Goal: Information Seeking & Learning: Learn about a topic

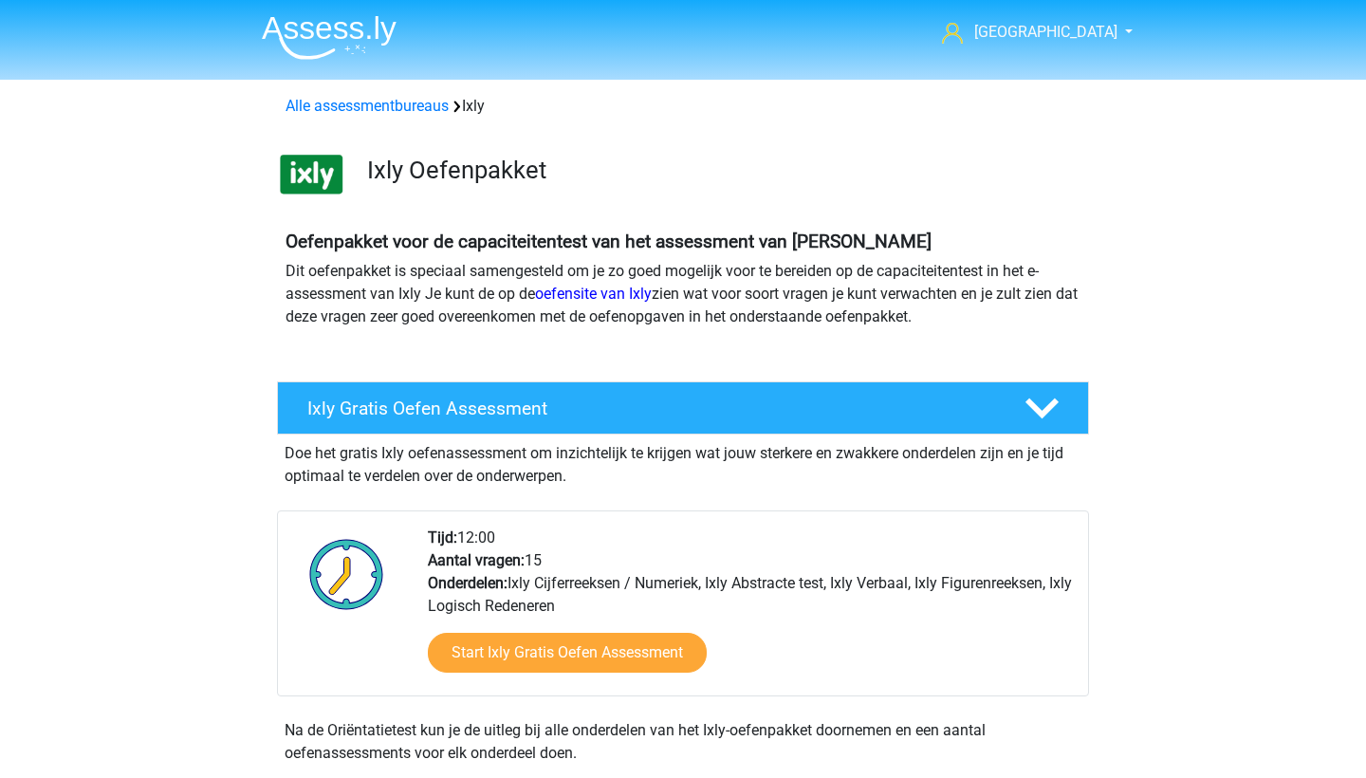
scroll to position [1506, 0]
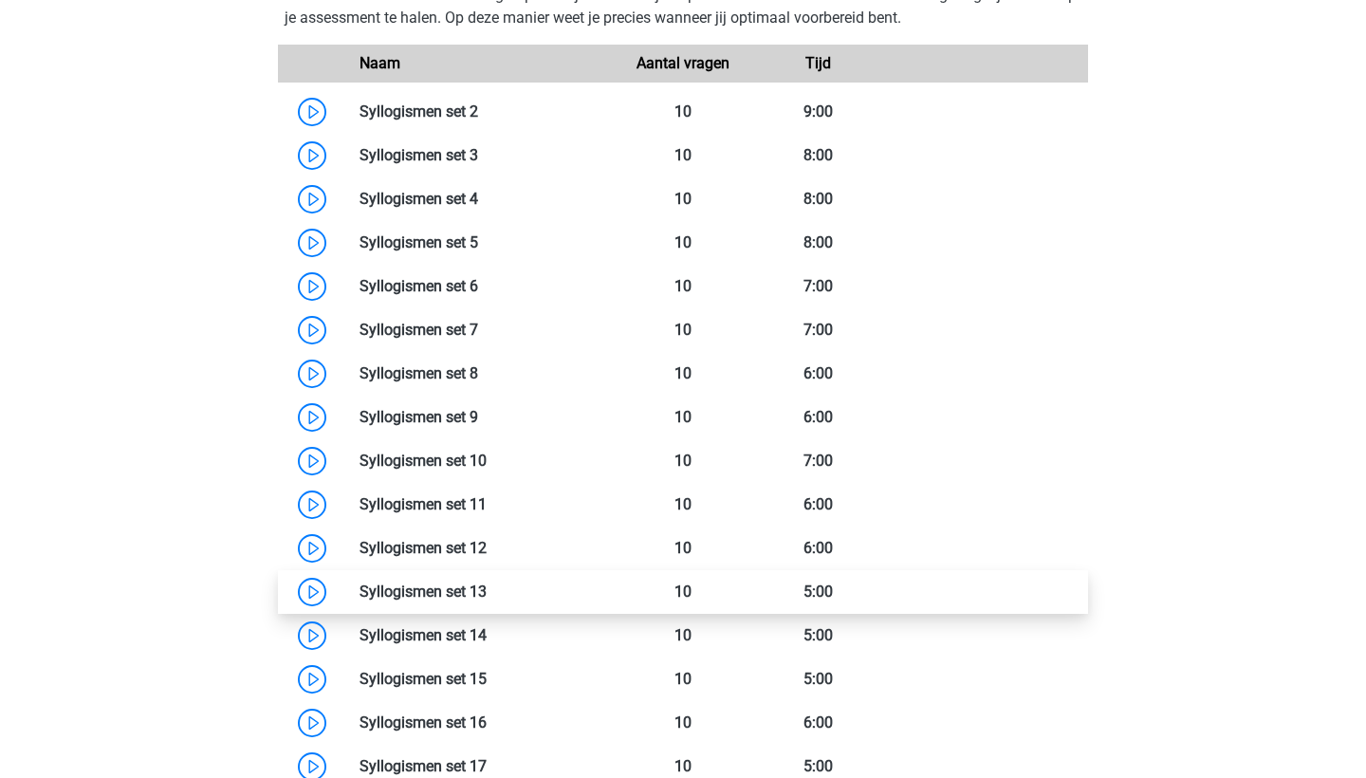
click at [487, 600] on link at bounding box center [487, 591] width 0 height 18
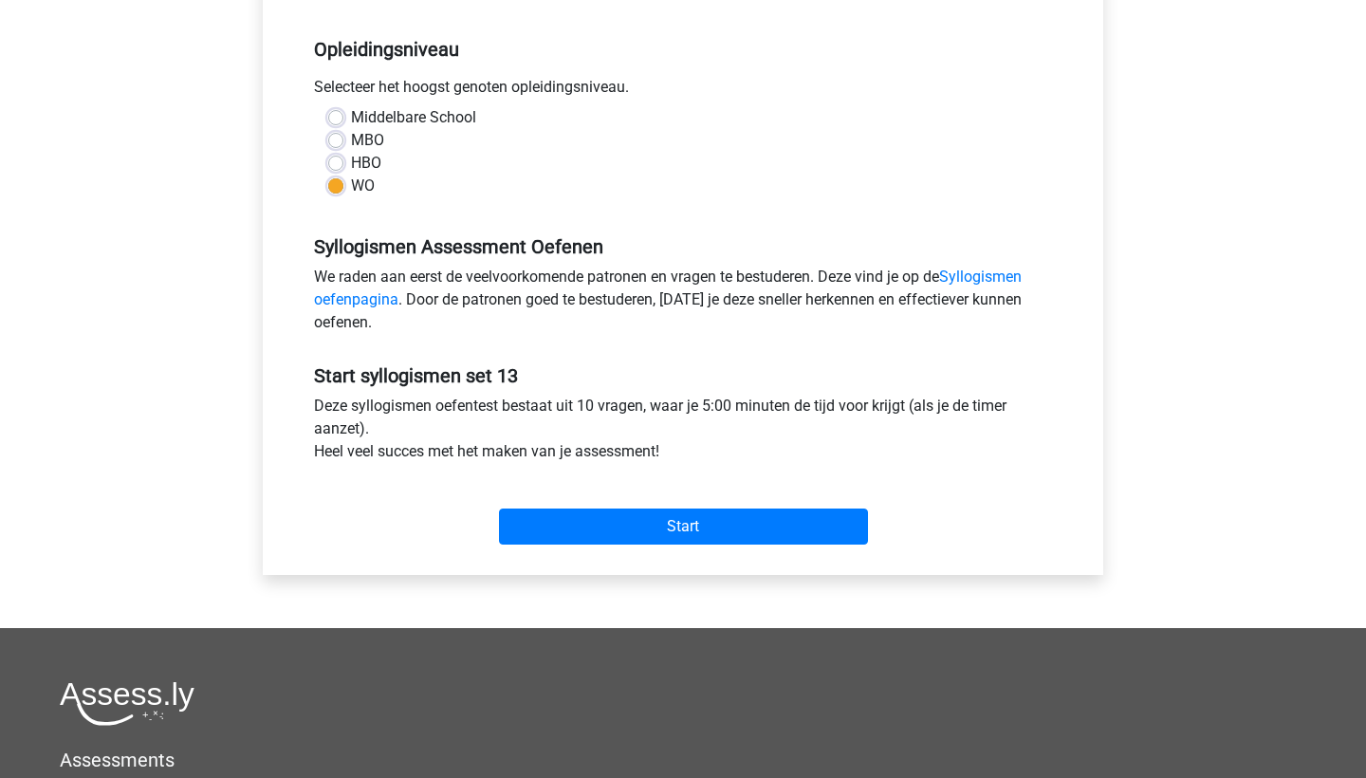
scroll to position [484, 0]
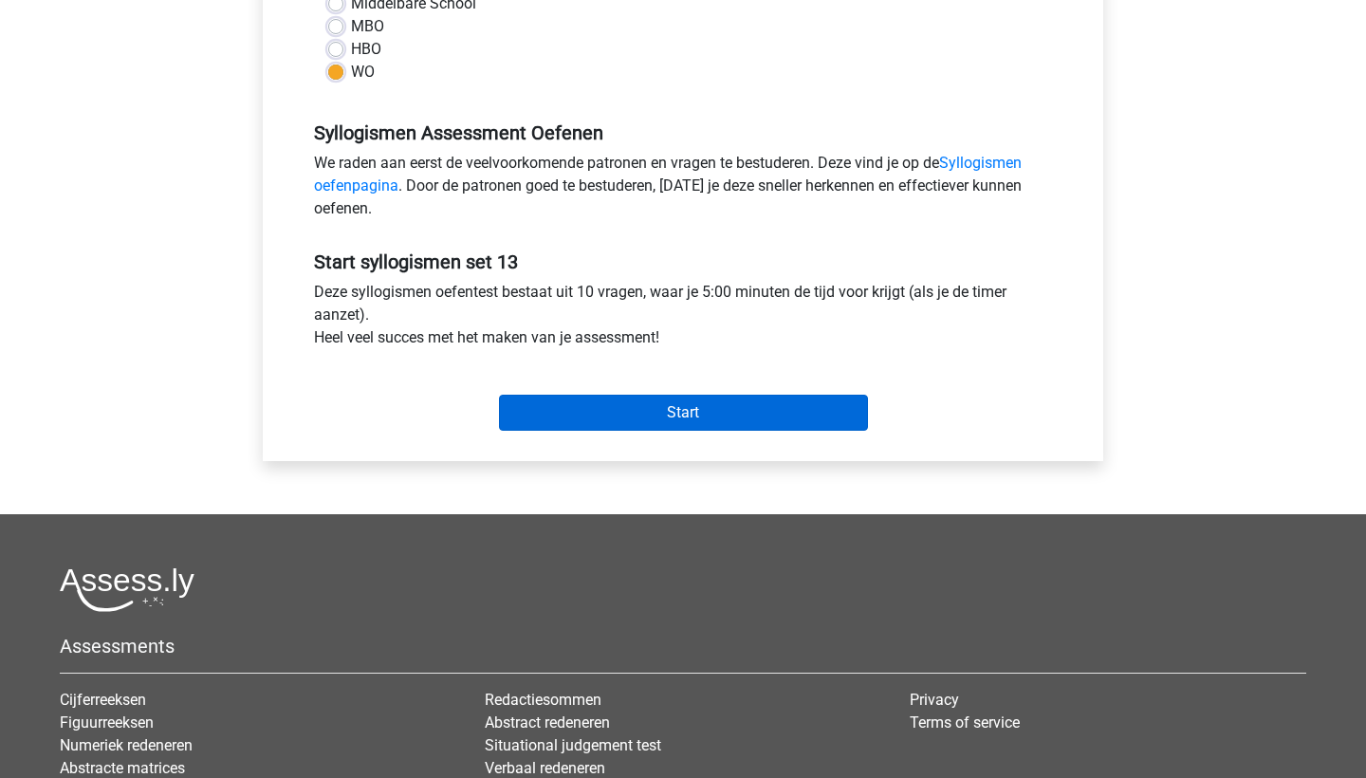
click at [681, 422] on input "Start" at bounding box center [683, 413] width 369 height 36
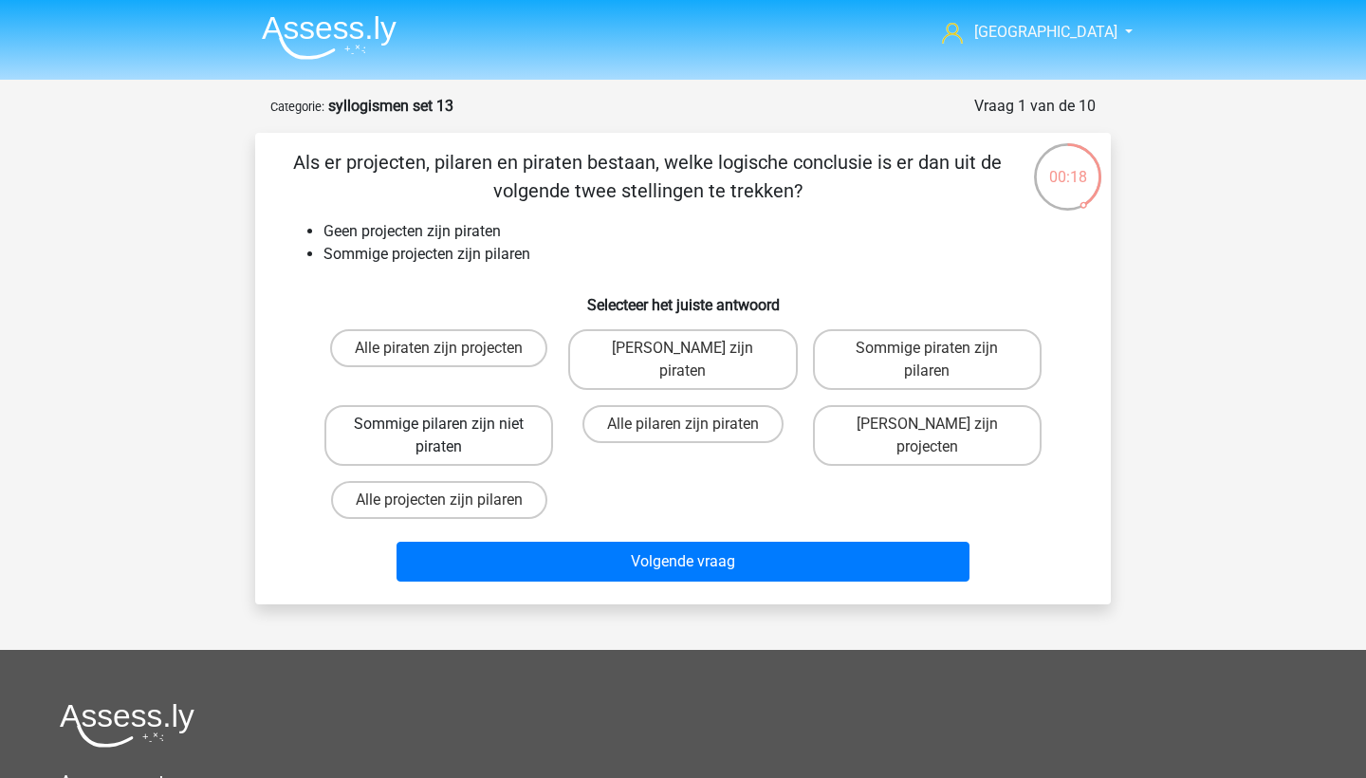
click at [503, 440] on label "Sommige pilaren zijn niet piraten" at bounding box center [438, 435] width 229 height 61
click at [452, 436] on input "Sommige pilaren zijn niet piraten" at bounding box center [445, 430] width 12 height 12
radio input "true"
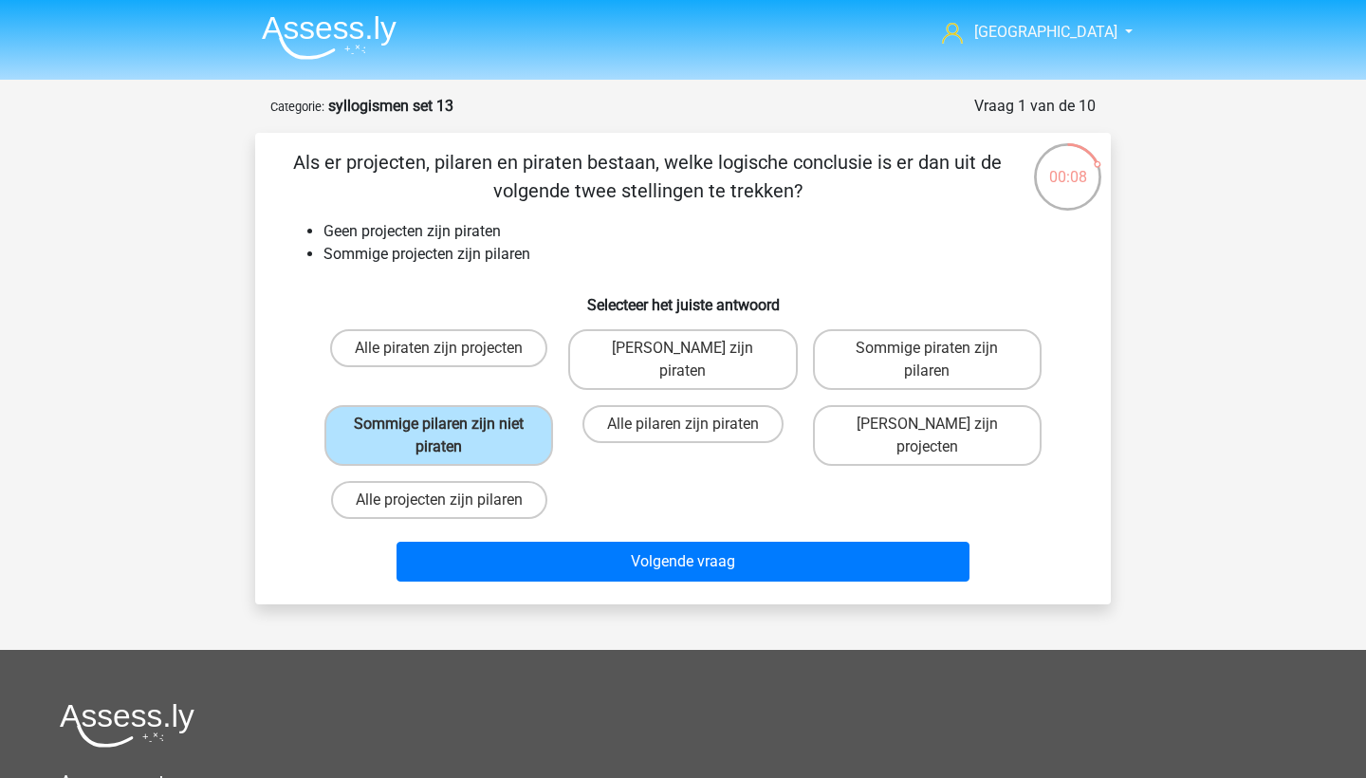
drag, startPoint x: 543, startPoint y: 552, endPoint x: 607, endPoint y: 455, distance: 116.3
click at [607, 455] on div "Als er projecten, pilaren en piraten bestaan, welke logische conclusie is er da…" at bounding box center [683, 368] width 840 height 441
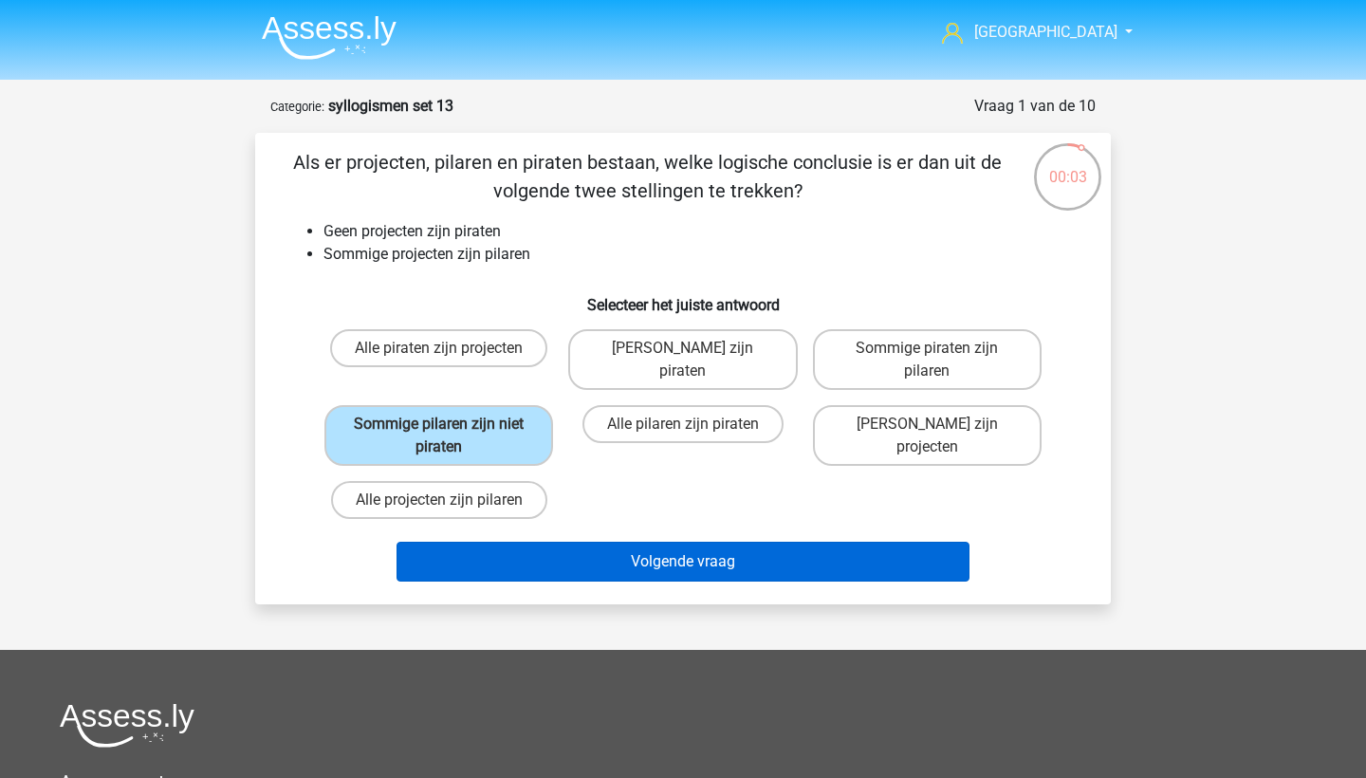
click at [621, 579] on button "Volgende vraag" at bounding box center [683, 562] width 574 height 40
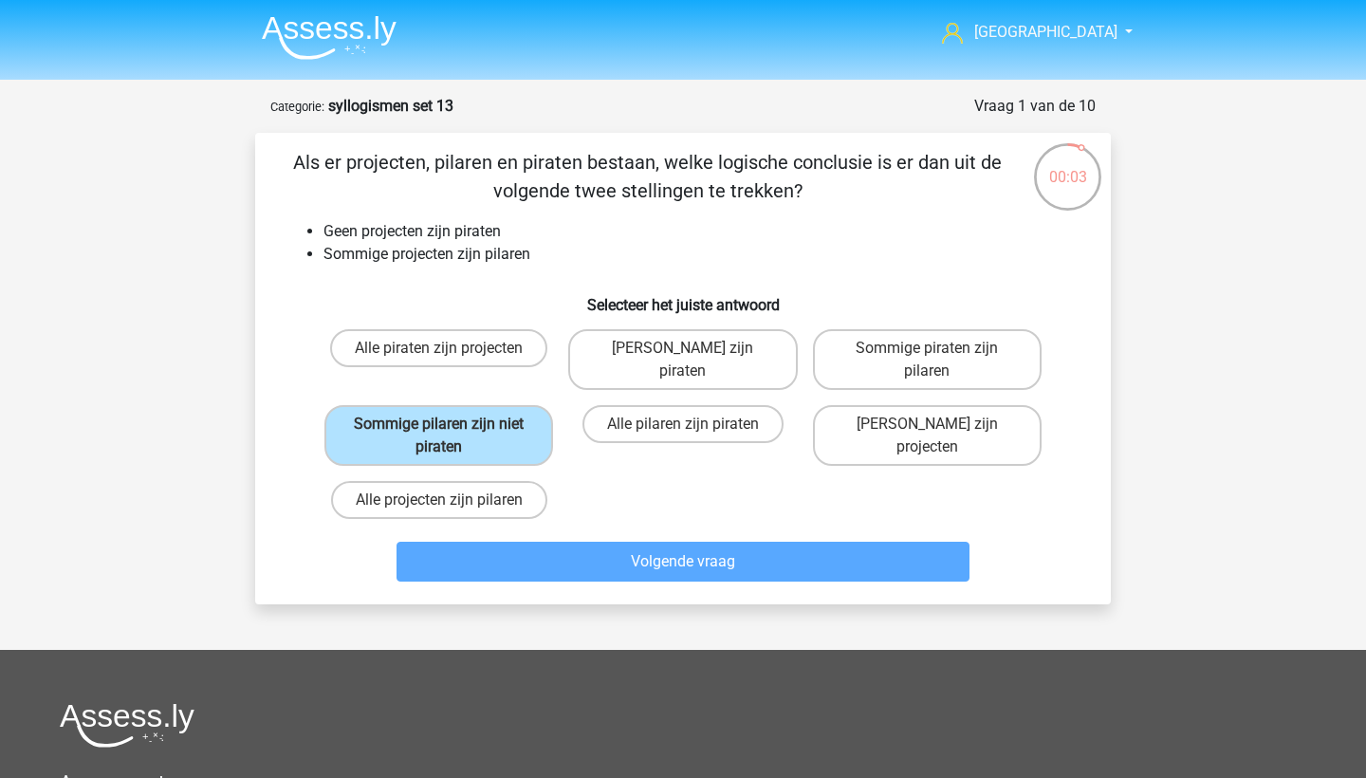
scroll to position [95, 0]
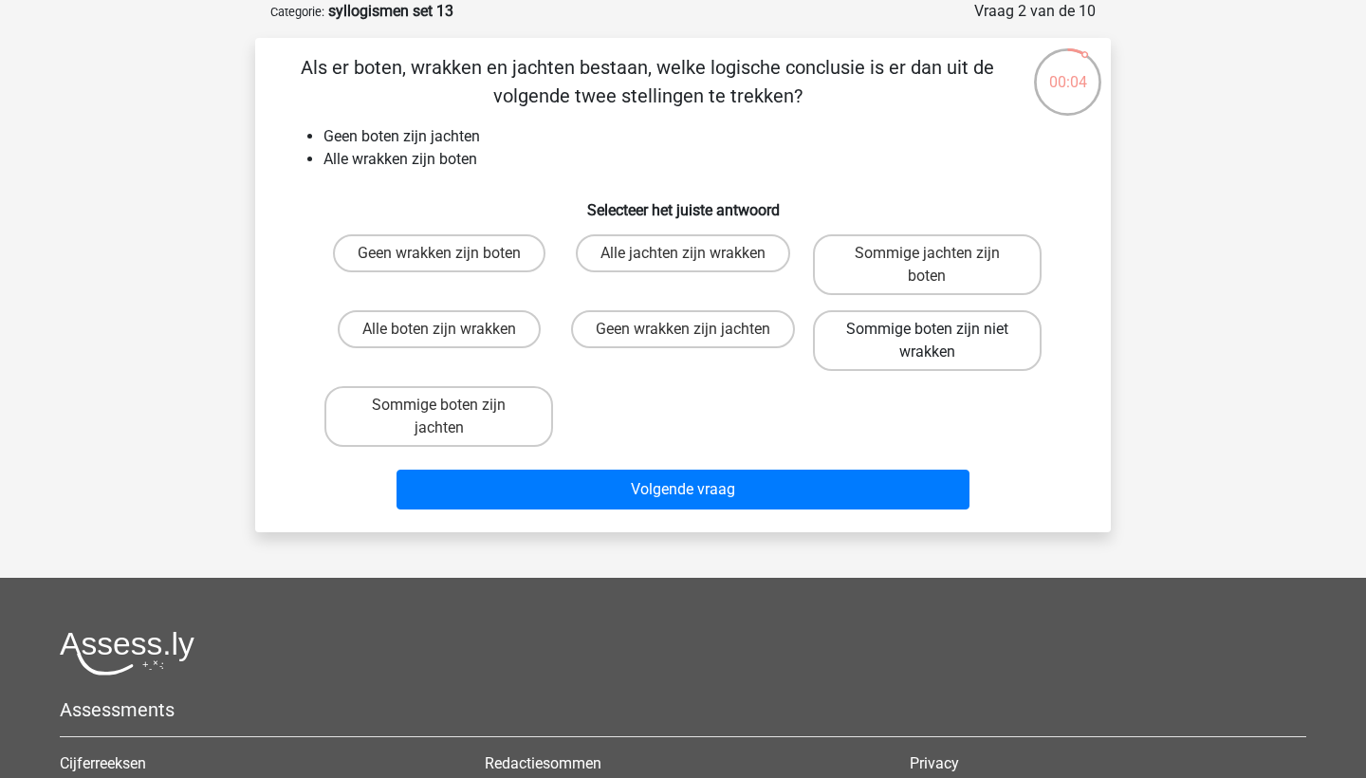
click at [991, 350] on label "Sommige boten zijn niet wrakken" at bounding box center [927, 340] width 229 height 61
click at [939, 341] on input "Sommige boten zijn niet wrakken" at bounding box center [933, 335] width 12 height 12
radio input "true"
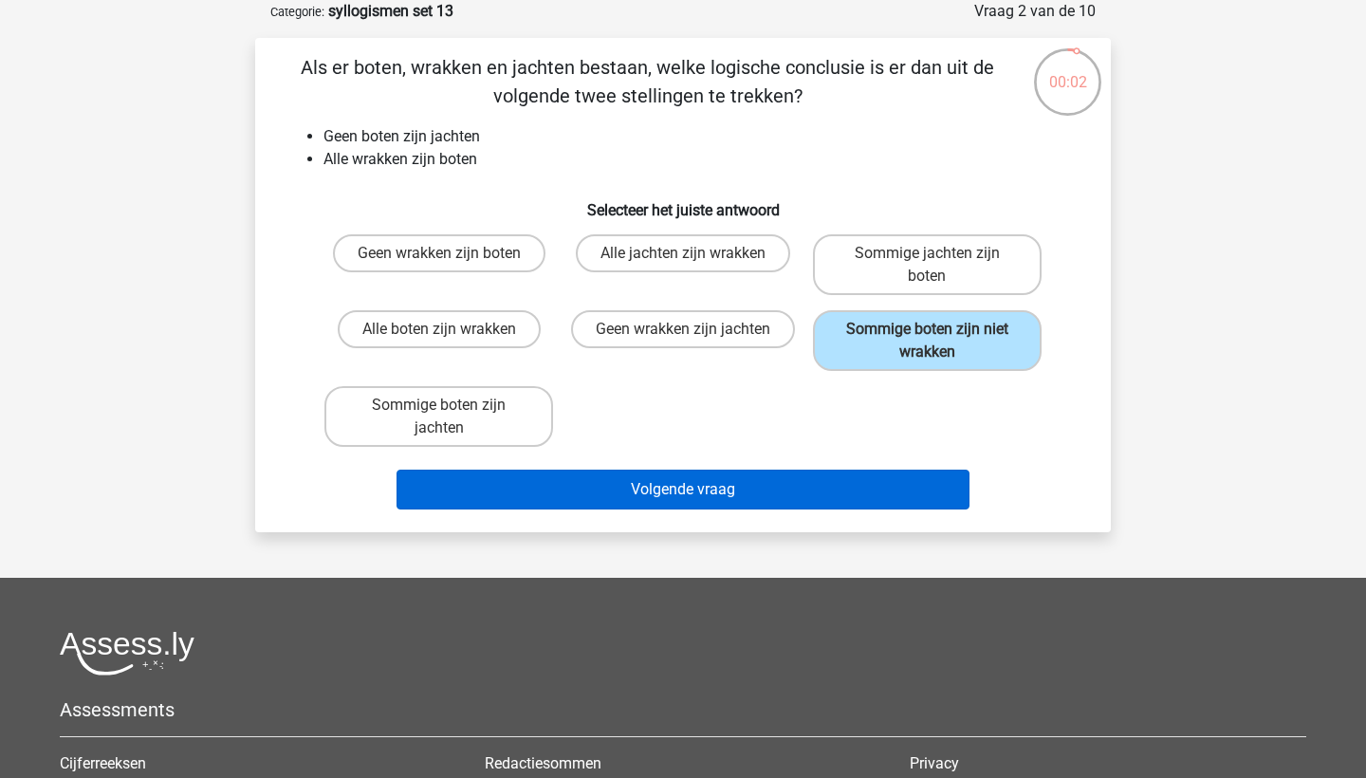
click at [878, 489] on button "Volgende vraag" at bounding box center [683, 490] width 574 height 40
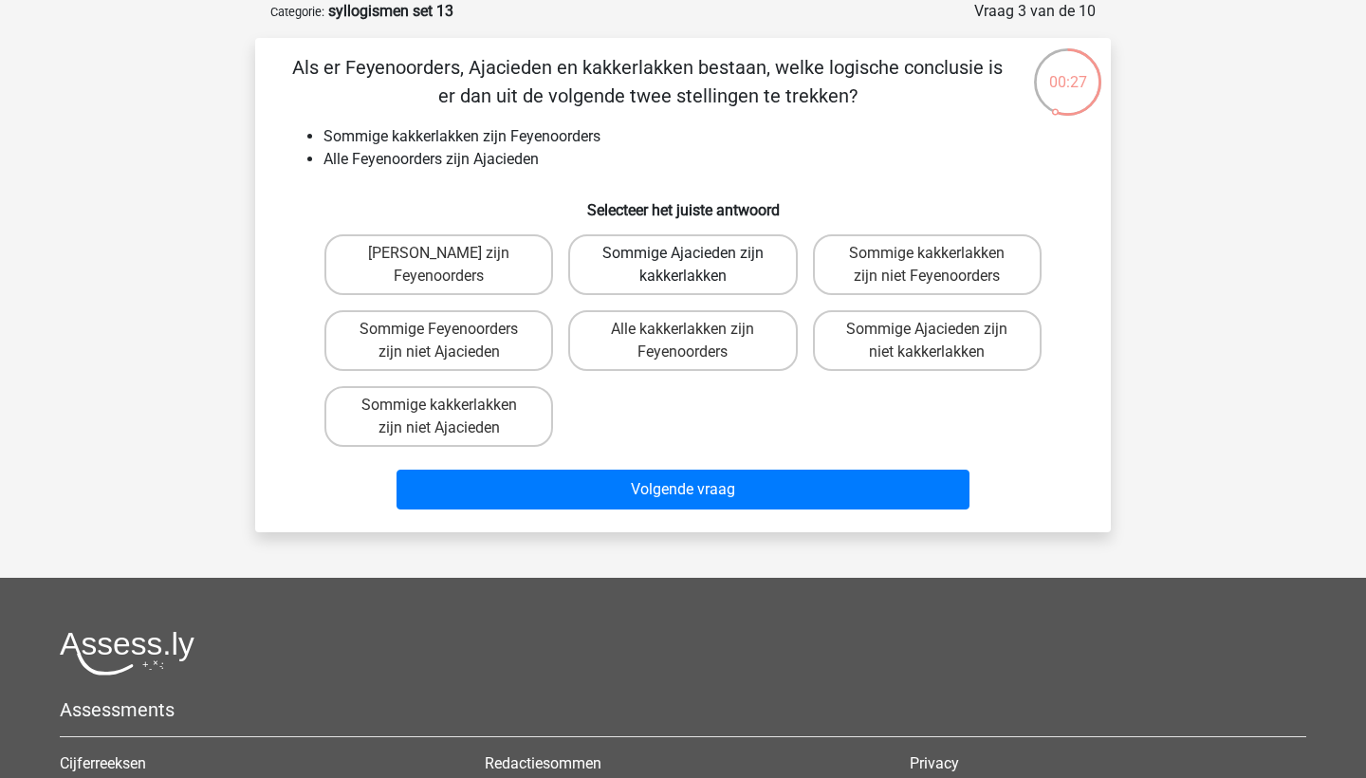
click at [760, 276] on label "Sommige Ajacieden zijn kakkerlakken" at bounding box center [682, 264] width 229 height 61
click at [695, 266] on input "Sommige Ajacieden zijn kakkerlakken" at bounding box center [689, 259] width 12 height 12
radio input "true"
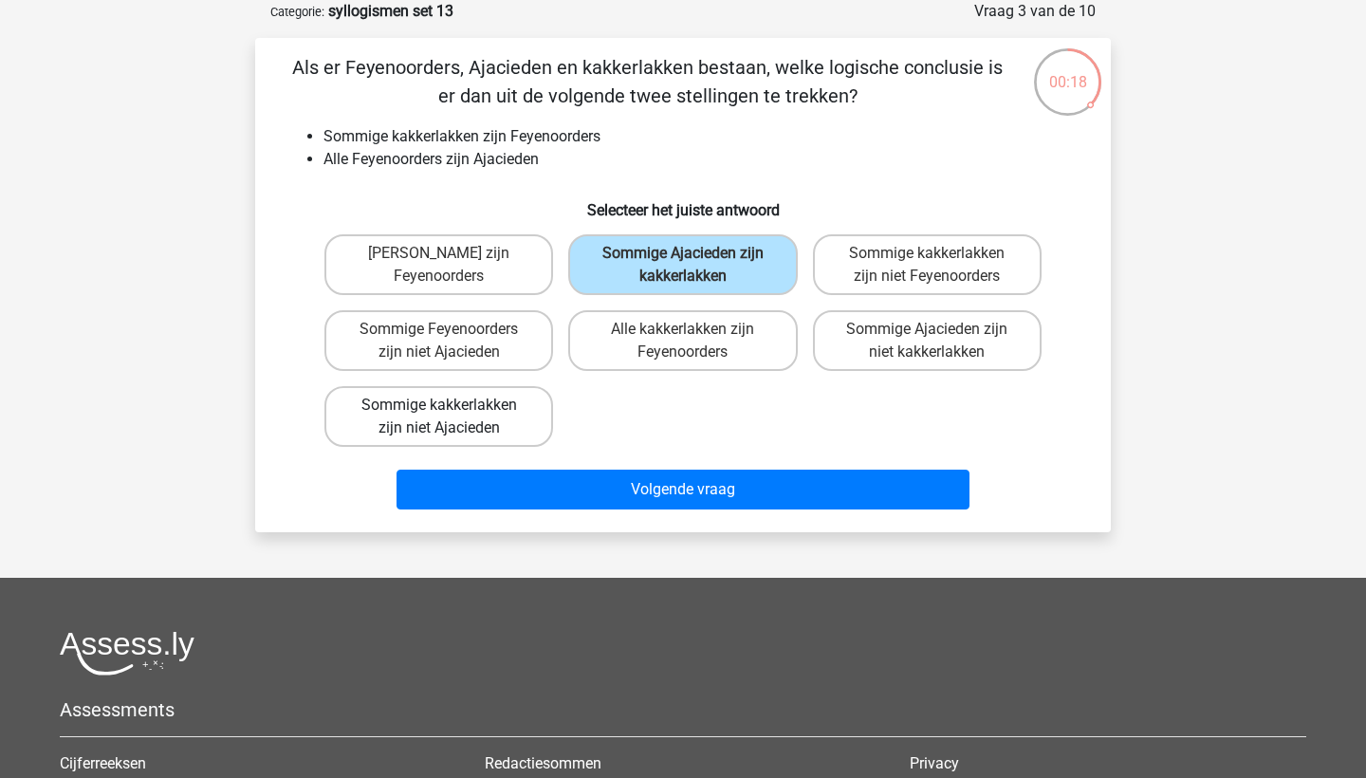
click at [530, 426] on label "Sommige kakkerlakken zijn niet Ajacieden" at bounding box center [438, 416] width 229 height 61
click at [452, 417] on input "Sommige kakkerlakken zijn niet Ajacieden" at bounding box center [445, 411] width 12 height 12
radio input "true"
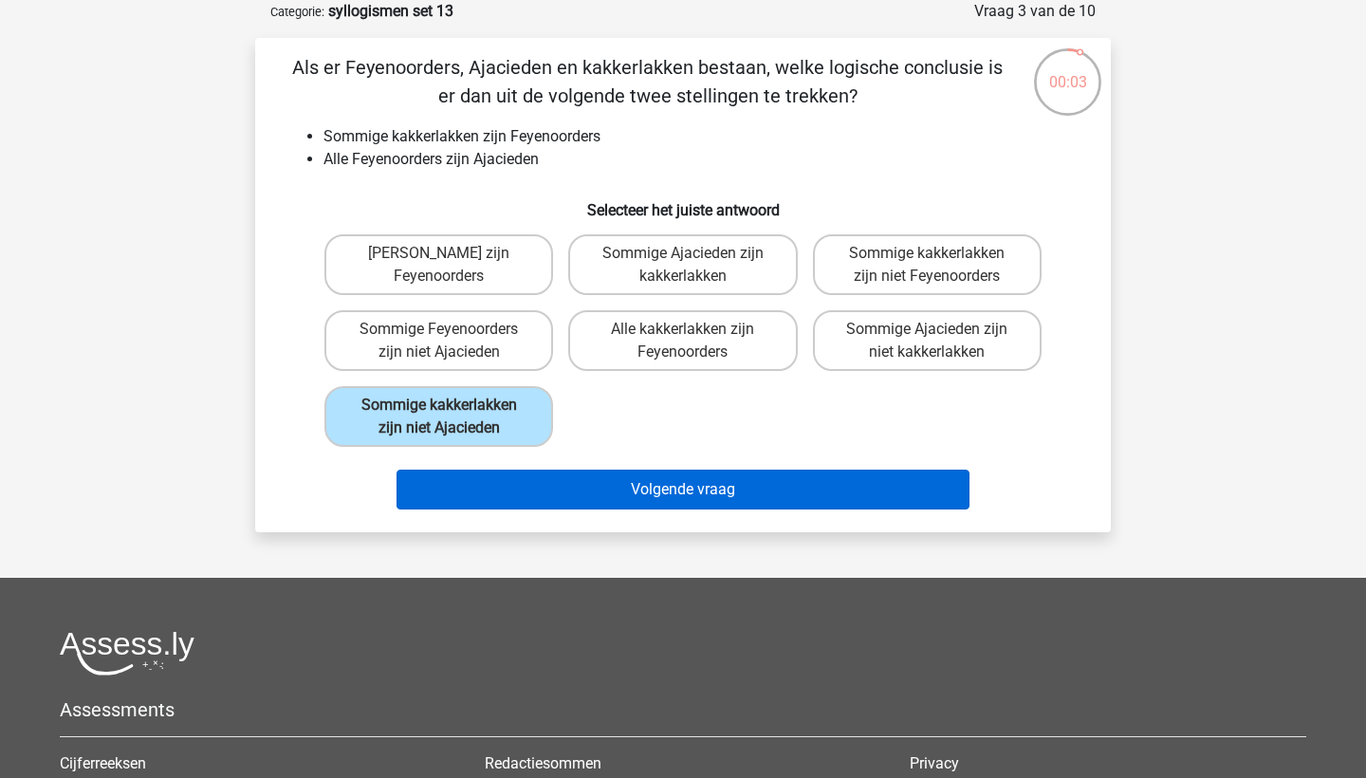
click at [871, 487] on button "Volgende vraag" at bounding box center [683, 490] width 574 height 40
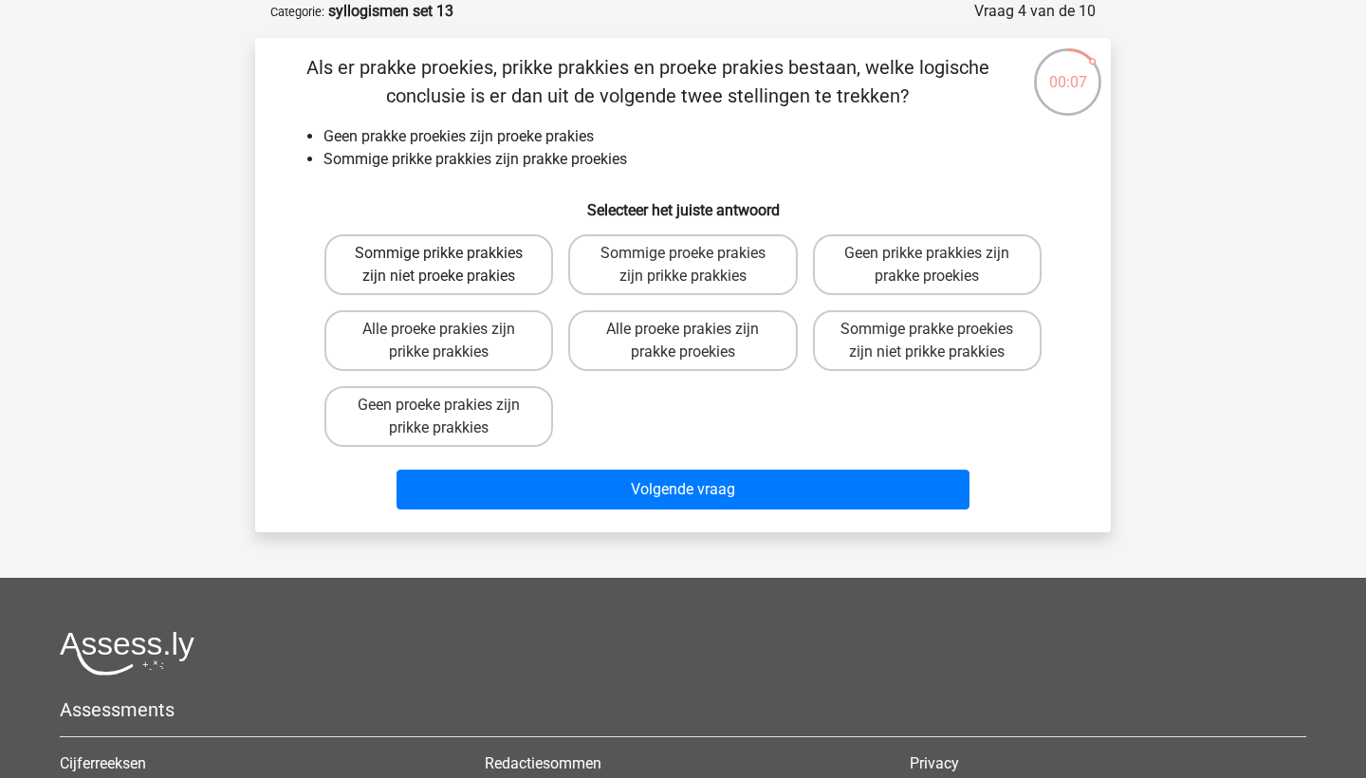
click at [525, 269] on label "Sommige prikke prakkies zijn niet proeke prakies" at bounding box center [438, 264] width 229 height 61
click at [452, 266] on input "Sommige prikke prakkies zijn niet proeke prakies" at bounding box center [445, 259] width 12 height 12
radio input "true"
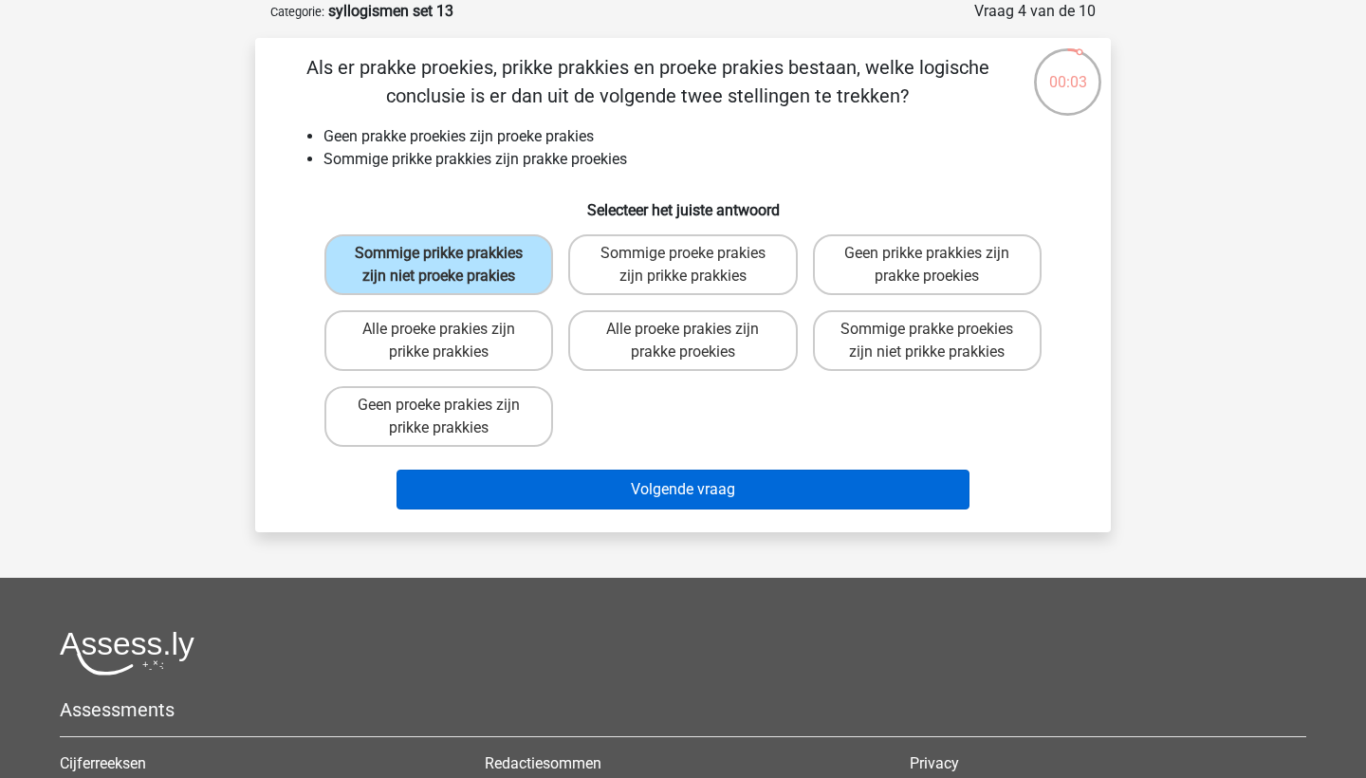
click at [577, 509] on button "Volgende vraag" at bounding box center [683, 490] width 574 height 40
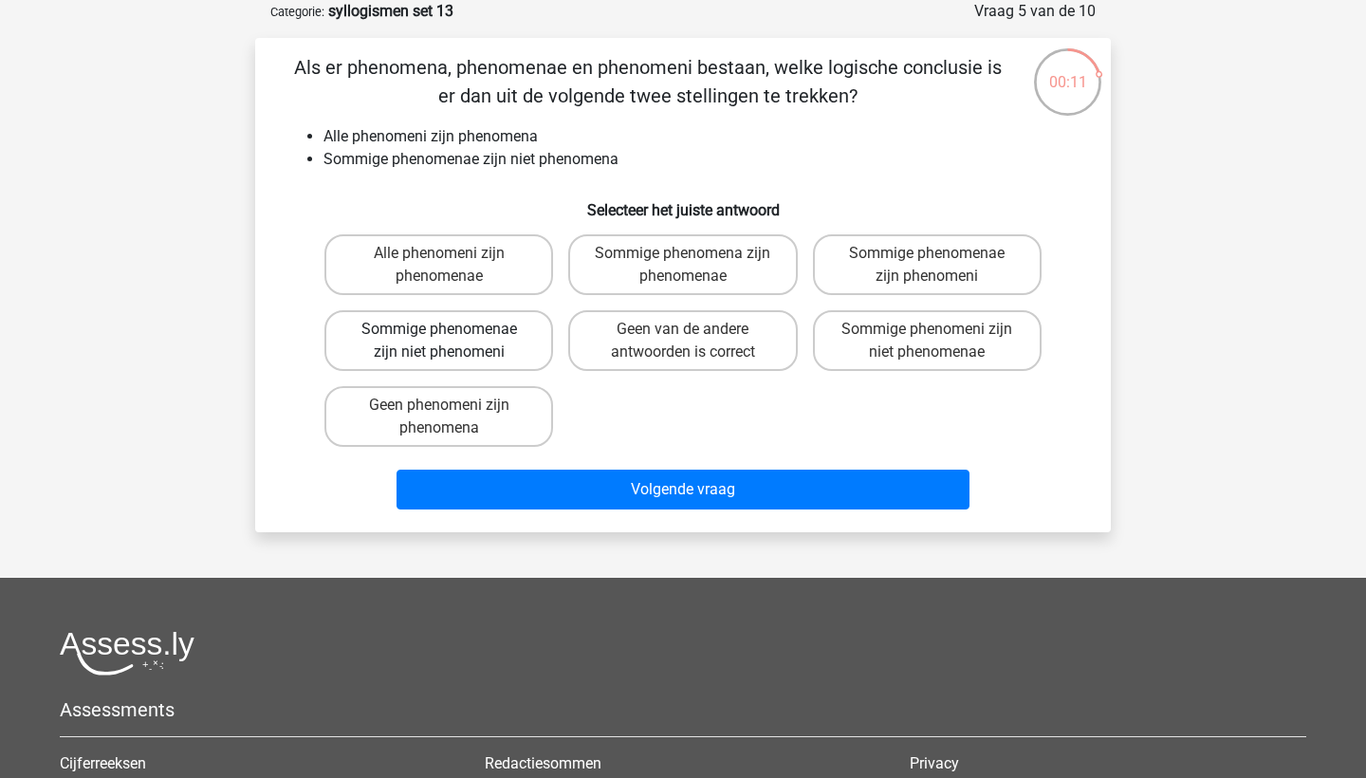
click at [496, 362] on label "Sommige phenomenae zijn niet phenomeni" at bounding box center [438, 340] width 229 height 61
click at [452, 341] on input "Sommige phenomenae zijn niet phenomeni" at bounding box center [445, 335] width 12 height 12
radio input "true"
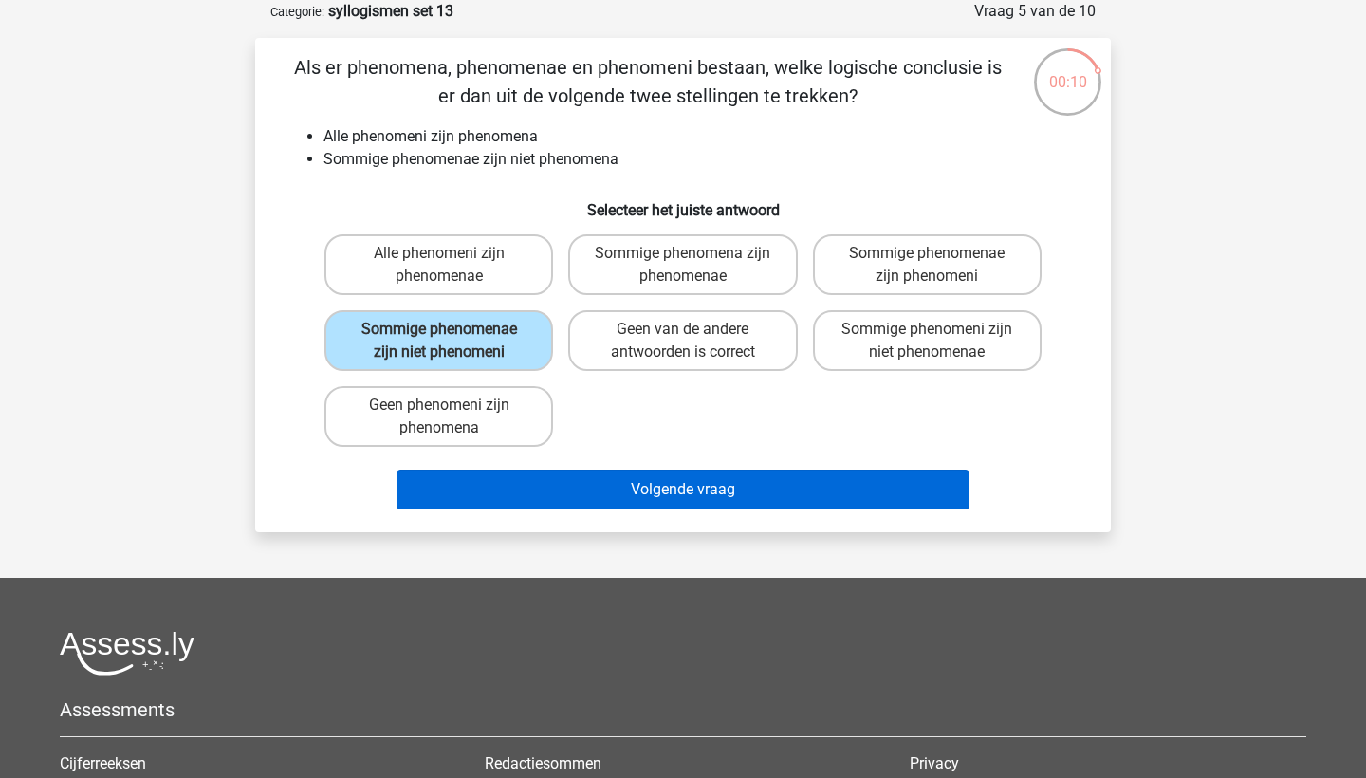
click at [563, 470] on button "Volgende vraag" at bounding box center [683, 490] width 574 height 40
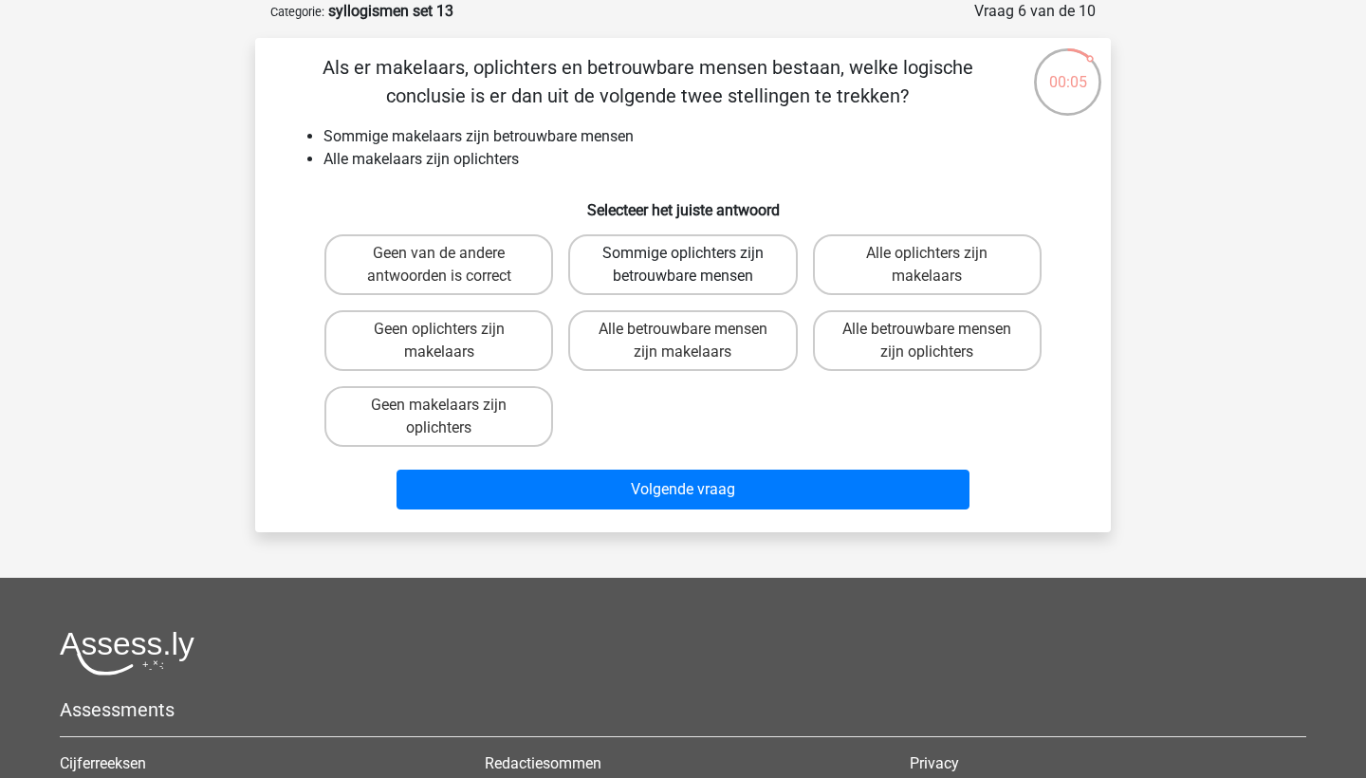
click at [731, 269] on label "Sommige oplichters zijn betrouwbare mensen" at bounding box center [682, 264] width 229 height 61
click at [695, 266] on input "Sommige oplichters zijn betrouwbare mensen" at bounding box center [689, 259] width 12 height 12
radio input "true"
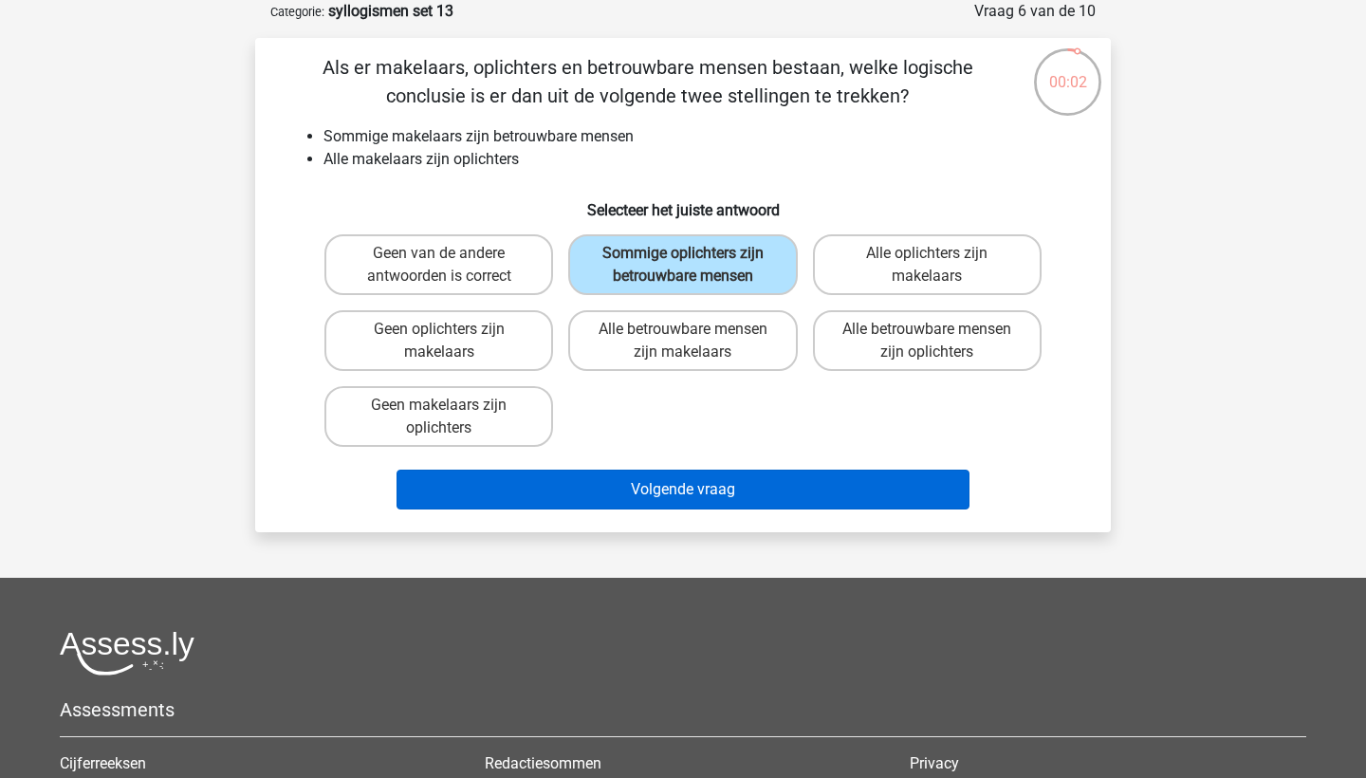
click at [706, 509] on button "Volgende vraag" at bounding box center [683, 490] width 574 height 40
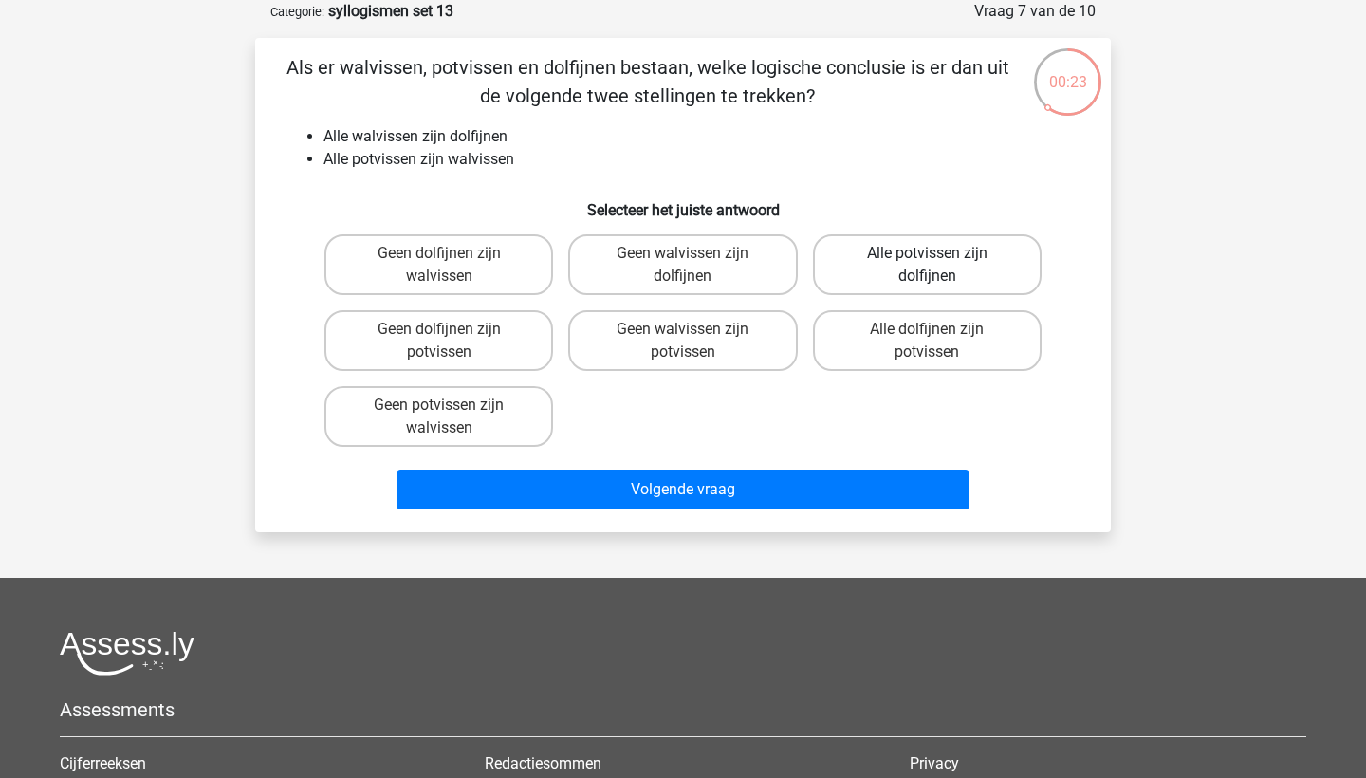
click at [913, 269] on label "Alle potvissen zijn dolfijnen" at bounding box center [927, 264] width 229 height 61
click at [927, 266] on input "Alle potvissen zijn dolfijnen" at bounding box center [933, 259] width 12 height 12
radio input "true"
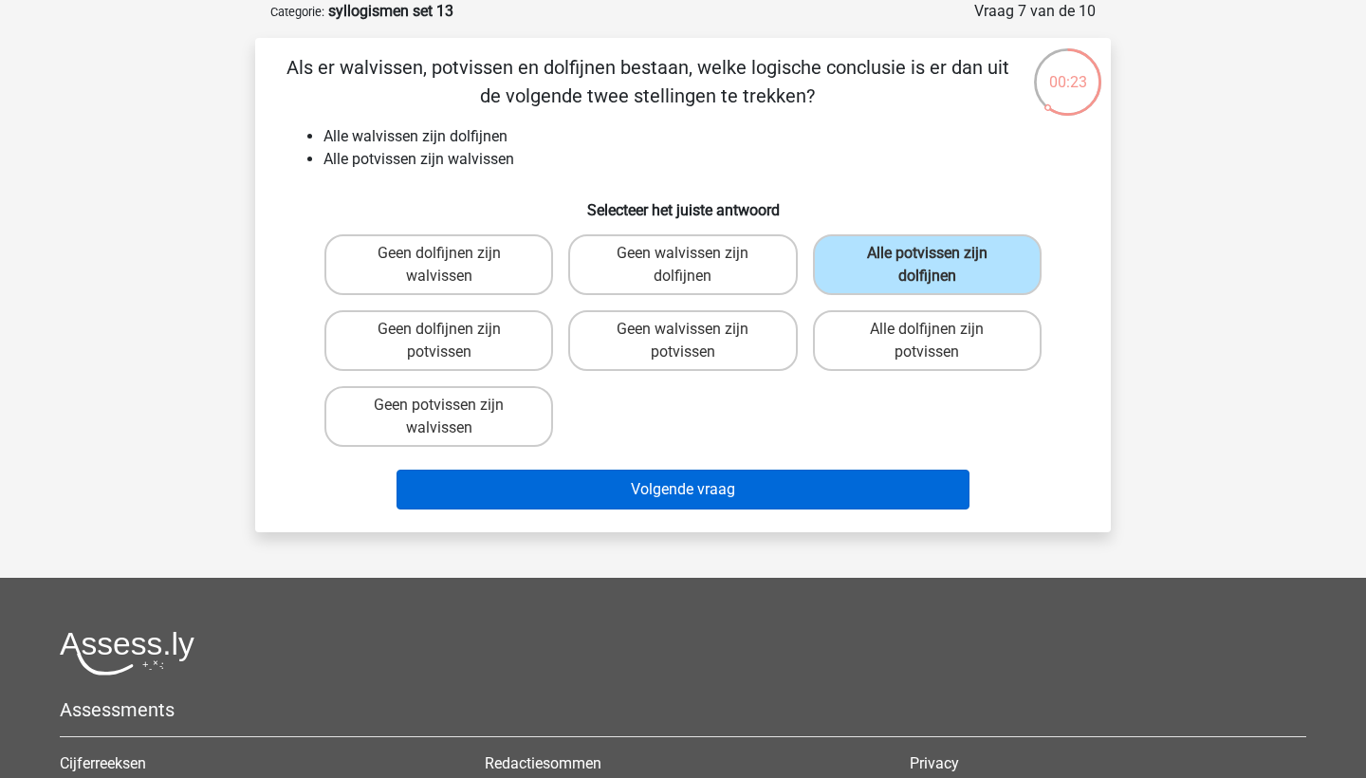
click at [809, 480] on button "Volgende vraag" at bounding box center [683, 490] width 574 height 40
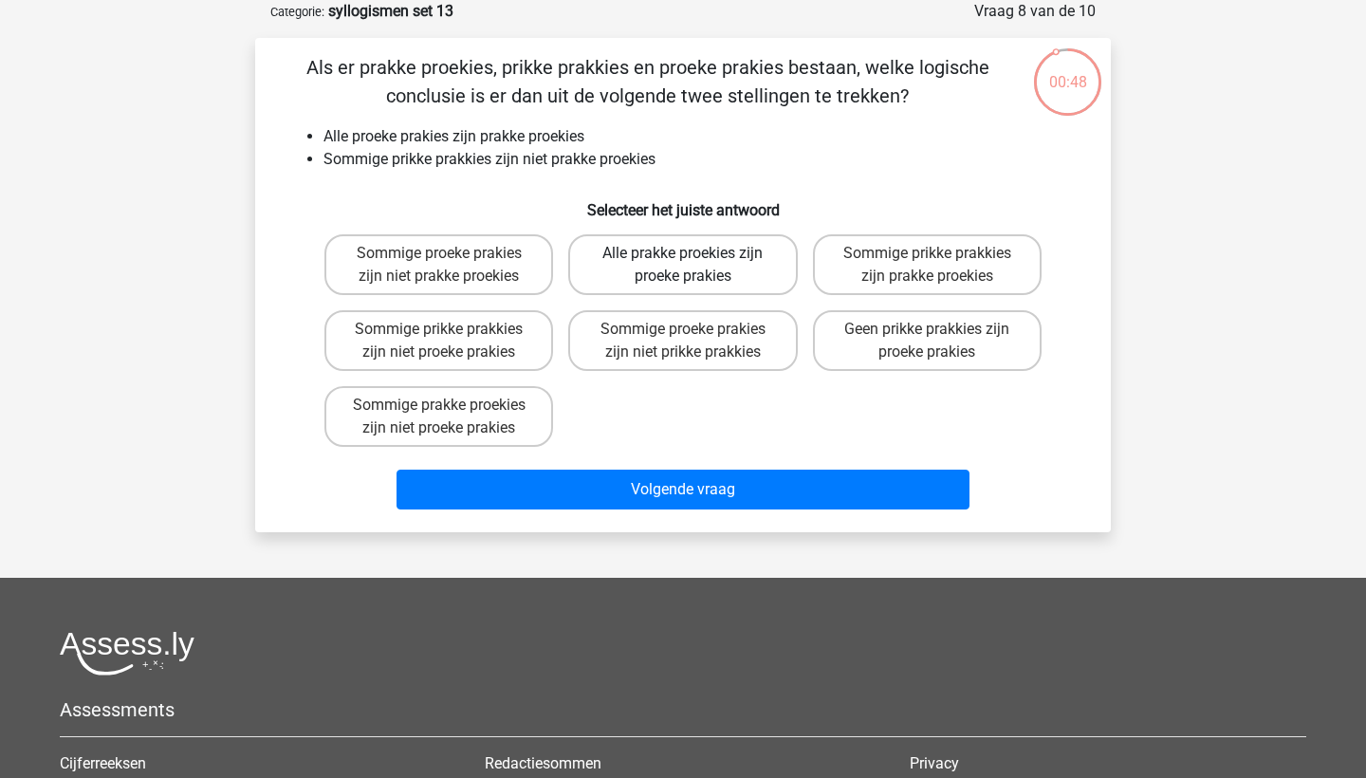
click at [728, 284] on label "Alle prakke proekies zijn proeke prakies" at bounding box center [682, 264] width 229 height 61
click at [695, 266] on input "Alle prakke proekies zijn proeke prakies" at bounding box center [689, 259] width 12 height 12
radio input "true"
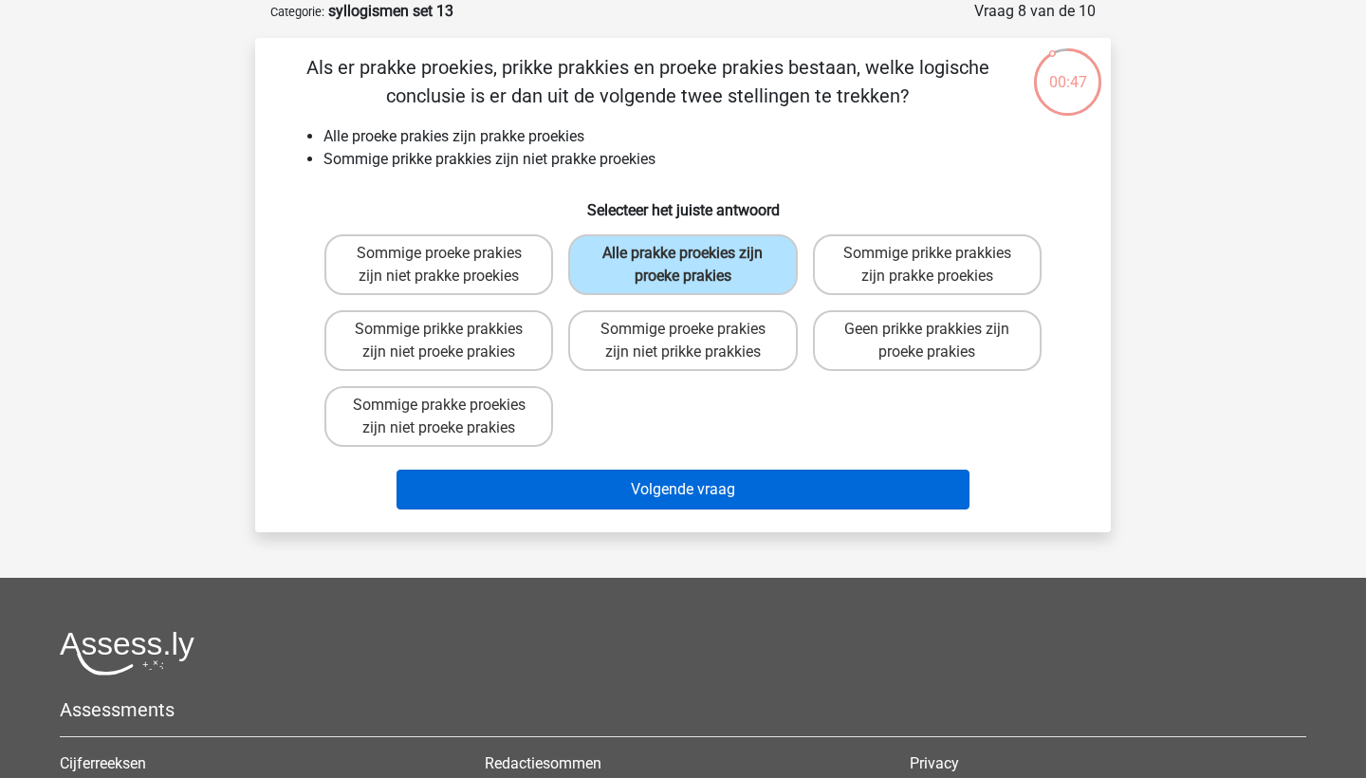
click at [718, 493] on button "Volgende vraag" at bounding box center [683, 490] width 574 height 40
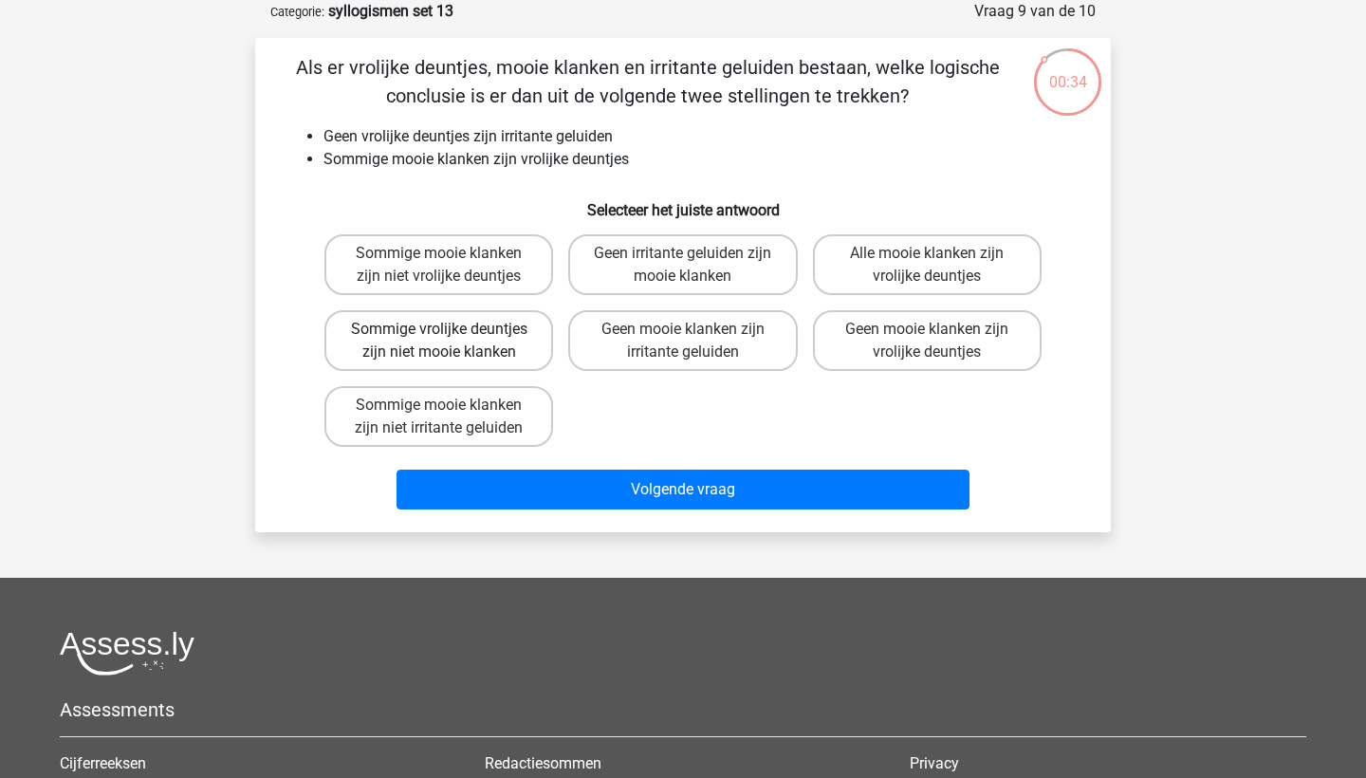
click at [506, 340] on label "Sommige vrolijke deuntjes zijn niet mooie klanken" at bounding box center [438, 340] width 229 height 61
click at [452, 340] on input "Sommige vrolijke deuntjes zijn niet mooie klanken" at bounding box center [445, 335] width 12 height 12
radio input "true"
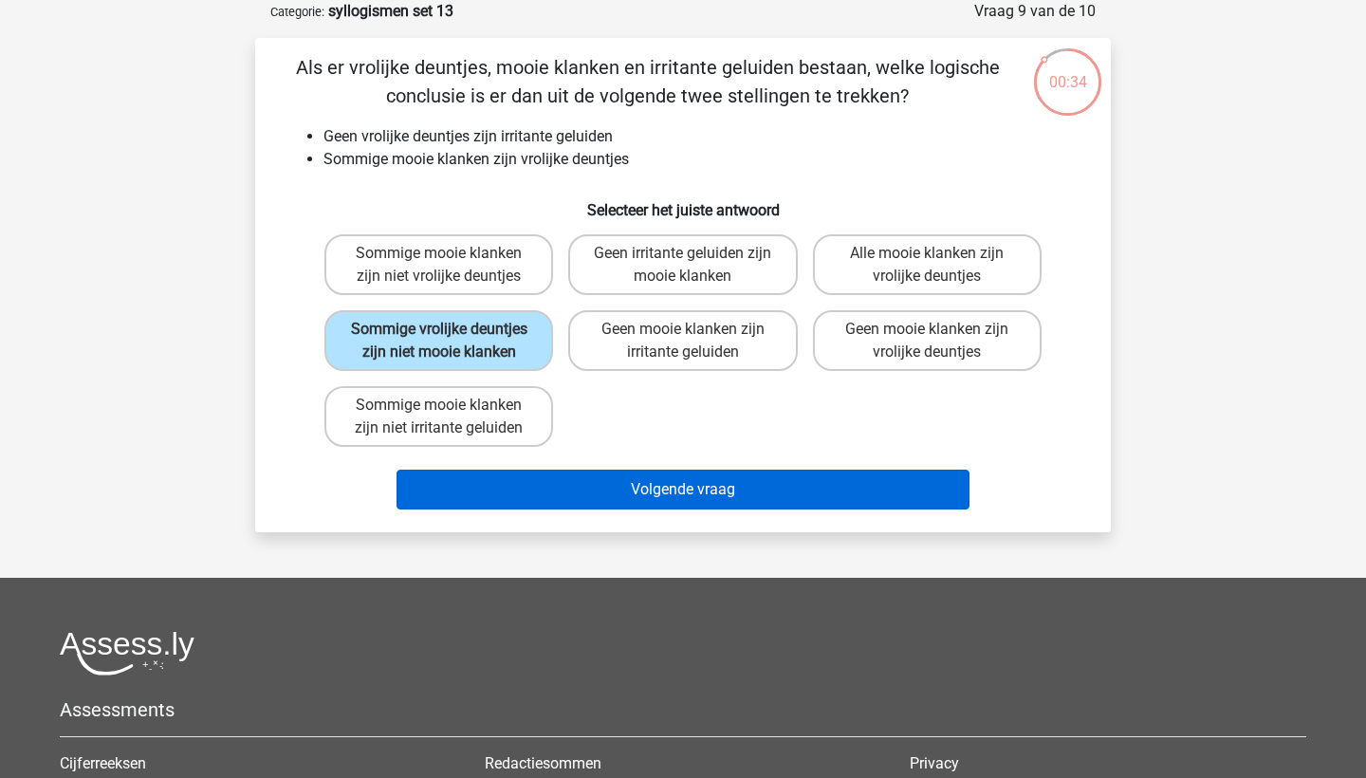
click at [564, 509] on button "Volgende vraag" at bounding box center [683, 490] width 574 height 40
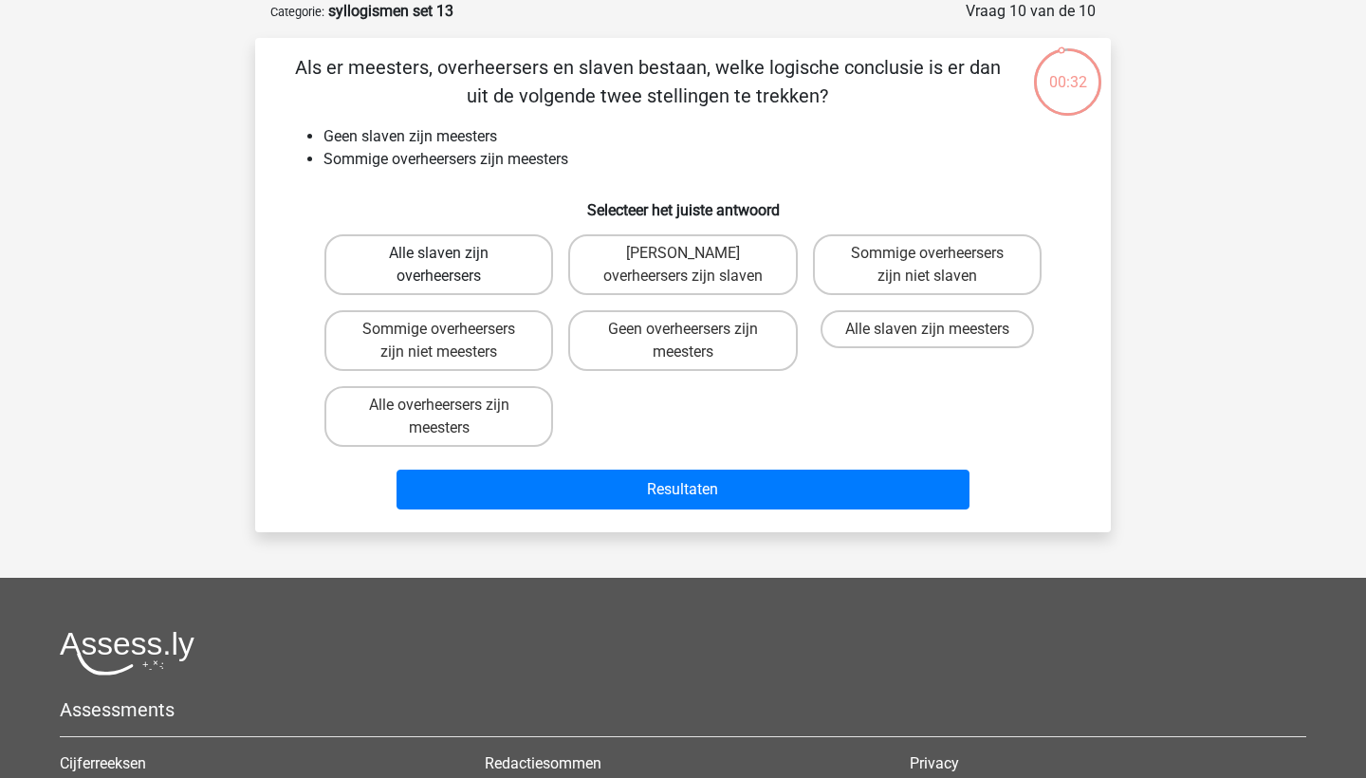
click at [507, 257] on label "Alle slaven zijn overheersers" at bounding box center [438, 264] width 229 height 61
click at [452, 257] on input "Alle slaven zijn overheersers" at bounding box center [445, 259] width 12 height 12
radio input "true"
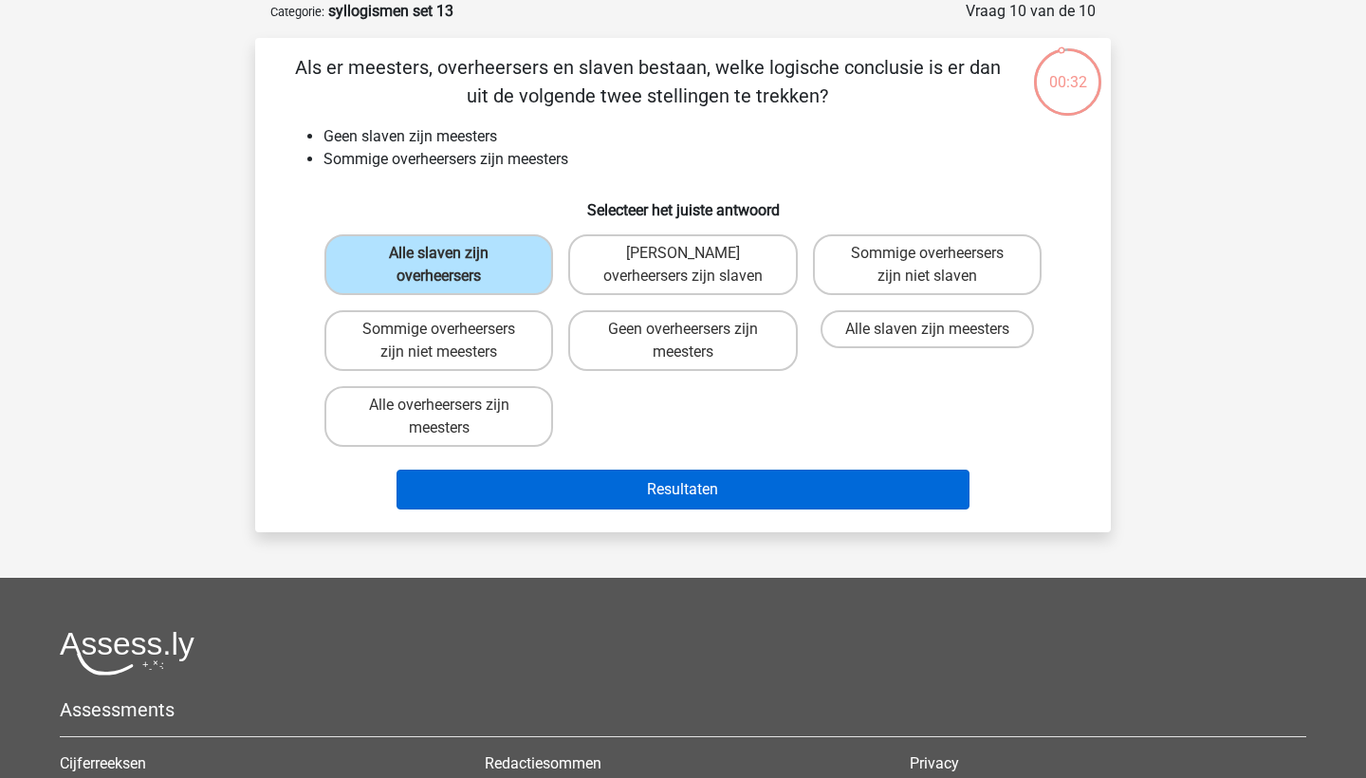
click at [543, 490] on button "Resultaten" at bounding box center [683, 490] width 574 height 40
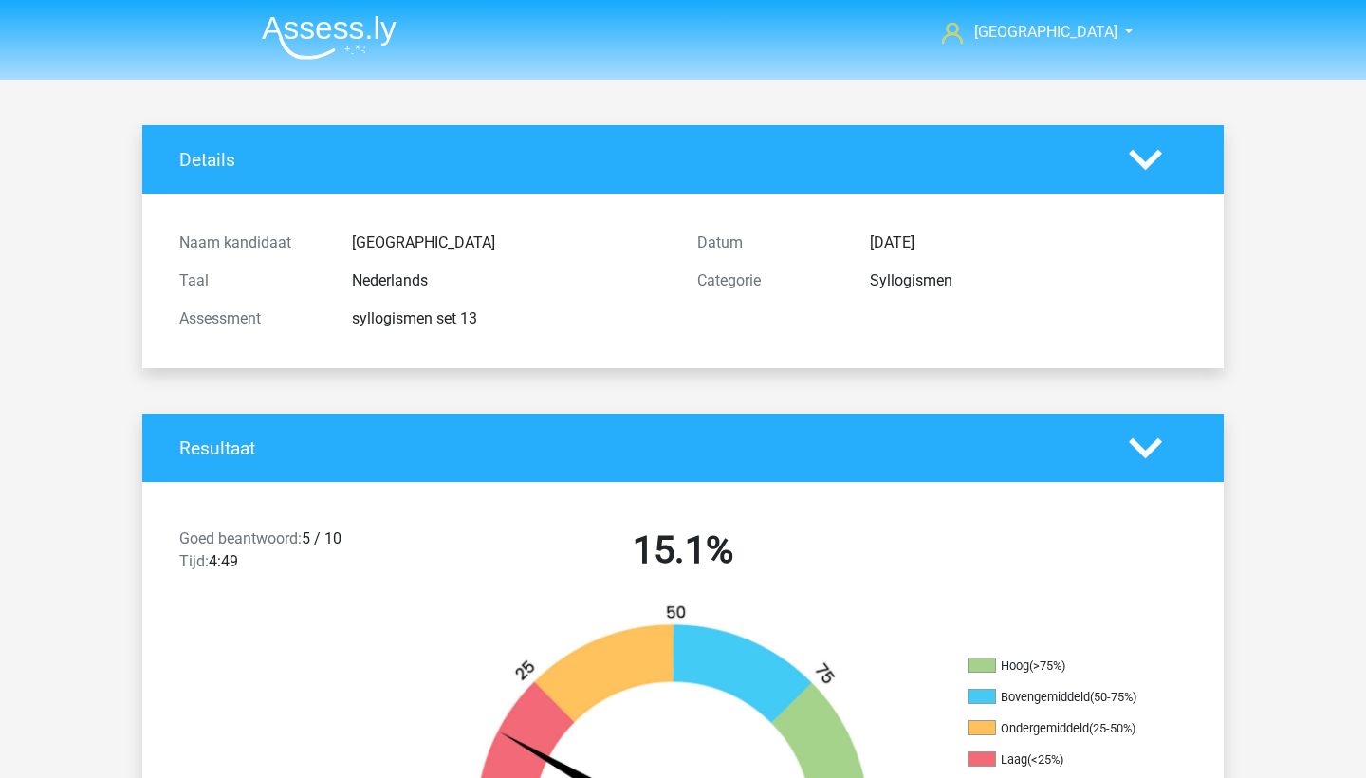
click at [374, 33] on img at bounding box center [329, 37] width 135 height 45
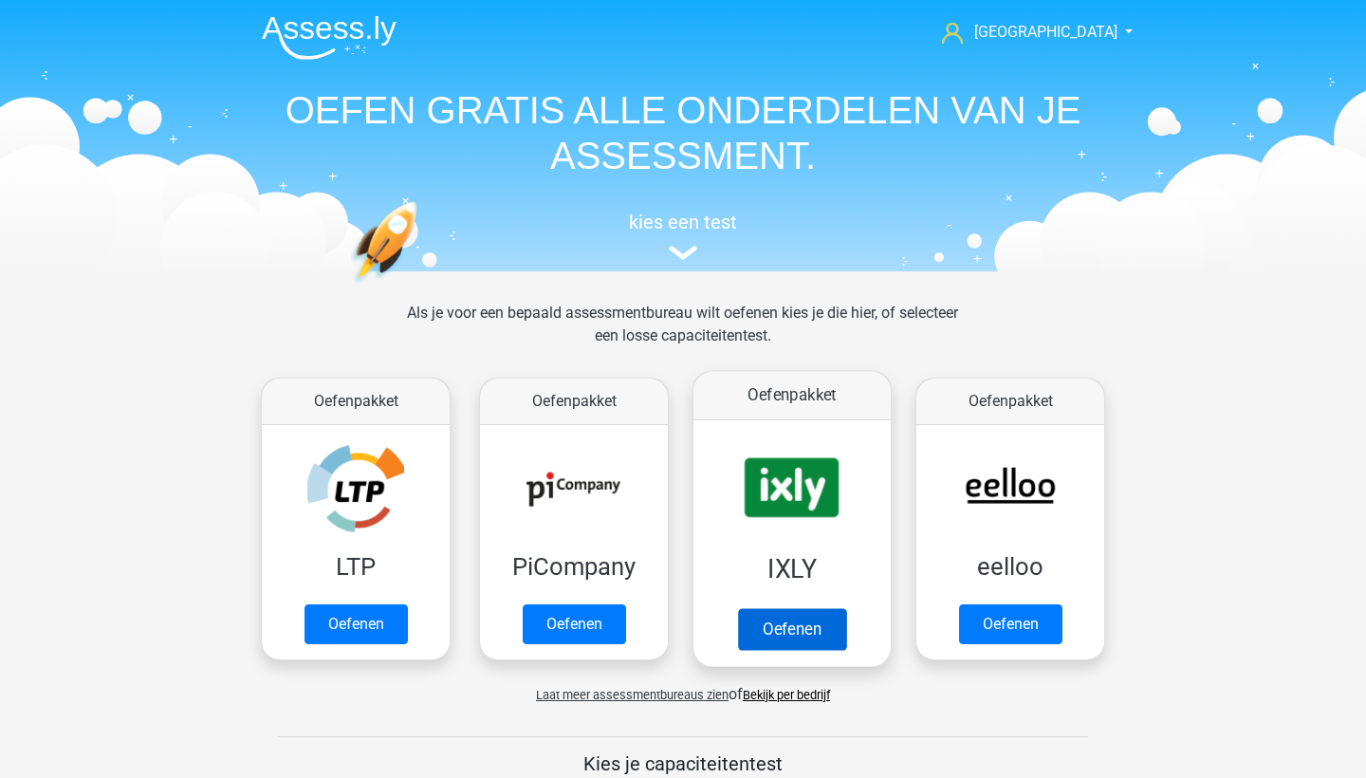
click at [799, 624] on link "Oefenen" at bounding box center [792, 629] width 108 height 42
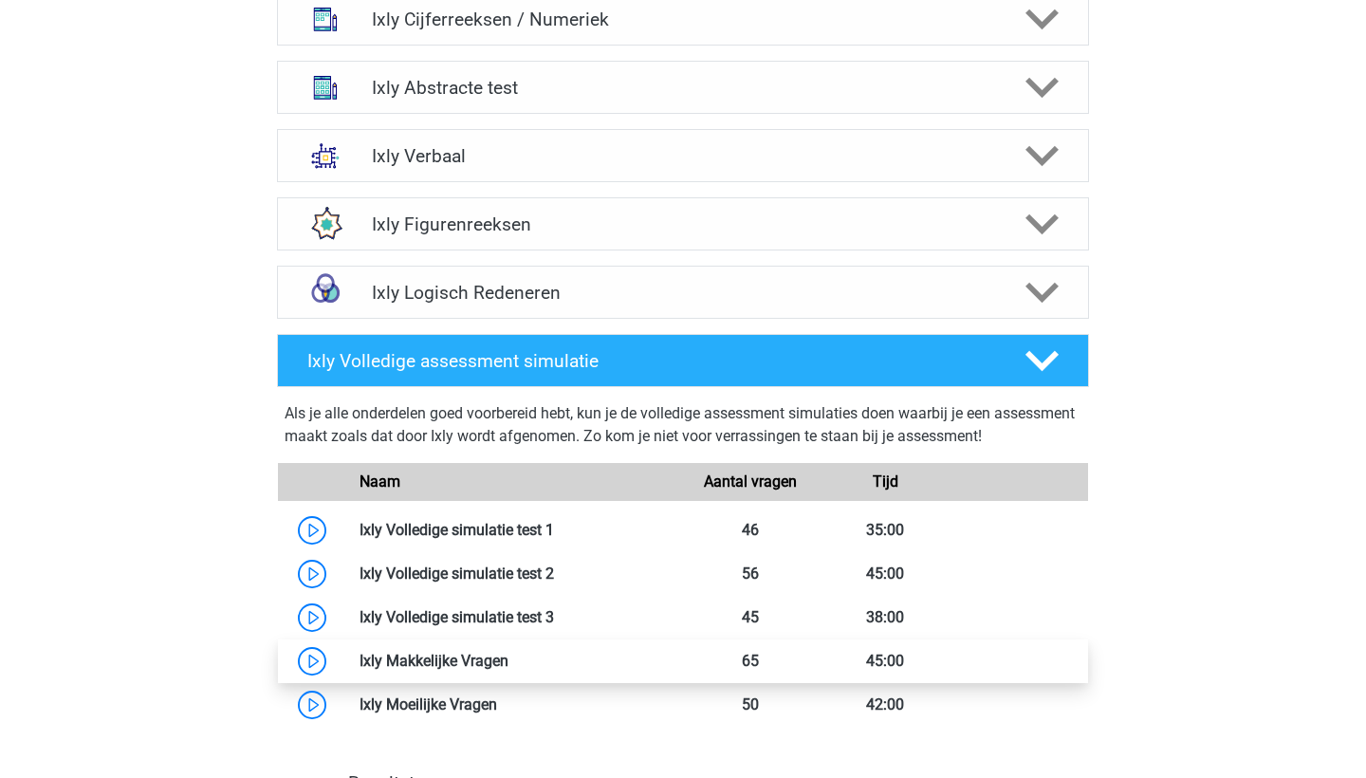
scroll to position [537, 0]
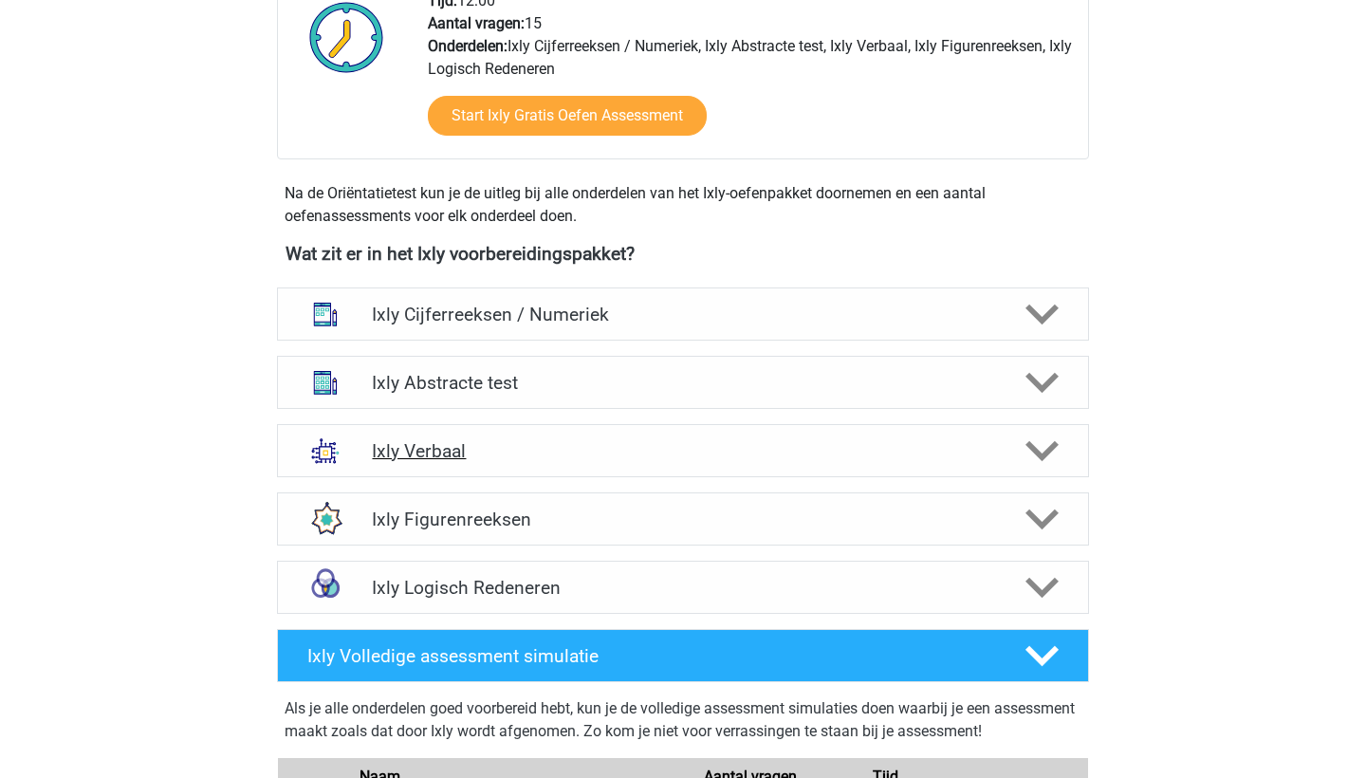
click at [724, 445] on h4 "Ixly Verbaal" at bounding box center [682, 451] width 621 height 22
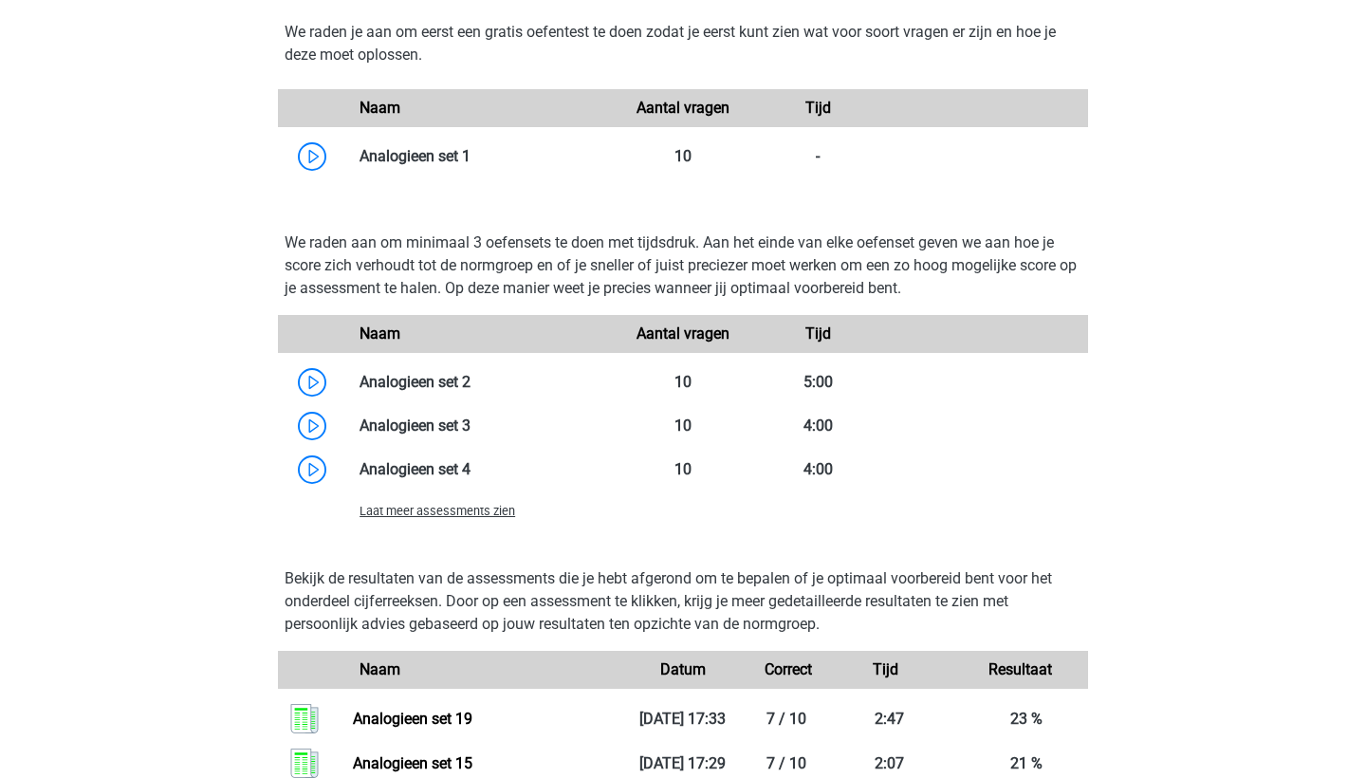
scroll to position [1650, 0]
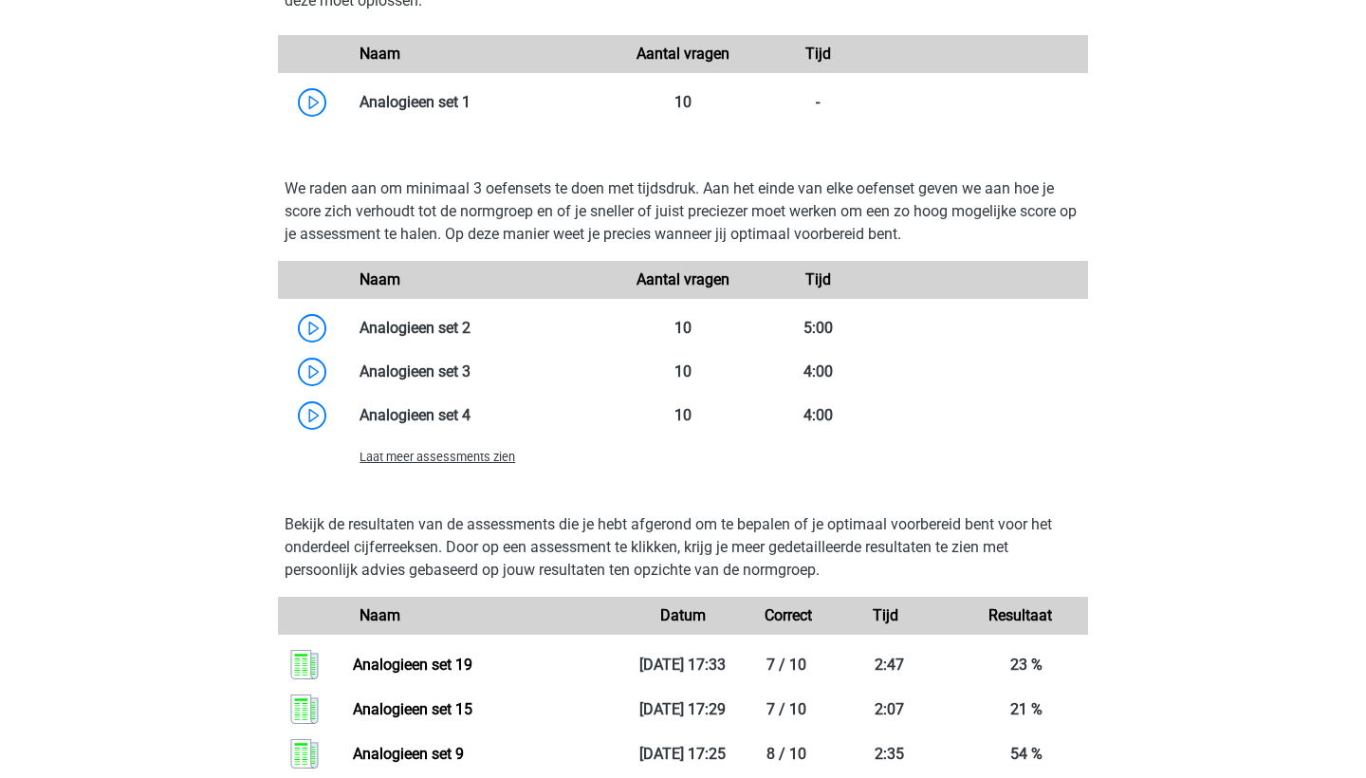
click at [487, 458] on span "Laat meer assessments zien" at bounding box center [438, 457] width 156 height 14
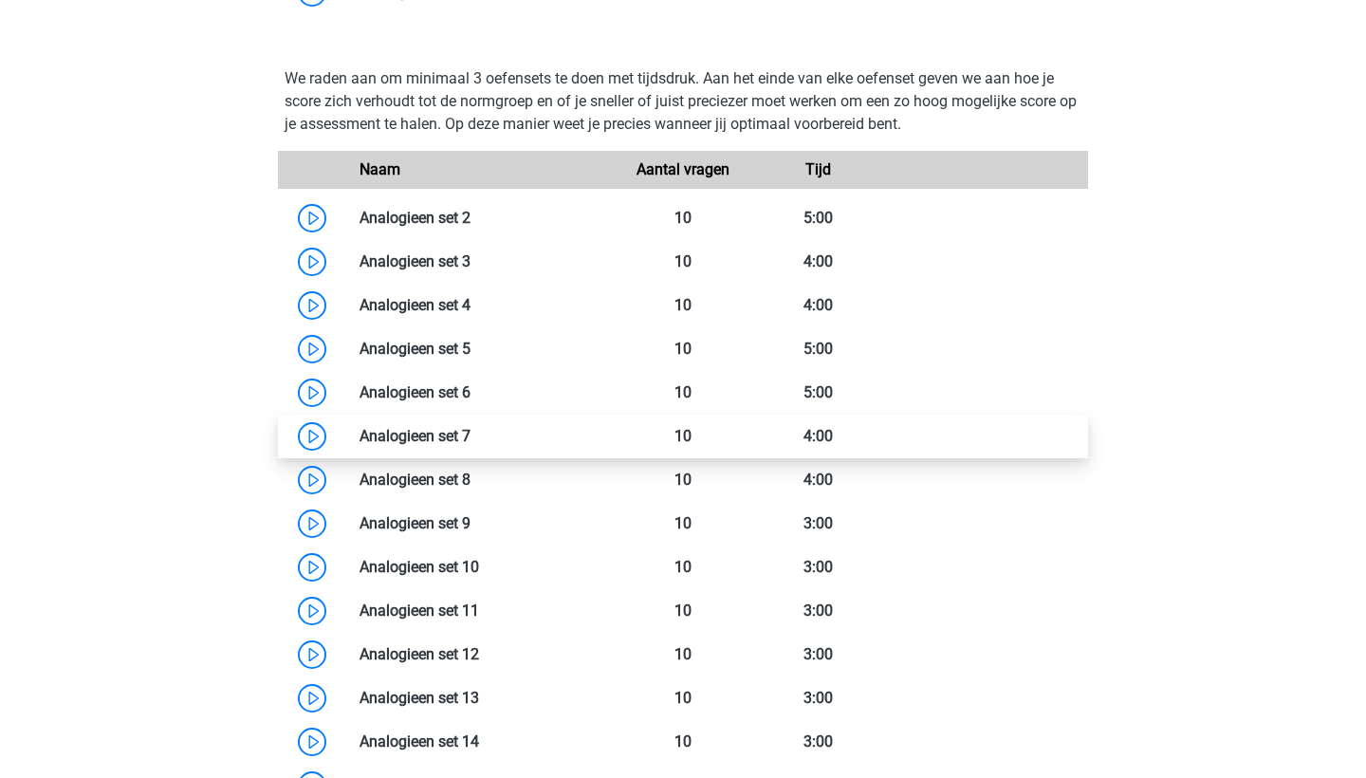
scroll to position [1925, 0]
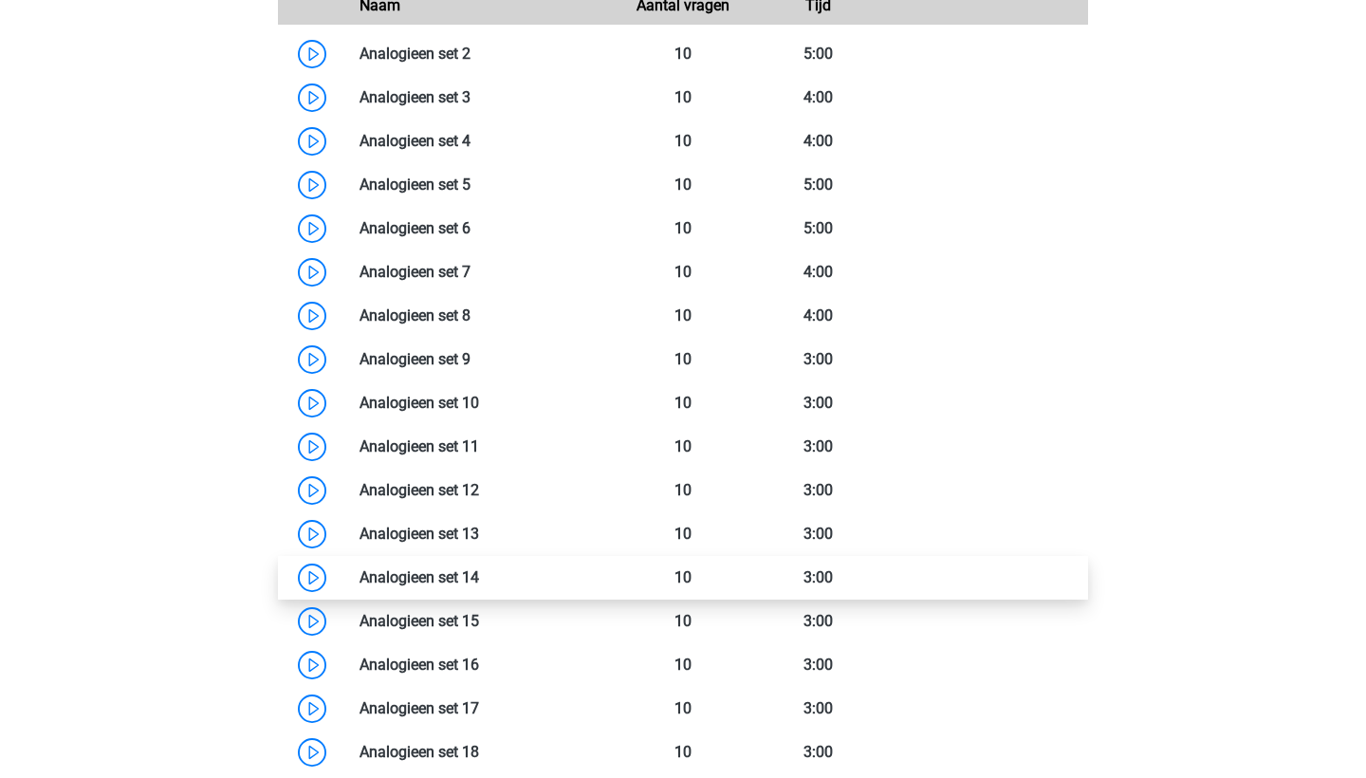
click at [479, 585] on link at bounding box center [479, 577] width 0 height 18
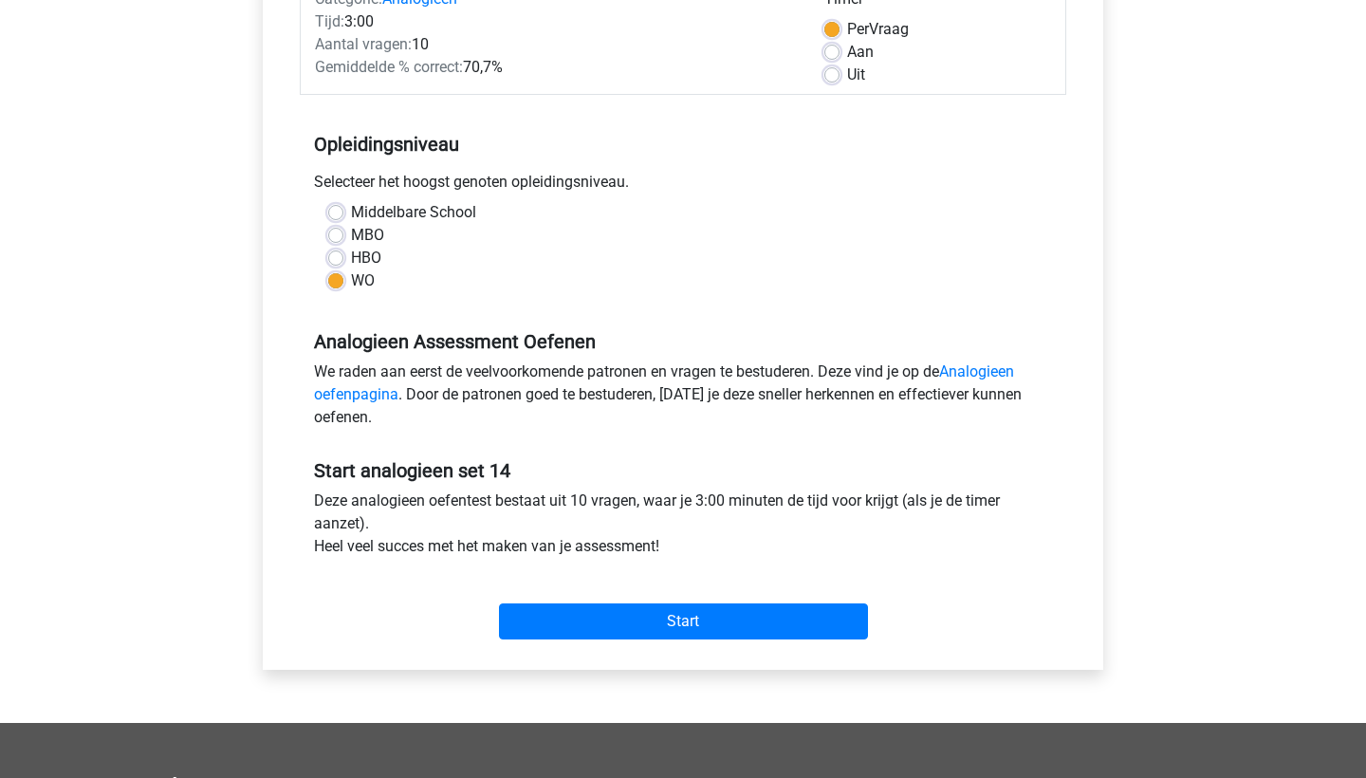
scroll to position [476, 0]
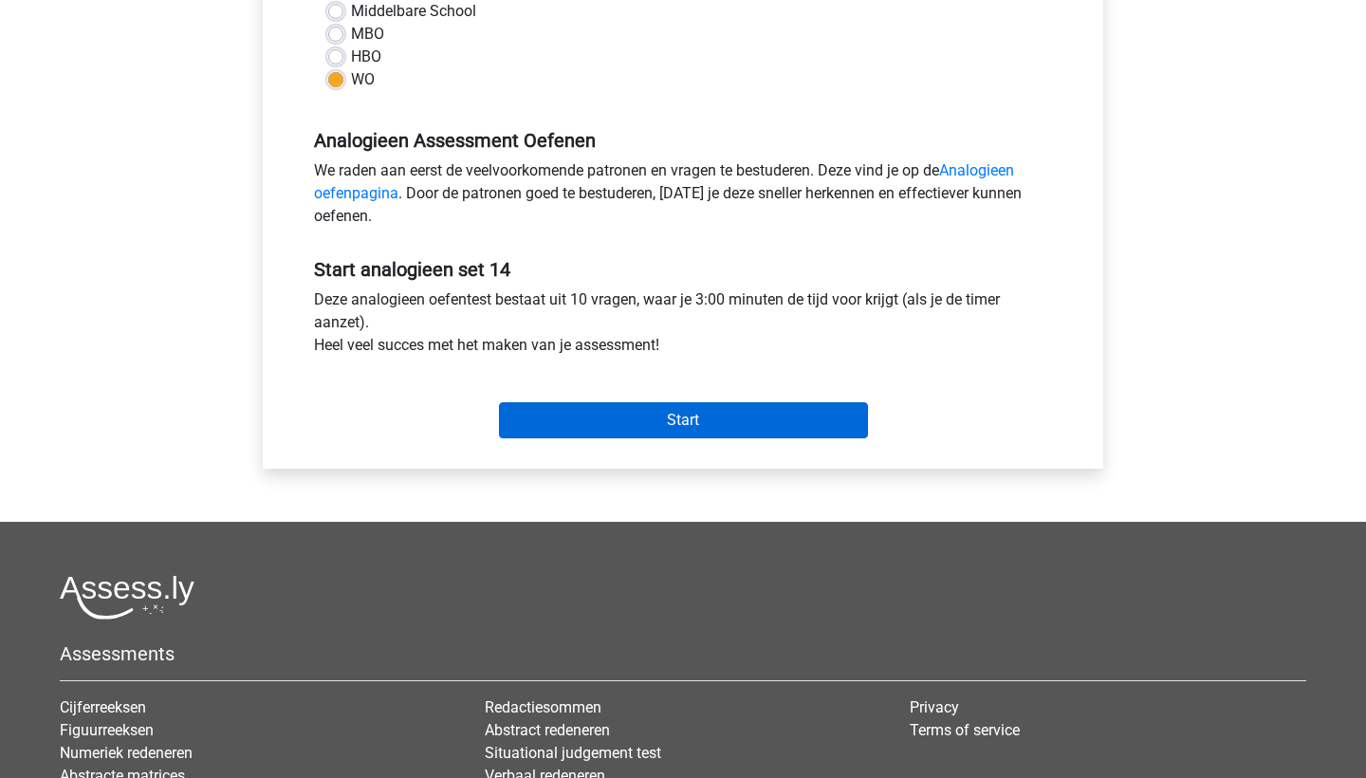
click at [691, 426] on input "Start" at bounding box center [683, 420] width 369 height 36
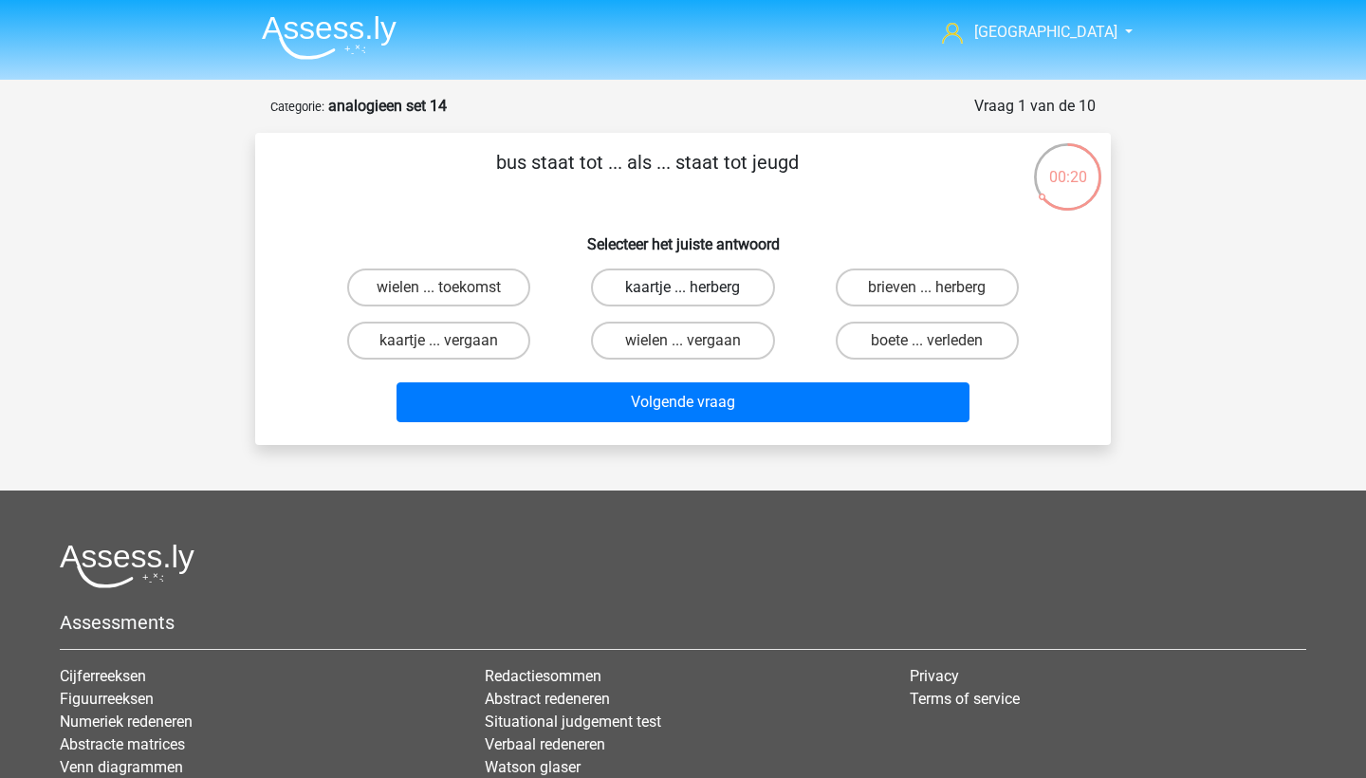
click at [753, 290] on label "kaartje ... herberg" at bounding box center [682, 287] width 183 height 38
click at [695, 290] on input "kaartje ... herberg" at bounding box center [689, 293] width 12 height 12
radio input "true"
click at [945, 289] on label "brieven ... herberg" at bounding box center [927, 287] width 183 height 38
click at [939, 289] on input "brieven ... herberg" at bounding box center [933, 293] width 12 height 12
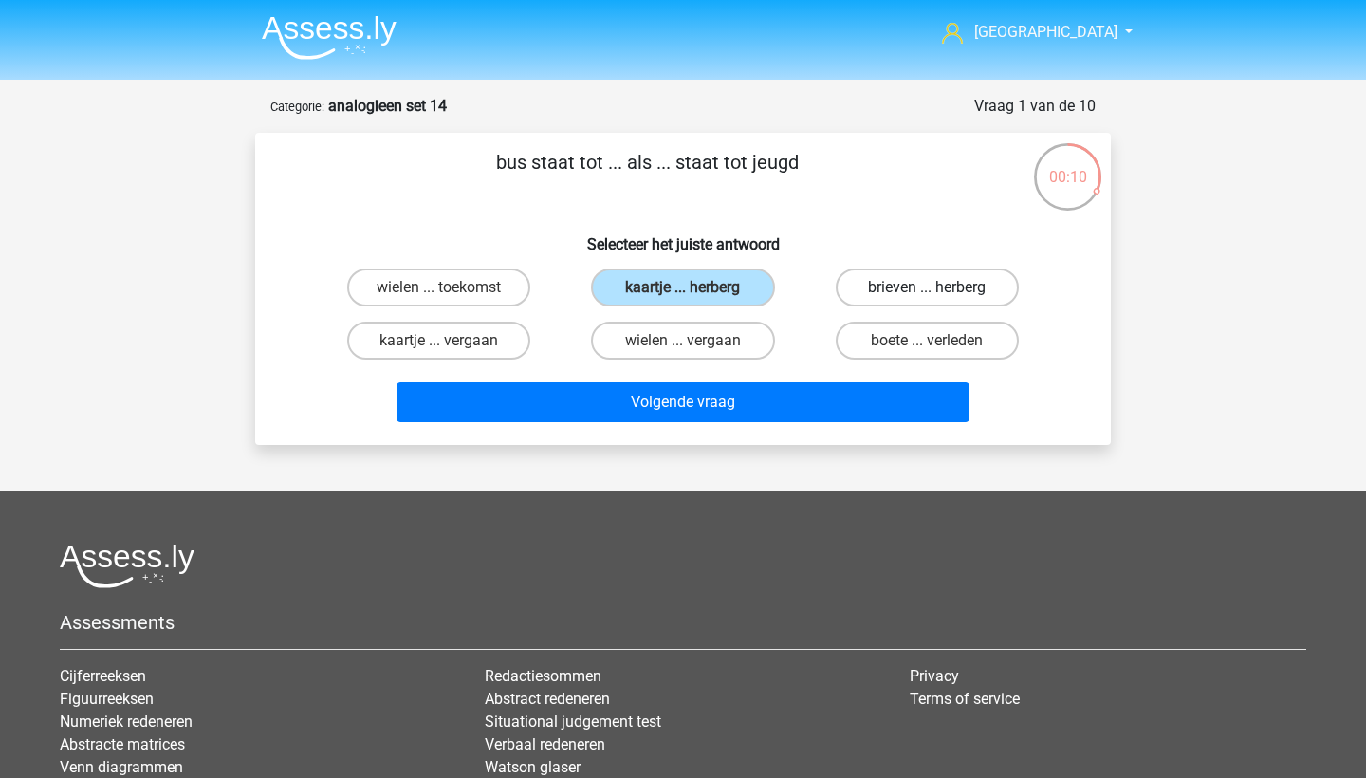
radio input "true"
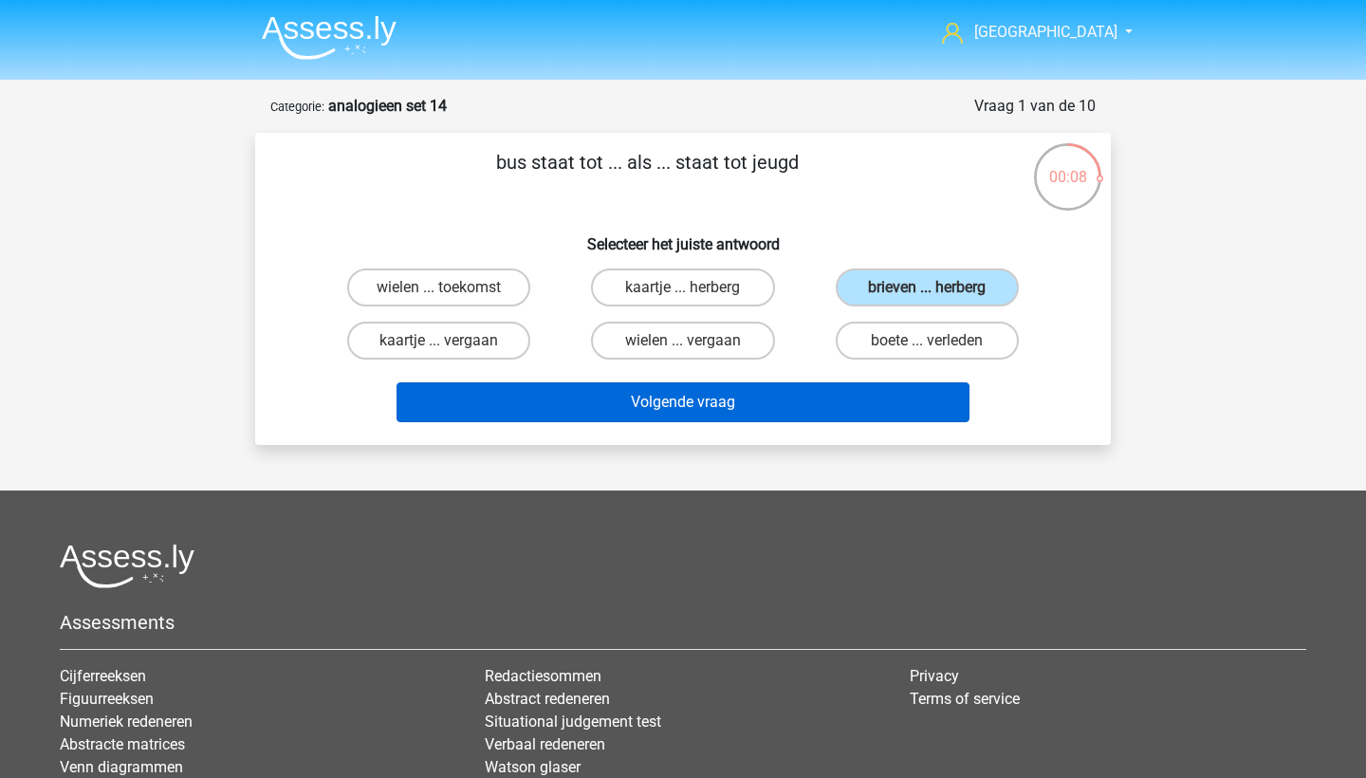
click at [852, 390] on button "Volgende vraag" at bounding box center [683, 402] width 574 height 40
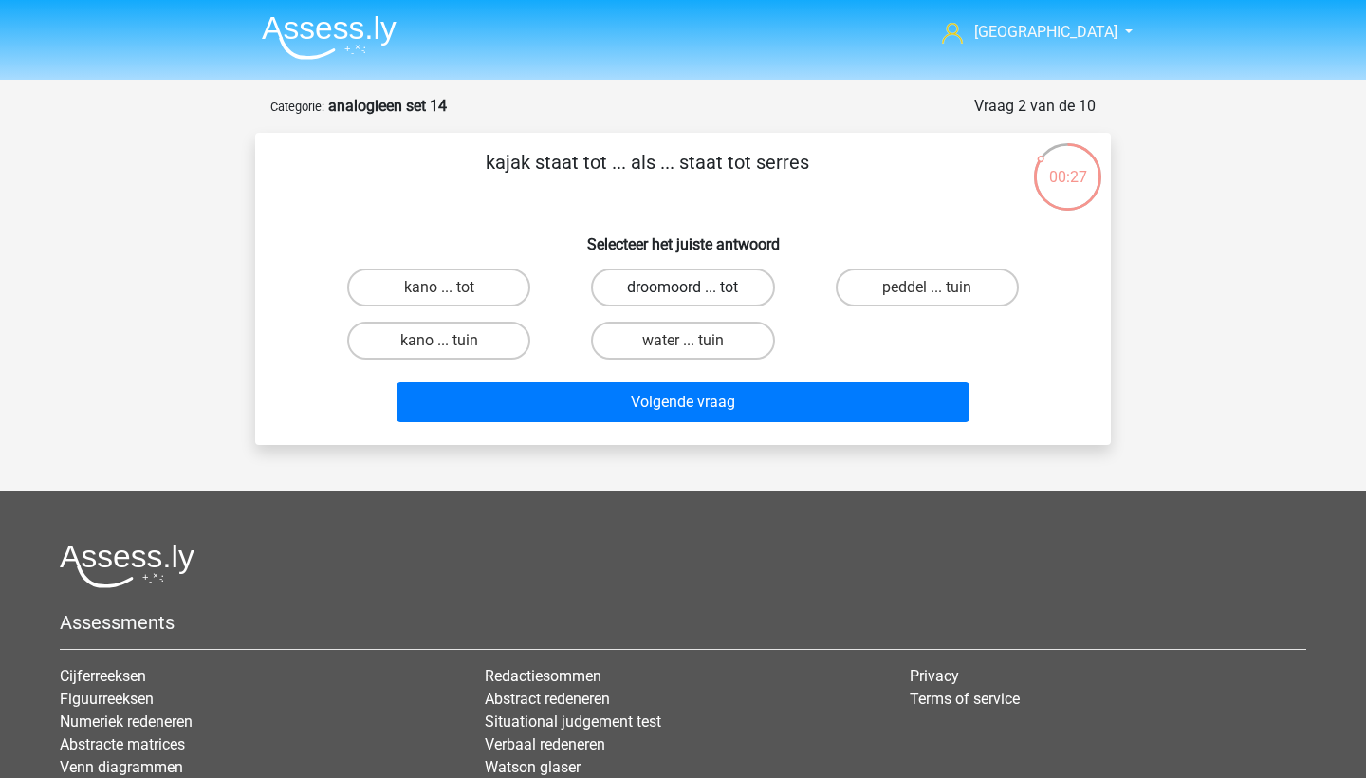
click at [740, 292] on label "droomoord ... tot" at bounding box center [682, 287] width 183 height 38
click at [695, 292] on input "droomoord ... tot" at bounding box center [689, 293] width 12 height 12
radio input "true"
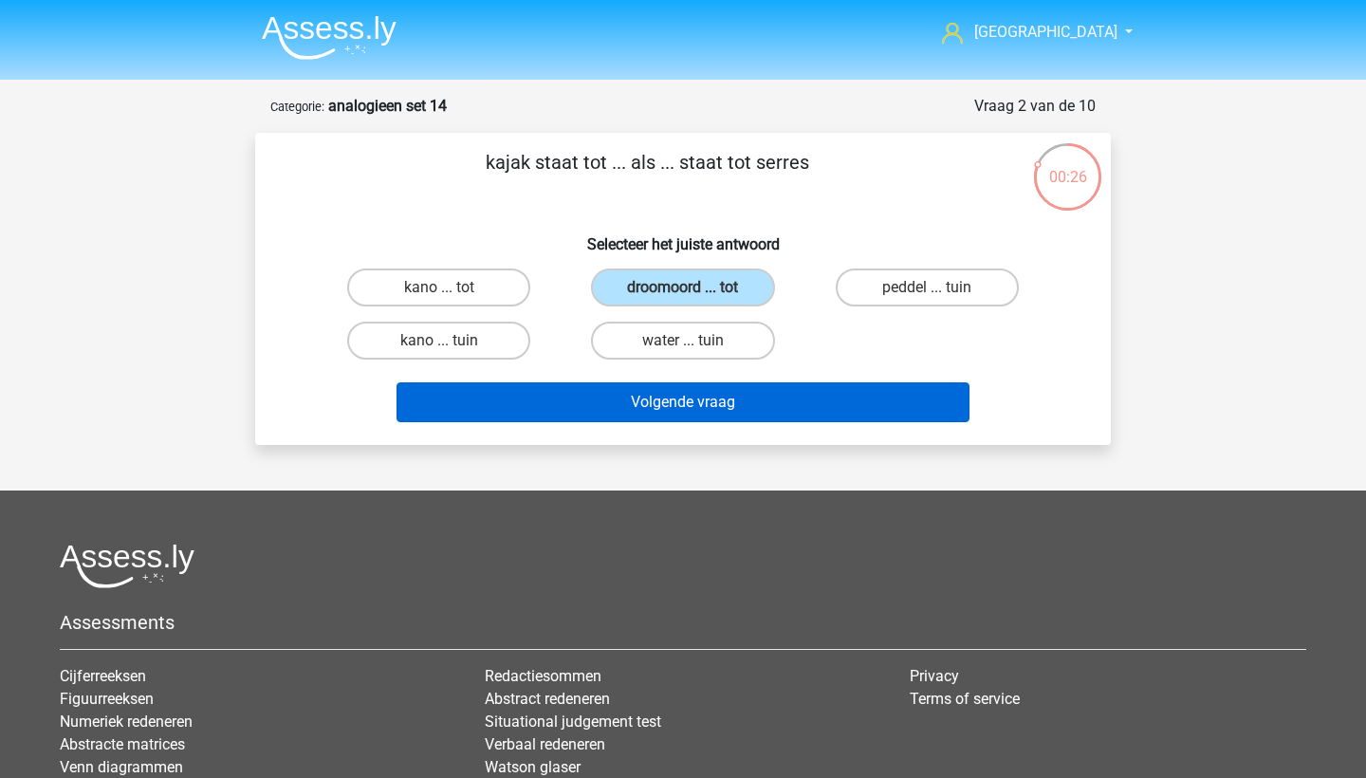
click at [755, 407] on button "Volgende vraag" at bounding box center [683, 402] width 574 height 40
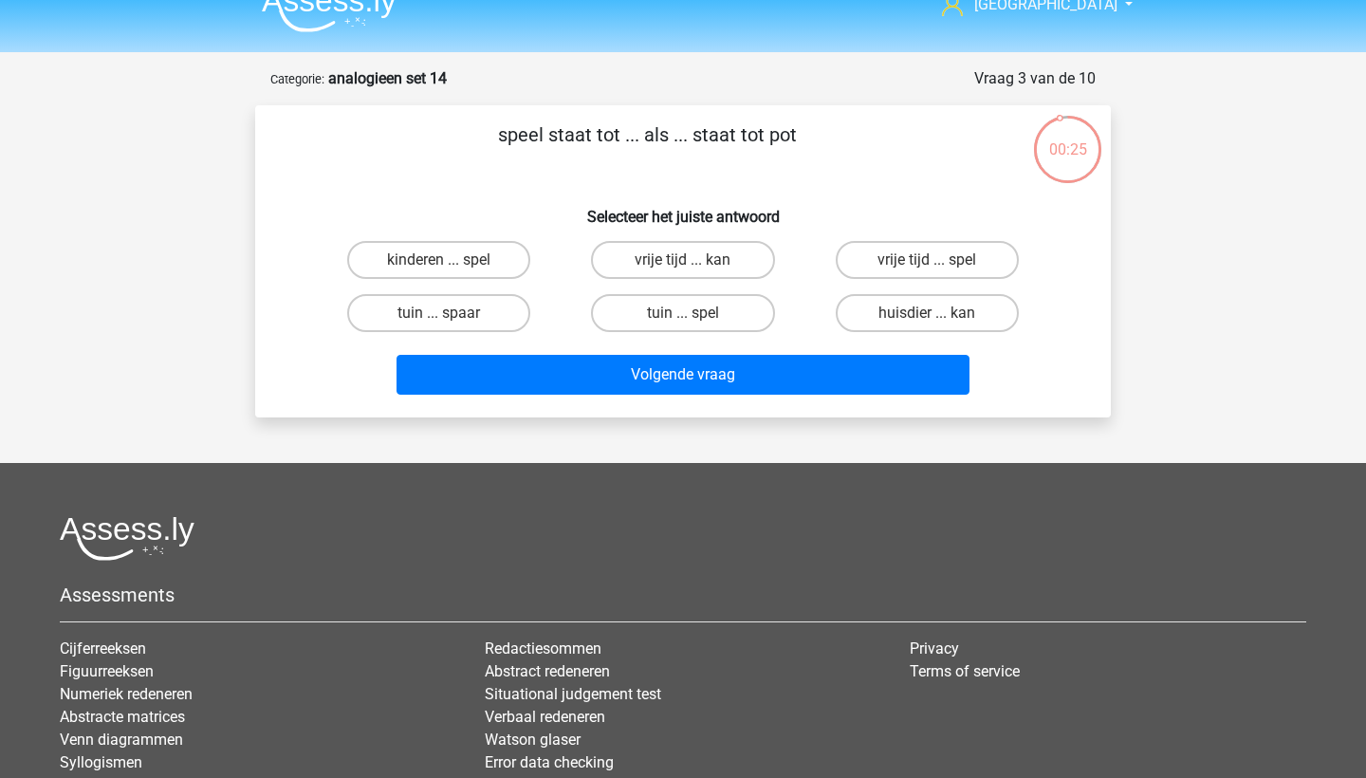
scroll to position [28, 0]
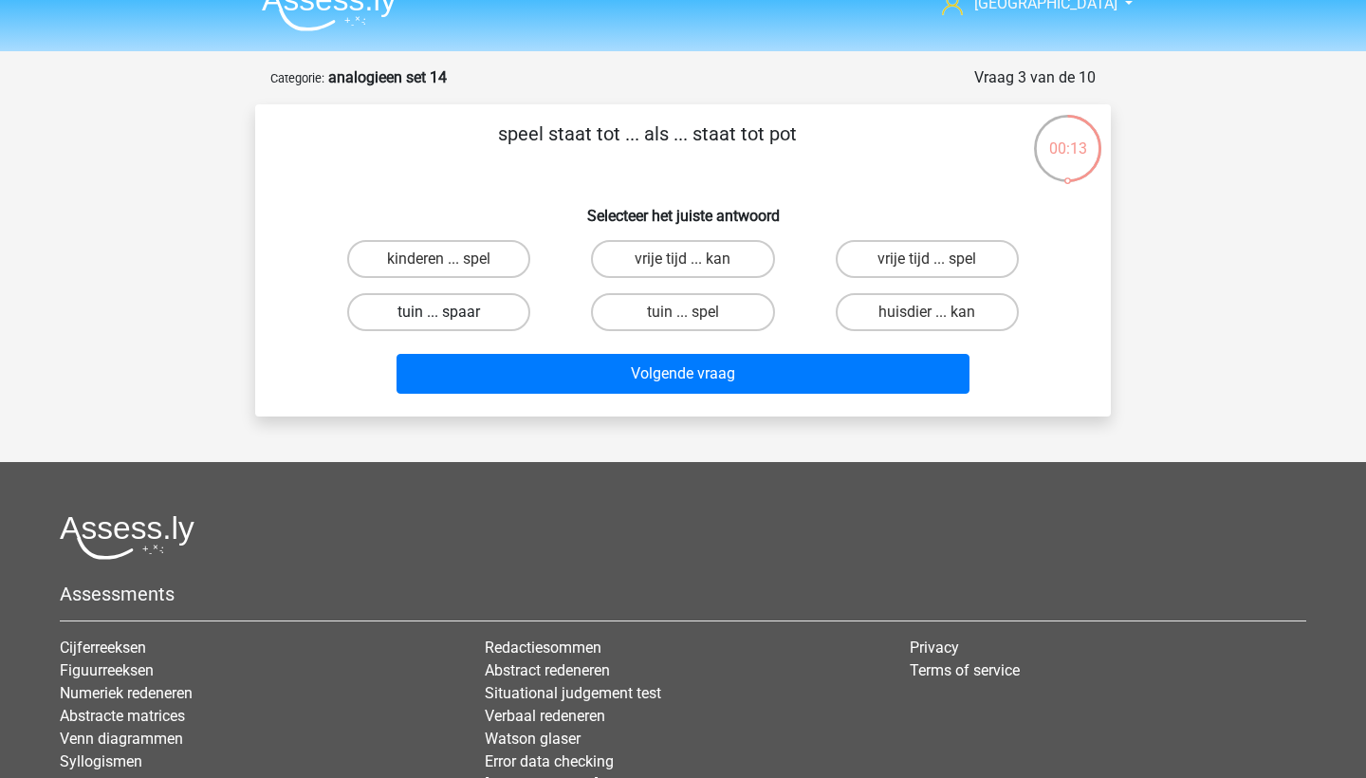
click at [480, 313] on label "tuin ... spaar" at bounding box center [438, 312] width 183 height 38
click at [452, 313] on input "tuin ... spaar" at bounding box center [445, 318] width 12 height 12
radio input "true"
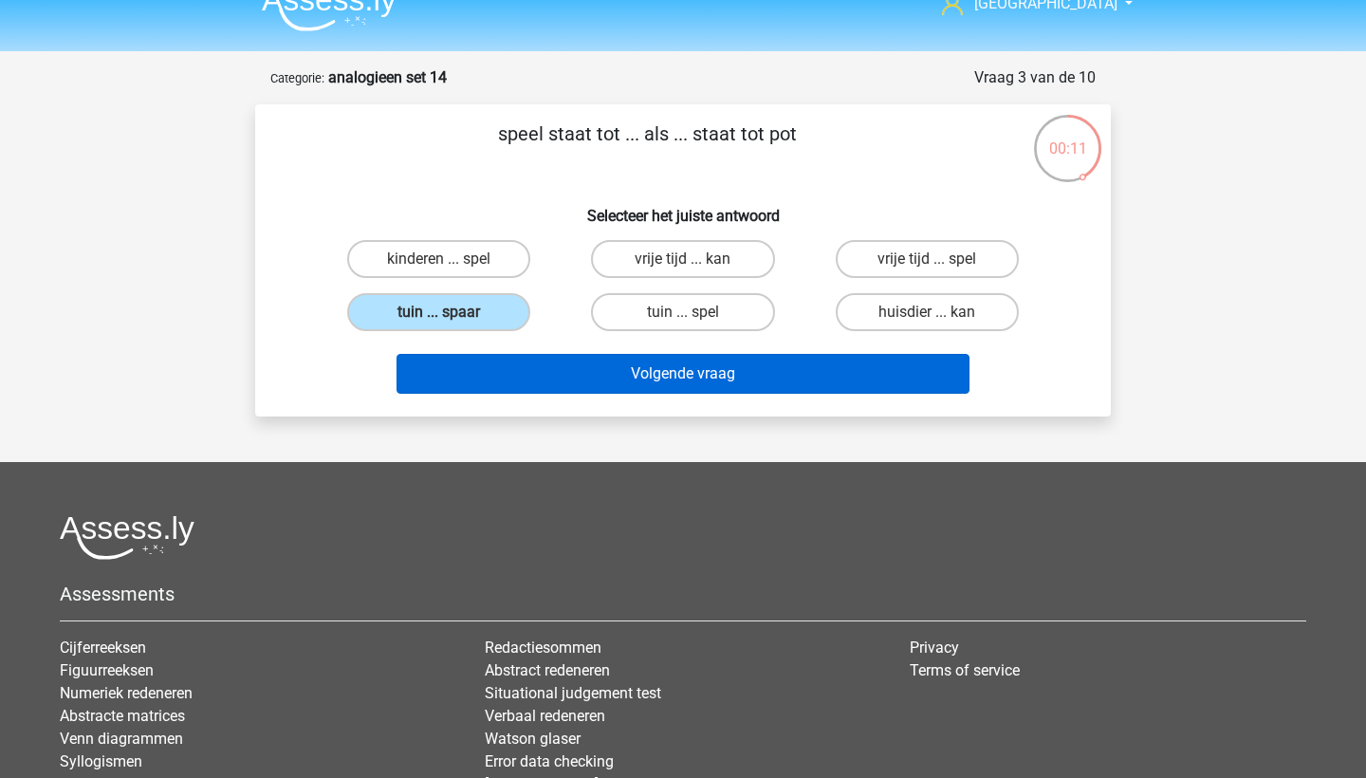
click at [546, 381] on button "Volgende vraag" at bounding box center [683, 374] width 574 height 40
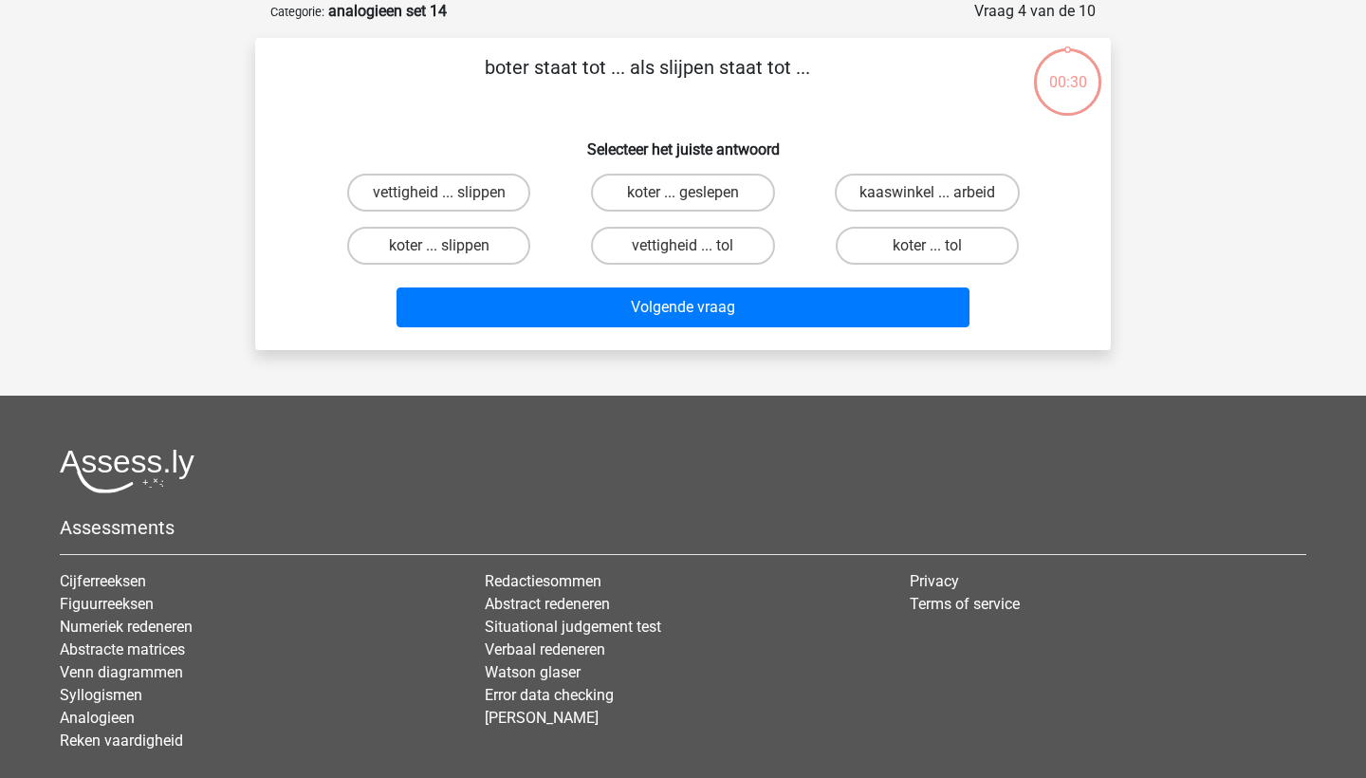
scroll to position [25, 0]
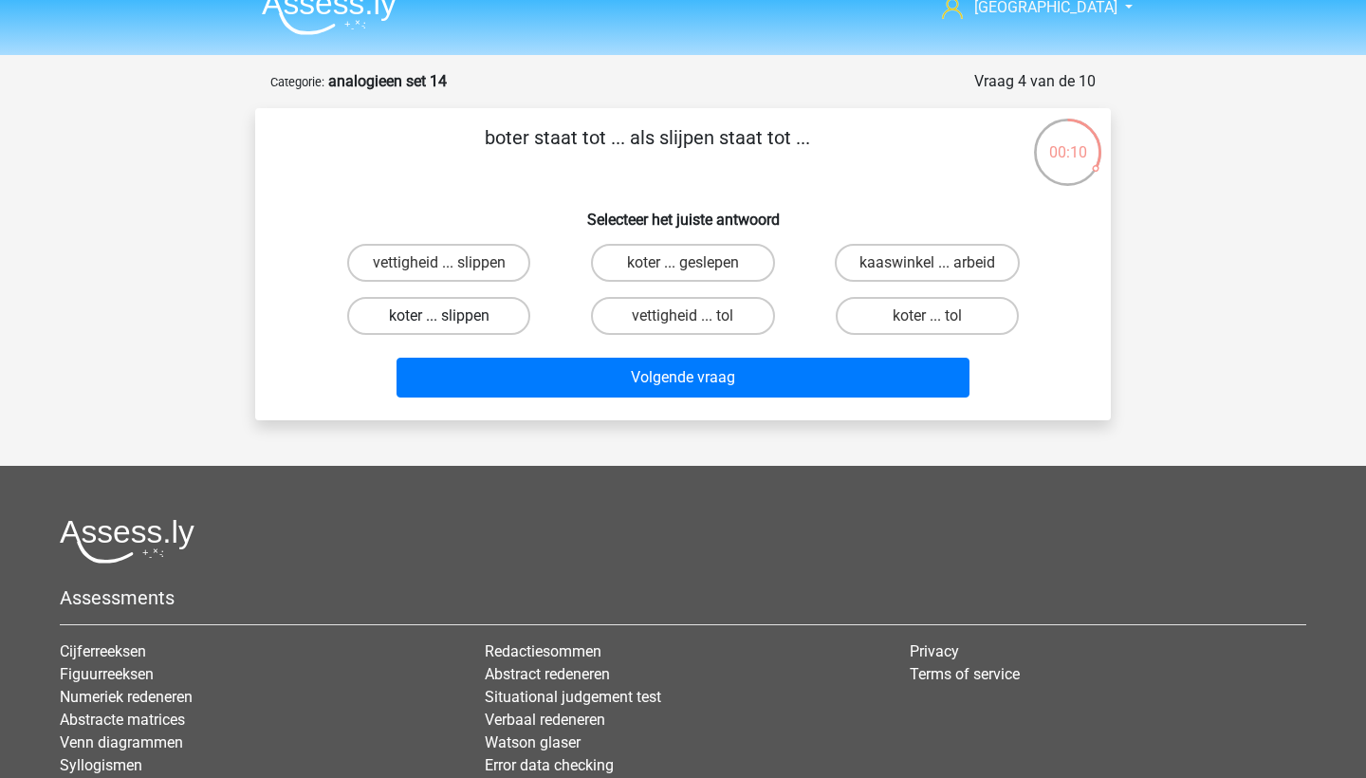
click at [453, 305] on label "koter ... slippen" at bounding box center [438, 316] width 183 height 38
click at [452, 316] on input "koter ... slippen" at bounding box center [445, 322] width 12 height 12
radio input "true"
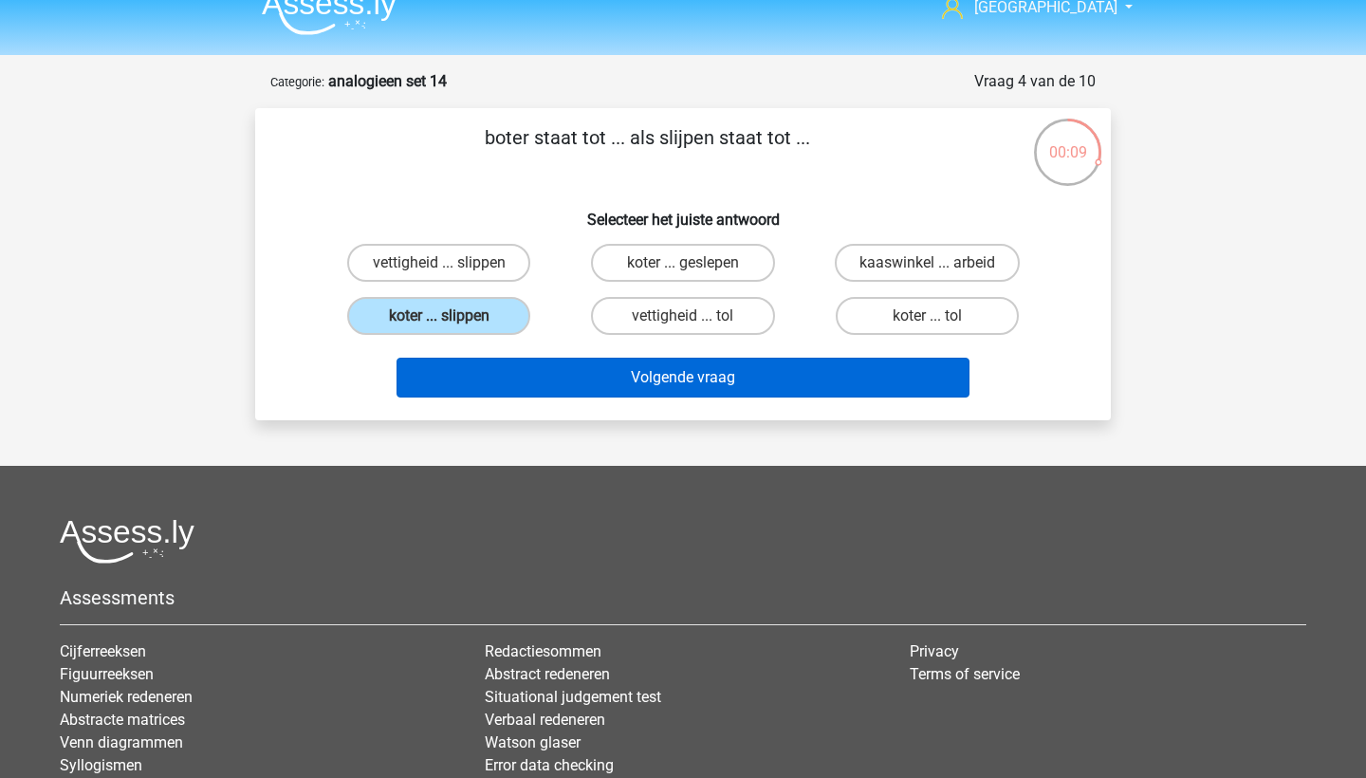
click at [501, 369] on button "Volgende vraag" at bounding box center [683, 378] width 574 height 40
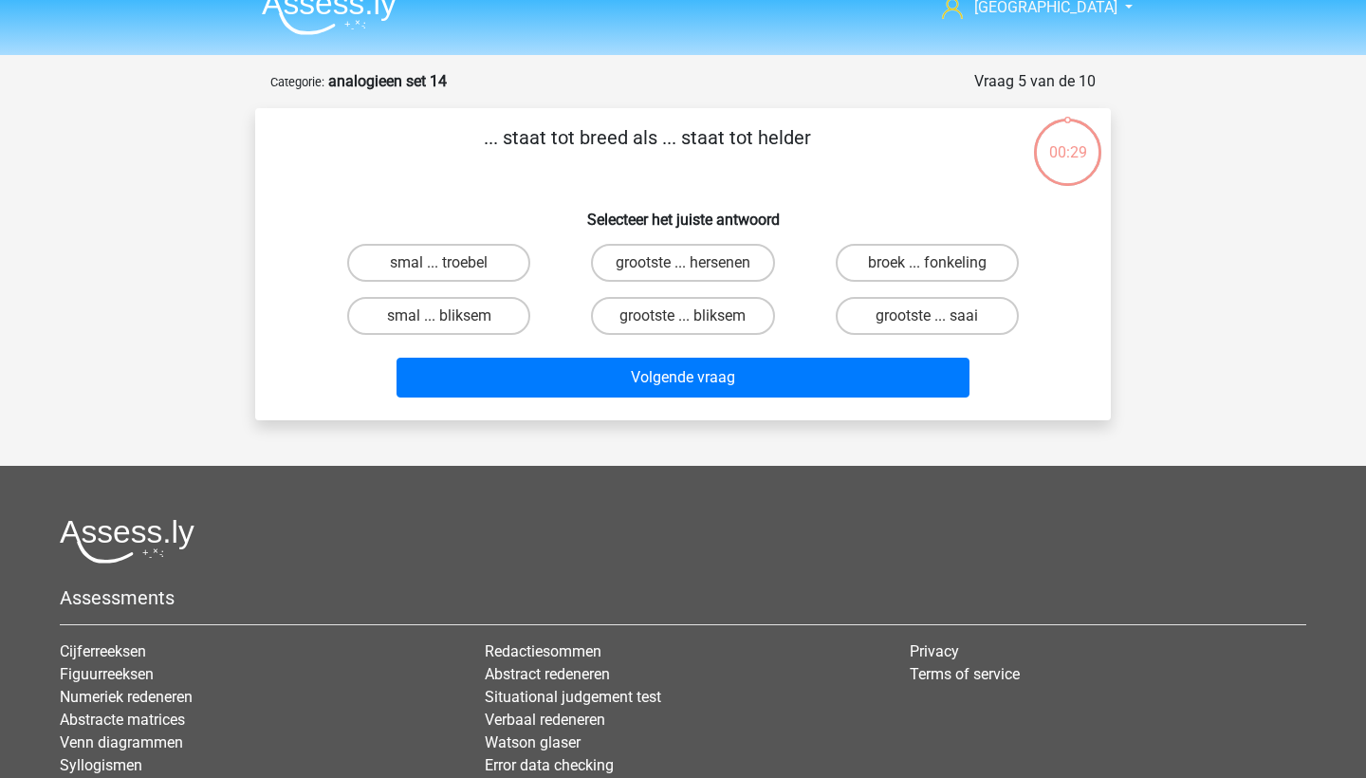
scroll to position [95, 0]
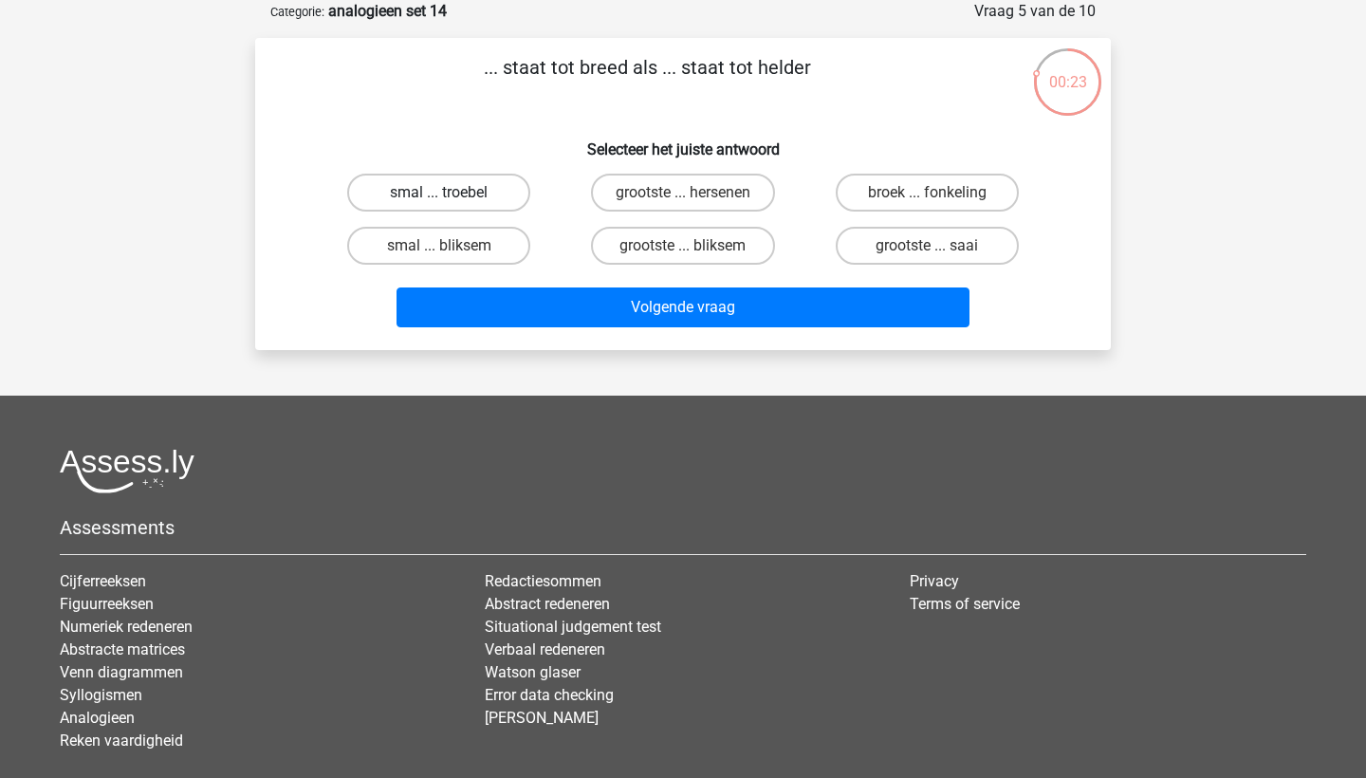
click at [506, 194] on label "smal ... troebel" at bounding box center [438, 193] width 183 height 38
click at [452, 194] on input "smal ... troebel" at bounding box center [445, 199] width 12 height 12
radio input "true"
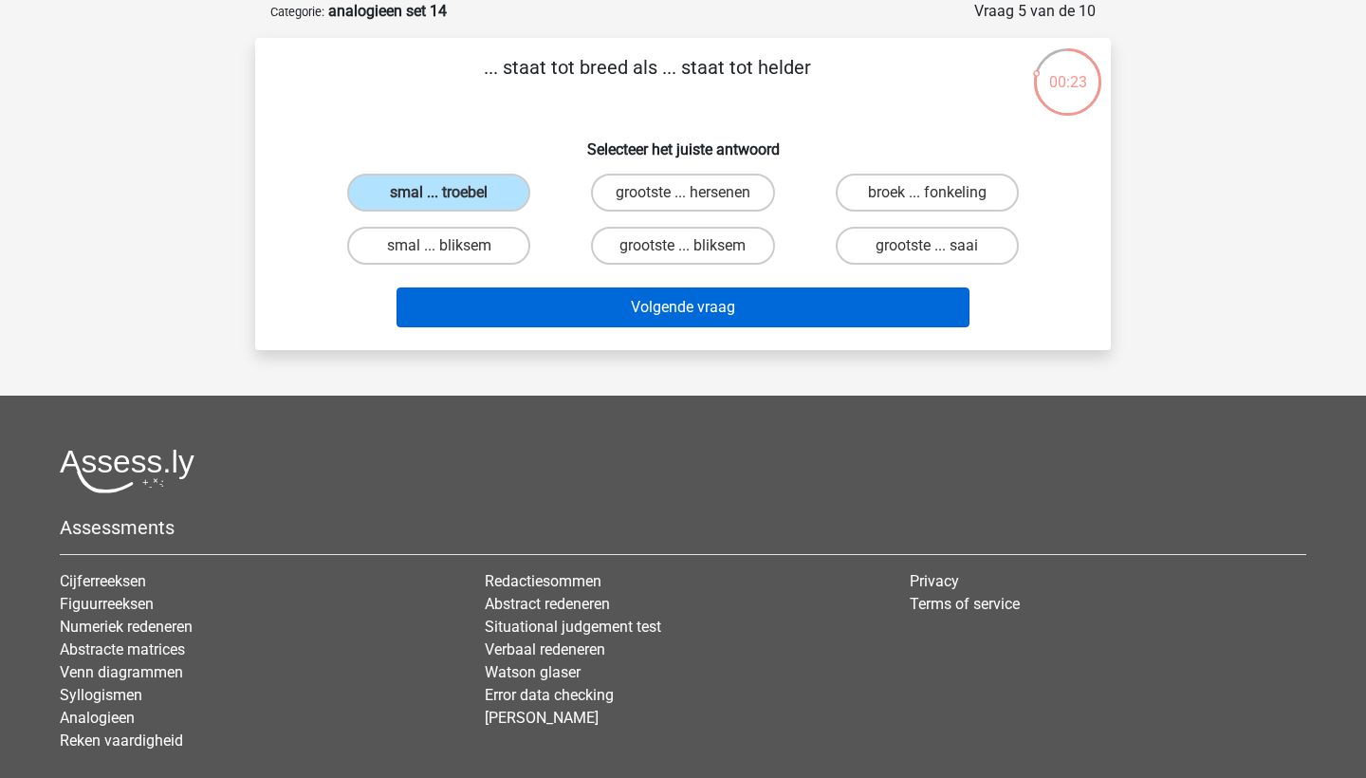
click at [532, 304] on button "Volgende vraag" at bounding box center [683, 307] width 574 height 40
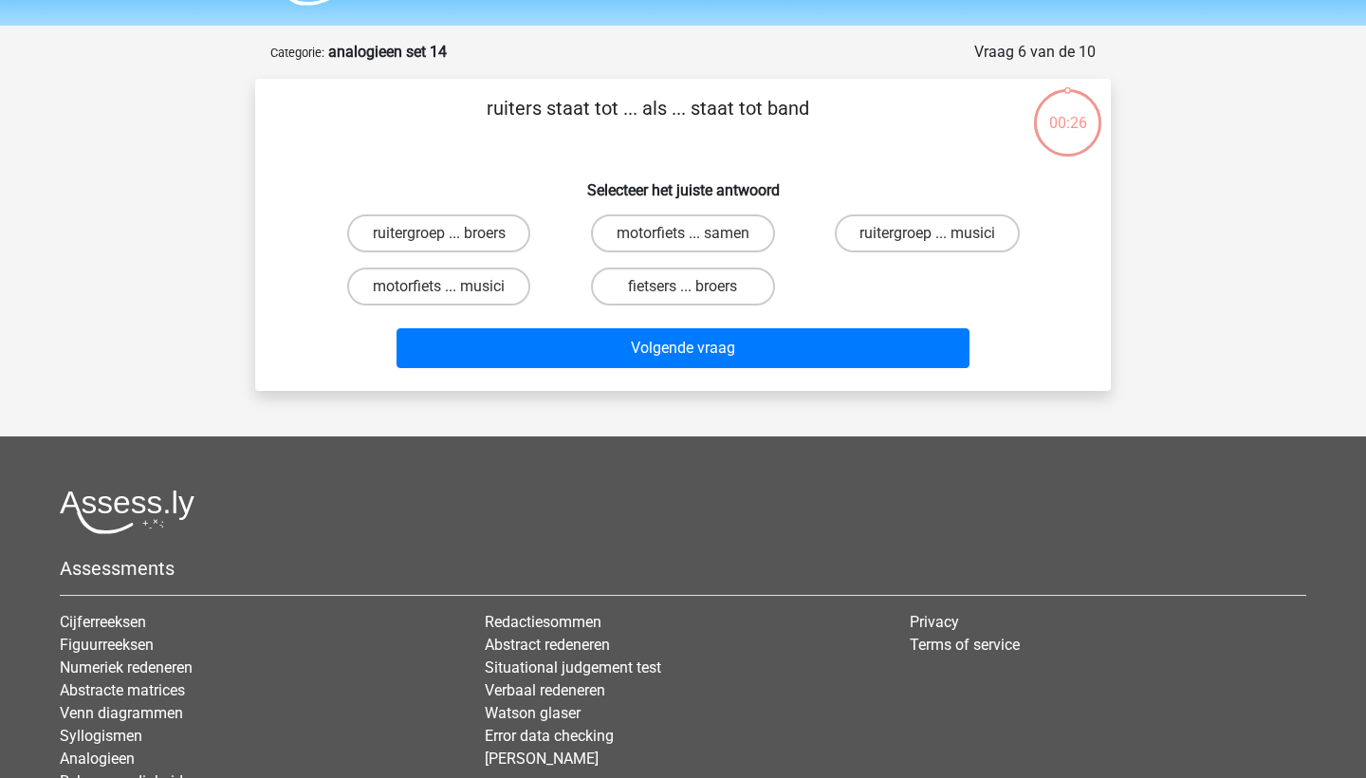
scroll to position [52, 0]
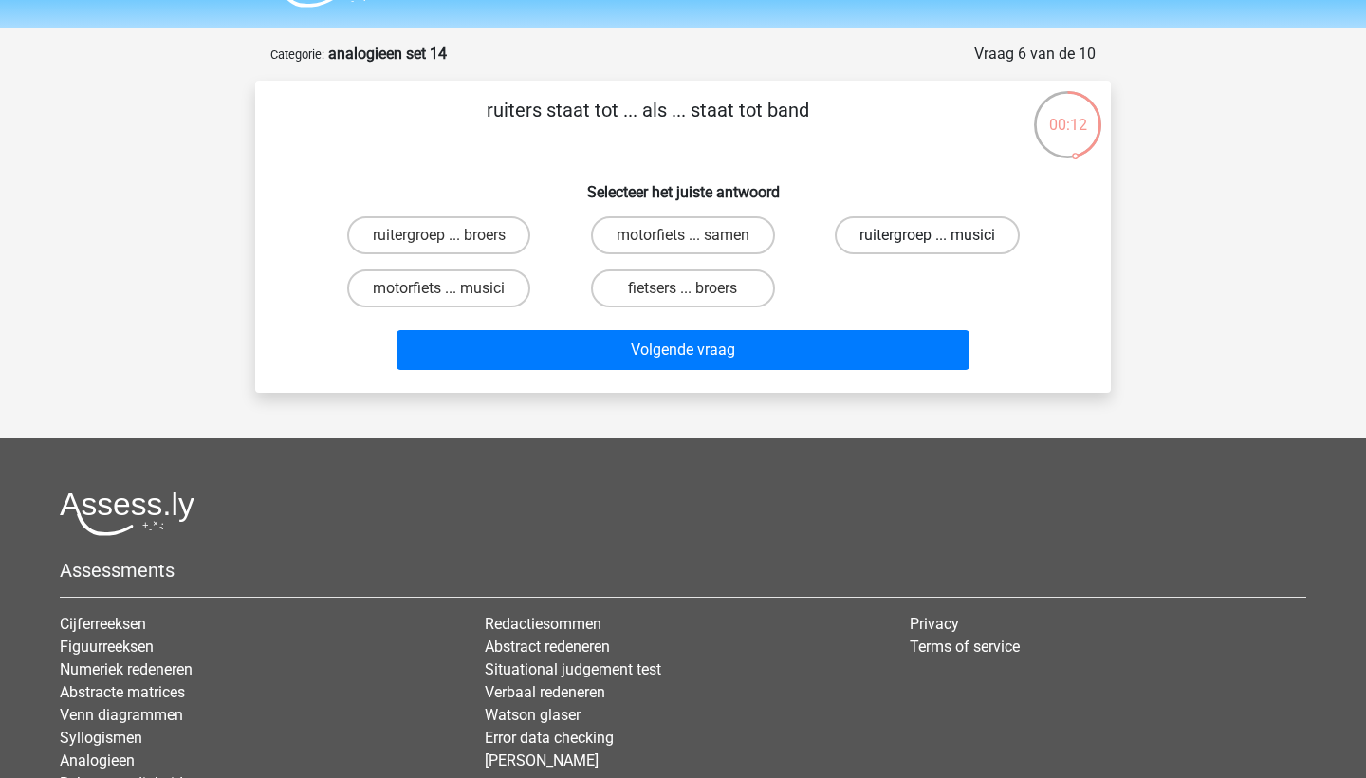
click at [908, 247] on label "ruitergroep ... musici" at bounding box center [927, 235] width 185 height 38
click at [927, 247] on input "ruitergroep ... musici" at bounding box center [933, 241] width 12 height 12
radio input "true"
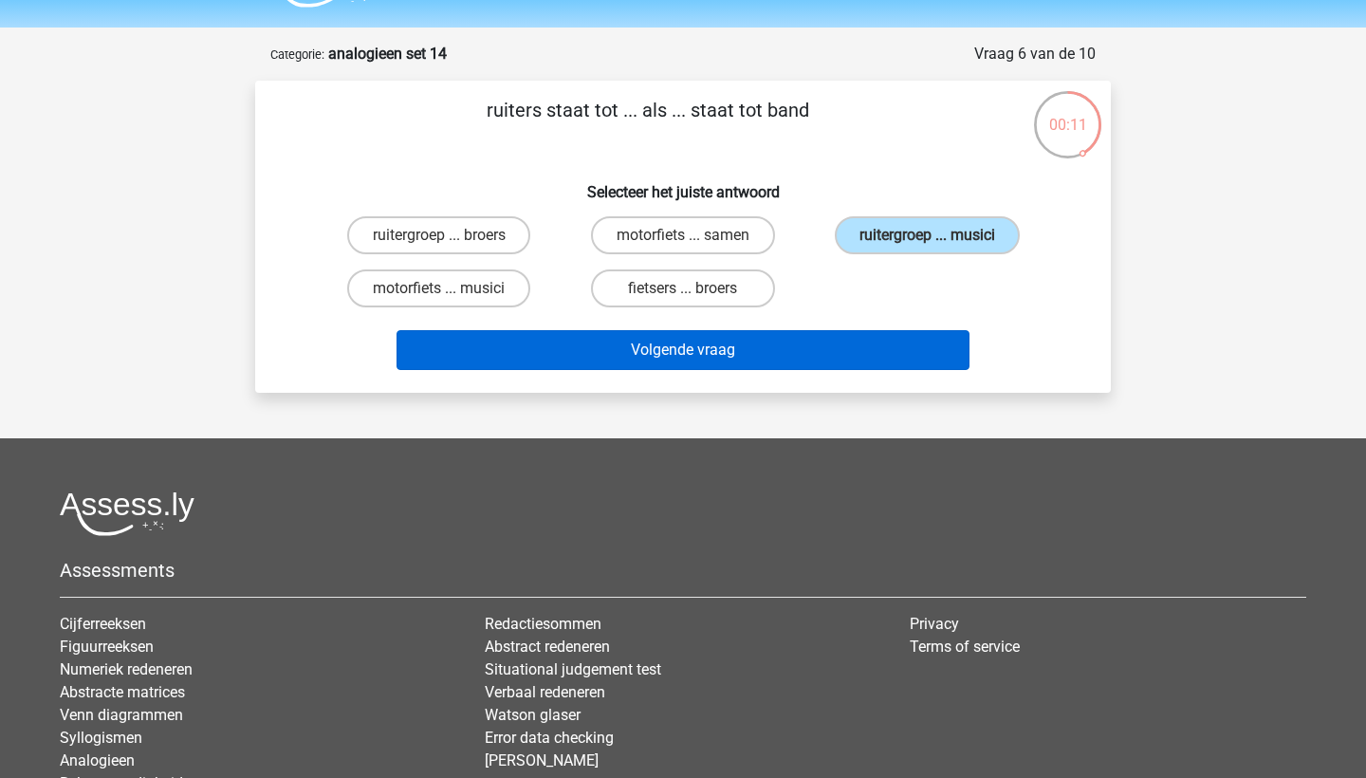
click at [893, 355] on button "Volgende vraag" at bounding box center [683, 350] width 574 height 40
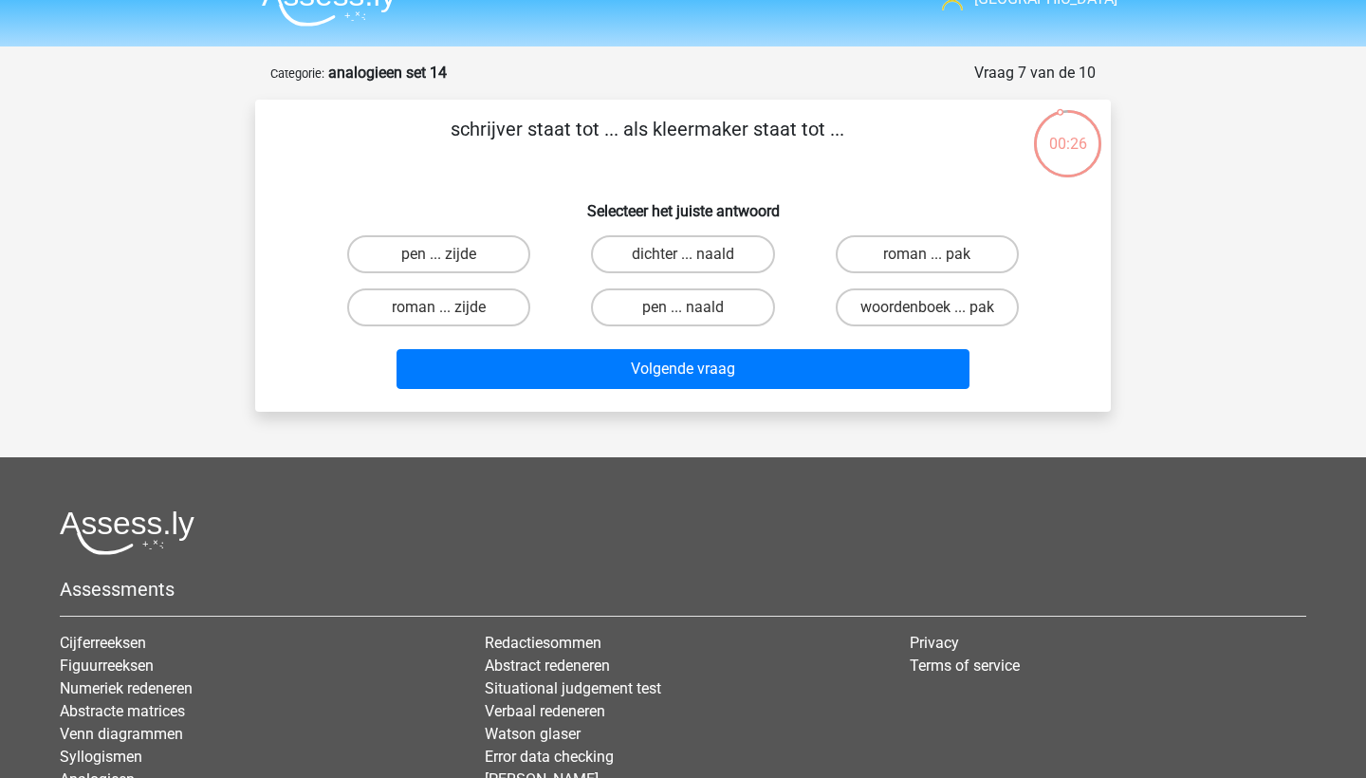
scroll to position [31, 0]
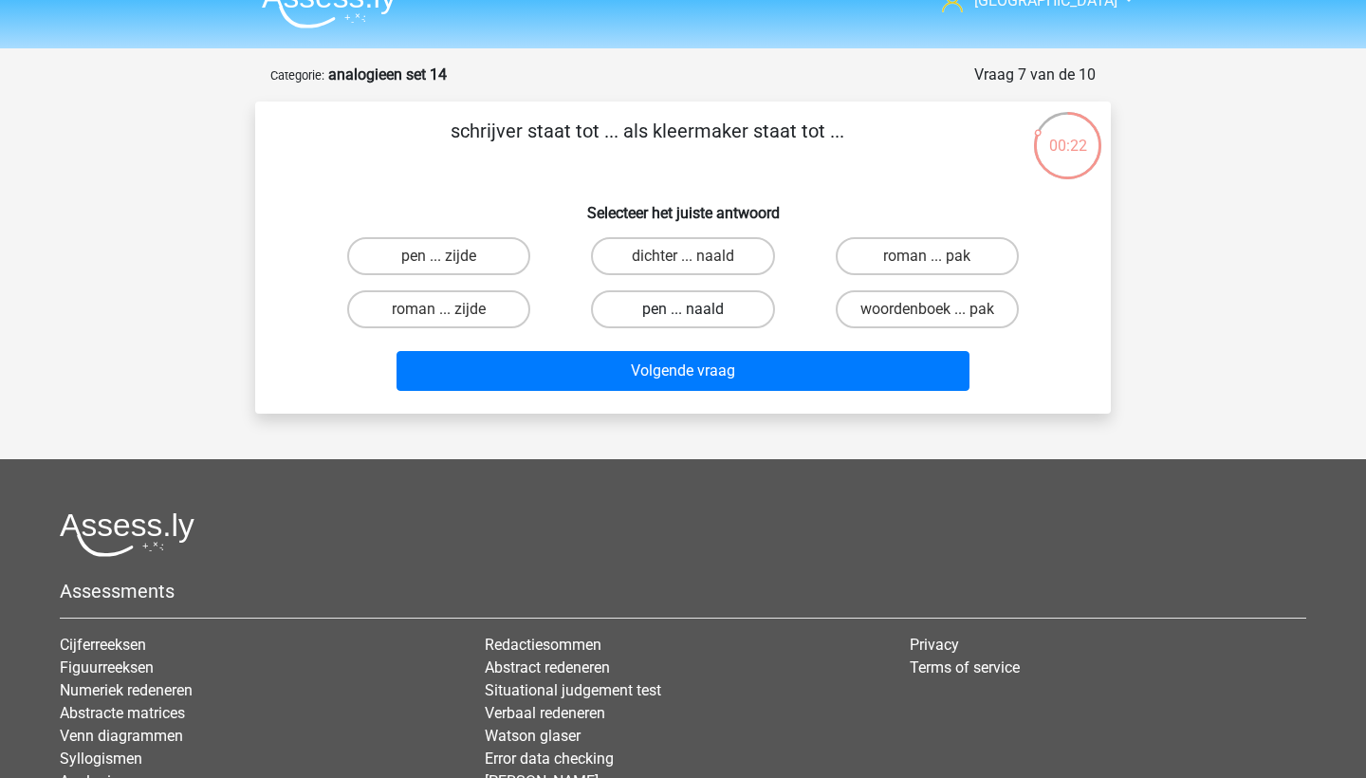
click at [750, 325] on label "pen ... naald" at bounding box center [682, 309] width 183 height 38
click at [695, 322] on input "pen ... naald" at bounding box center [689, 315] width 12 height 12
radio input "true"
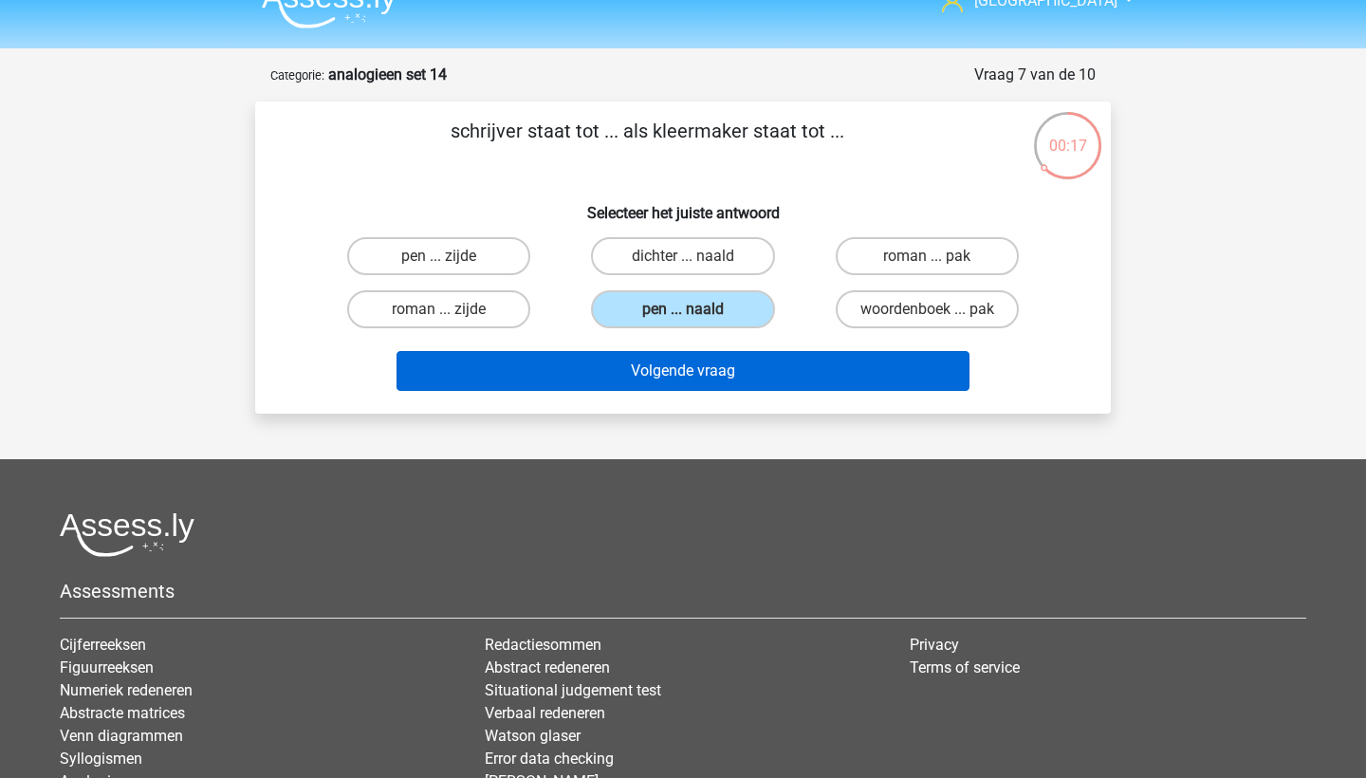
click at [771, 373] on button "Volgende vraag" at bounding box center [683, 371] width 574 height 40
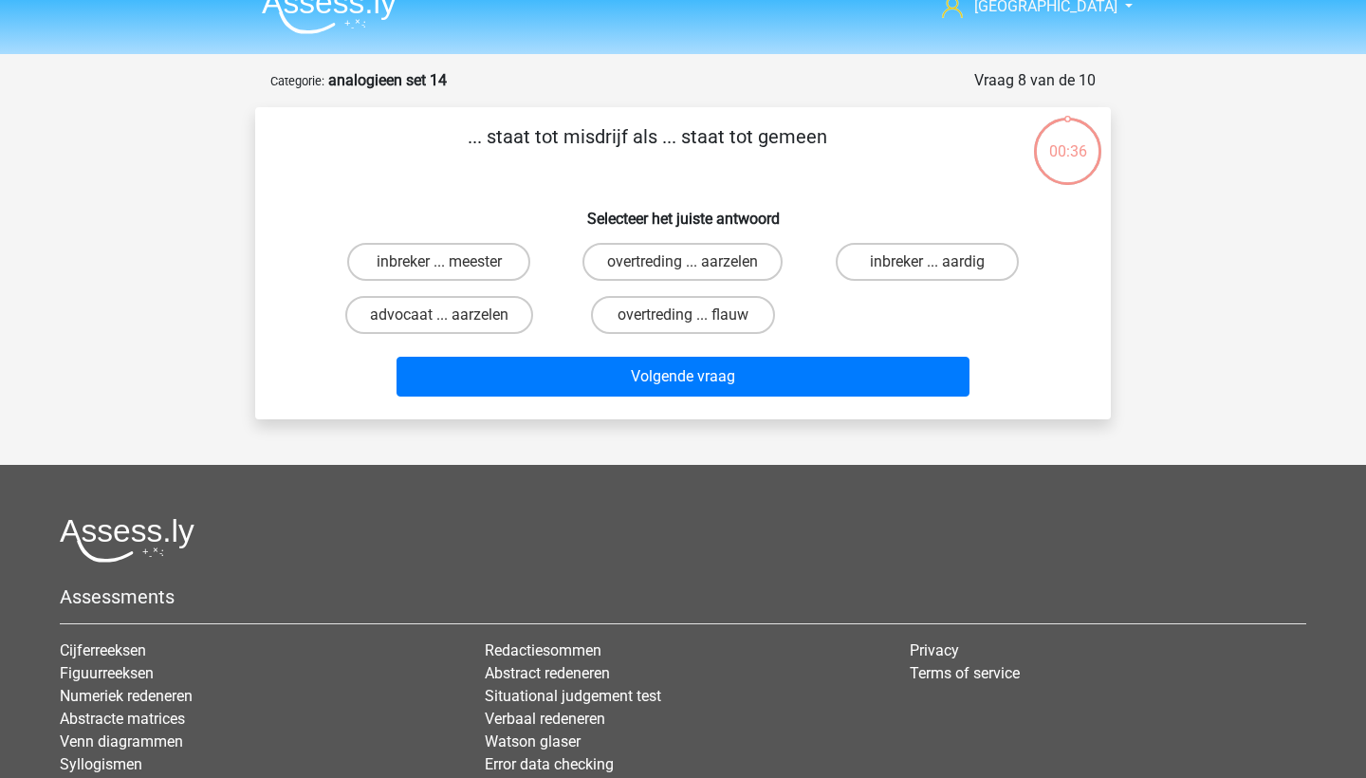
scroll to position [24, 0]
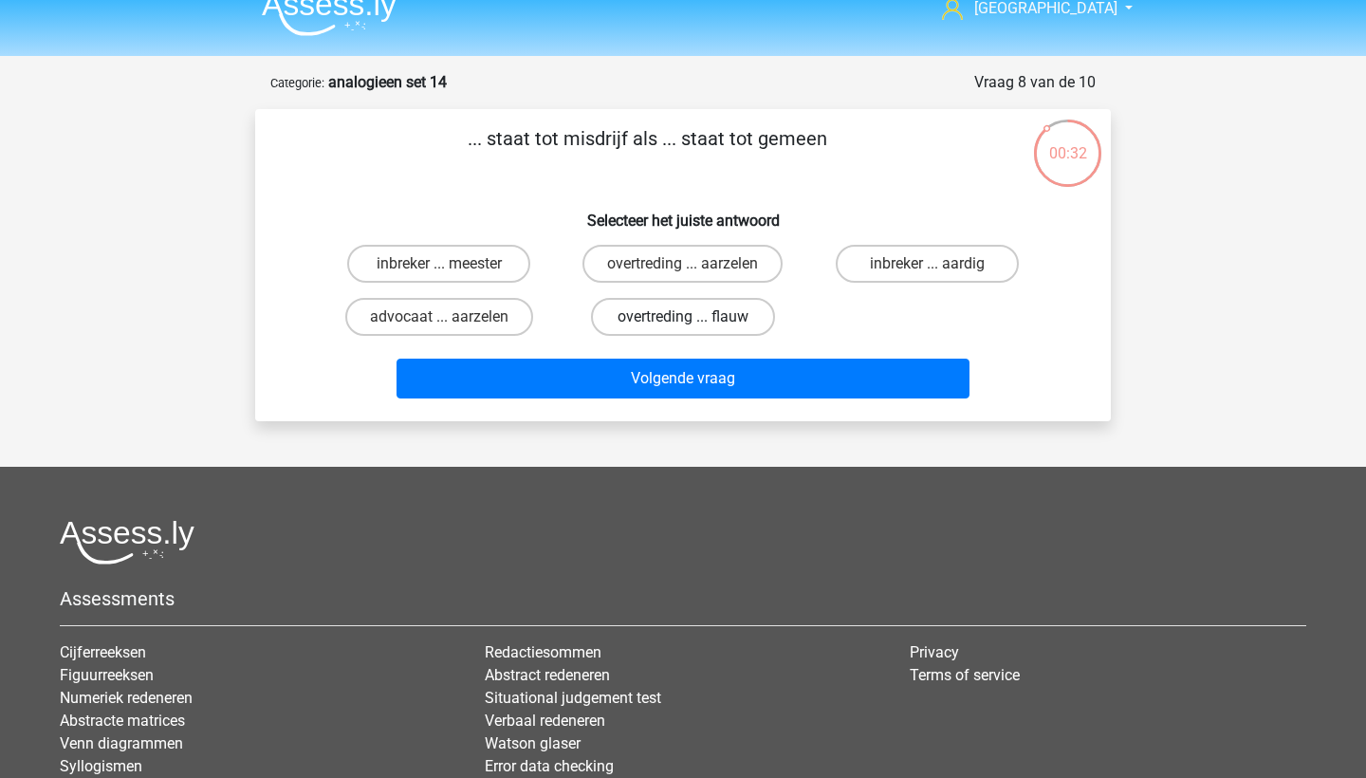
click at [742, 318] on label "overtreding ... flauw" at bounding box center [682, 317] width 183 height 38
click at [695, 318] on input "overtreding ... flauw" at bounding box center [689, 323] width 12 height 12
radio input "true"
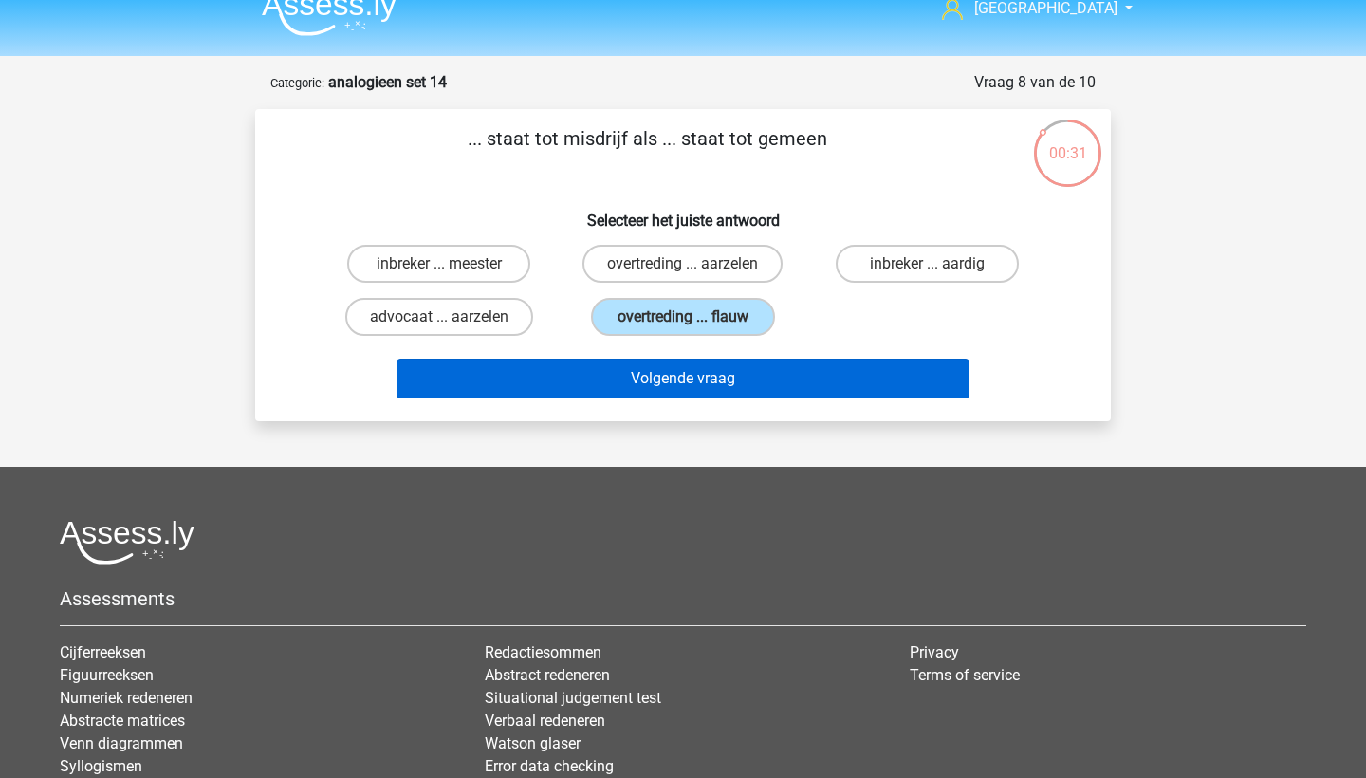
click at [747, 389] on button "Volgende vraag" at bounding box center [683, 379] width 574 height 40
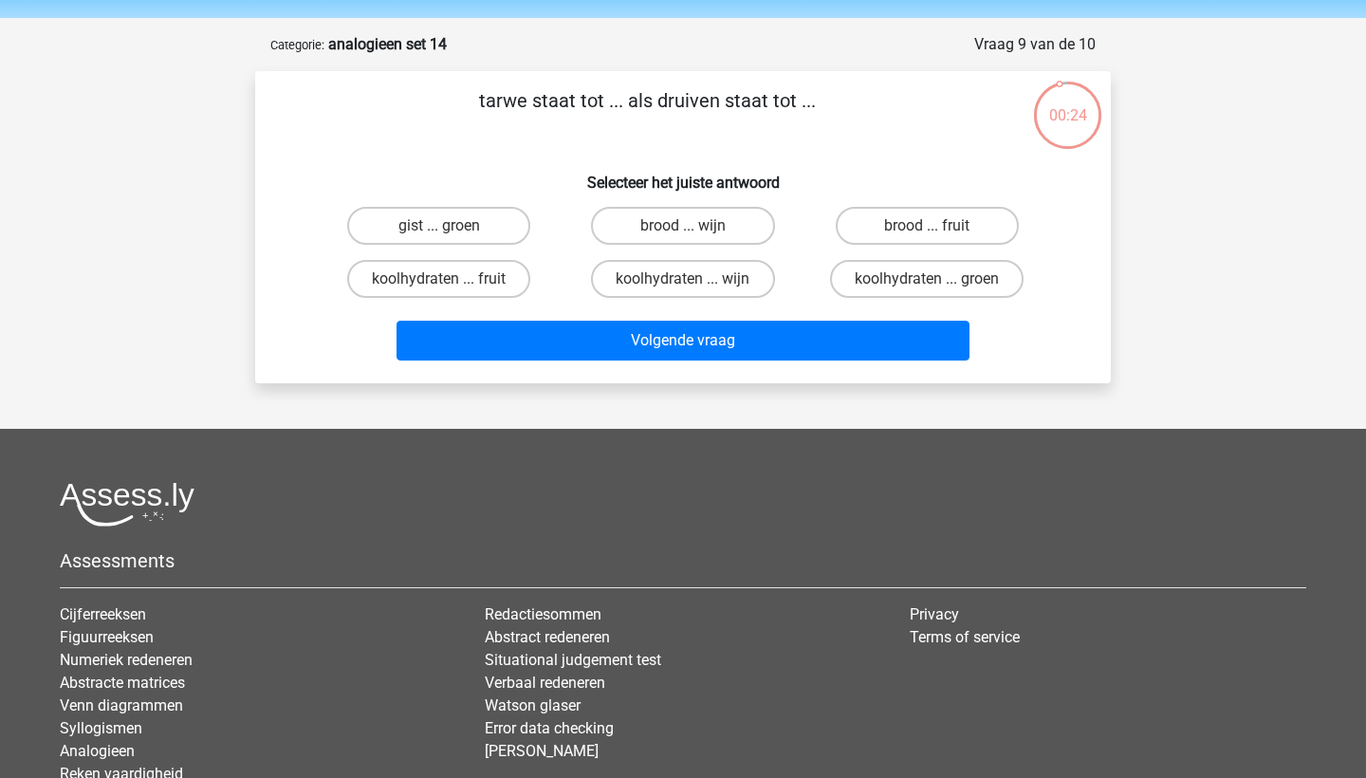
scroll to position [63, 0]
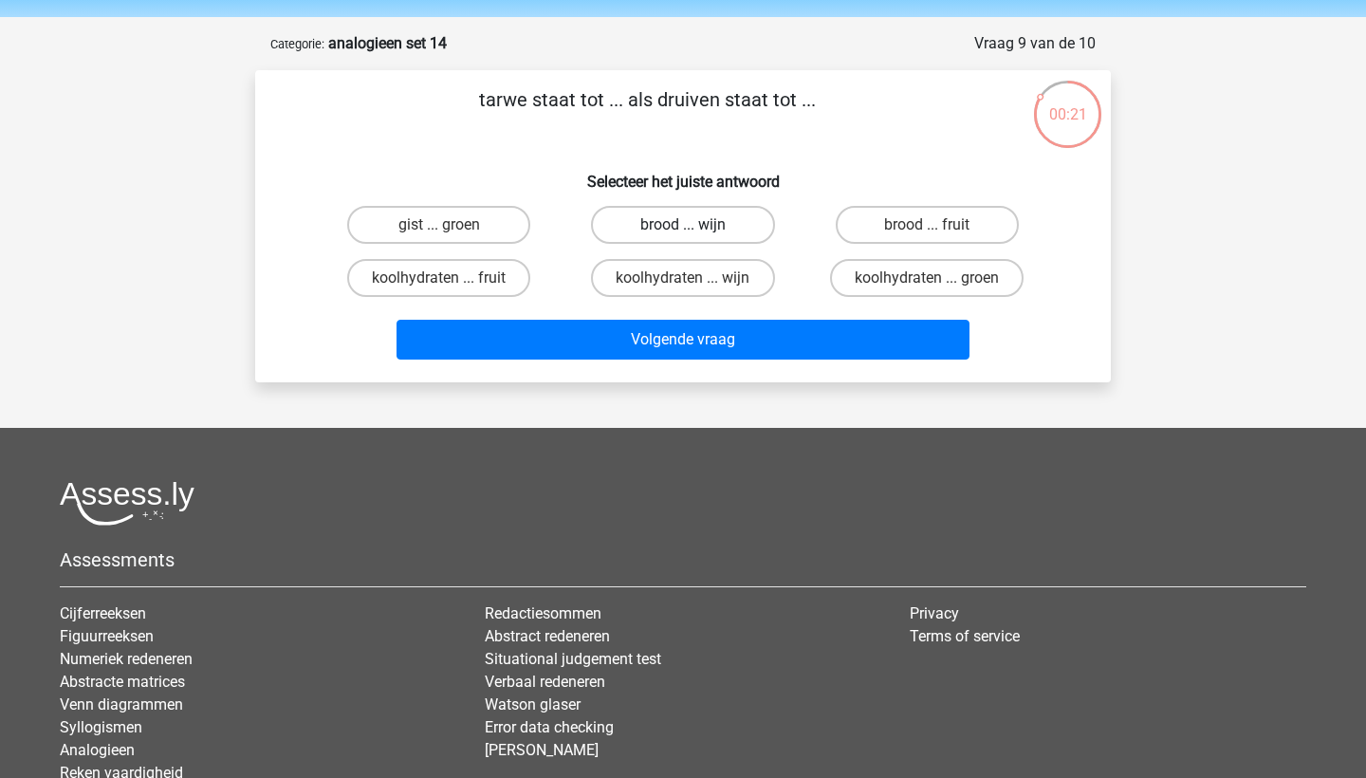
click at [754, 219] on label "brood ... wijn" at bounding box center [682, 225] width 183 height 38
click at [695, 225] on input "brood ... wijn" at bounding box center [689, 231] width 12 height 12
radio input "true"
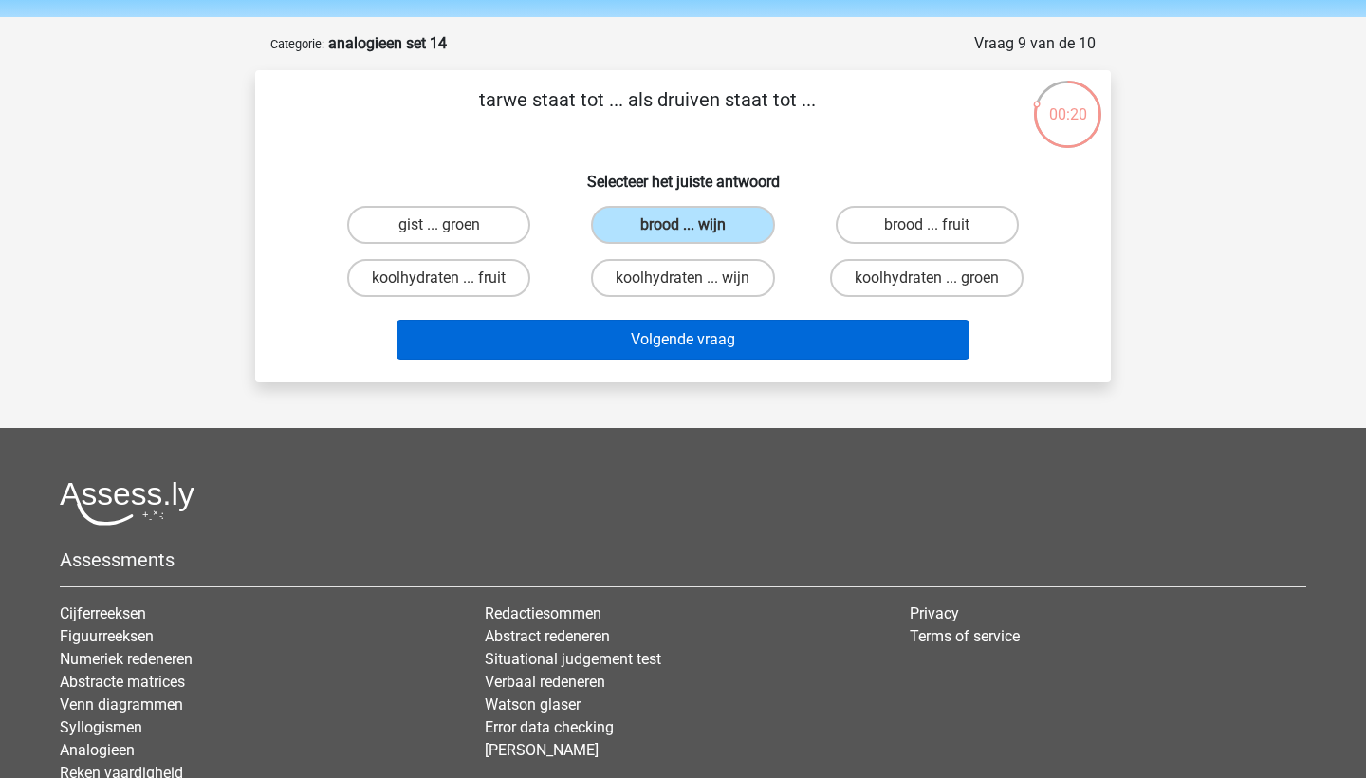
click at [747, 335] on button "Volgende vraag" at bounding box center [683, 340] width 574 height 40
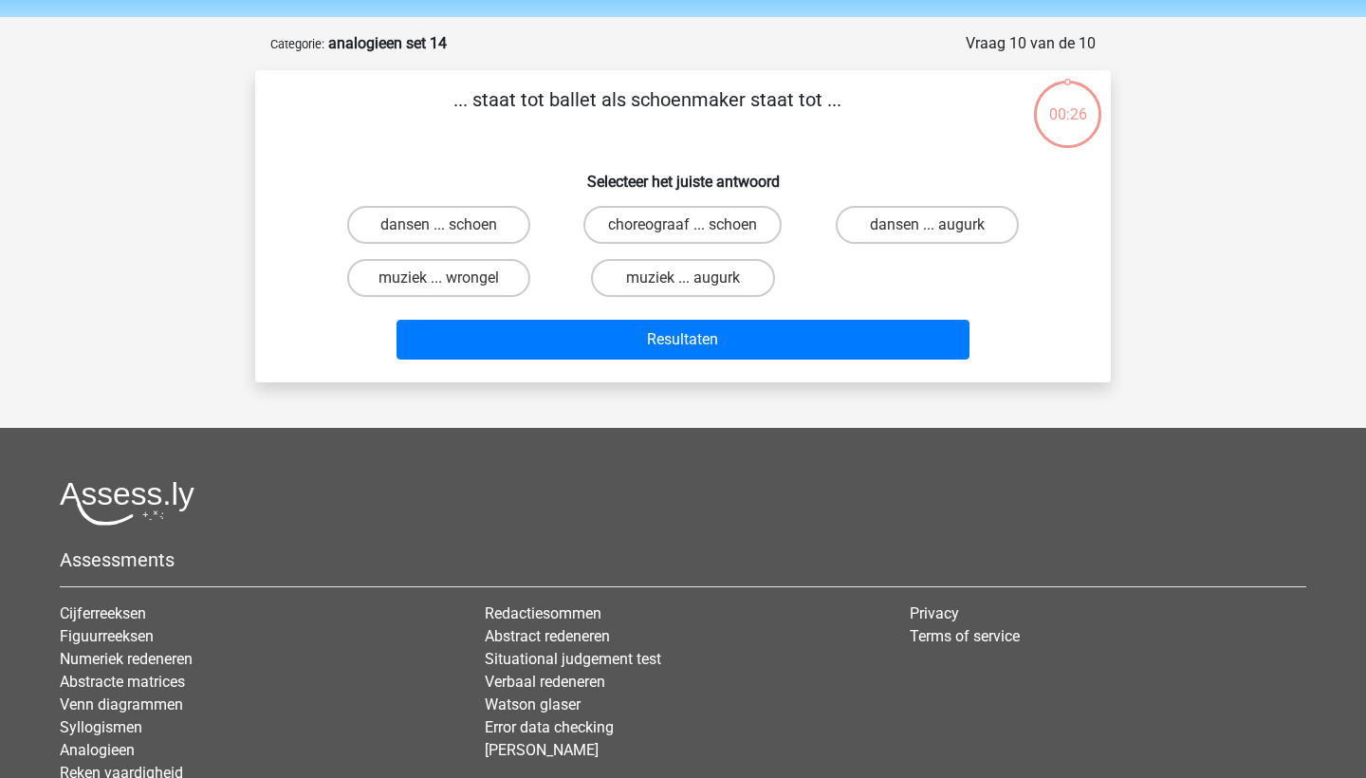
scroll to position [95, 0]
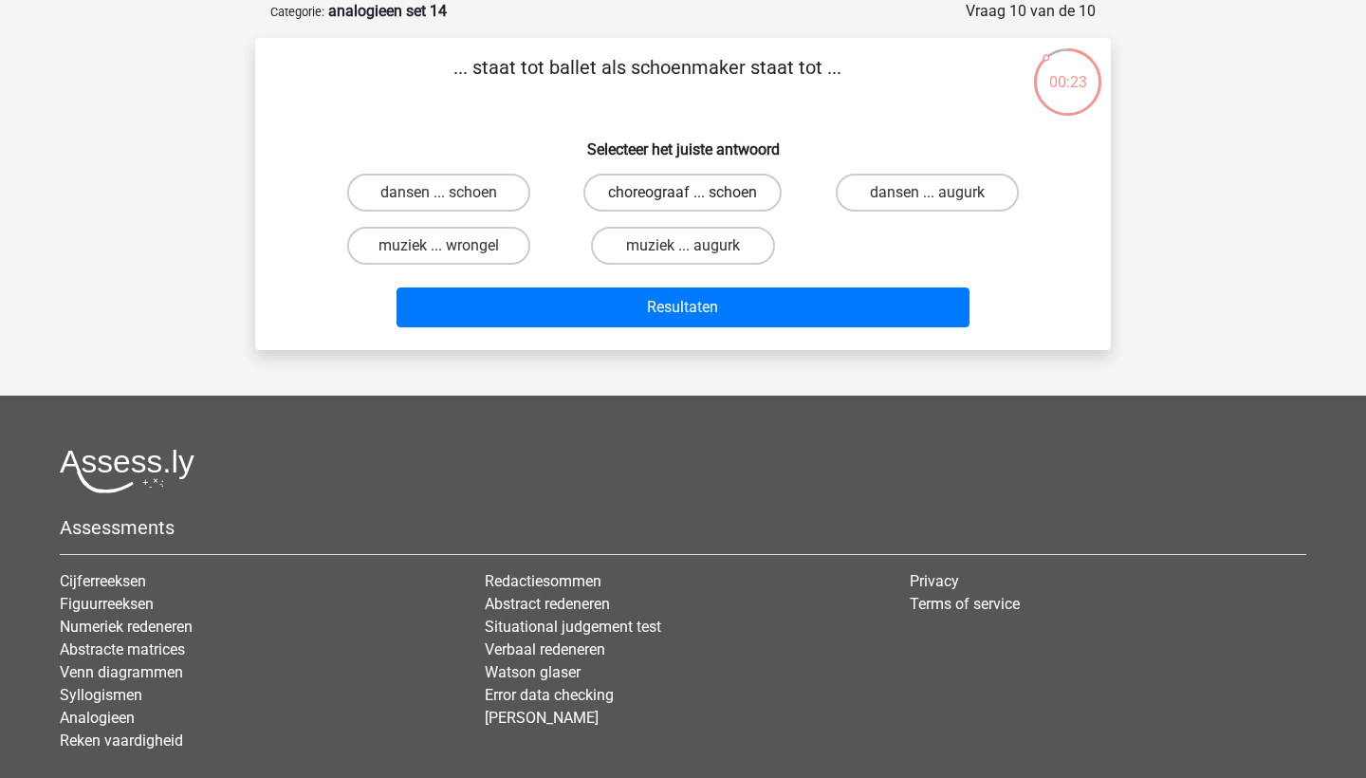
click at [748, 200] on label "choreograaf ... schoen" at bounding box center [682, 193] width 198 height 38
click at [695, 200] on input "choreograaf ... schoen" at bounding box center [689, 199] width 12 height 12
radio input "true"
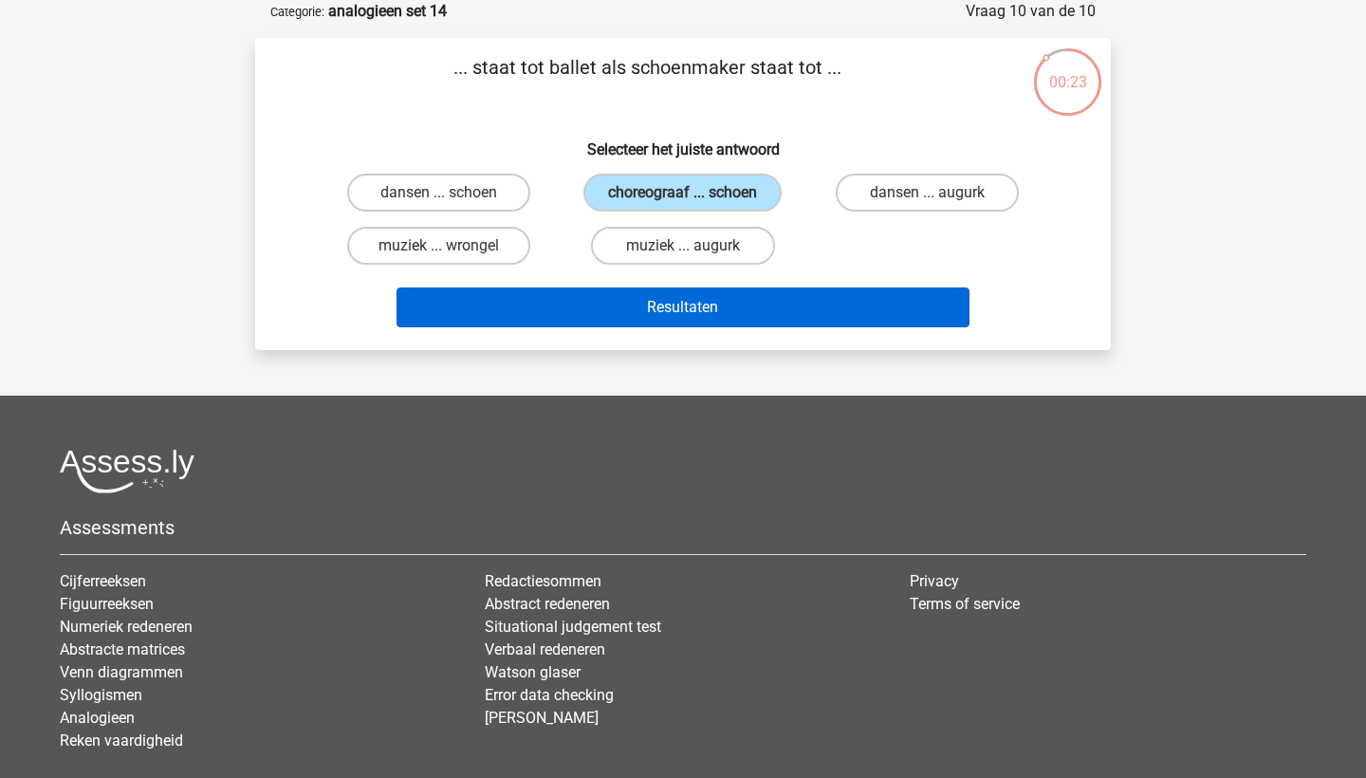
click at [750, 304] on button "Resultaten" at bounding box center [683, 307] width 574 height 40
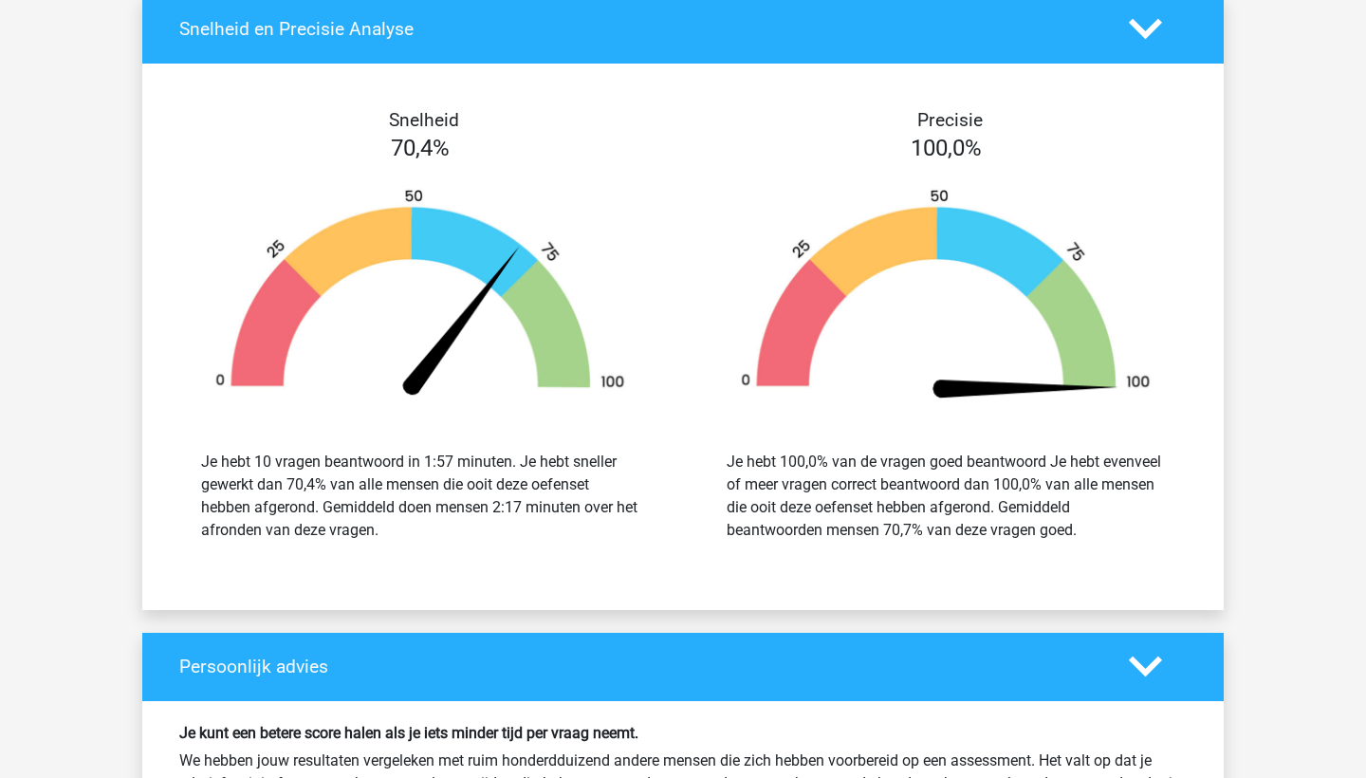
scroll to position [2290, 0]
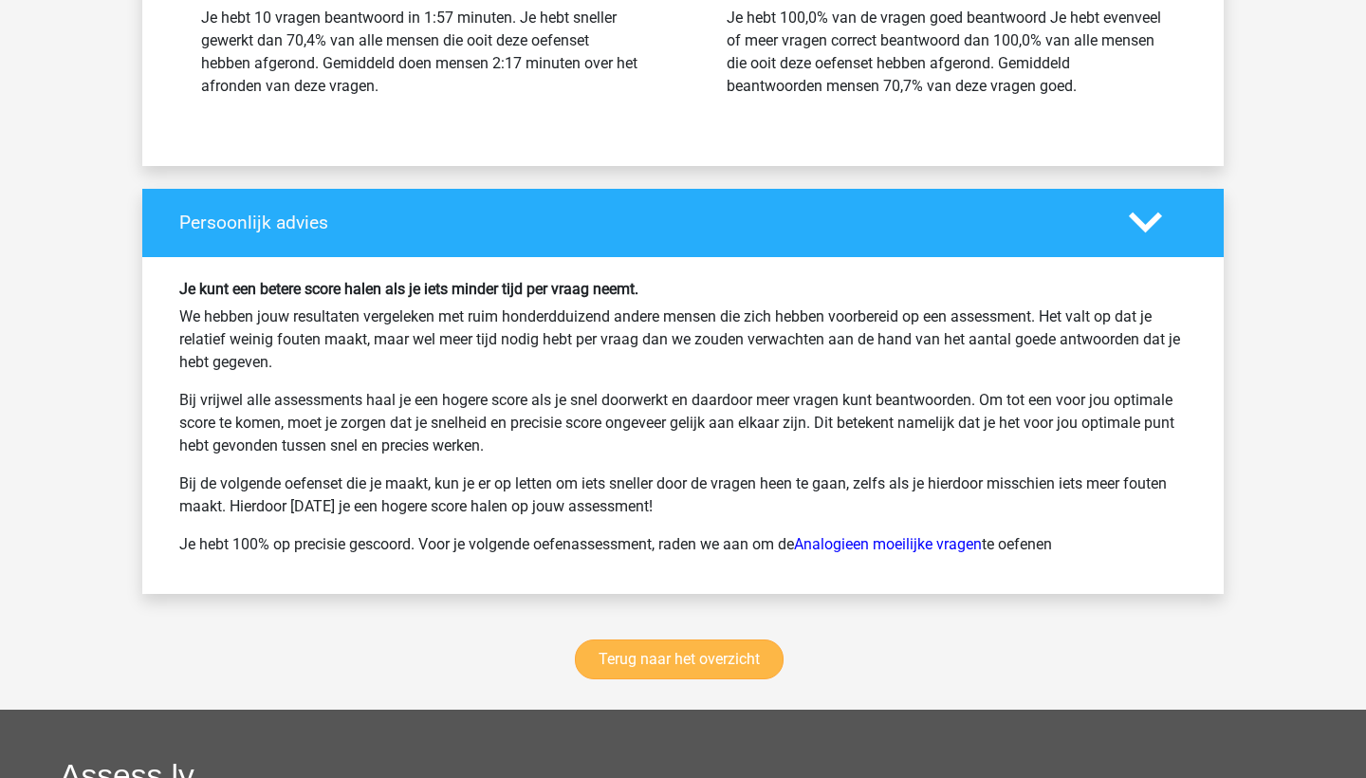
click at [625, 653] on link "Terug naar het overzicht" at bounding box center [679, 659] width 209 height 40
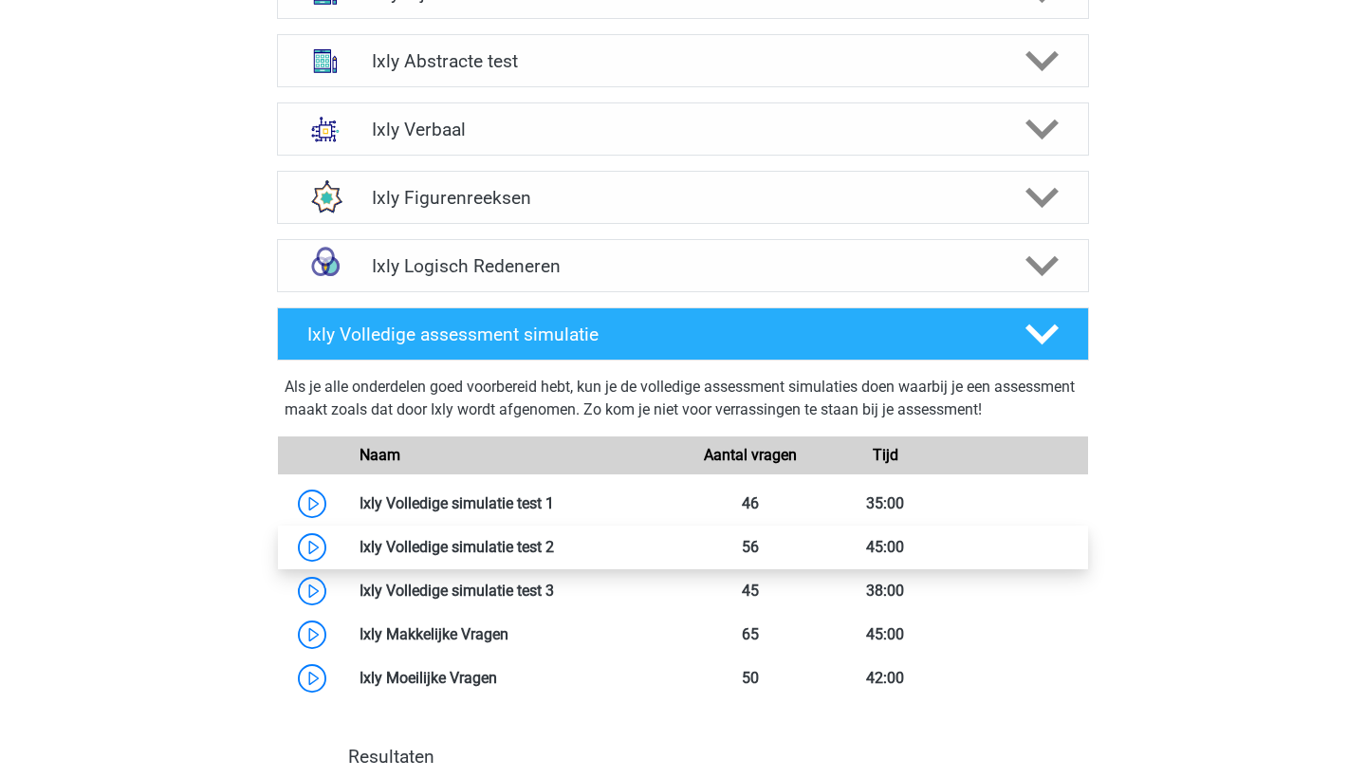
scroll to position [414, 0]
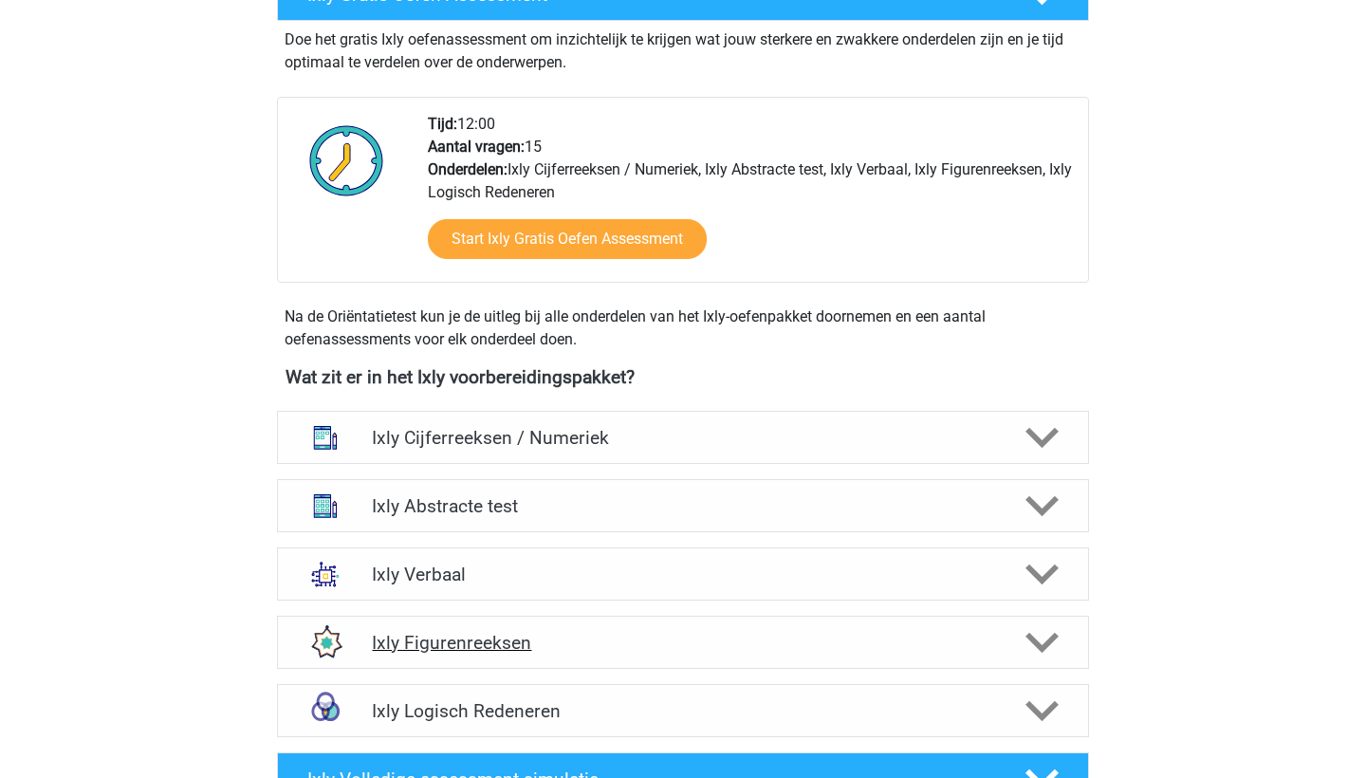
click at [561, 646] on h4 "Ixly Figurenreeksen" at bounding box center [682, 643] width 621 height 22
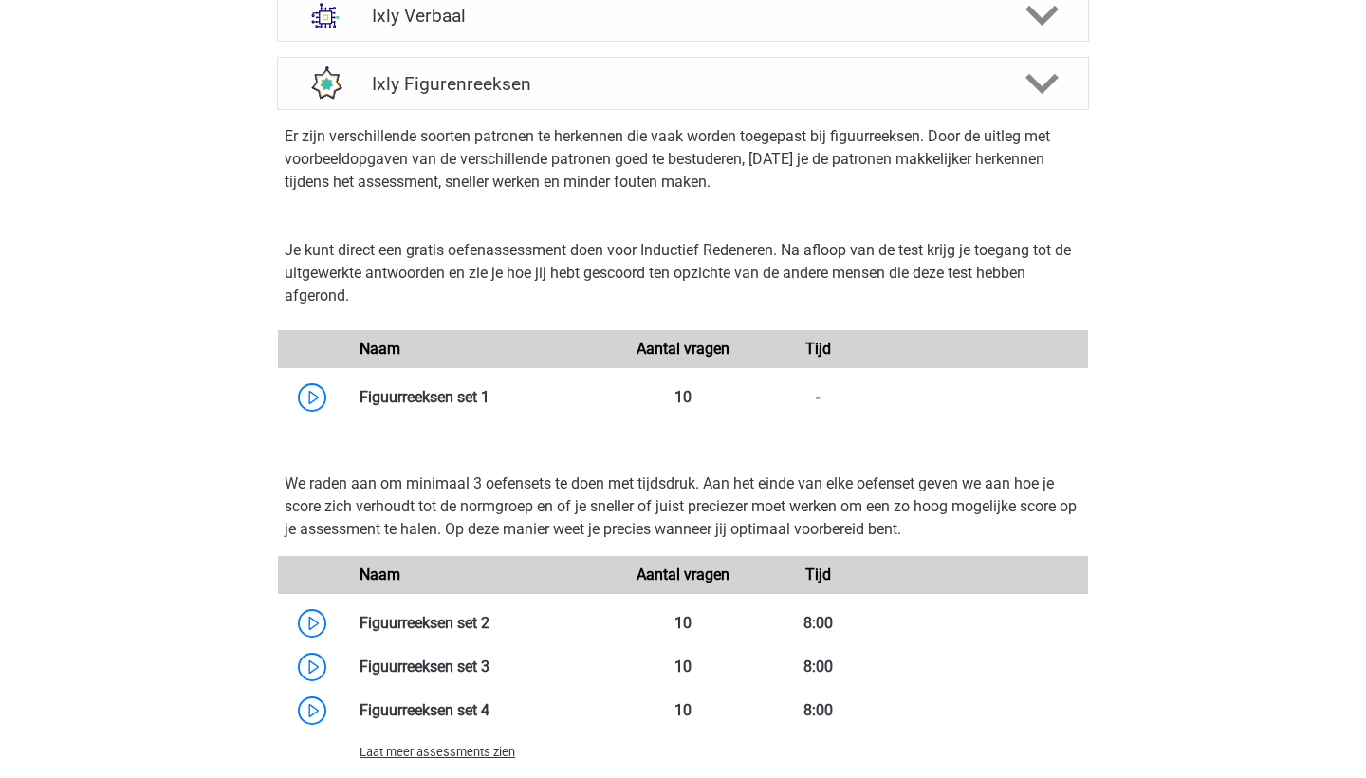
scroll to position [983, 0]
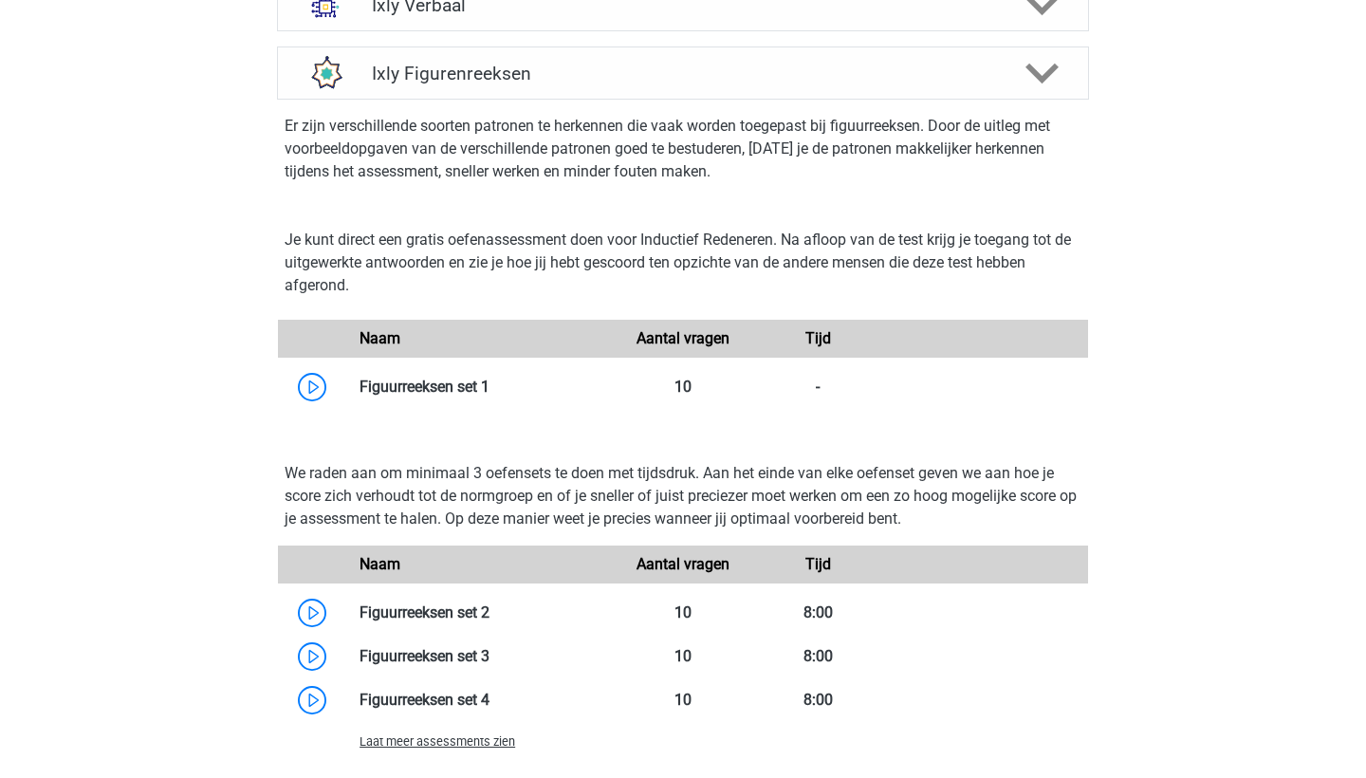
click at [415, 740] on span "Laat meer assessments zien" at bounding box center [438, 741] width 156 height 14
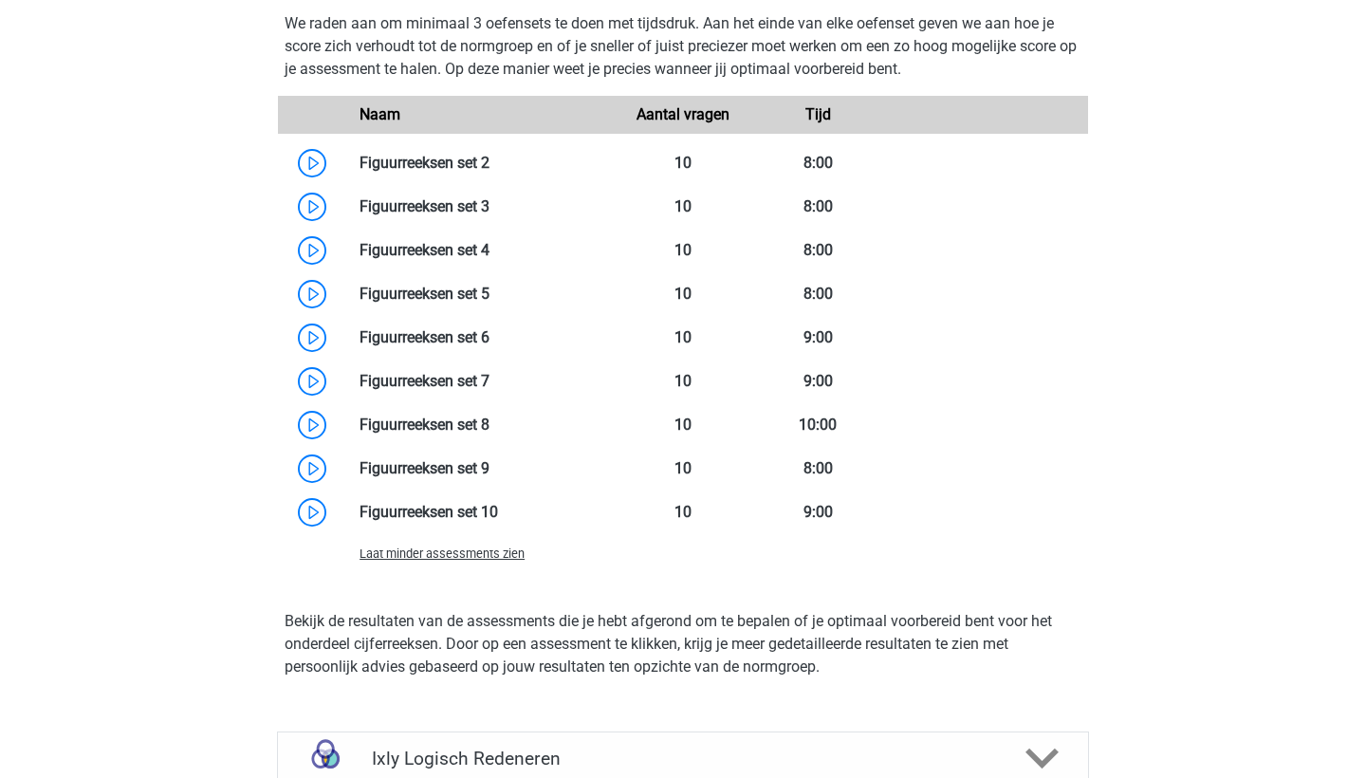
scroll to position [1427, 0]
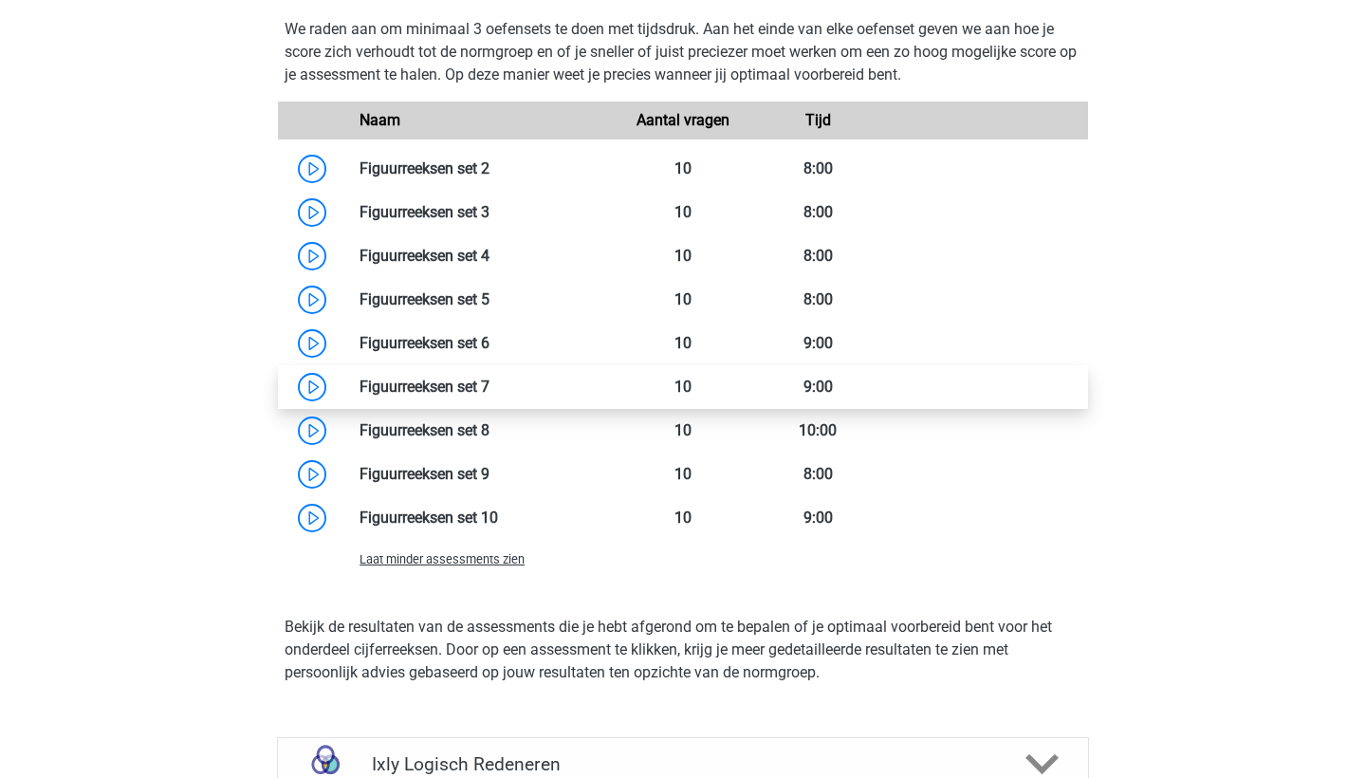
click at [489, 380] on link at bounding box center [489, 387] width 0 height 18
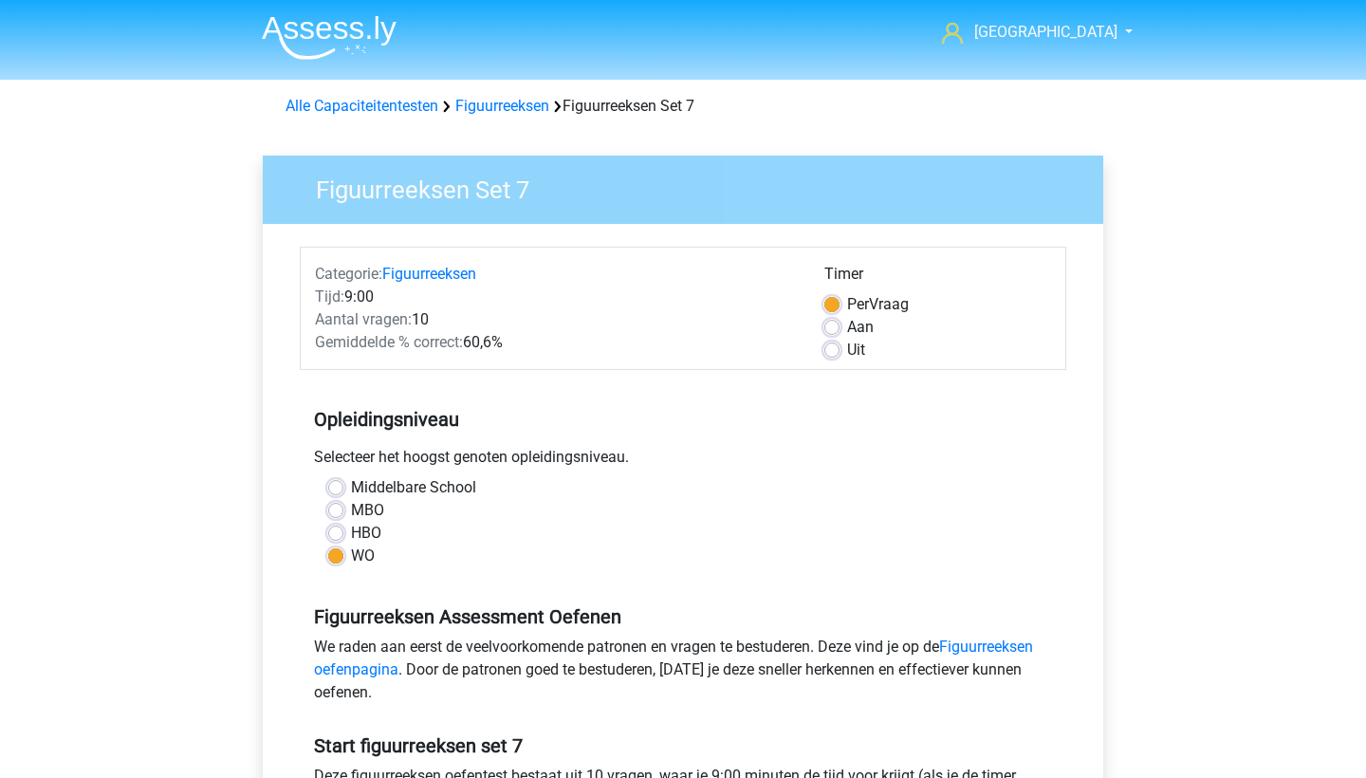
scroll to position [721, 0]
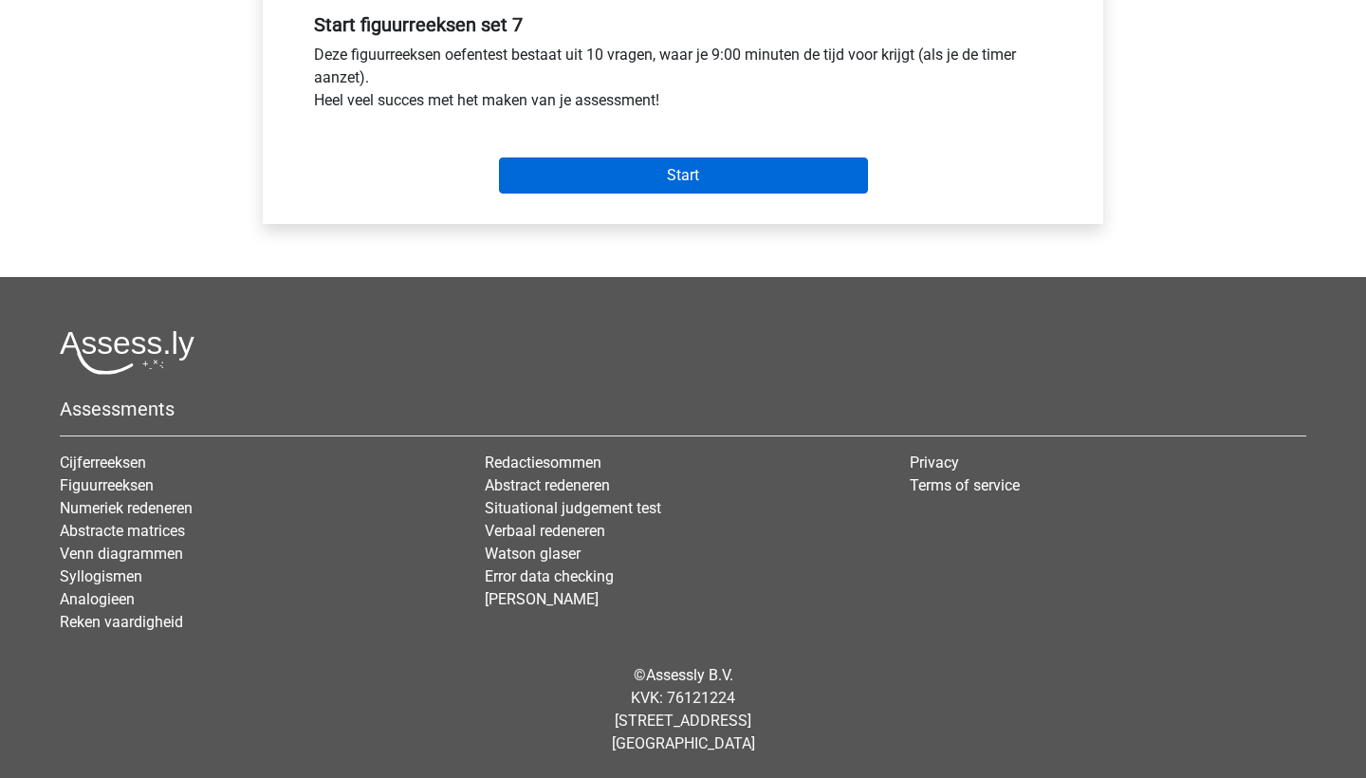
click at [680, 171] on input "Start" at bounding box center [683, 175] width 369 height 36
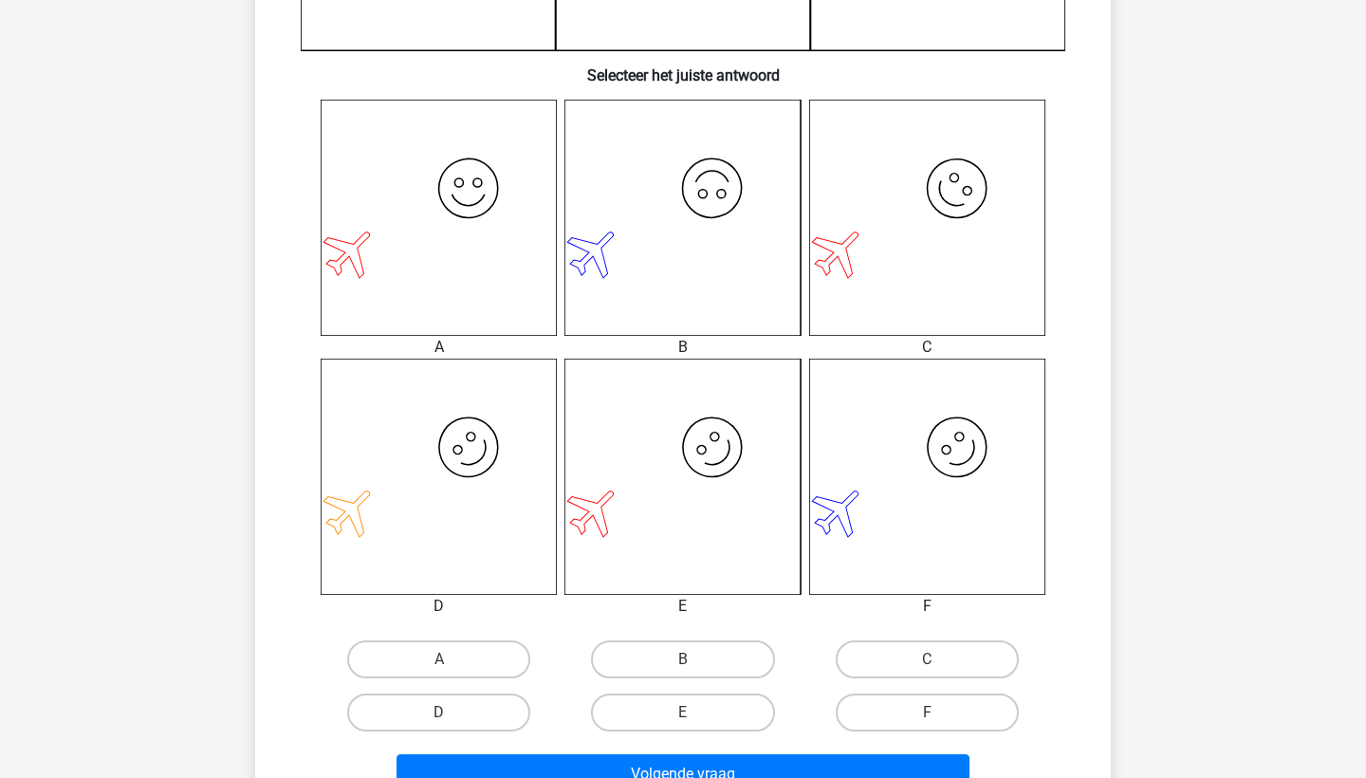
scroll to position [833, 0]
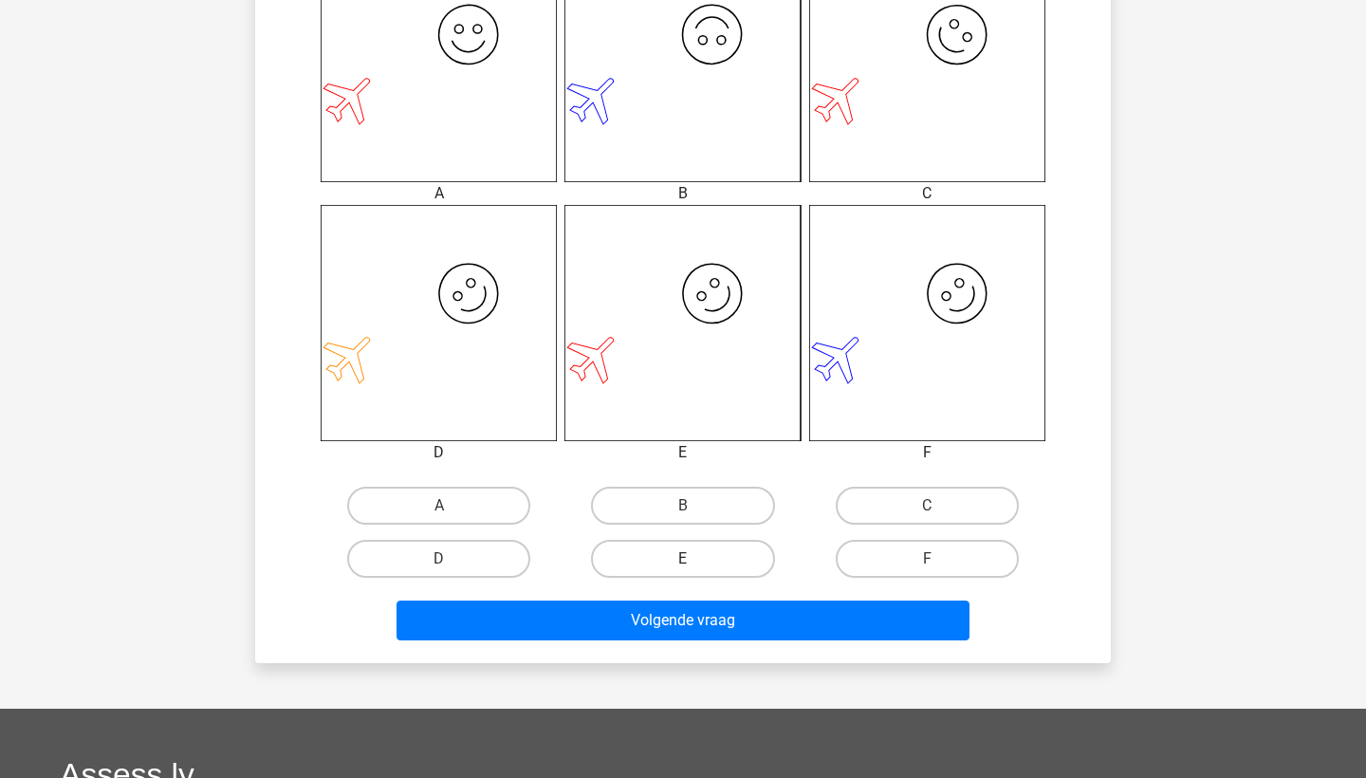
click at [691, 551] on label "E" at bounding box center [682, 559] width 183 height 38
click at [691, 559] on input "E" at bounding box center [689, 565] width 12 height 12
radio input "true"
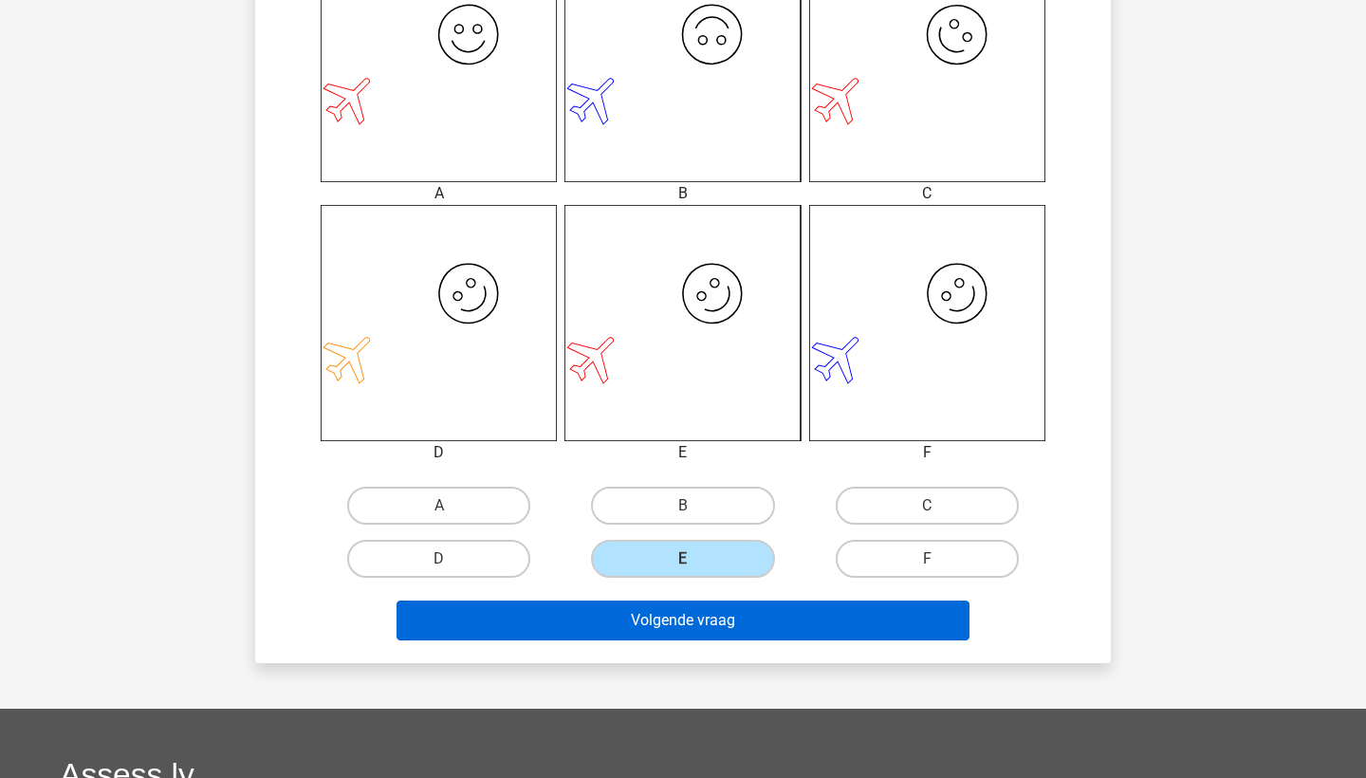
click at [698, 623] on button "Volgende vraag" at bounding box center [683, 620] width 574 height 40
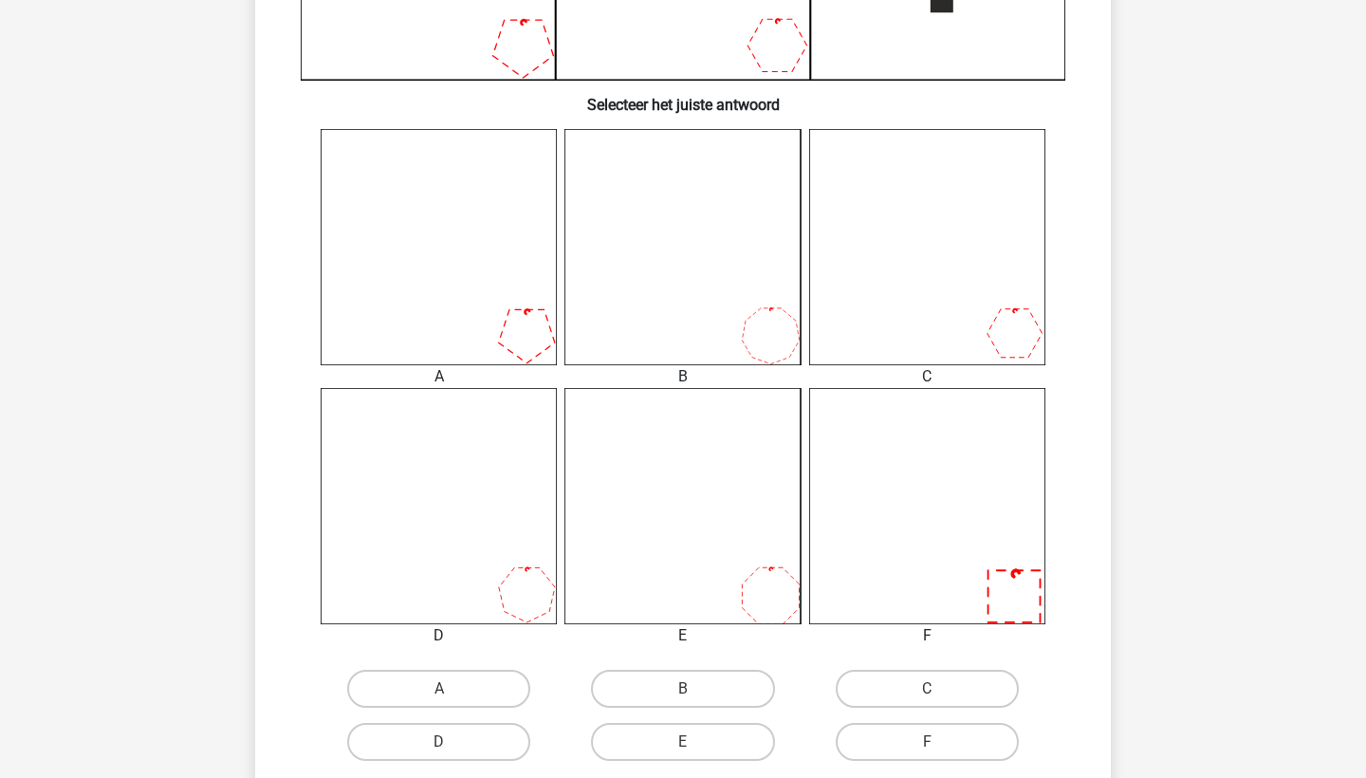
scroll to position [784, 0]
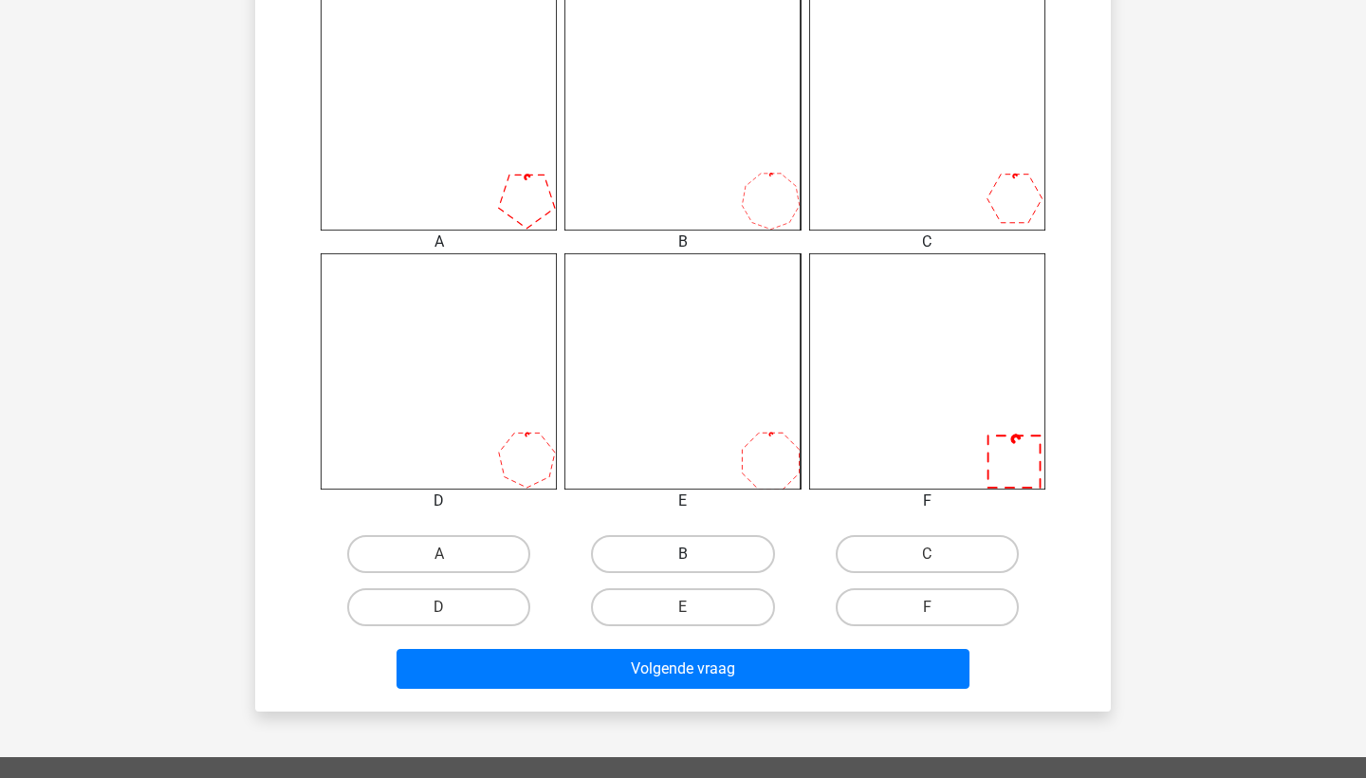
click at [733, 557] on label "B" at bounding box center [682, 554] width 183 height 38
click at [695, 557] on input "B" at bounding box center [689, 560] width 12 height 12
radio input "true"
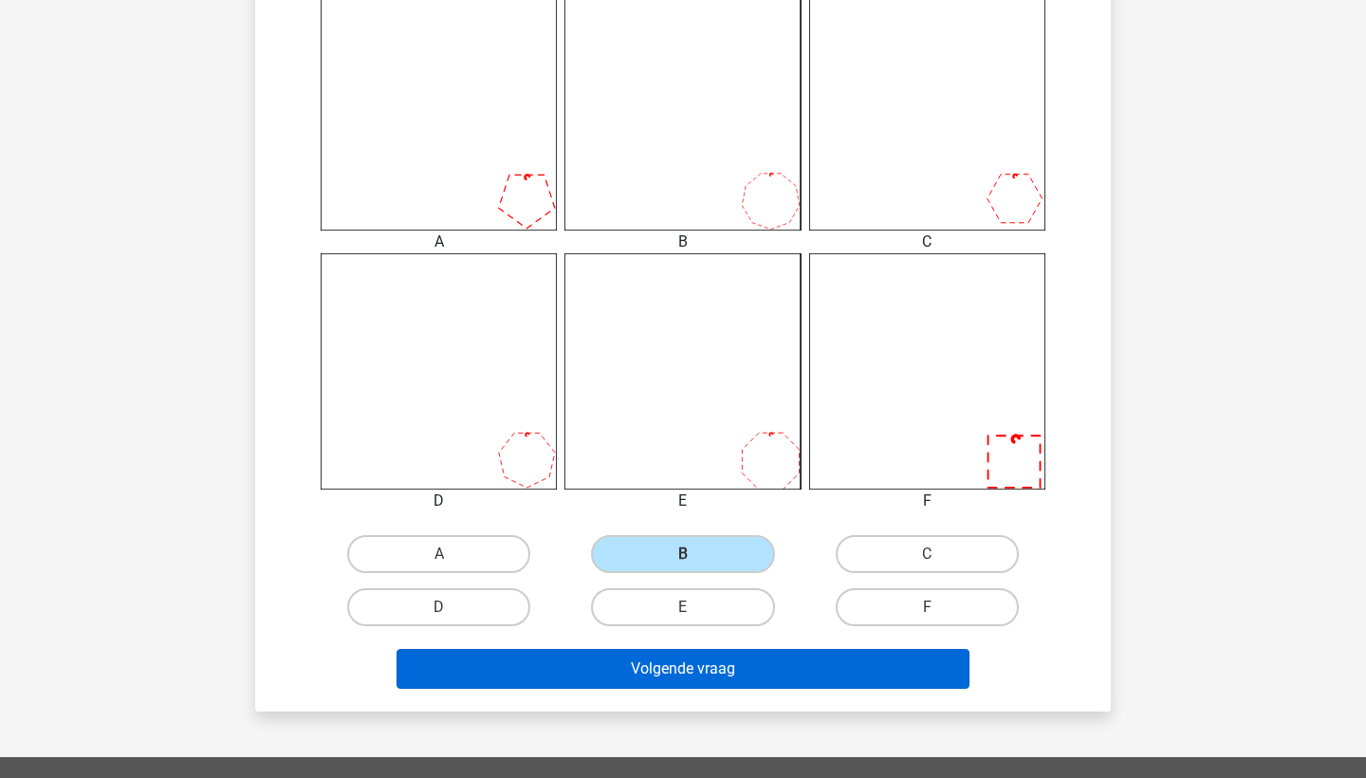
click at [729, 673] on button "Volgende vraag" at bounding box center [683, 669] width 574 height 40
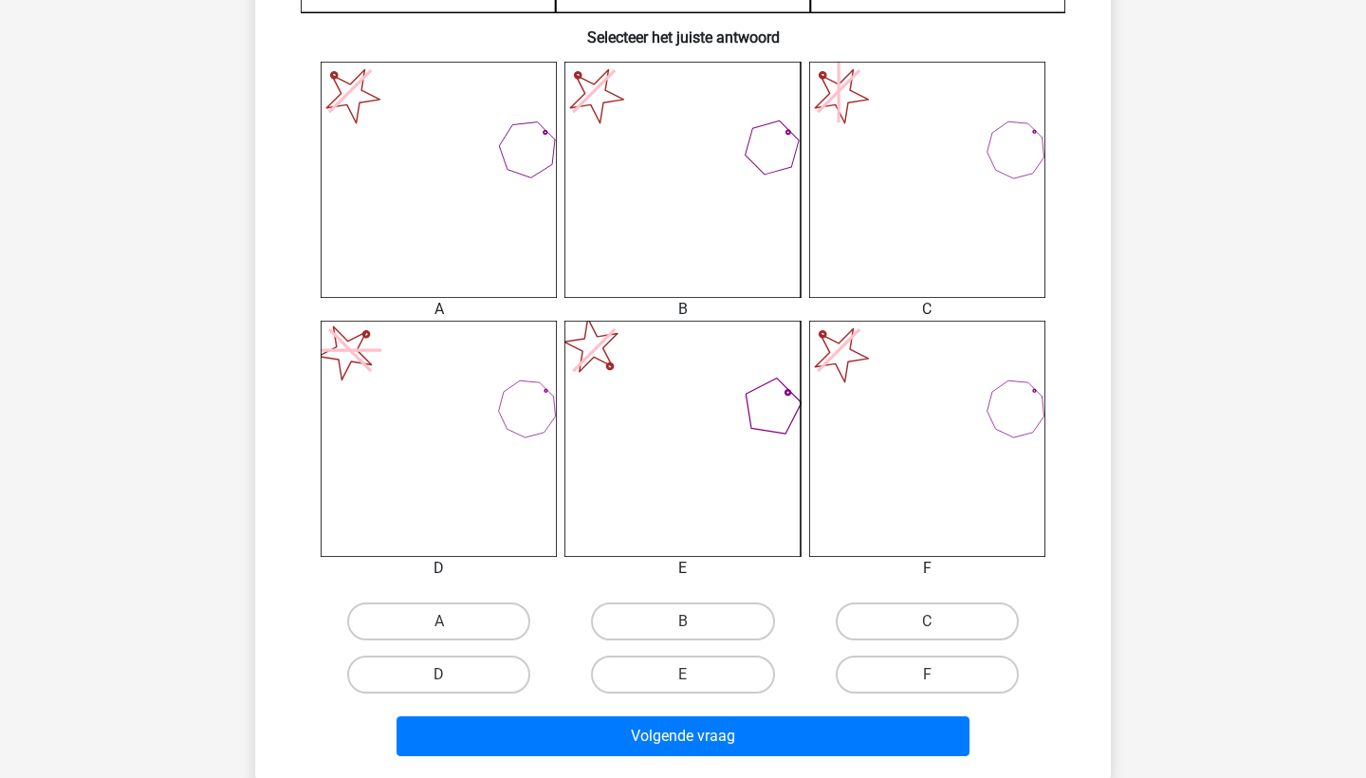
scroll to position [721, 0]
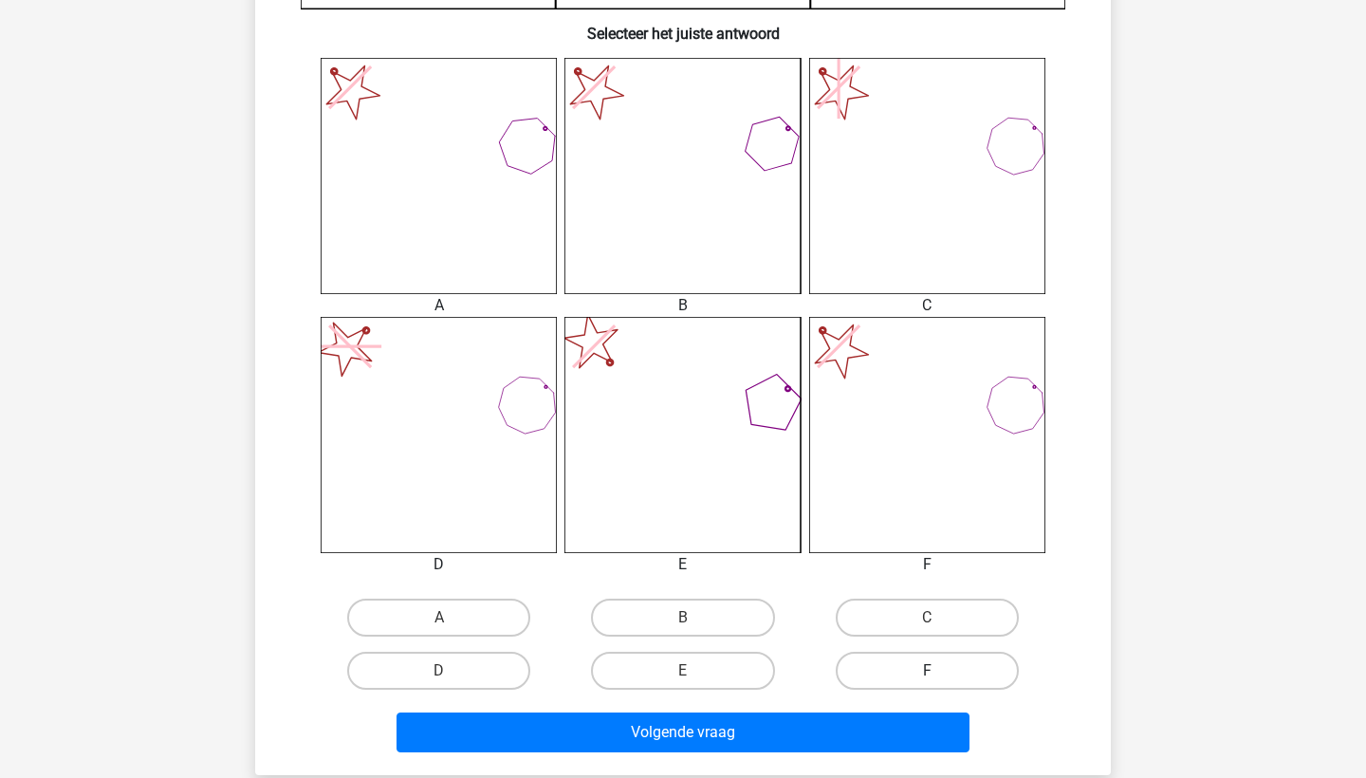
click at [890, 673] on label "F" at bounding box center [927, 671] width 183 height 38
click at [927, 673] on input "F" at bounding box center [933, 677] width 12 height 12
radio input "true"
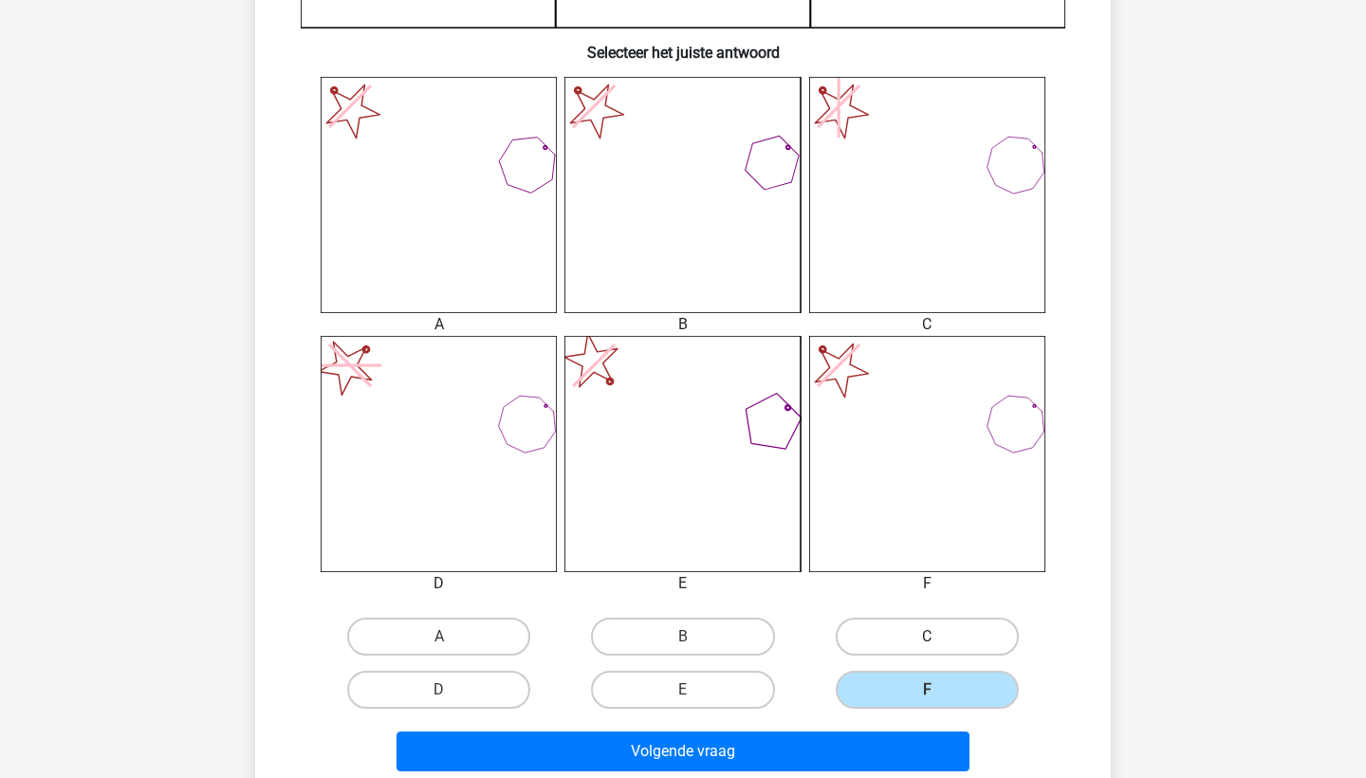
scroll to position [959, 0]
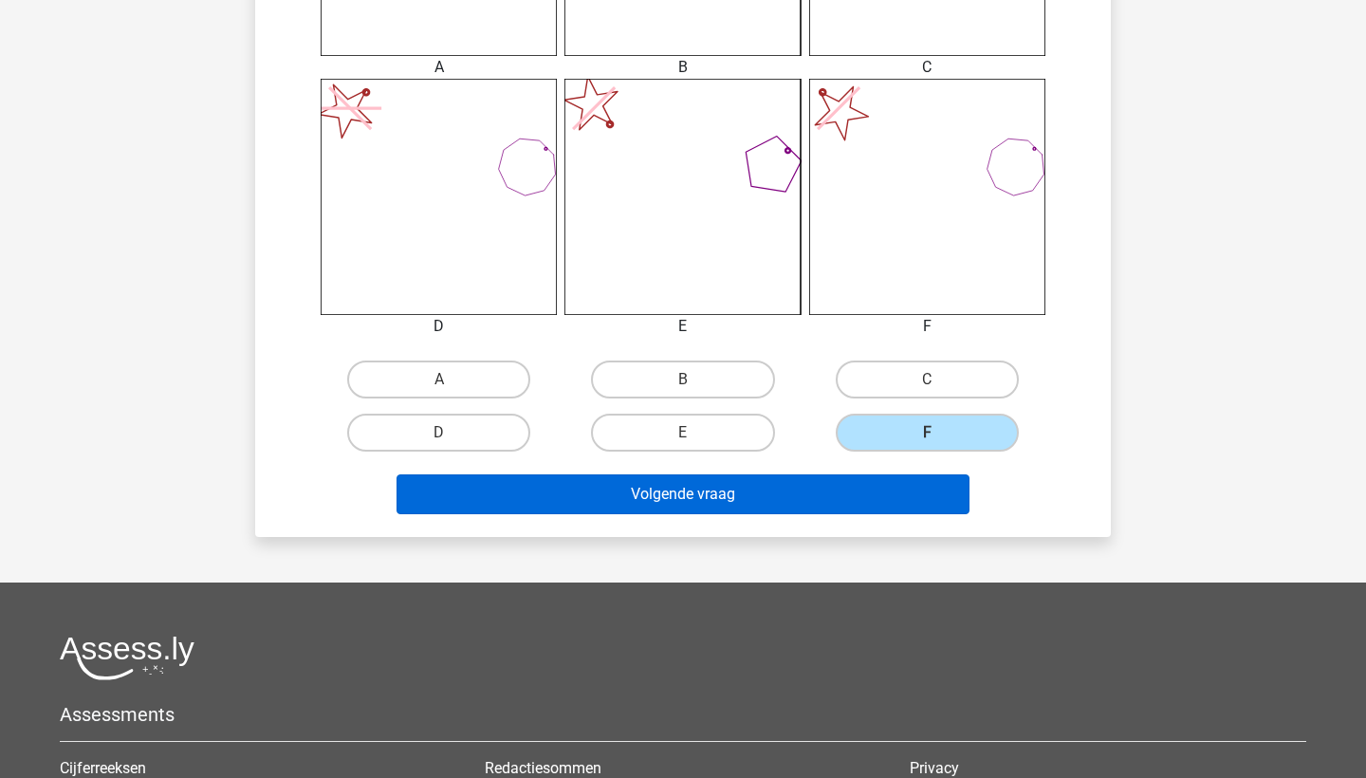
click at [952, 489] on button "Volgende vraag" at bounding box center [683, 494] width 574 height 40
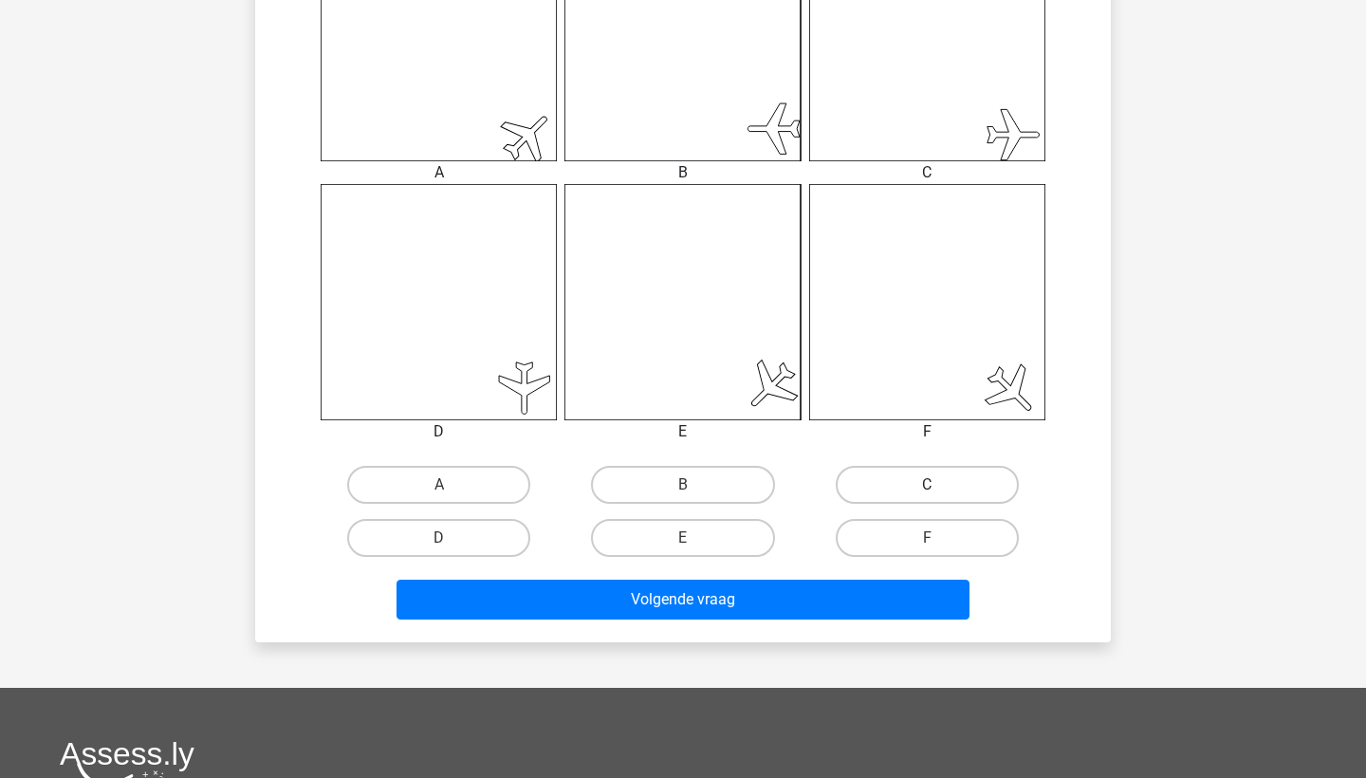
scroll to position [843, 0]
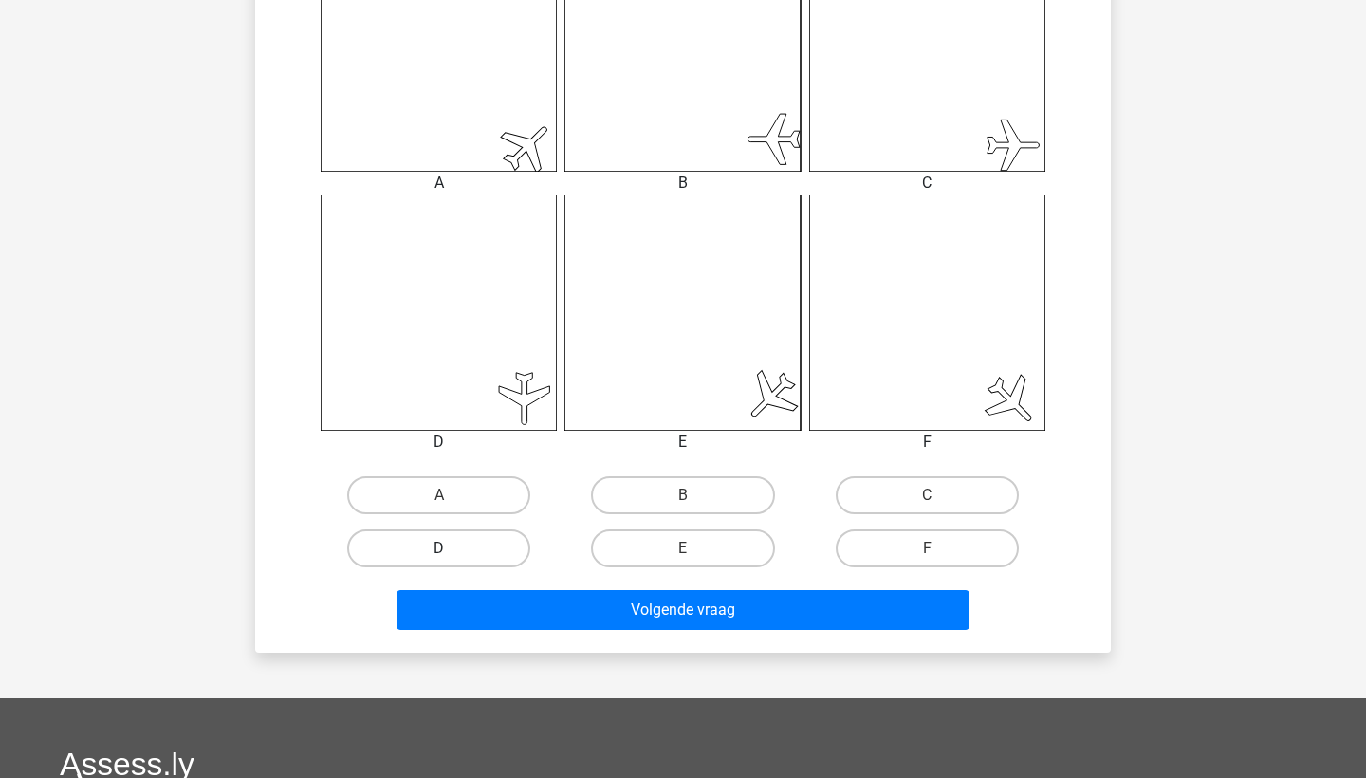
click at [462, 543] on label "D" at bounding box center [438, 548] width 183 height 38
click at [452, 548] on input "D" at bounding box center [445, 554] width 12 height 12
radio input "true"
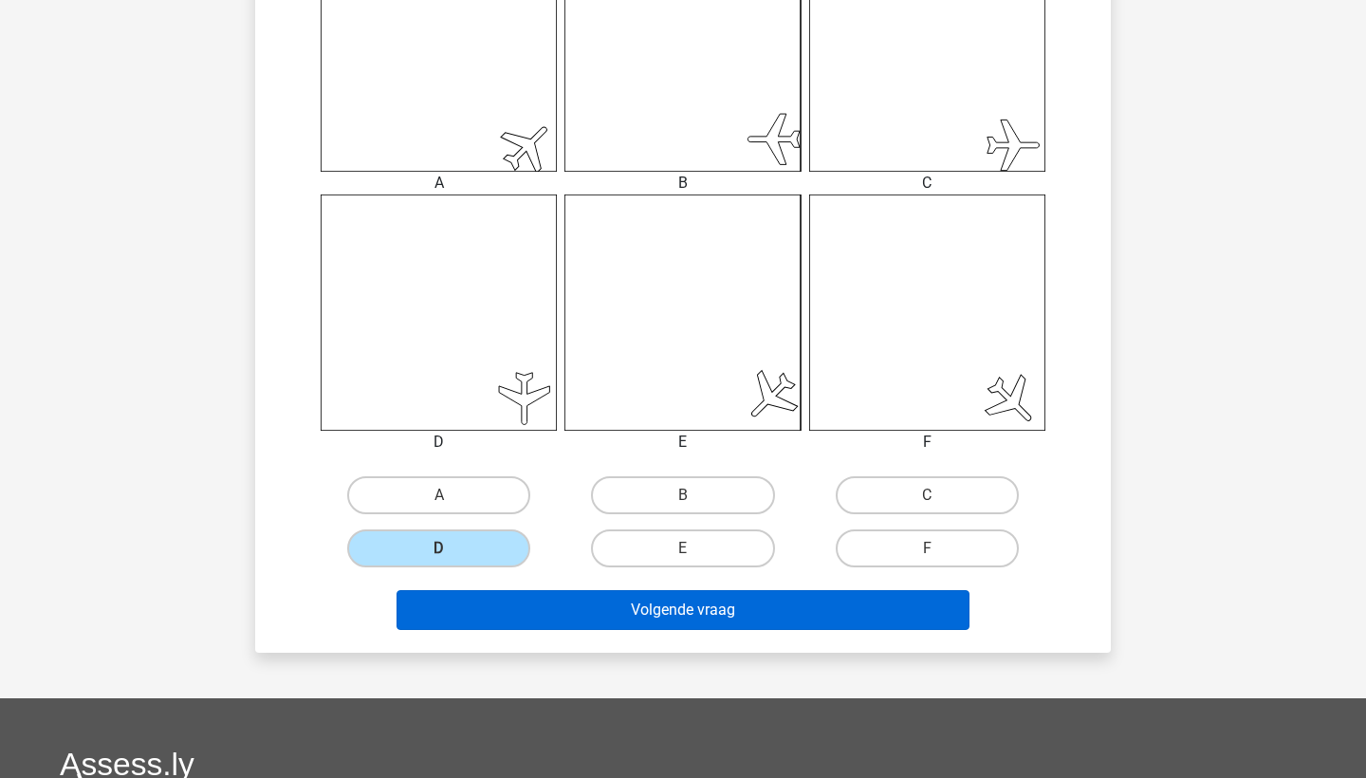
click at [513, 624] on button "Volgende vraag" at bounding box center [683, 610] width 574 height 40
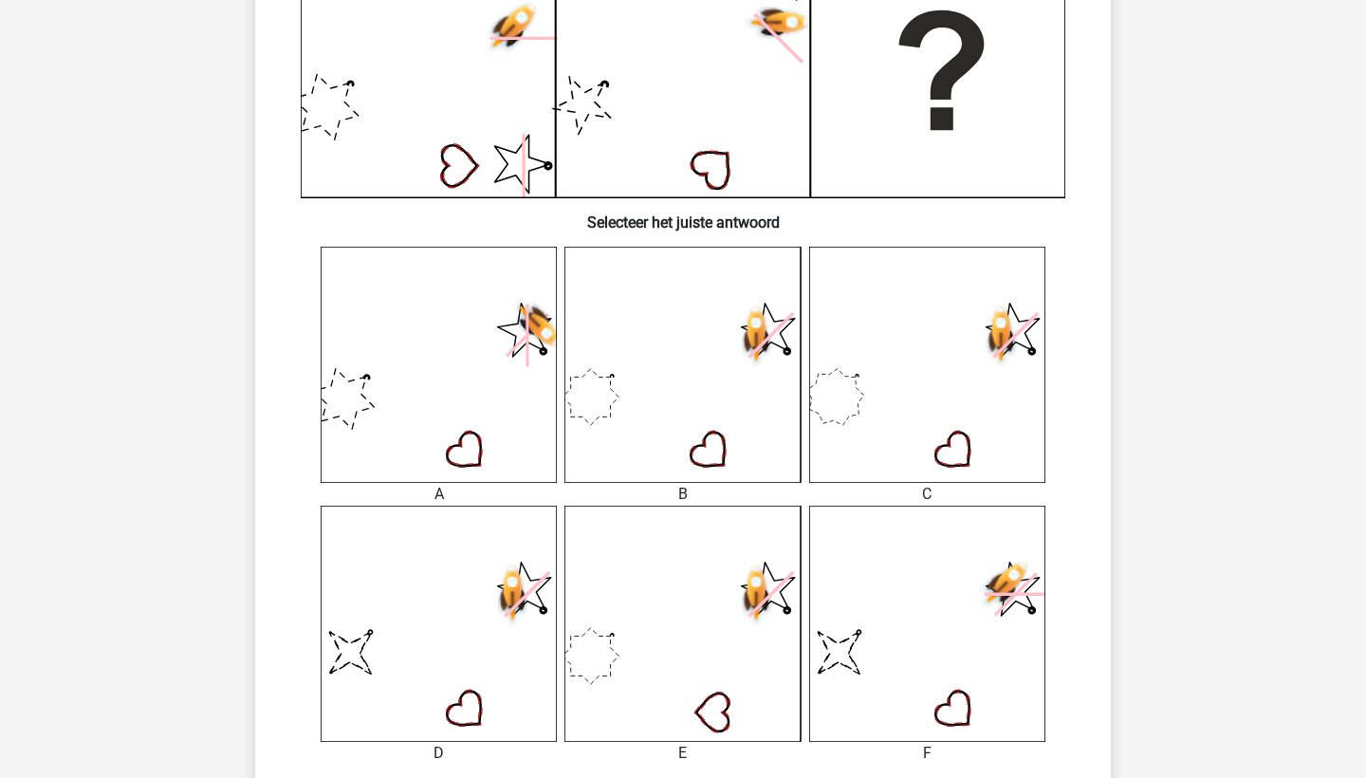
scroll to position [674, 0]
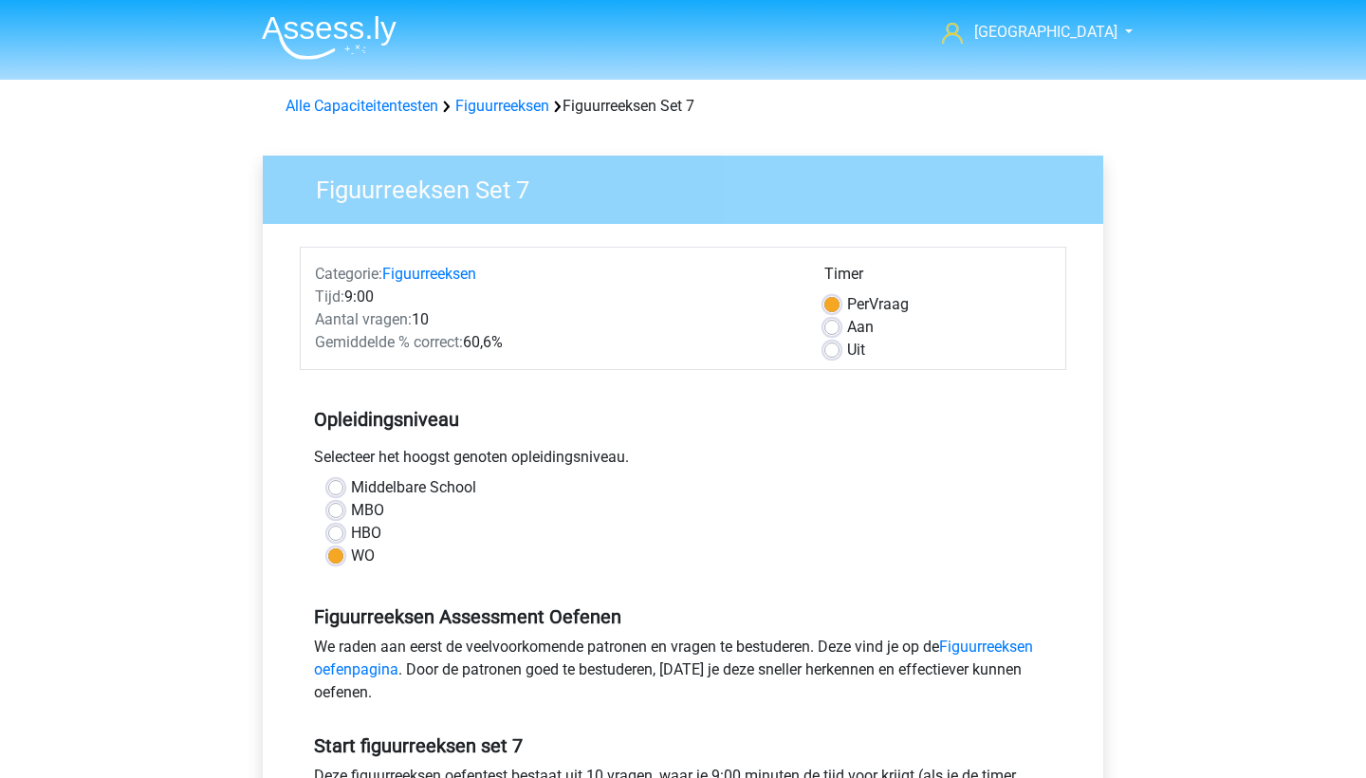
scroll to position [721, 0]
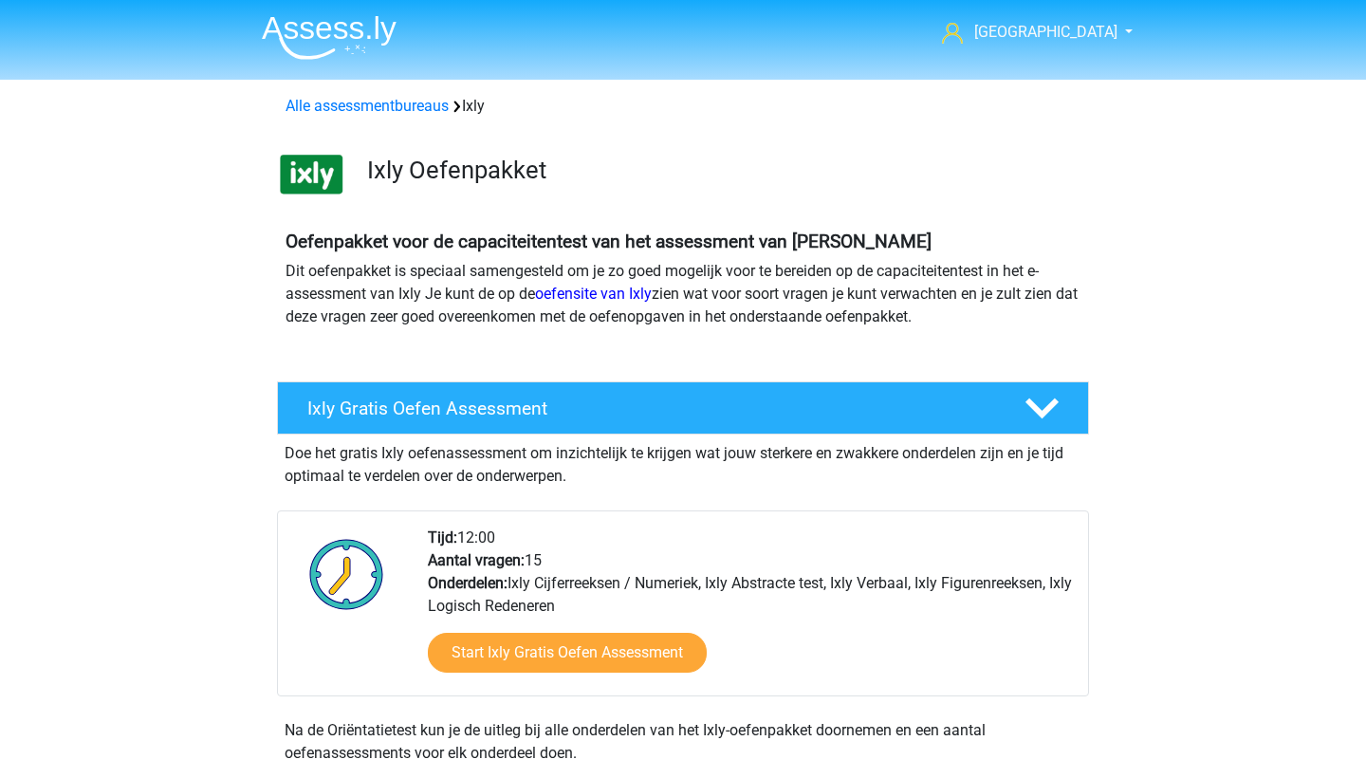
scroll to position [1427, 0]
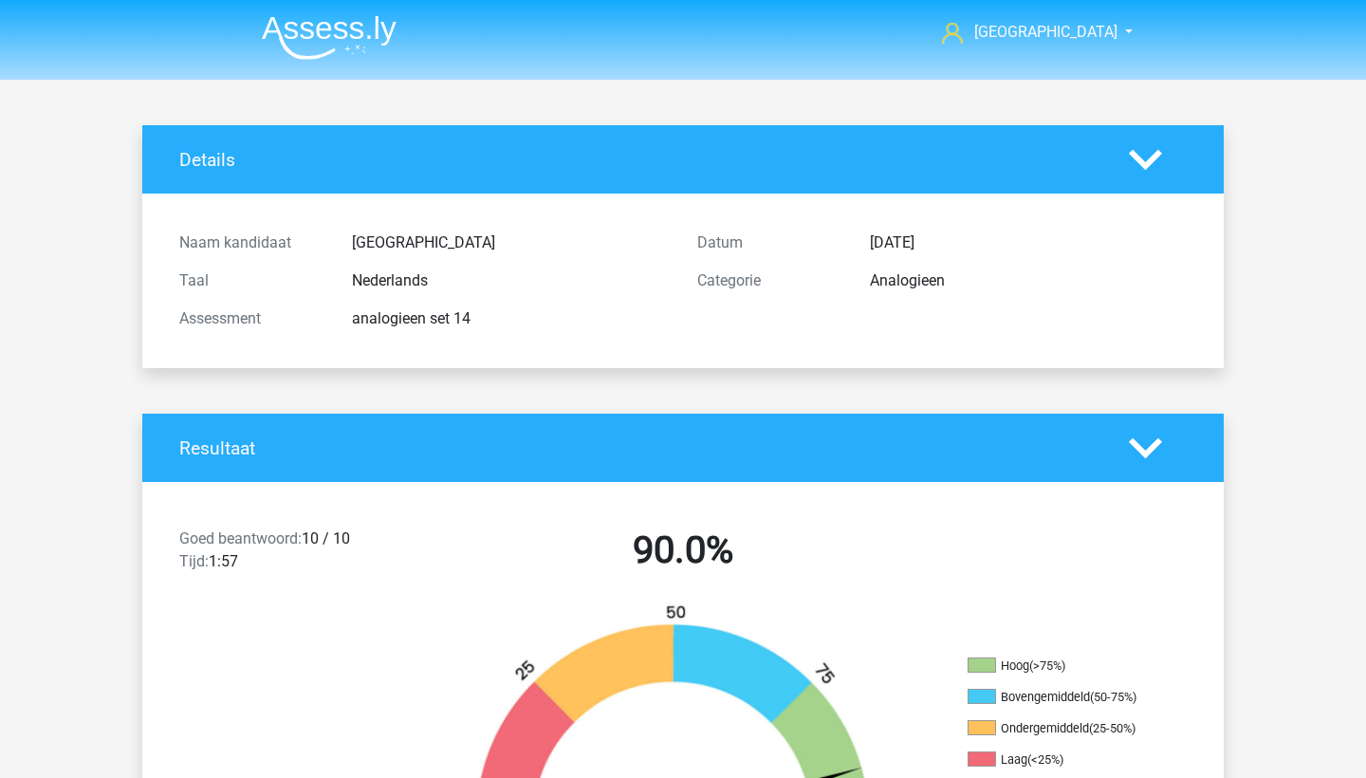
click at [295, 56] on img at bounding box center [329, 37] width 135 height 45
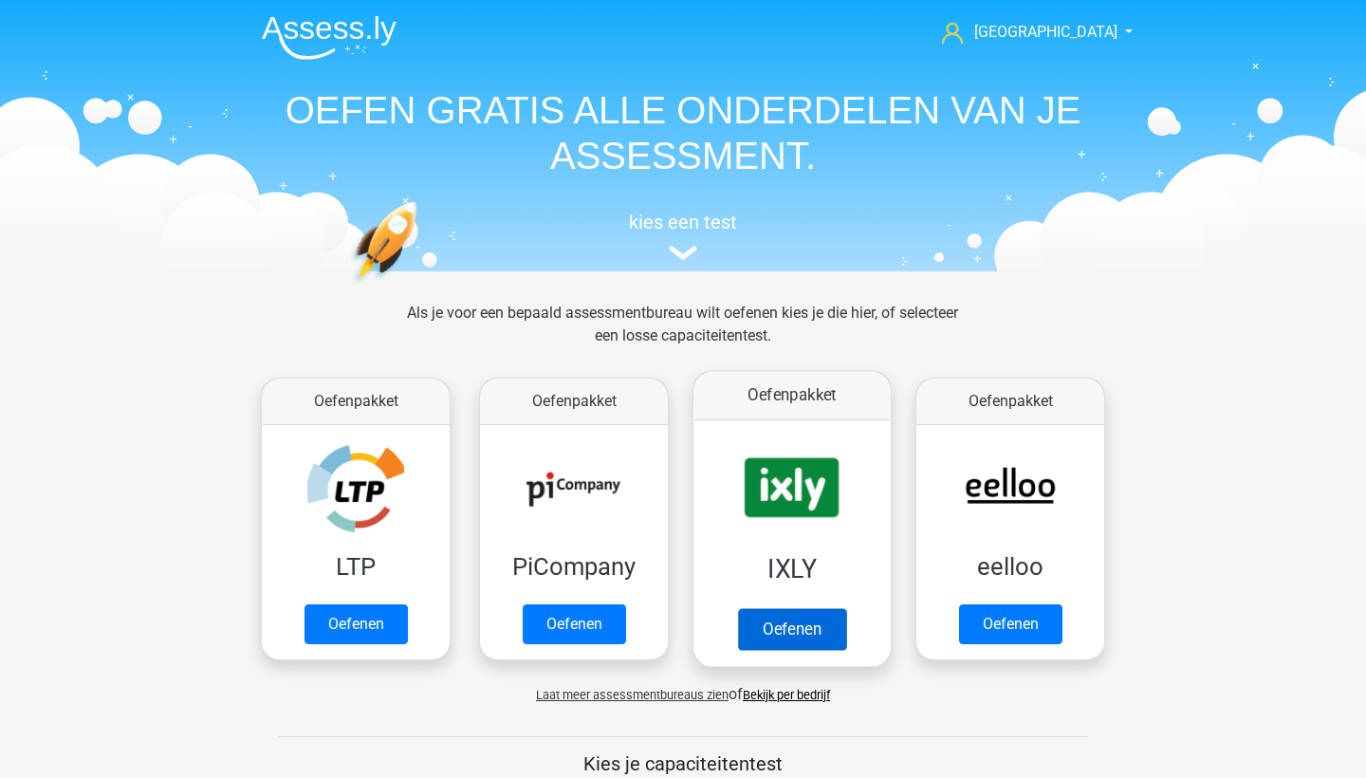
click at [788, 626] on link "Oefenen" at bounding box center [792, 629] width 108 height 42
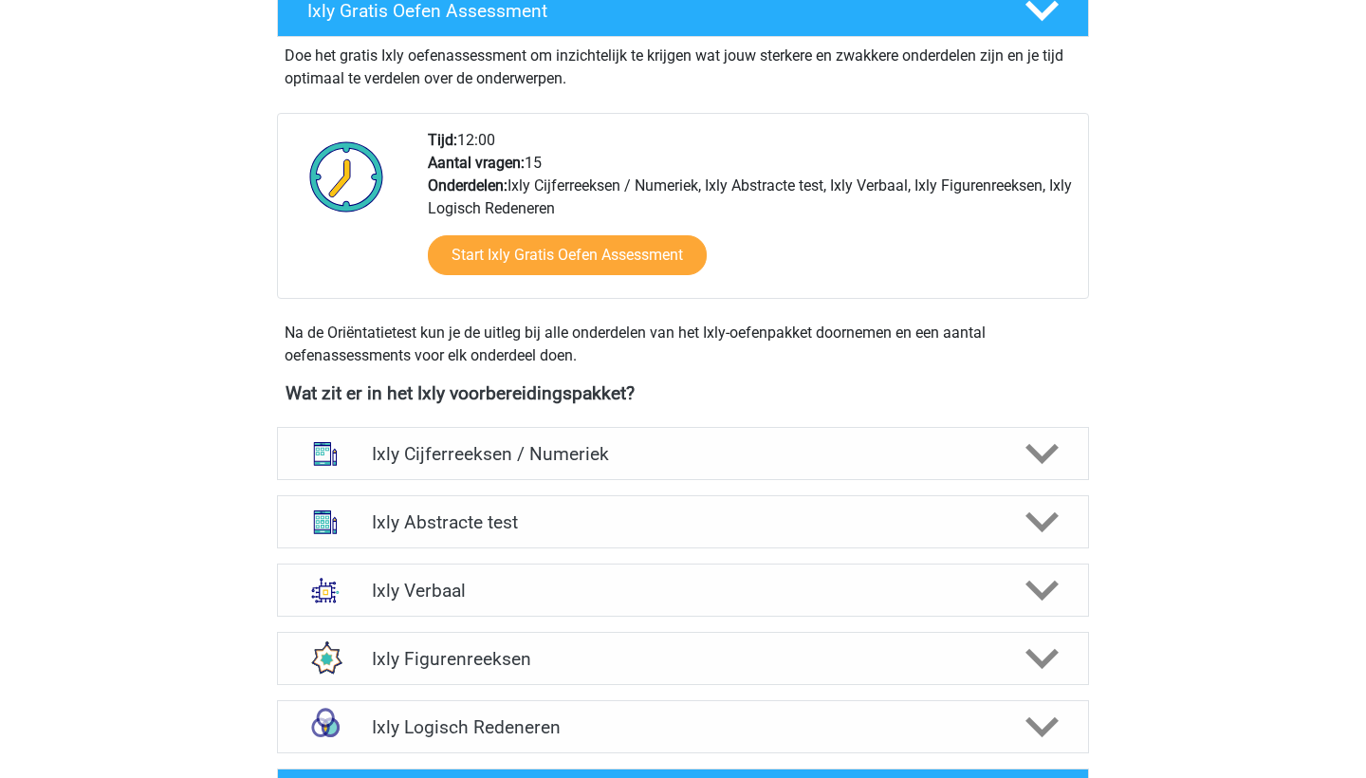
scroll to position [425, 0]
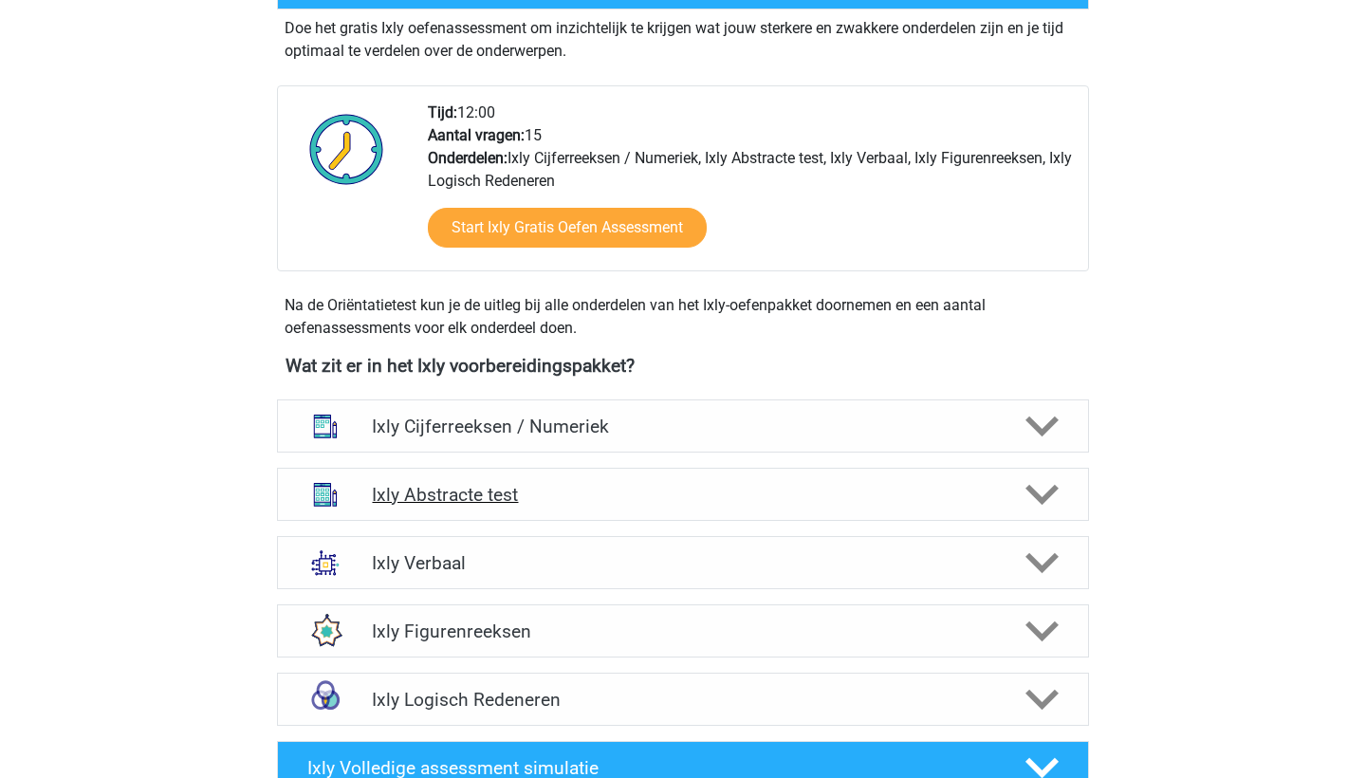
click at [774, 512] on div "Ixly Abstracte test" at bounding box center [683, 494] width 812 height 53
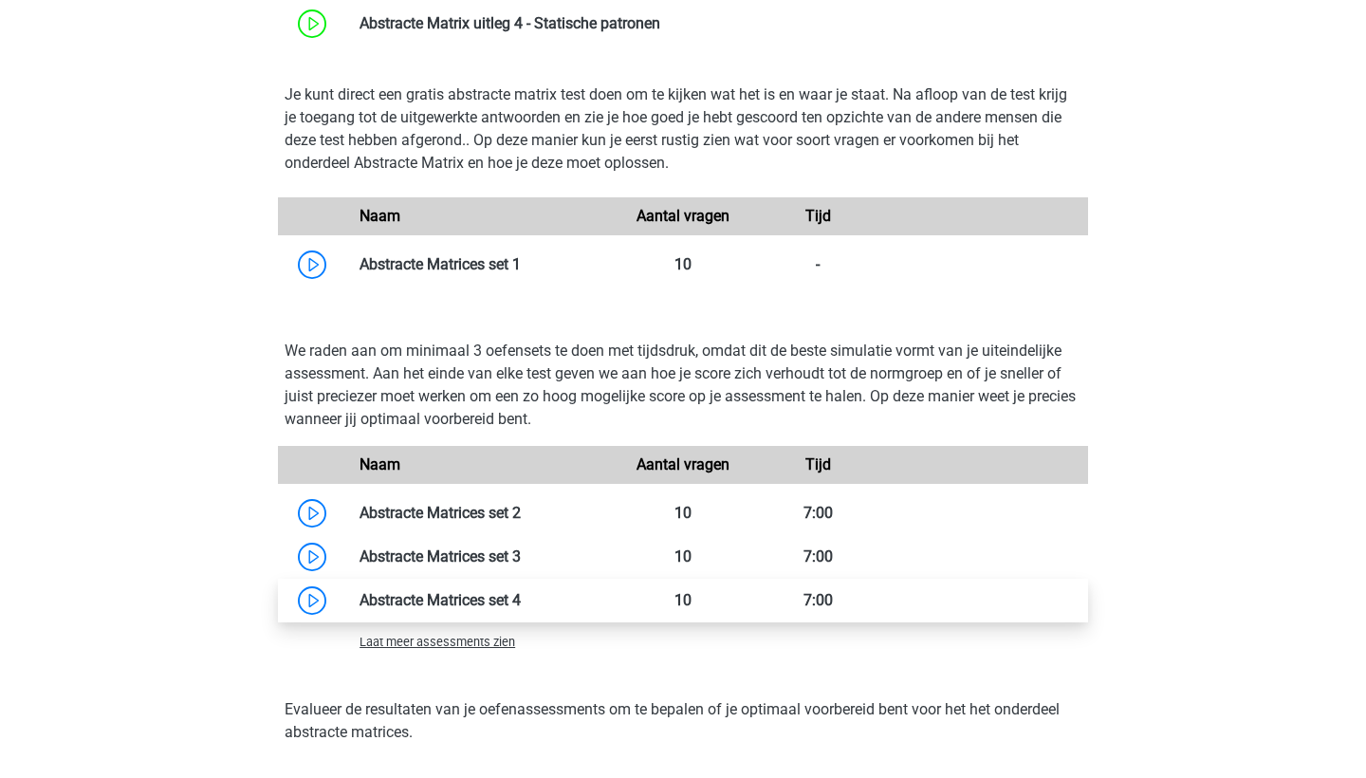
scroll to position [1182, 0]
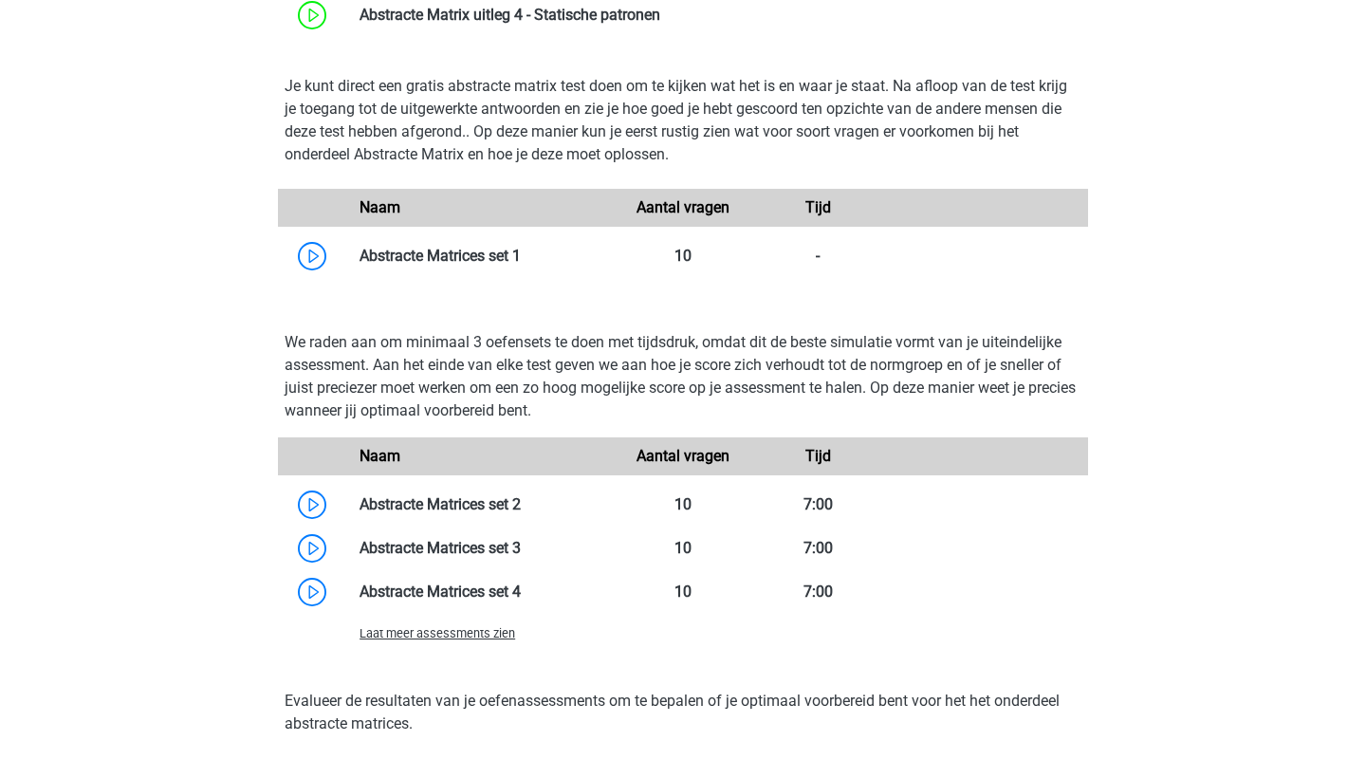
click at [511, 636] on span "Laat meer assessments zien" at bounding box center [438, 633] width 156 height 14
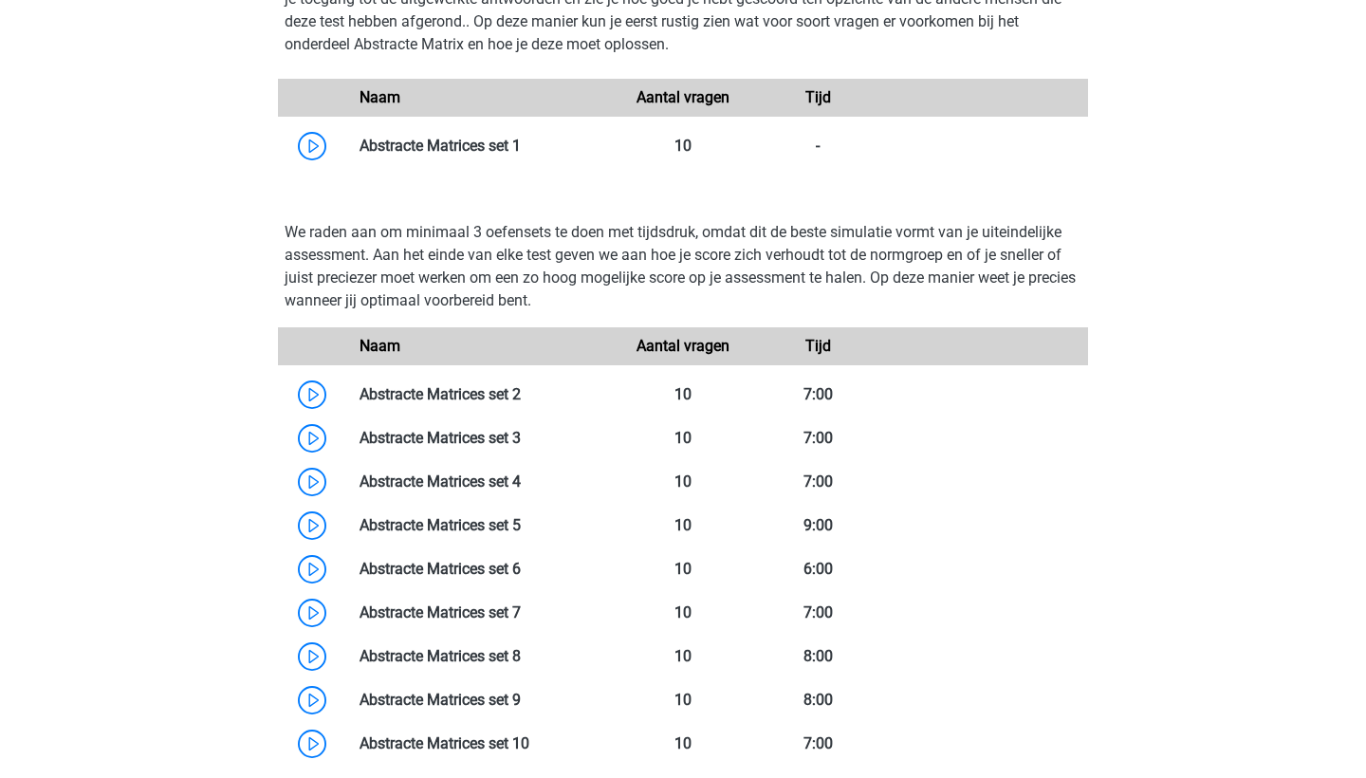
scroll to position [1439, 0]
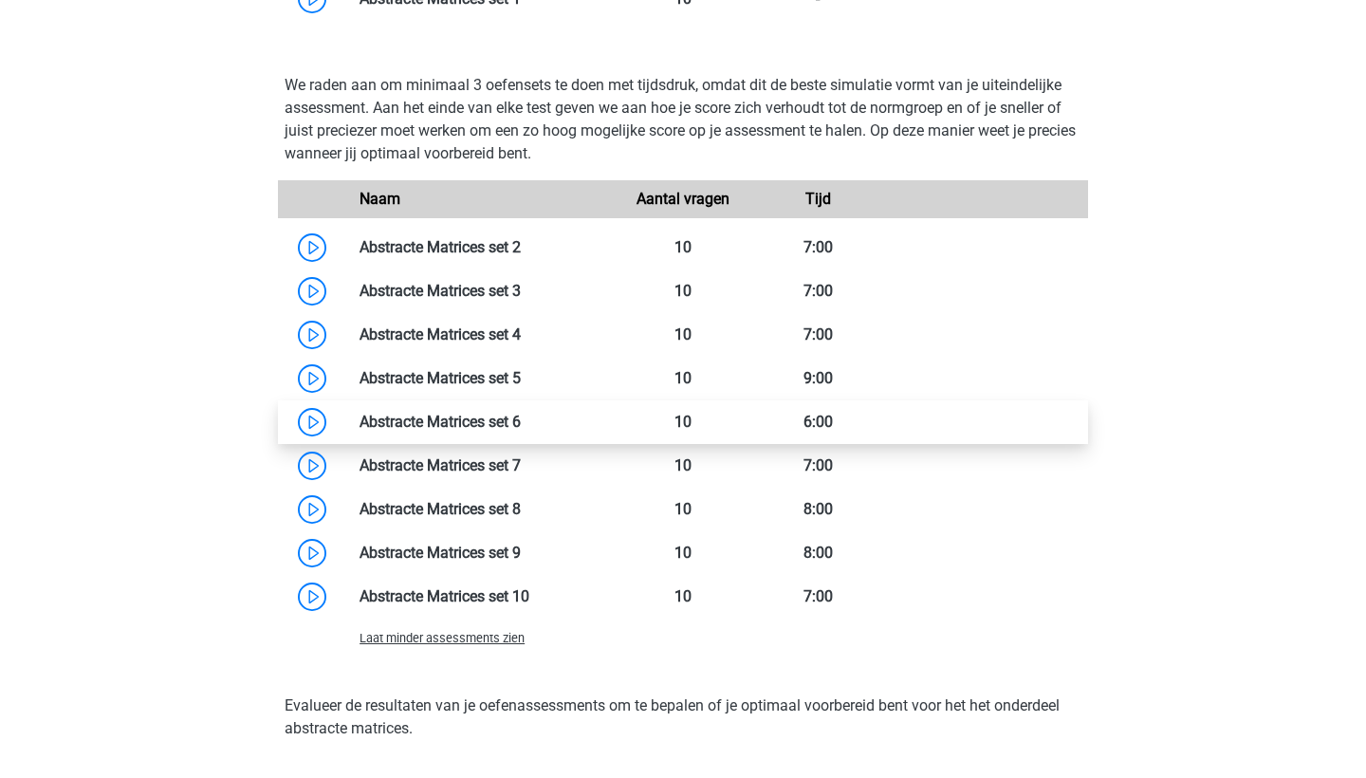
click at [521, 428] on link at bounding box center [521, 422] width 0 height 18
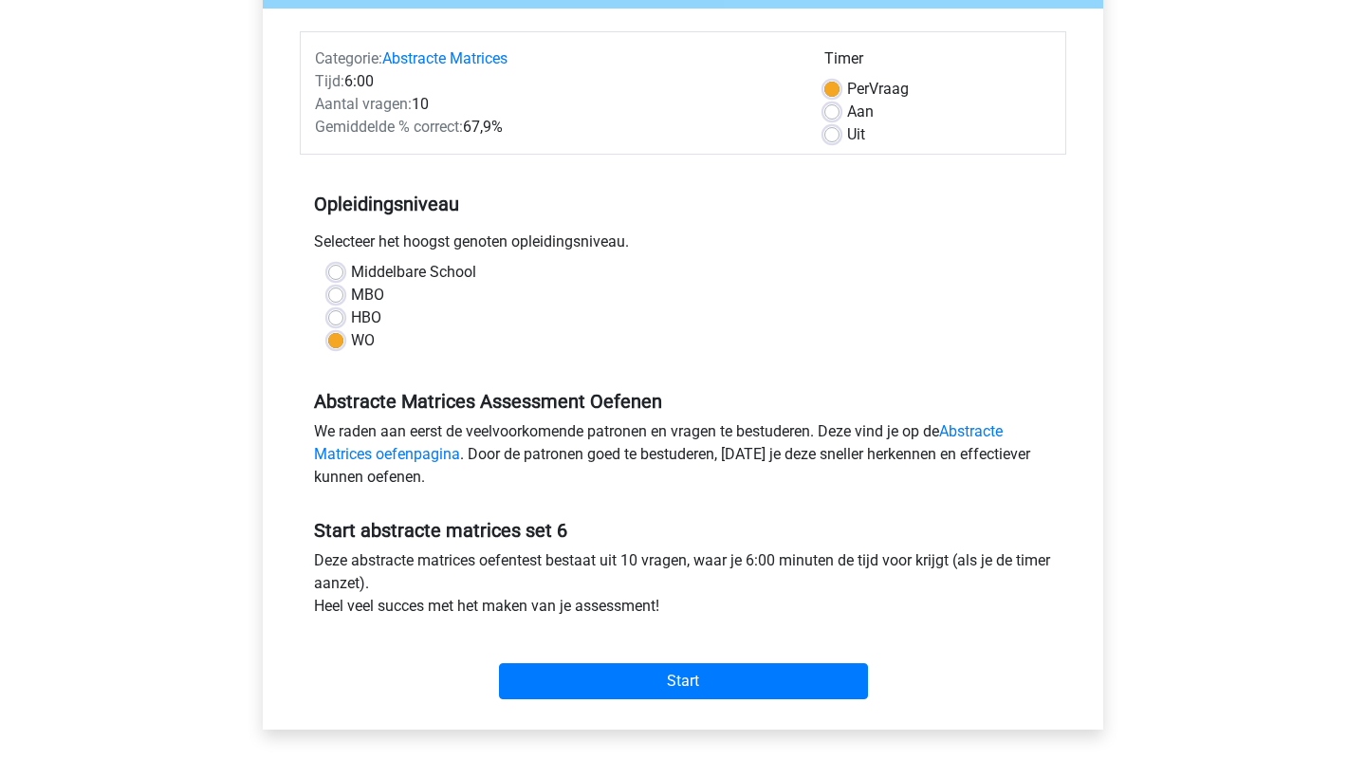
scroll to position [343, 0]
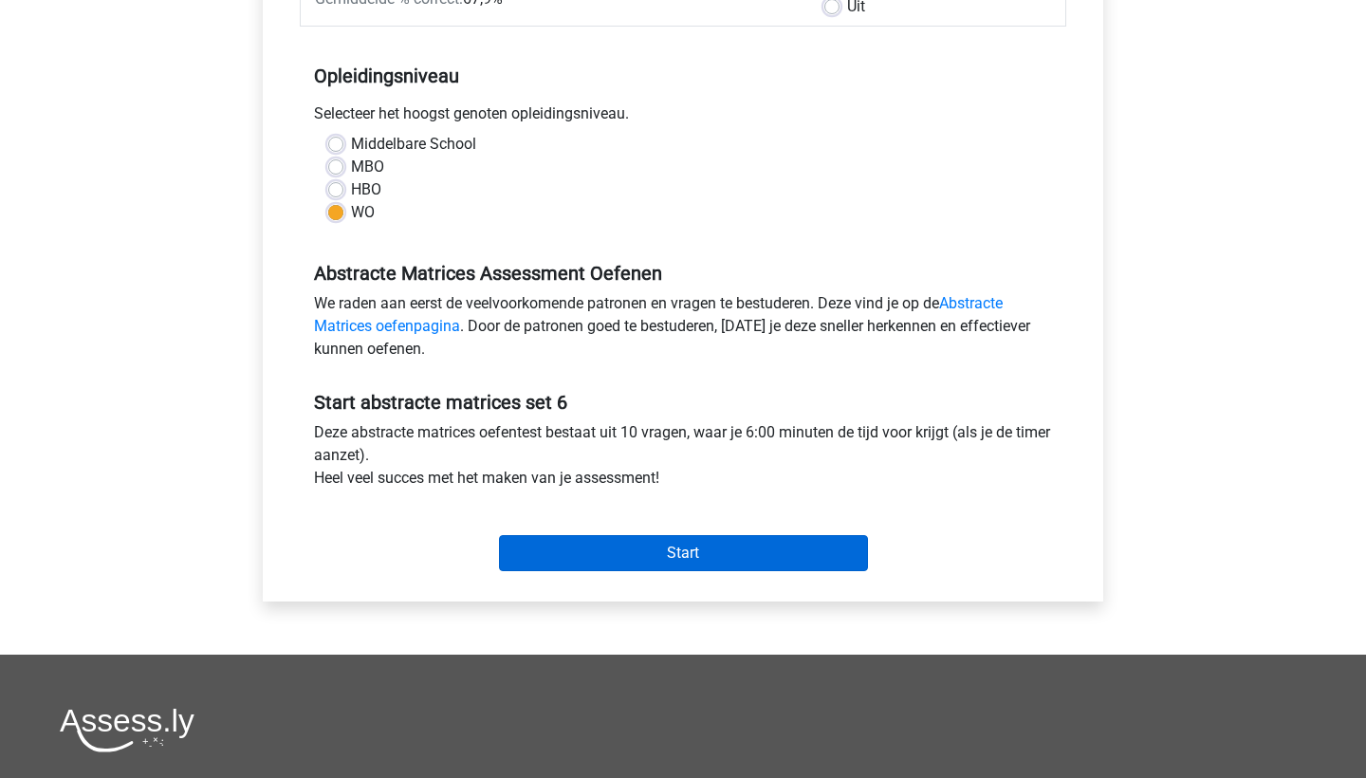
click at [625, 560] on input "Start" at bounding box center [683, 553] width 369 height 36
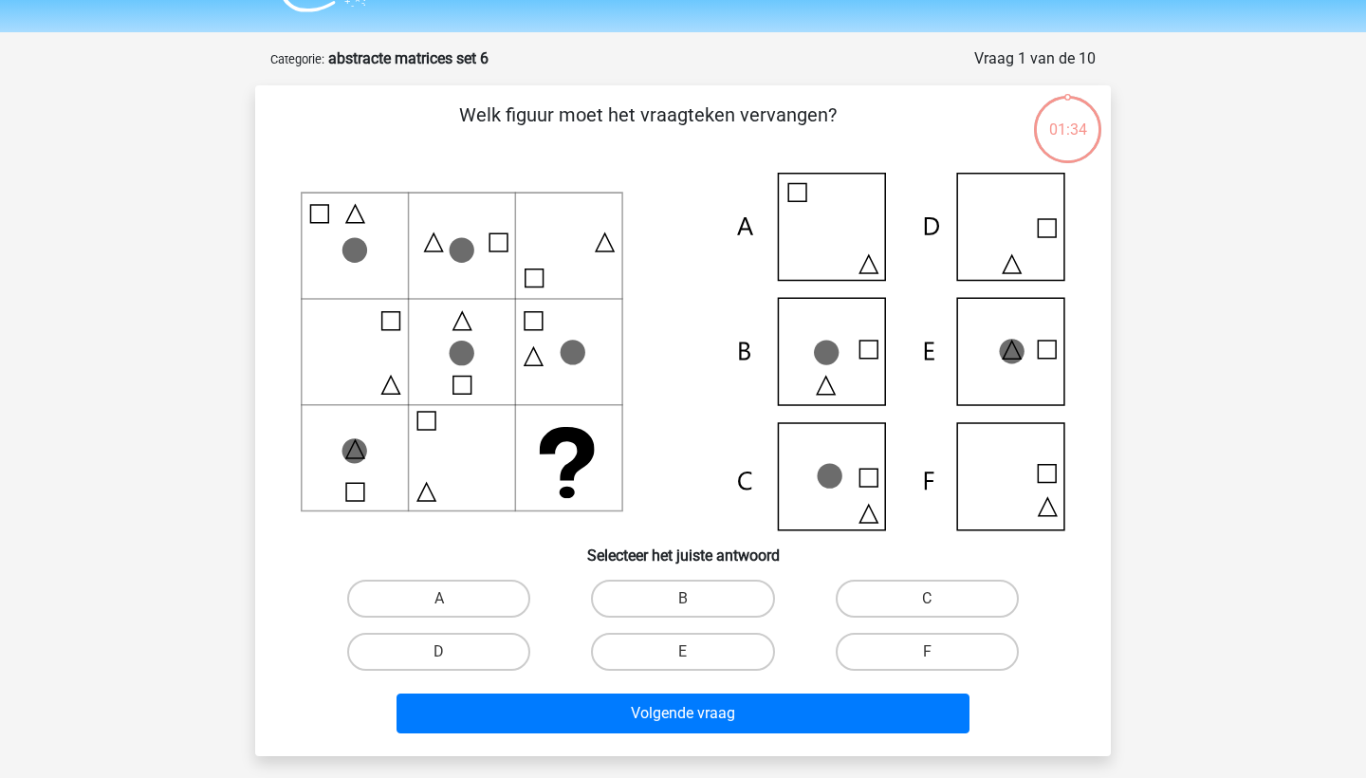
scroll to position [59, 0]
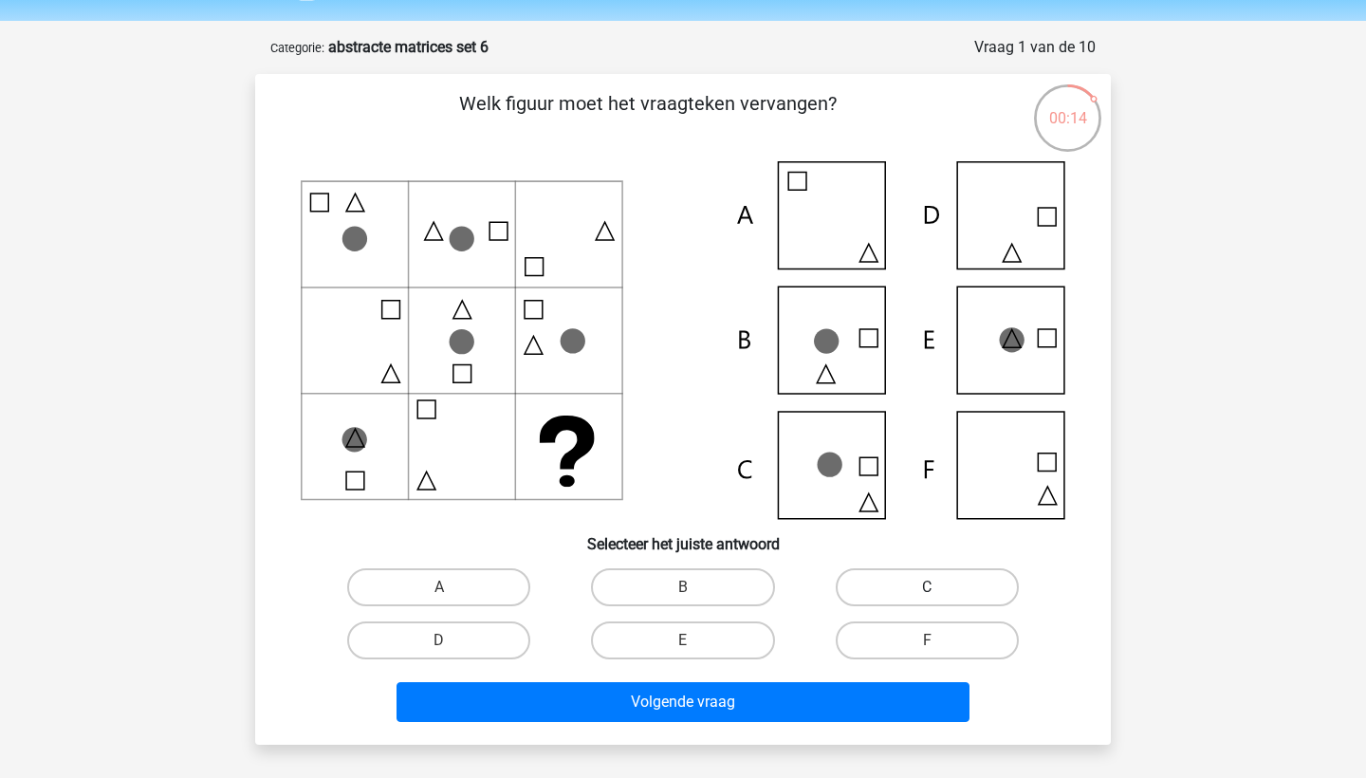
click at [894, 597] on label "C" at bounding box center [927, 587] width 183 height 38
click at [927, 597] on input "C" at bounding box center [933, 593] width 12 height 12
radio input "true"
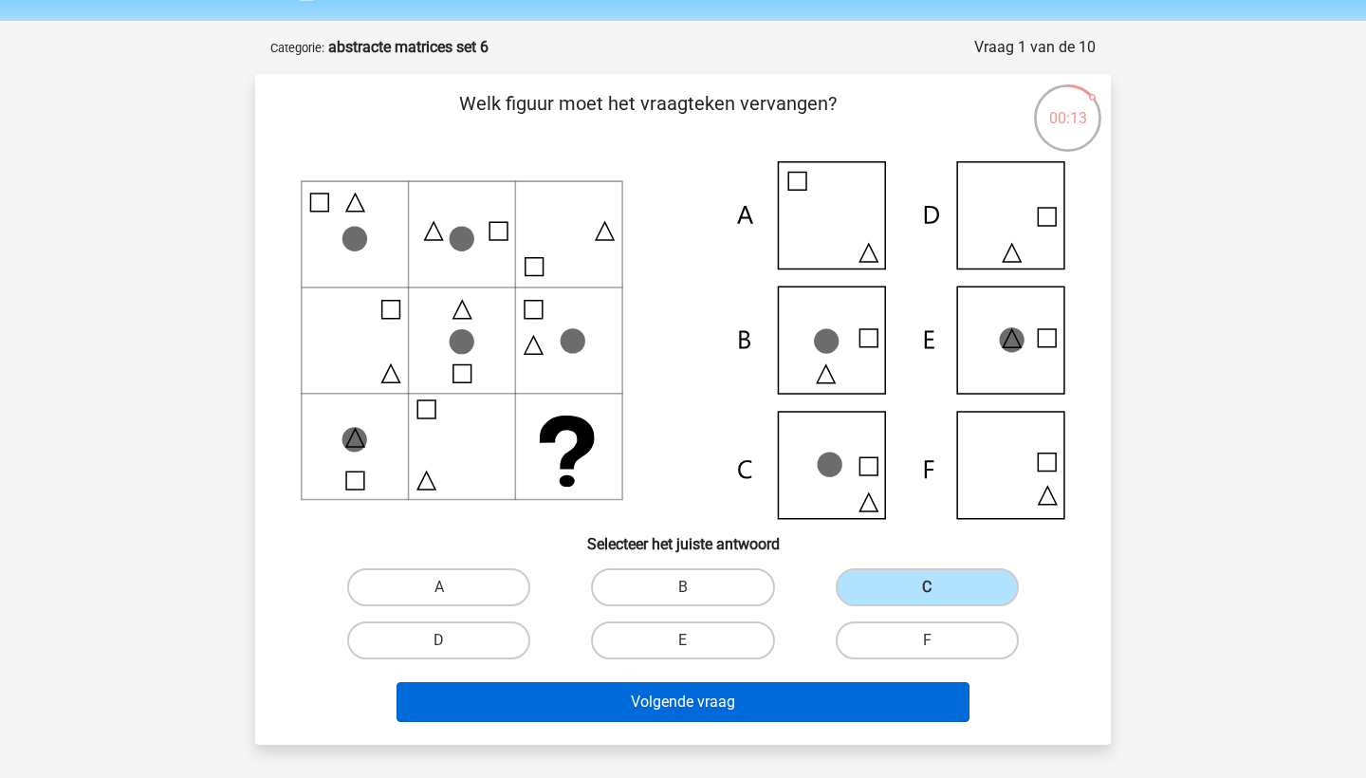
click at [868, 702] on button "Volgende vraag" at bounding box center [683, 702] width 574 height 40
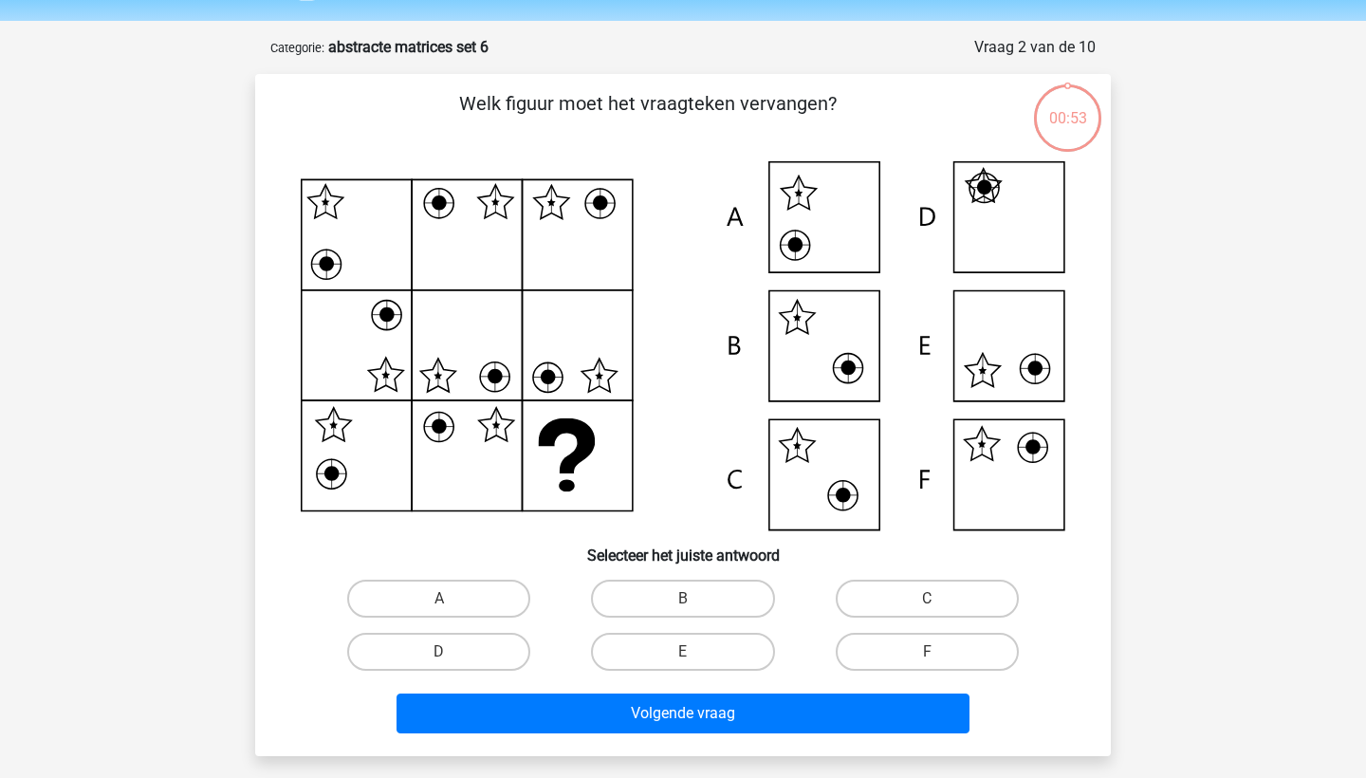
scroll to position [95, 0]
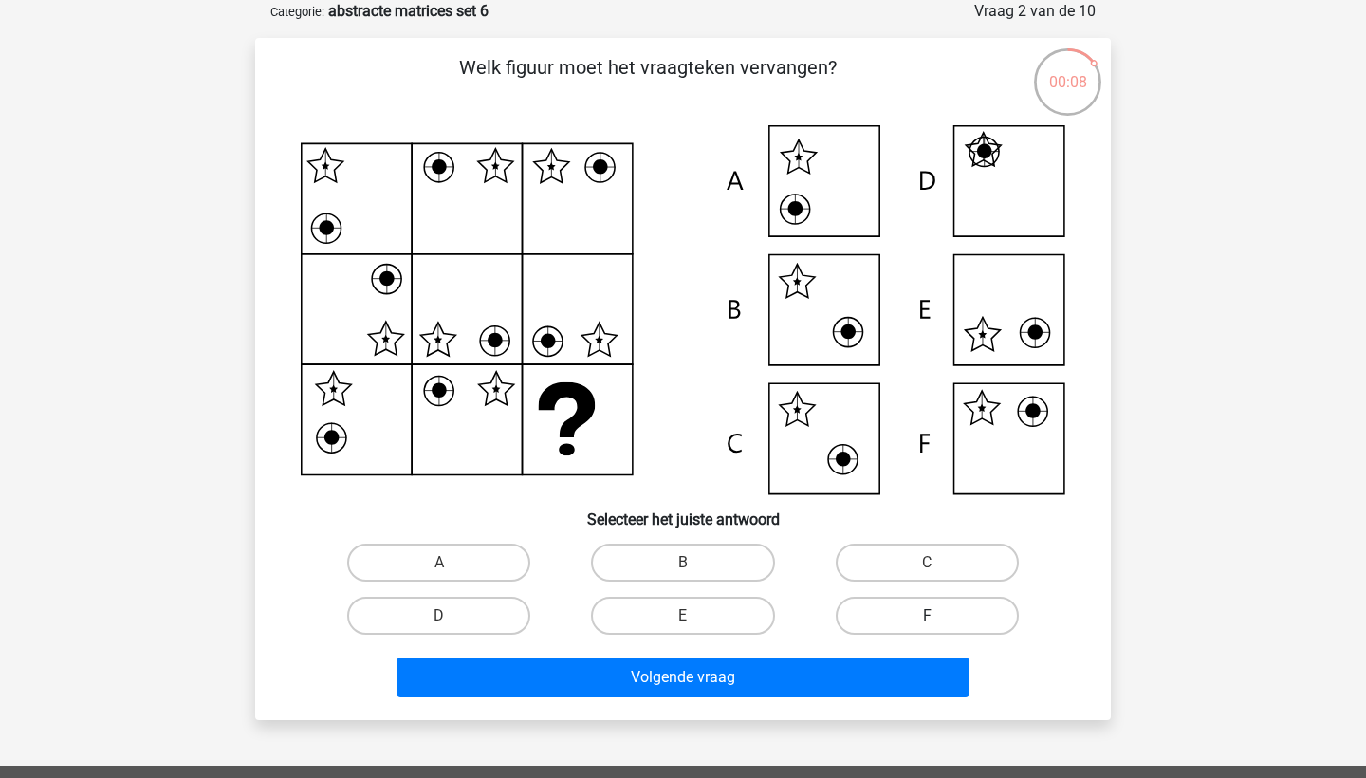
click at [979, 620] on label "F" at bounding box center [927, 616] width 183 height 38
click at [939, 620] on input "F" at bounding box center [933, 622] width 12 height 12
radio input "true"
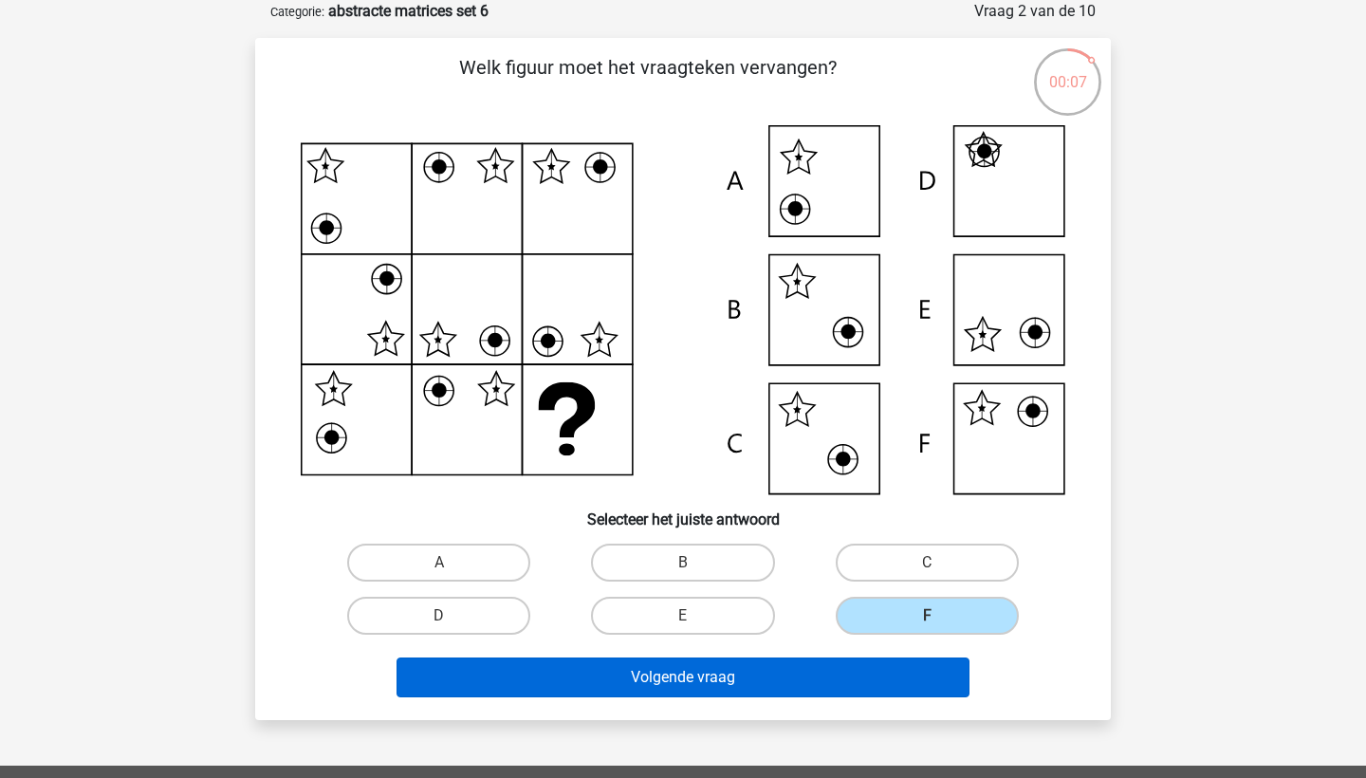
click at [951, 664] on button "Volgende vraag" at bounding box center [683, 677] width 574 height 40
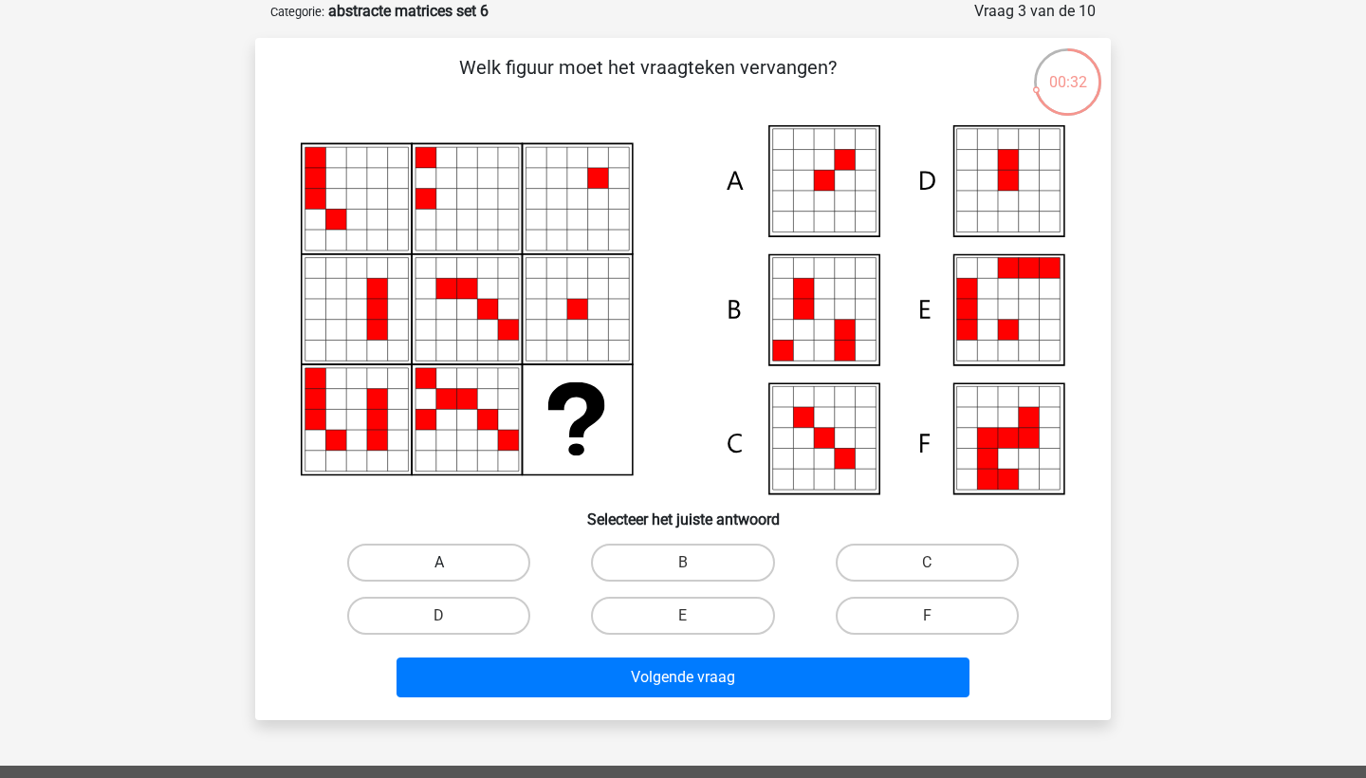
click at [507, 549] on label "A" at bounding box center [438, 563] width 183 height 38
click at [452, 562] on input "A" at bounding box center [445, 568] width 12 height 12
radio input "true"
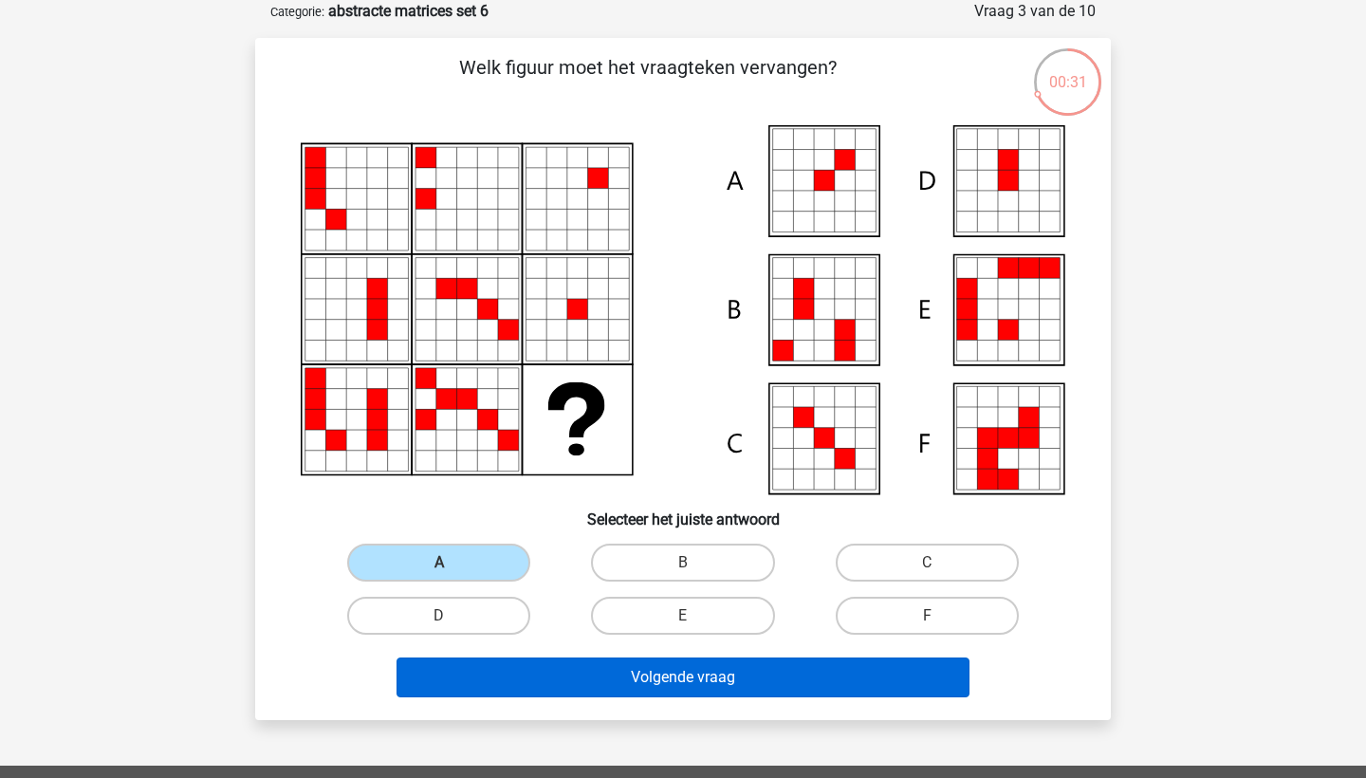
click at [581, 685] on button "Volgende vraag" at bounding box center [683, 677] width 574 height 40
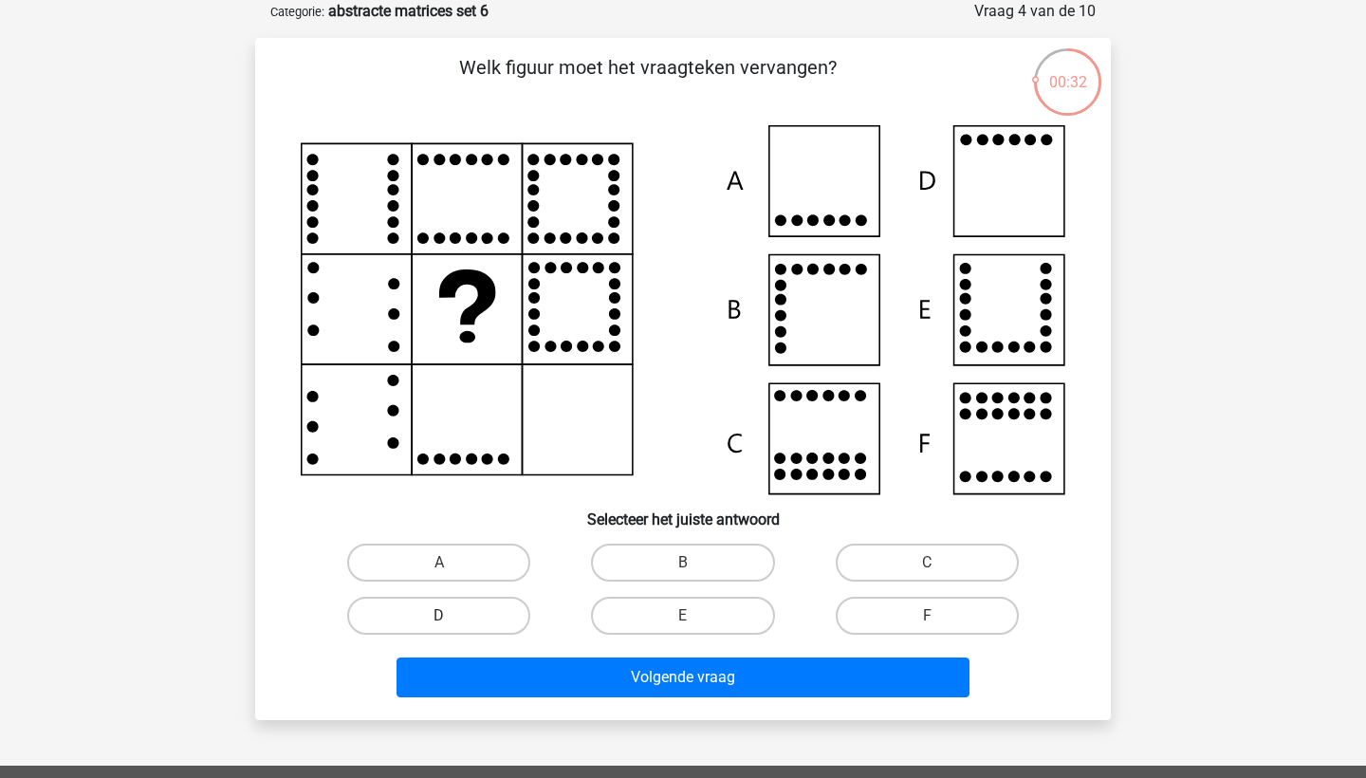
click at [495, 613] on label "D" at bounding box center [438, 616] width 183 height 38
click at [452, 616] on input "D" at bounding box center [445, 622] width 12 height 12
radio input "true"
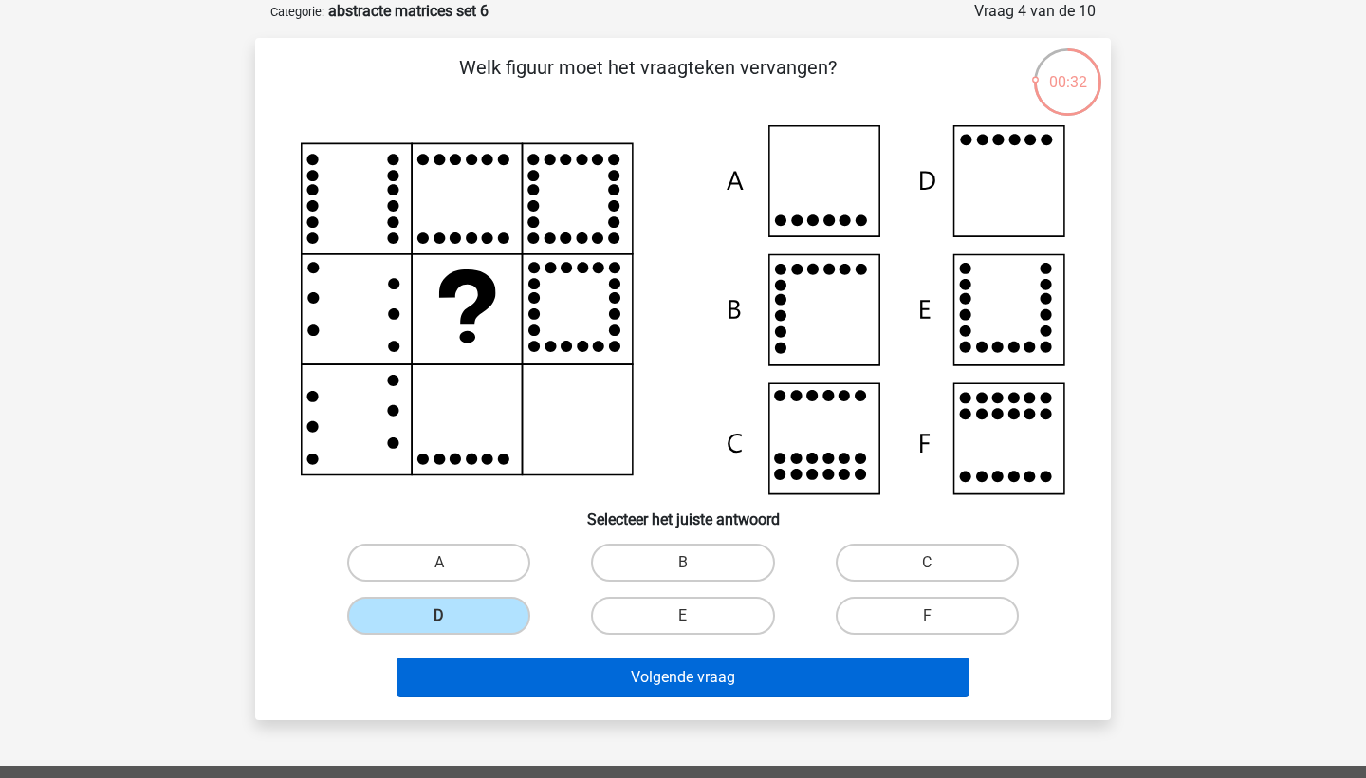
click at [507, 670] on button "Volgende vraag" at bounding box center [683, 677] width 574 height 40
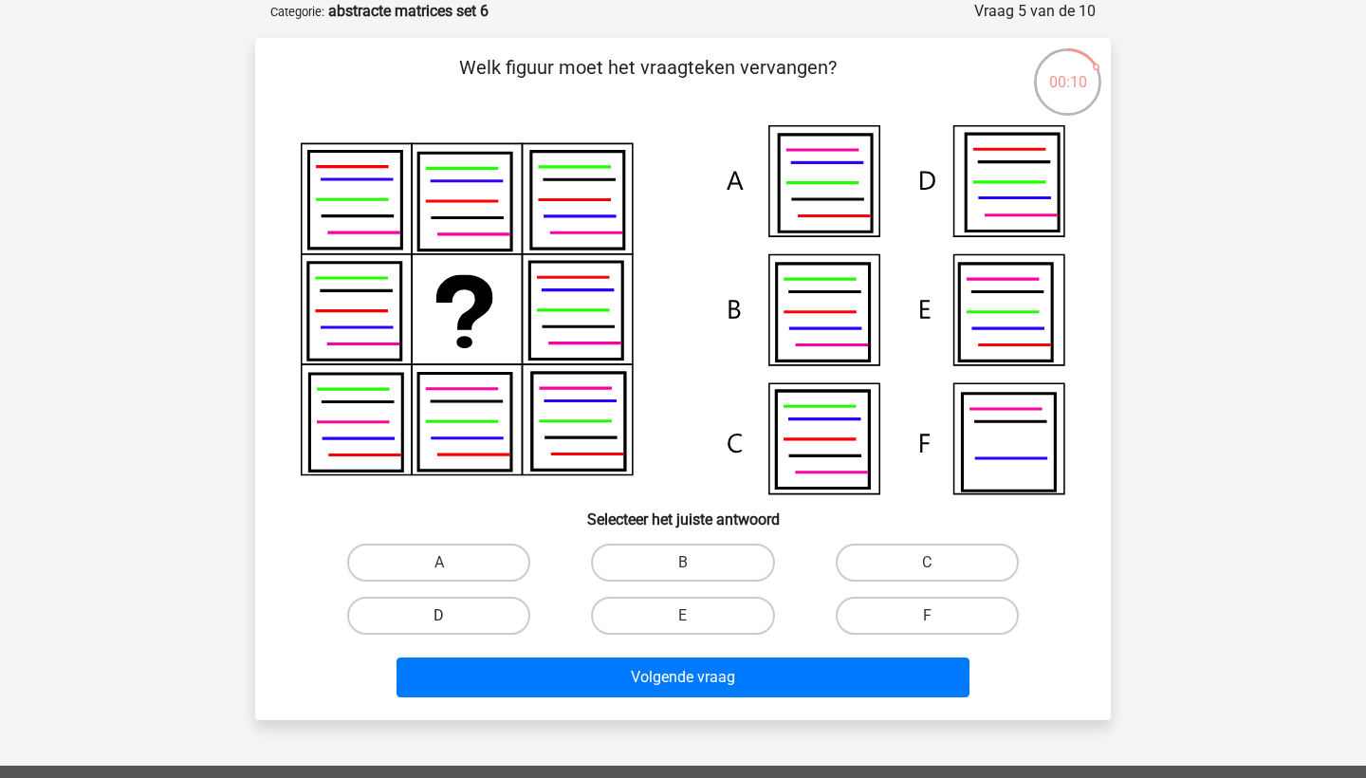
click at [477, 616] on label "D" at bounding box center [438, 616] width 183 height 38
click at [452, 616] on input "D" at bounding box center [445, 622] width 12 height 12
radio input "true"
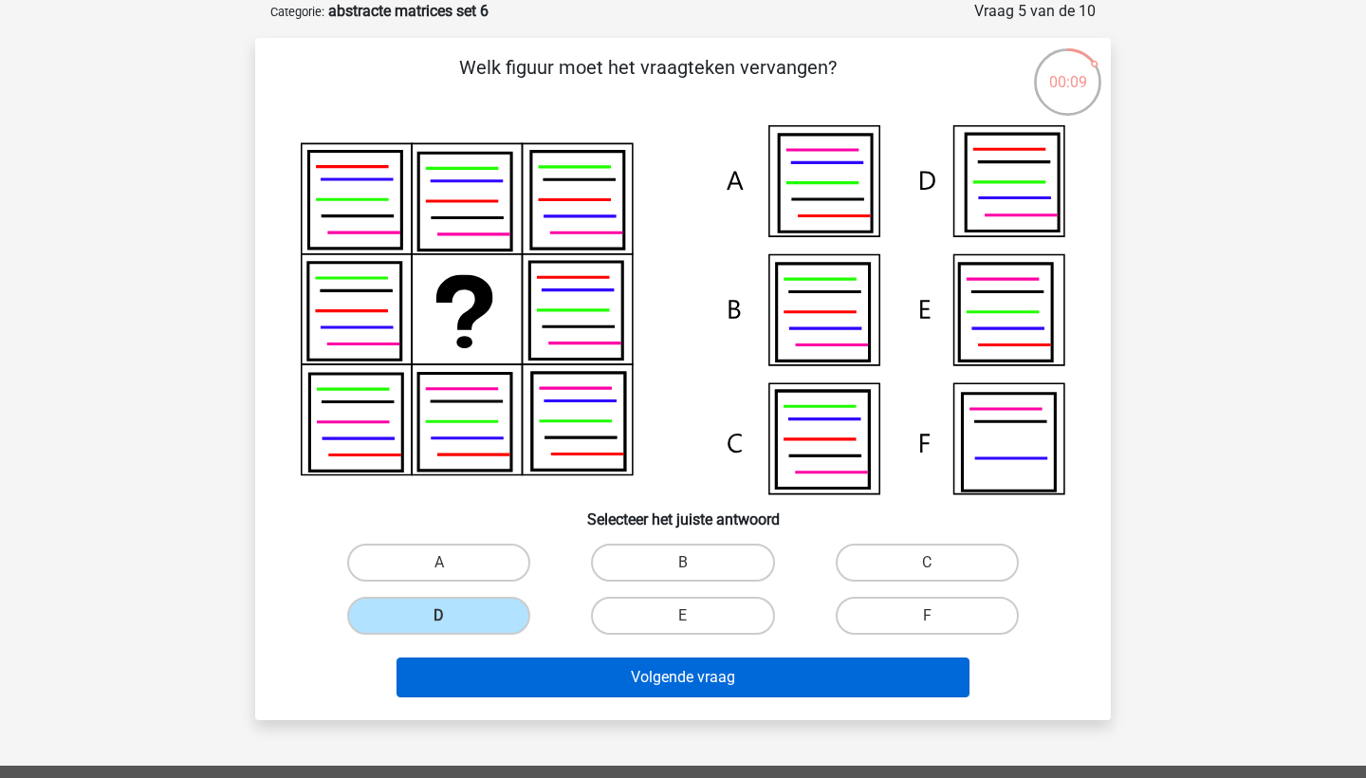
click at [497, 673] on button "Volgende vraag" at bounding box center [683, 677] width 574 height 40
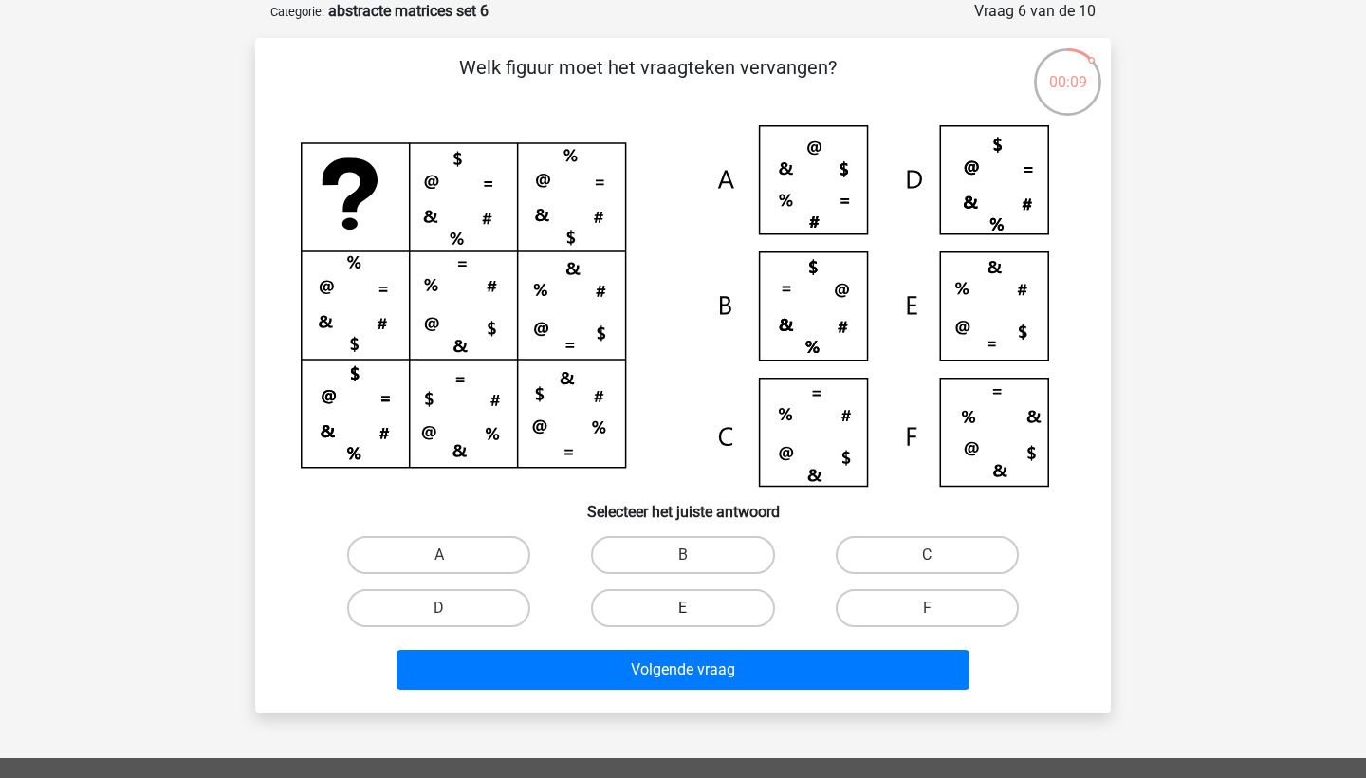
click at [718, 599] on label "E" at bounding box center [682, 608] width 183 height 38
click at [695, 608] on input "E" at bounding box center [689, 614] width 12 height 12
radio input "true"
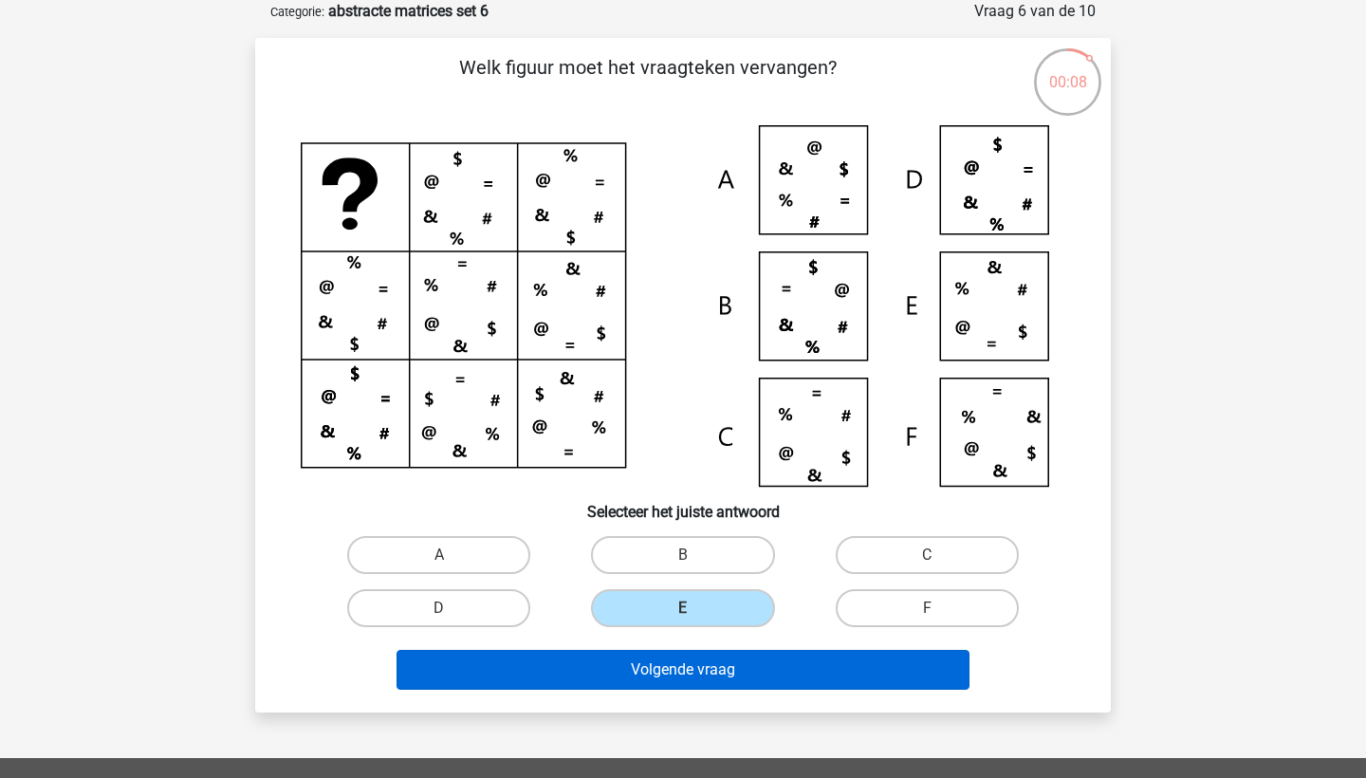
click at [717, 667] on button "Volgende vraag" at bounding box center [683, 670] width 574 height 40
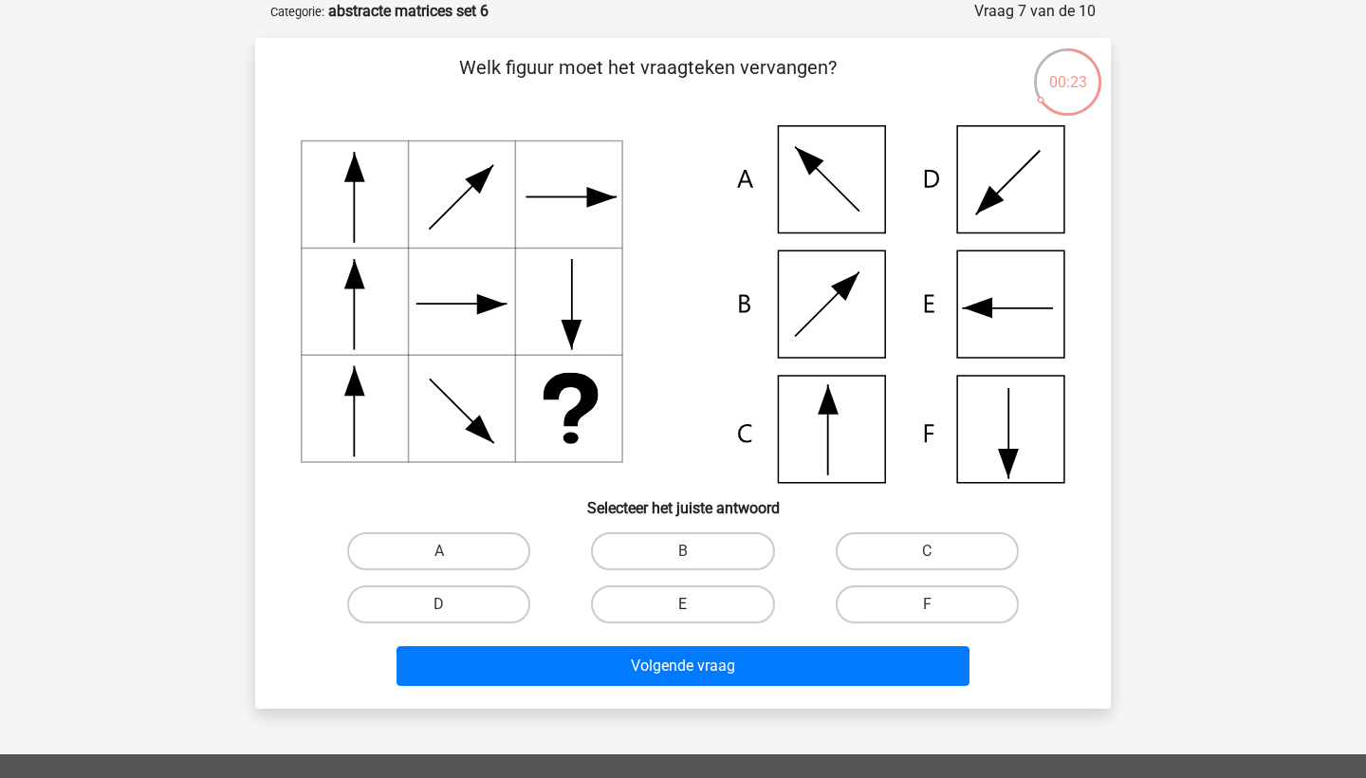
click at [742, 601] on label "E" at bounding box center [682, 604] width 183 height 38
click at [695, 604] on input "E" at bounding box center [689, 610] width 12 height 12
radio input "true"
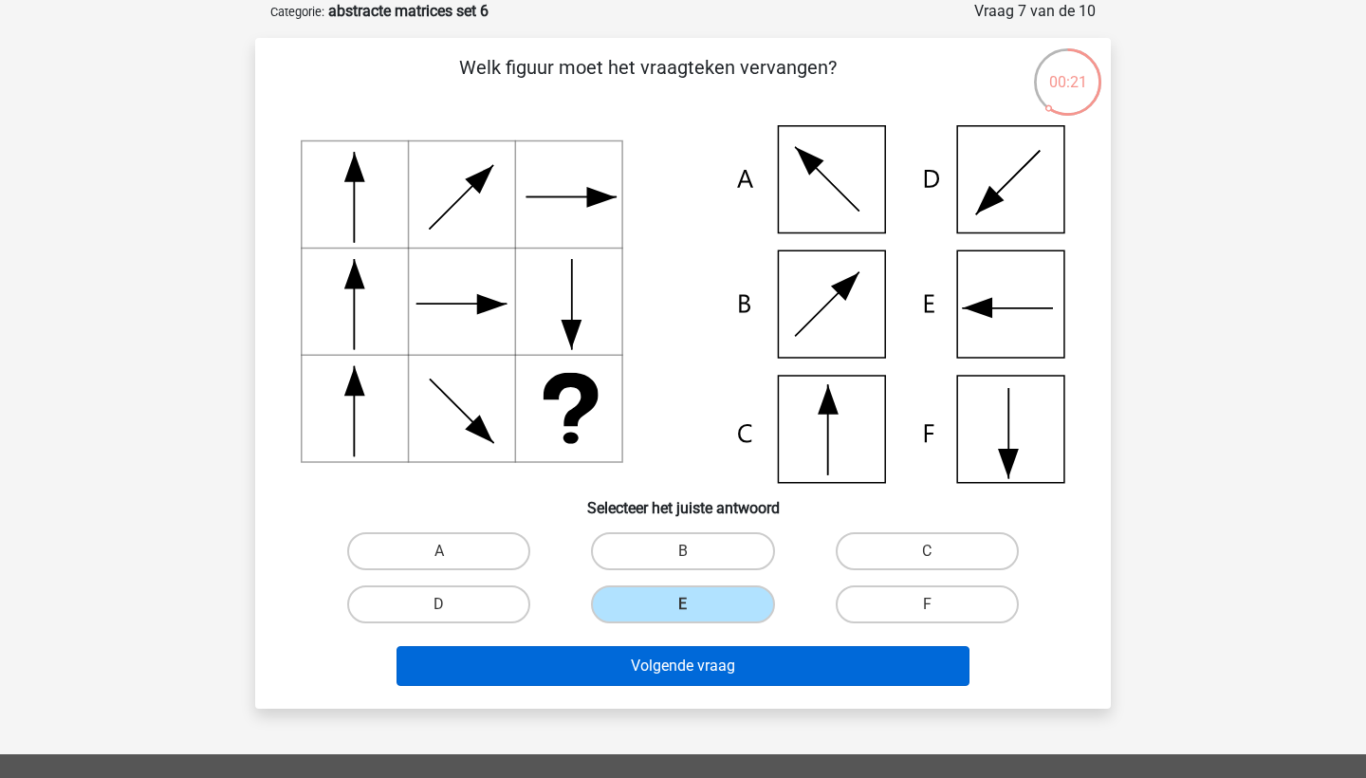
click at [735, 678] on button "Volgende vraag" at bounding box center [683, 666] width 574 height 40
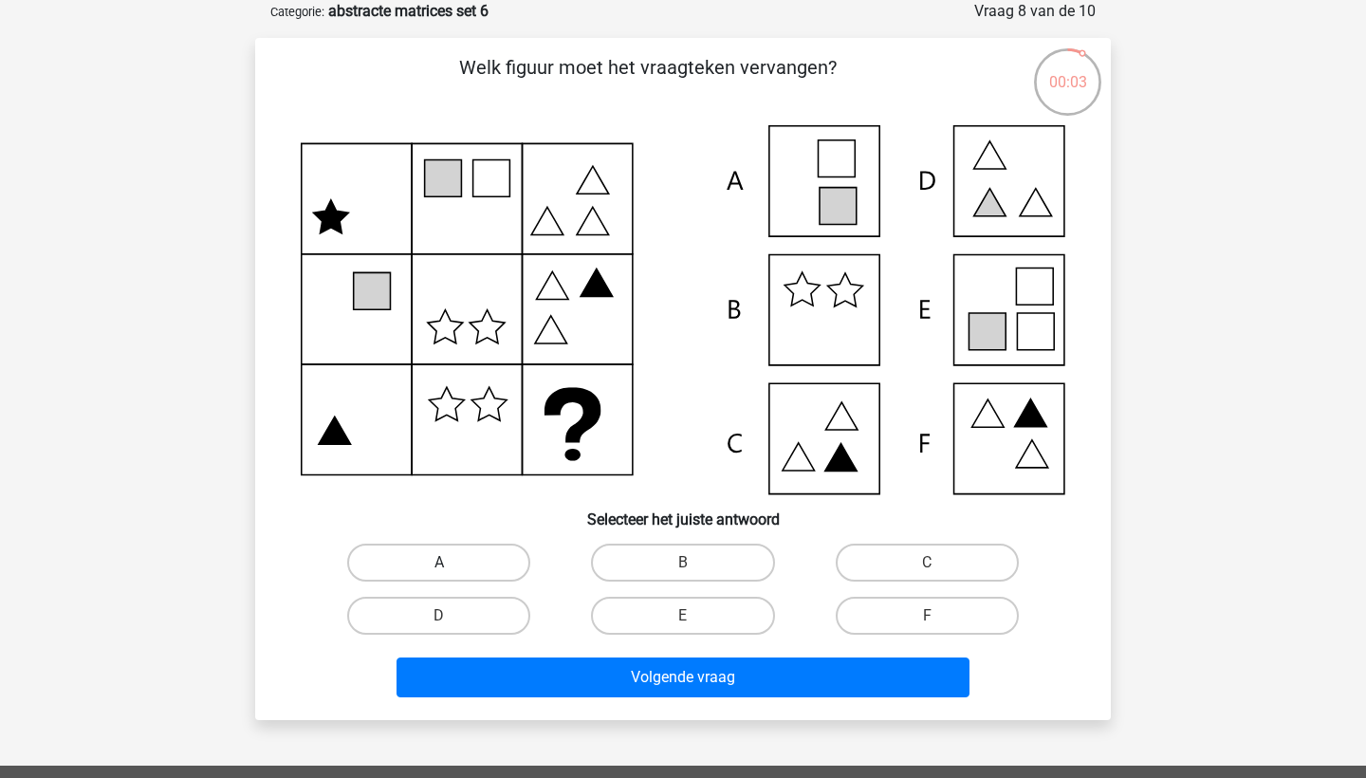
click at [504, 555] on label "A" at bounding box center [438, 563] width 183 height 38
click at [452, 562] on input "A" at bounding box center [445, 568] width 12 height 12
radio input "true"
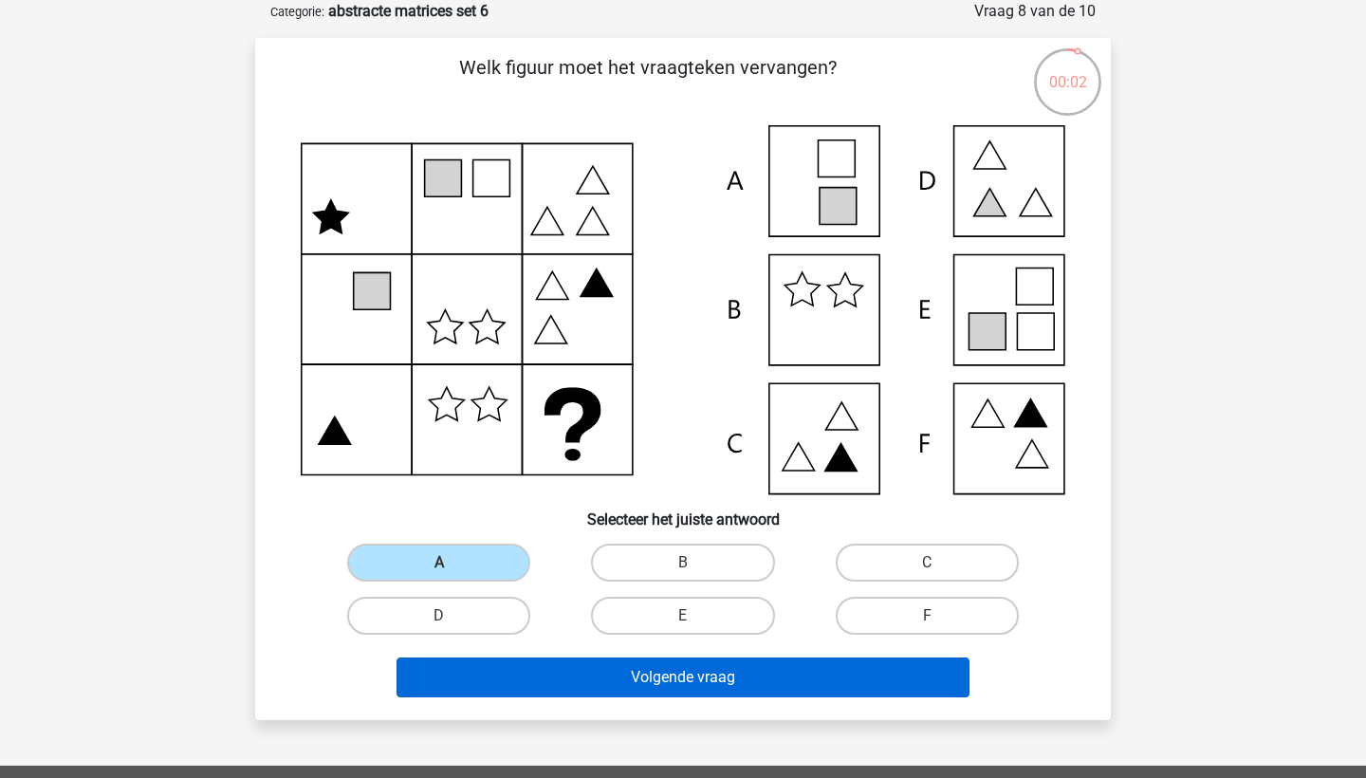
click at [530, 672] on button "Volgende vraag" at bounding box center [683, 677] width 574 height 40
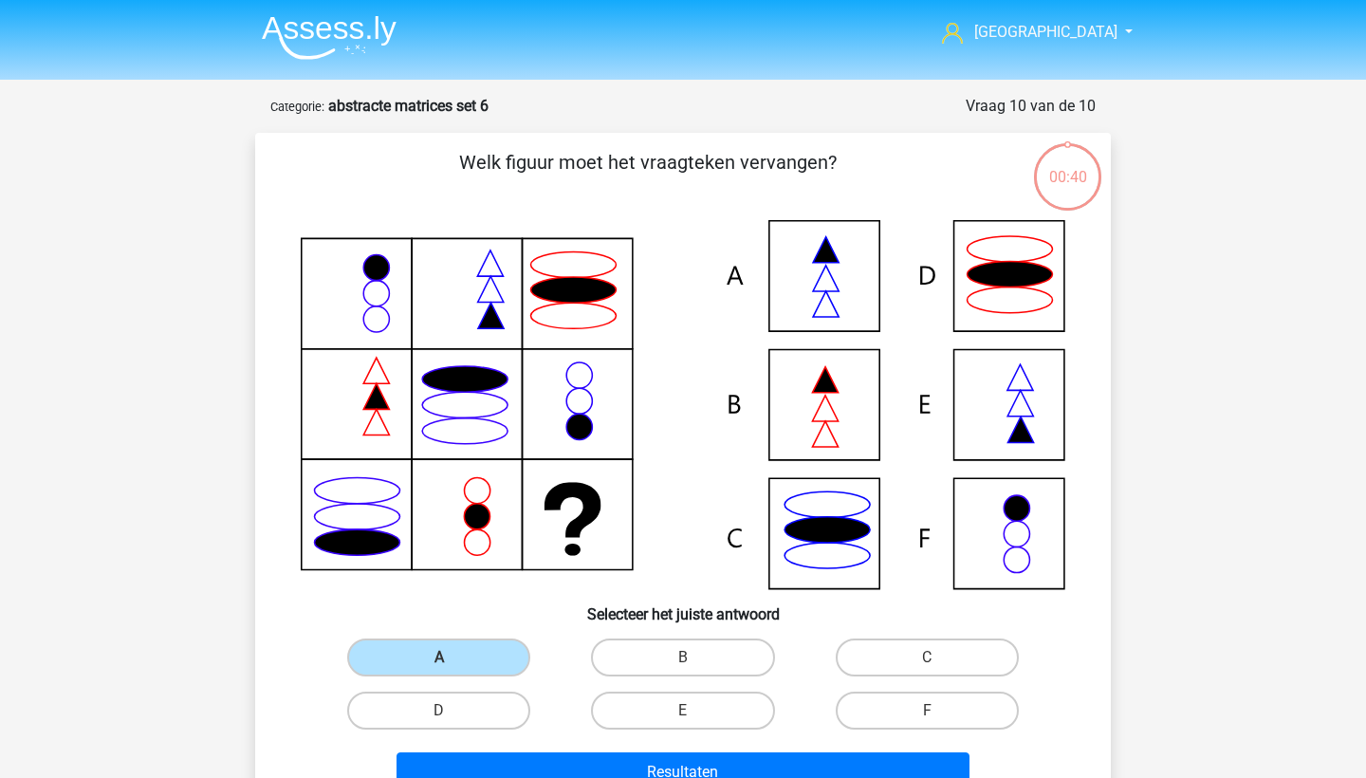
scroll to position [95, 0]
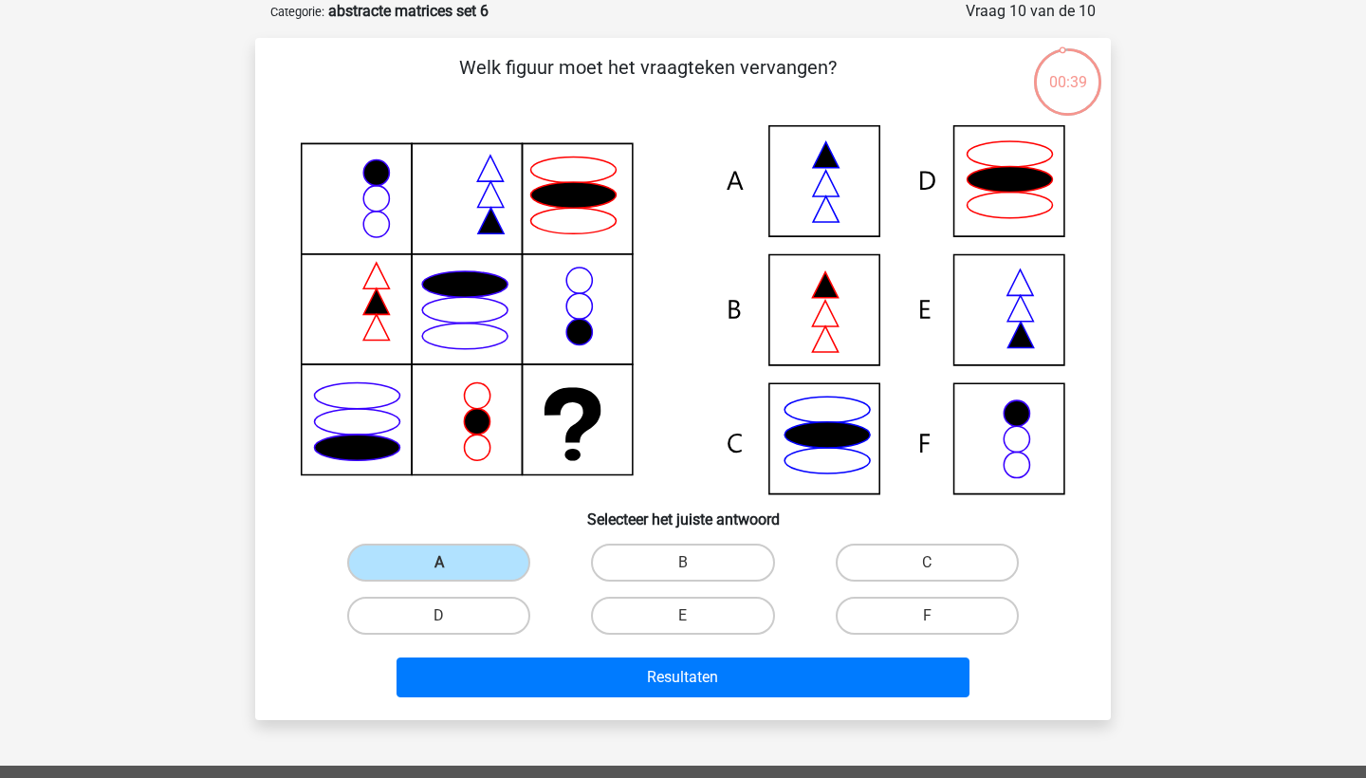
click at [543, 523] on h6 "Selecteer het juiste antwoord" at bounding box center [683, 511] width 795 height 33
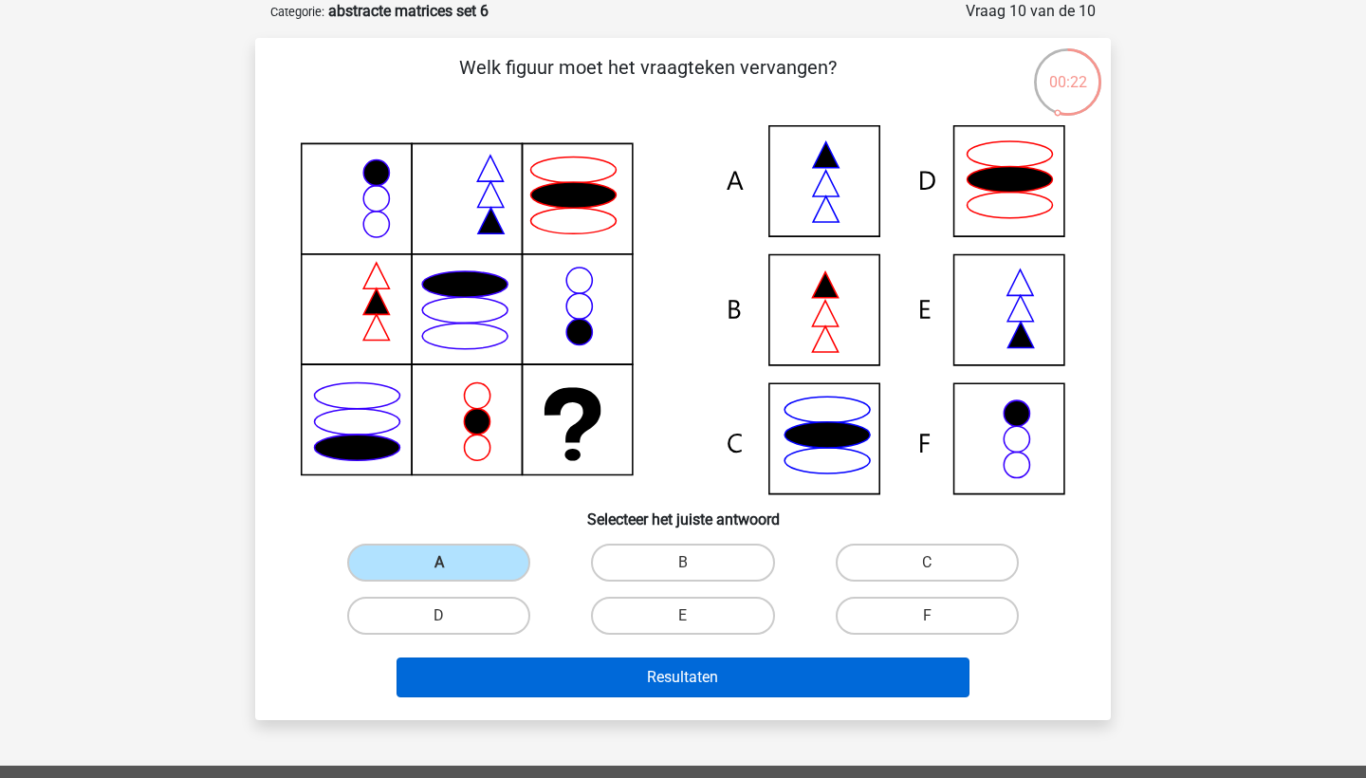
click at [504, 687] on button "Resultaten" at bounding box center [683, 677] width 574 height 40
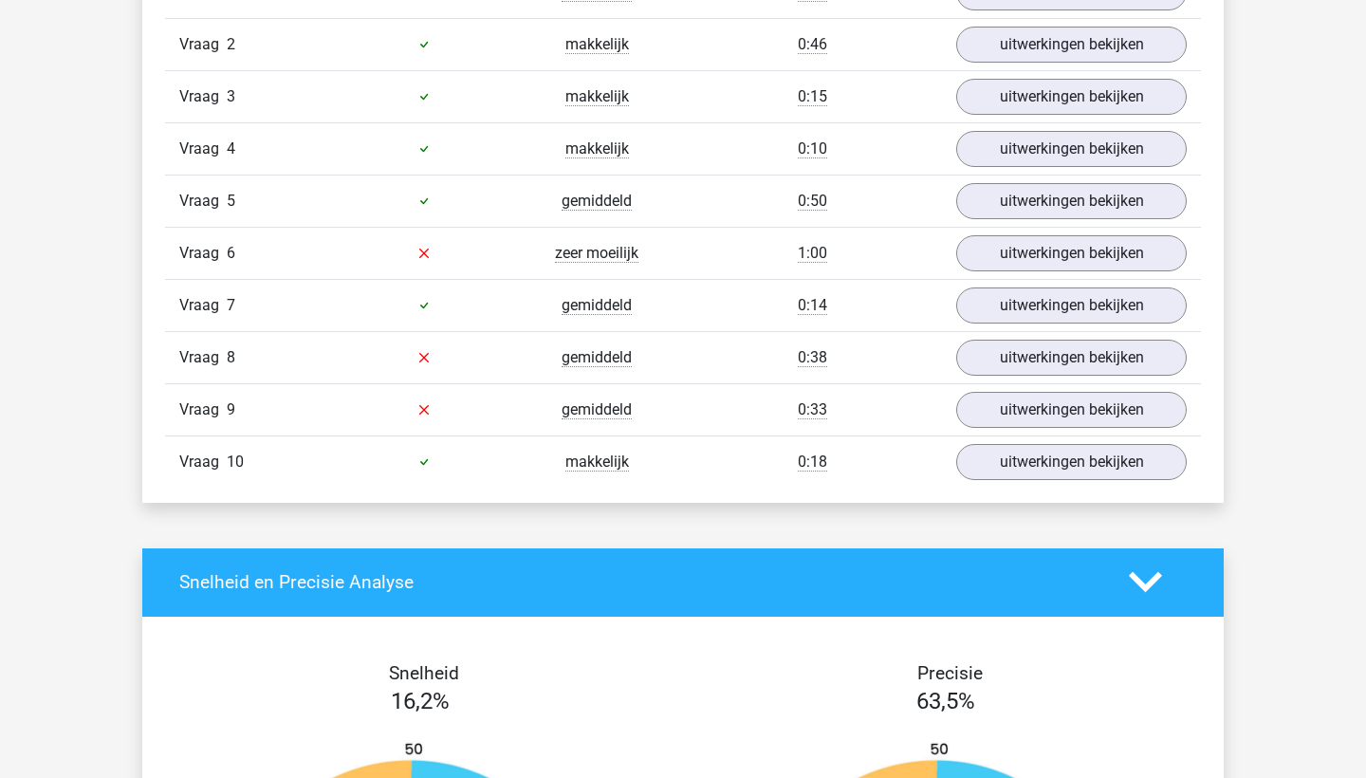
scroll to position [1514, 0]
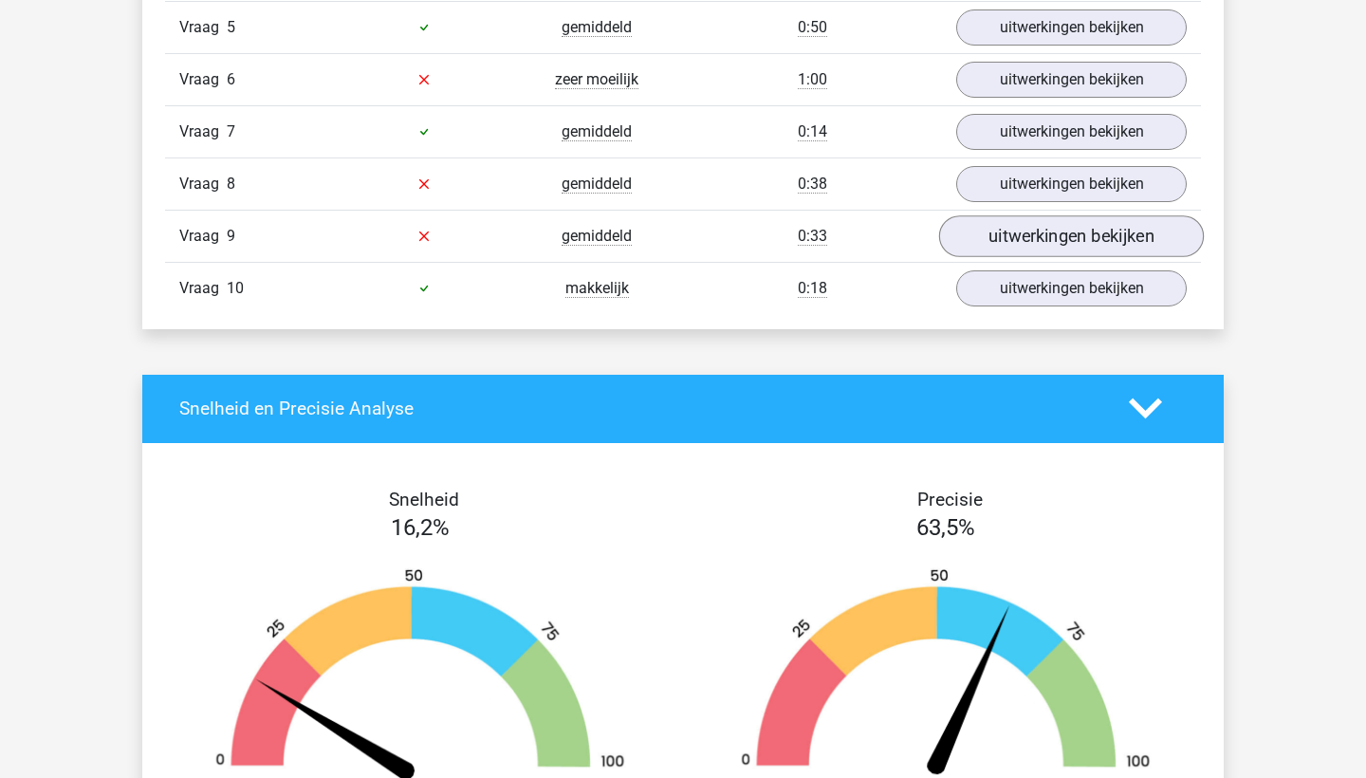
click at [1105, 232] on link "uitwerkingen bekijken" at bounding box center [1071, 236] width 265 height 42
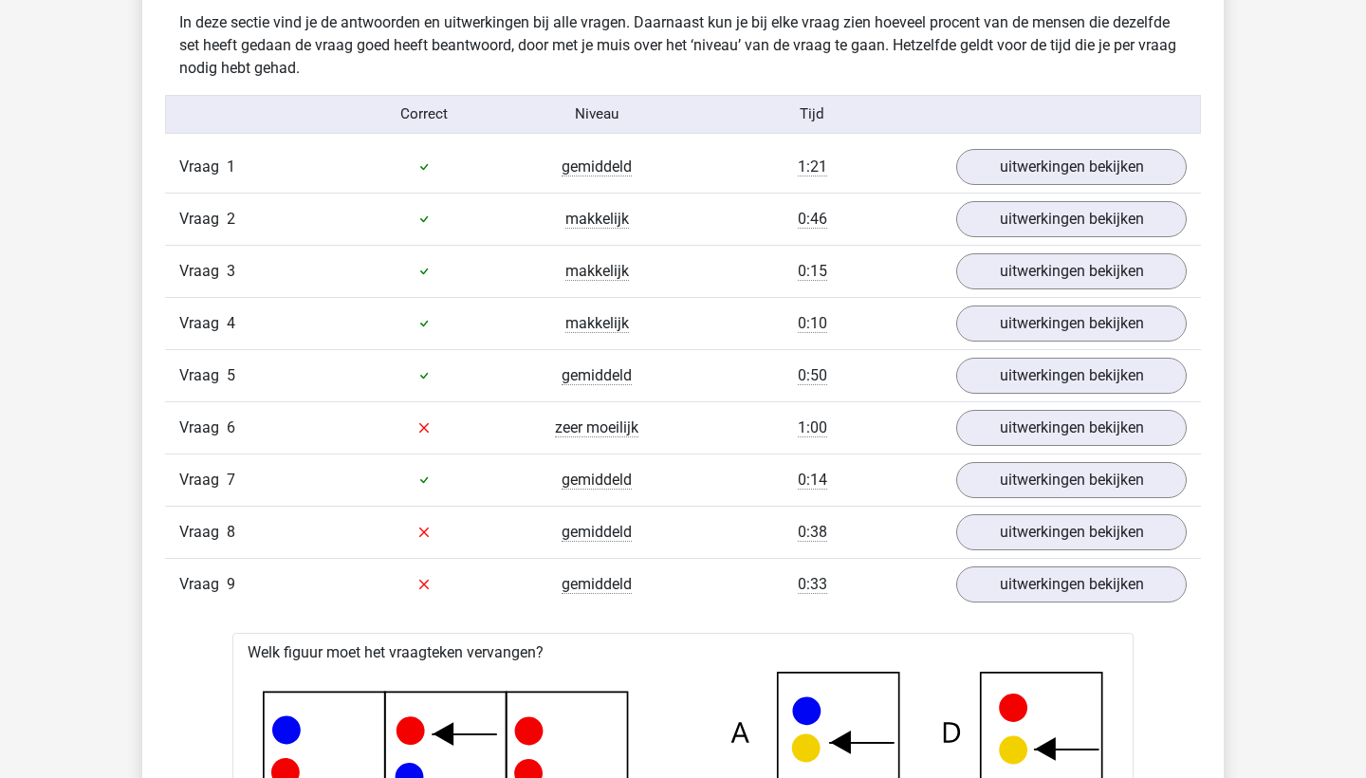
scroll to position [1226, 0]
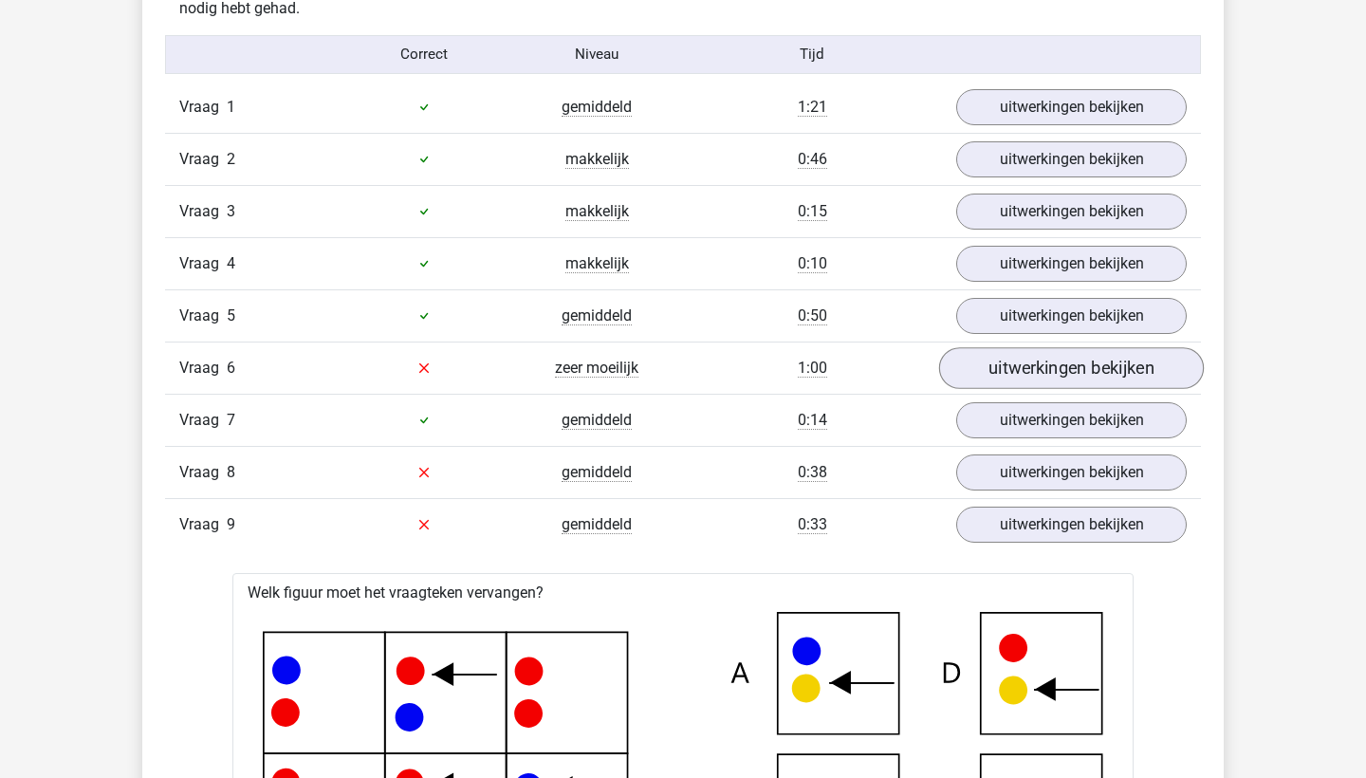
click at [1059, 367] on link "uitwerkingen bekijken" at bounding box center [1071, 368] width 265 height 42
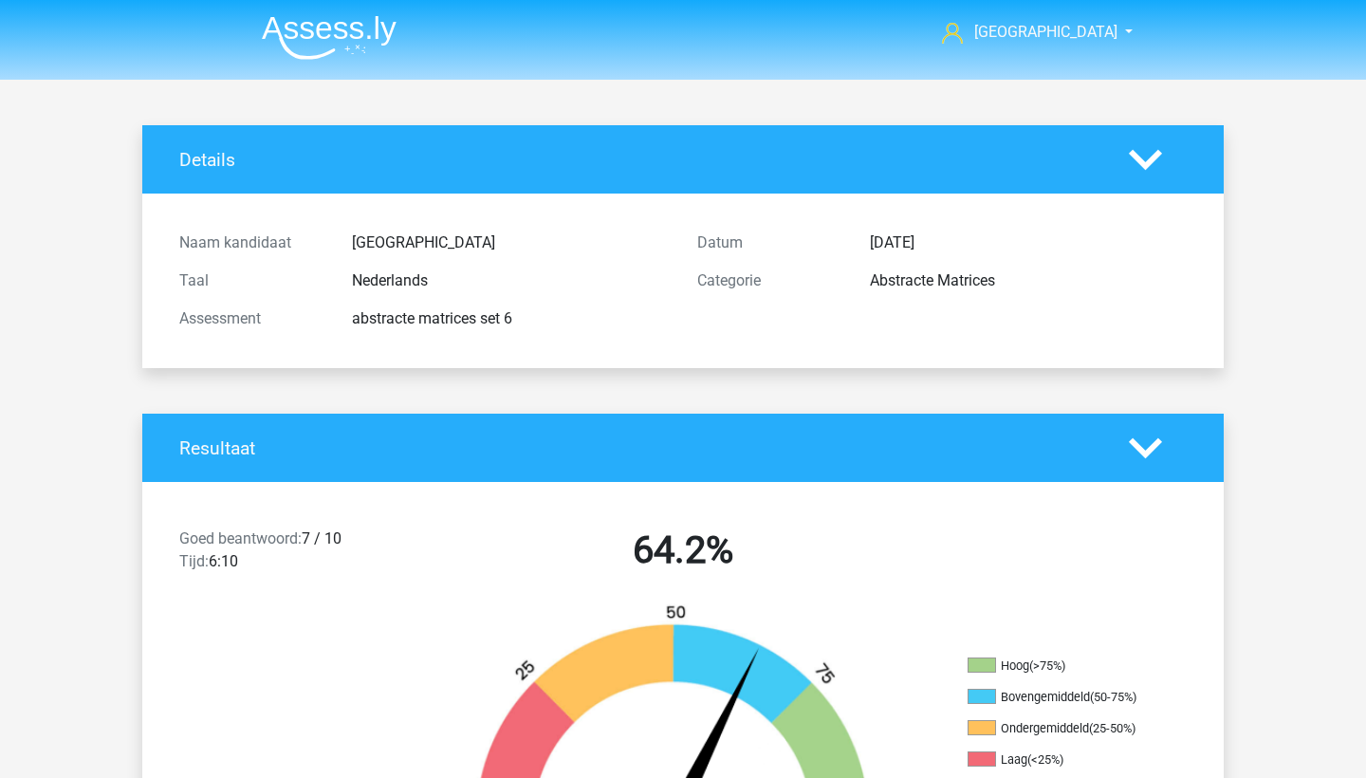
scroll to position [0, 0]
click at [303, 46] on img at bounding box center [329, 37] width 135 height 45
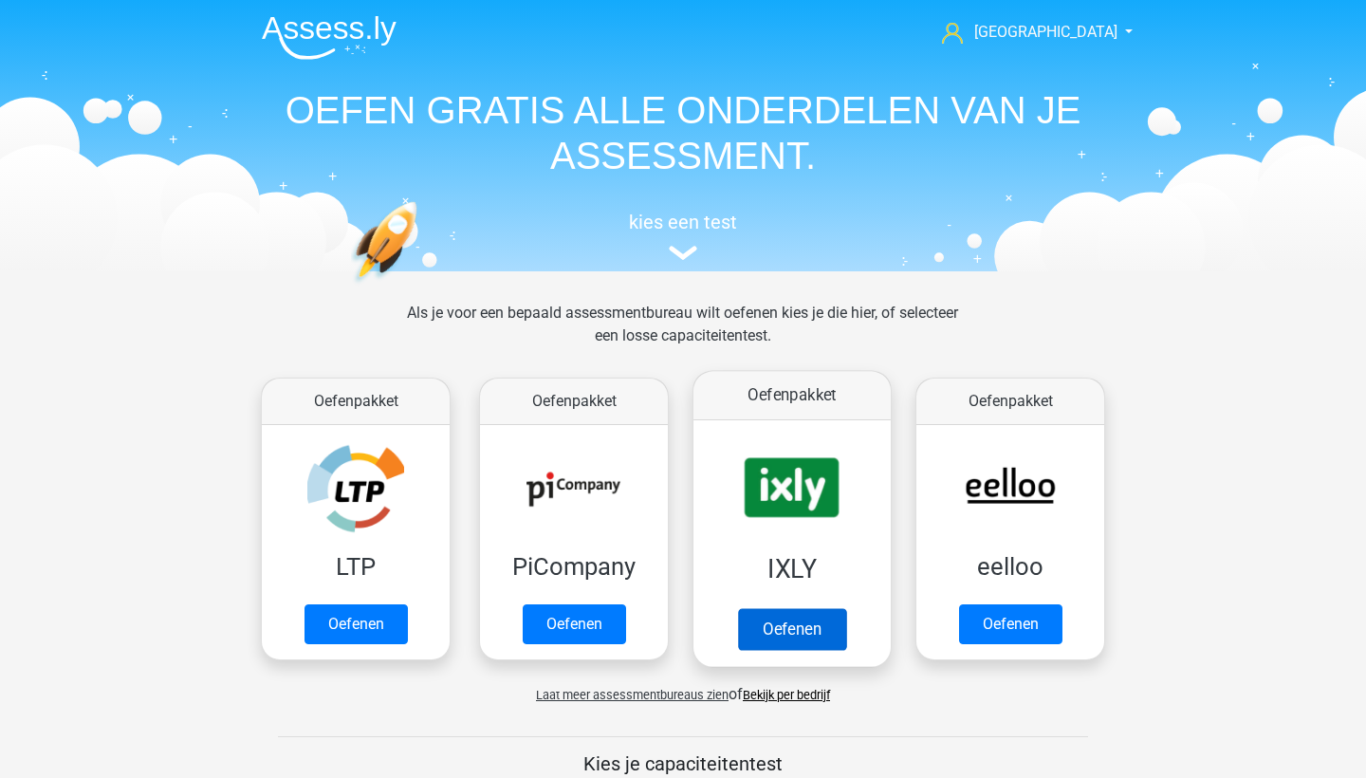
click at [814, 624] on link "Oefenen" at bounding box center [792, 629] width 108 height 42
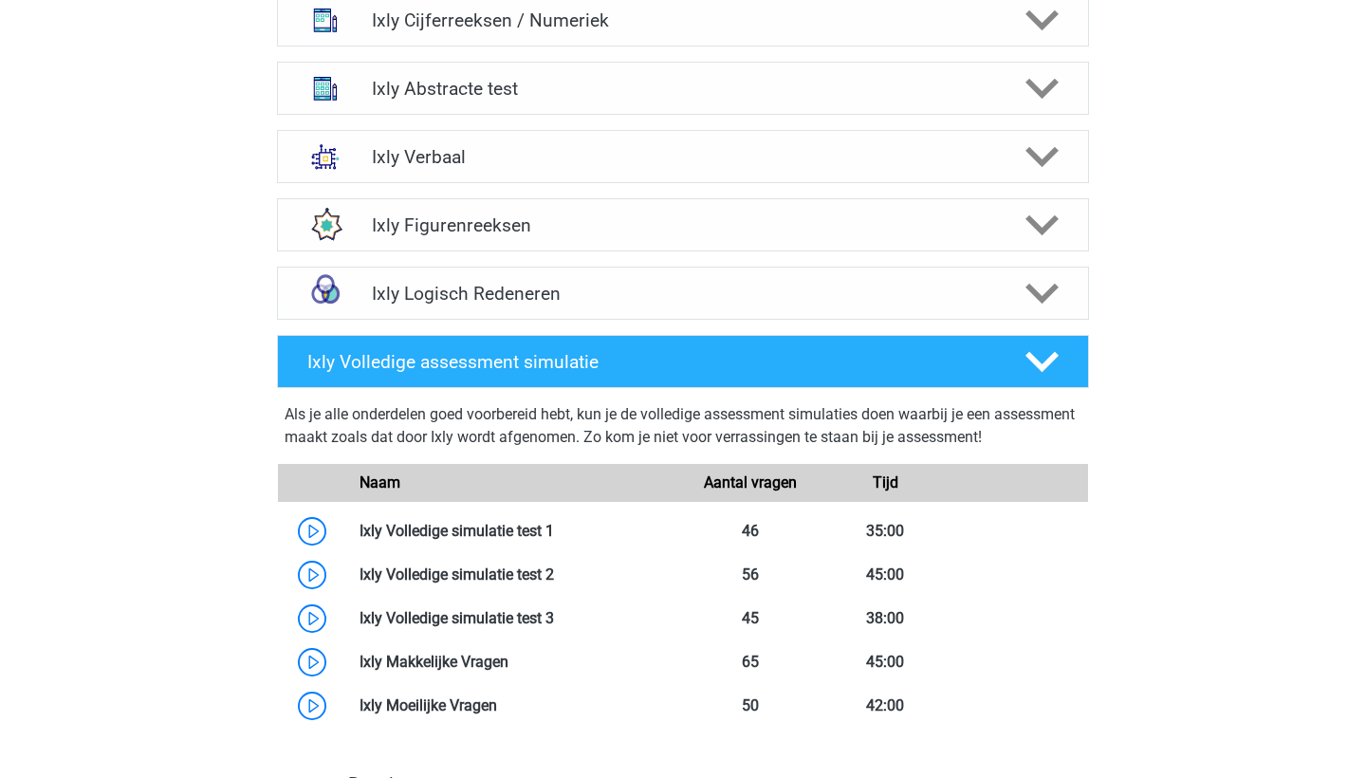
scroll to position [636, 0]
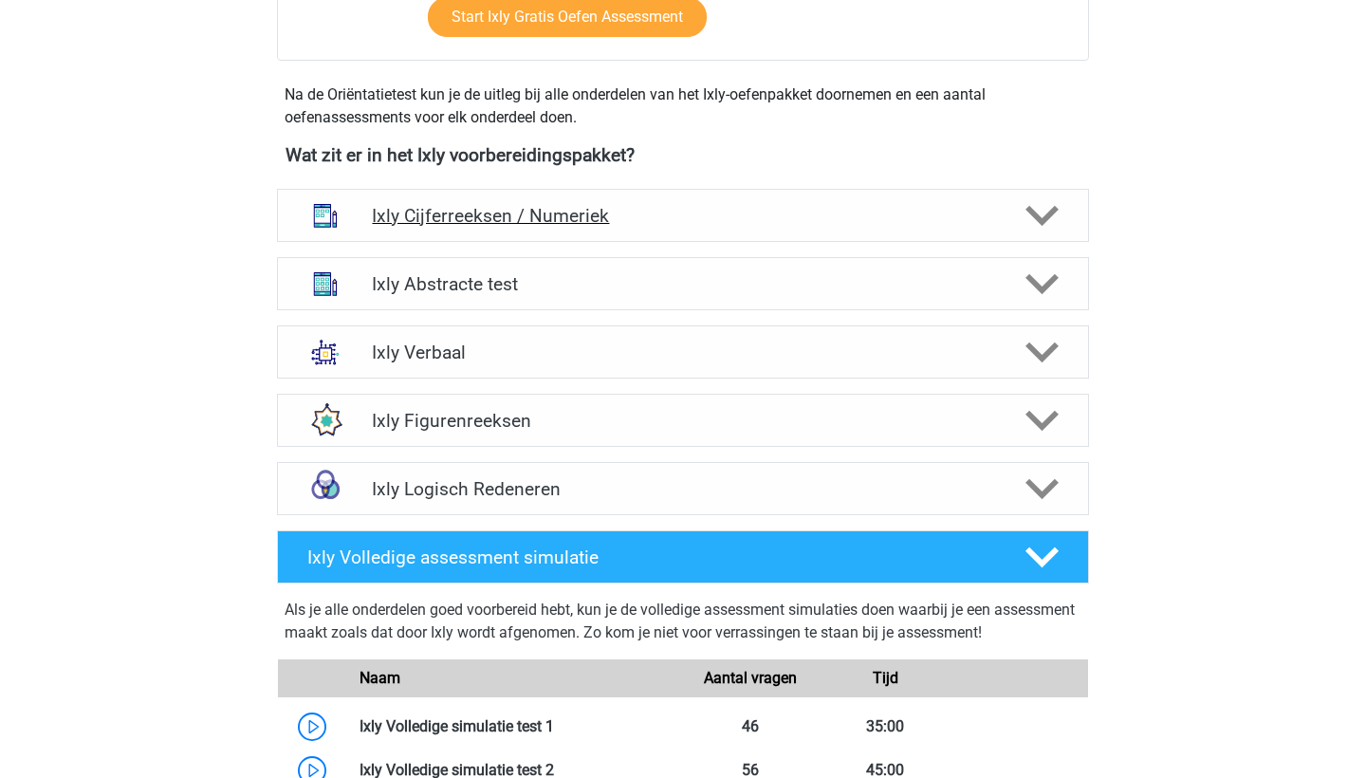
click at [893, 223] on h4 "Ixly Cijferreeksen / Numeriek" at bounding box center [682, 216] width 621 height 22
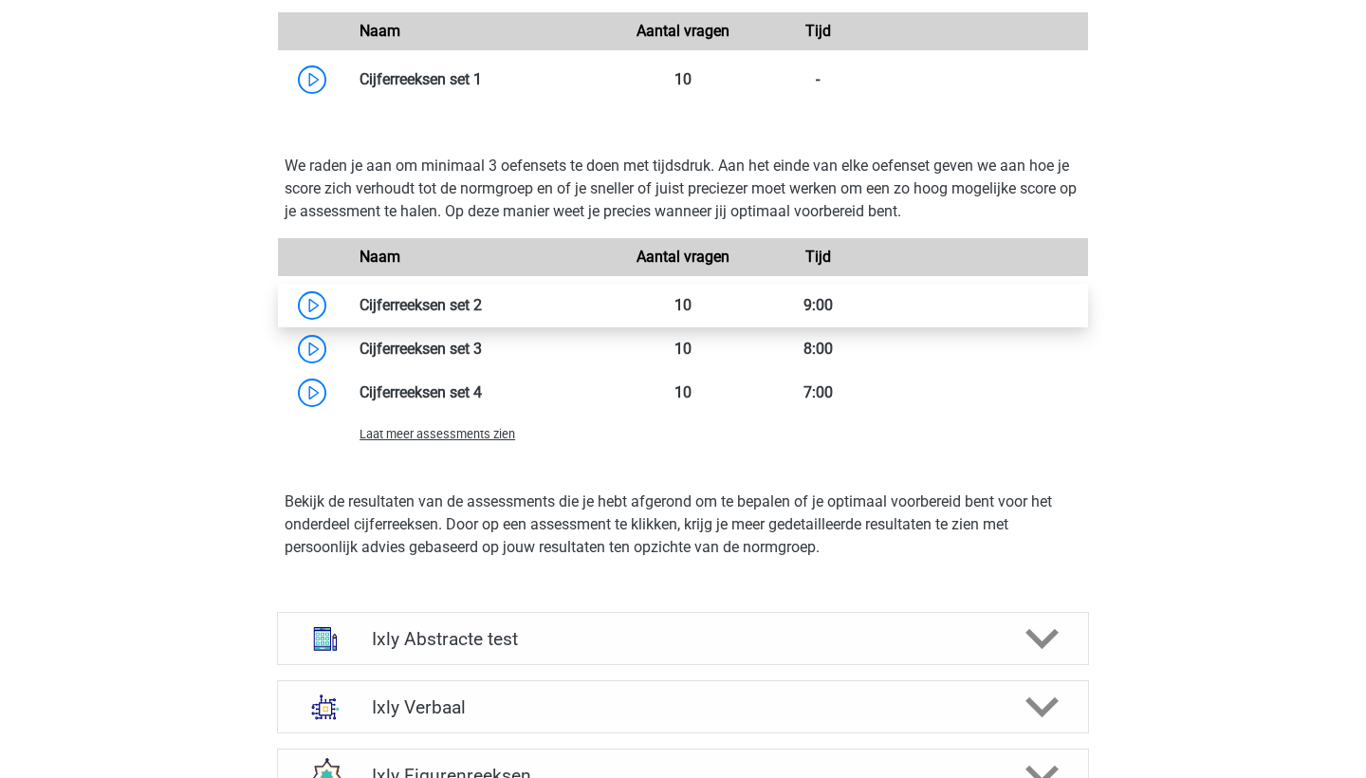
scroll to position [1426, 0]
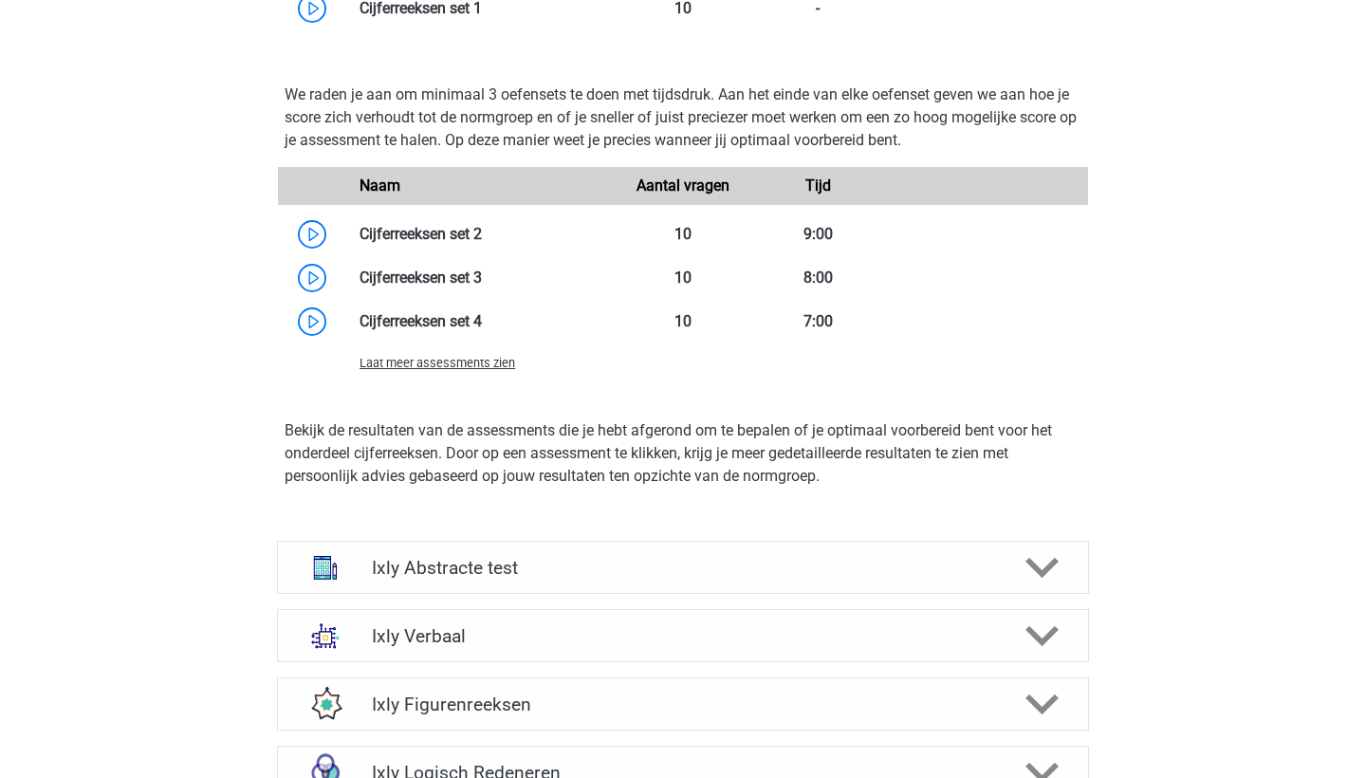
click at [490, 370] on span "Laat meer assessments zien" at bounding box center [438, 363] width 156 height 14
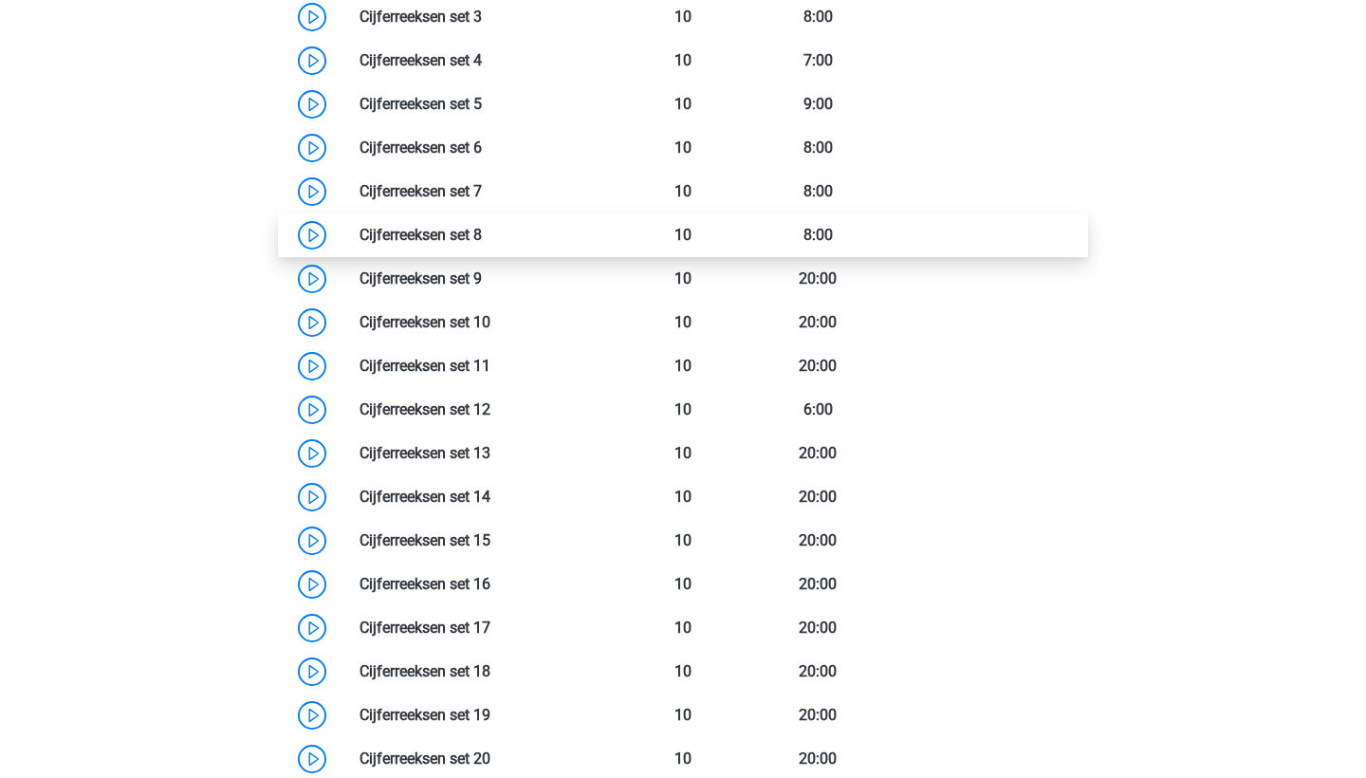
scroll to position [1748, 0]
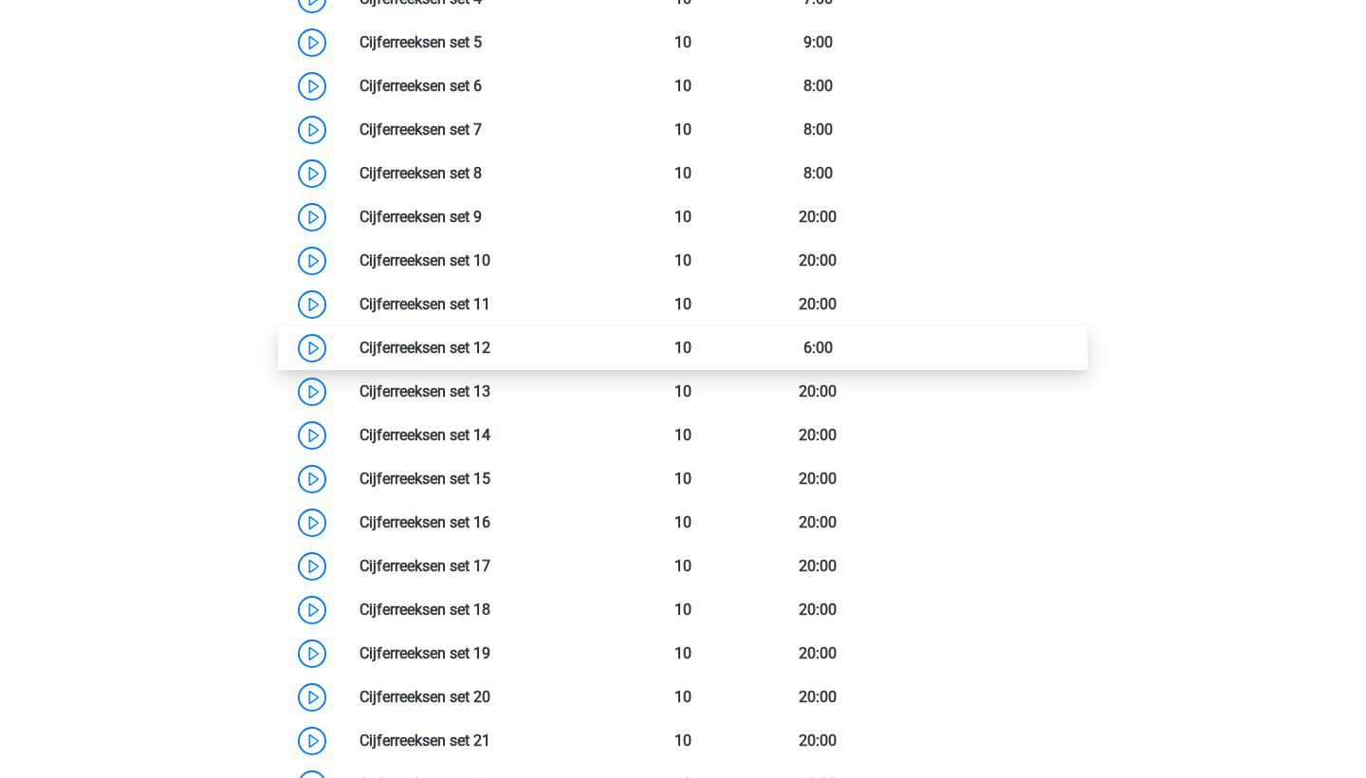
click at [490, 350] on link at bounding box center [490, 348] width 0 height 18
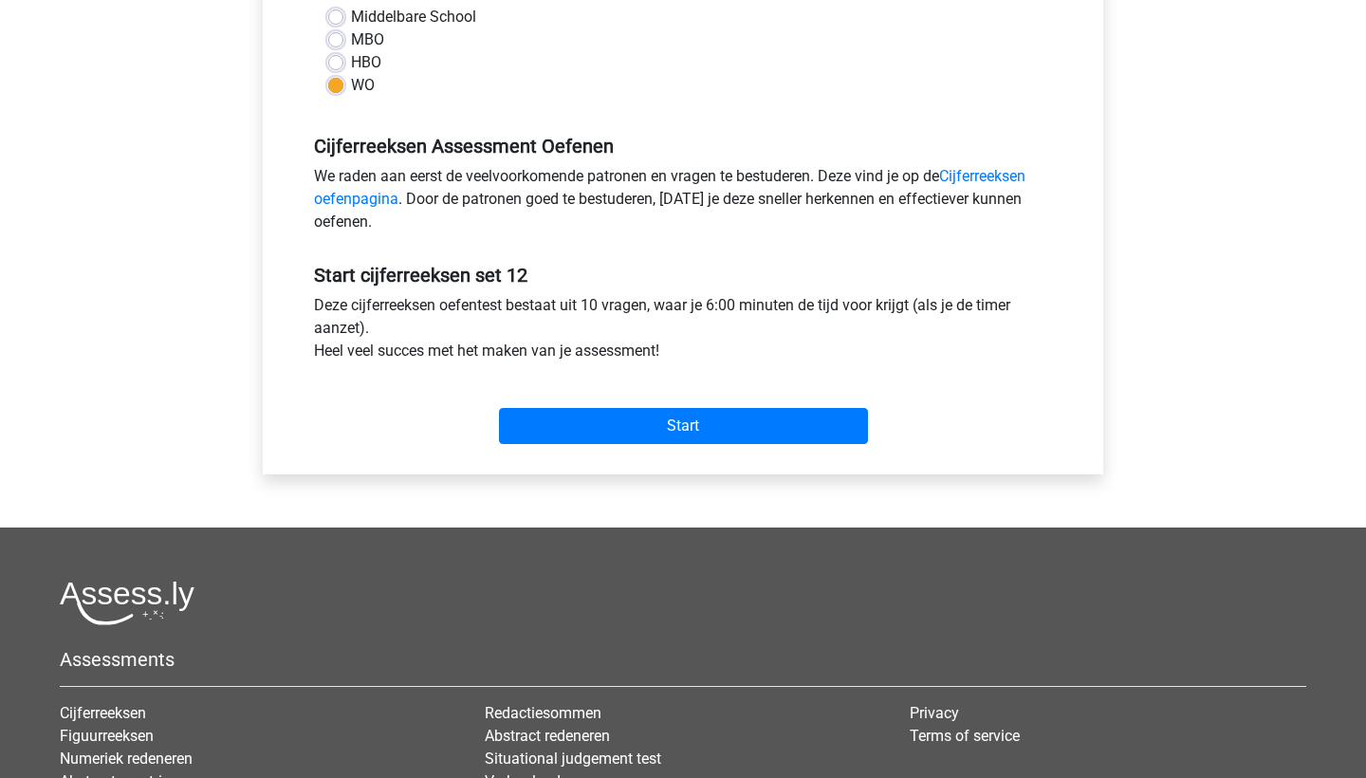
scroll to position [684, 0]
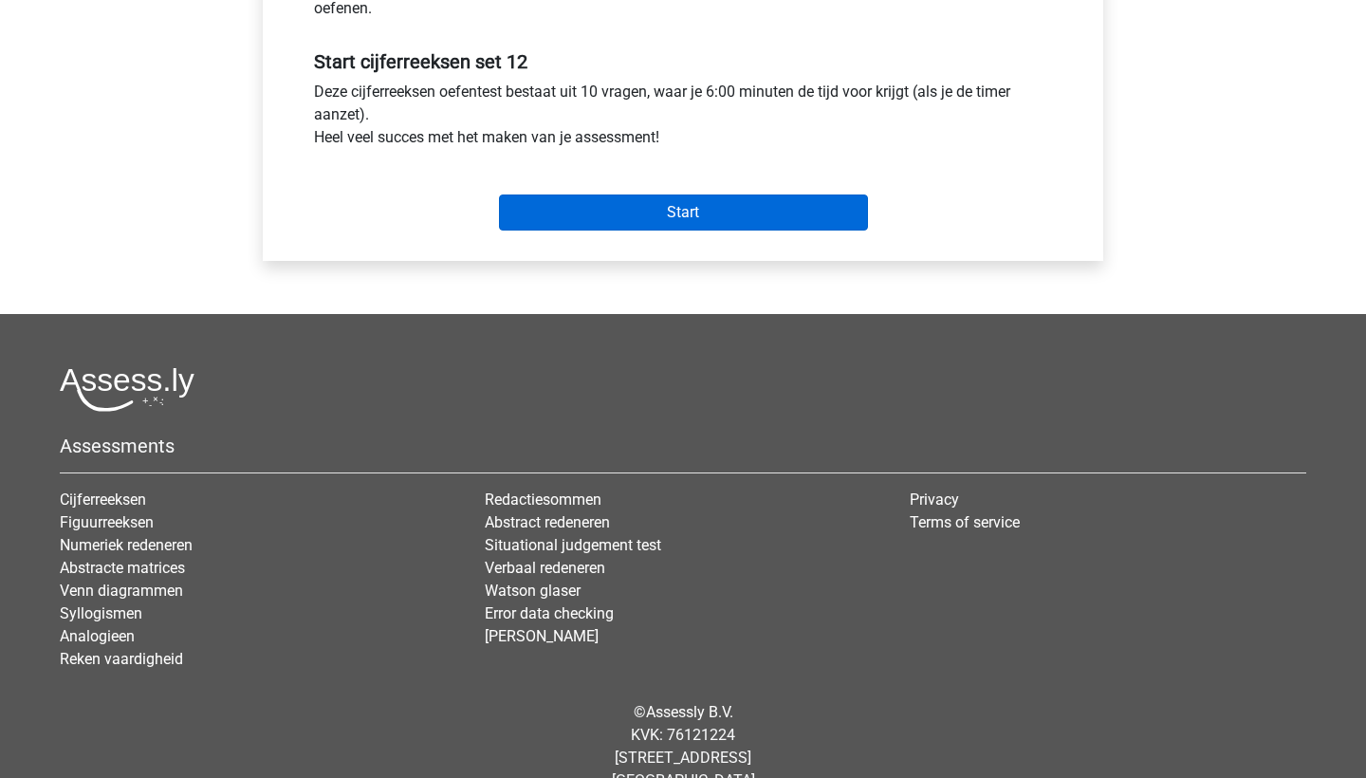
click at [721, 221] on input "Start" at bounding box center [683, 212] width 369 height 36
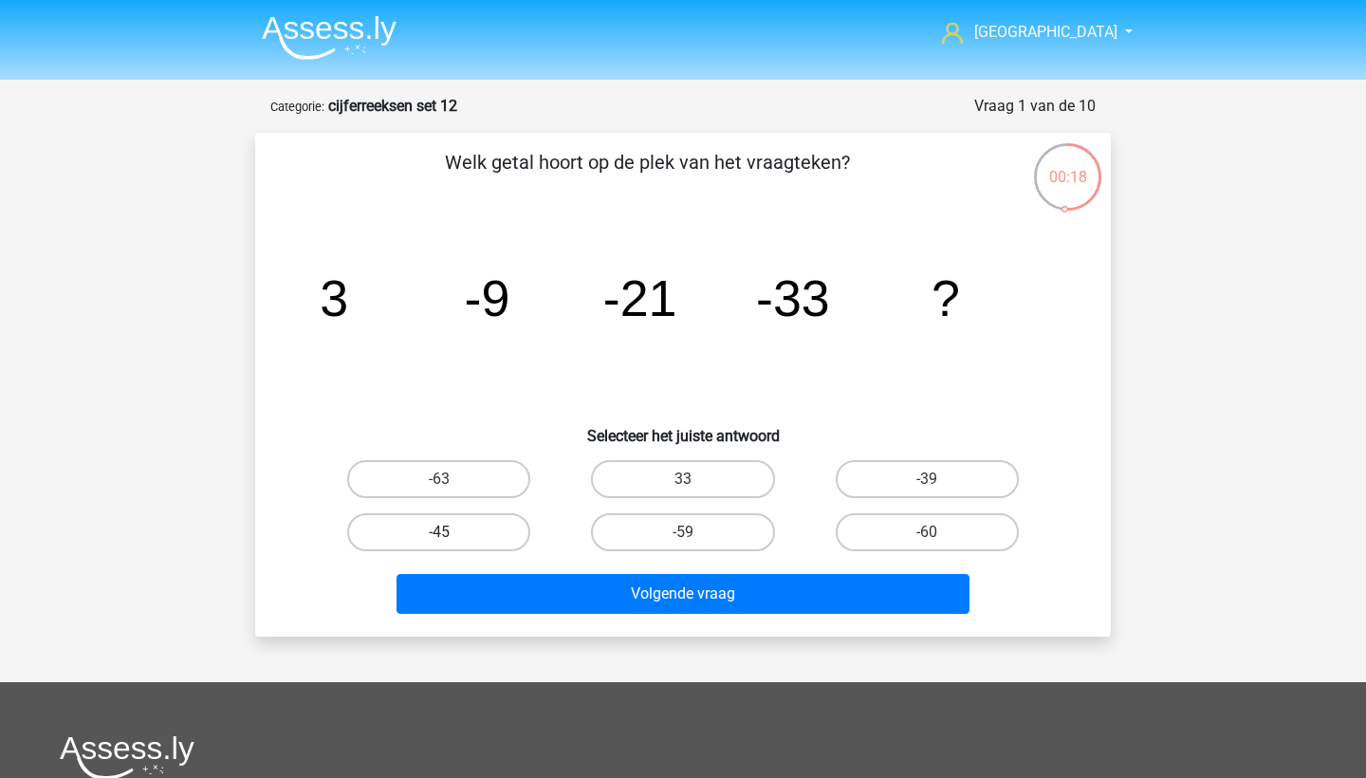
click at [506, 531] on label "-45" at bounding box center [438, 532] width 183 height 38
click at [452, 532] on input "-45" at bounding box center [445, 538] width 12 height 12
radio input "true"
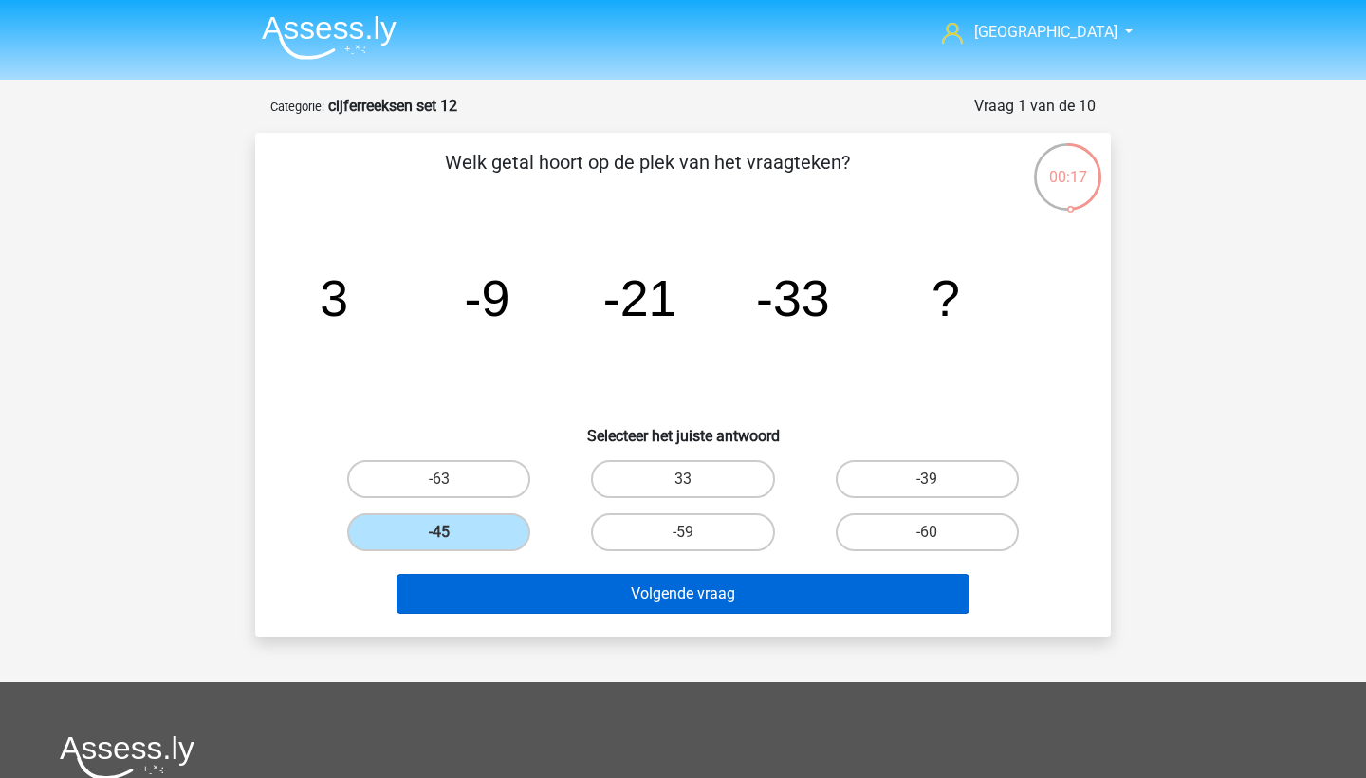
click at [529, 584] on button "Volgende vraag" at bounding box center [683, 594] width 574 height 40
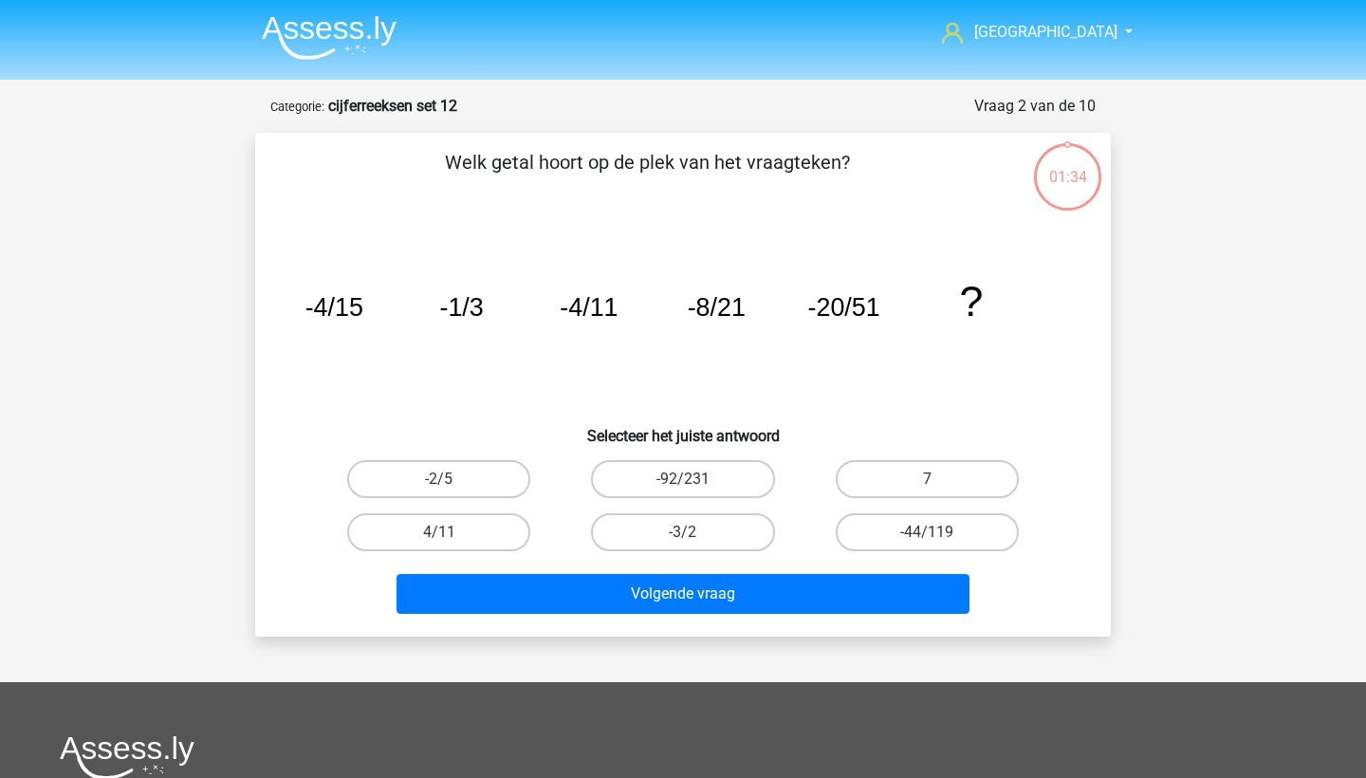
scroll to position [95, 0]
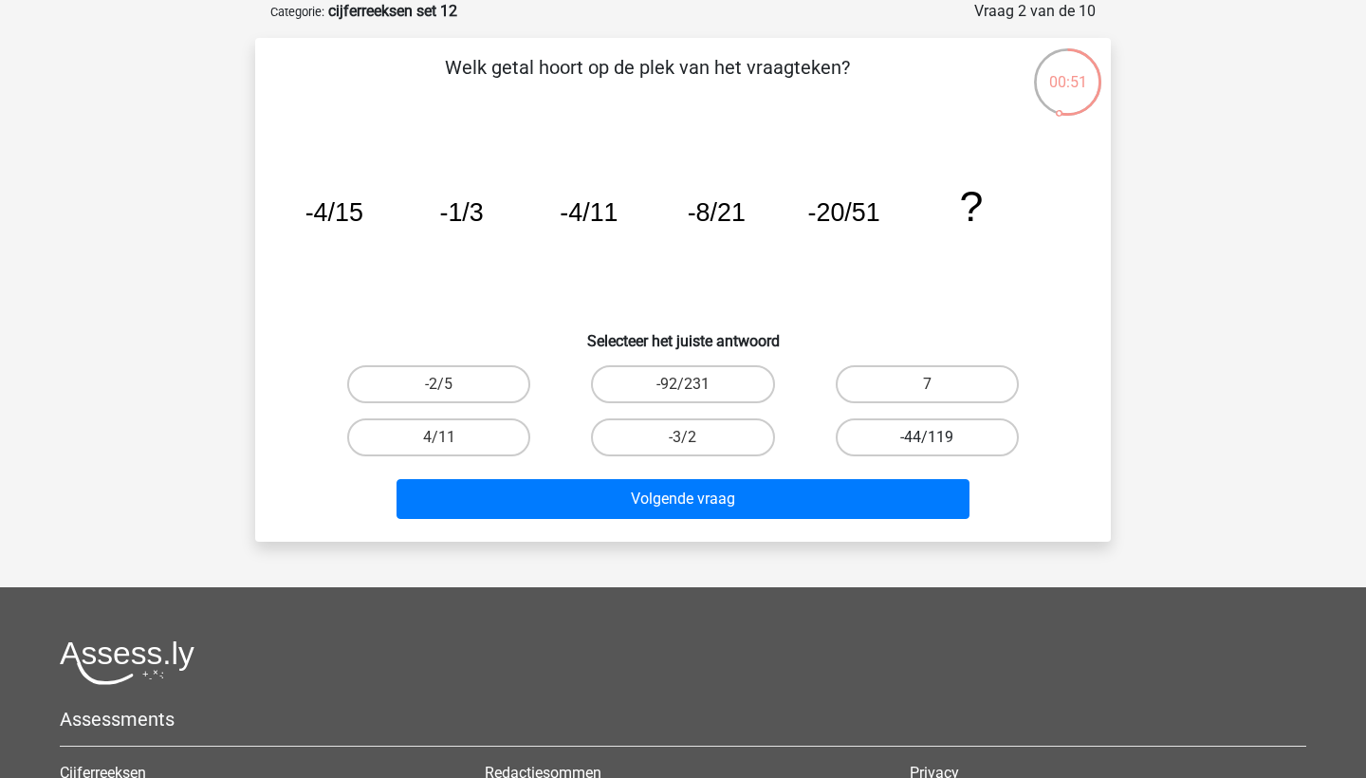
click at [877, 446] on label "-44/119" at bounding box center [927, 437] width 183 height 38
click at [927, 446] on input "-44/119" at bounding box center [933, 443] width 12 height 12
radio input "true"
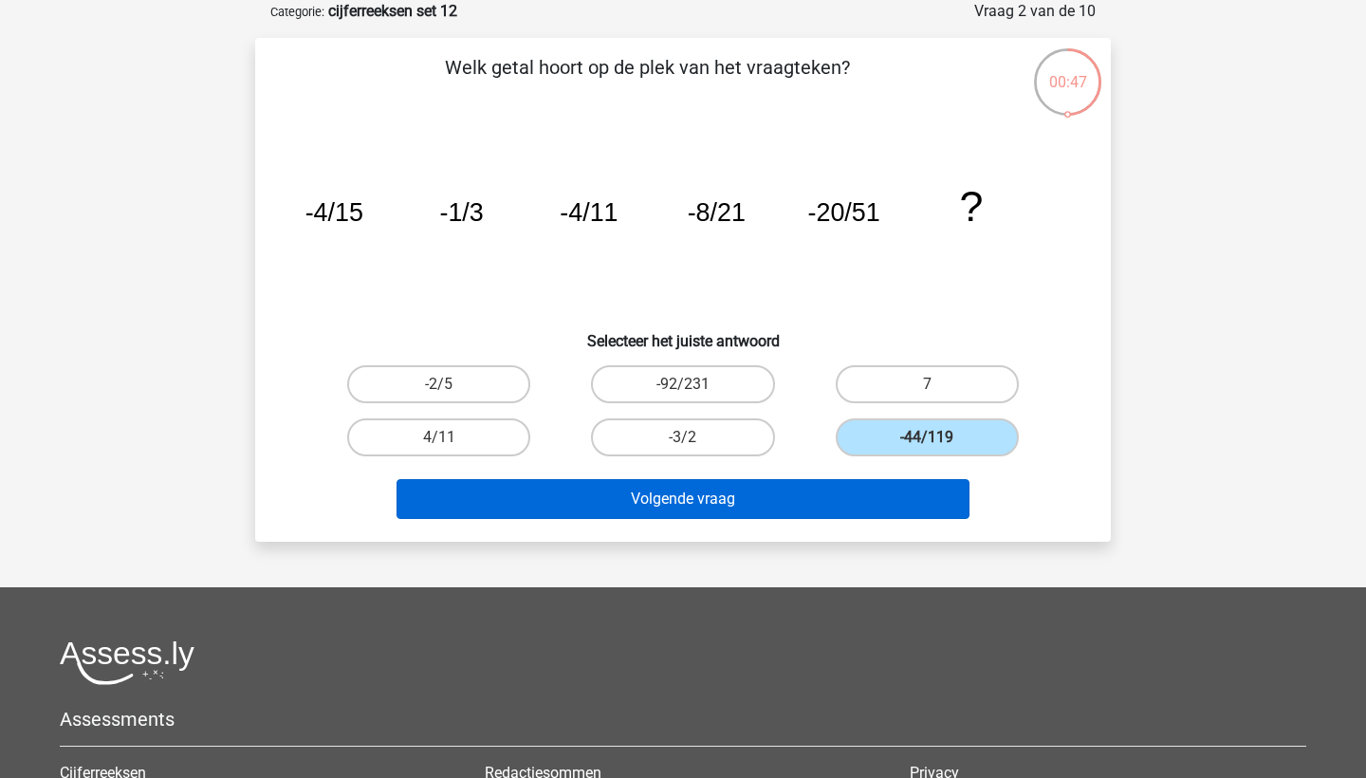
click at [870, 497] on button "Volgende vraag" at bounding box center [683, 499] width 574 height 40
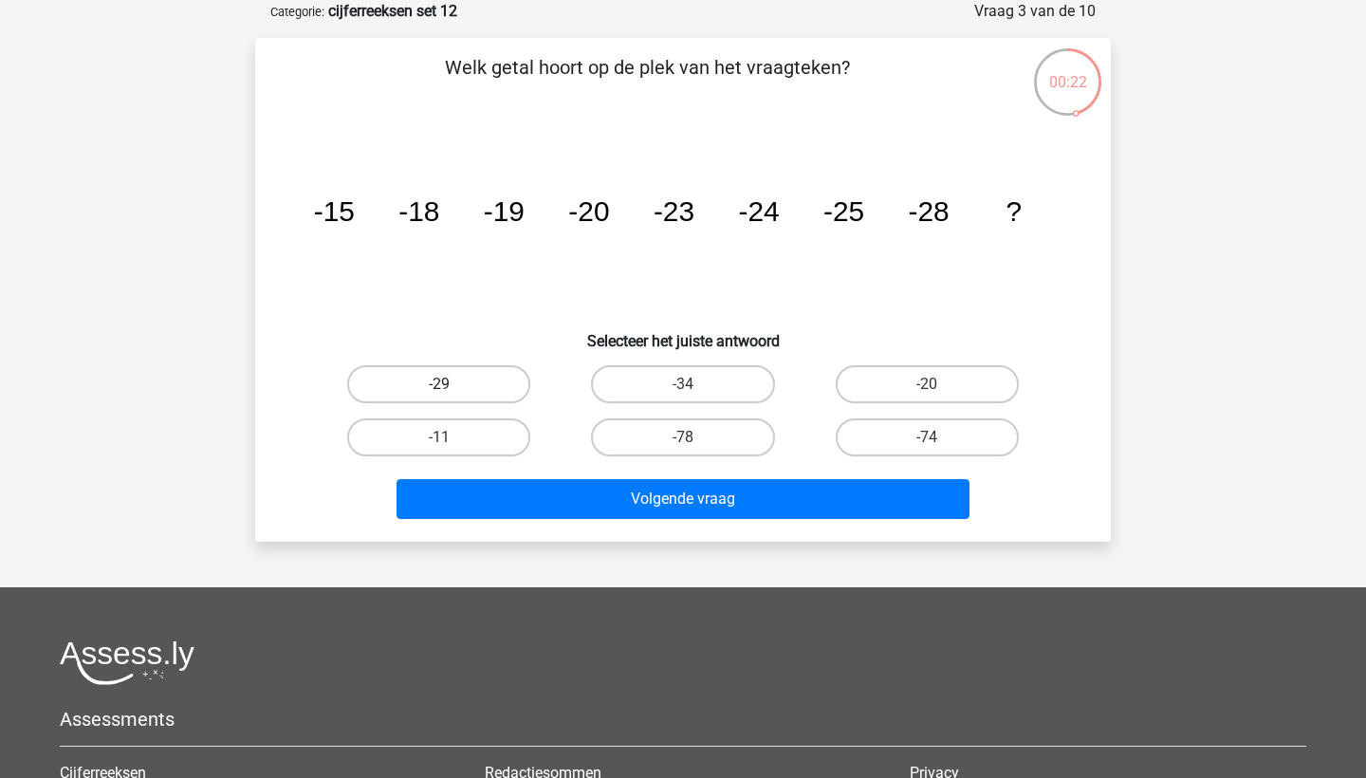
click at [486, 380] on label "-29" at bounding box center [438, 384] width 183 height 38
click at [452, 384] on input "-29" at bounding box center [445, 390] width 12 height 12
radio input "true"
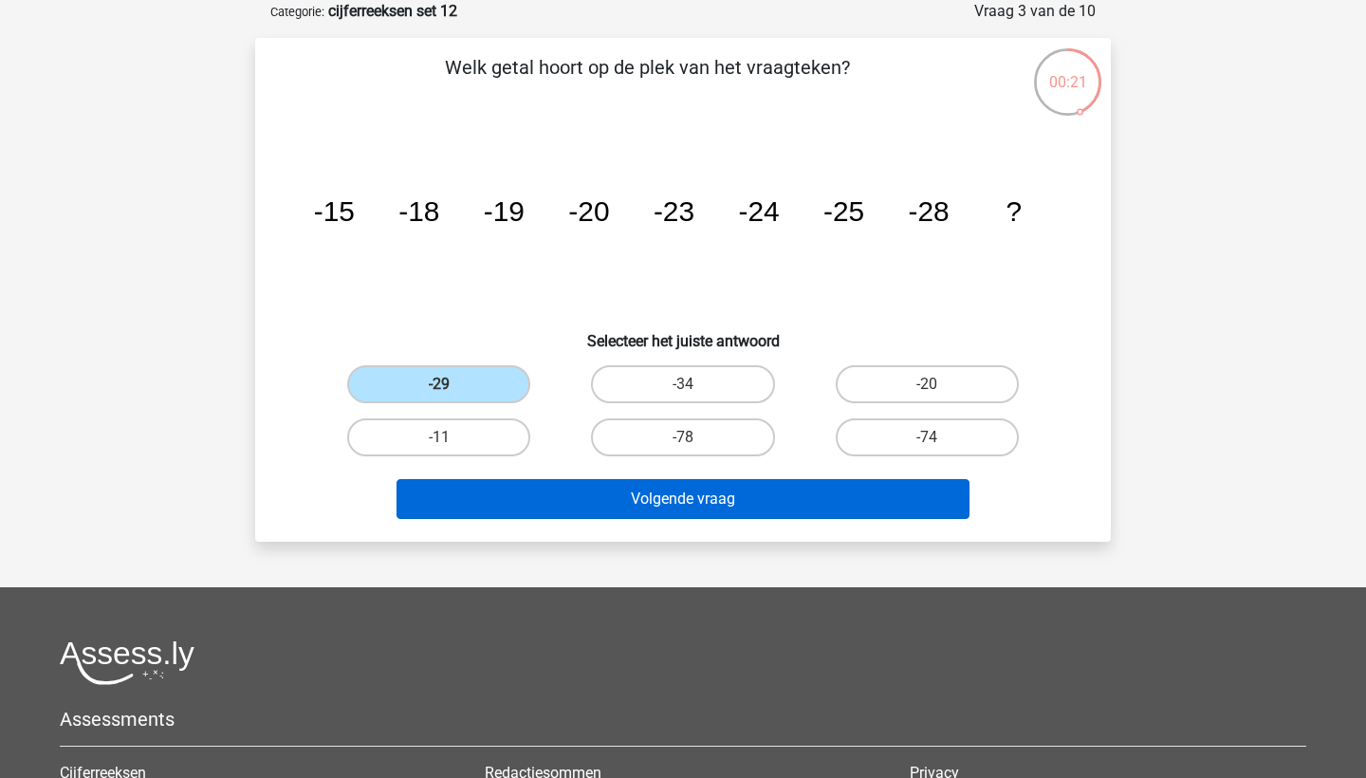
click at [510, 499] on button "Volgende vraag" at bounding box center [683, 499] width 574 height 40
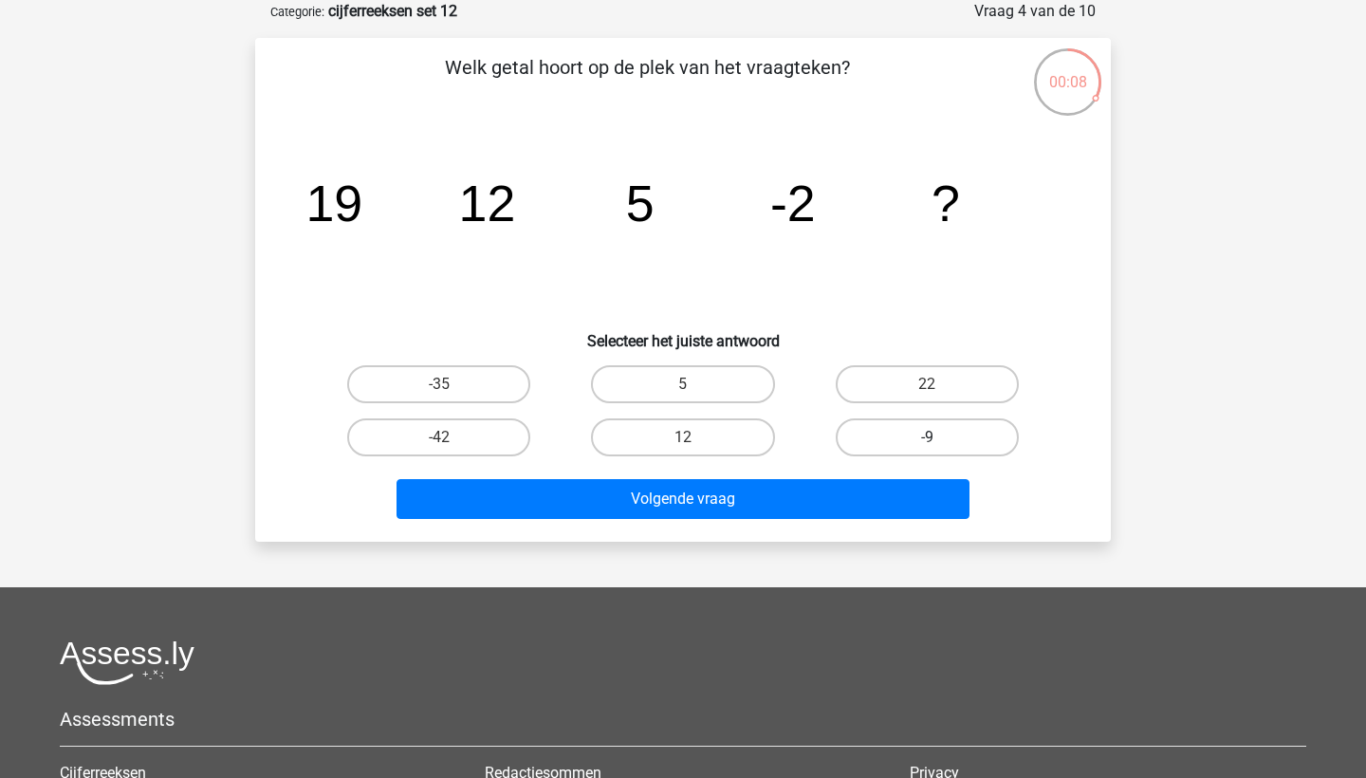
click at [964, 429] on label "-9" at bounding box center [927, 437] width 183 height 38
click at [939, 437] on input "-9" at bounding box center [933, 443] width 12 height 12
radio input "true"
click at [917, 476] on div "Volgende vraag" at bounding box center [683, 495] width 795 height 63
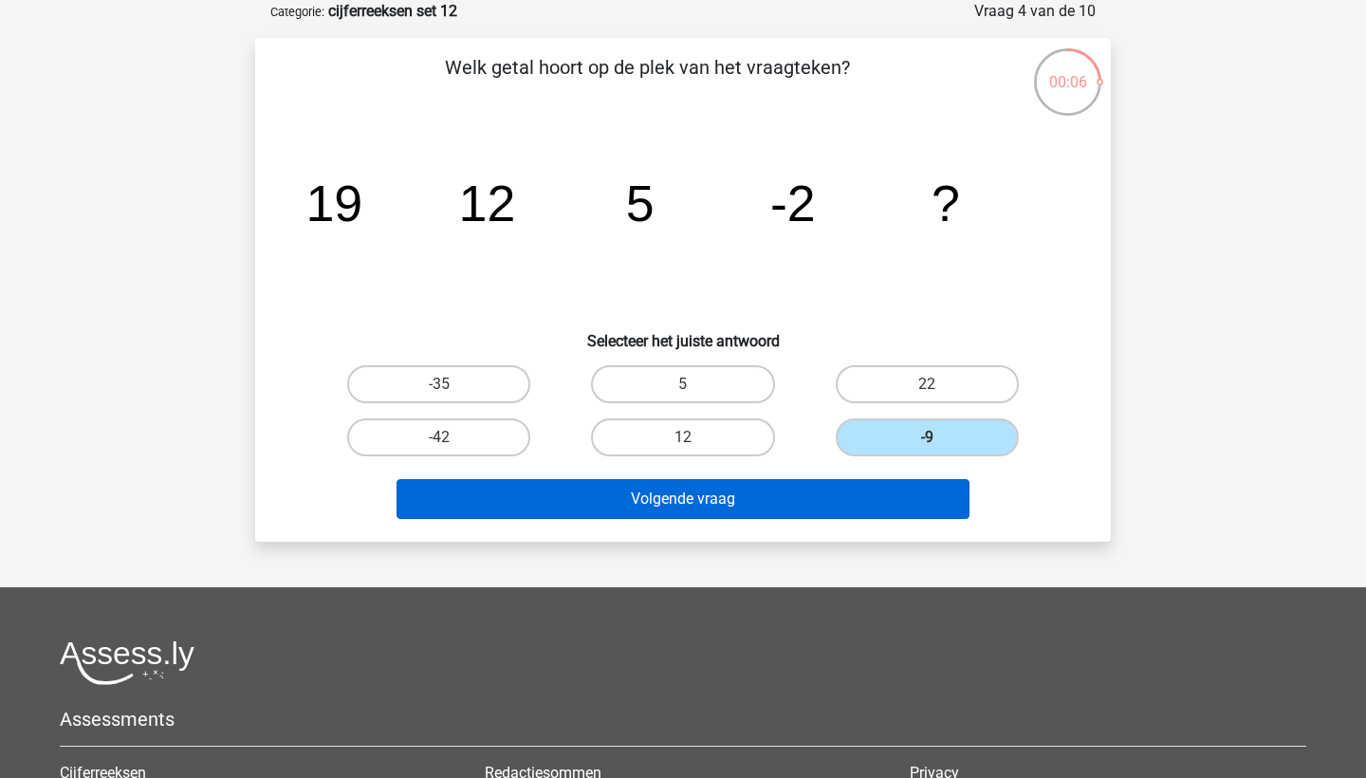
click at [911, 493] on button "Volgende vraag" at bounding box center [683, 499] width 574 height 40
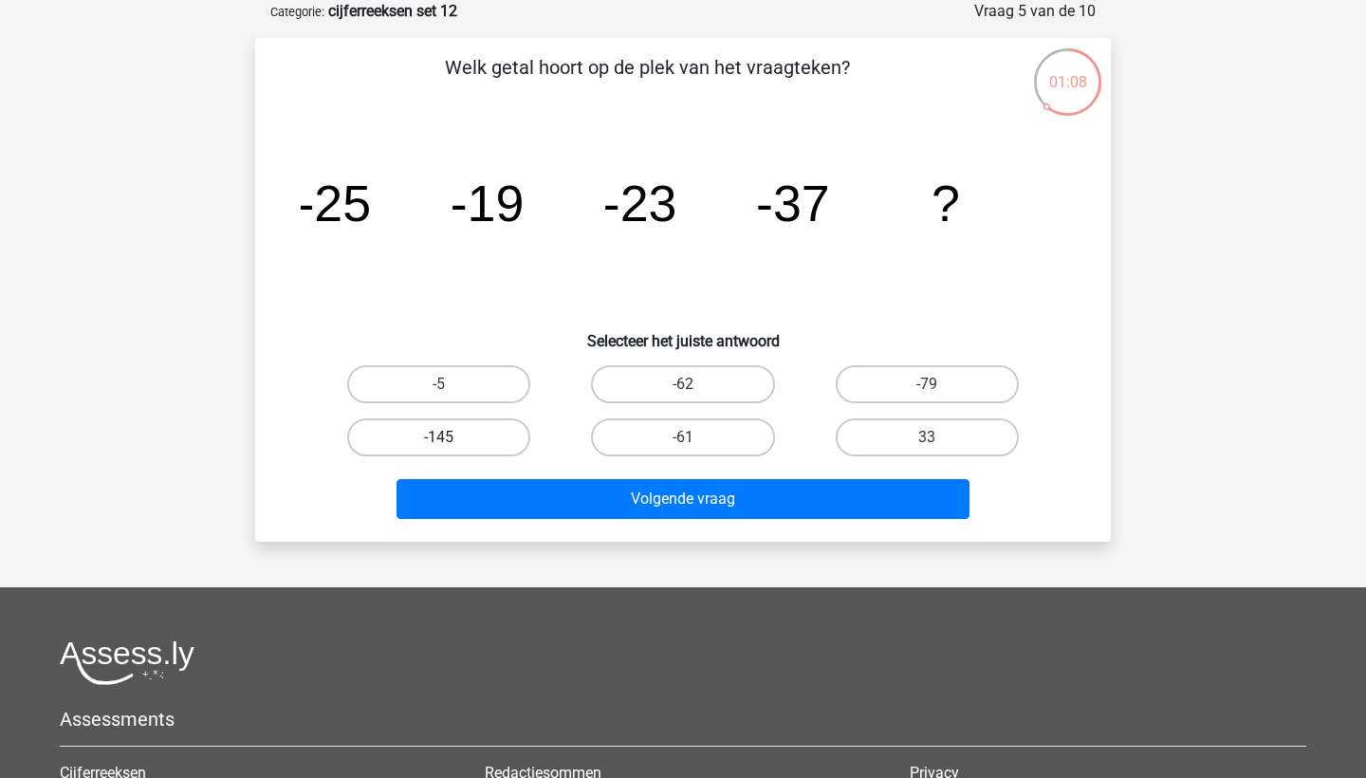
click at [503, 436] on label "-145" at bounding box center [438, 437] width 183 height 38
click at [452, 437] on input "-145" at bounding box center [445, 443] width 12 height 12
radio input "true"
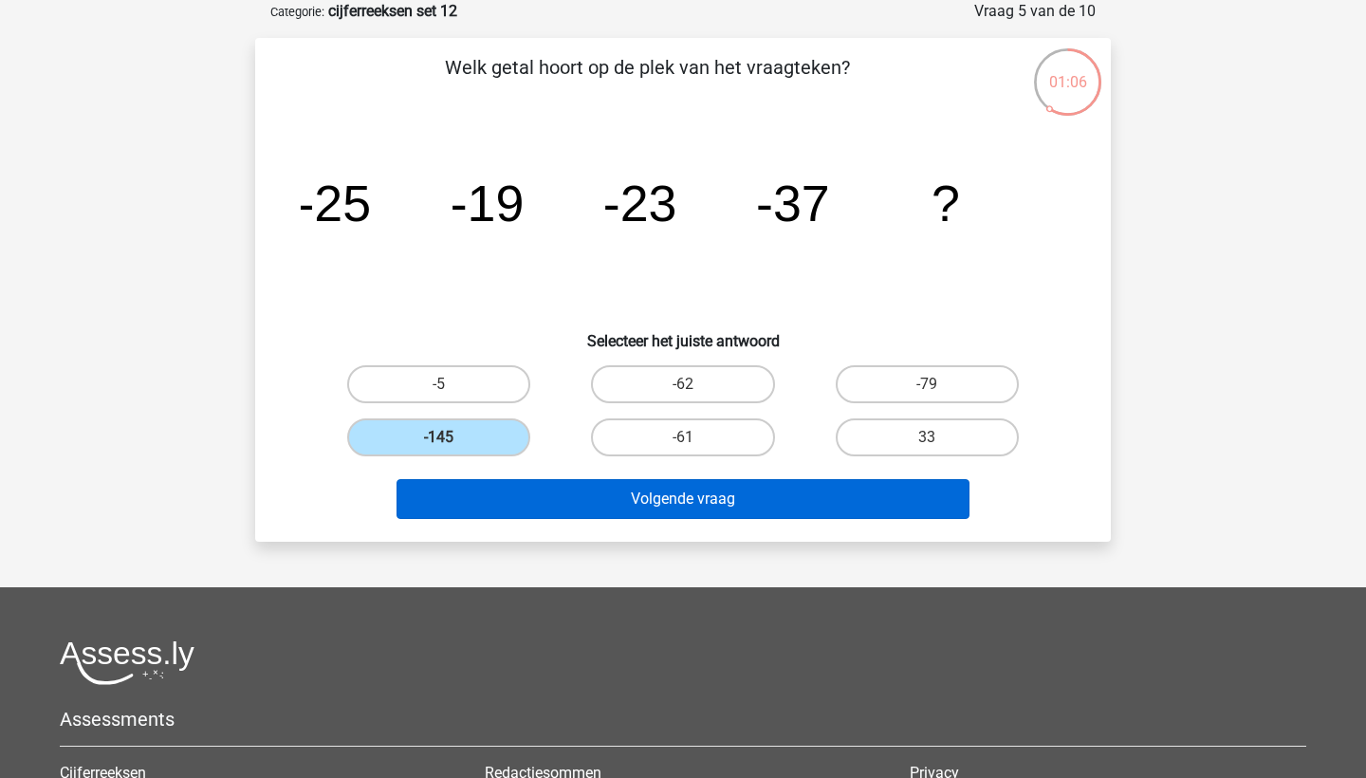
click at [560, 507] on button "Volgende vraag" at bounding box center [683, 499] width 574 height 40
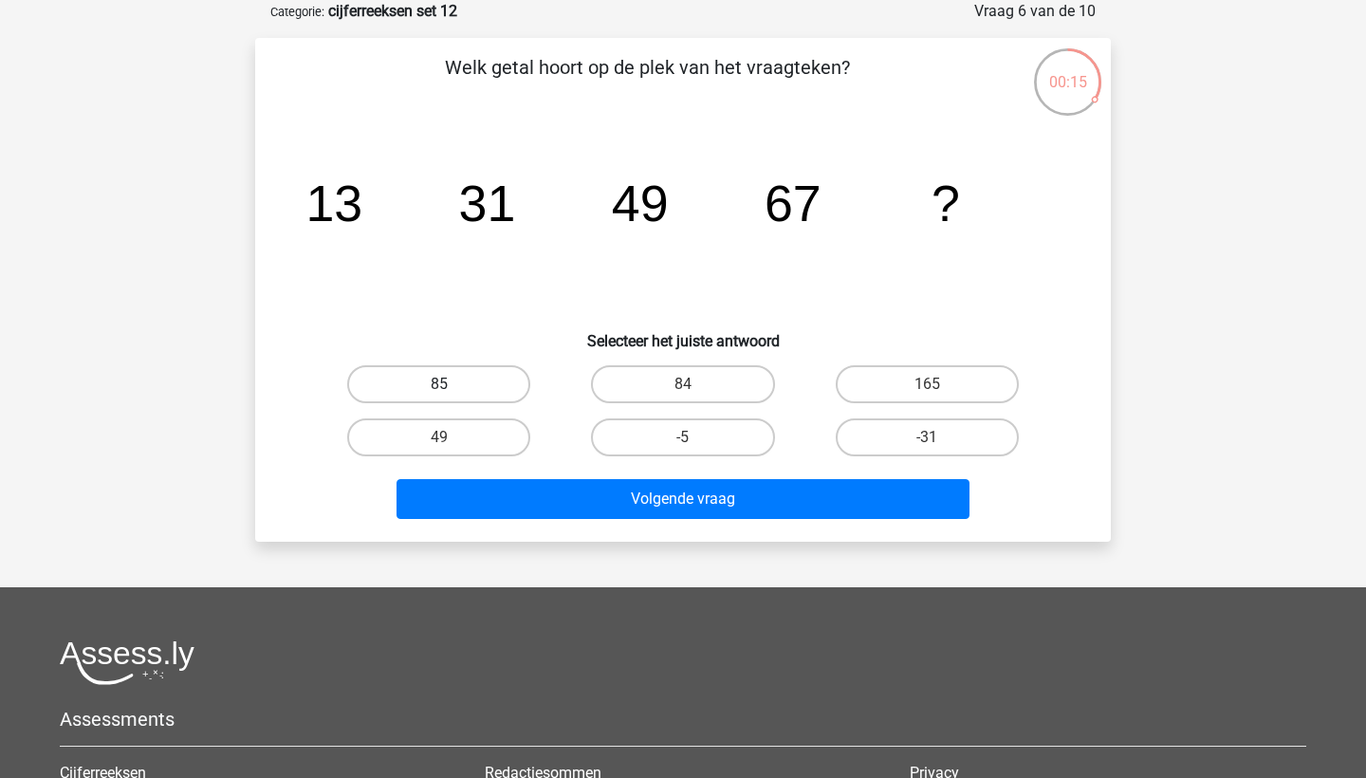
click at [501, 384] on label "85" at bounding box center [438, 384] width 183 height 38
click at [452, 384] on input "85" at bounding box center [445, 390] width 12 height 12
radio input "true"
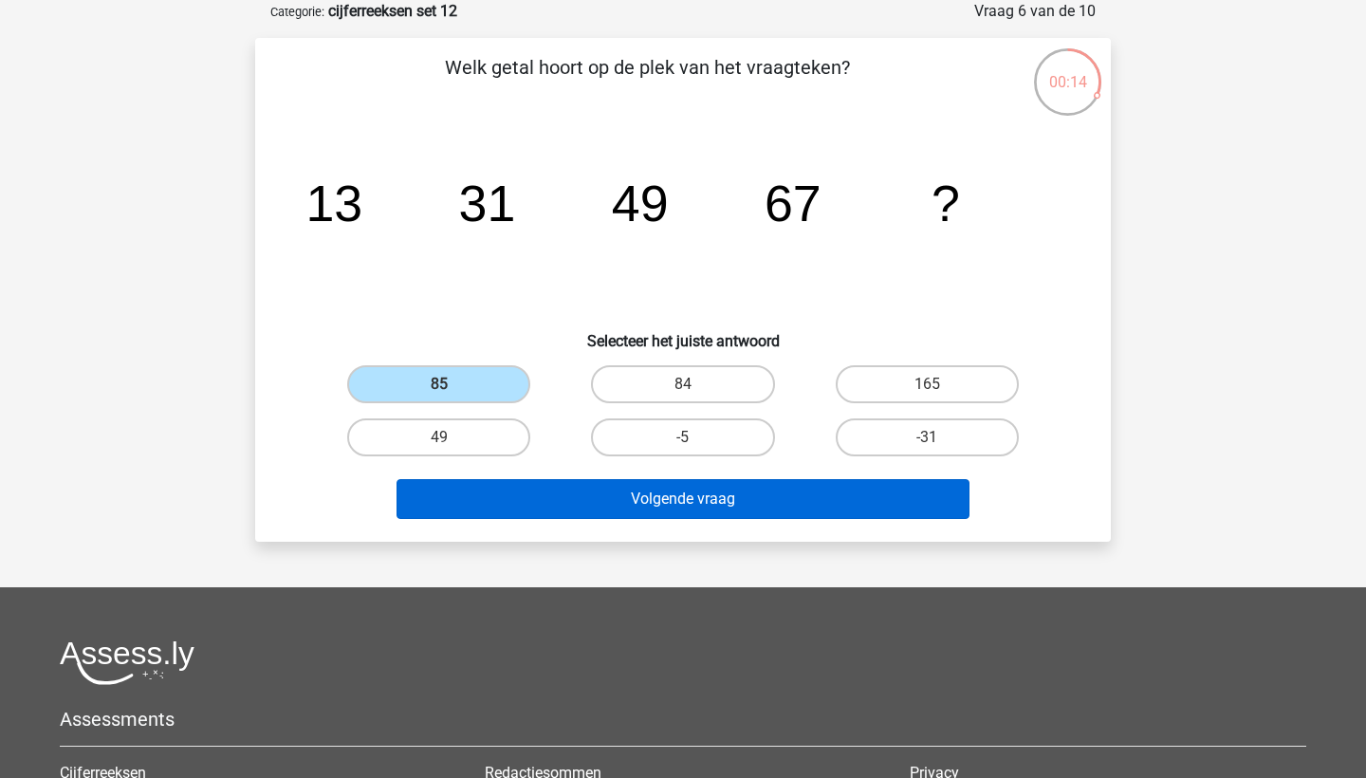
click at [539, 498] on button "Volgende vraag" at bounding box center [683, 499] width 574 height 40
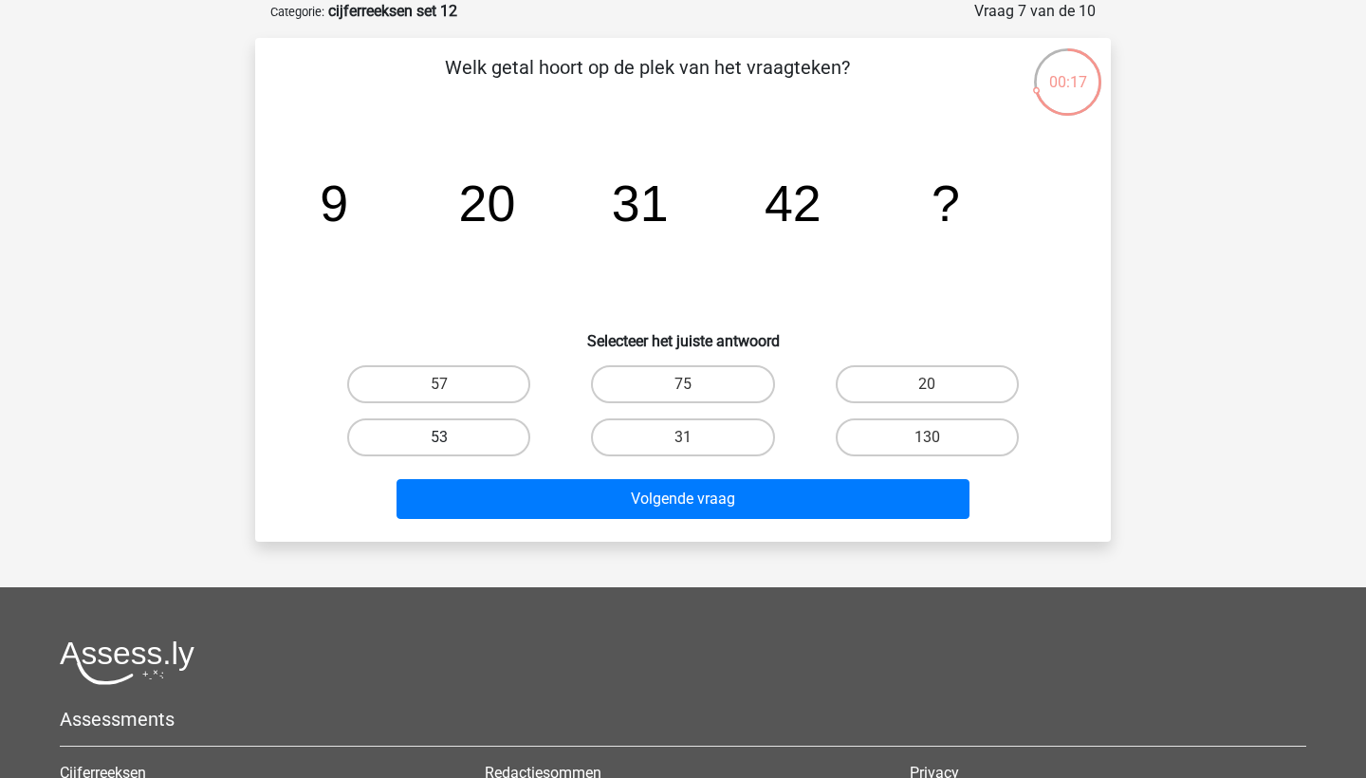
click at [502, 433] on label "53" at bounding box center [438, 437] width 183 height 38
click at [452, 437] on input "53" at bounding box center [445, 443] width 12 height 12
radio input "true"
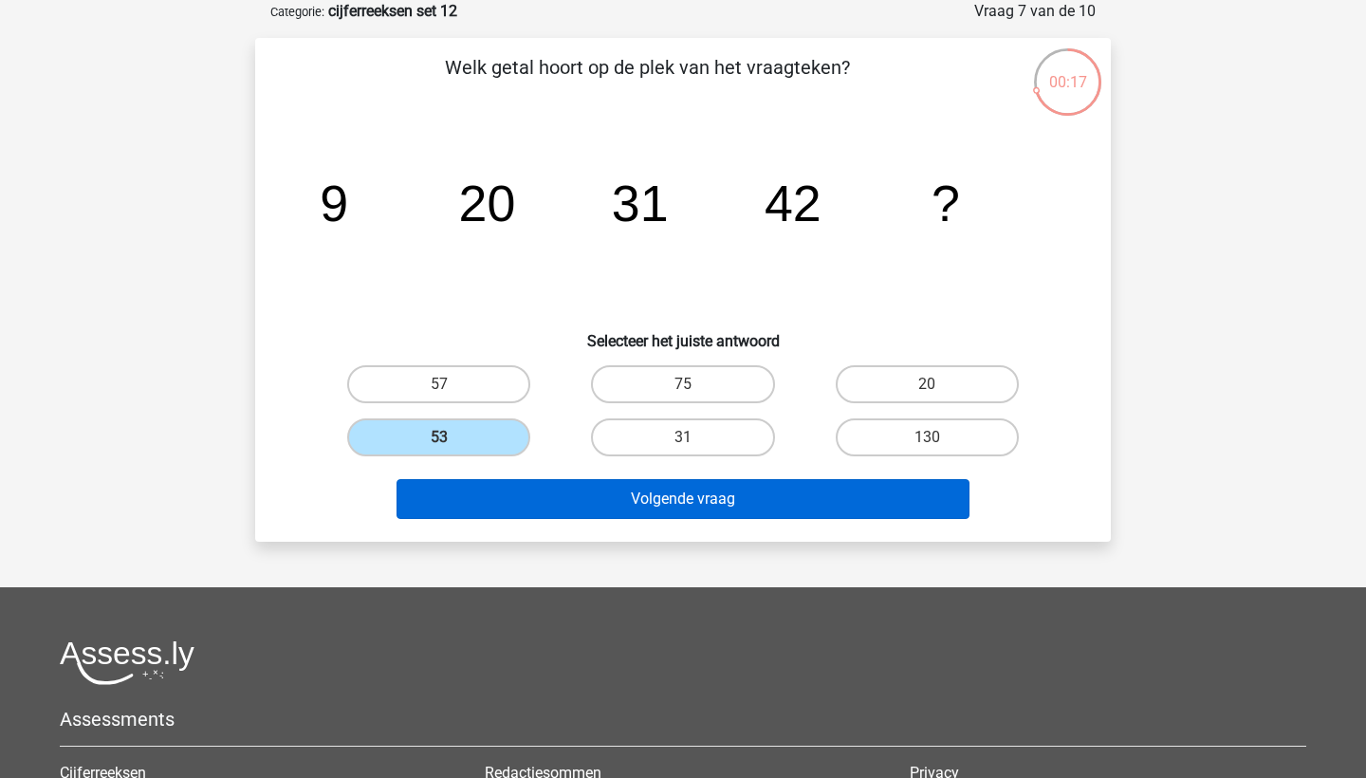
click at [551, 489] on button "Volgende vraag" at bounding box center [683, 499] width 574 height 40
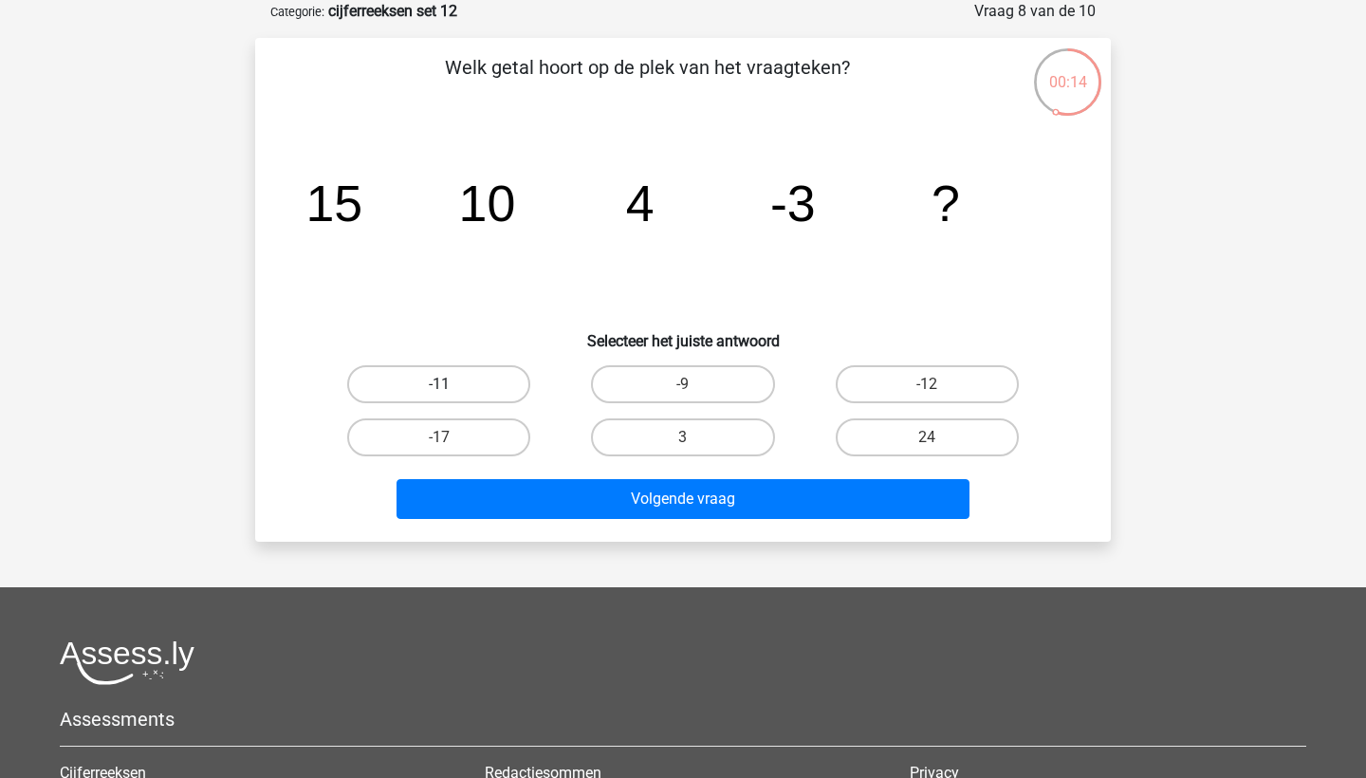
click at [462, 377] on label "-11" at bounding box center [438, 384] width 183 height 38
click at [452, 384] on input "-11" at bounding box center [445, 390] width 12 height 12
radio input "true"
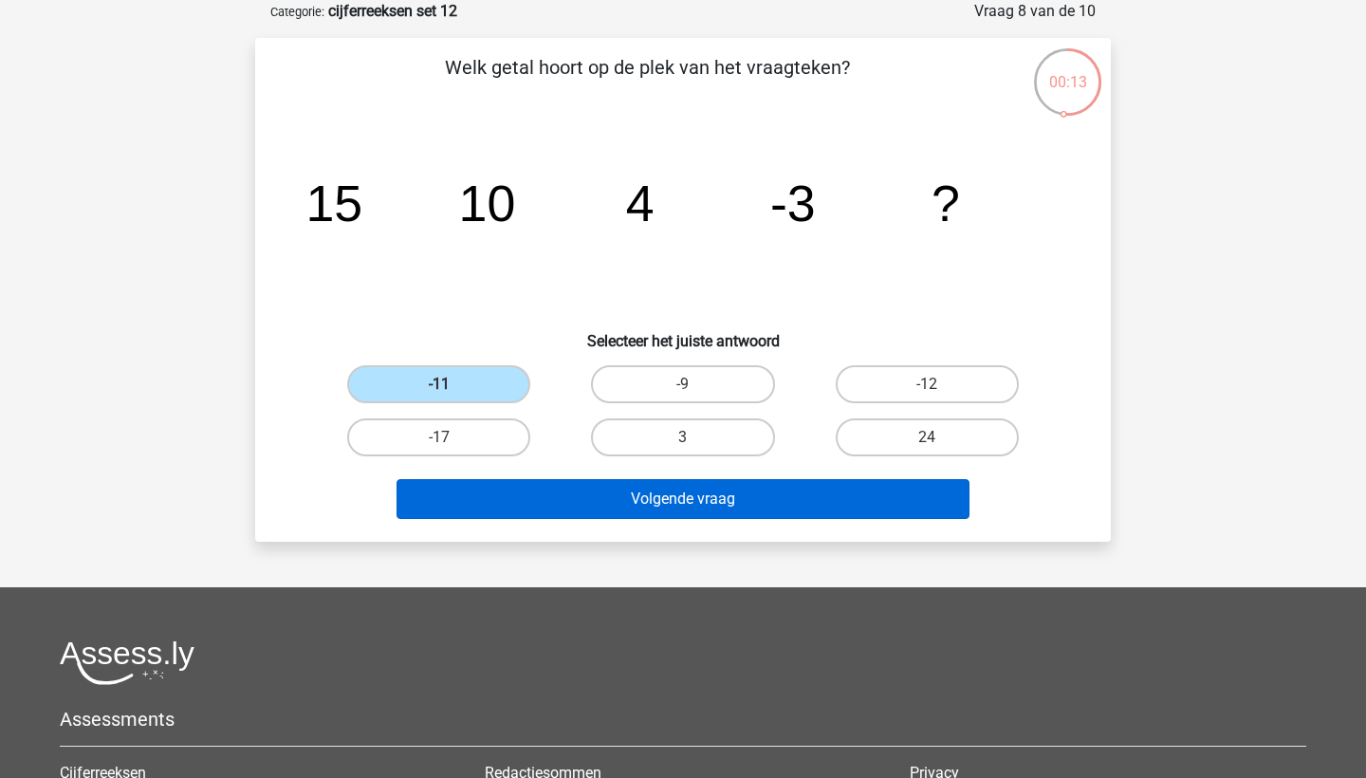
click at [484, 489] on button "Volgende vraag" at bounding box center [683, 499] width 574 height 40
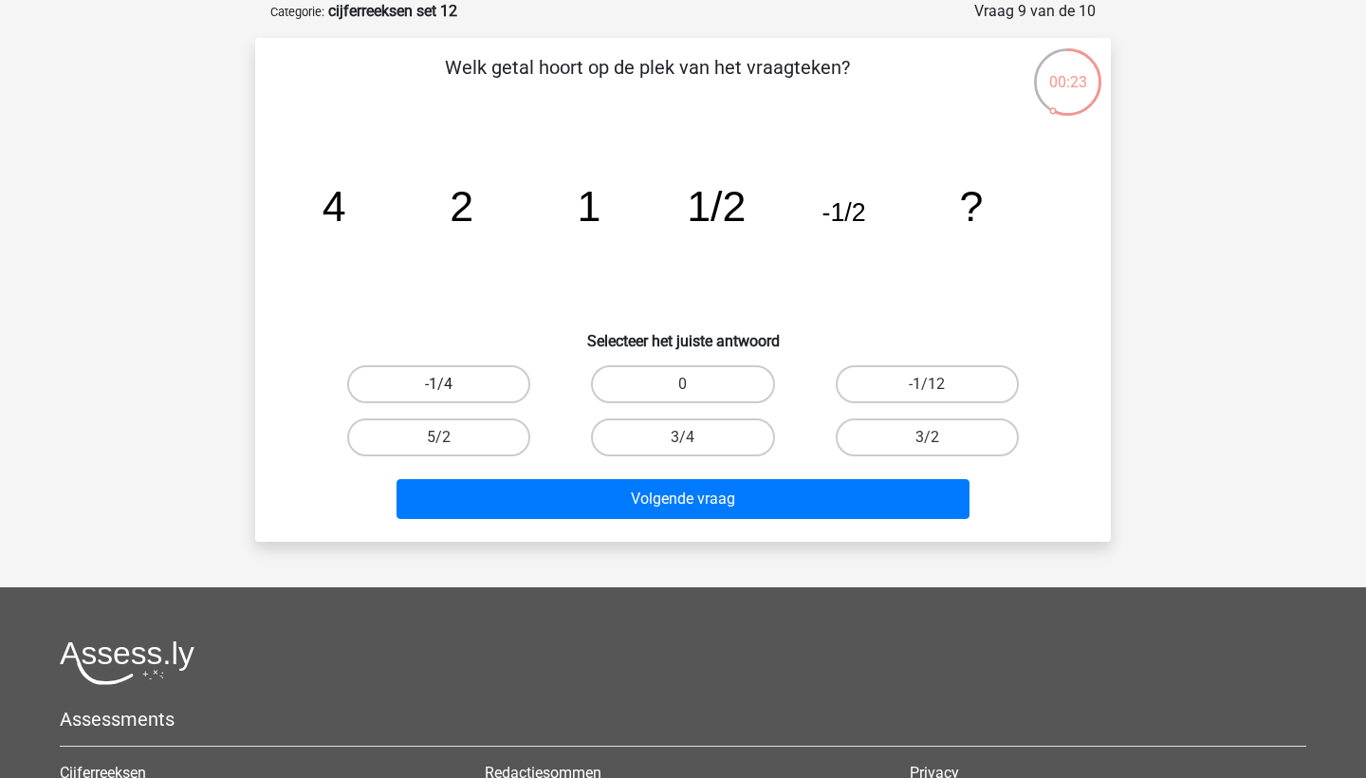
click at [487, 378] on label "-1/4" at bounding box center [438, 384] width 183 height 38
click at [452, 384] on input "-1/4" at bounding box center [445, 390] width 12 height 12
radio input "true"
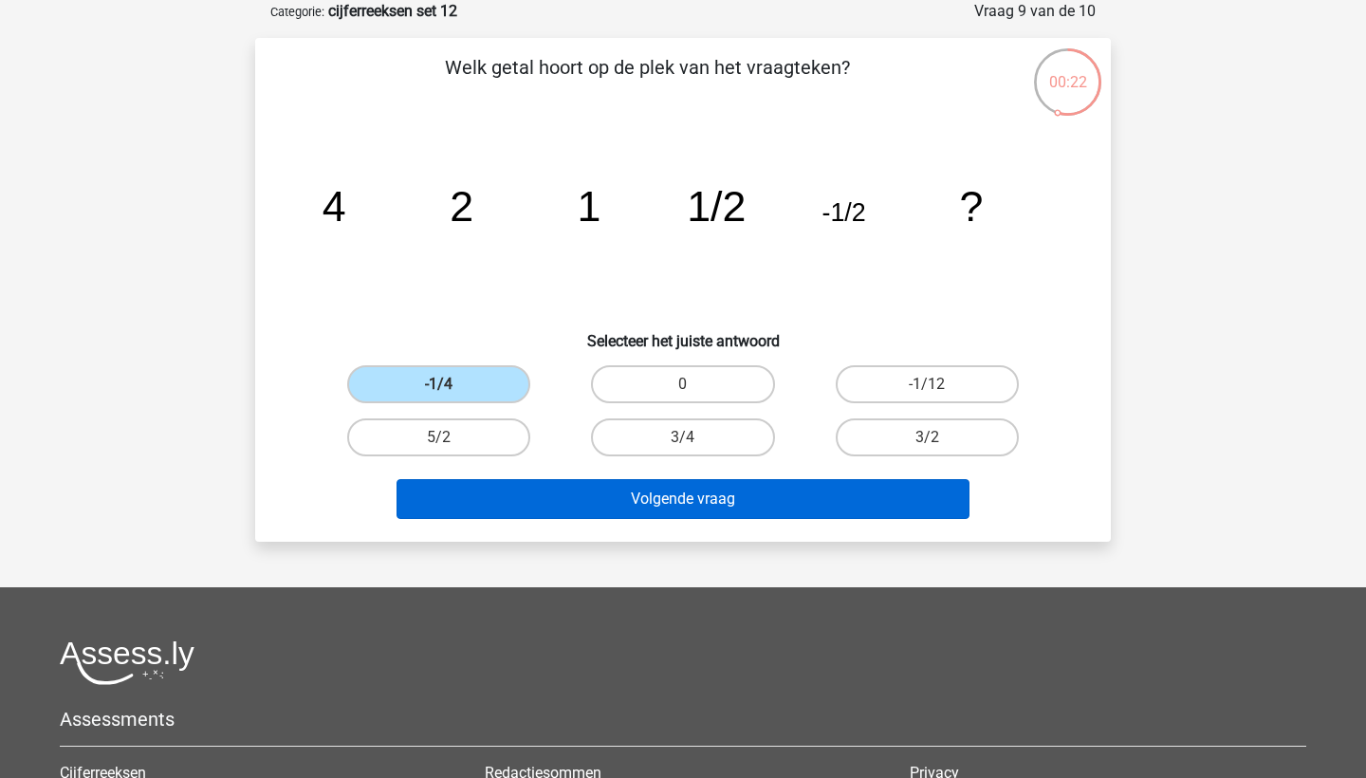
click at [556, 508] on button "Volgende vraag" at bounding box center [683, 499] width 574 height 40
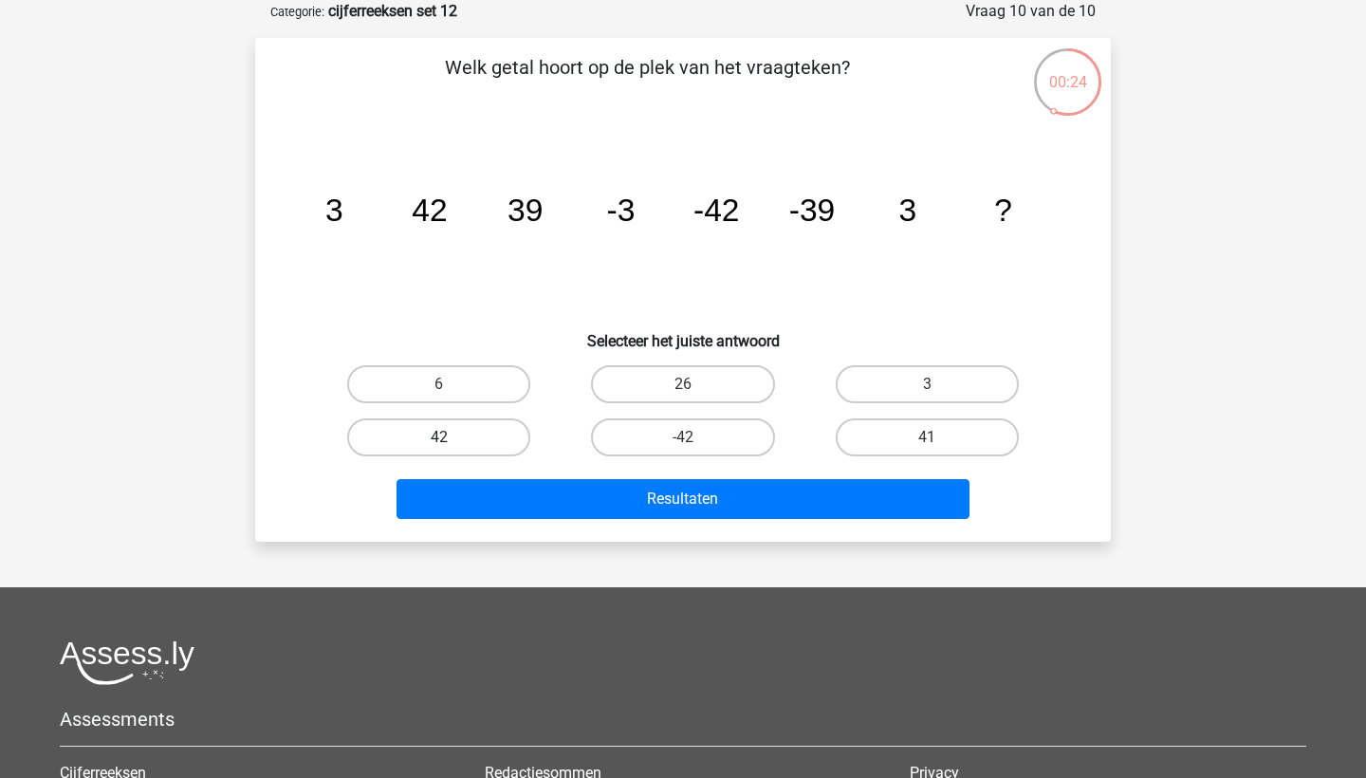
click at [456, 447] on label "42" at bounding box center [438, 437] width 183 height 38
click at [452, 447] on input "42" at bounding box center [445, 443] width 12 height 12
radio input "true"
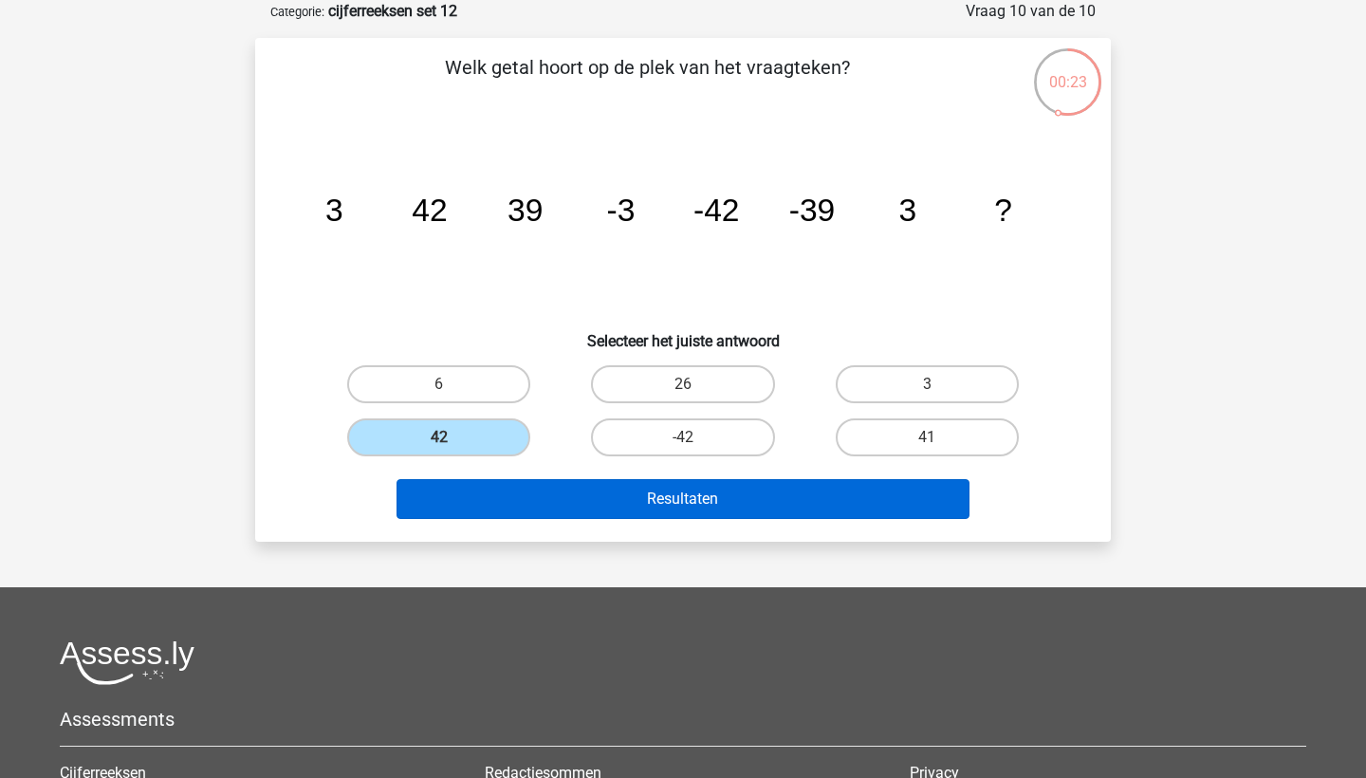
click at [560, 500] on button "Resultaten" at bounding box center [683, 499] width 574 height 40
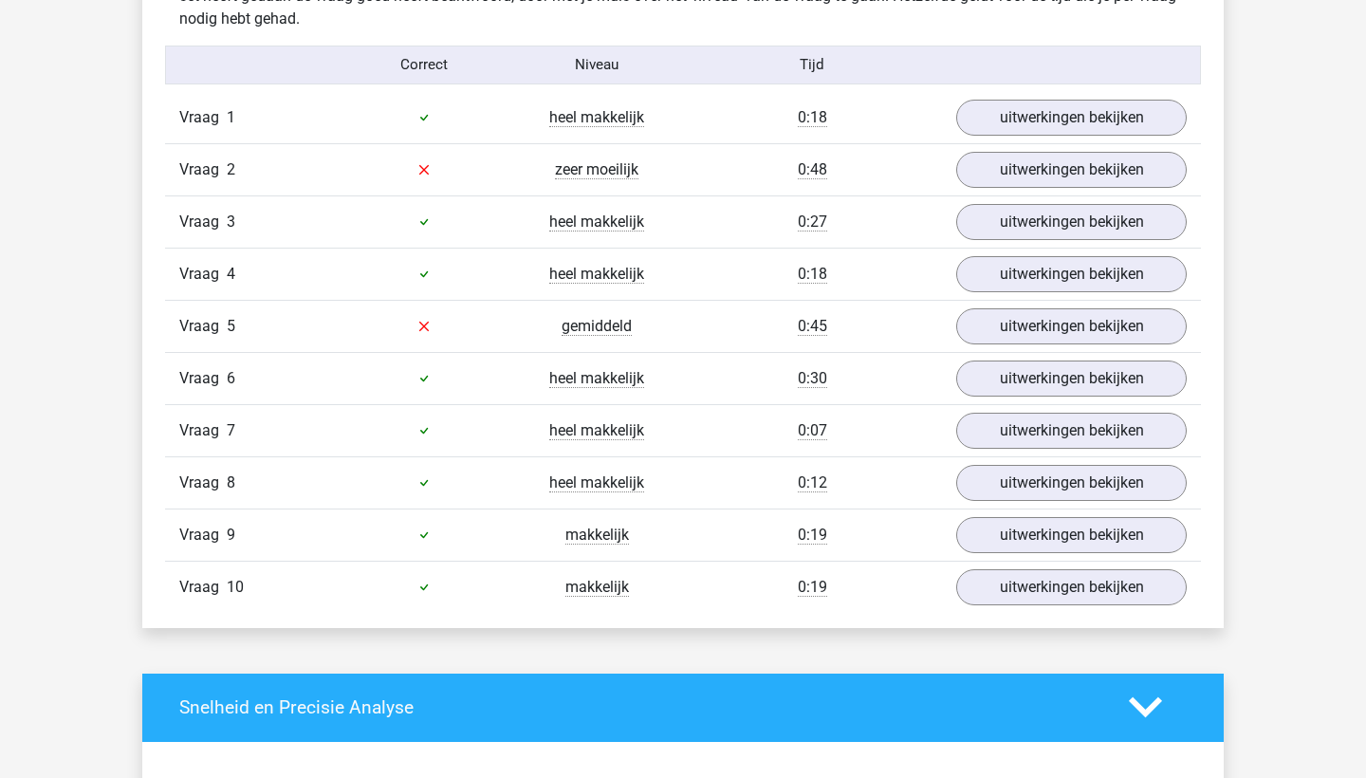
scroll to position [1180, 0]
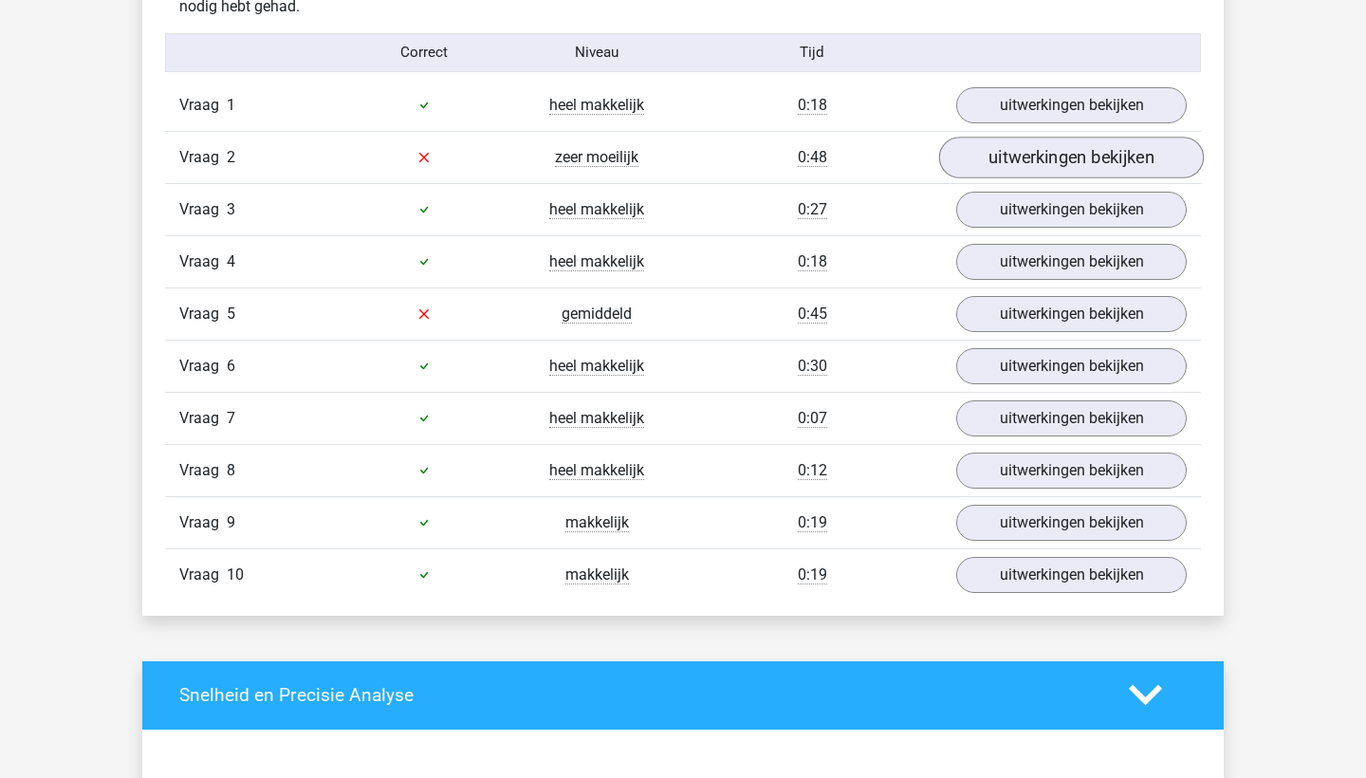
click at [1007, 168] on link "uitwerkingen bekijken" at bounding box center [1071, 158] width 265 height 42
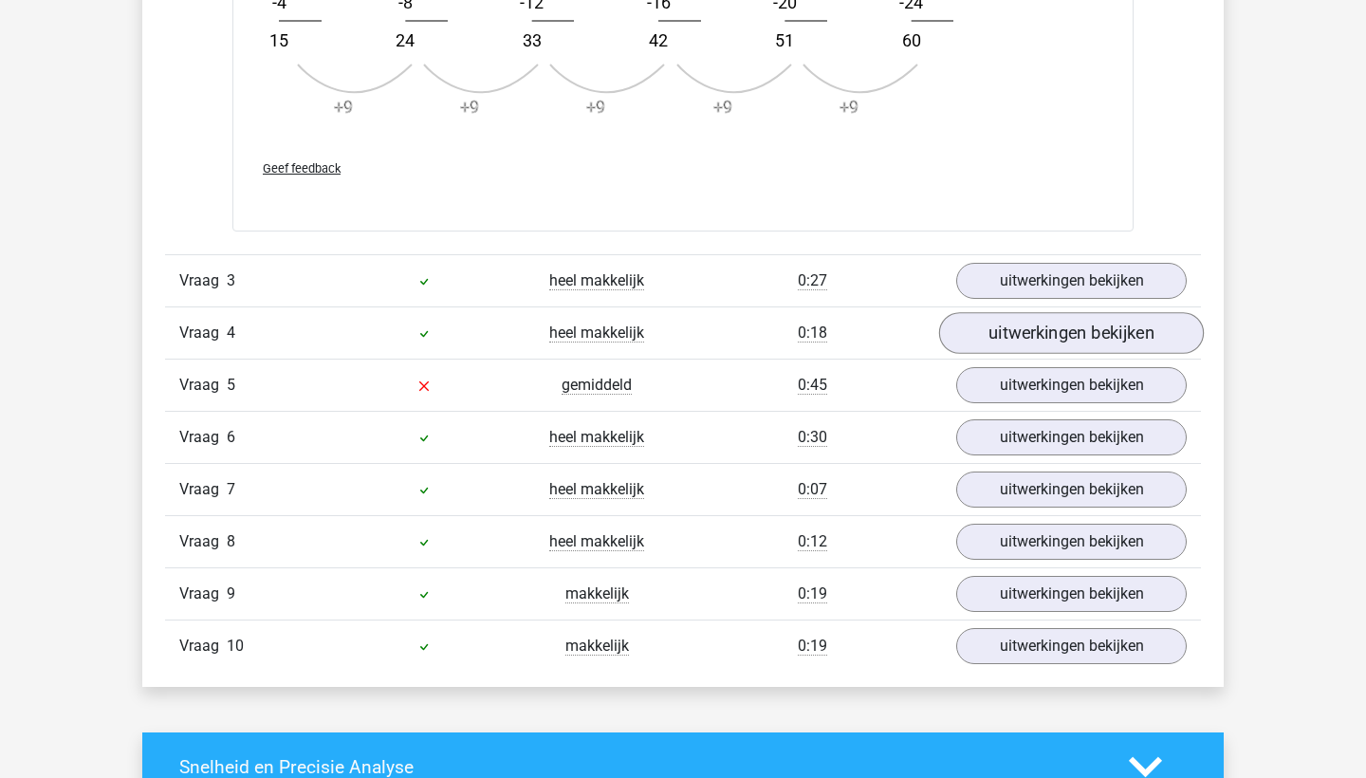
scroll to position [2263, 0]
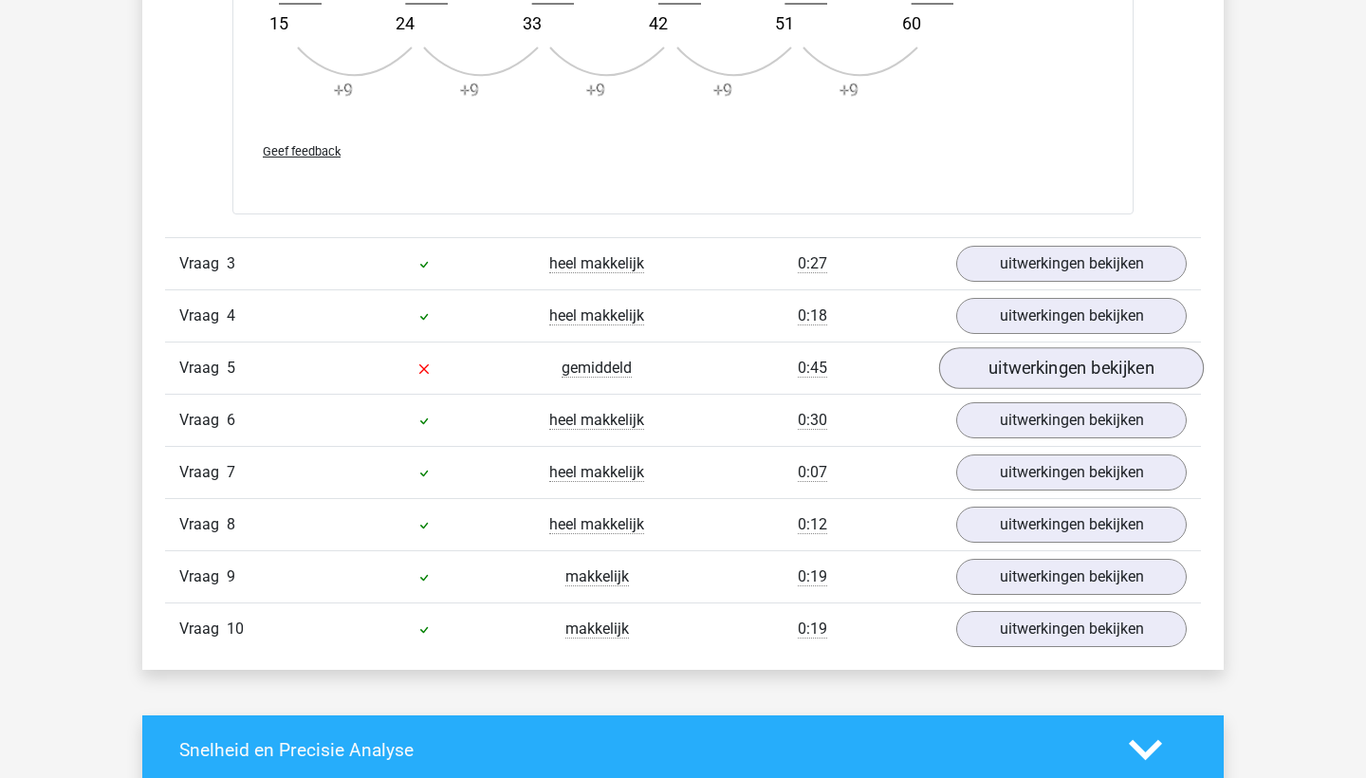
click at [1005, 377] on link "uitwerkingen bekijken" at bounding box center [1071, 368] width 265 height 42
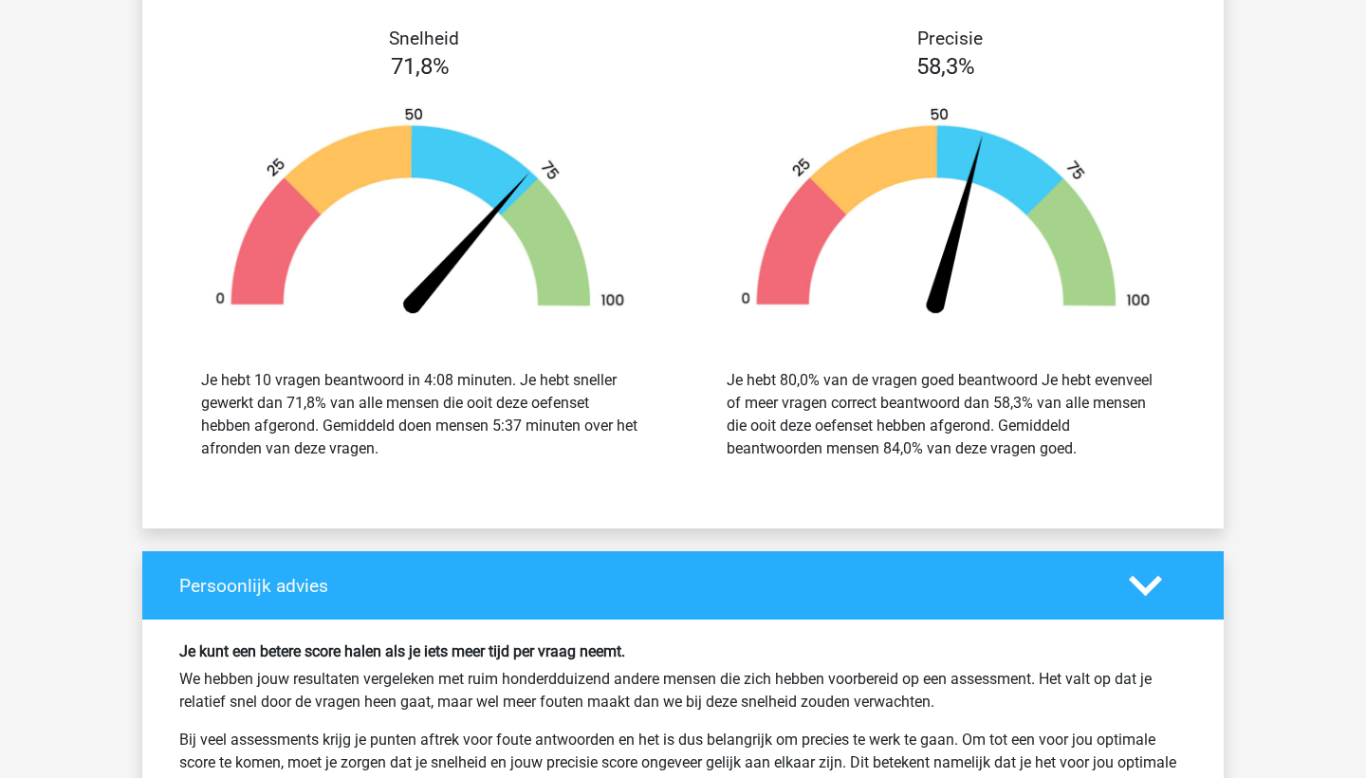
scroll to position [4032, 0]
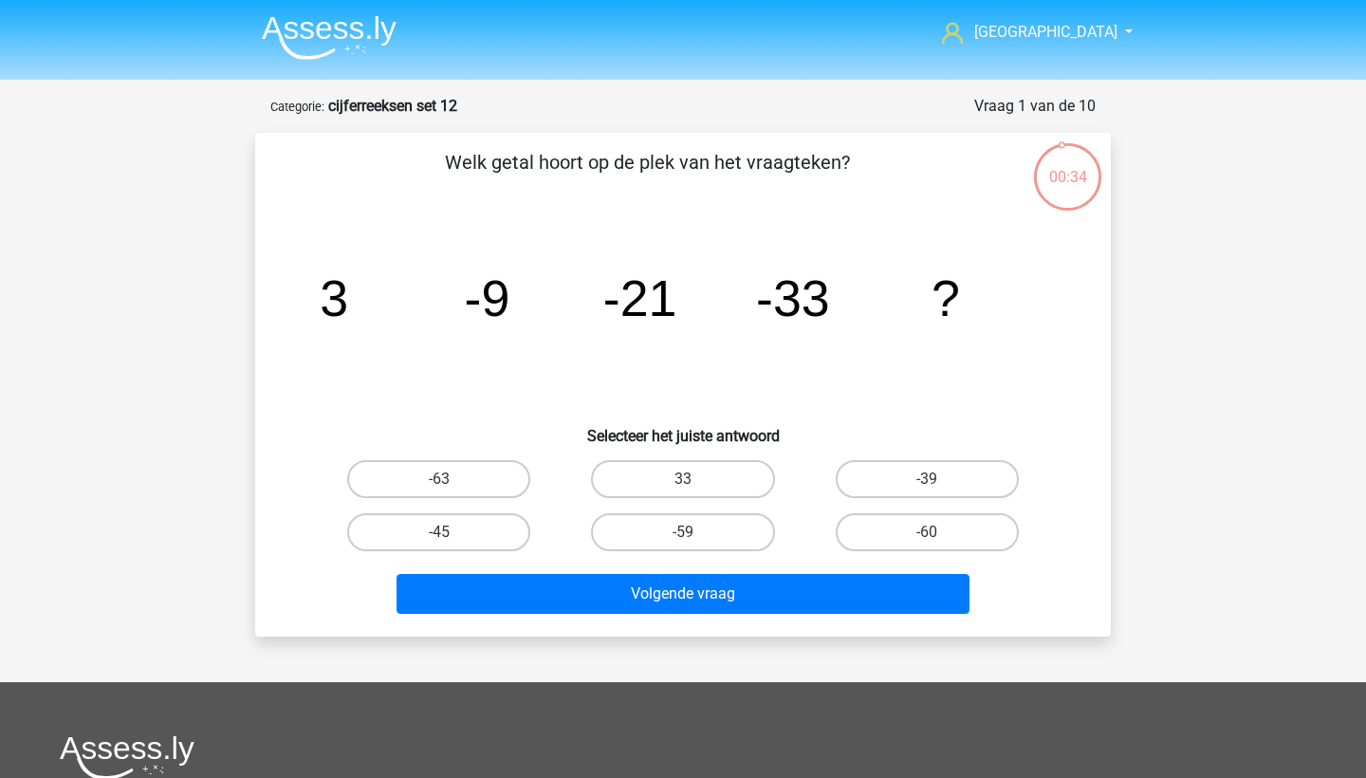
click at [353, 46] on img at bounding box center [329, 37] width 135 height 45
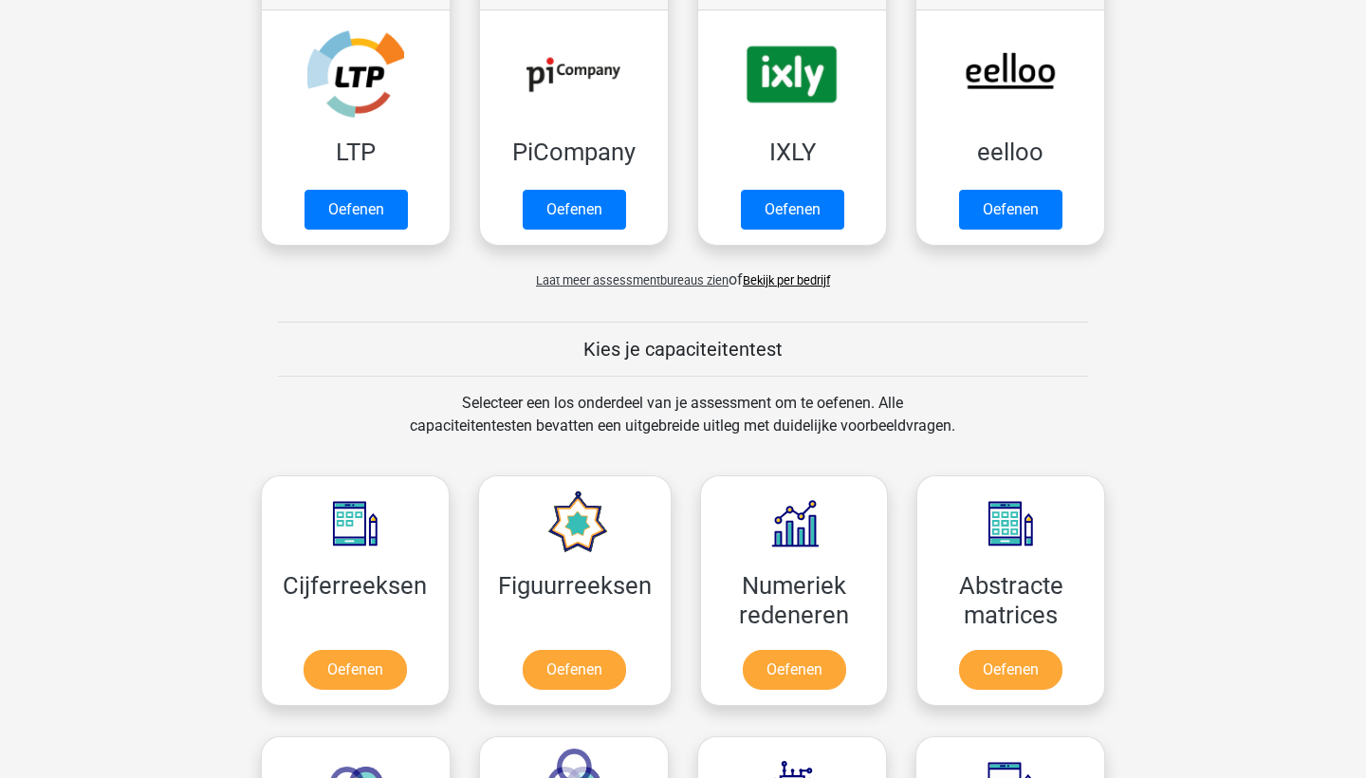
scroll to position [412, 0]
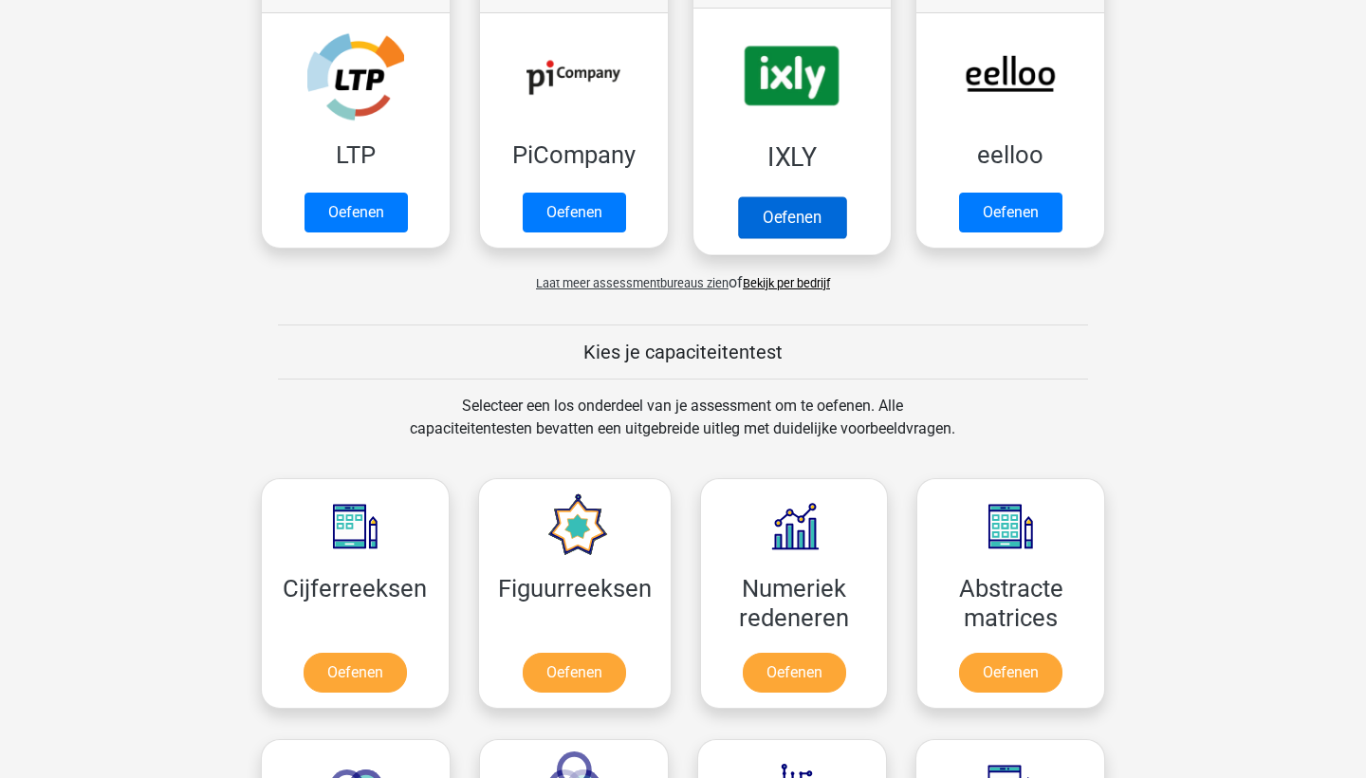
click at [790, 234] on link "Oefenen" at bounding box center [792, 217] width 108 height 42
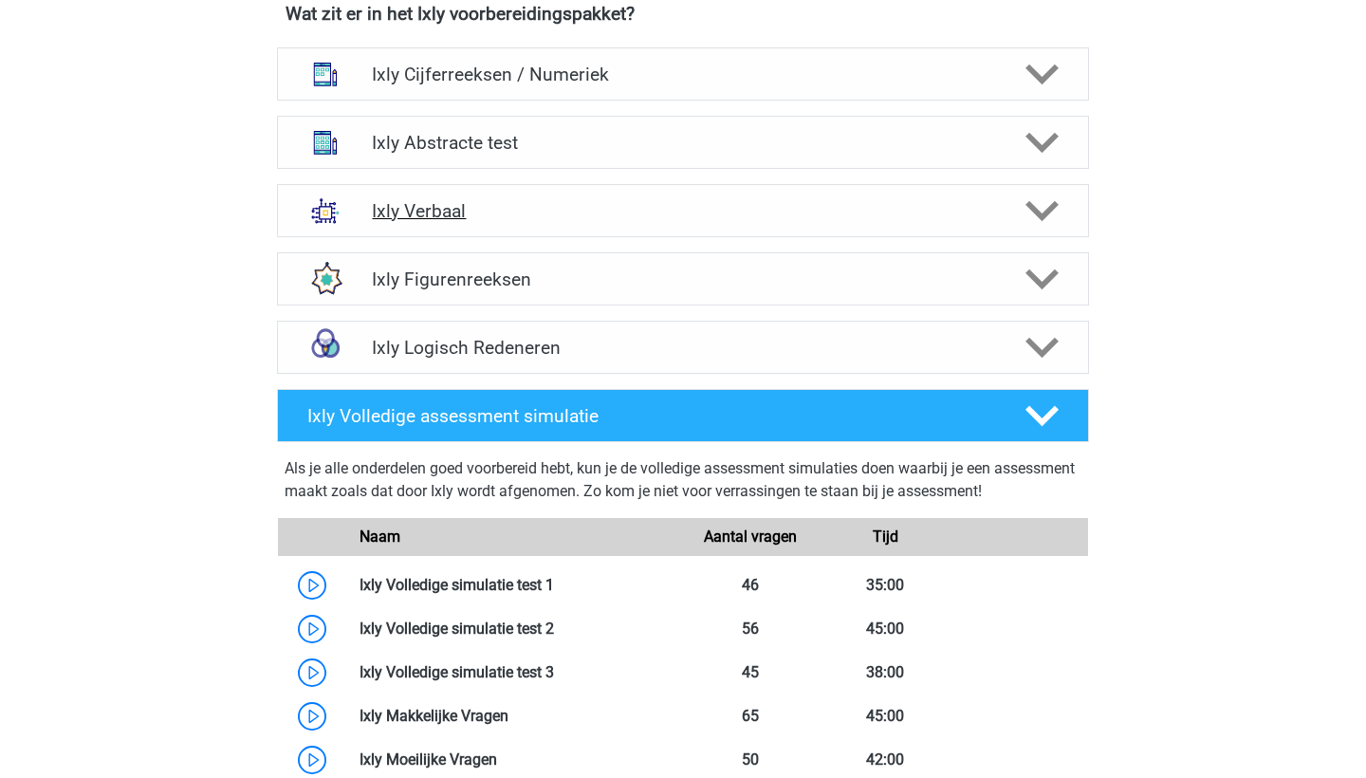
scroll to position [991, 0]
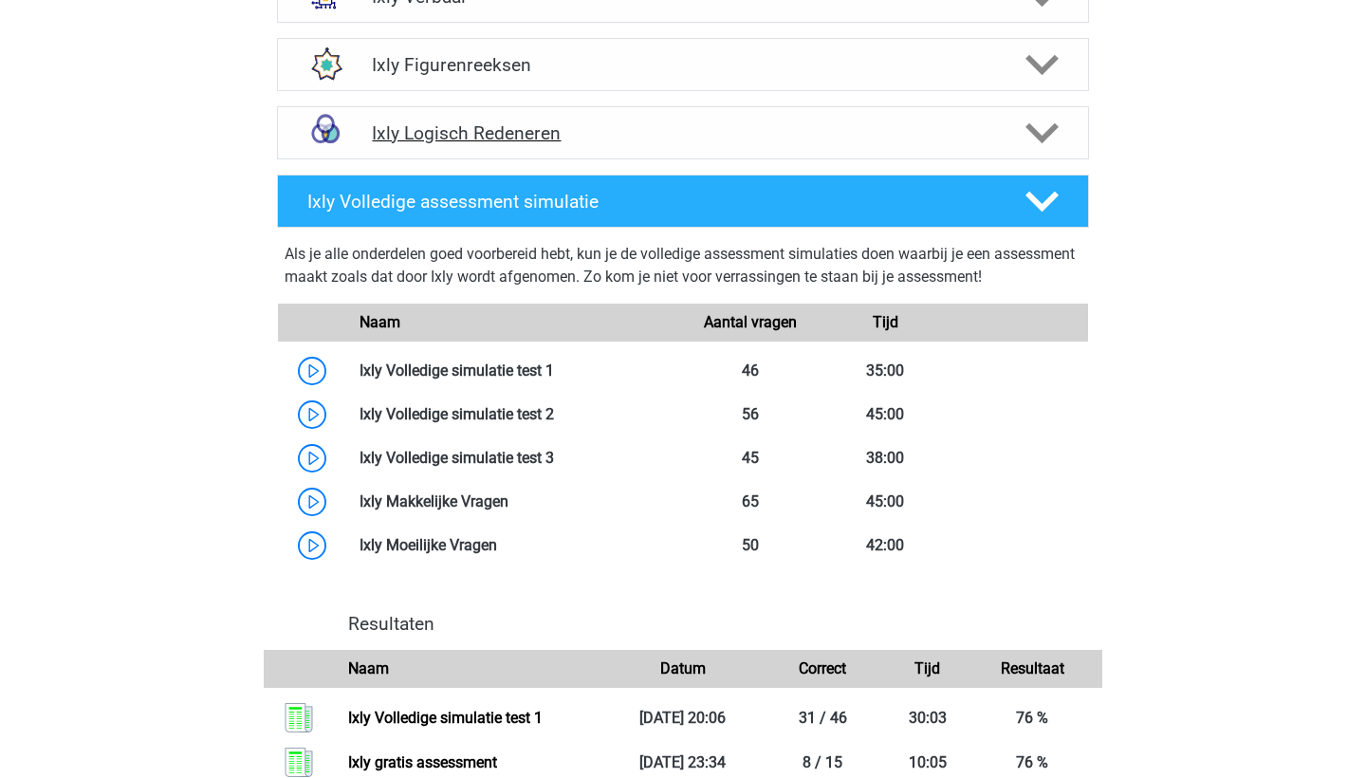
click at [773, 146] on div "Ixly Logisch Redeneren" at bounding box center [683, 132] width 812 height 53
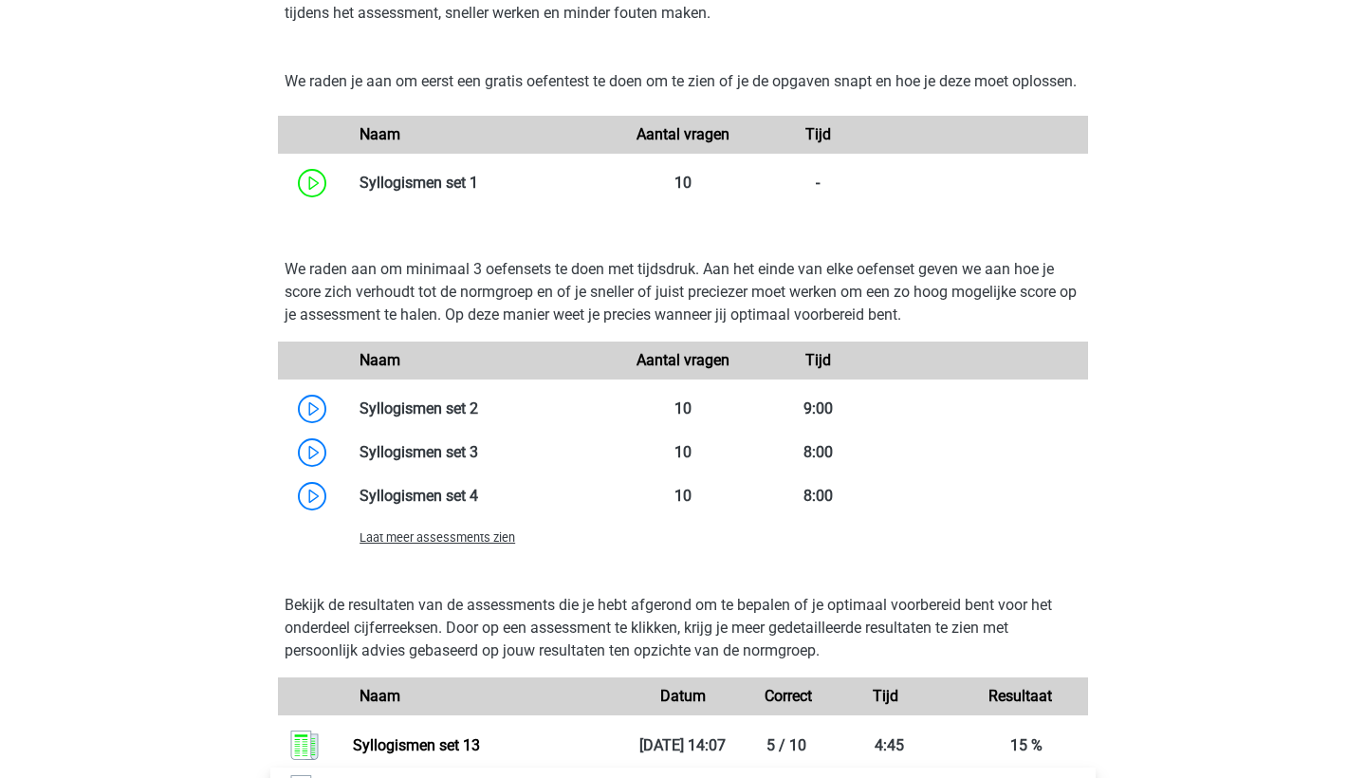
scroll to position [1144, 0]
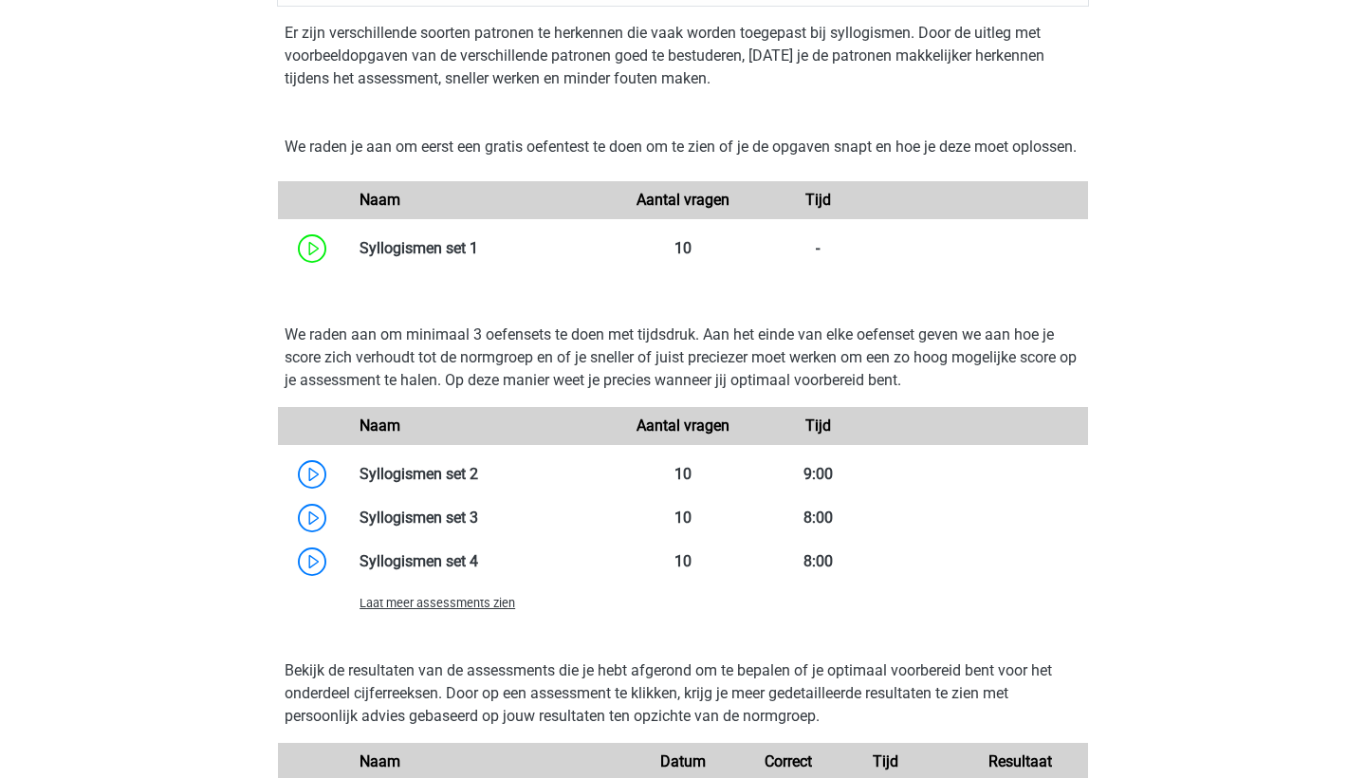
click at [471, 610] on span "Laat meer assessments zien" at bounding box center [438, 603] width 156 height 14
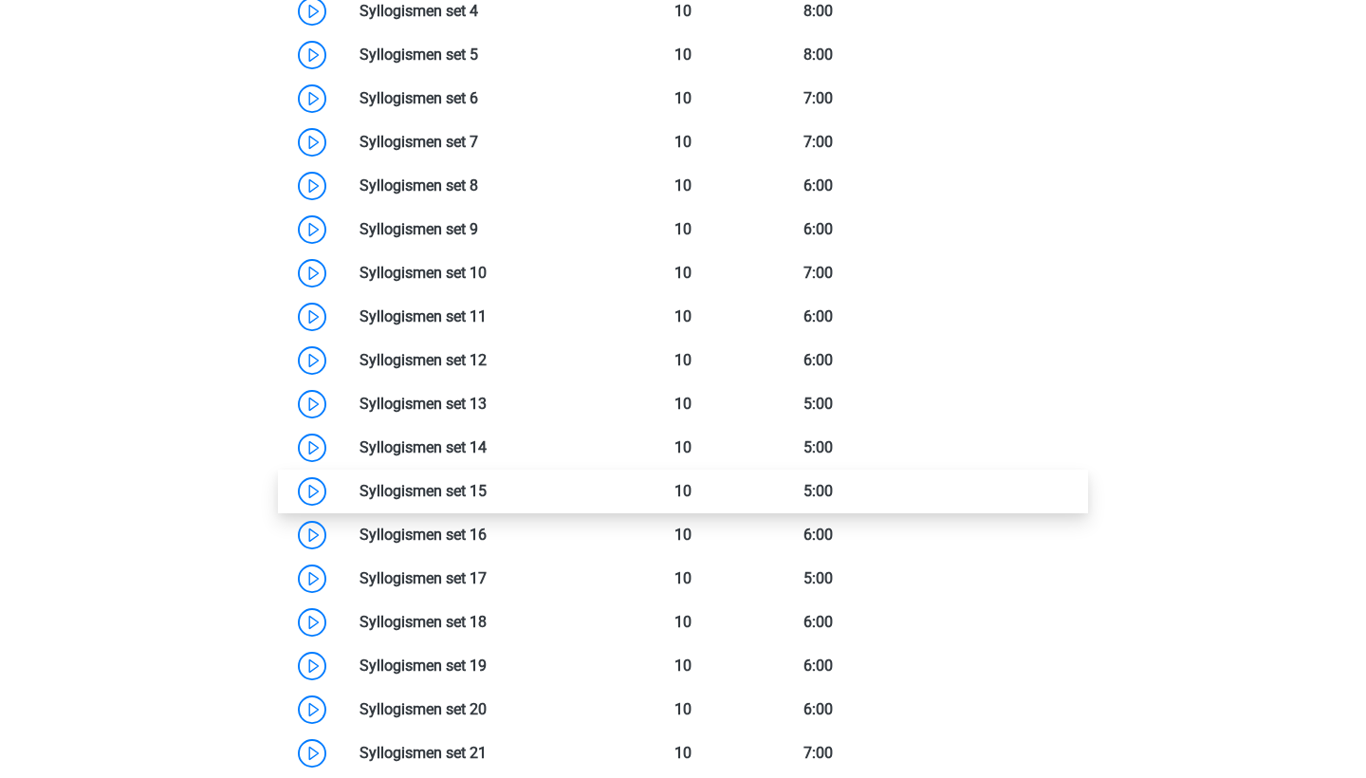
scroll to position [1702, 0]
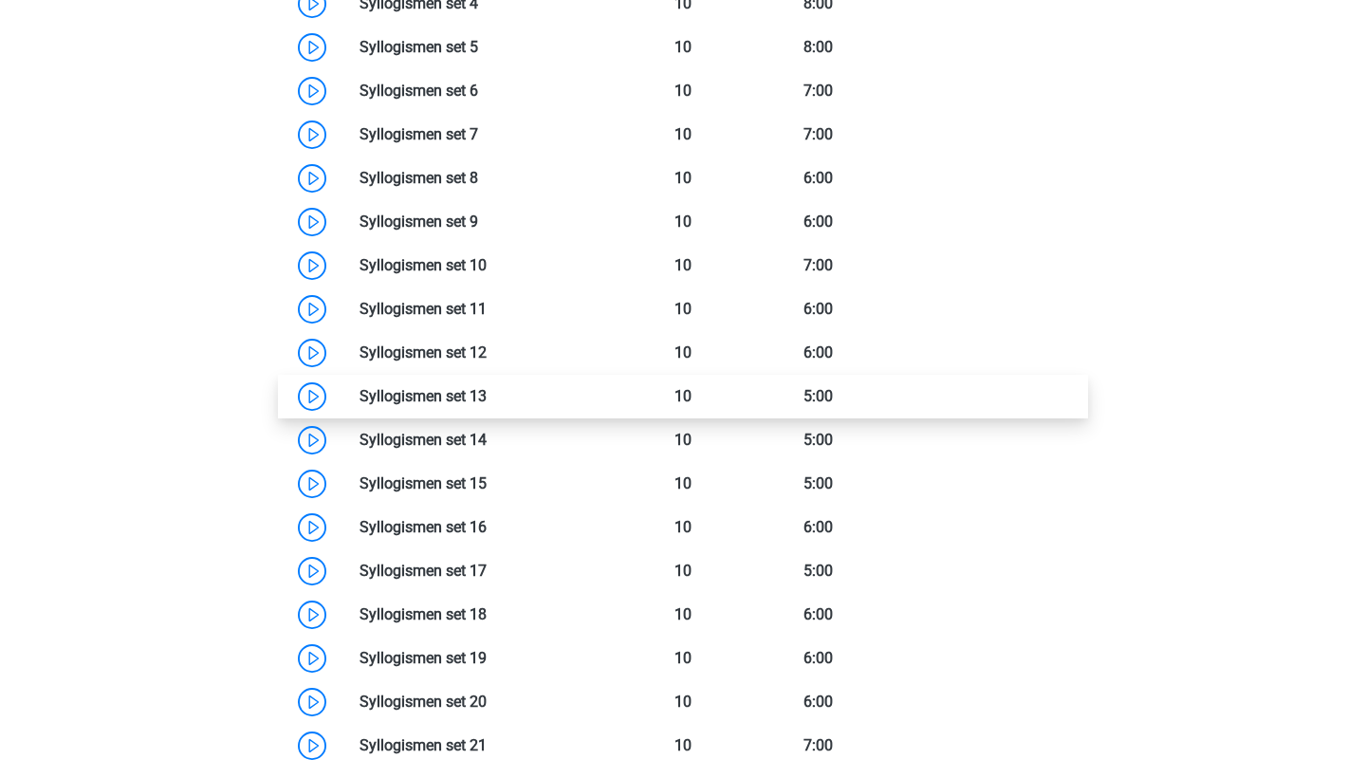
click at [487, 401] on link at bounding box center [487, 396] width 0 height 18
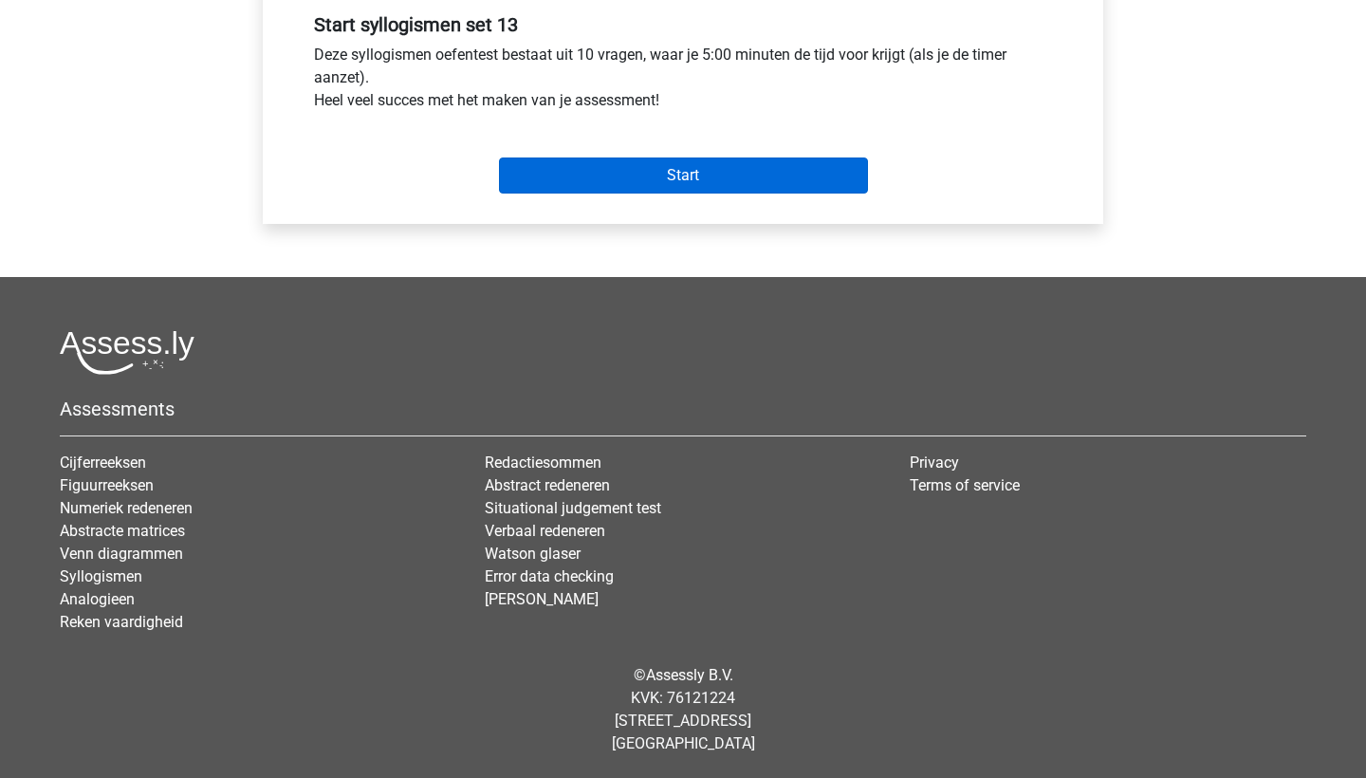
scroll to position [721, 0]
click at [752, 163] on input "Start" at bounding box center [683, 175] width 369 height 36
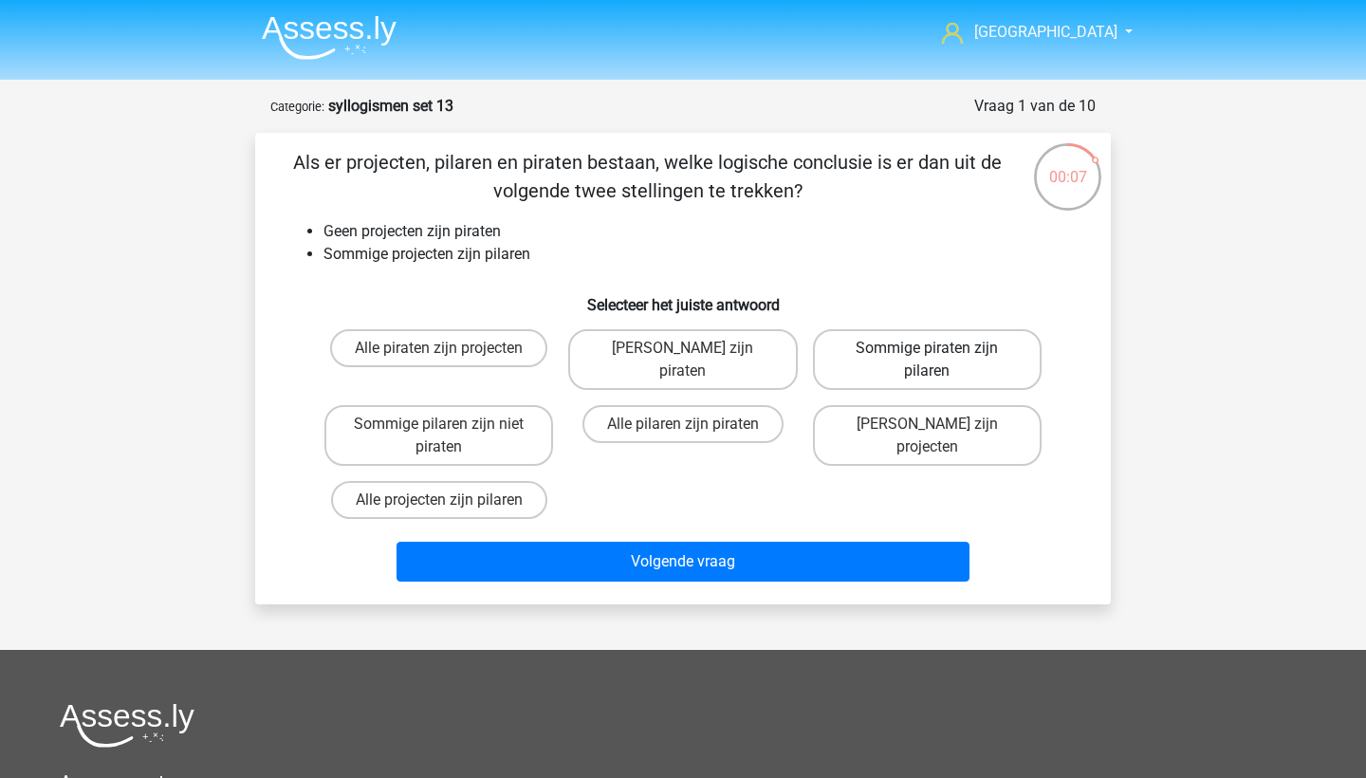
click at [880, 376] on label "Sommige piraten zijn pilaren" at bounding box center [927, 359] width 229 height 61
click at [927, 360] on input "Sommige piraten zijn pilaren" at bounding box center [933, 354] width 12 height 12
radio input "true"
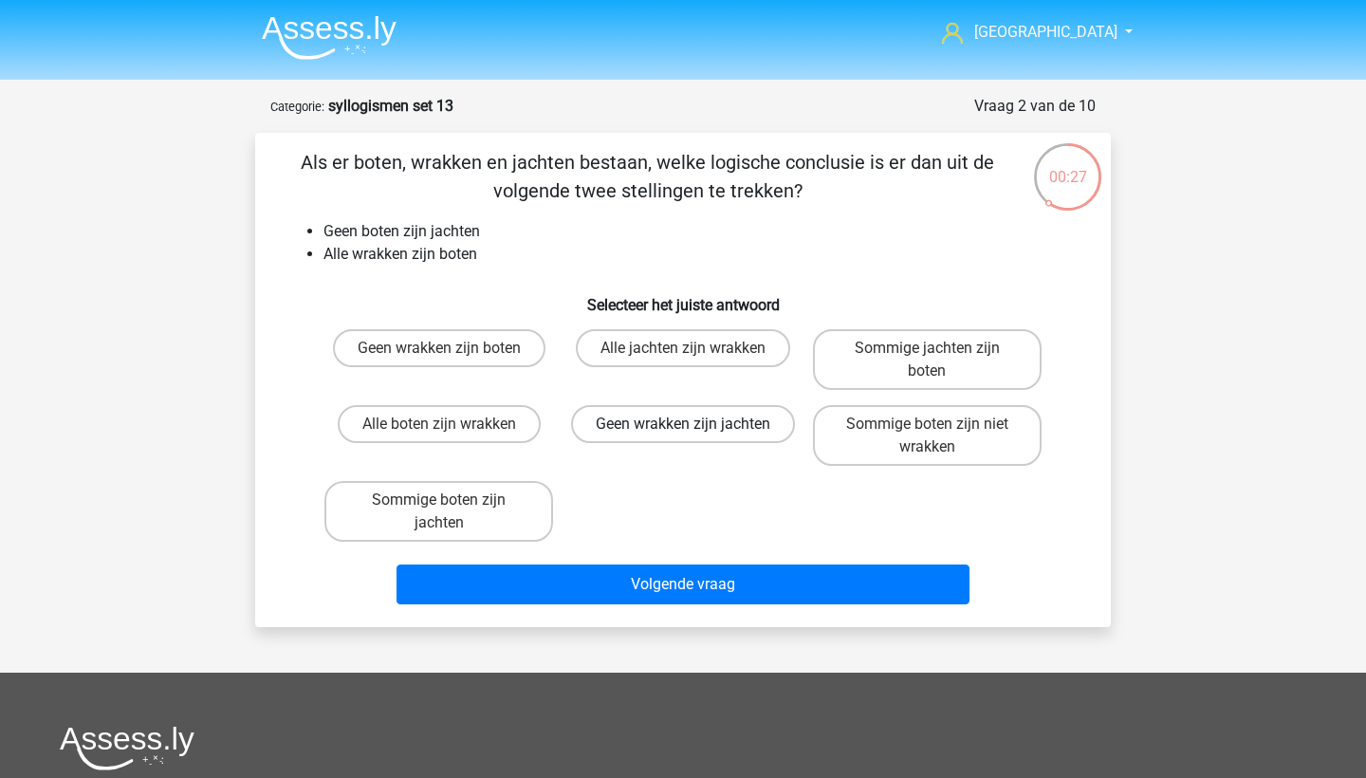
click at [603, 437] on label "Geen wrakken zijn jachten" at bounding box center [683, 424] width 224 height 38
click at [683, 436] on input "Geen wrakken zijn jachten" at bounding box center [689, 430] width 12 height 12
radio input "true"
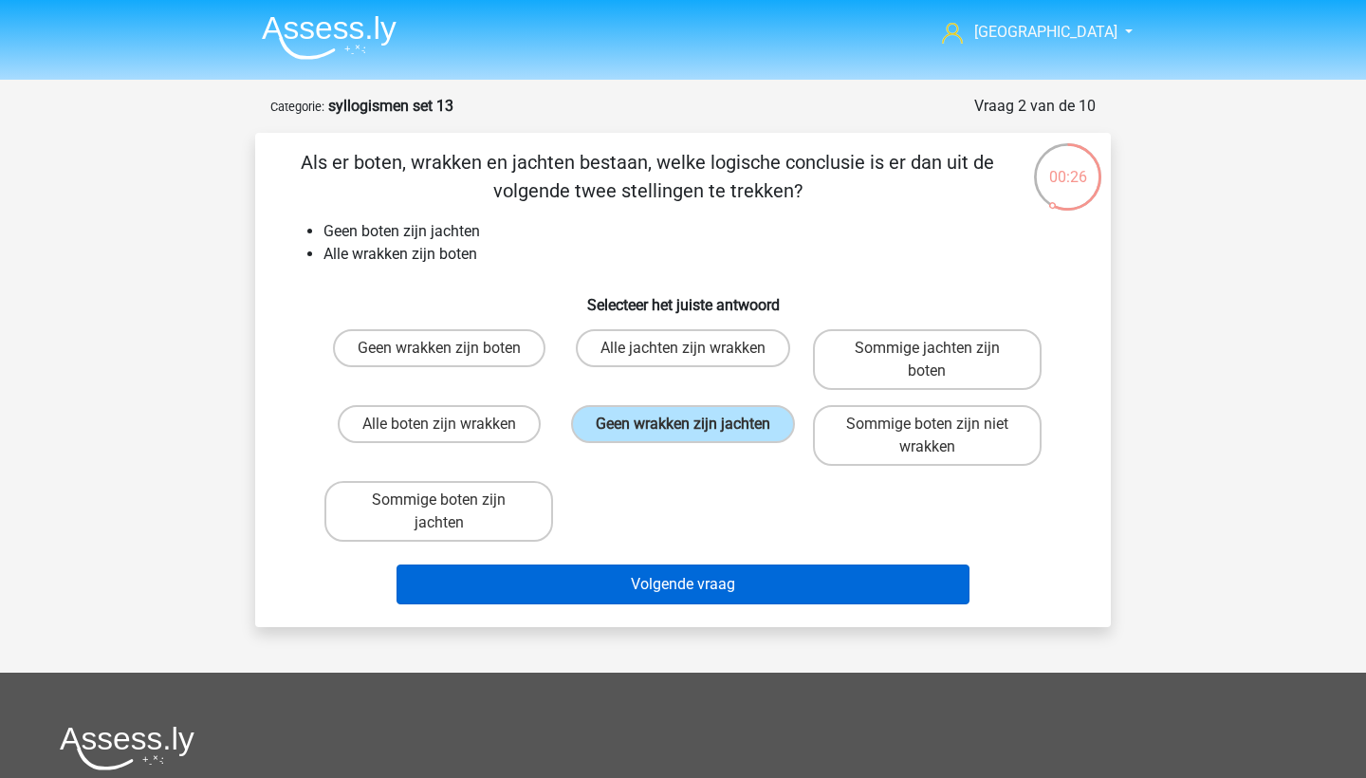
click at [609, 584] on button "Volgende vraag" at bounding box center [683, 584] width 574 height 40
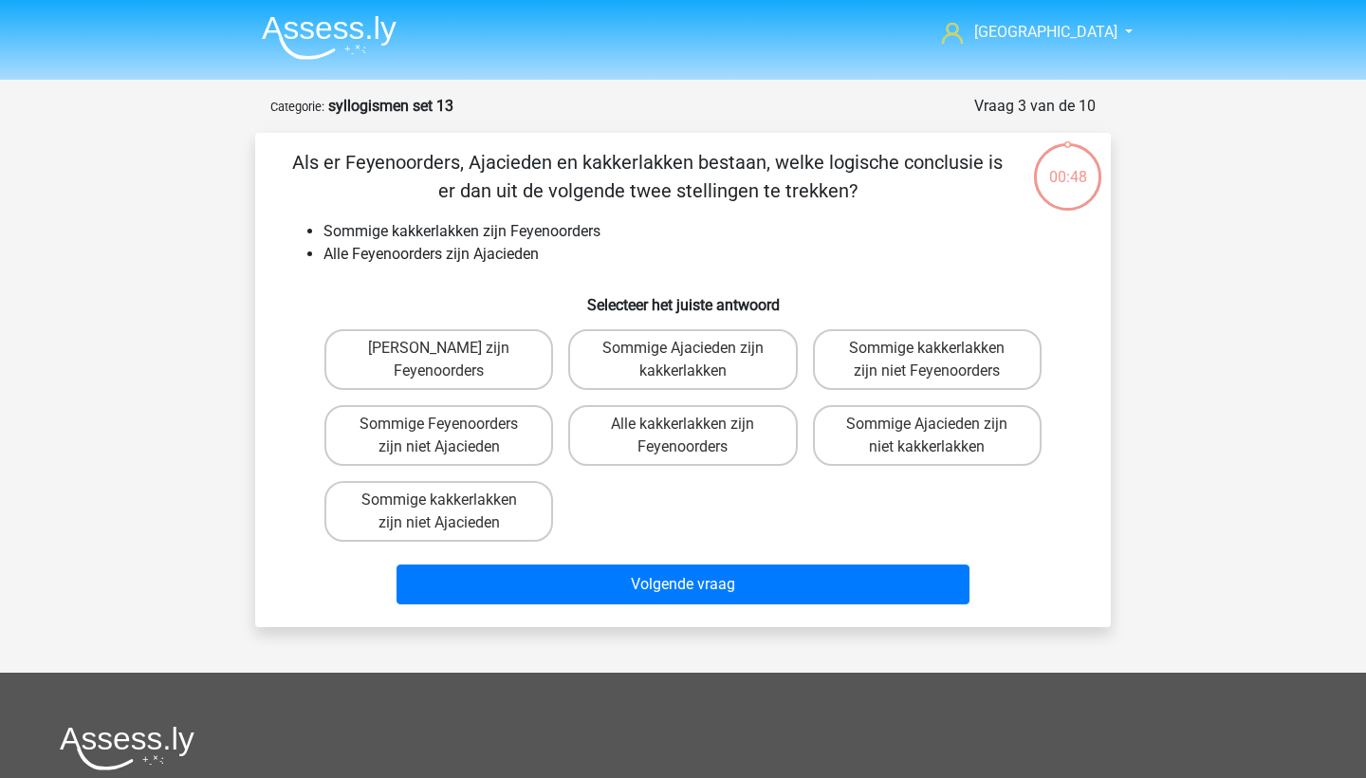
scroll to position [95, 0]
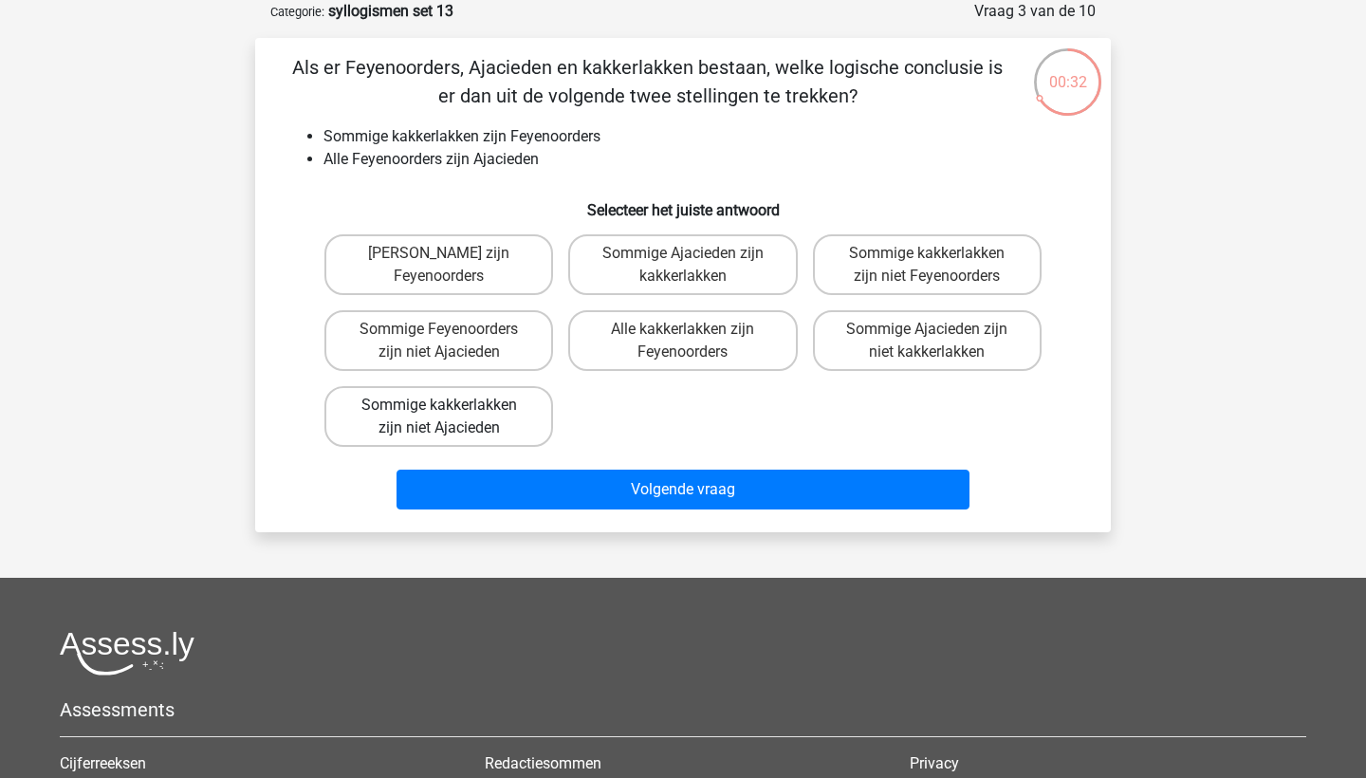
click at [510, 419] on label "Sommige kakkerlakken zijn niet Ajacieden" at bounding box center [438, 416] width 229 height 61
click at [452, 417] on input "Sommige kakkerlakken zijn niet Ajacieden" at bounding box center [445, 411] width 12 height 12
radio input "true"
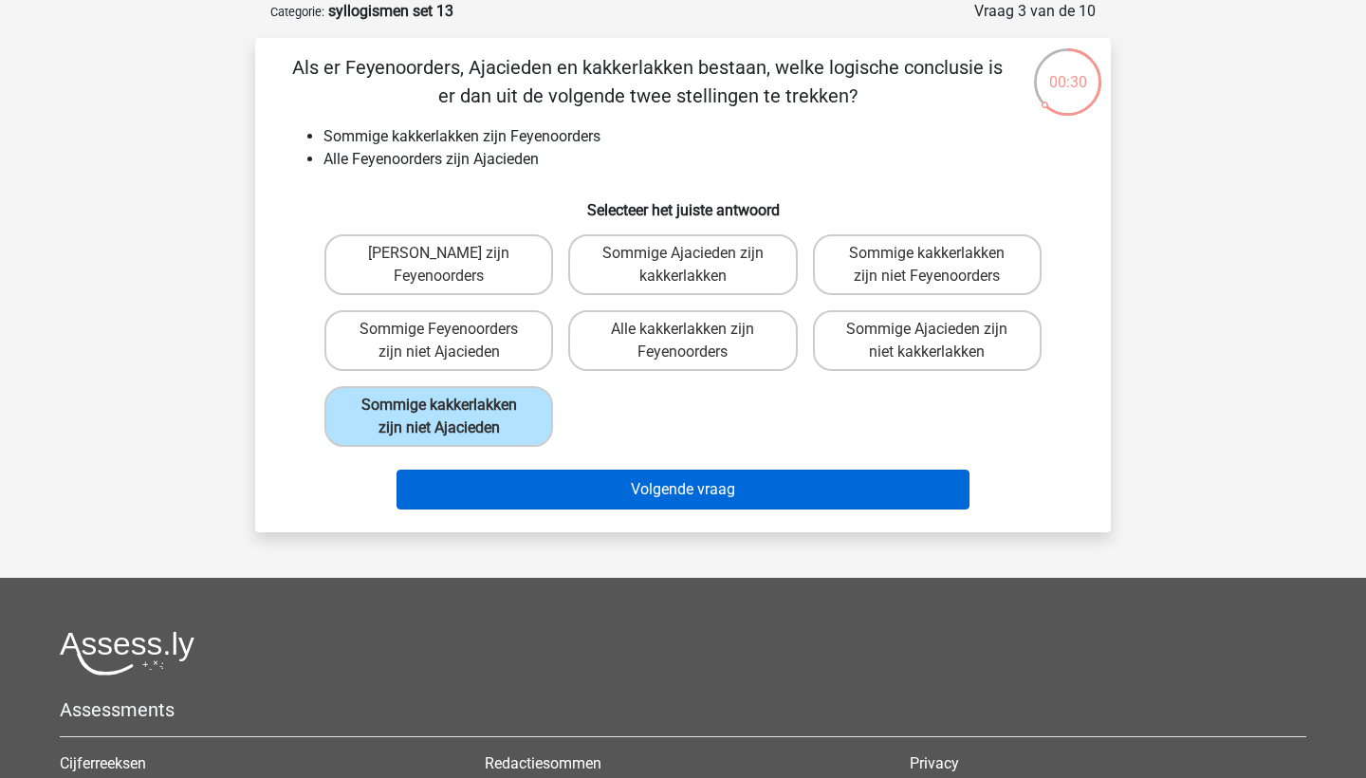
click at [525, 500] on button "Volgende vraag" at bounding box center [683, 490] width 574 height 40
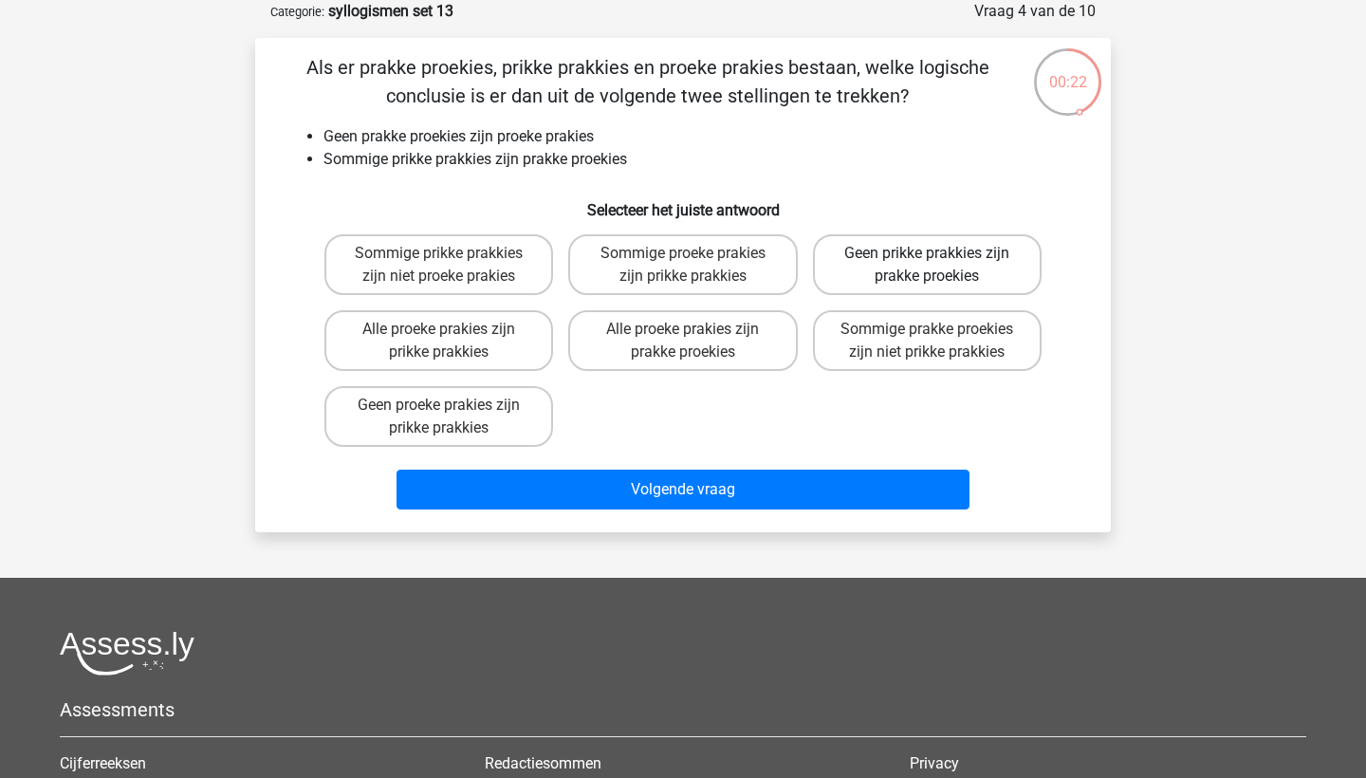
click at [962, 267] on label "Geen prikke prakkies zijn prakke proekies" at bounding box center [927, 264] width 229 height 61
click at [939, 266] on input "Geen prikke prakkies zijn prakke proekies" at bounding box center [933, 259] width 12 height 12
radio input "true"
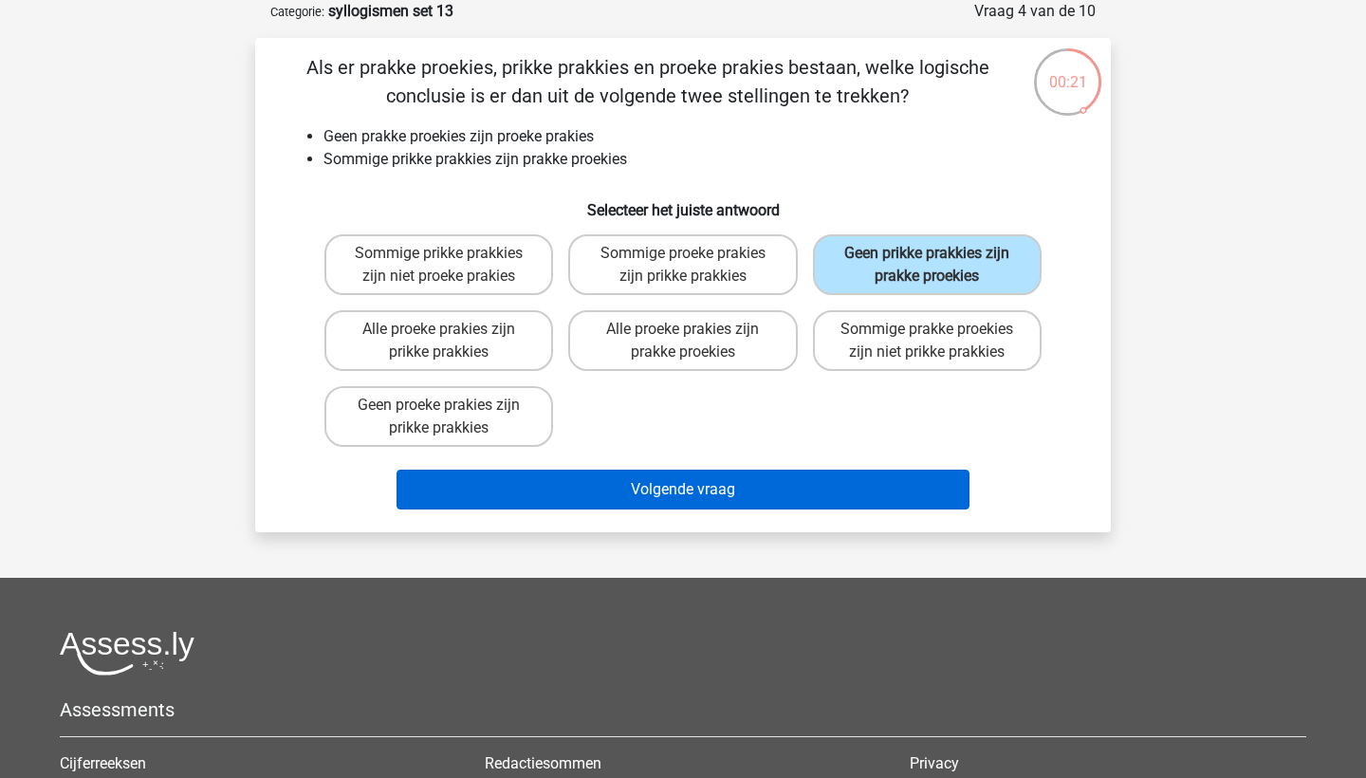
click at [827, 484] on button "Volgende vraag" at bounding box center [683, 490] width 574 height 40
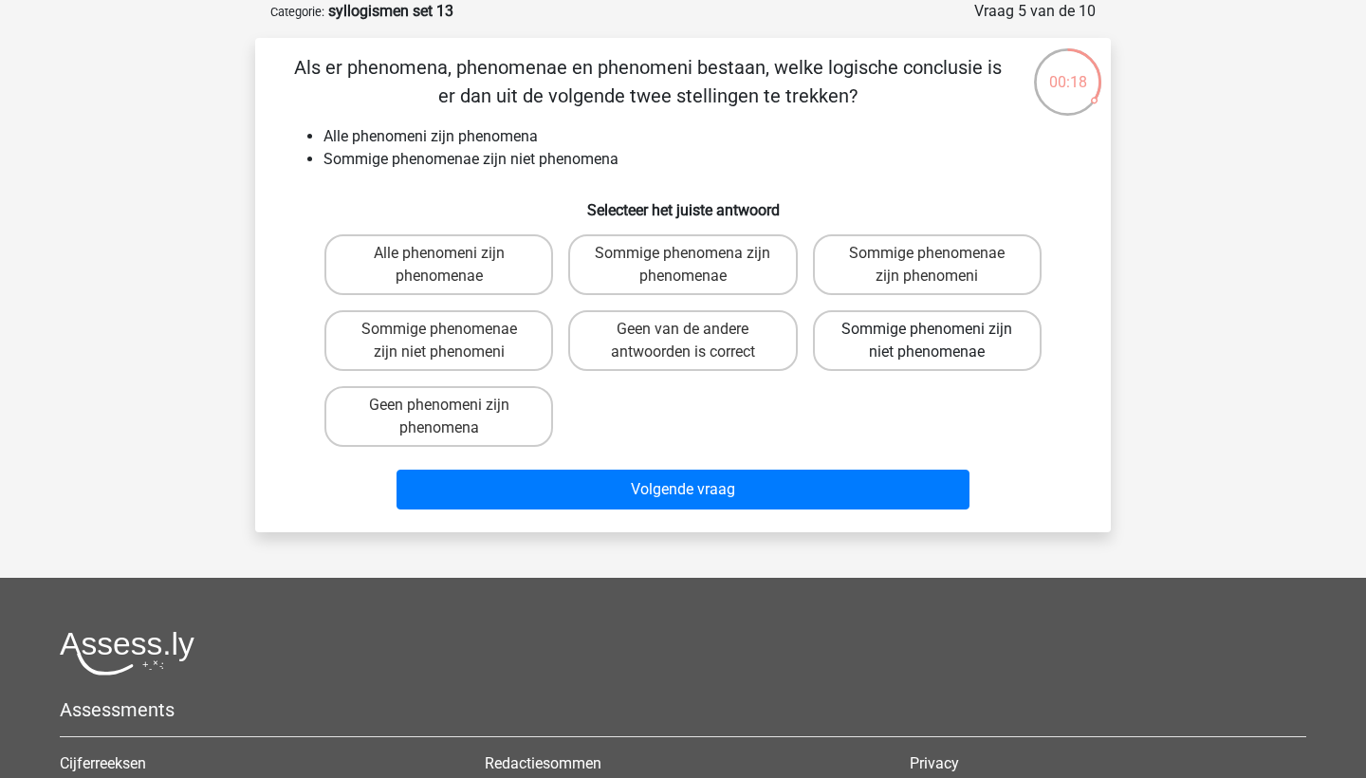
click at [955, 338] on label "Sommige phenomeni zijn niet phenomenae" at bounding box center [927, 340] width 229 height 61
click at [939, 338] on input "Sommige phenomeni zijn niet phenomenae" at bounding box center [933, 335] width 12 height 12
radio input "true"
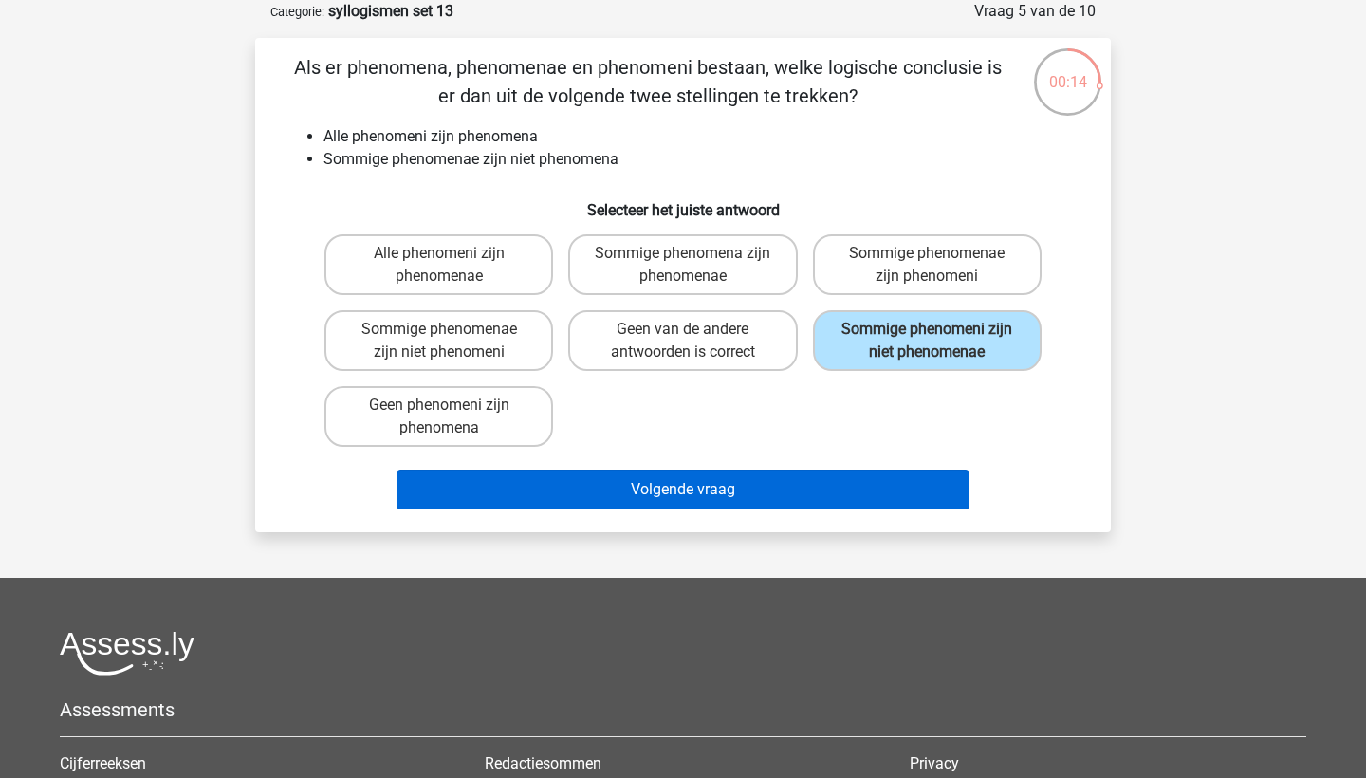
click at [911, 484] on button "Volgende vraag" at bounding box center [683, 490] width 574 height 40
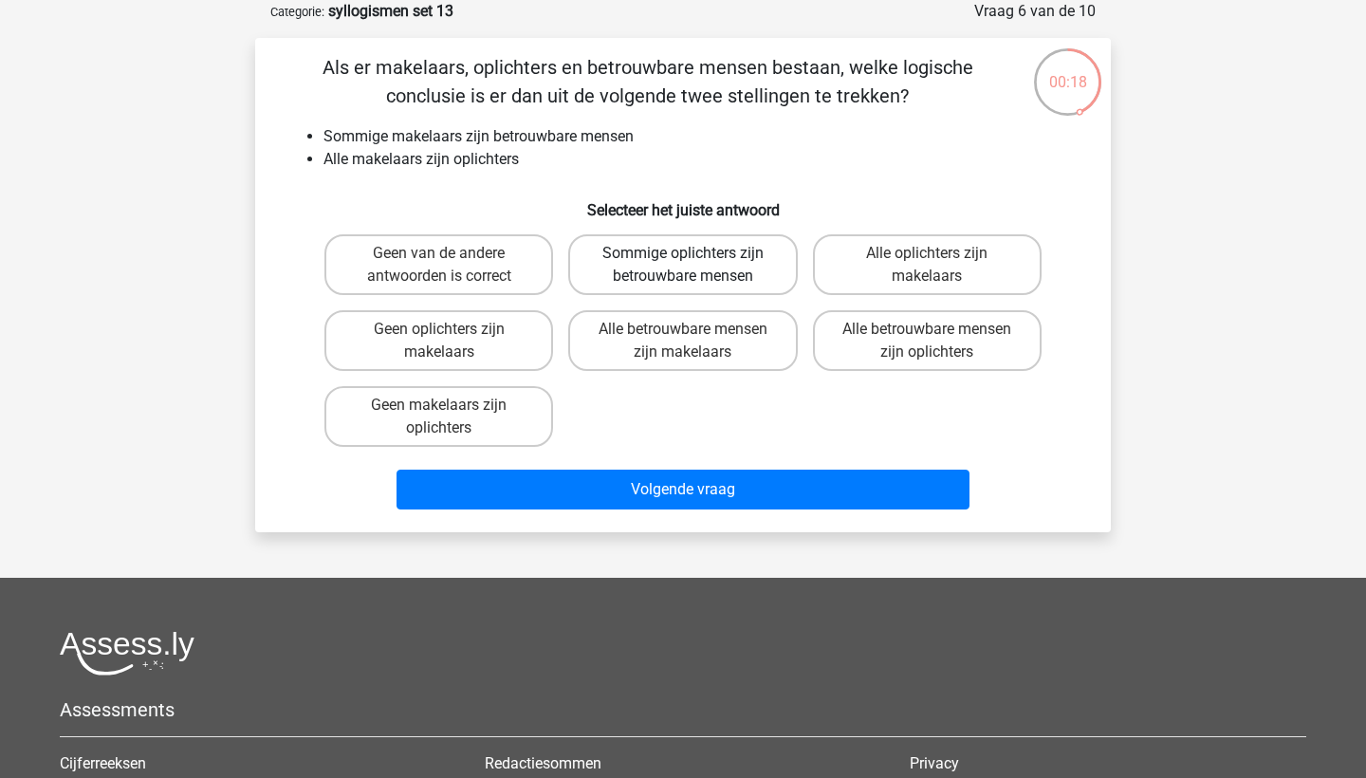
click at [762, 266] on label "Sommige oplichters zijn betrouwbare mensen" at bounding box center [682, 264] width 229 height 61
click at [695, 266] on input "Sommige oplichters zijn betrouwbare mensen" at bounding box center [689, 259] width 12 height 12
radio input "true"
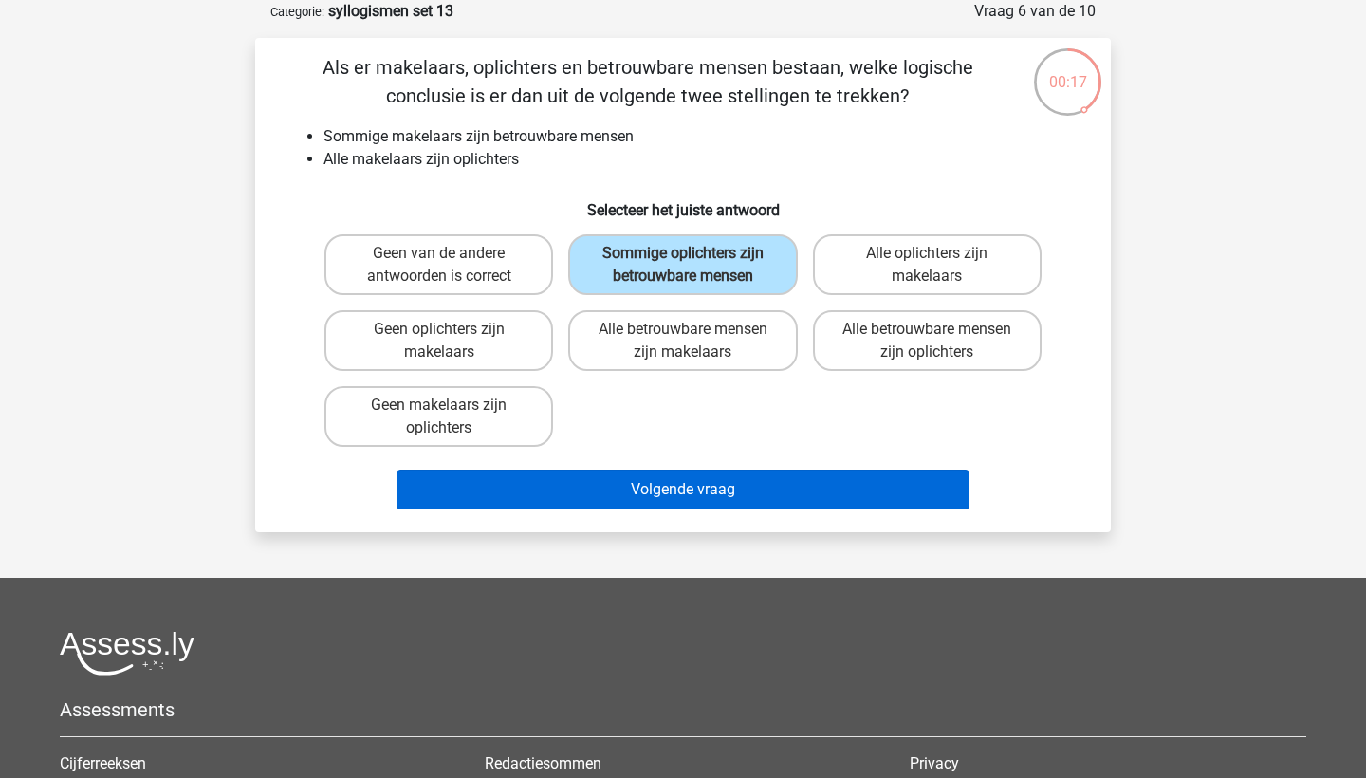
click at [755, 509] on button "Volgende vraag" at bounding box center [683, 490] width 574 height 40
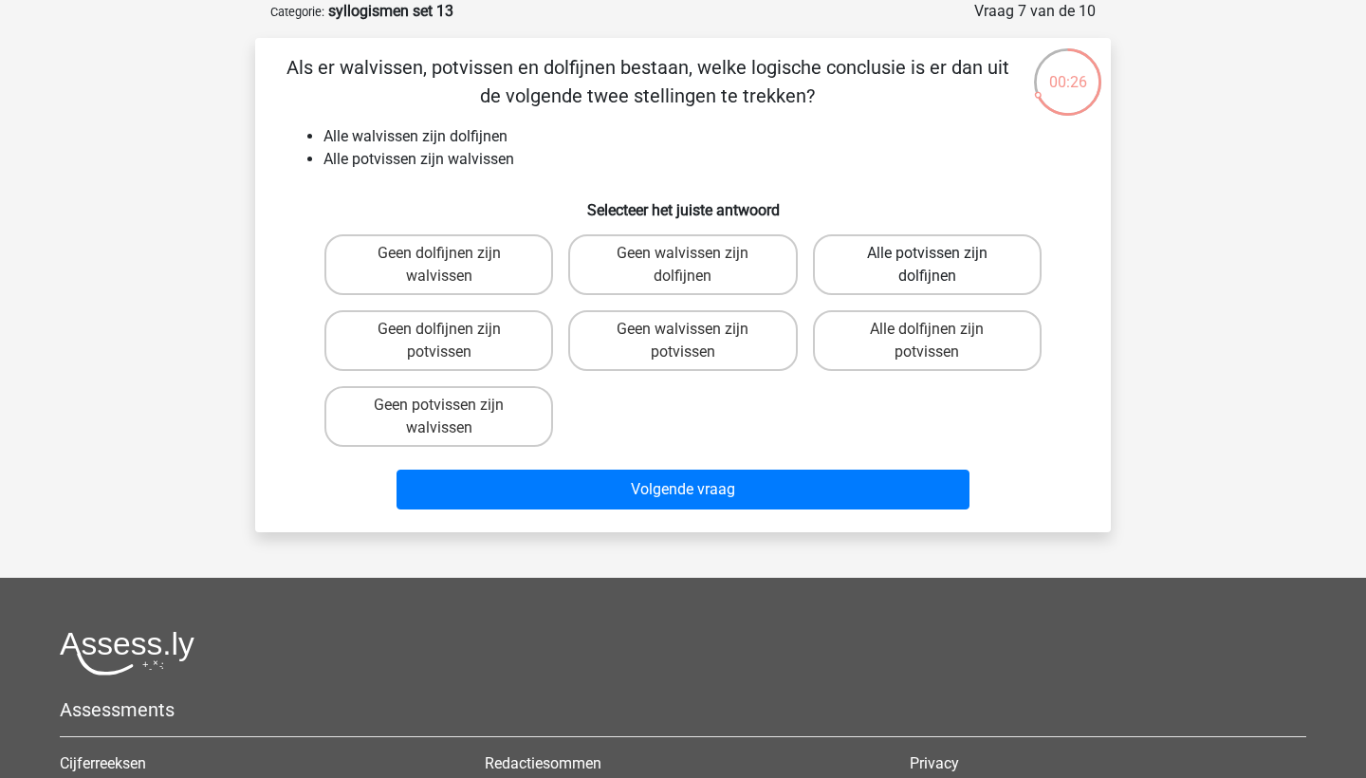
click at [882, 275] on label "Alle potvissen zijn dolfijnen" at bounding box center [927, 264] width 229 height 61
click at [927, 266] on input "Alle potvissen zijn dolfijnen" at bounding box center [933, 259] width 12 height 12
radio input "true"
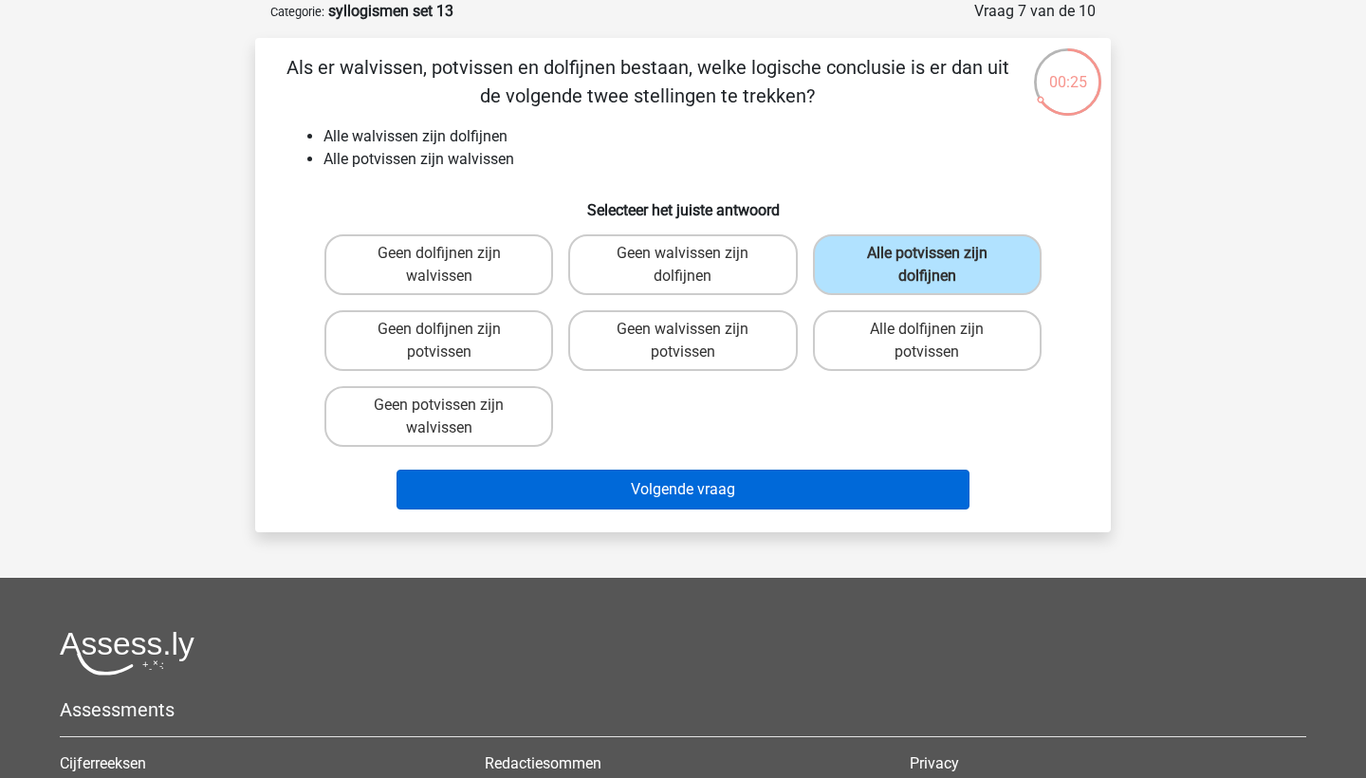
click at [824, 498] on button "Volgende vraag" at bounding box center [683, 490] width 574 height 40
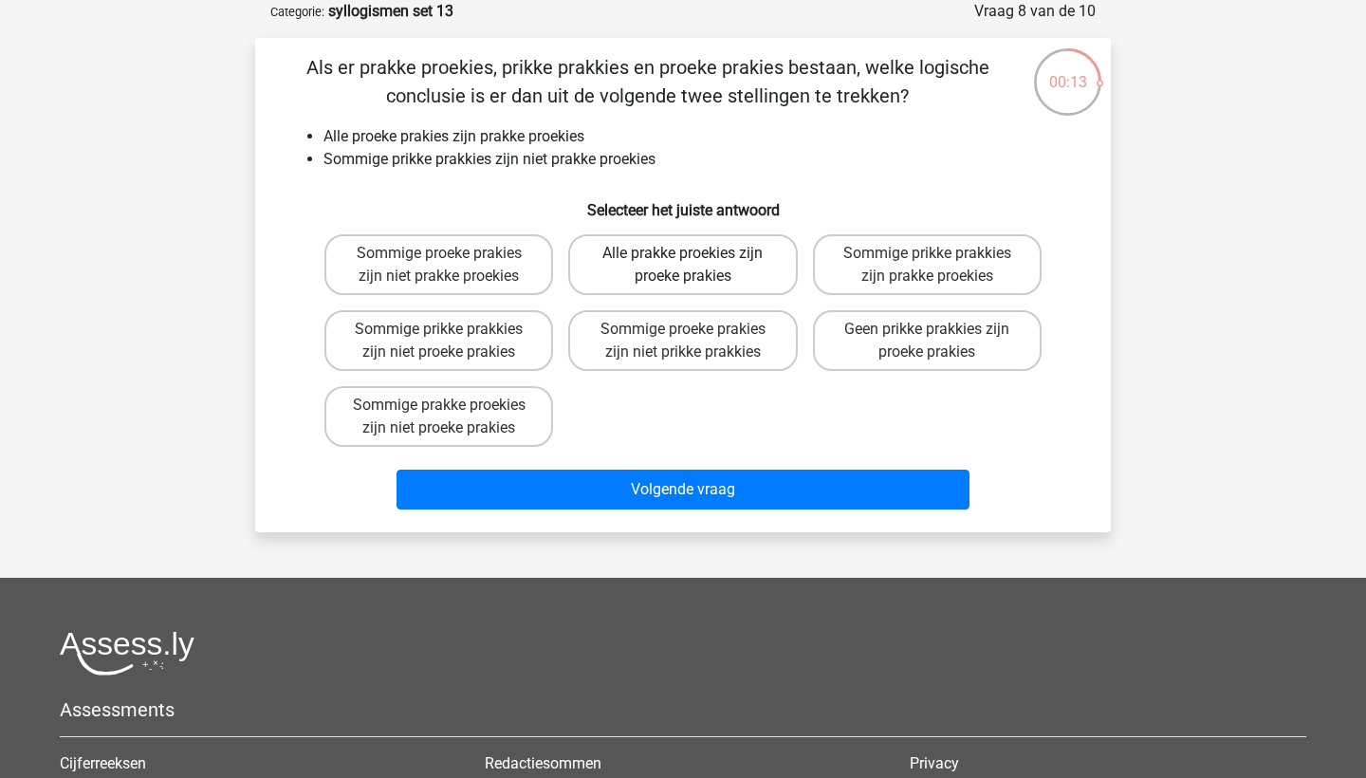
click at [743, 275] on label "Alle prakke proekies zijn proeke prakies" at bounding box center [682, 264] width 229 height 61
click at [695, 266] on input "Alle prakke proekies zijn proeke prakies" at bounding box center [689, 259] width 12 height 12
radio input "true"
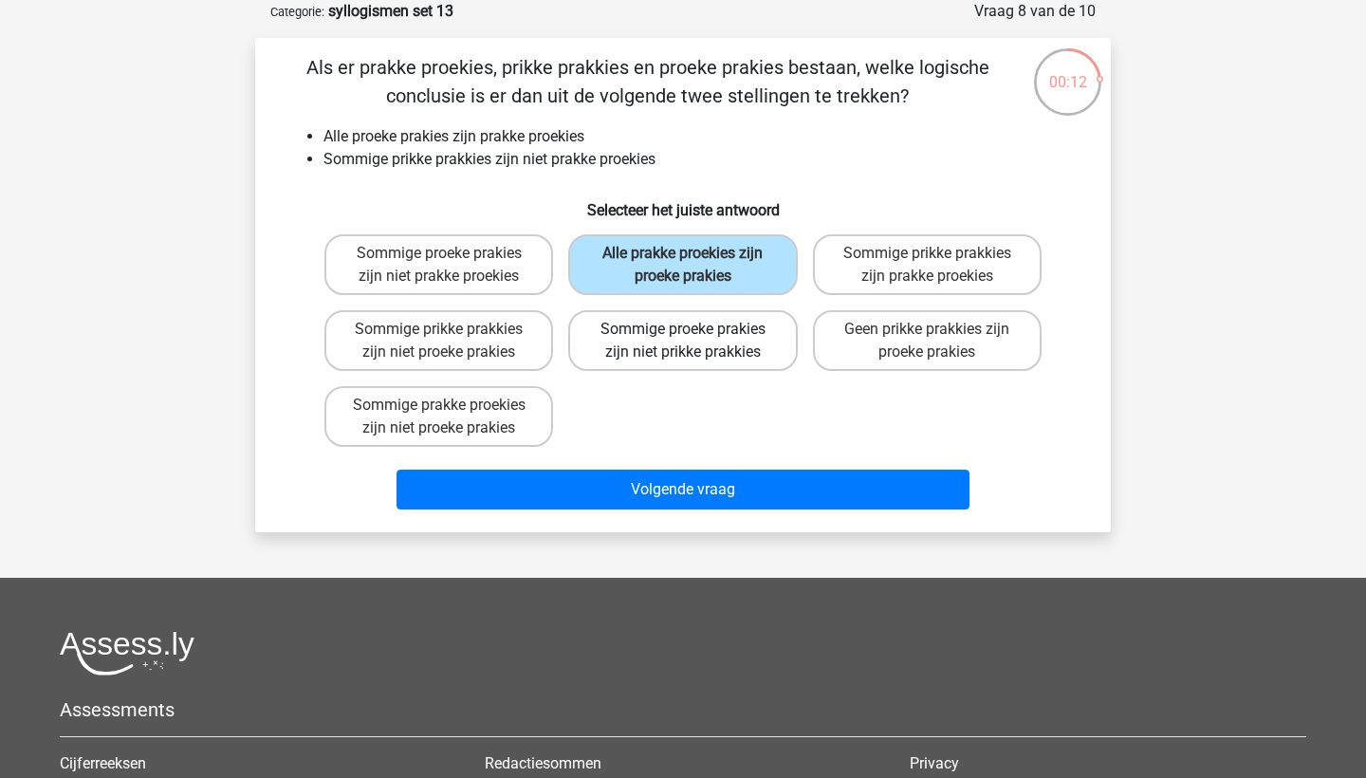
click at [695, 352] on label "Sommige proeke prakies zijn niet prikke prakkies" at bounding box center [682, 340] width 229 height 61
click at [695, 341] on input "Sommige proeke prakies zijn niet prikke prakkies" at bounding box center [689, 335] width 12 height 12
radio input "true"
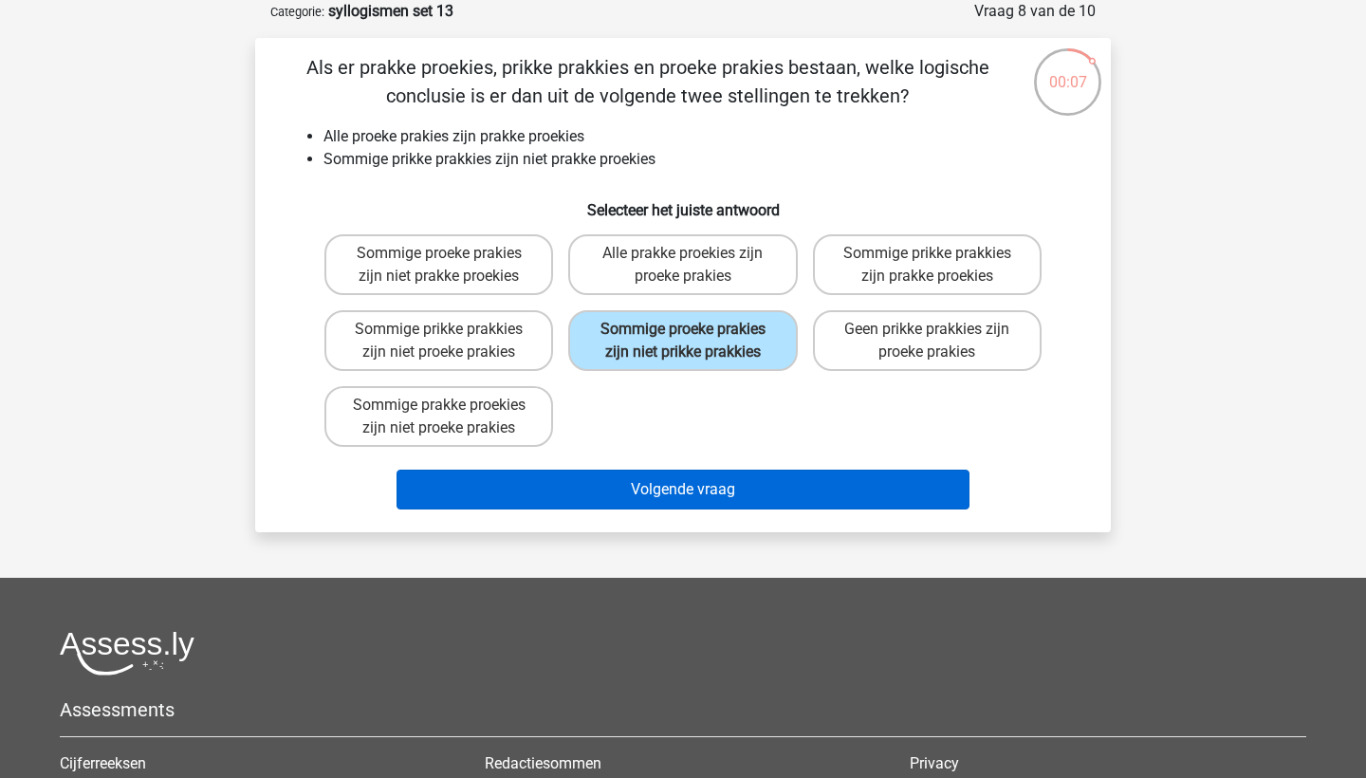
click at [581, 509] on button "Volgende vraag" at bounding box center [683, 490] width 574 height 40
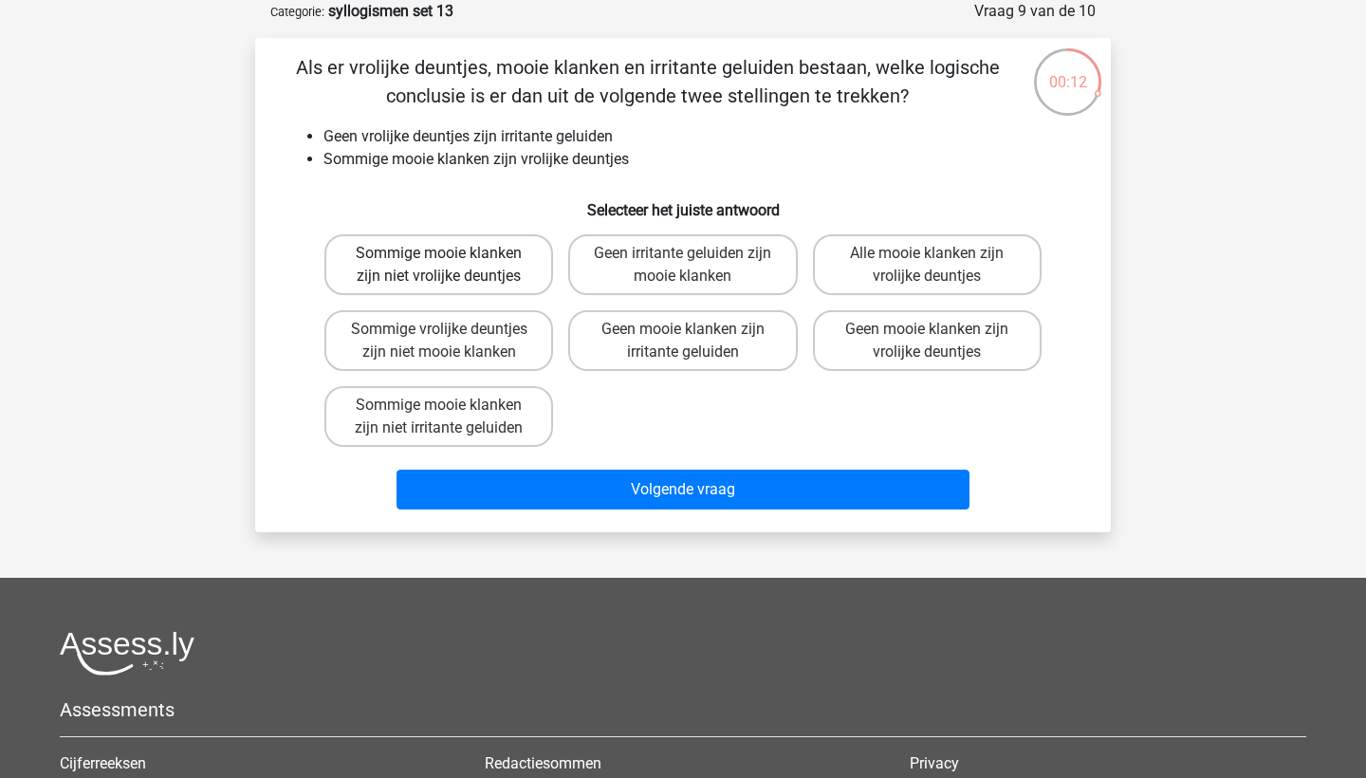
click at [538, 283] on label "Sommige mooie klanken zijn niet vrolijke deuntjes" at bounding box center [438, 264] width 229 height 61
click at [452, 266] on input "Sommige mooie klanken zijn niet vrolijke deuntjes" at bounding box center [445, 259] width 12 height 12
radio input "true"
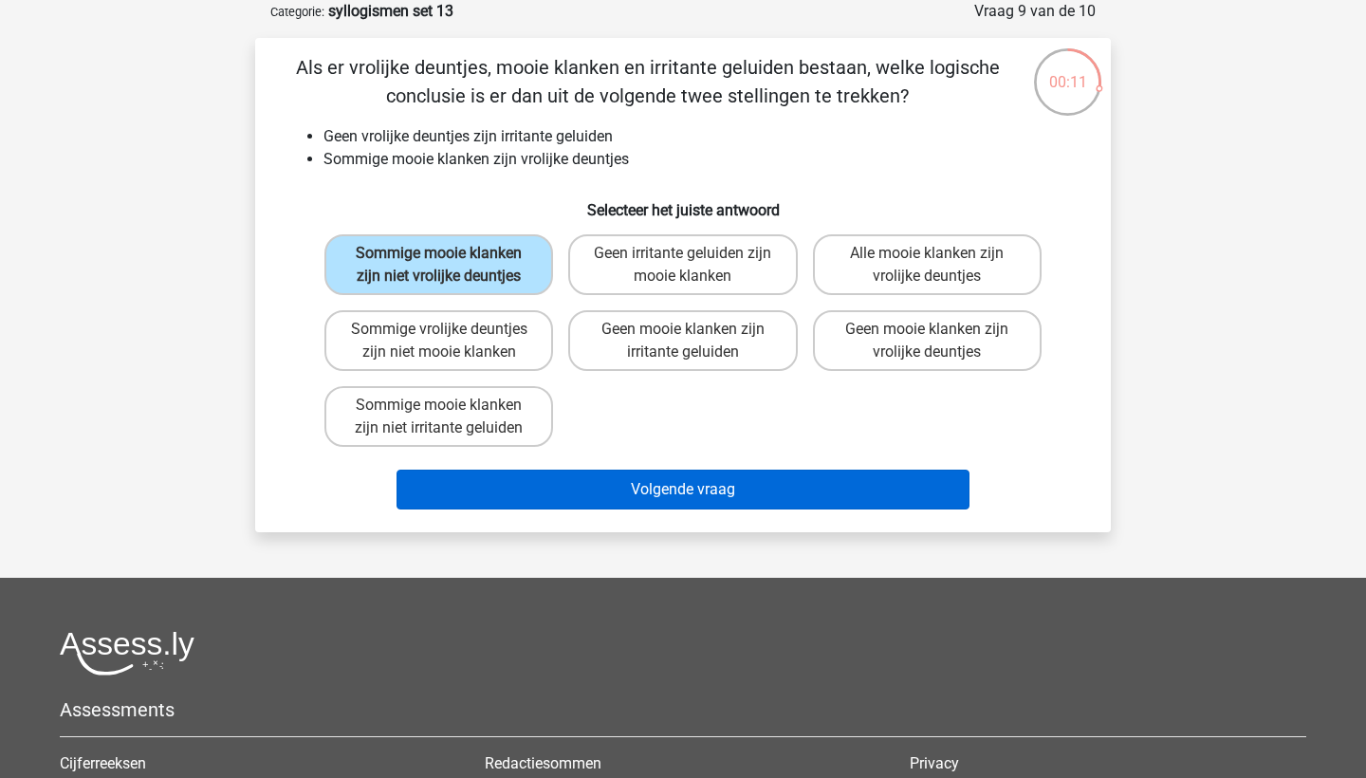
click at [545, 509] on button "Volgende vraag" at bounding box center [683, 490] width 574 height 40
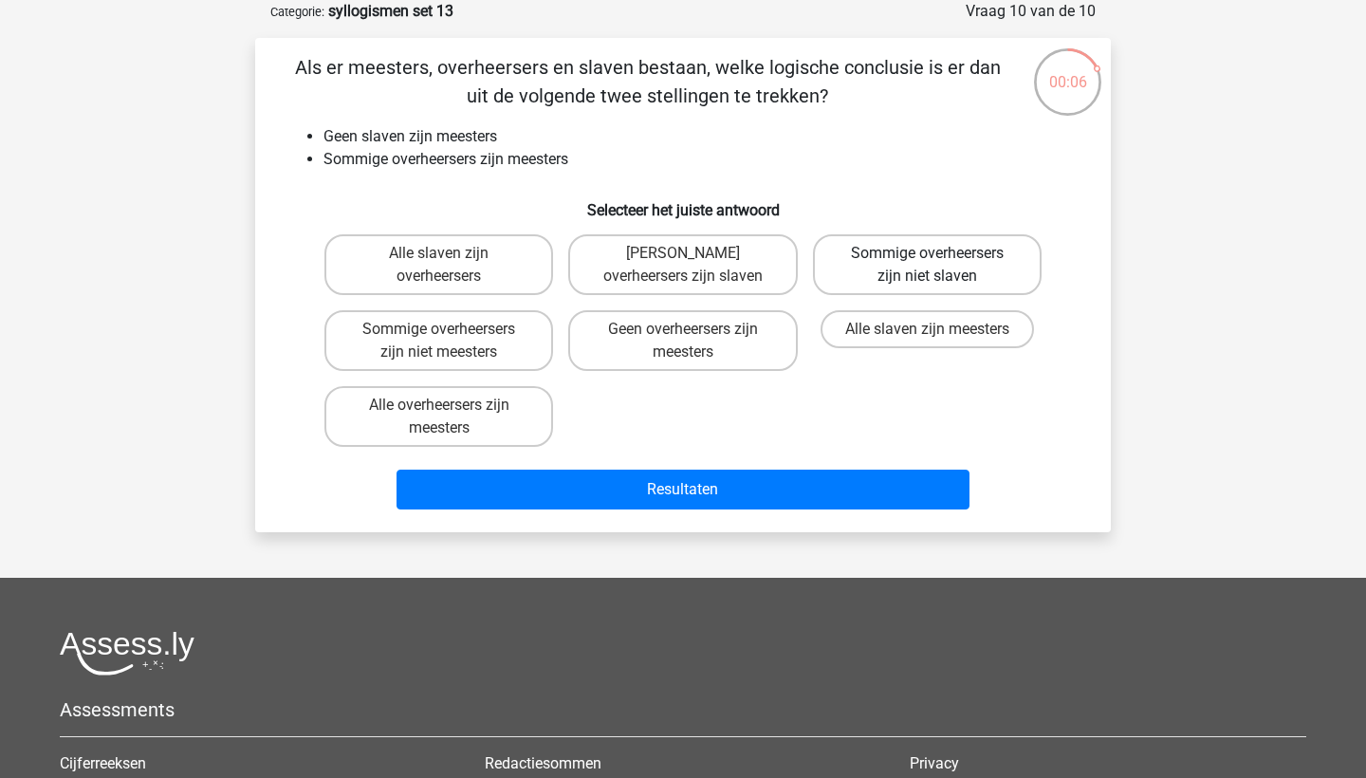
click at [899, 273] on label "Sommige overheersers zijn niet slaven" at bounding box center [927, 264] width 229 height 61
click at [927, 266] on input "Sommige overheersers zijn niet slaven" at bounding box center [933, 259] width 12 height 12
radio input "true"
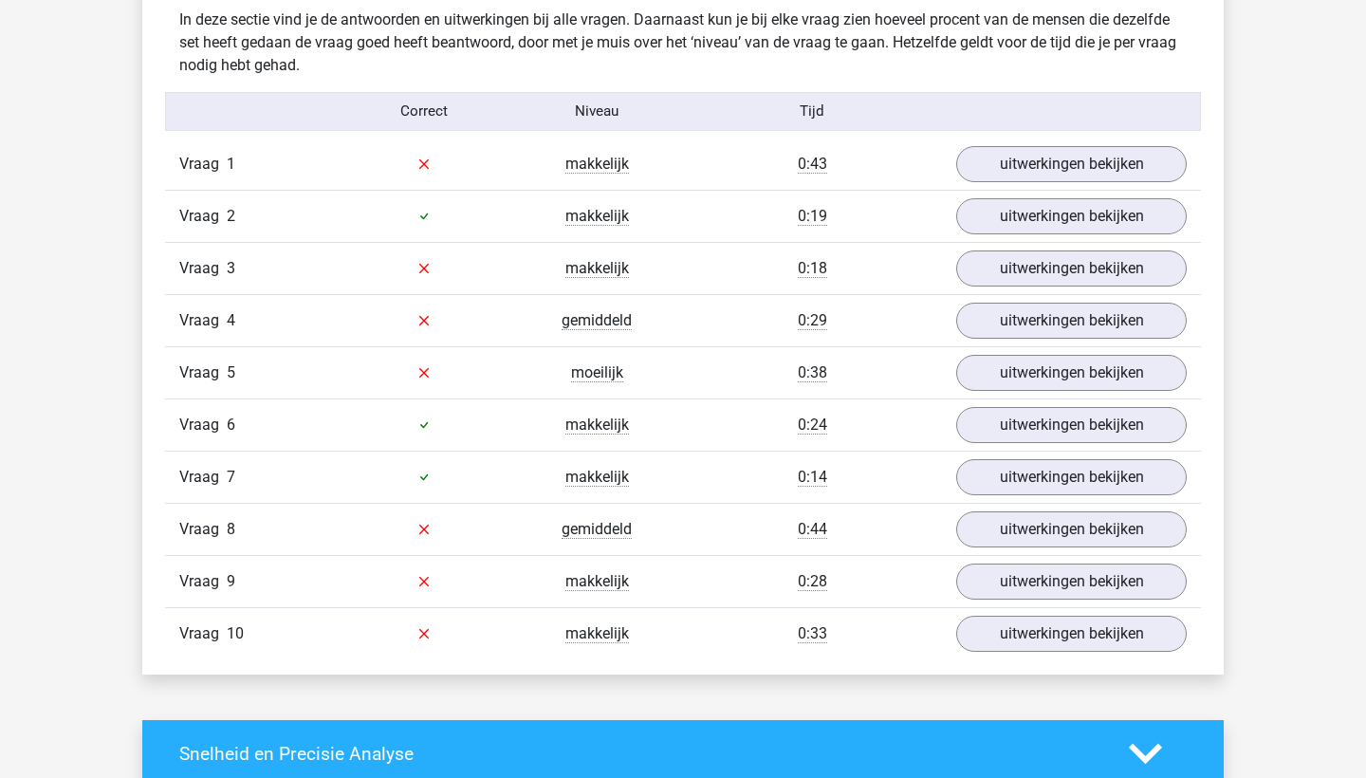
scroll to position [1196, 0]
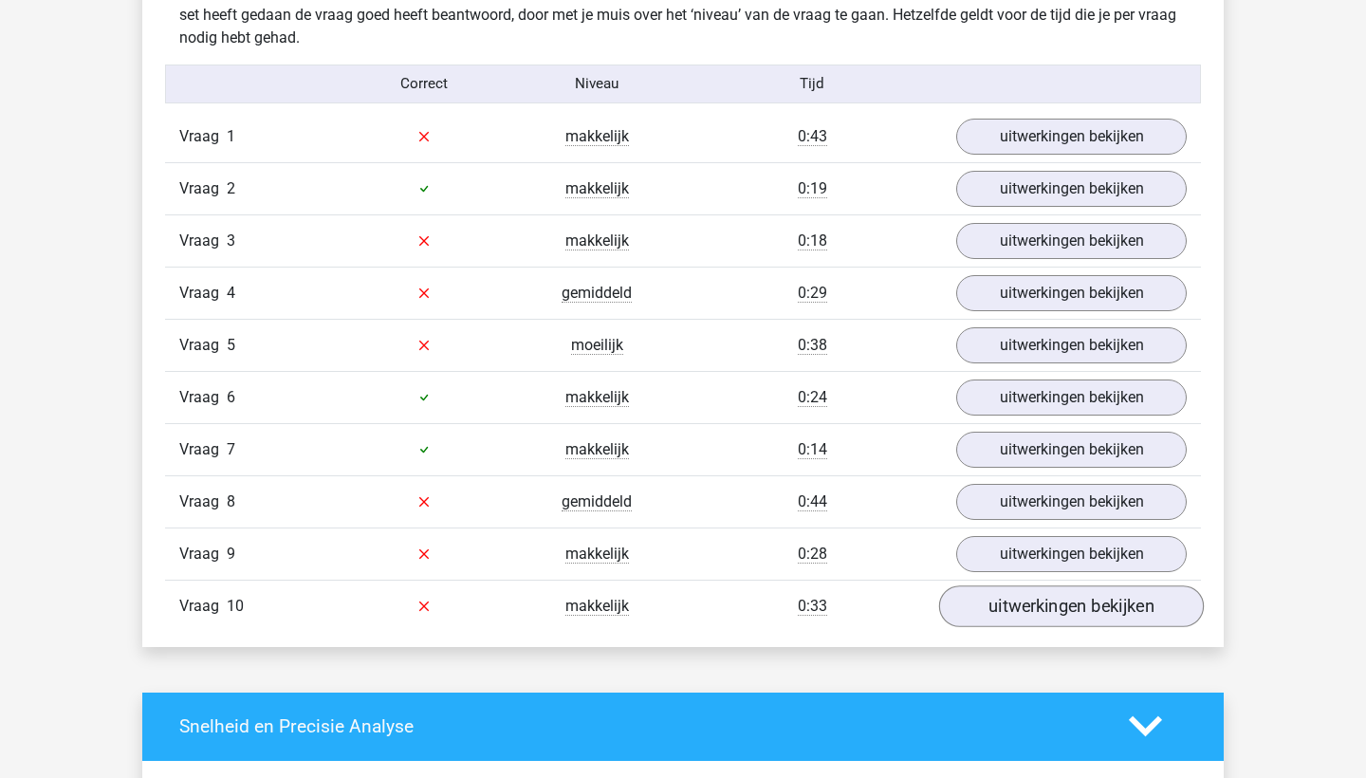
click at [1024, 600] on link "uitwerkingen bekijken" at bounding box center [1071, 606] width 265 height 42
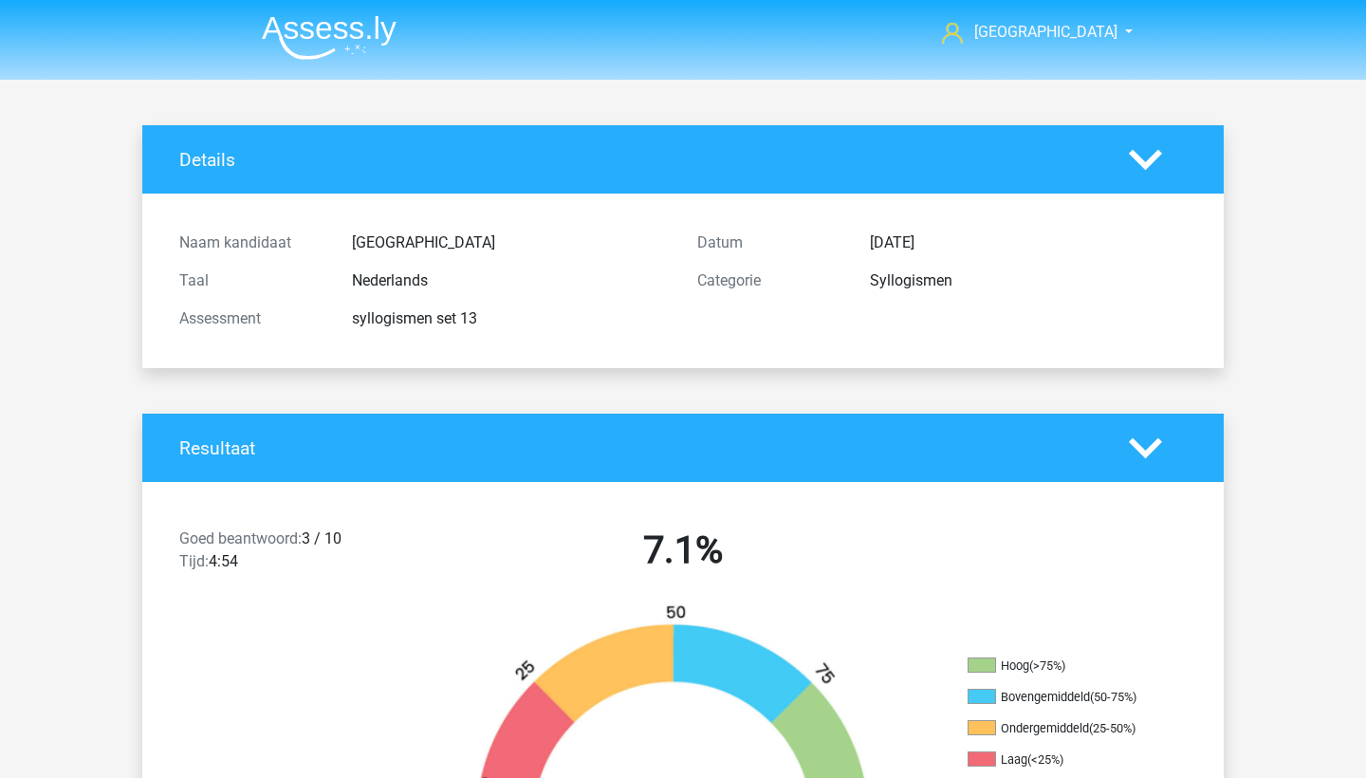
scroll to position [0, 0]
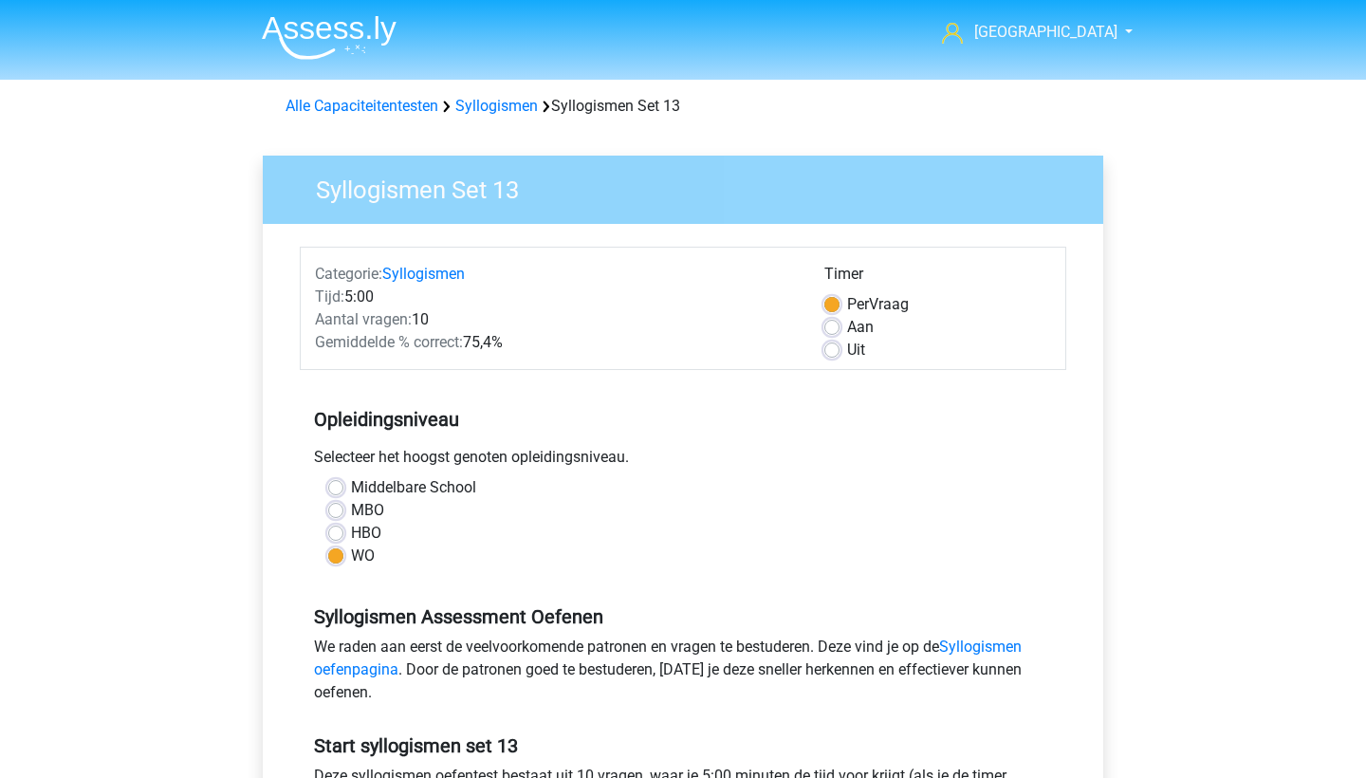
click at [345, 36] on img at bounding box center [329, 37] width 135 height 45
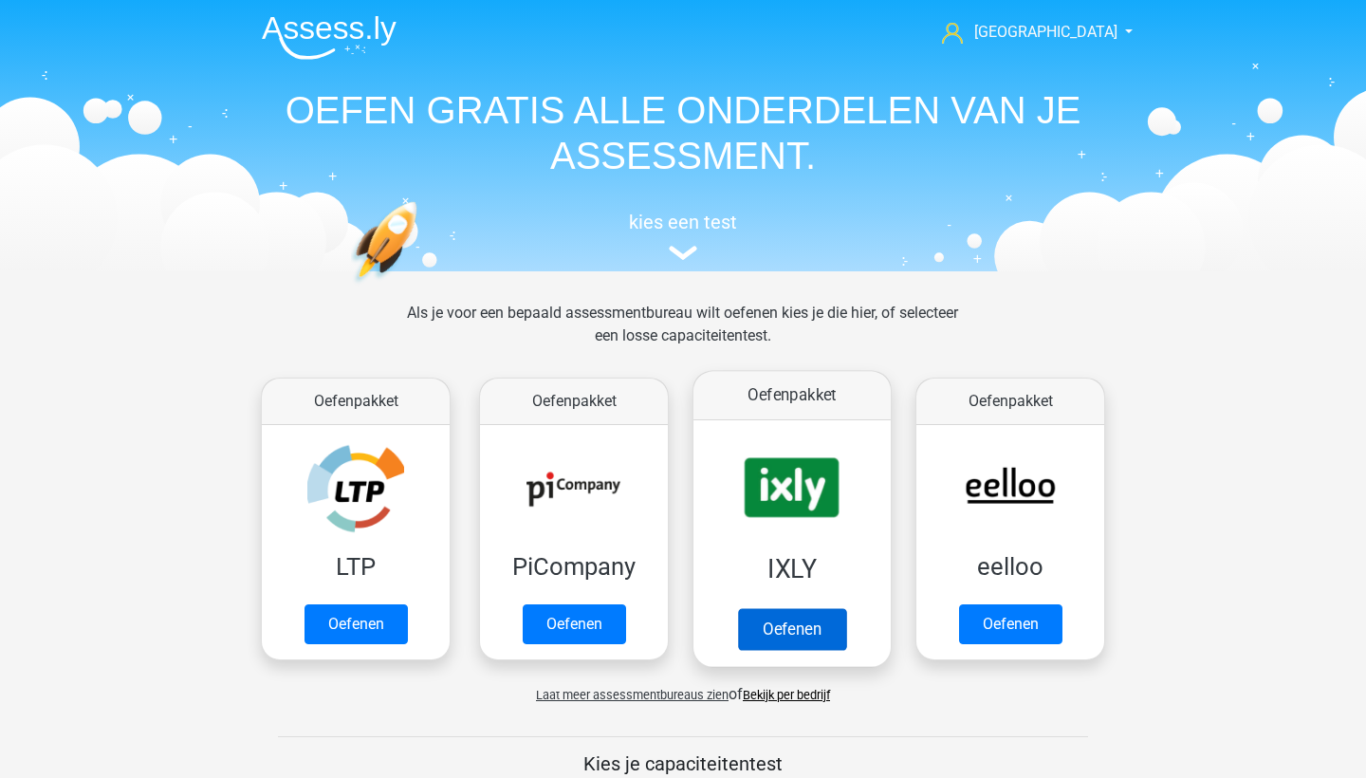
click at [821, 630] on link "Oefenen" at bounding box center [792, 629] width 108 height 42
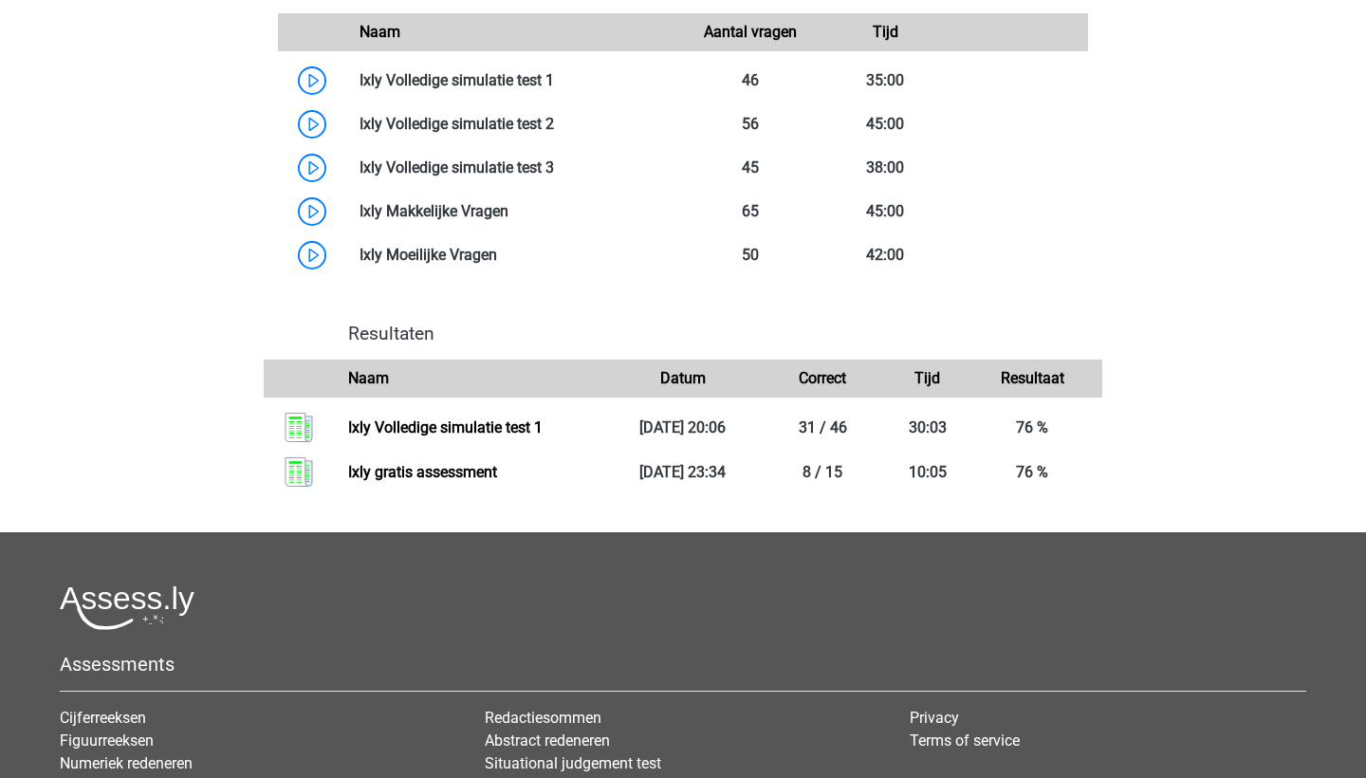
scroll to position [1025, 0]
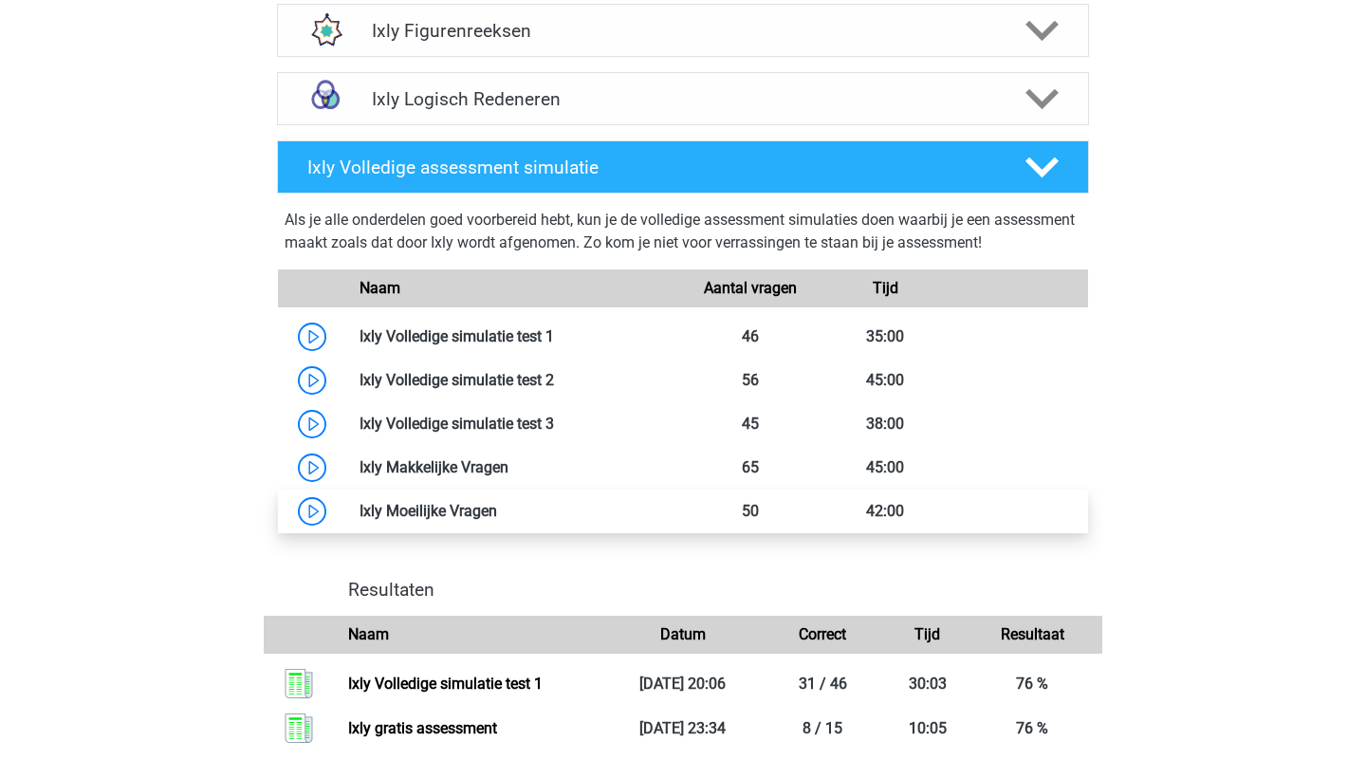
click at [497, 510] on link at bounding box center [497, 511] width 0 height 18
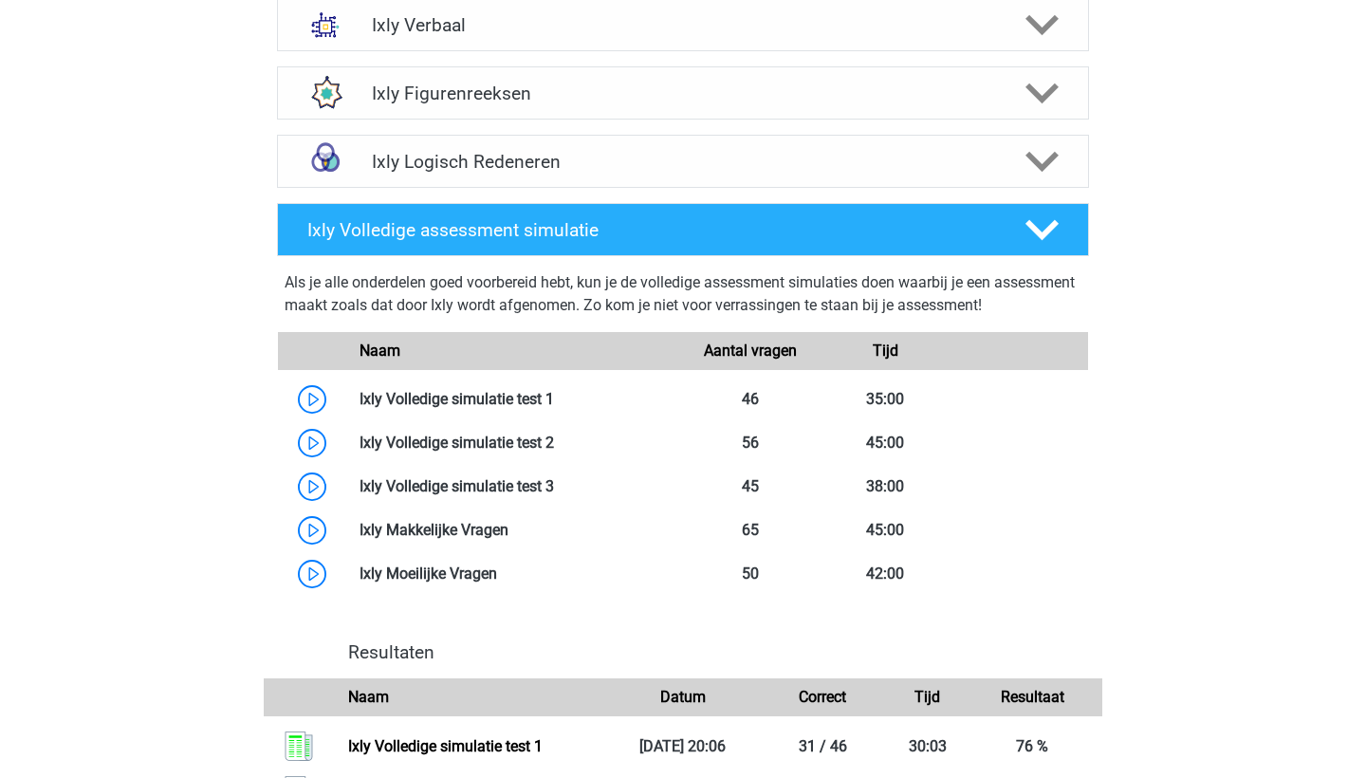
scroll to position [967, 0]
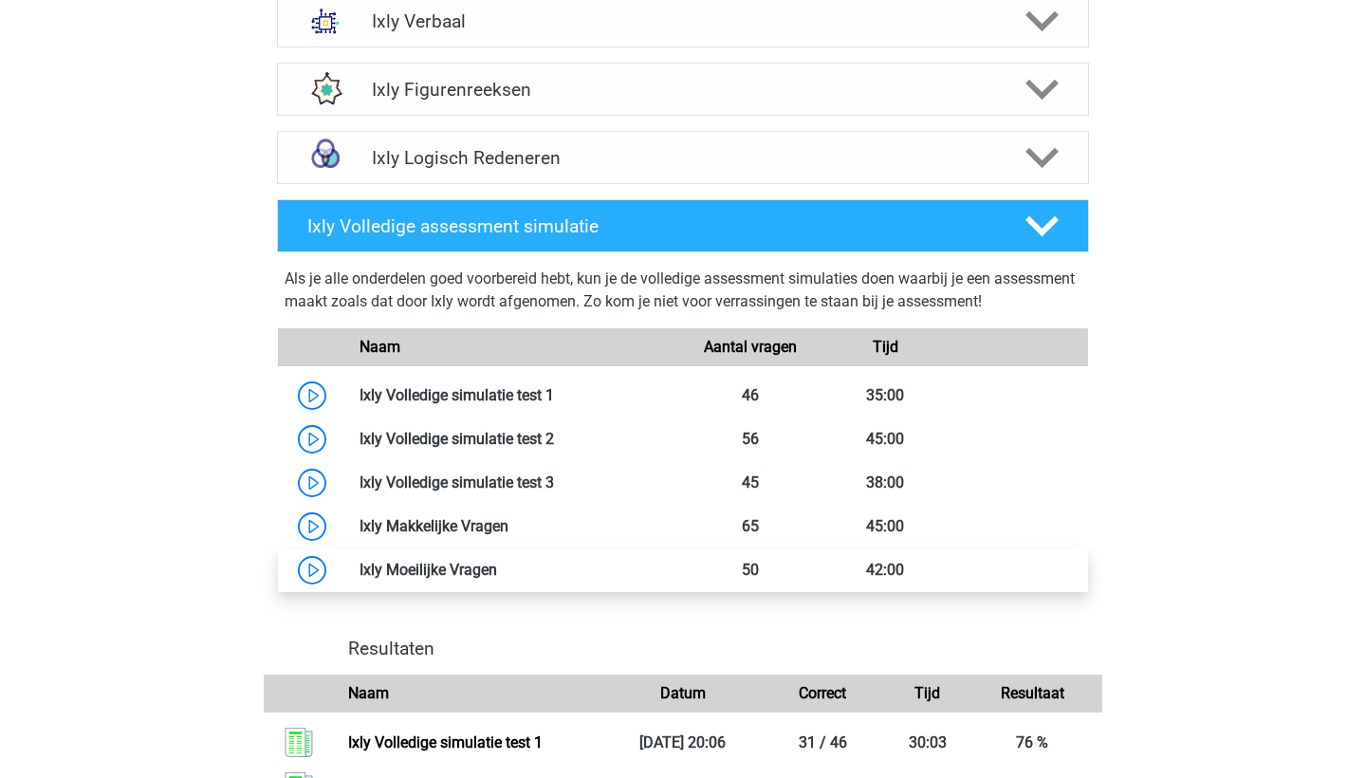
click at [497, 579] on link at bounding box center [497, 570] width 0 height 18
click at [193, 528] on div "milano milanvarma21@gmail.com Nederlands" at bounding box center [683, 190] width 1366 height 2314
click at [497, 571] on link at bounding box center [497, 570] width 0 height 18
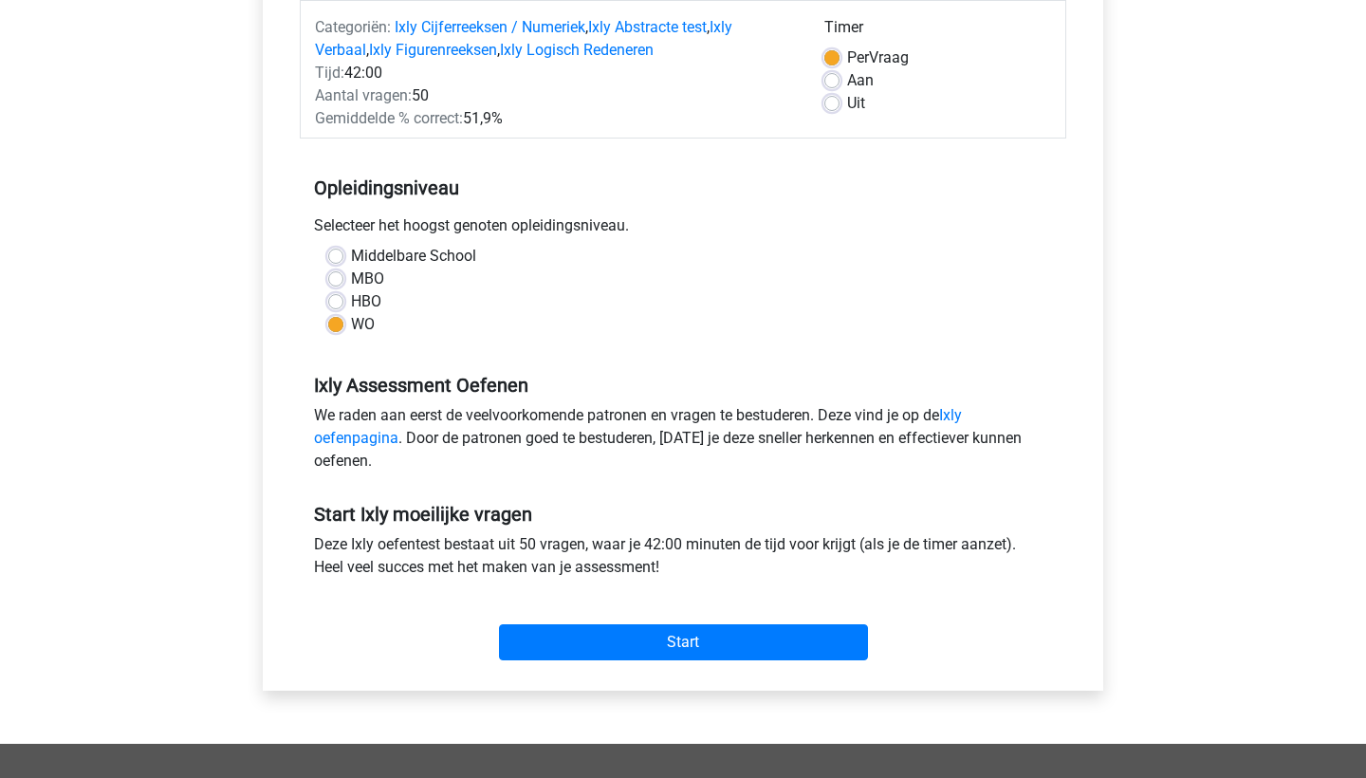
scroll to position [157, 0]
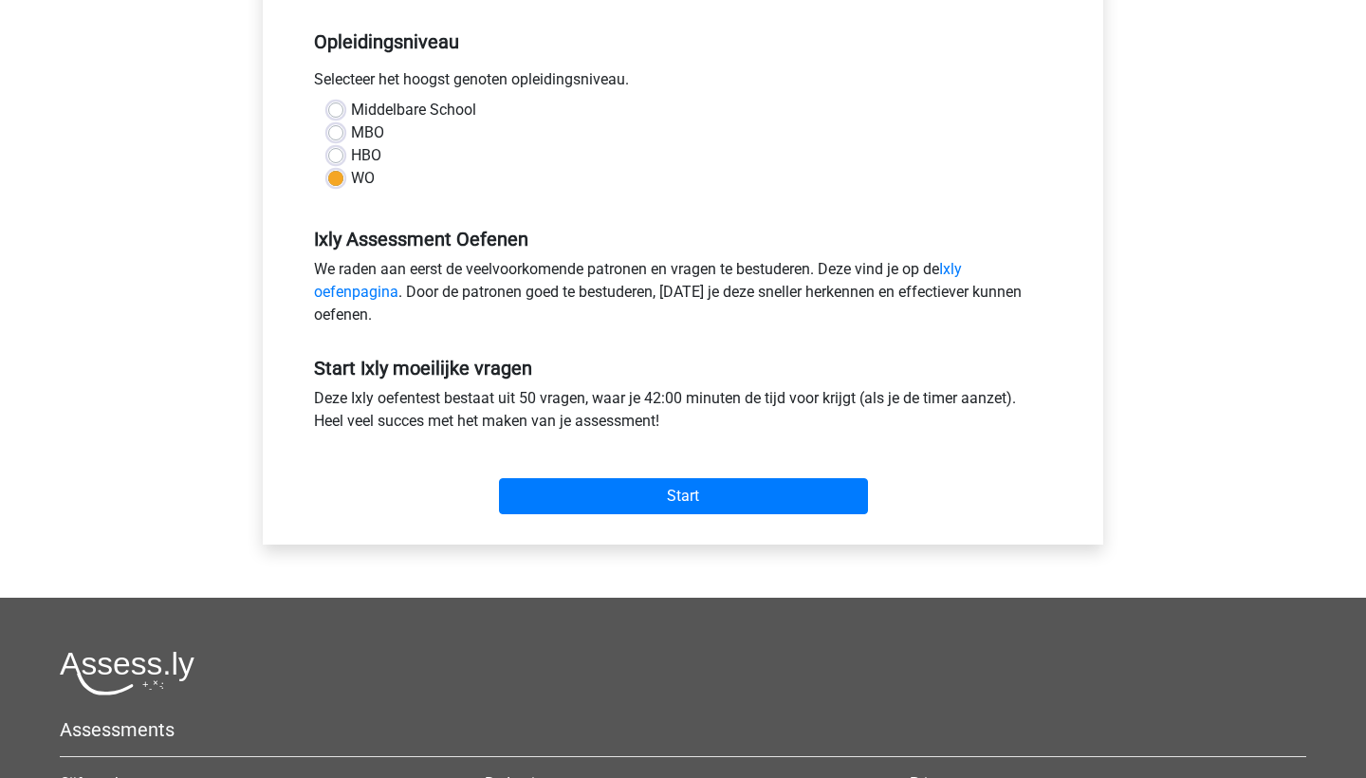
scroll to position [492, 0]
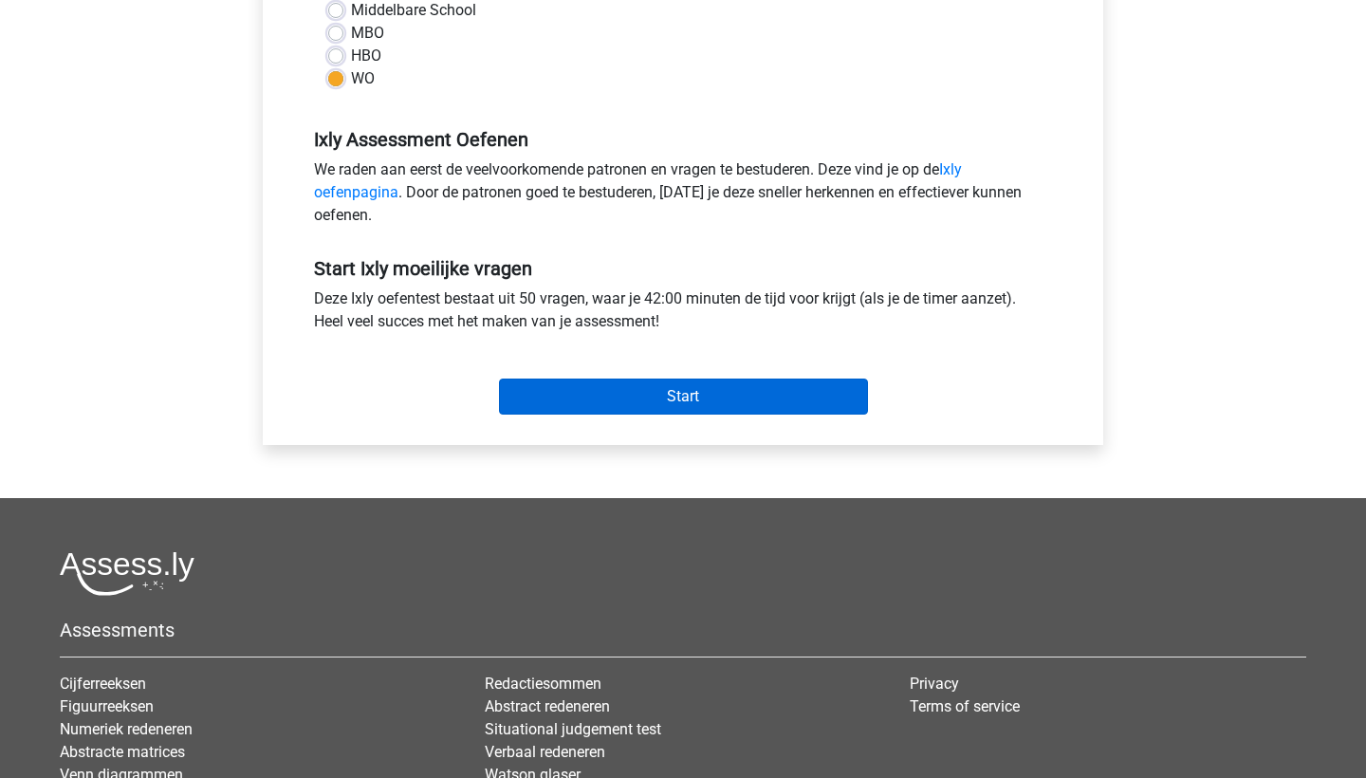
click at [670, 396] on input "Start" at bounding box center [683, 396] width 369 height 36
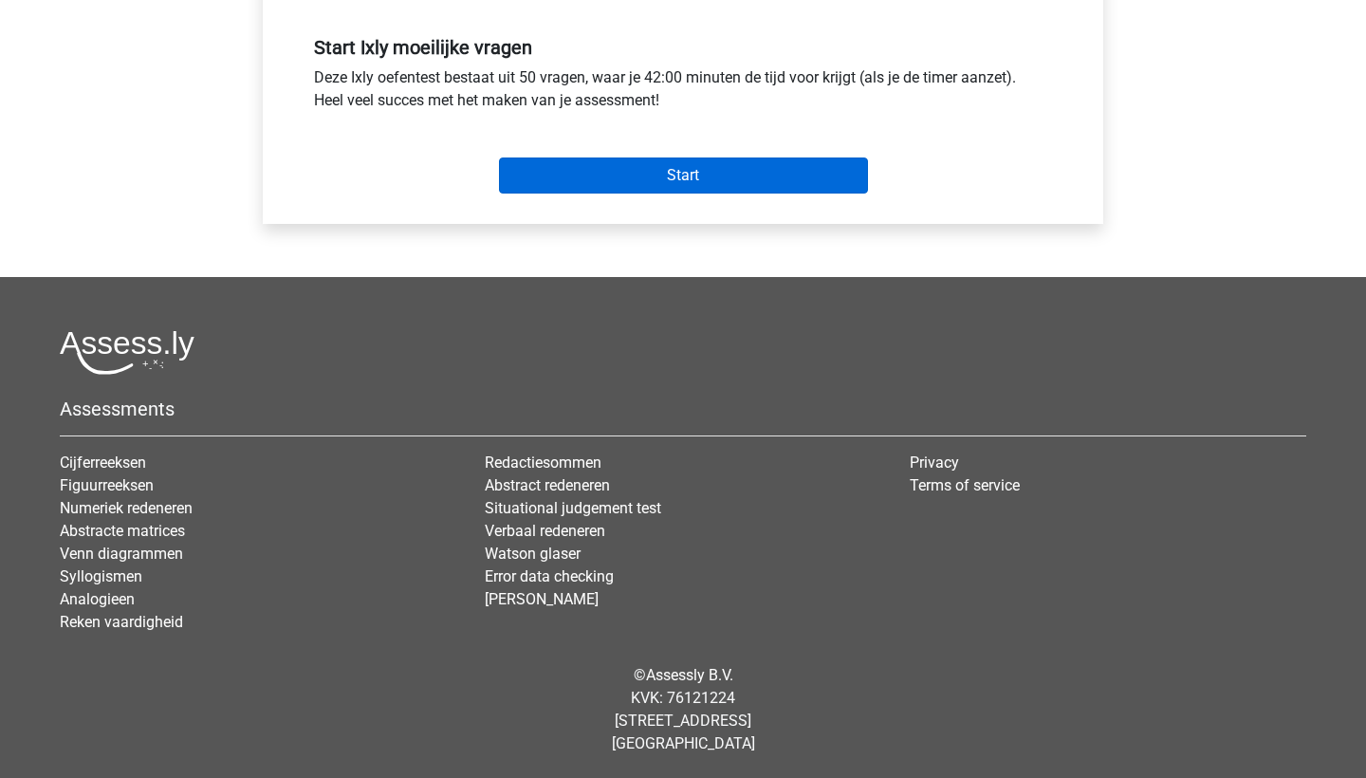
scroll to position [713, 0]
click at [670, 181] on input "Start" at bounding box center [683, 175] width 369 height 36
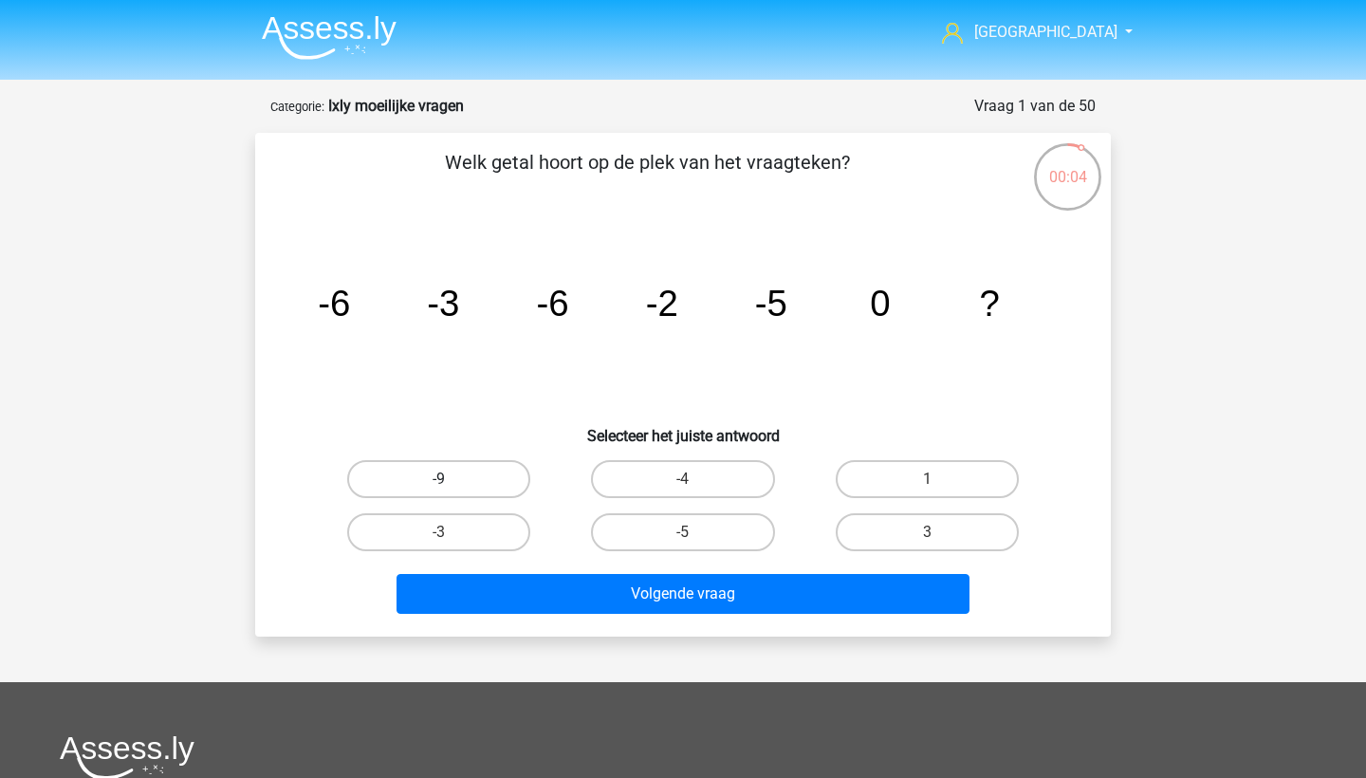
click at [477, 493] on label "-9" at bounding box center [438, 479] width 183 height 38
click at [452, 491] on input "-9" at bounding box center [445, 485] width 12 height 12
radio input "true"
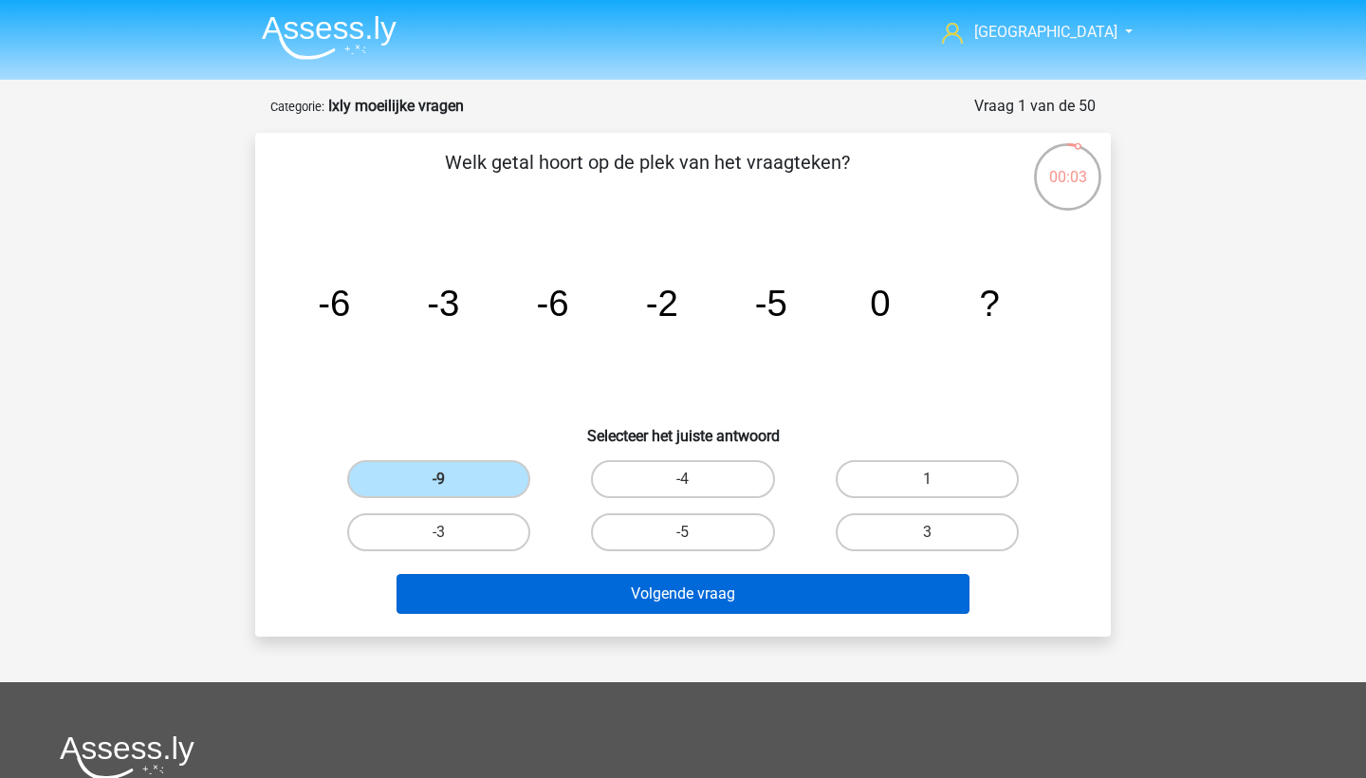
click at [532, 589] on button "Volgende vraag" at bounding box center [683, 594] width 574 height 40
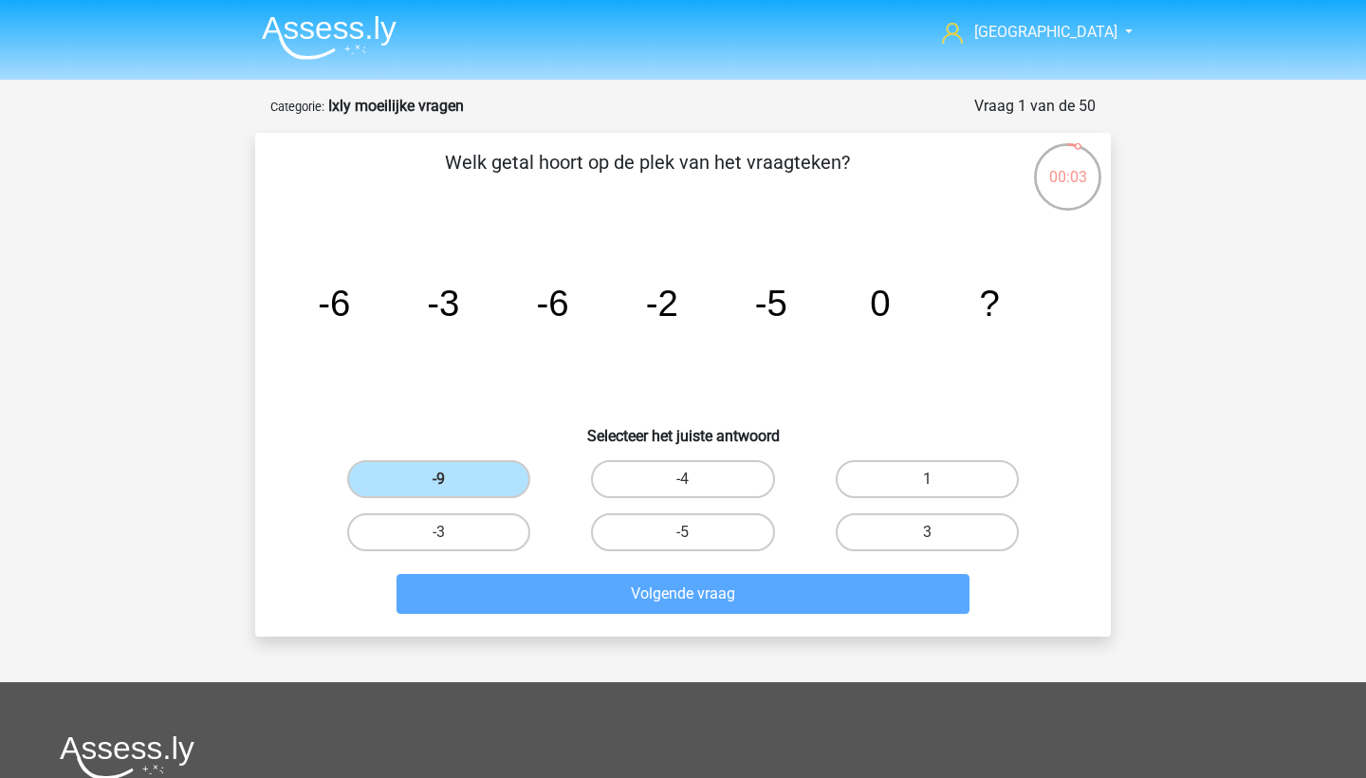
scroll to position [95, 0]
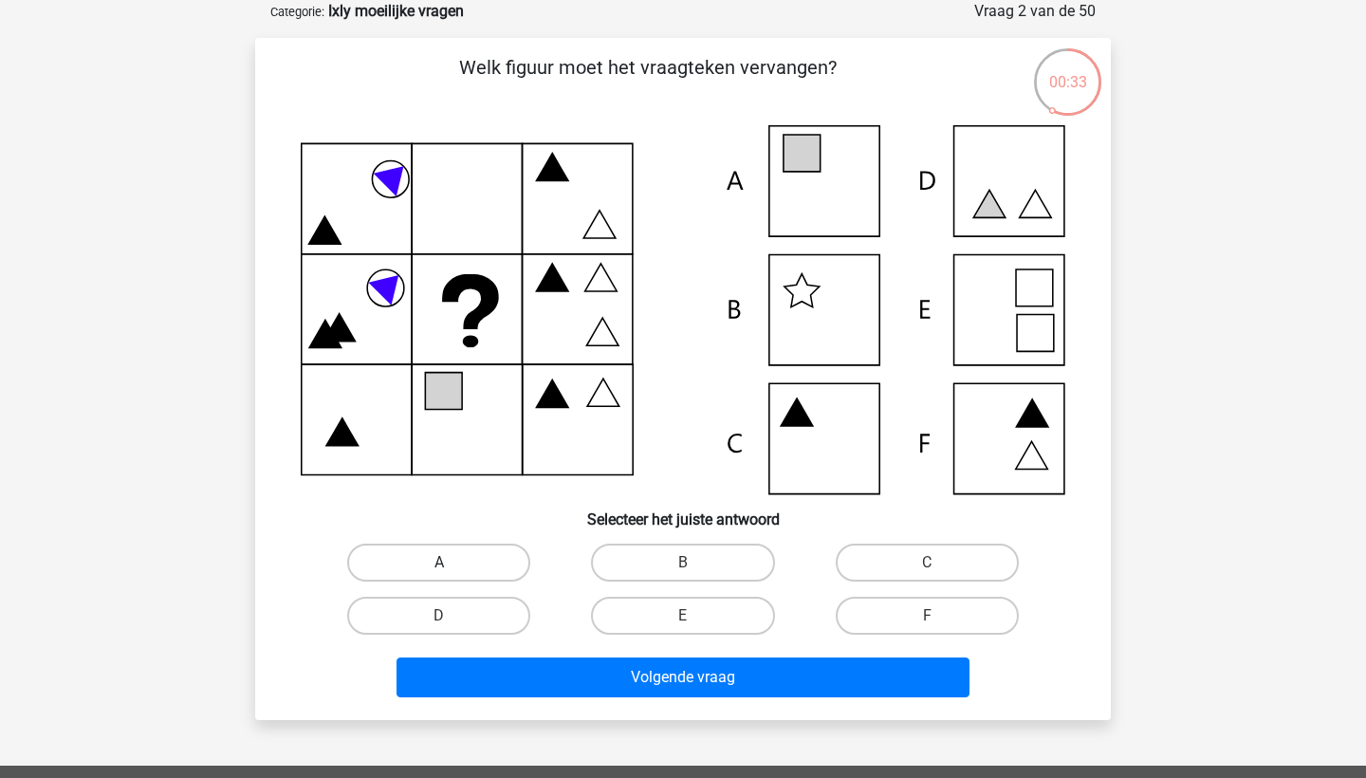
click at [495, 550] on label "A" at bounding box center [438, 563] width 183 height 38
click at [452, 562] on input "A" at bounding box center [445, 568] width 12 height 12
radio input "true"
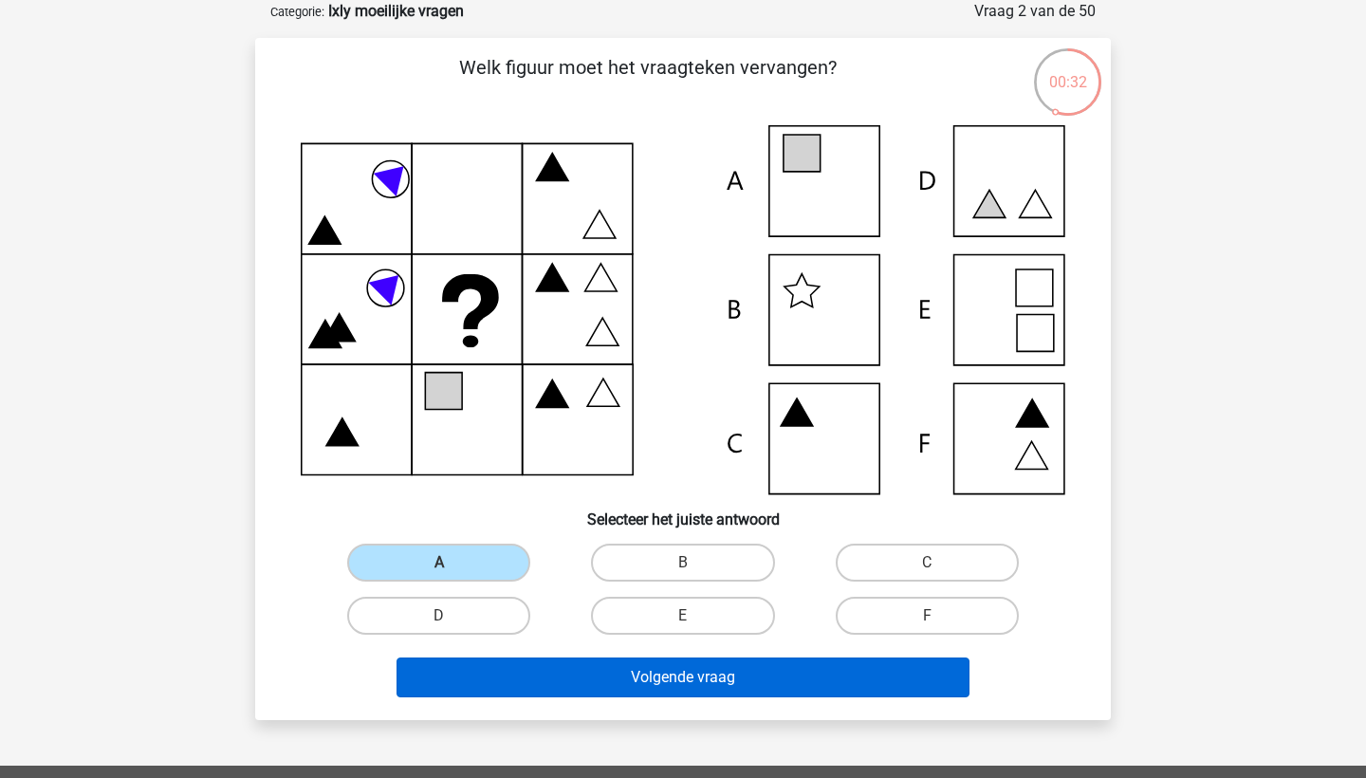
click at [537, 665] on button "Volgende vraag" at bounding box center [683, 677] width 574 height 40
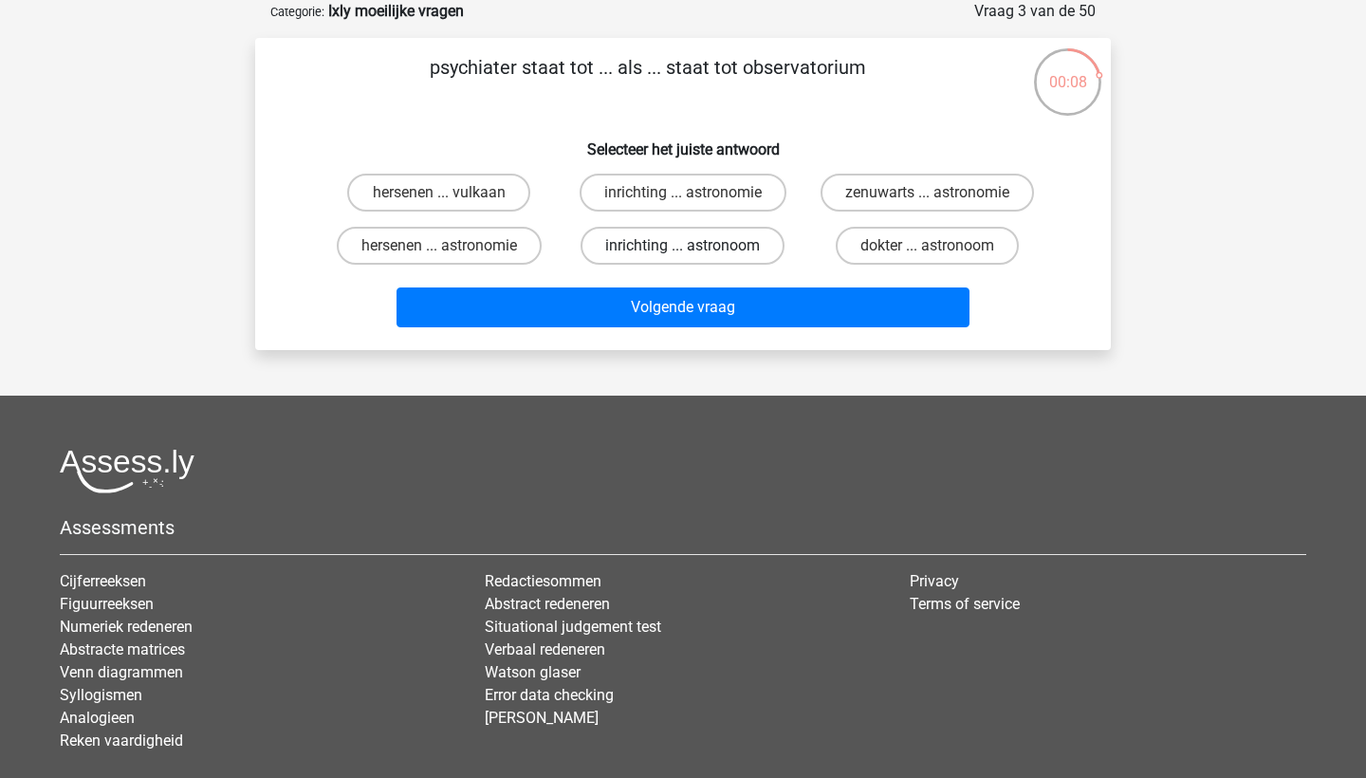
click at [755, 254] on label "inrichting ... astronoom" at bounding box center [683, 246] width 204 height 38
click at [695, 254] on input "inrichting ... astronoom" at bounding box center [689, 252] width 12 height 12
radio input "true"
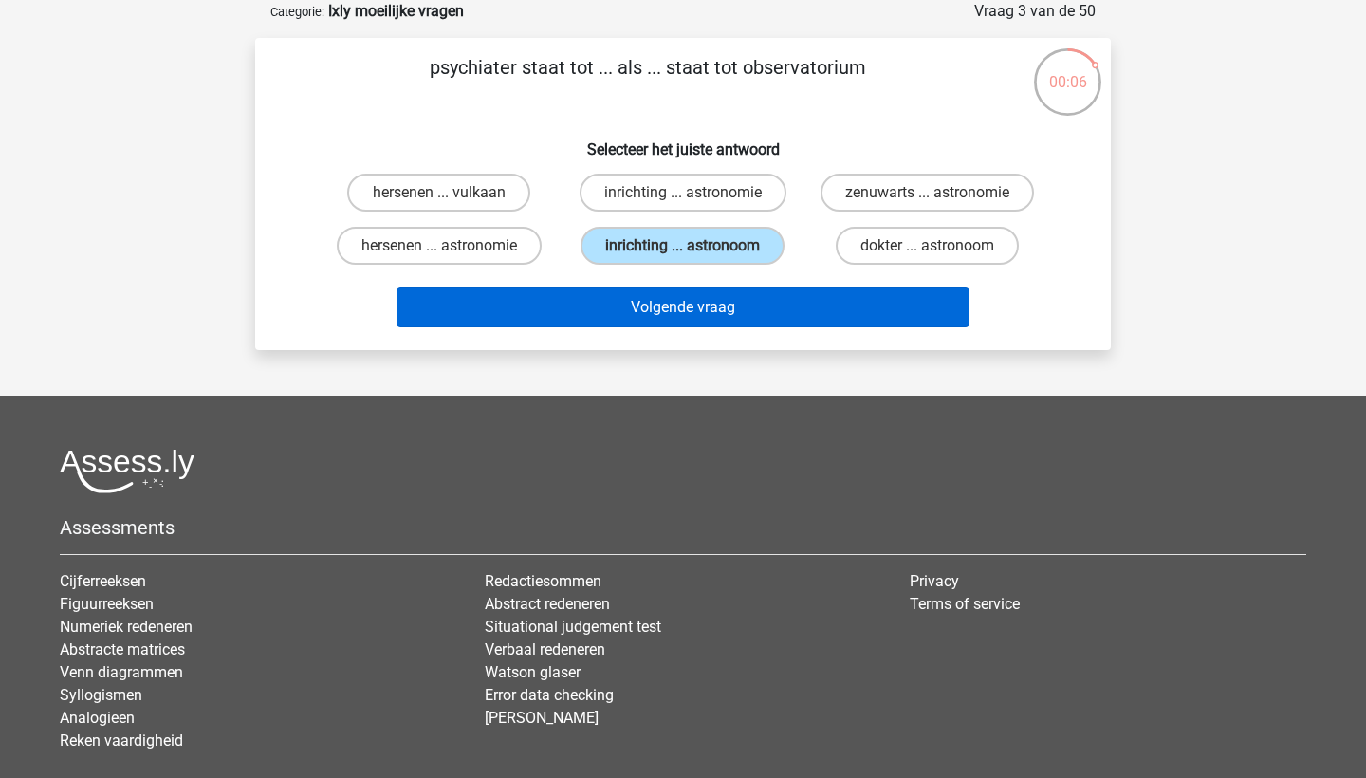
click at [757, 310] on button "Volgende vraag" at bounding box center [683, 307] width 574 height 40
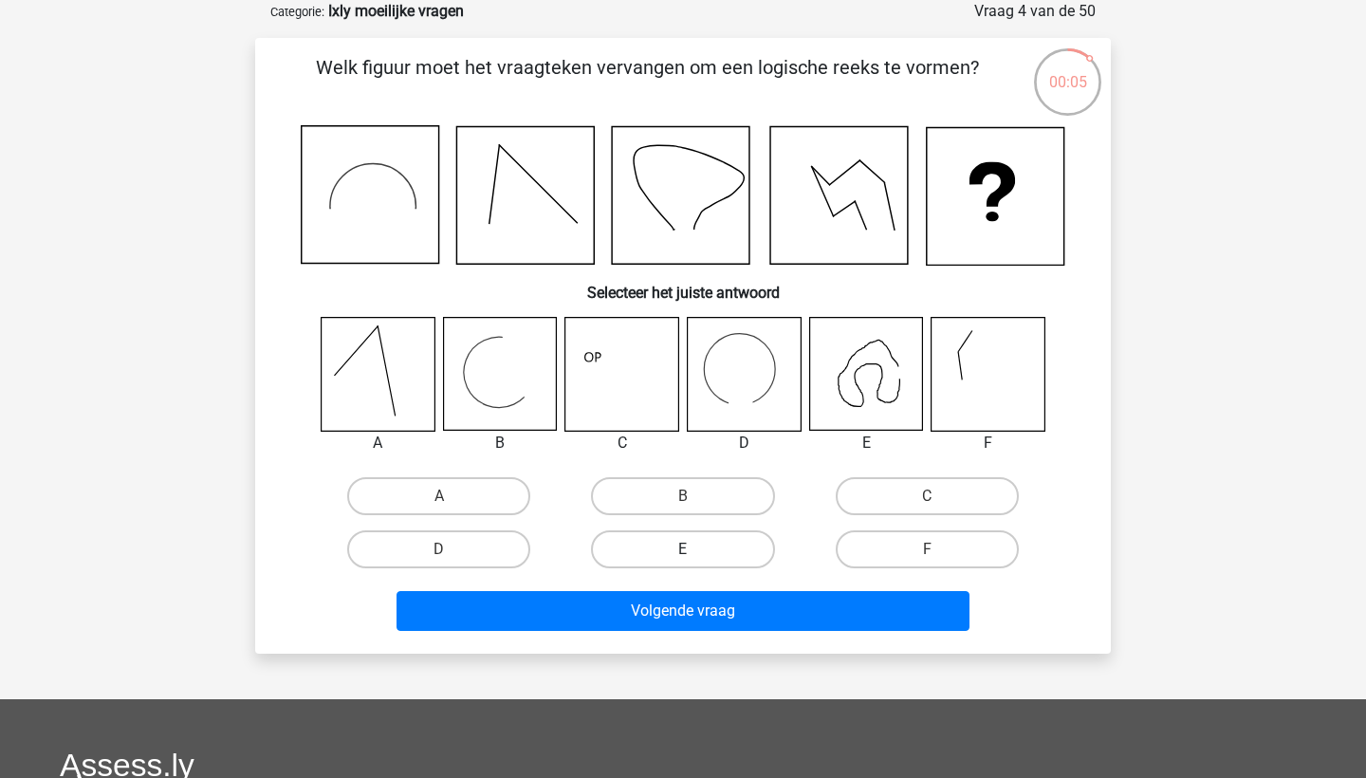
click at [716, 544] on label "E" at bounding box center [682, 549] width 183 height 38
click at [695, 549] on input "E" at bounding box center [689, 555] width 12 height 12
radio input "true"
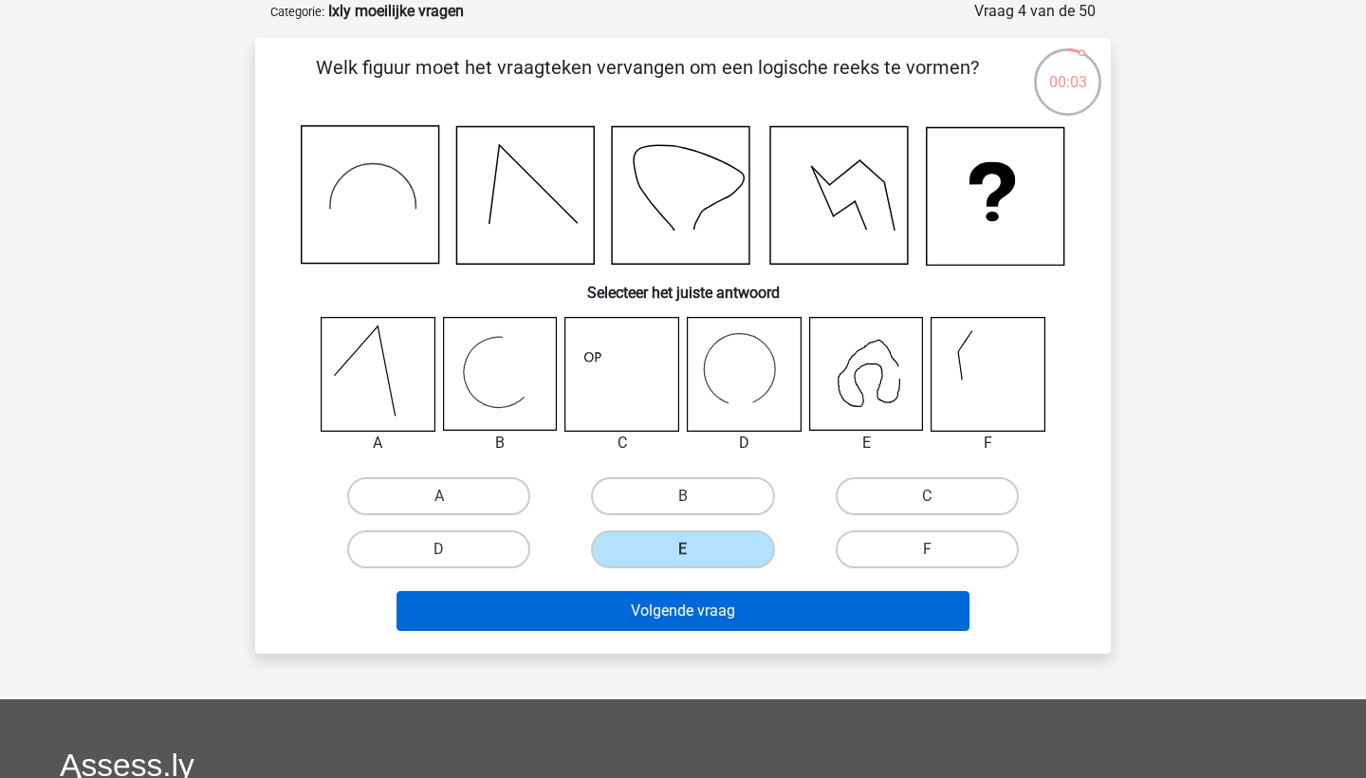
click at [721, 616] on button "Volgende vraag" at bounding box center [683, 611] width 574 height 40
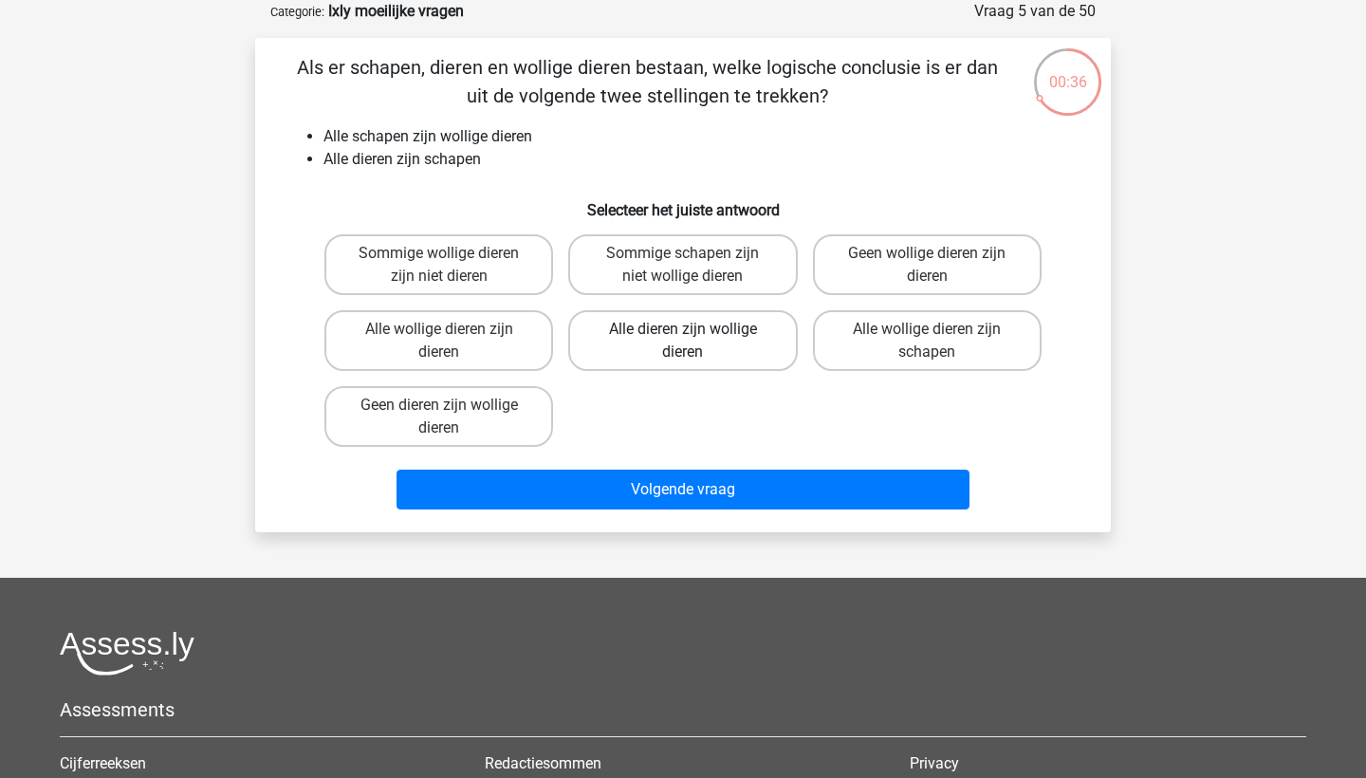
click at [763, 354] on label "Alle dieren zijn wollige dieren" at bounding box center [682, 340] width 229 height 61
click at [695, 341] on input "Alle dieren zijn wollige dieren" at bounding box center [689, 335] width 12 height 12
radio input "true"
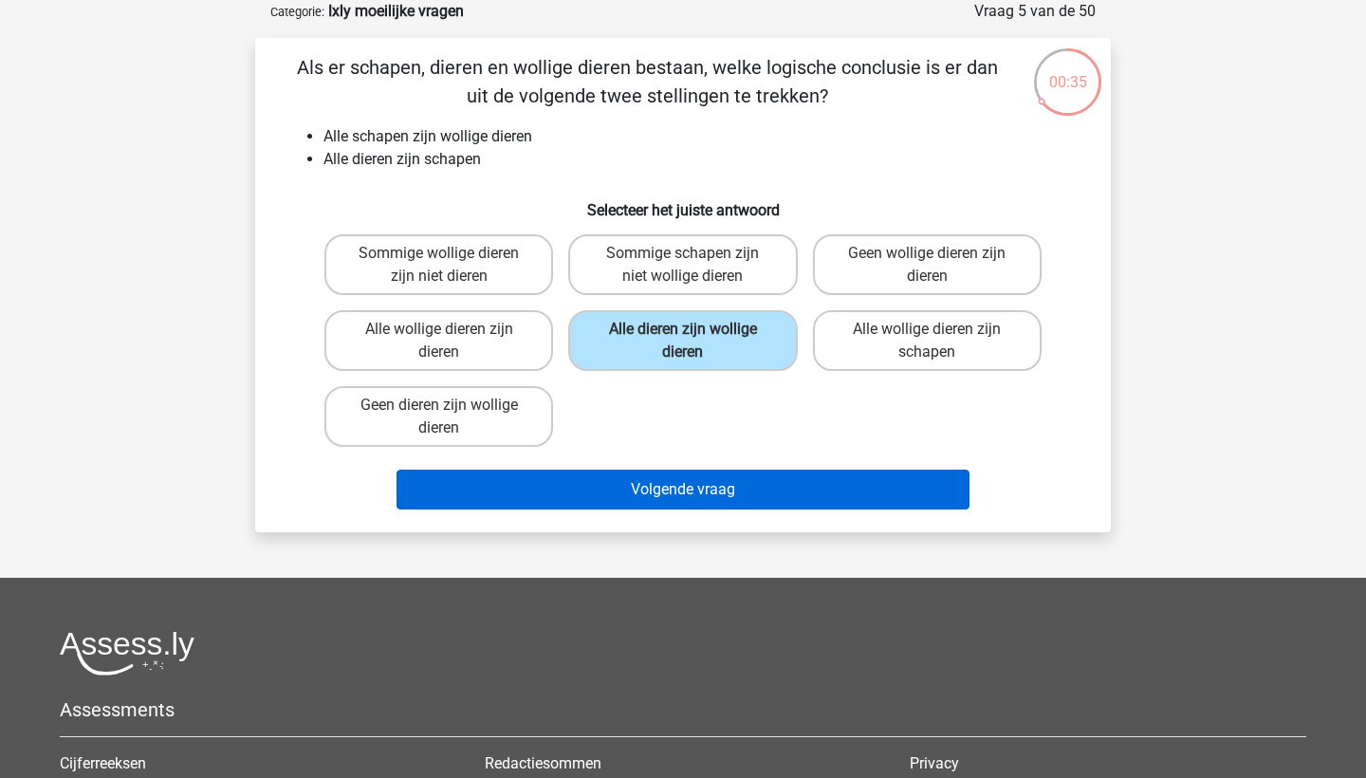
click at [786, 487] on button "Volgende vraag" at bounding box center [683, 490] width 574 height 40
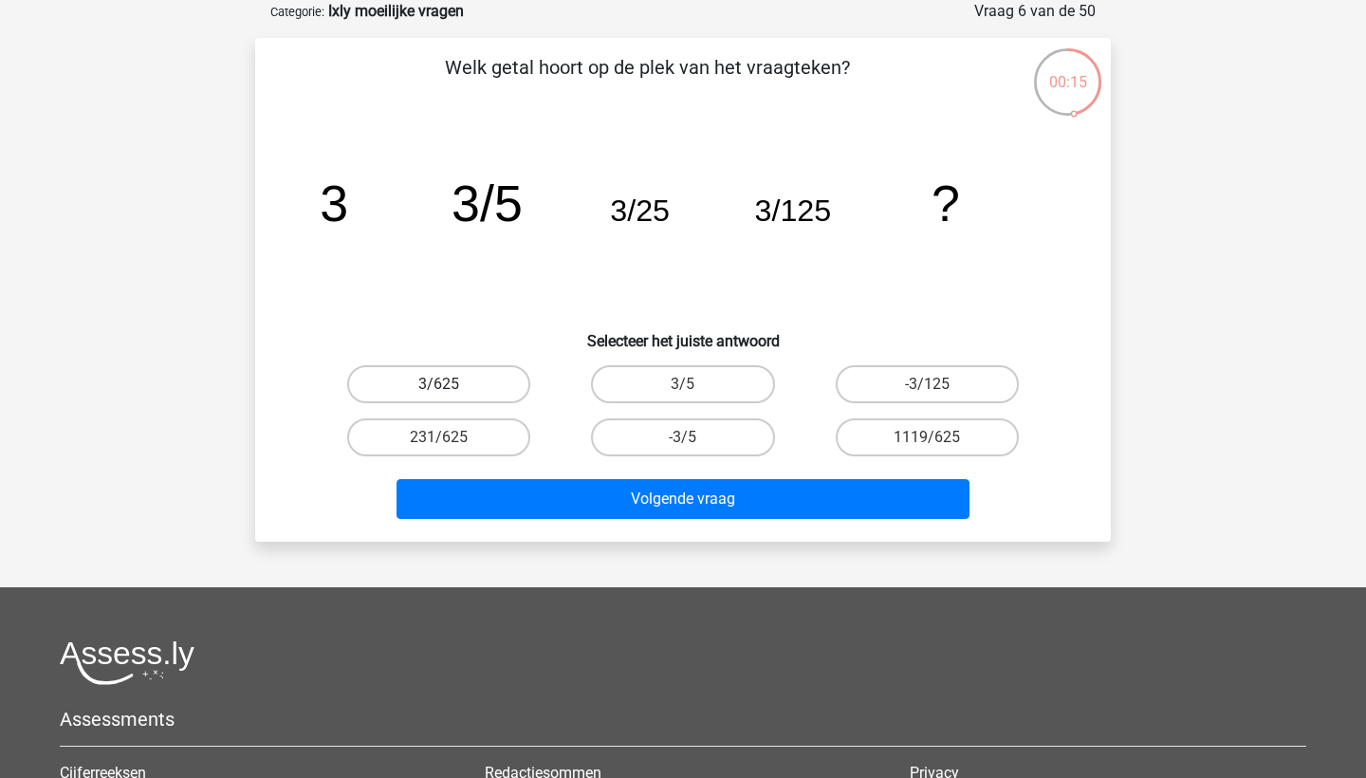
click at [502, 388] on label "3/625" at bounding box center [438, 384] width 183 height 38
click at [452, 388] on input "3/625" at bounding box center [445, 390] width 12 height 12
radio input "true"
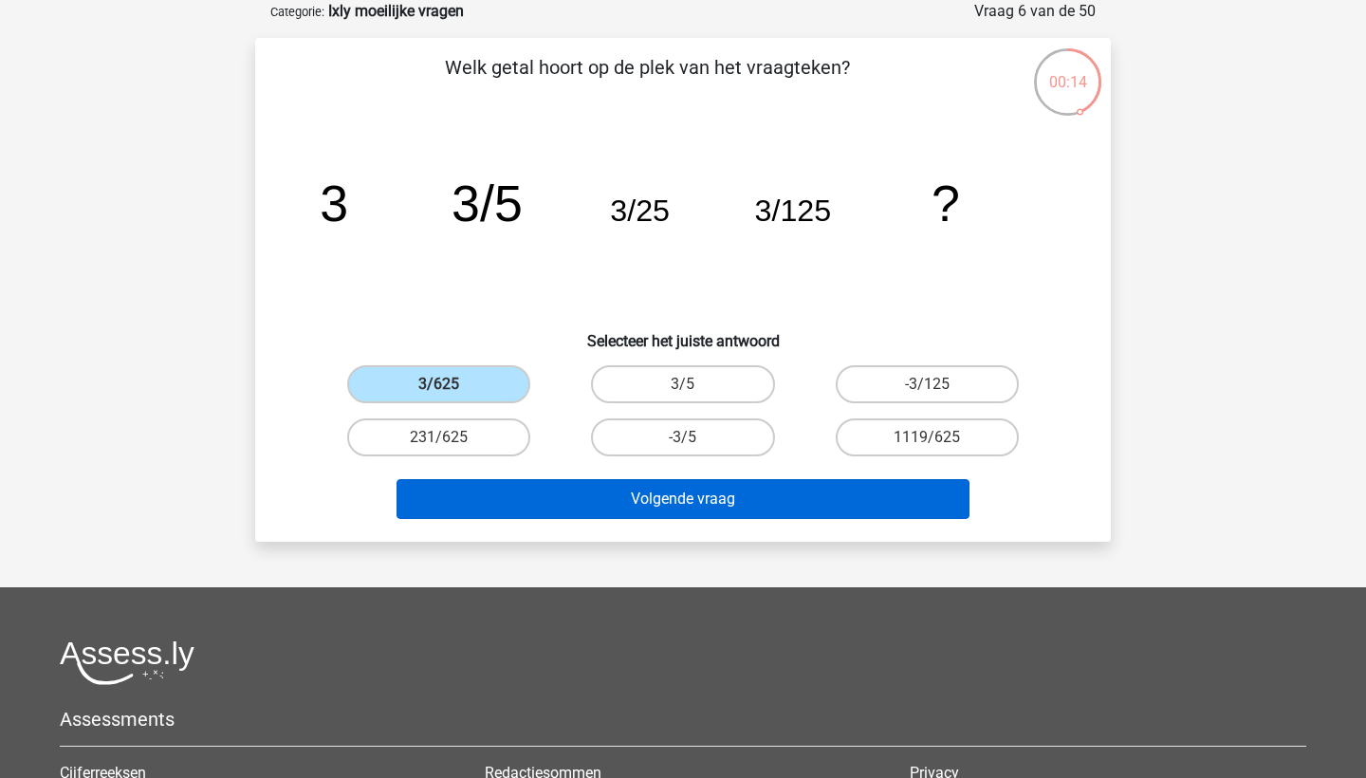
click at [580, 488] on button "Volgende vraag" at bounding box center [683, 499] width 574 height 40
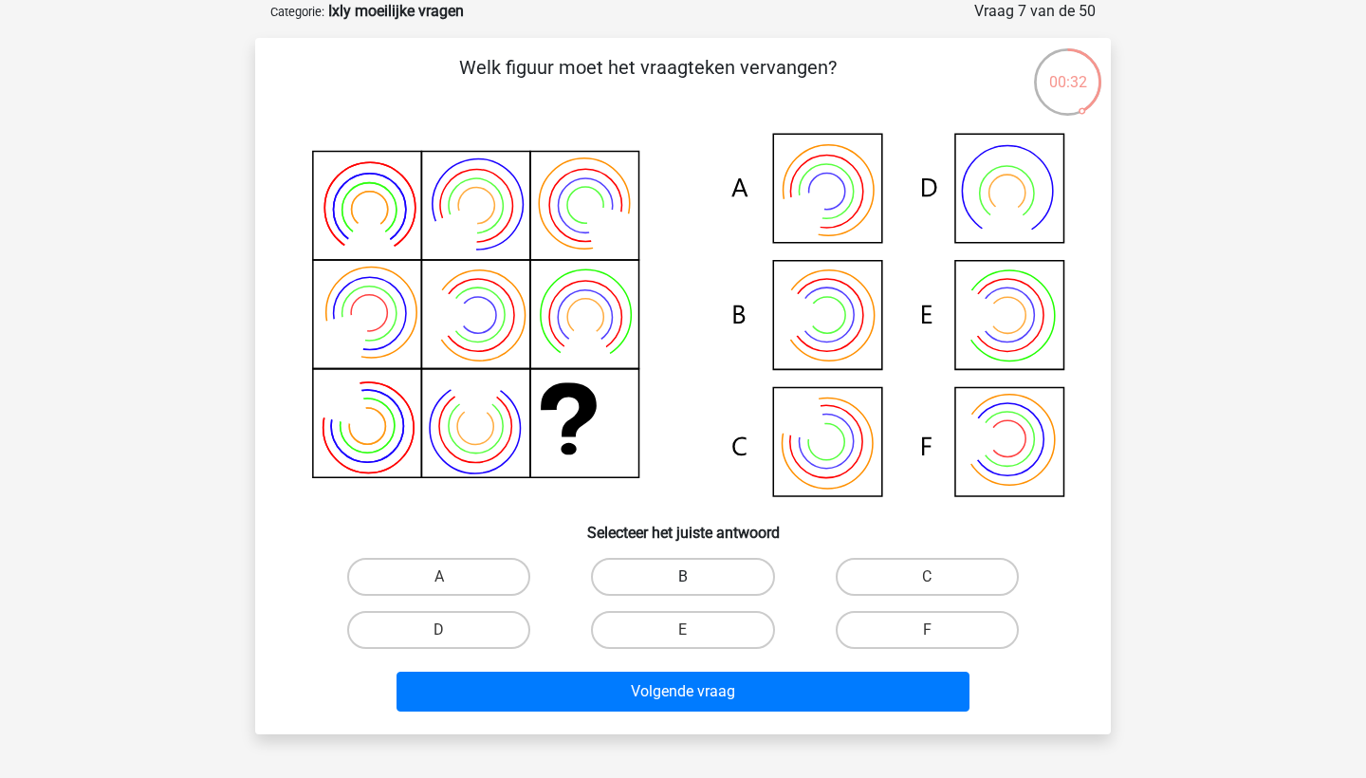
click at [723, 582] on label "B" at bounding box center [682, 577] width 183 height 38
click at [695, 582] on input "B" at bounding box center [689, 583] width 12 height 12
radio input "true"
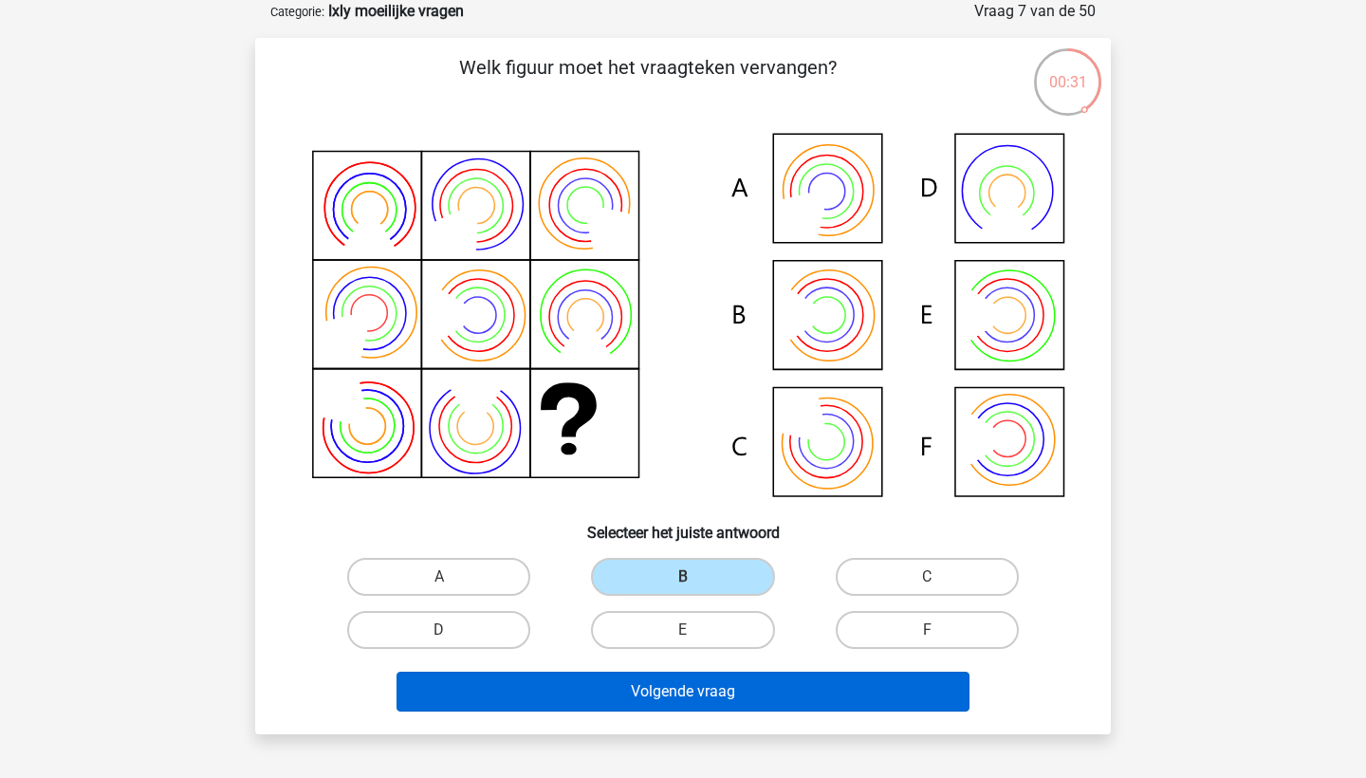
click at [730, 691] on button "Volgende vraag" at bounding box center [683, 692] width 574 height 40
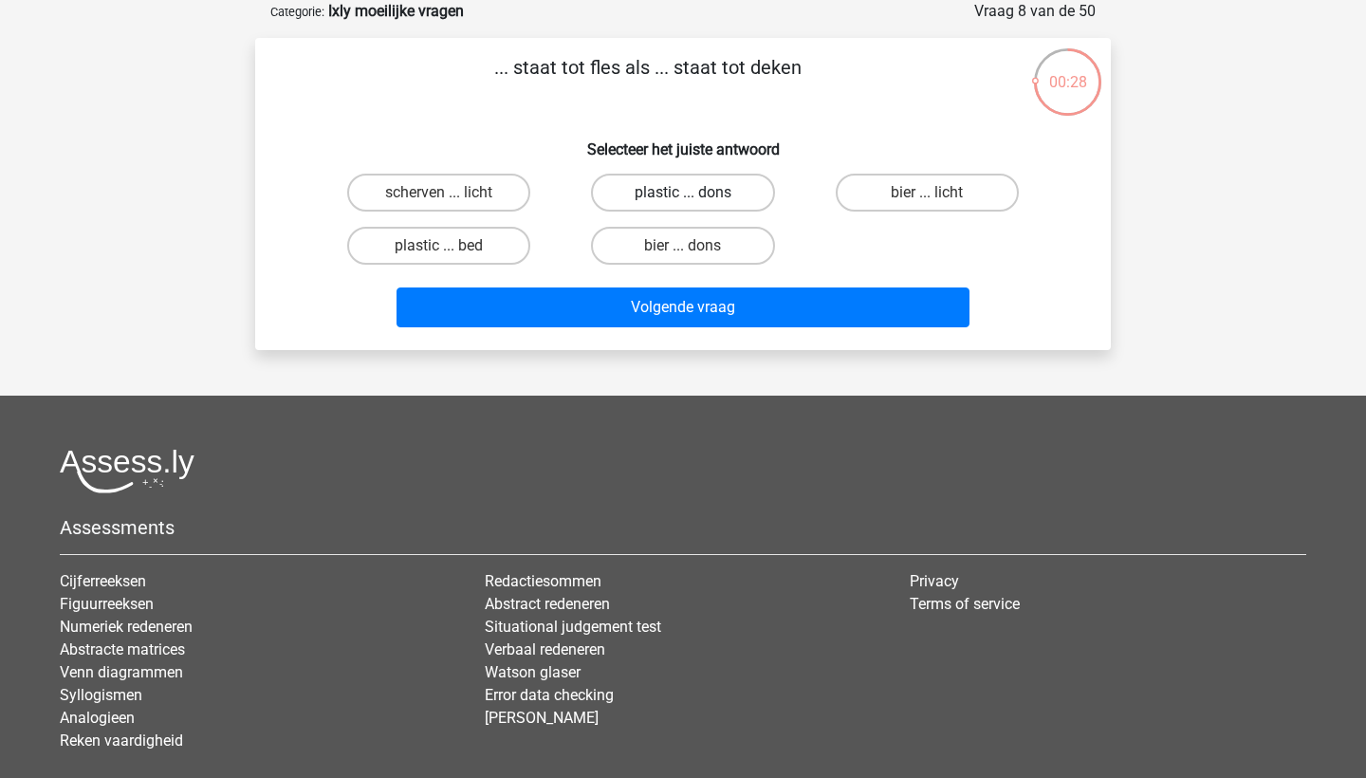
click at [729, 175] on label "plastic ... dons" at bounding box center [682, 193] width 183 height 38
click at [695, 193] on input "plastic ... dons" at bounding box center [689, 199] width 12 height 12
radio input "true"
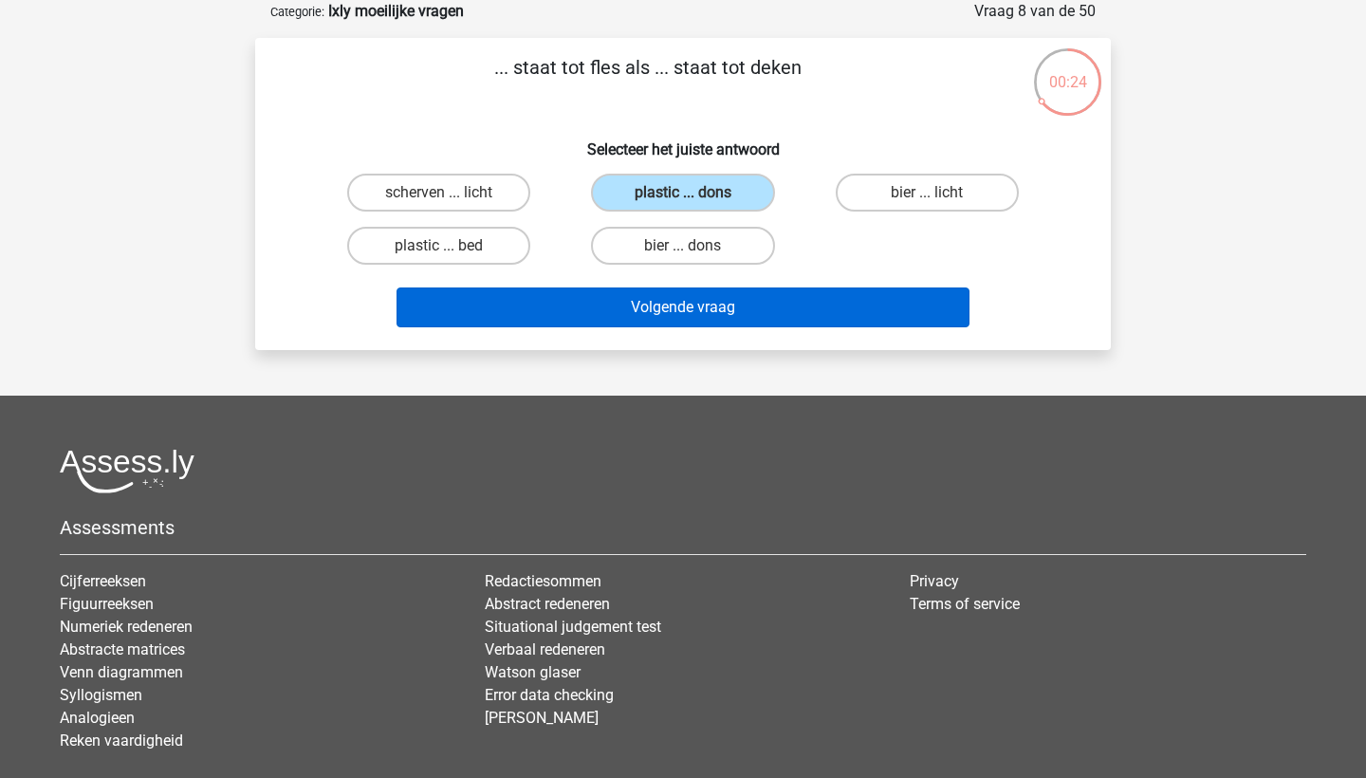
click at [740, 305] on button "Volgende vraag" at bounding box center [683, 307] width 574 height 40
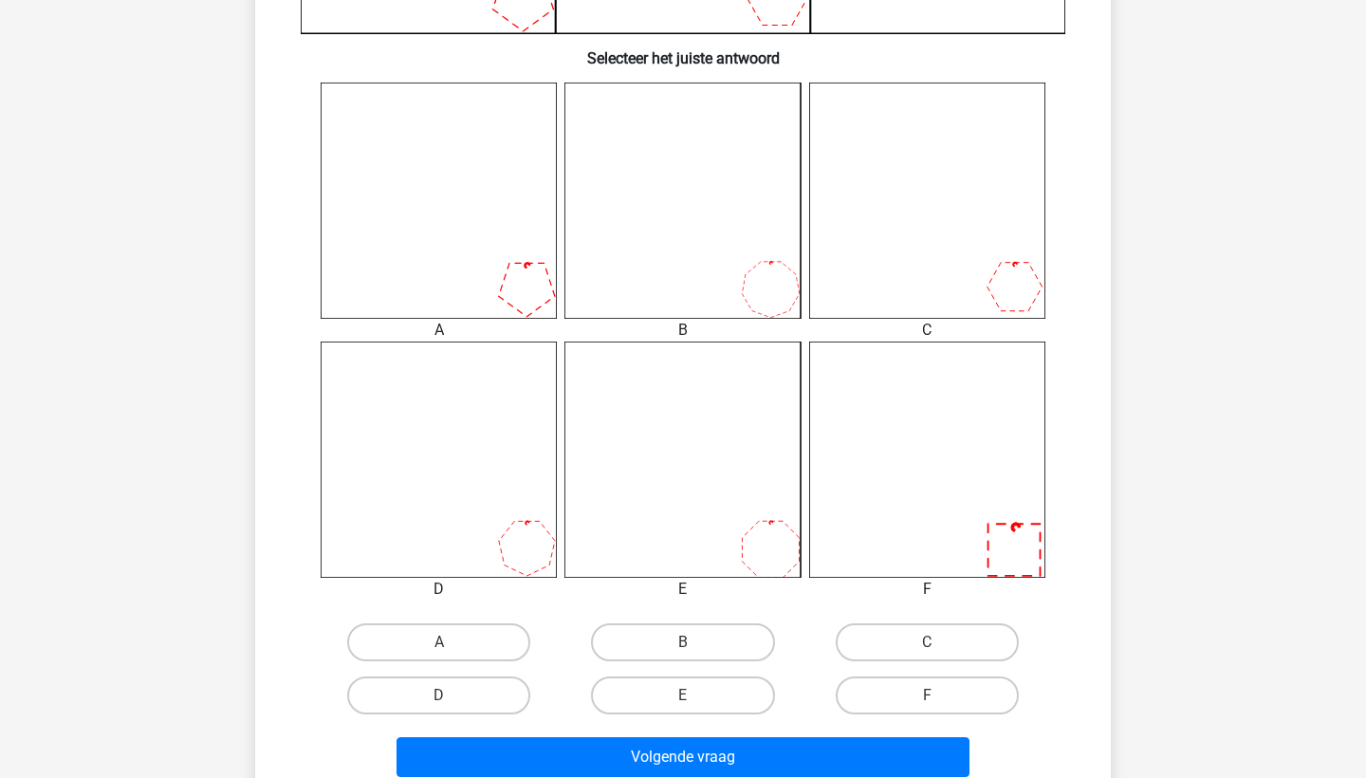
scroll to position [713, 0]
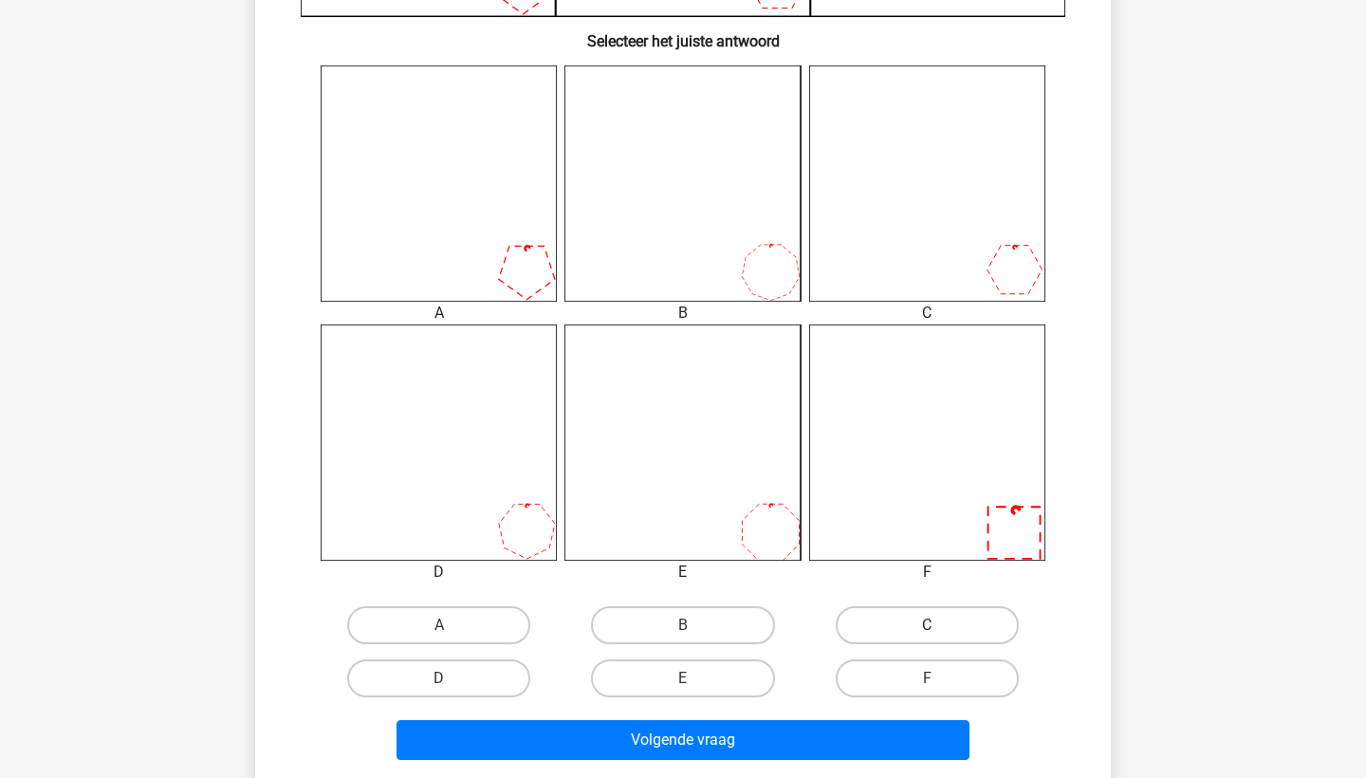
click at [885, 628] on label "C" at bounding box center [927, 625] width 183 height 38
click at [927, 628] on input "C" at bounding box center [933, 631] width 12 height 12
radio input "true"
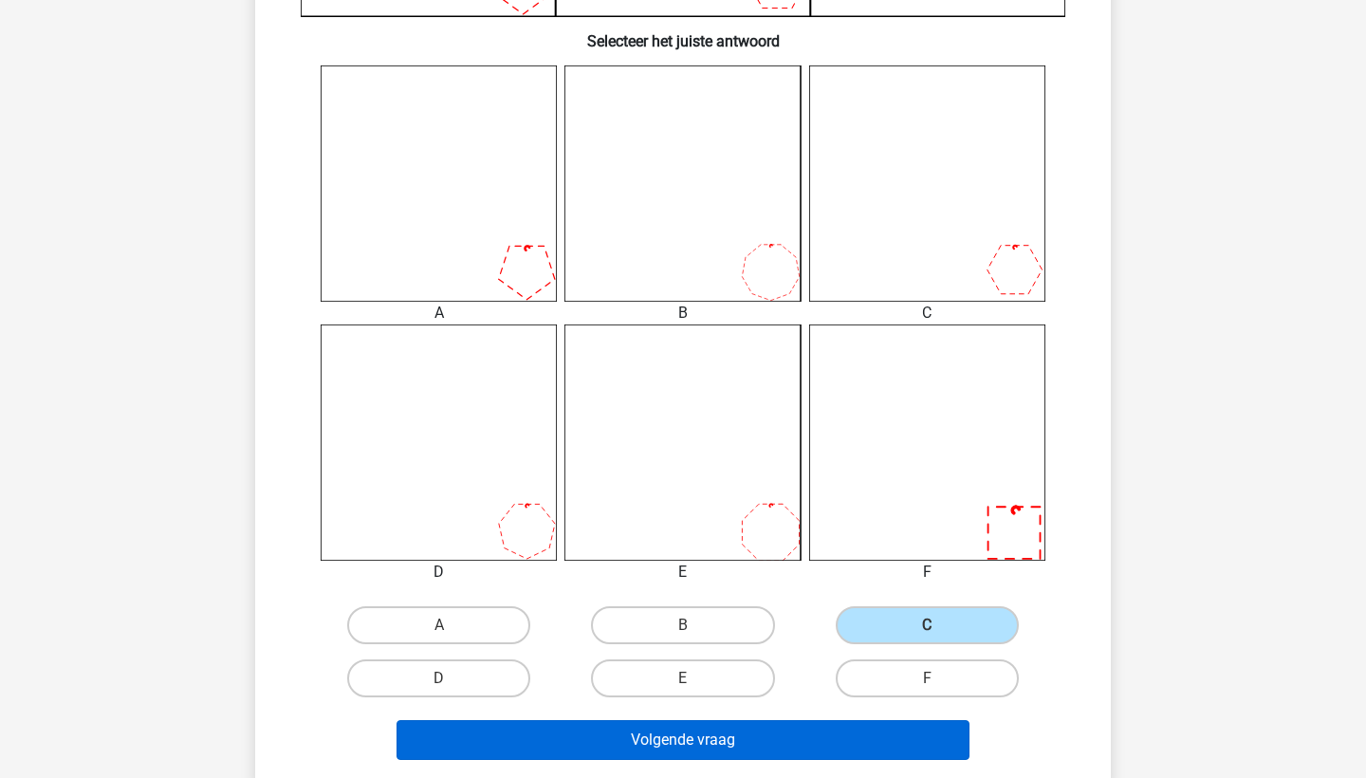
click at [851, 747] on button "Volgende vraag" at bounding box center [683, 740] width 574 height 40
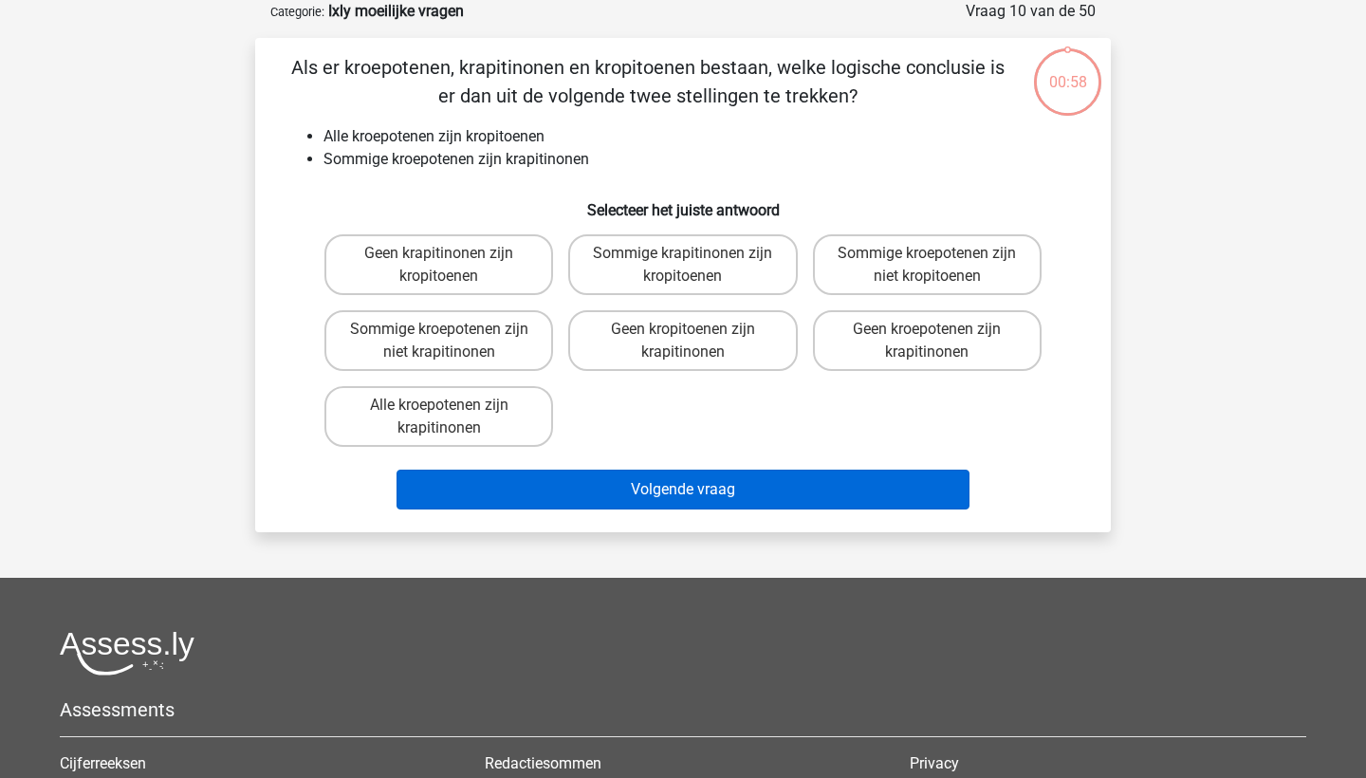
scroll to position [47, 0]
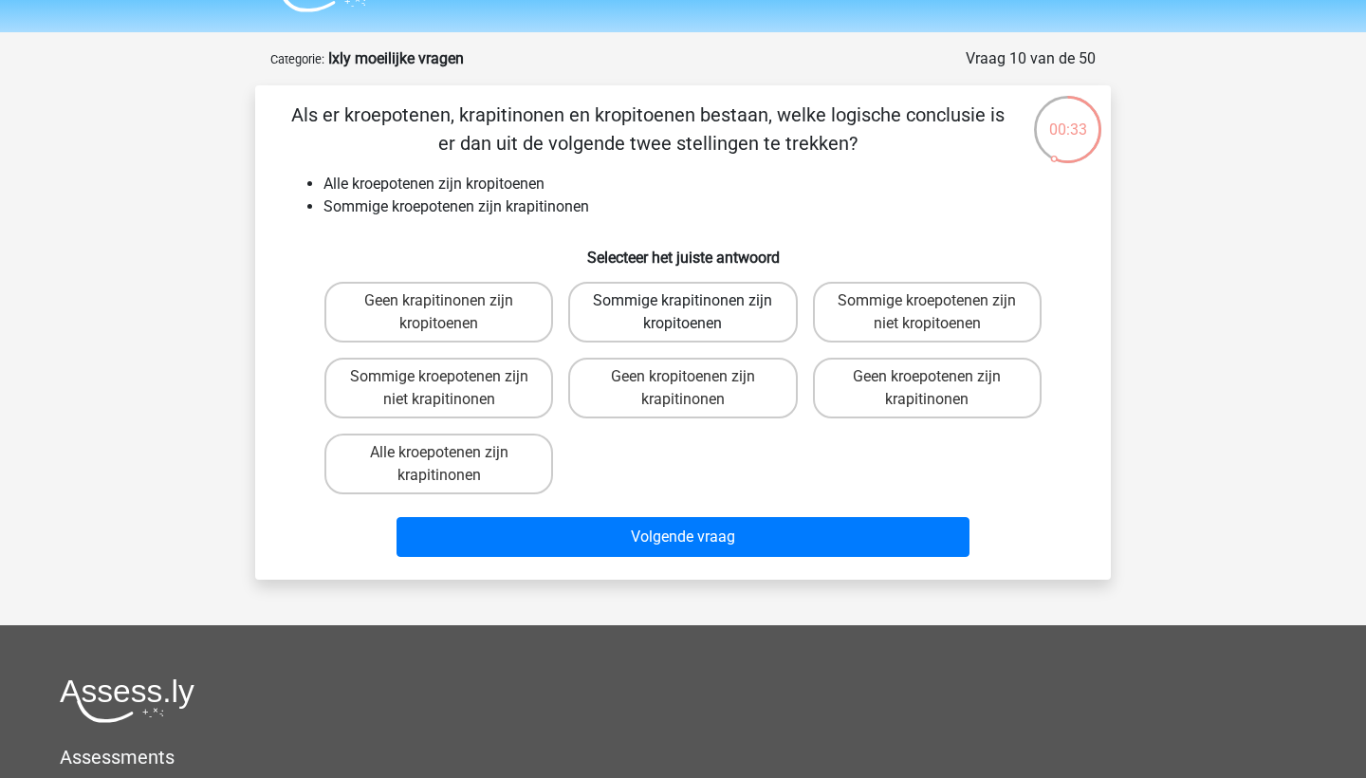
click at [762, 324] on label "Sommige krapitinonen zijn kropitoenen" at bounding box center [682, 312] width 229 height 61
click at [695, 313] on input "Sommige krapitinonen zijn kropitoenen" at bounding box center [689, 307] width 12 height 12
radio input "true"
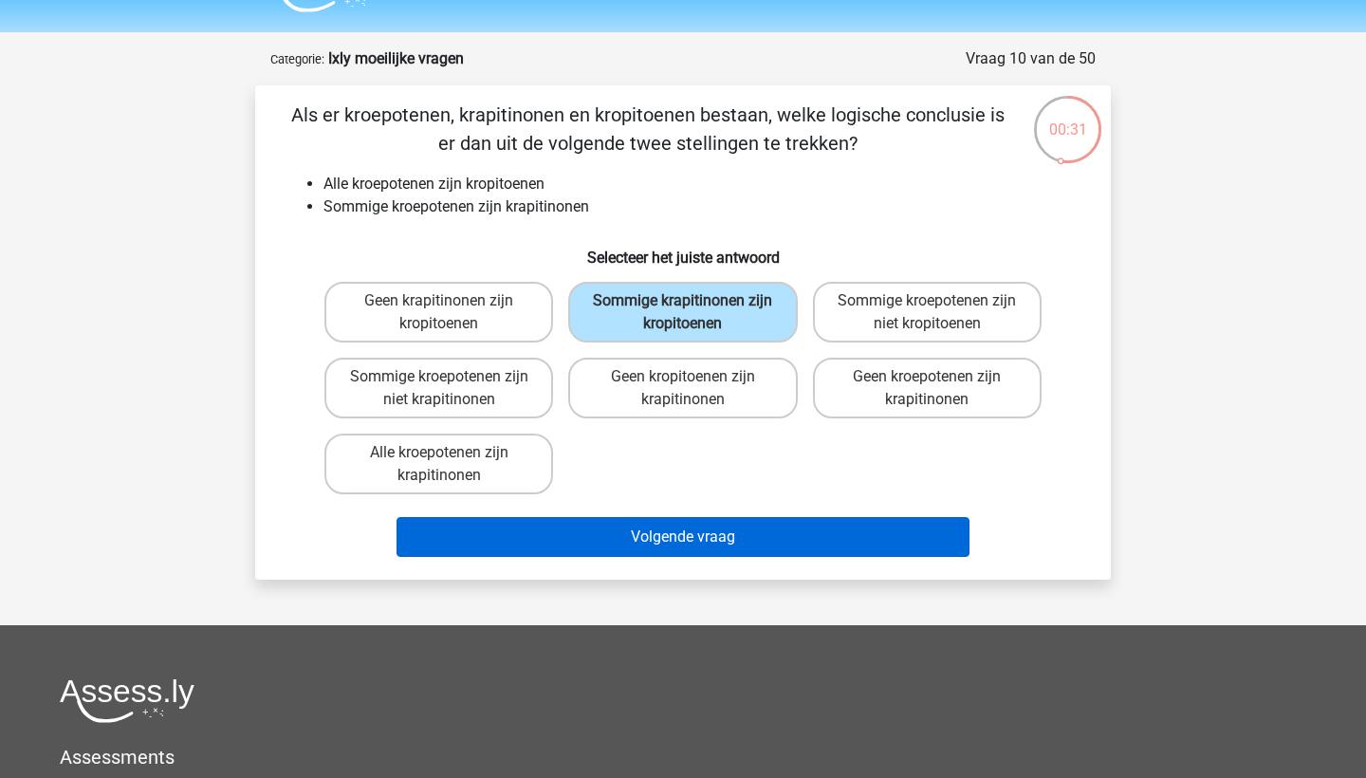
click at [723, 538] on button "Volgende vraag" at bounding box center [683, 537] width 574 height 40
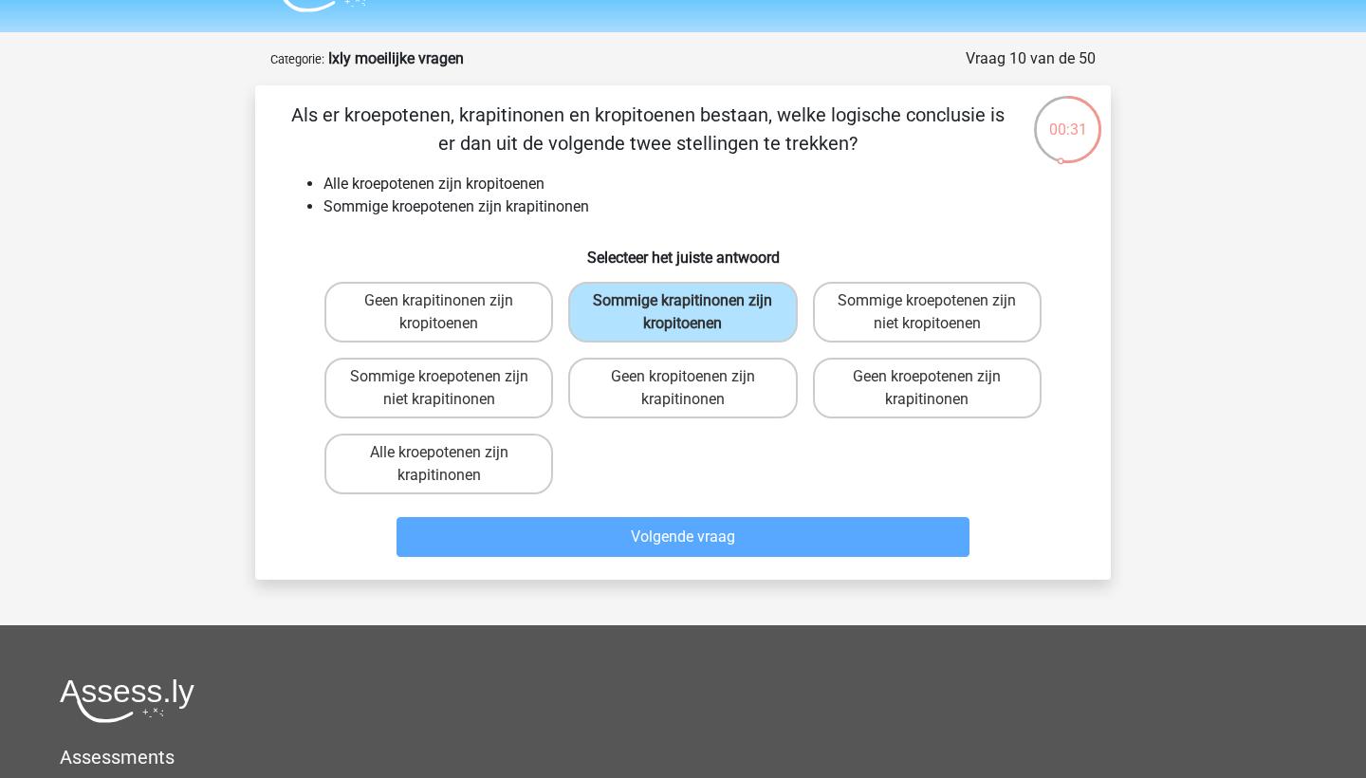
scroll to position [95, 0]
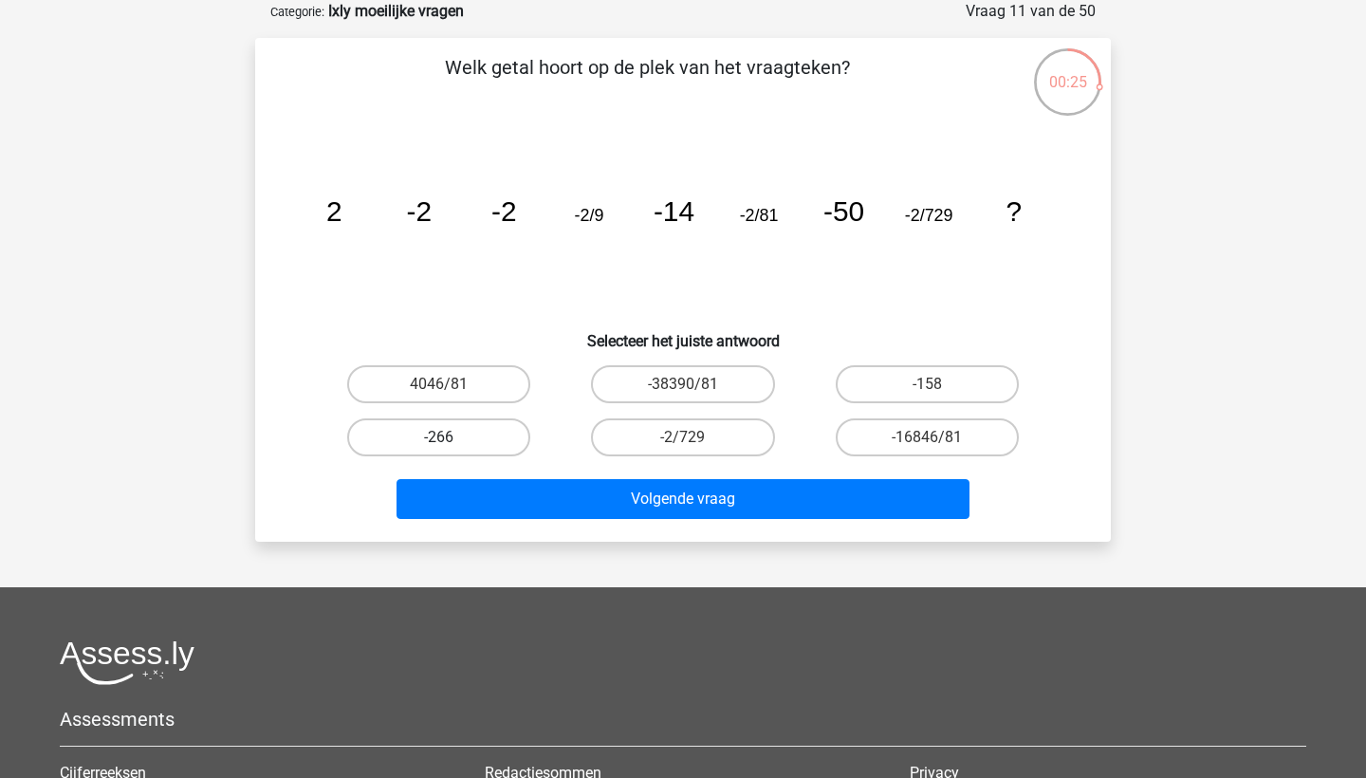
click at [503, 435] on label "-266" at bounding box center [438, 437] width 183 height 38
click at [452, 437] on input "-266" at bounding box center [445, 443] width 12 height 12
radio input "true"
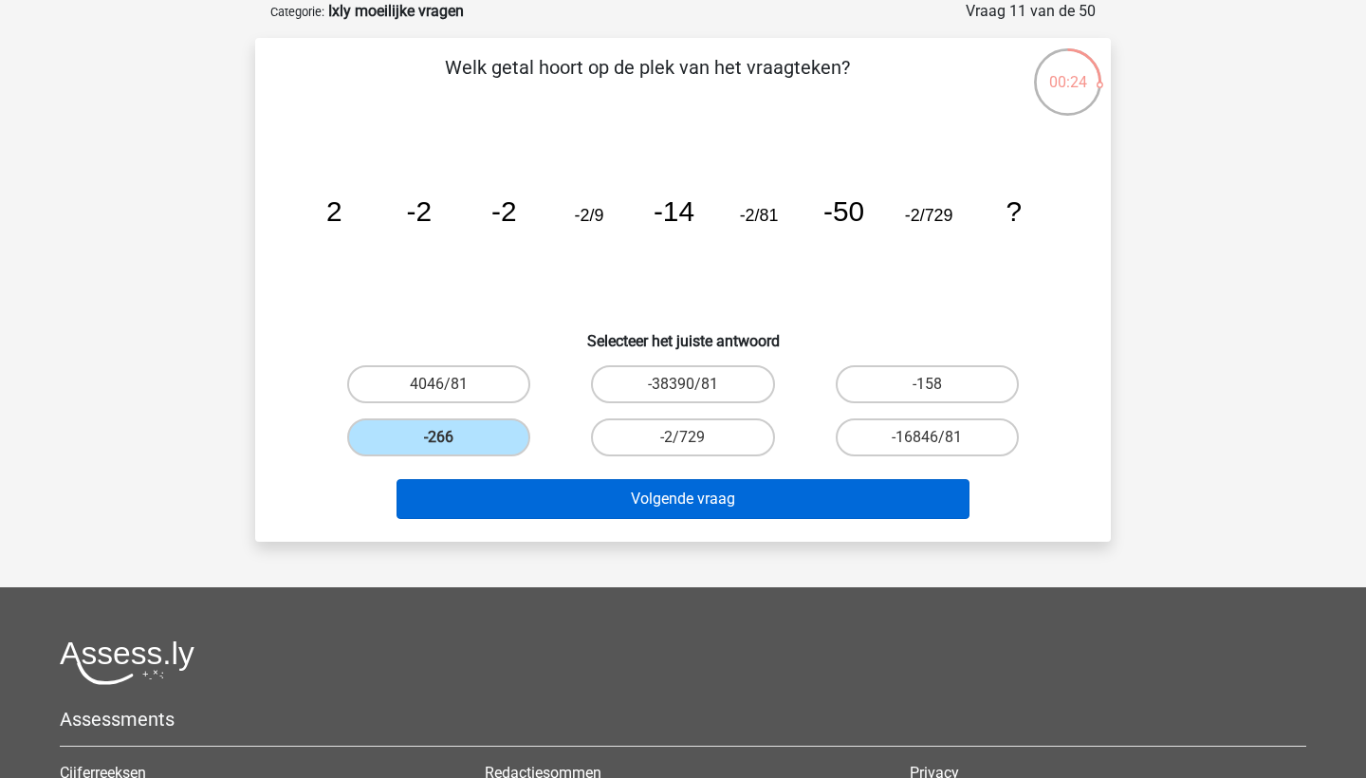
click at [544, 487] on button "Volgende vraag" at bounding box center [683, 499] width 574 height 40
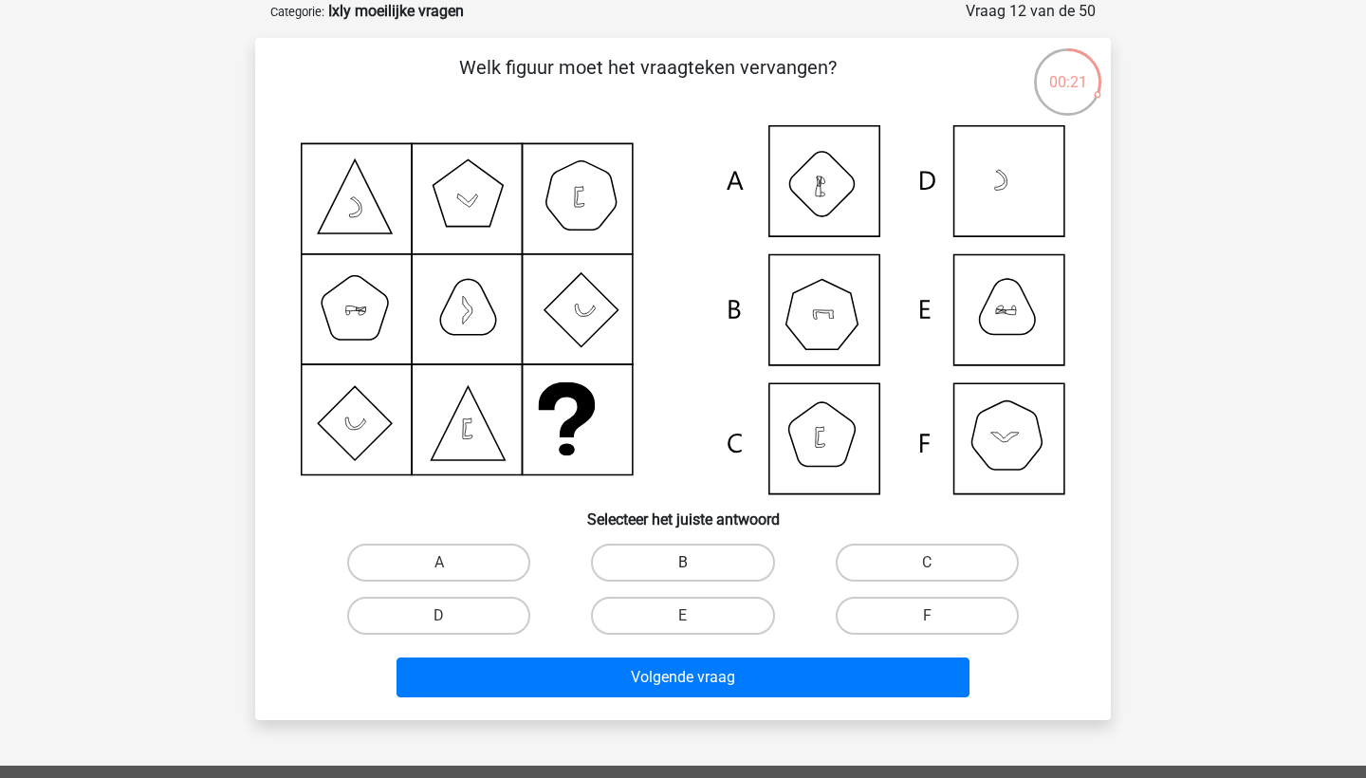
click at [692, 557] on label "B" at bounding box center [682, 563] width 183 height 38
click at [692, 562] on input "B" at bounding box center [689, 568] width 12 height 12
radio input "true"
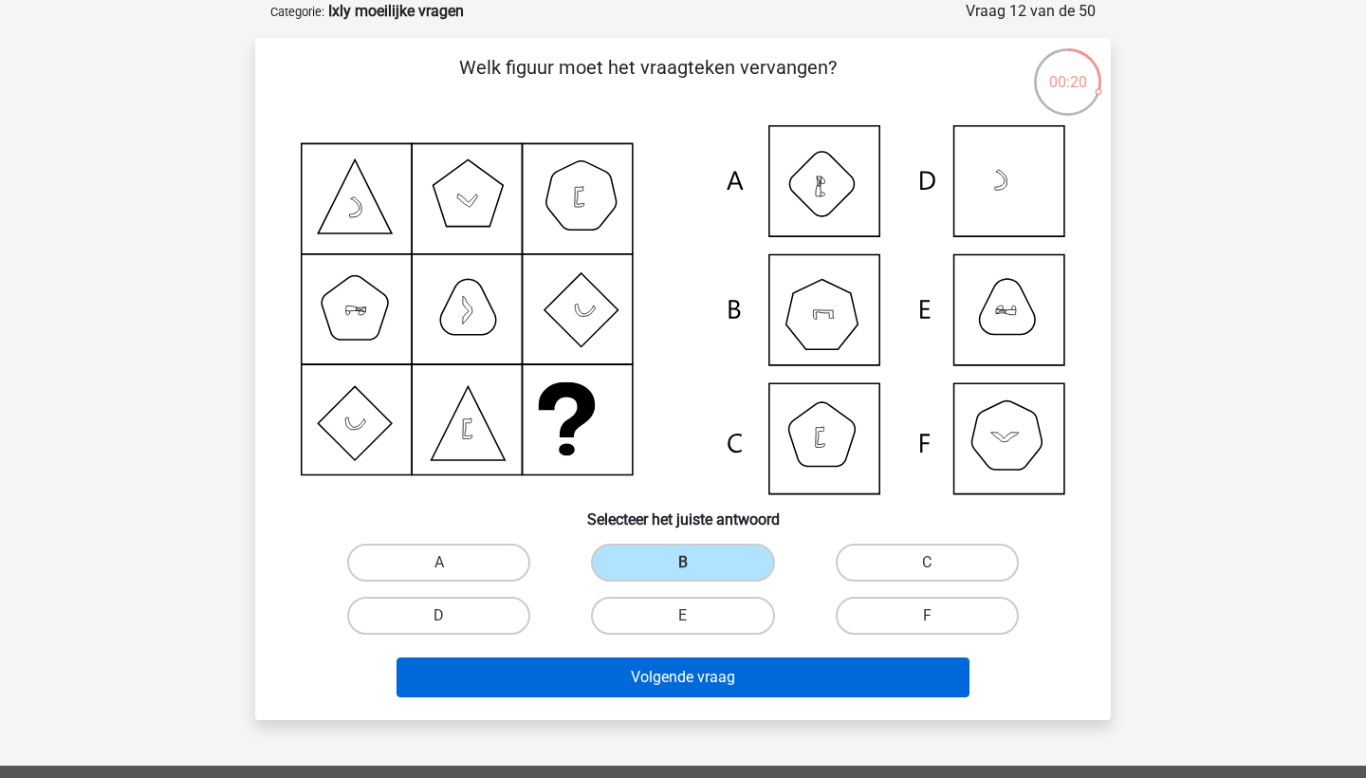
click at [697, 692] on button "Volgende vraag" at bounding box center [683, 677] width 574 height 40
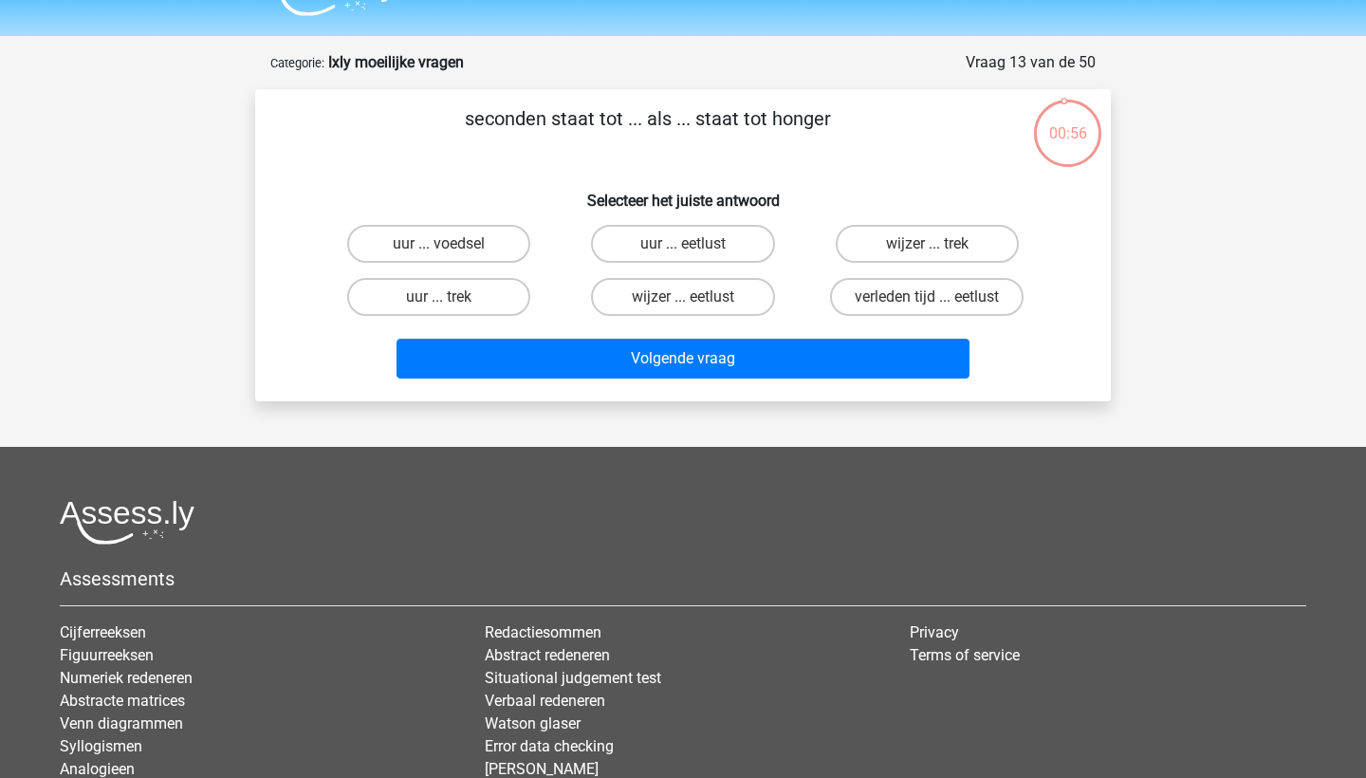
scroll to position [43, 0]
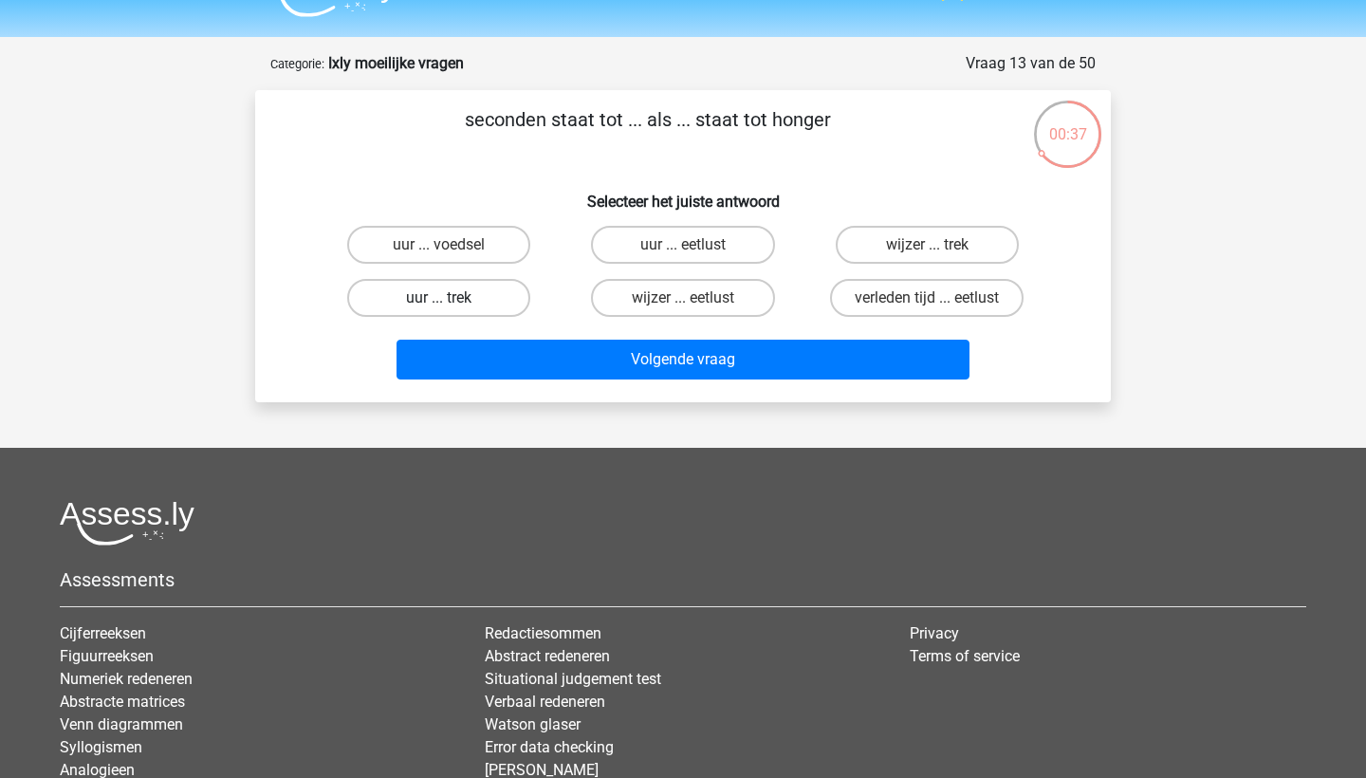
click at [483, 312] on label "uur ... trek" at bounding box center [438, 298] width 183 height 38
click at [452, 310] on input "uur ... trek" at bounding box center [445, 304] width 12 height 12
radio input "true"
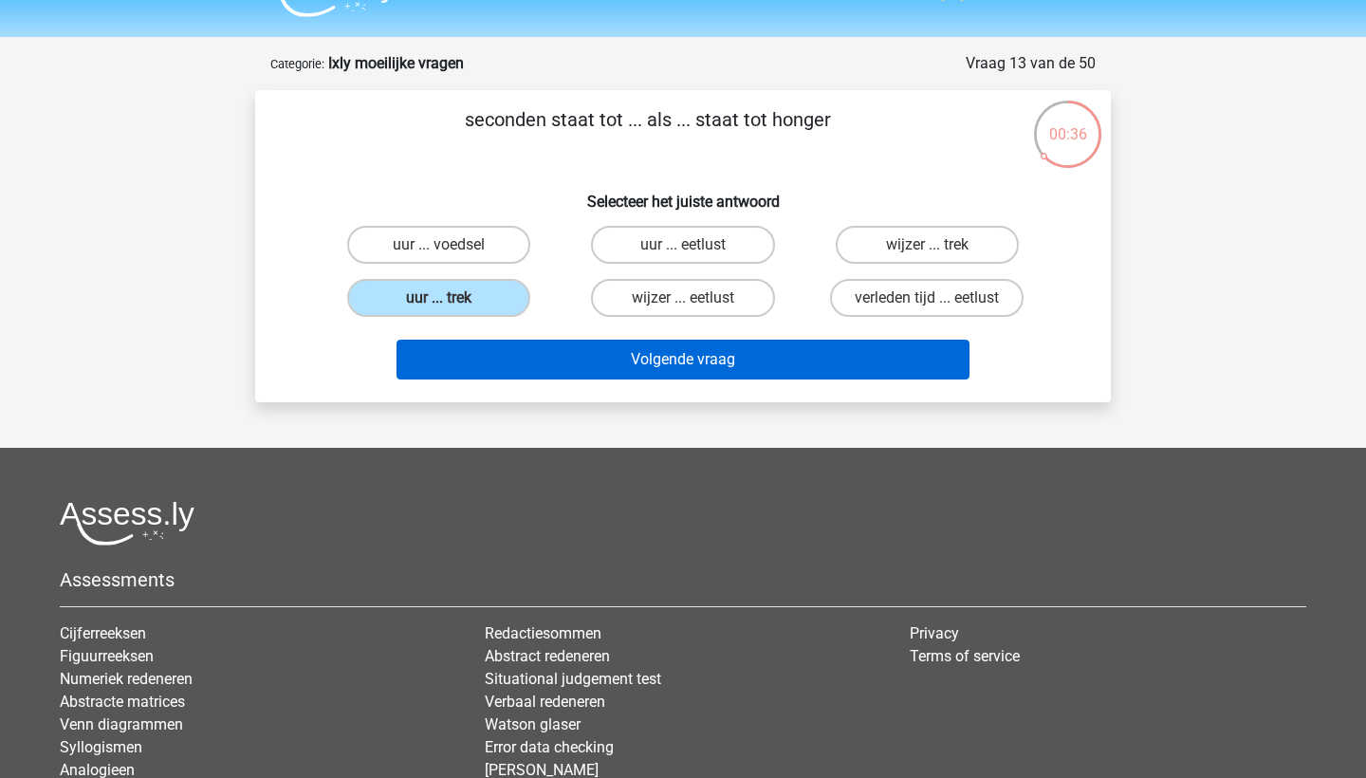
click at [530, 362] on button "Volgende vraag" at bounding box center [683, 360] width 574 height 40
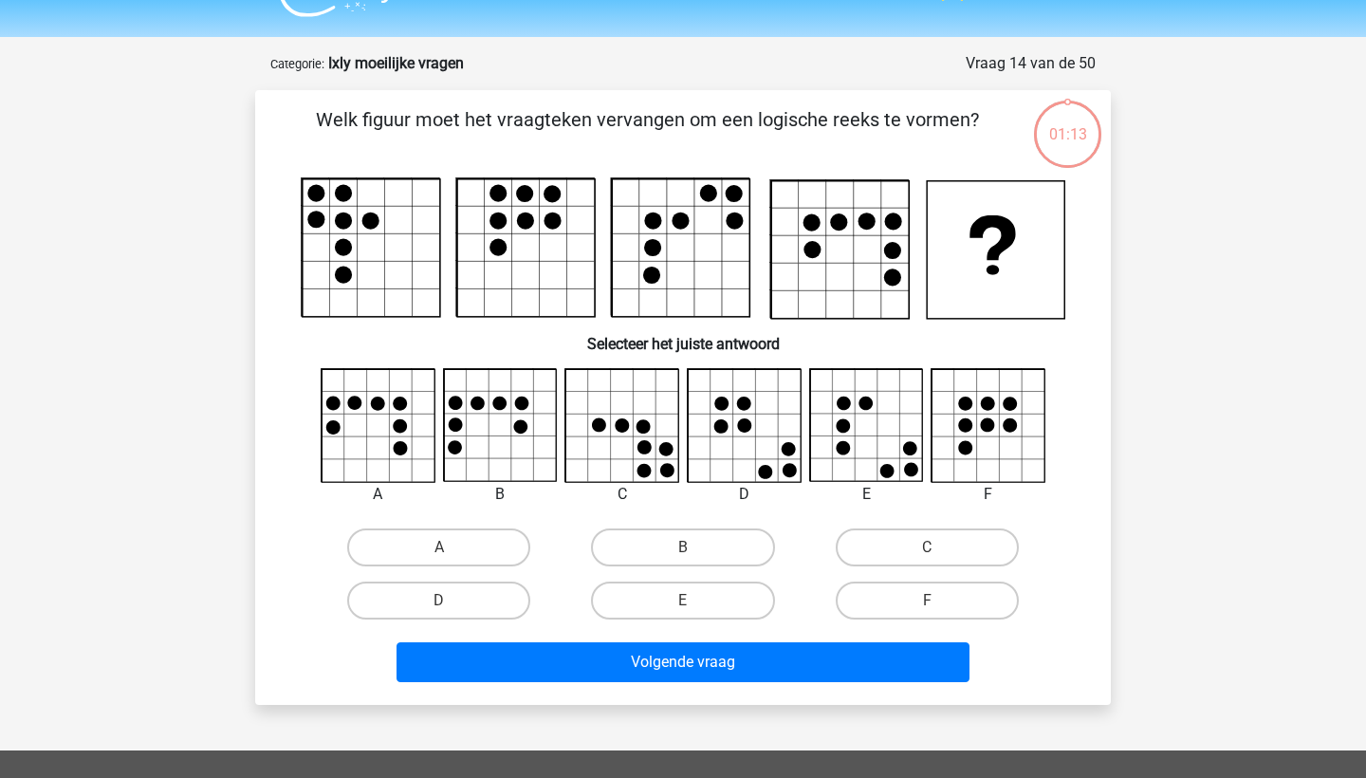
scroll to position [95, 0]
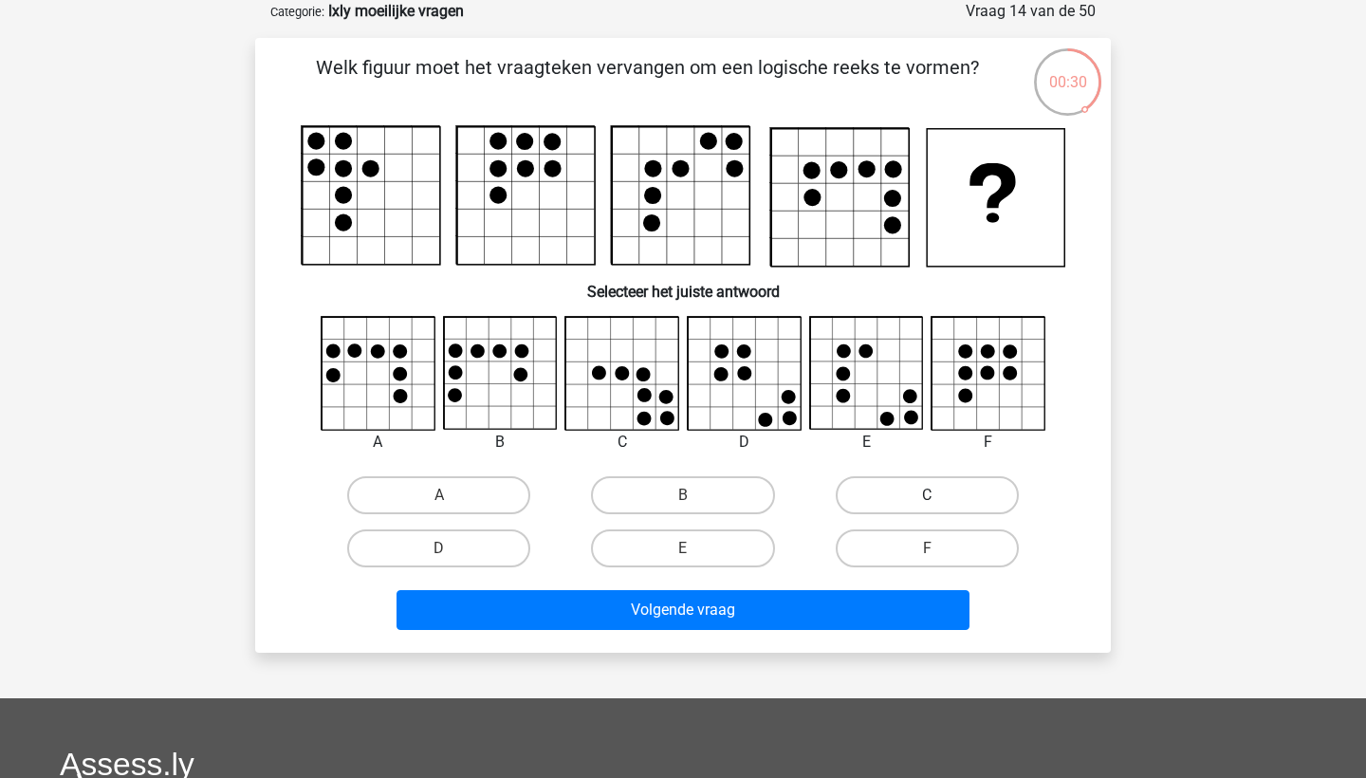
click at [875, 498] on label "C" at bounding box center [927, 495] width 183 height 38
click at [927, 498] on input "C" at bounding box center [933, 501] width 12 height 12
radio input "true"
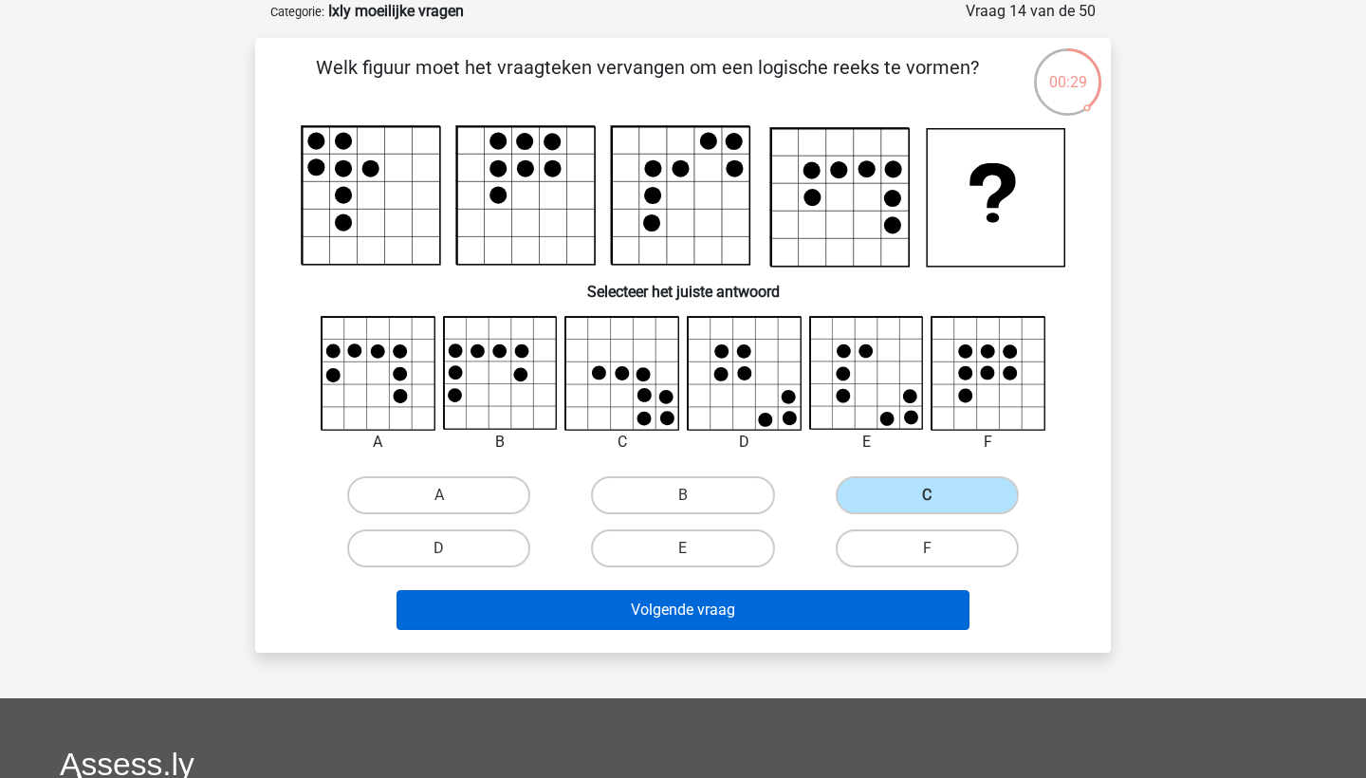
click at [836, 622] on button "Volgende vraag" at bounding box center [683, 610] width 574 height 40
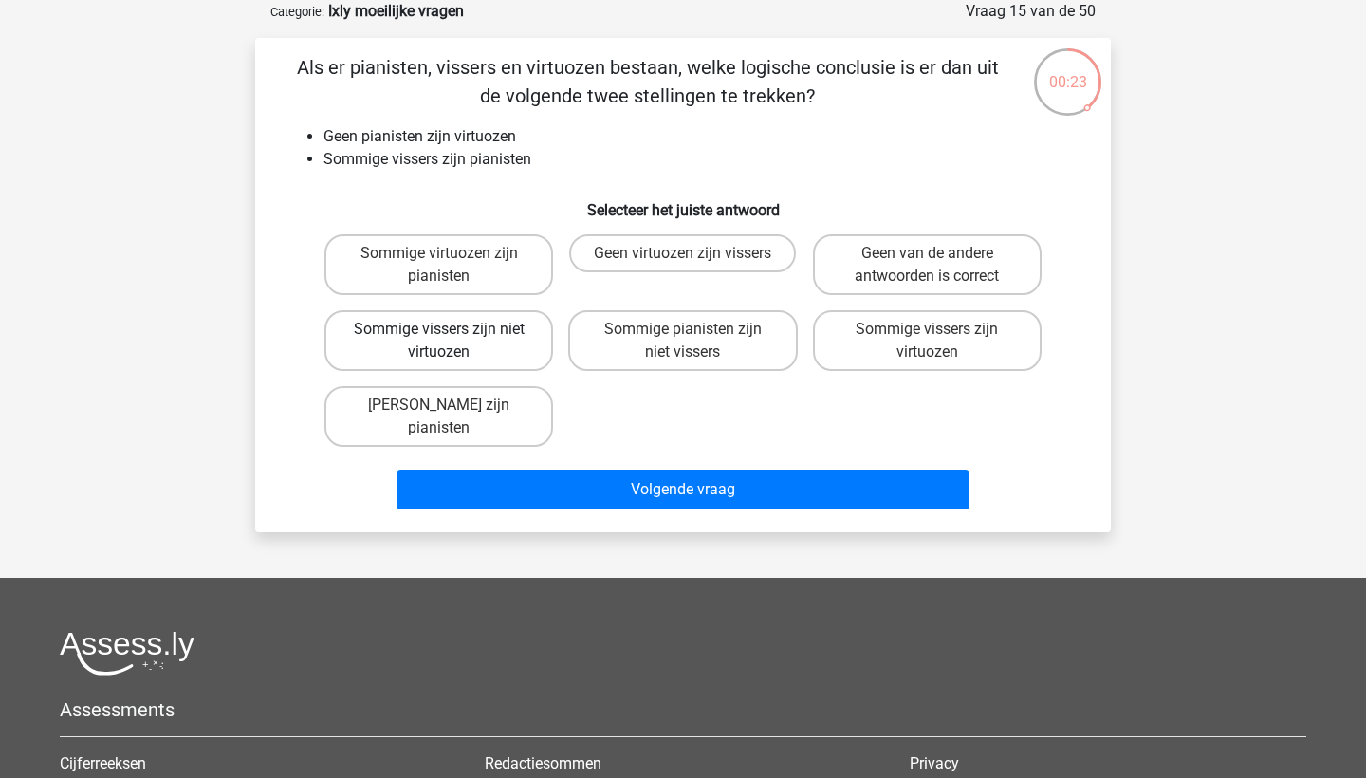
click at [480, 334] on label "Sommige vissers zijn niet virtuozen" at bounding box center [438, 340] width 229 height 61
click at [452, 334] on input "Sommige vissers zijn niet virtuozen" at bounding box center [445, 335] width 12 height 12
radio input "true"
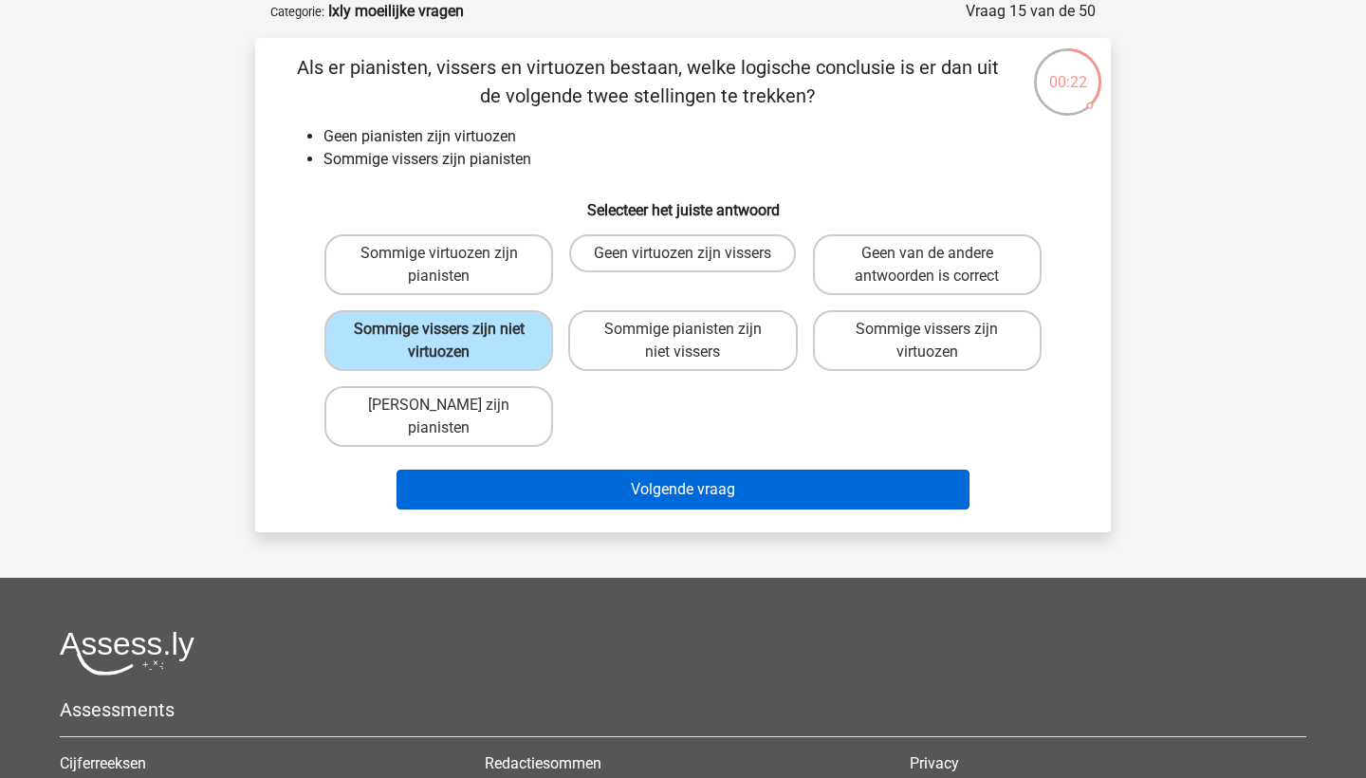
click at [579, 470] on button "Volgende vraag" at bounding box center [683, 490] width 574 height 40
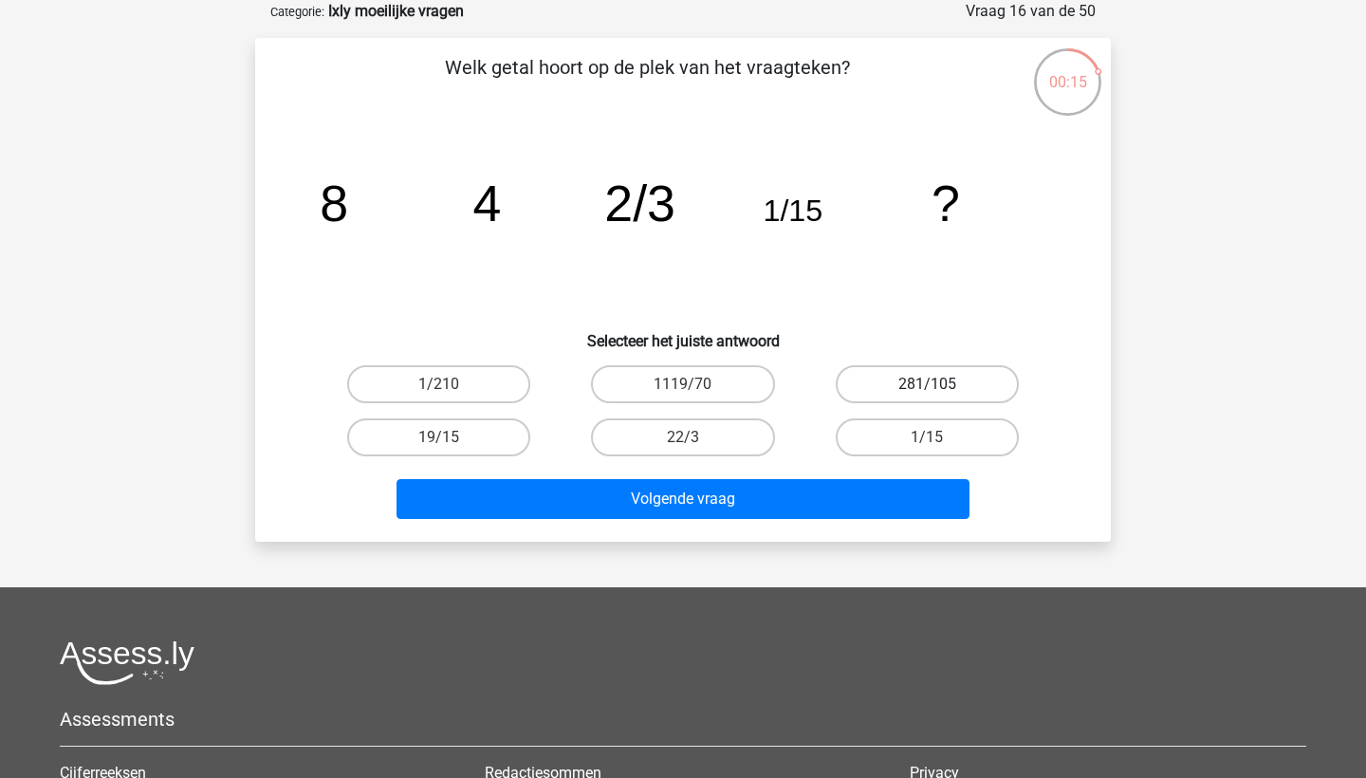
click at [922, 393] on label "281/105" at bounding box center [927, 384] width 183 height 38
click at [927, 393] on input "281/105" at bounding box center [933, 390] width 12 height 12
radio input "true"
click at [518, 384] on label "1/210" at bounding box center [438, 384] width 183 height 38
click at [452, 384] on input "1/210" at bounding box center [445, 390] width 12 height 12
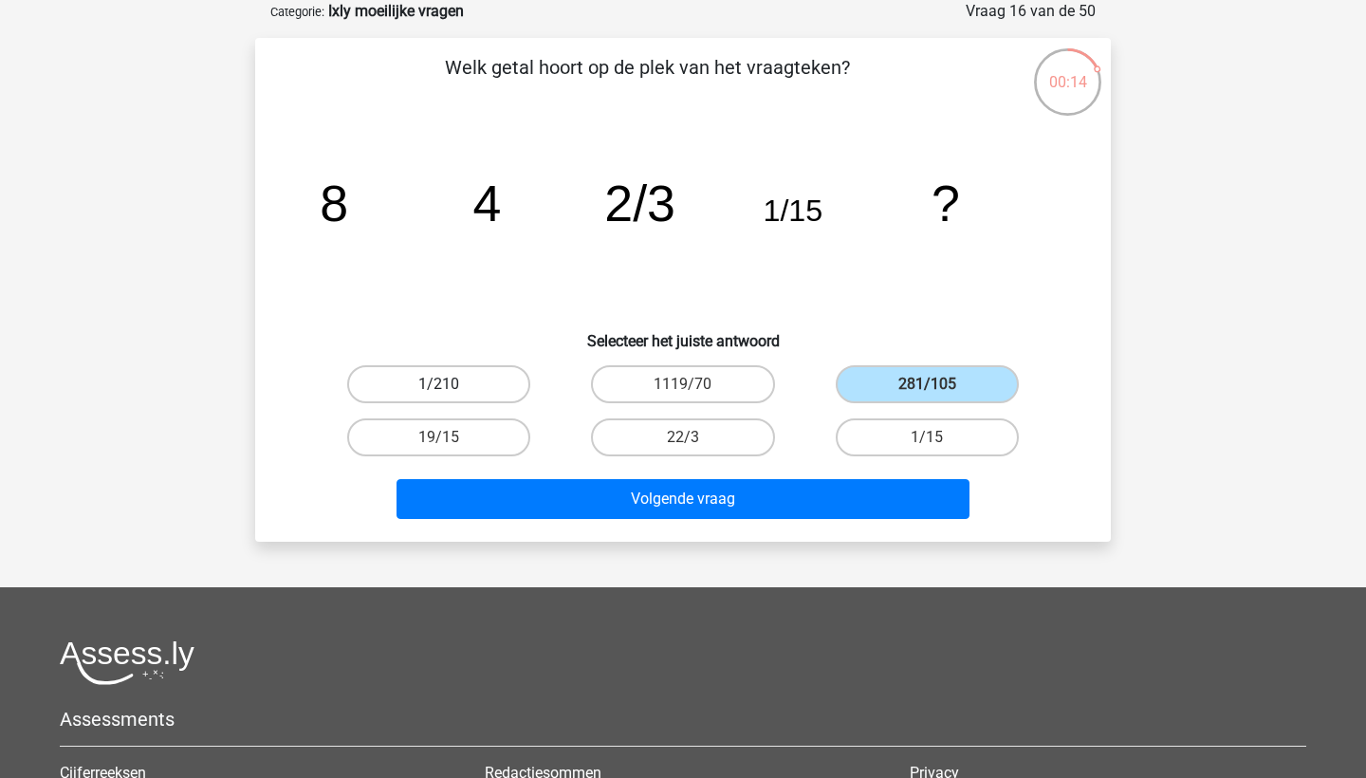
radio input "true"
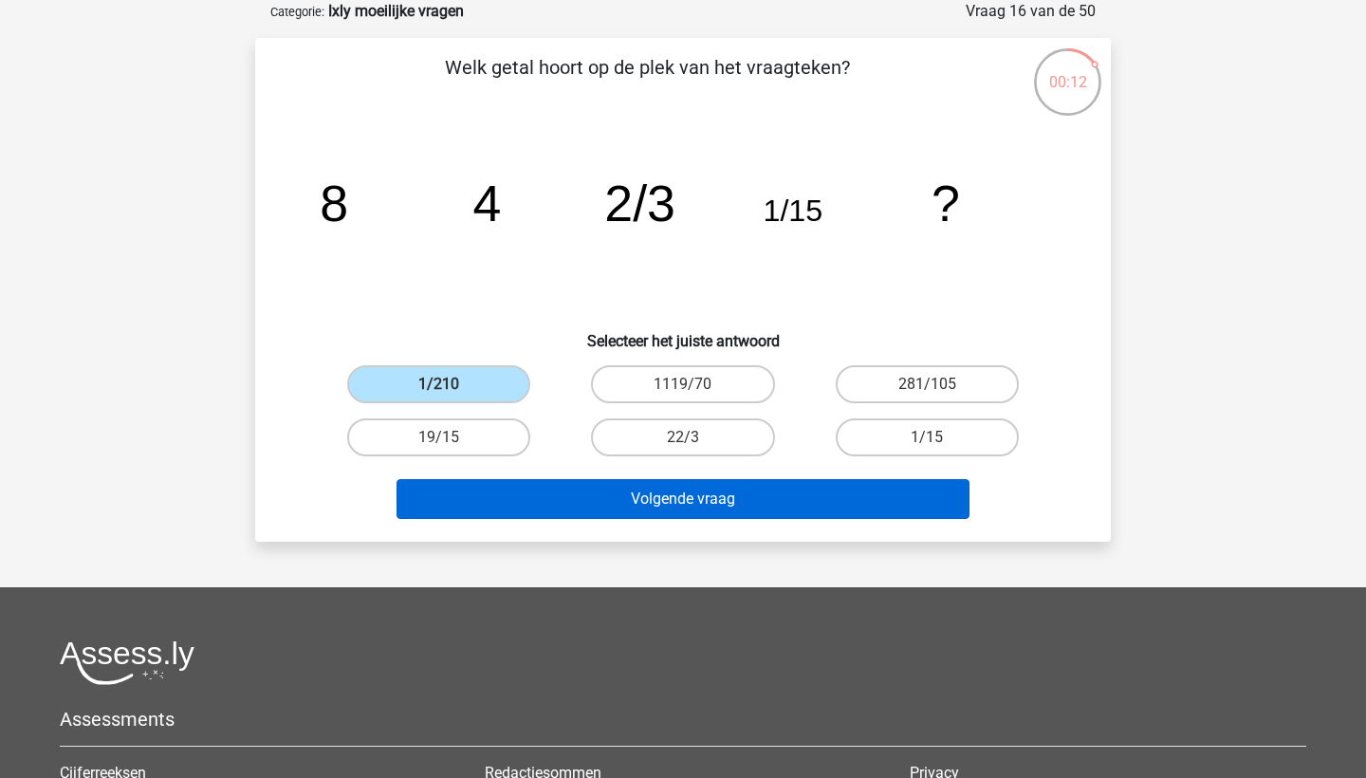
click at [594, 498] on button "Volgende vraag" at bounding box center [683, 499] width 574 height 40
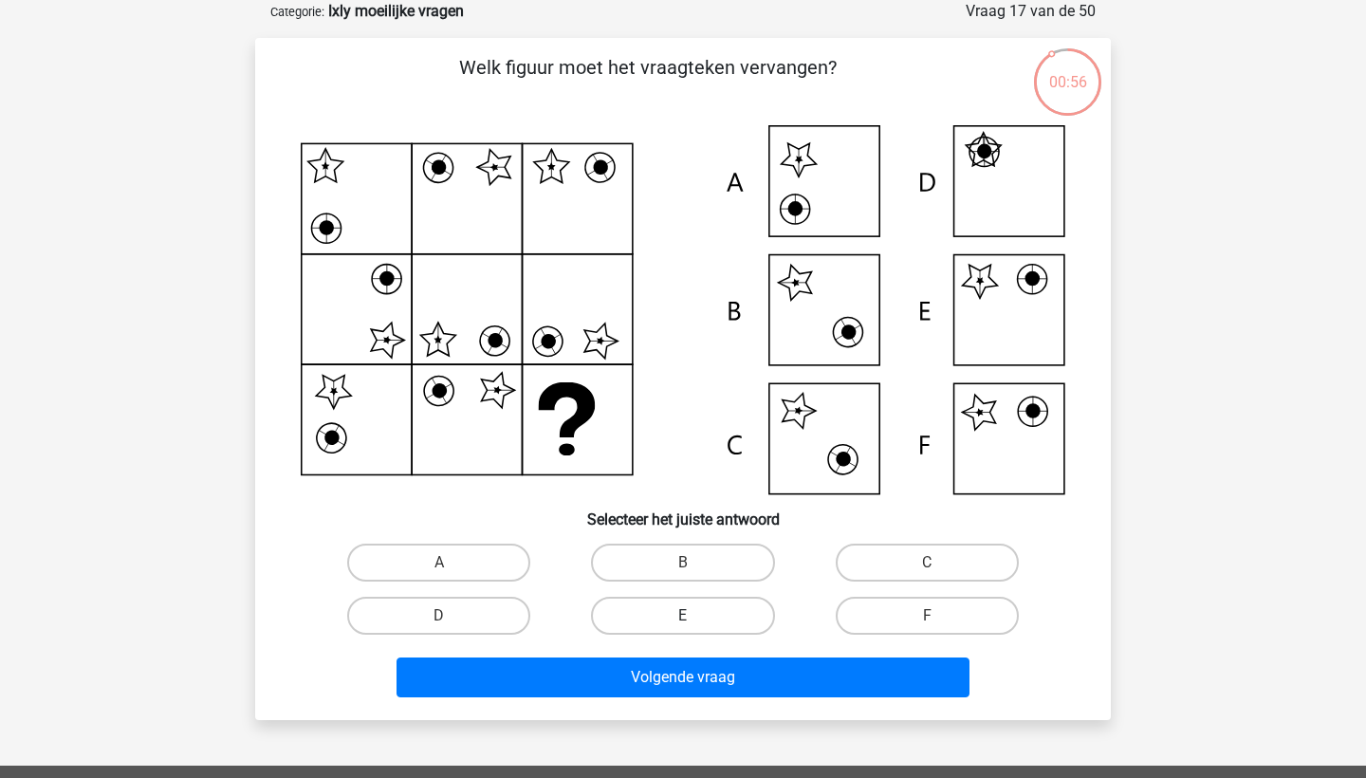
click at [735, 612] on label "E" at bounding box center [682, 616] width 183 height 38
click at [695, 616] on input "E" at bounding box center [689, 622] width 12 height 12
radio input "true"
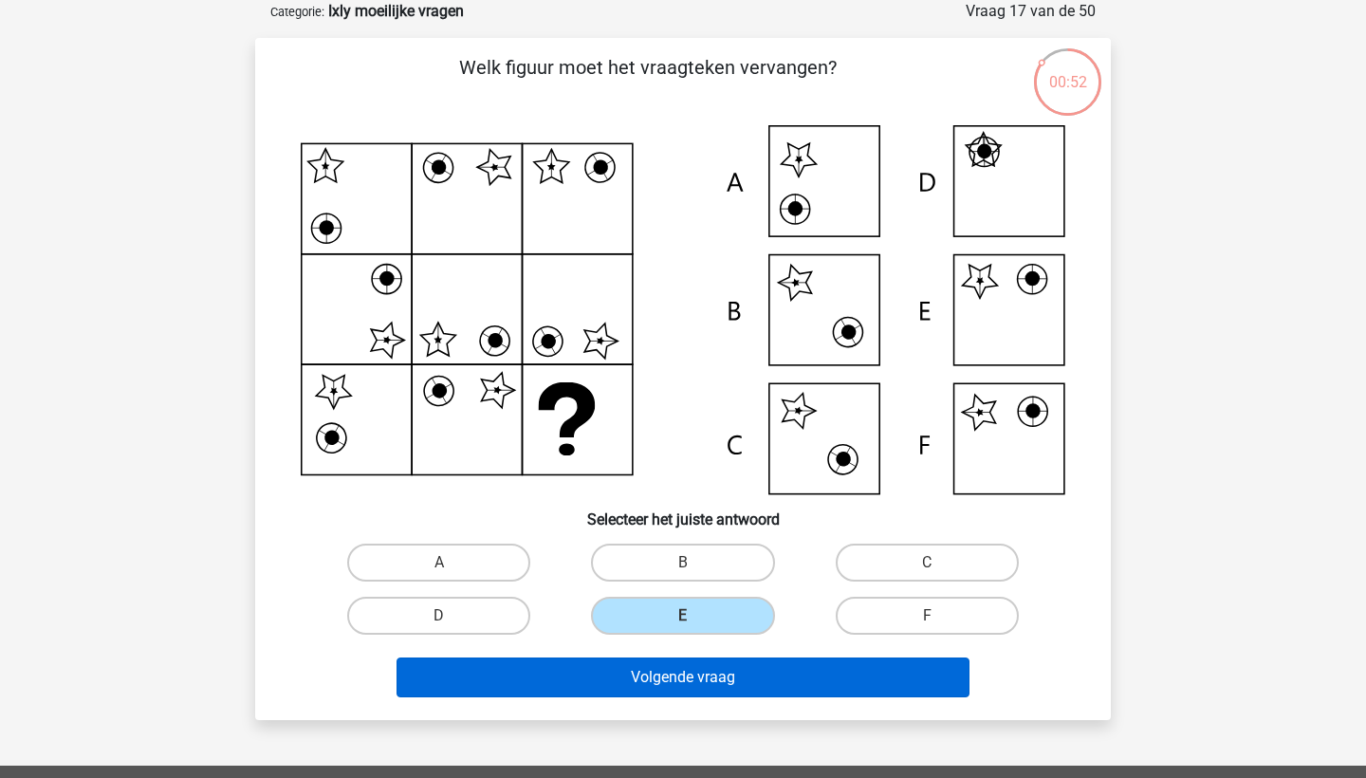
click at [748, 683] on button "Volgende vraag" at bounding box center [683, 677] width 574 height 40
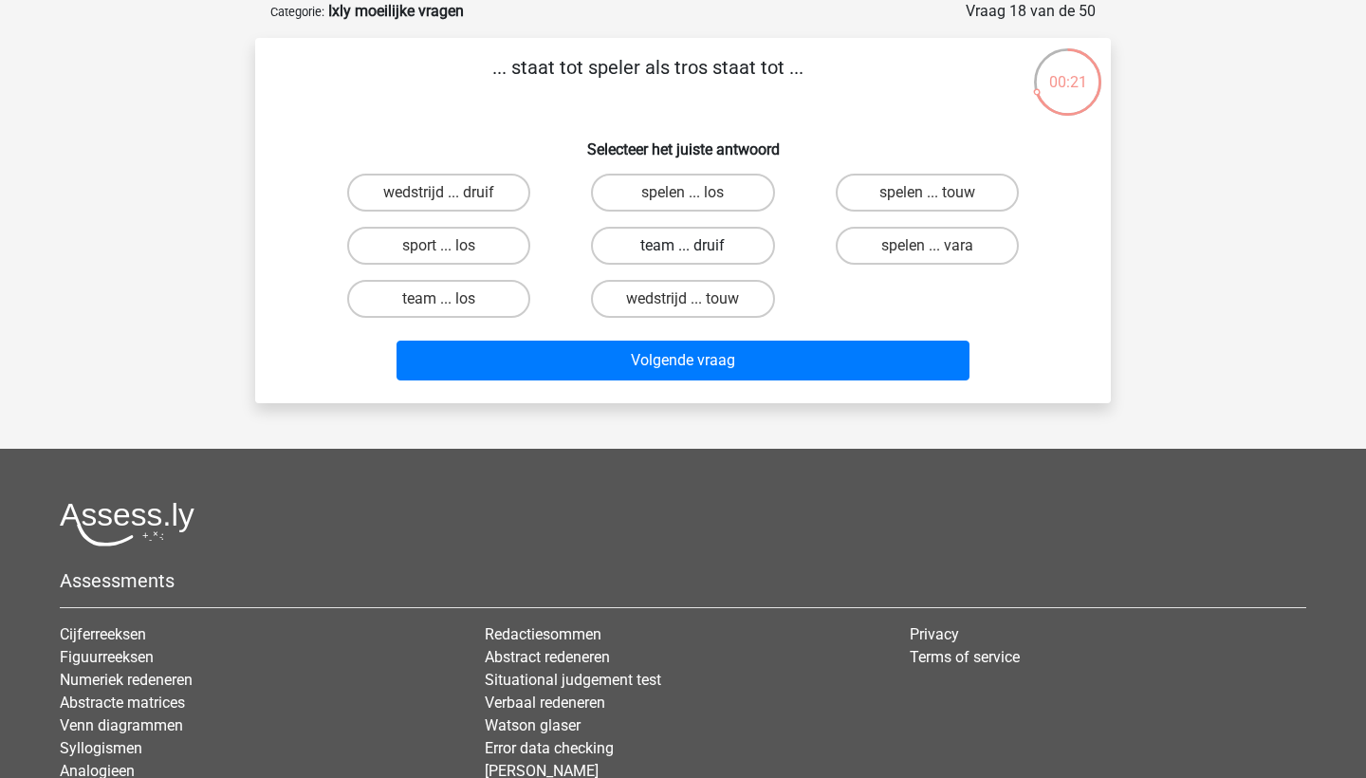
click at [747, 248] on label "team ... druif" at bounding box center [682, 246] width 183 height 38
click at [695, 248] on input "team ... druif" at bounding box center [689, 252] width 12 height 12
radio input "true"
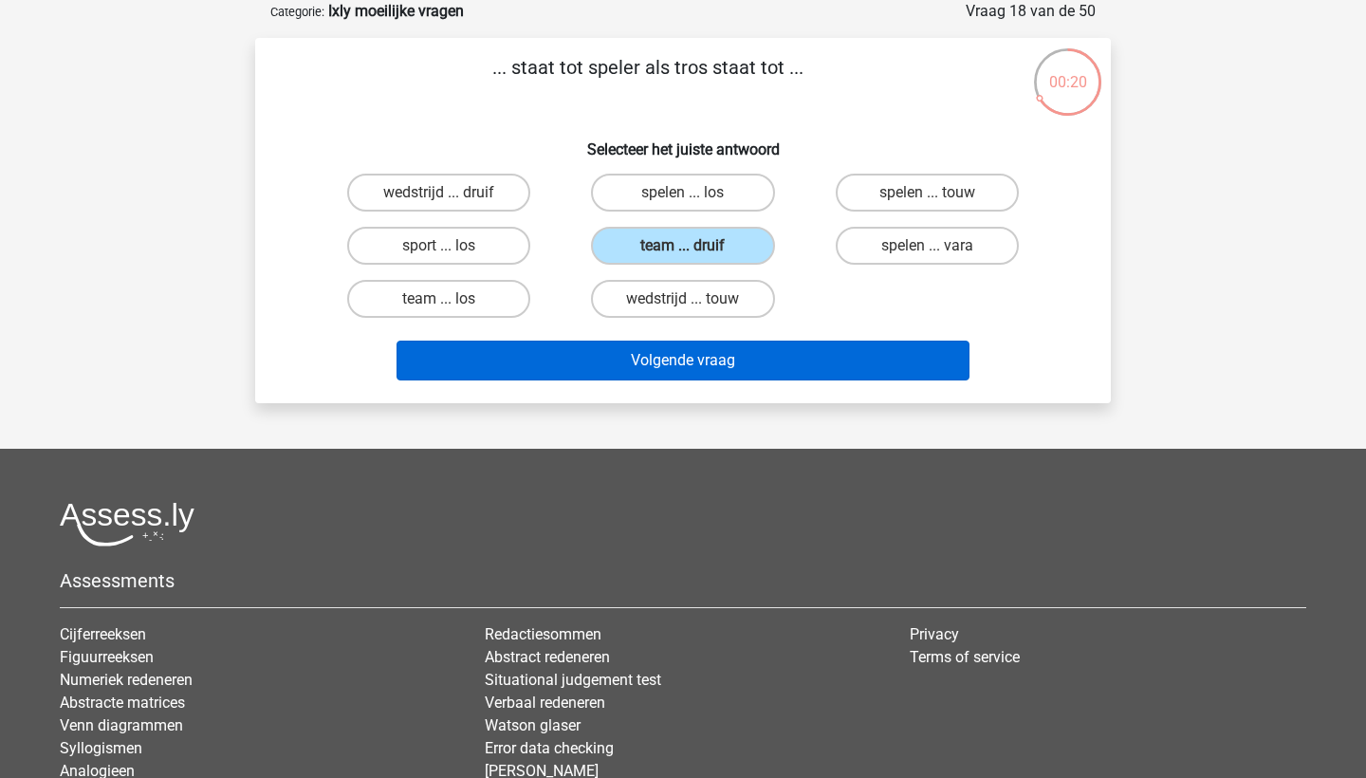
click at [769, 342] on button "Volgende vraag" at bounding box center [683, 361] width 574 height 40
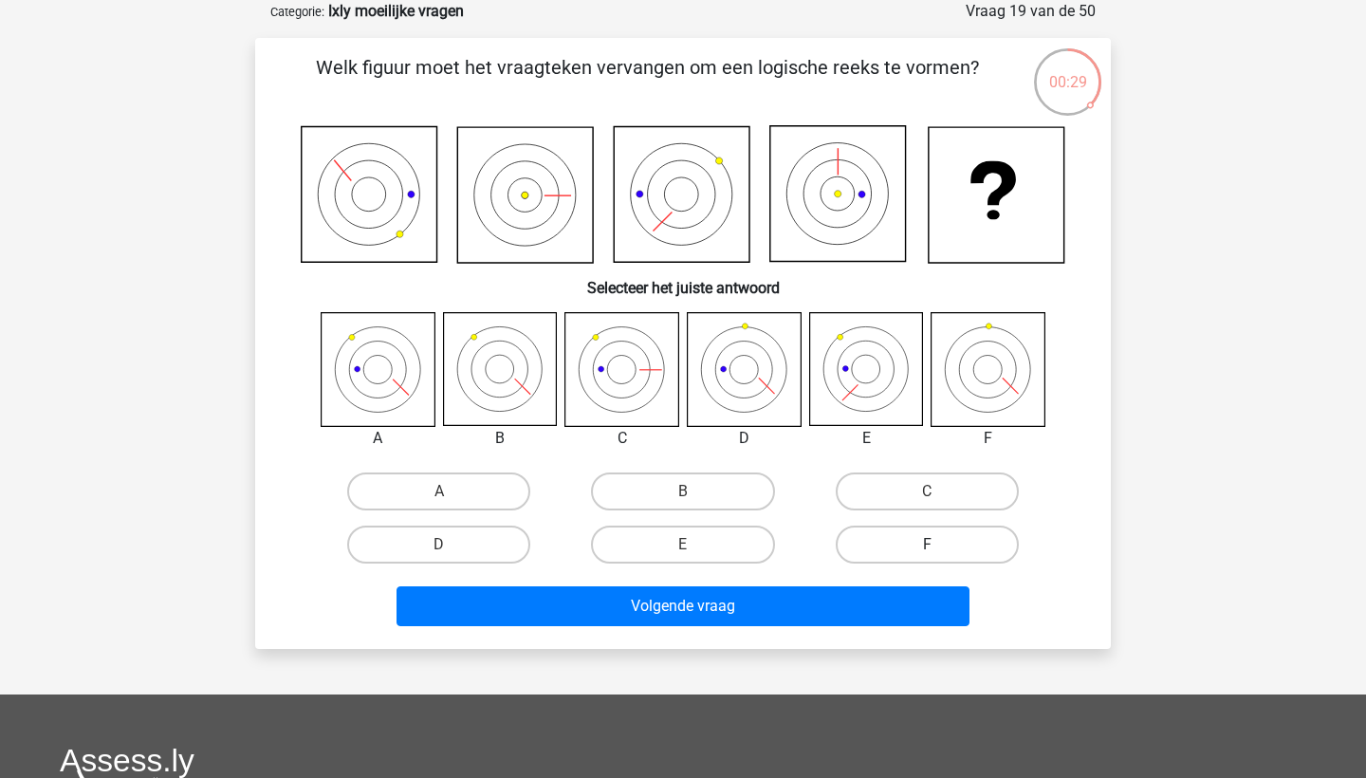
click at [926, 543] on label "F" at bounding box center [927, 544] width 183 height 38
click at [927, 544] on input "F" at bounding box center [933, 550] width 12 height 12
radio input "true"
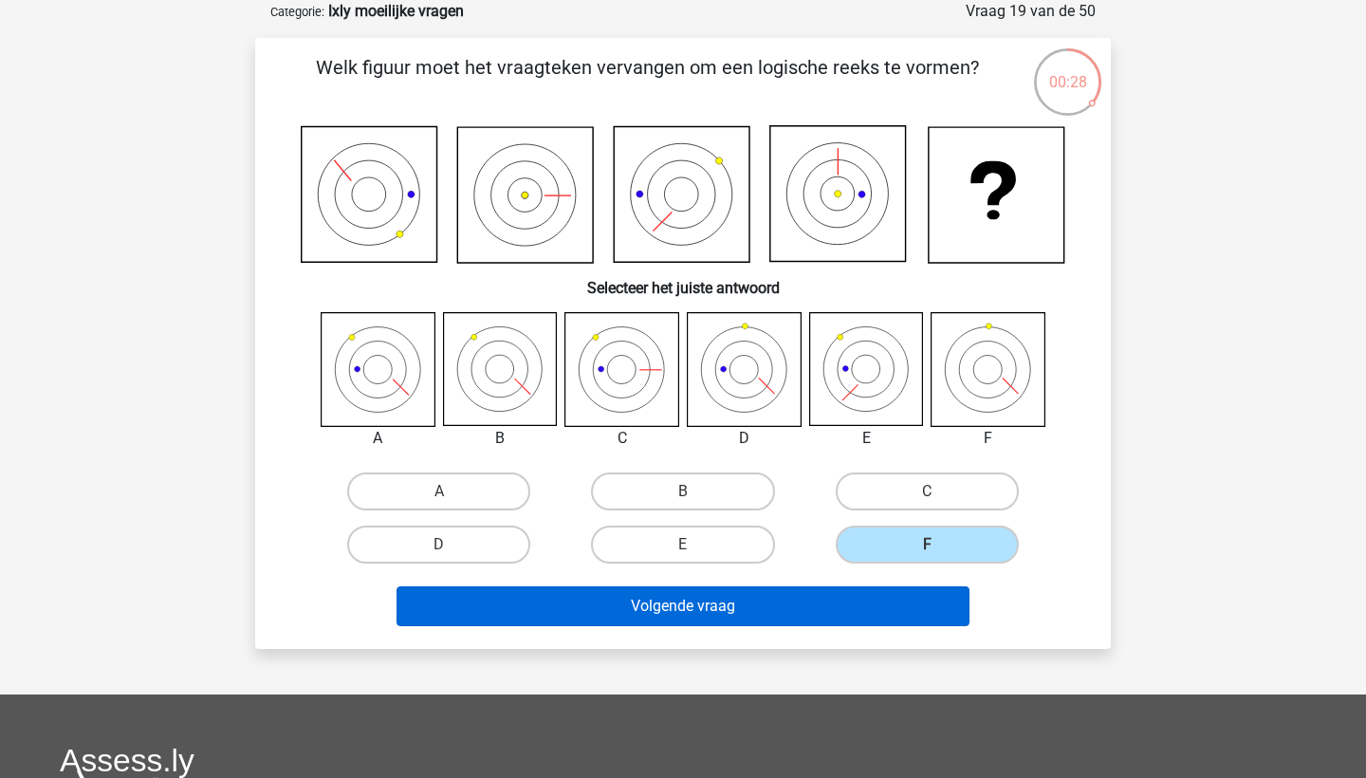
click at [890, 612] on button "Volgende vraag" at bounding box center [683, 606] width 574 height 40
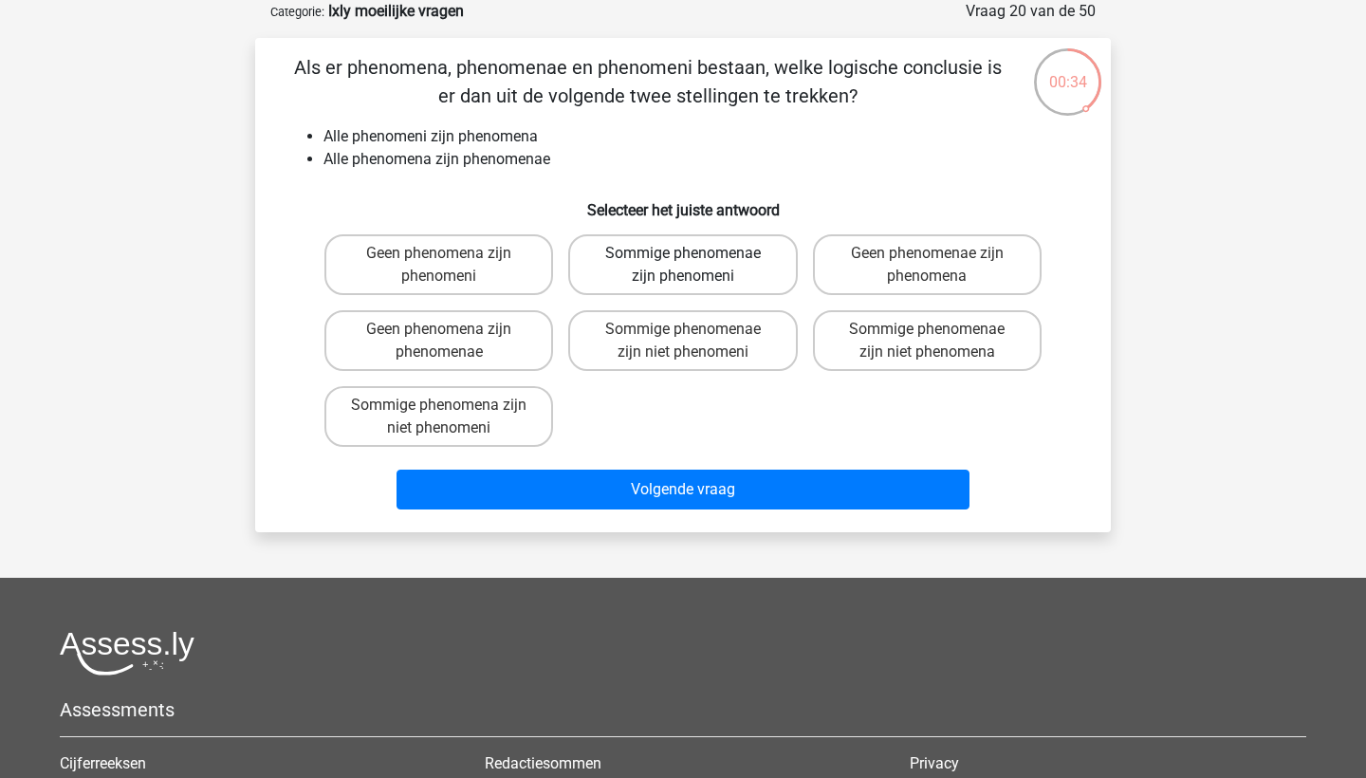
click at [735, 269] on label "Sommige phenomenae zijn phenomeni" at bounding box center [682, 264] width 229 height 61
click at [695, 266] on input "Sommige phenomenae zijn phenomeni" at bounding box center [689, 259] width 12 height 12
radio input "true"
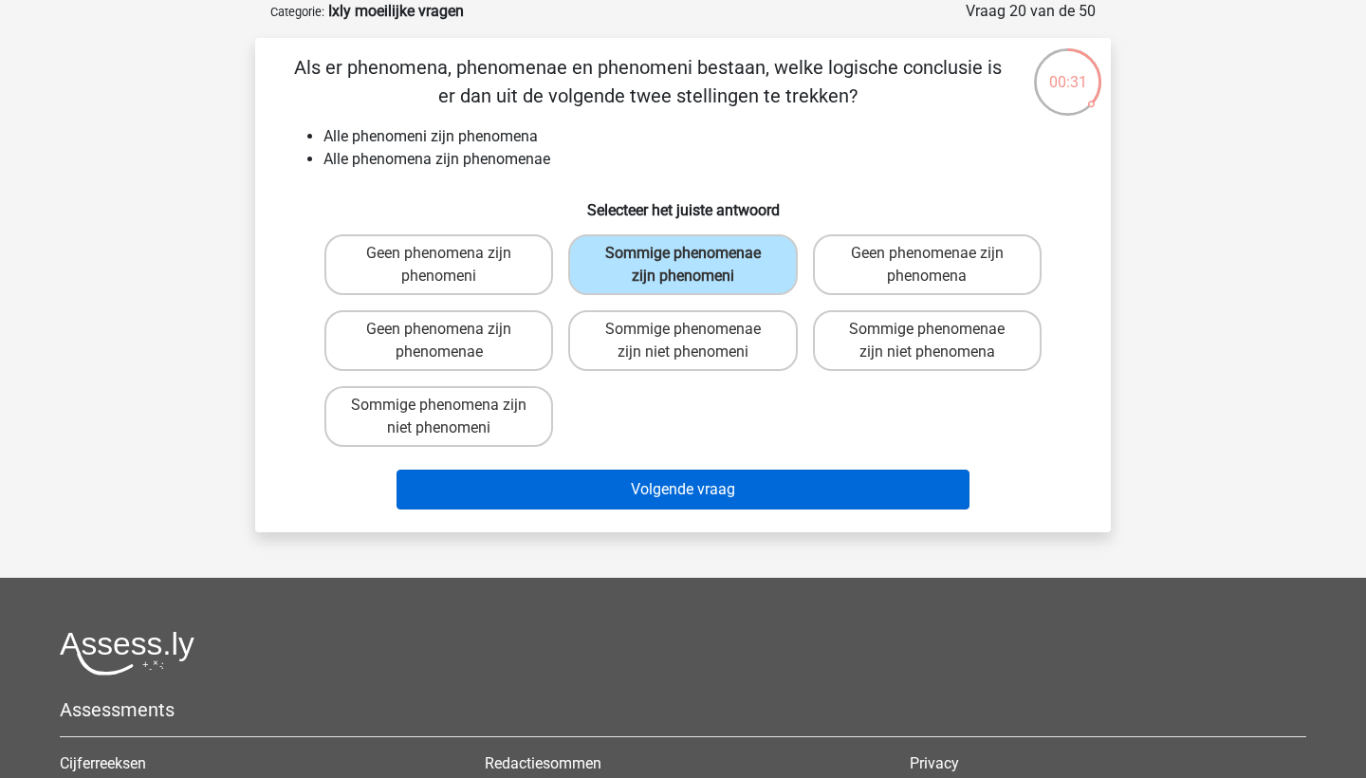
click at [742, 487] on button "Volgende vraag" at bounding box center [683, 490] width 574 height 40
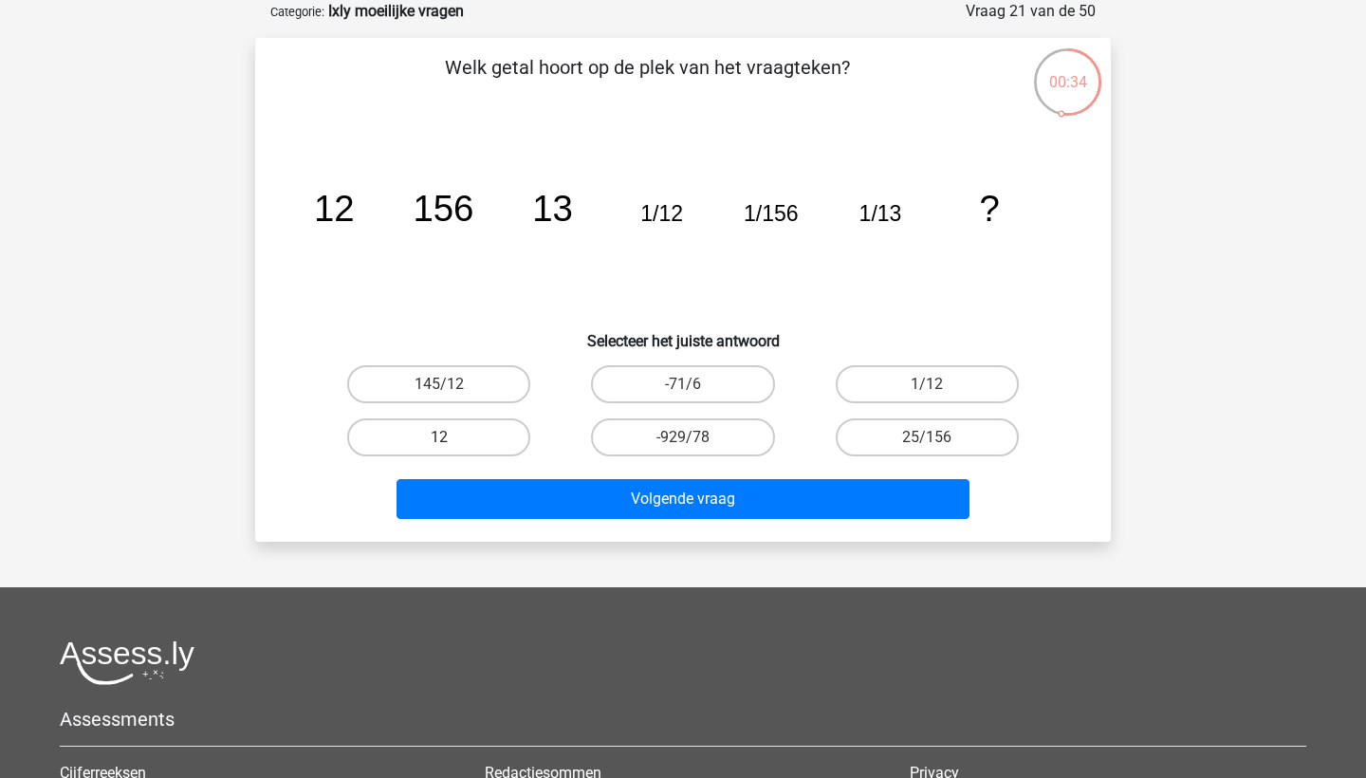
click at [478, 433] on label "12" at bounding box center [438, 437] width 183 height 38
click at [452, 437] on input "12" at bounding box center [445, 443] width 12 height 12
radio input "true"
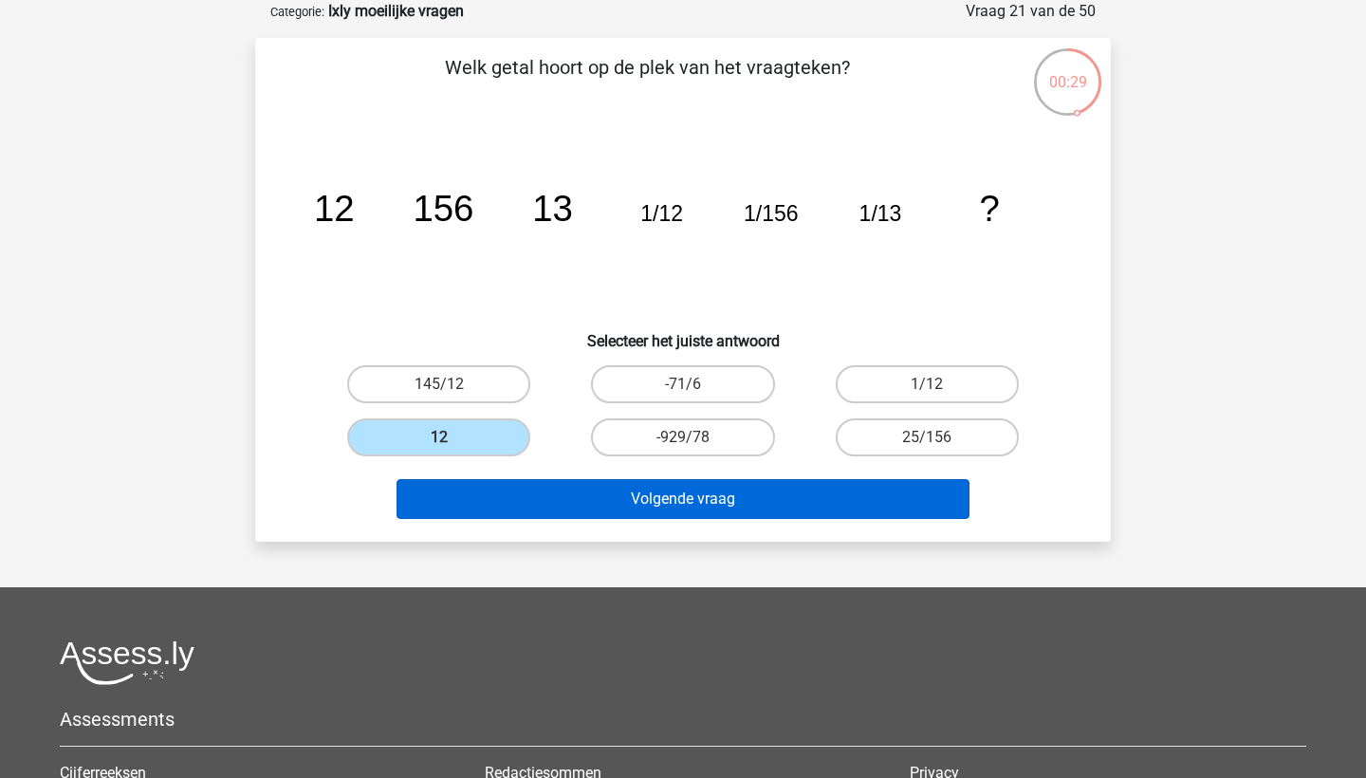
click at [527, 499] on button "Volgende vraag" at bounding box center [683, 499] width 574 height 40
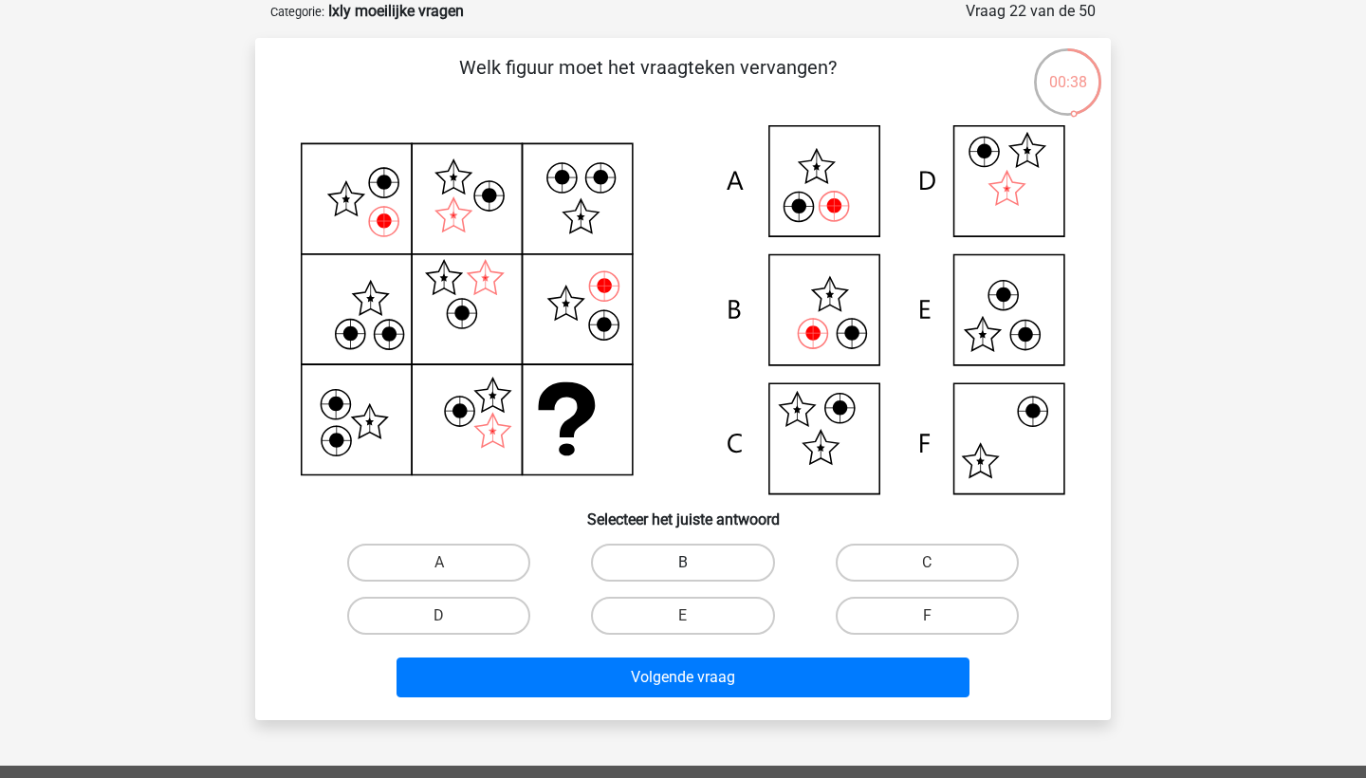
click at [695, 560] on label "B" at bounding box center [682, 563] width 183 height 38
click at [695, 562] on input "B" at bounding box center [689, 568] width 12 height 12
radio input "true"
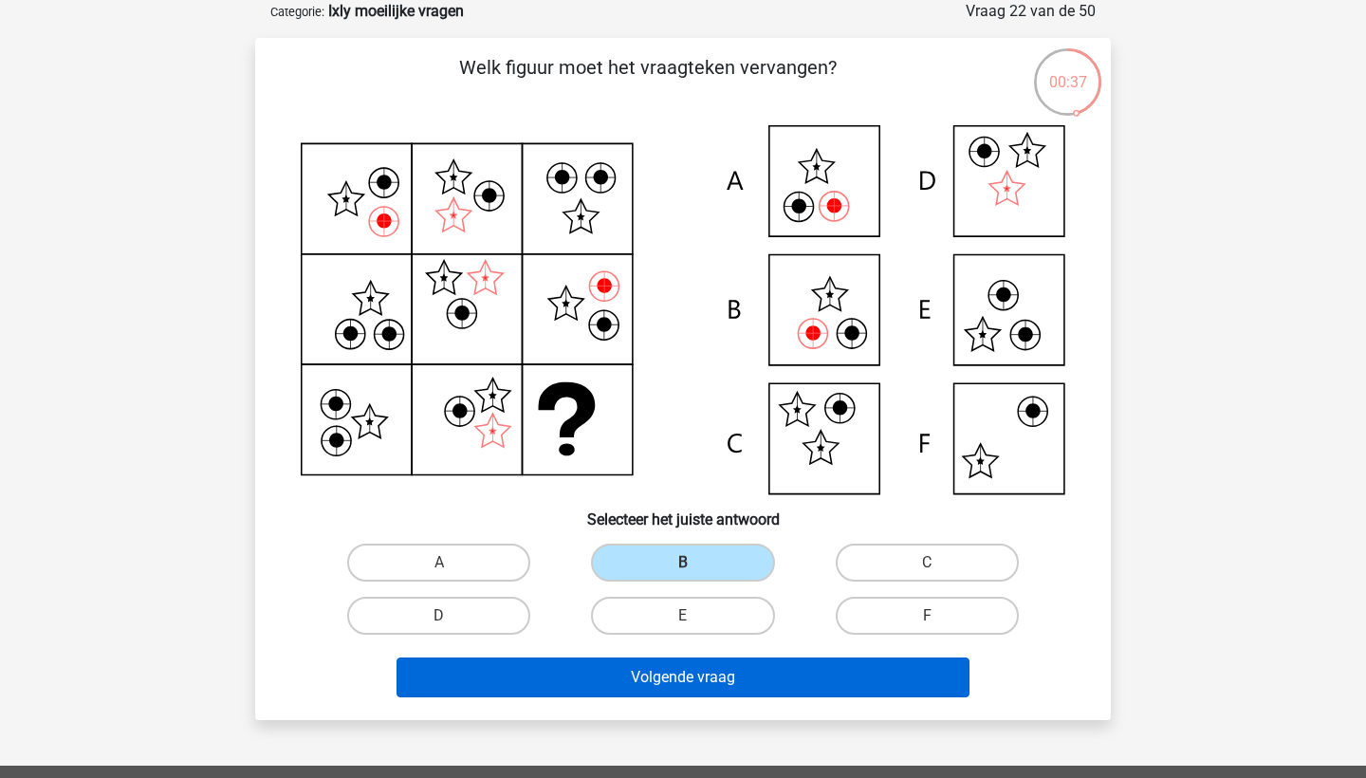
click at [686, 666] on button "Volgende vraag" at bounding box center [683, 677] width 574 height 40
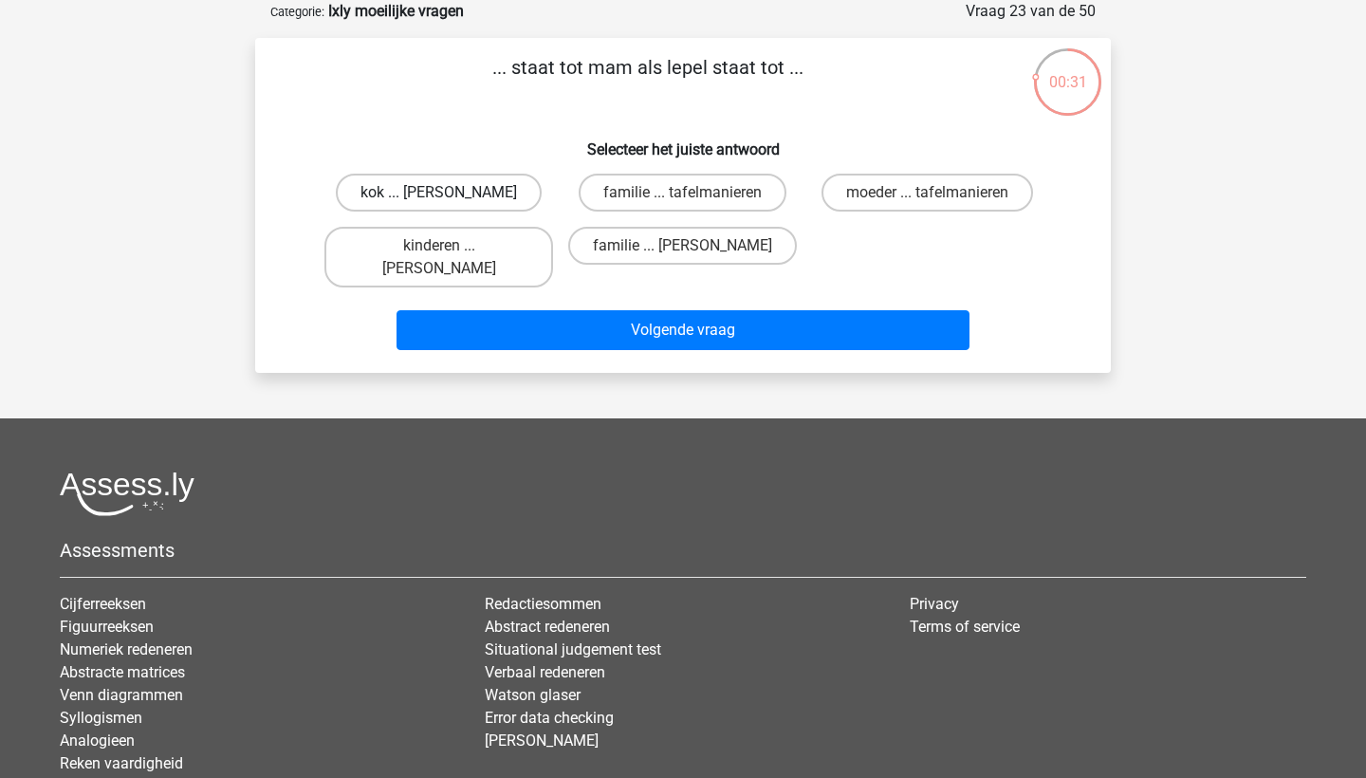
click at [468, 194] on label "kok ... anna" at bounding box center [439, 193] width 206 height 38
click at [452, 194] on input "kok ... anna" at bounding box center [445, 199] width 12 height 12
radio input "true"
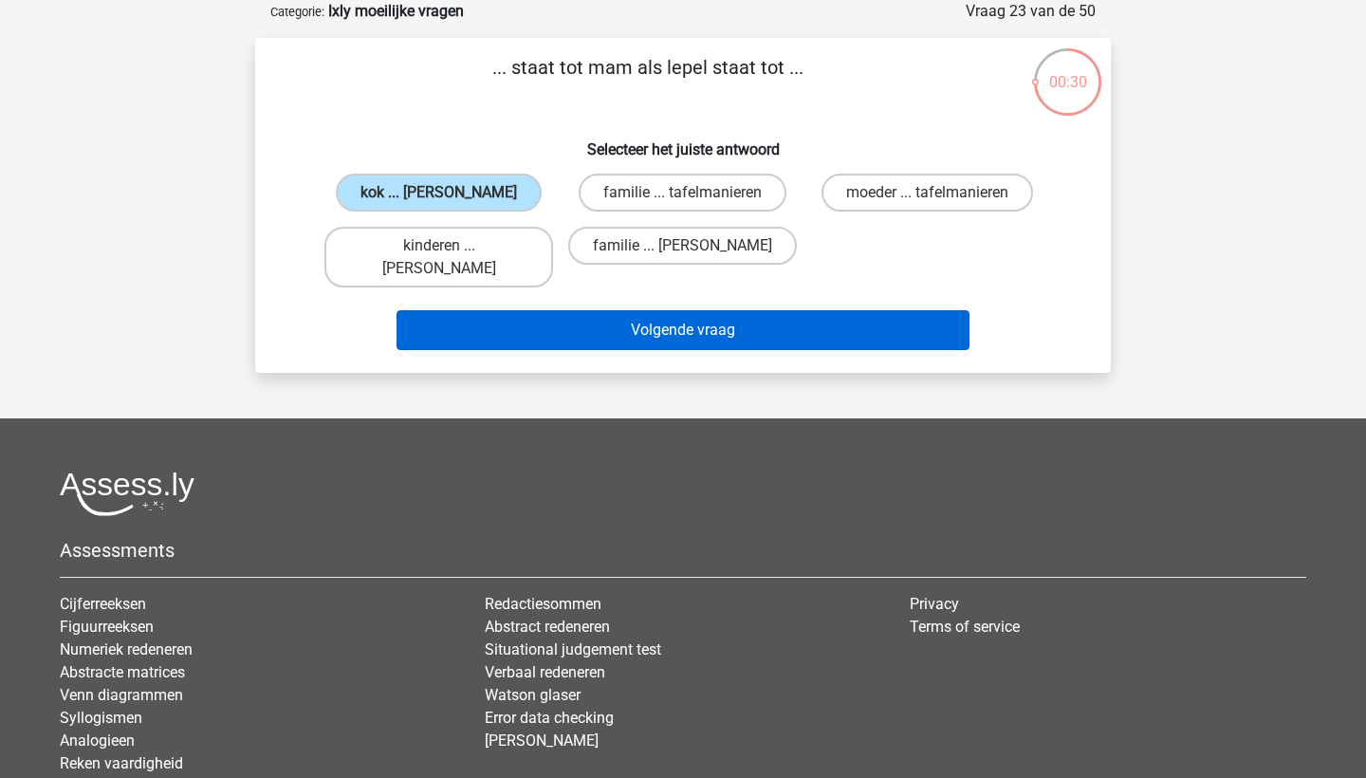
click at [518, 310] on button "Volgende vraag" at bounding box center [683, 330] width 574 height 40
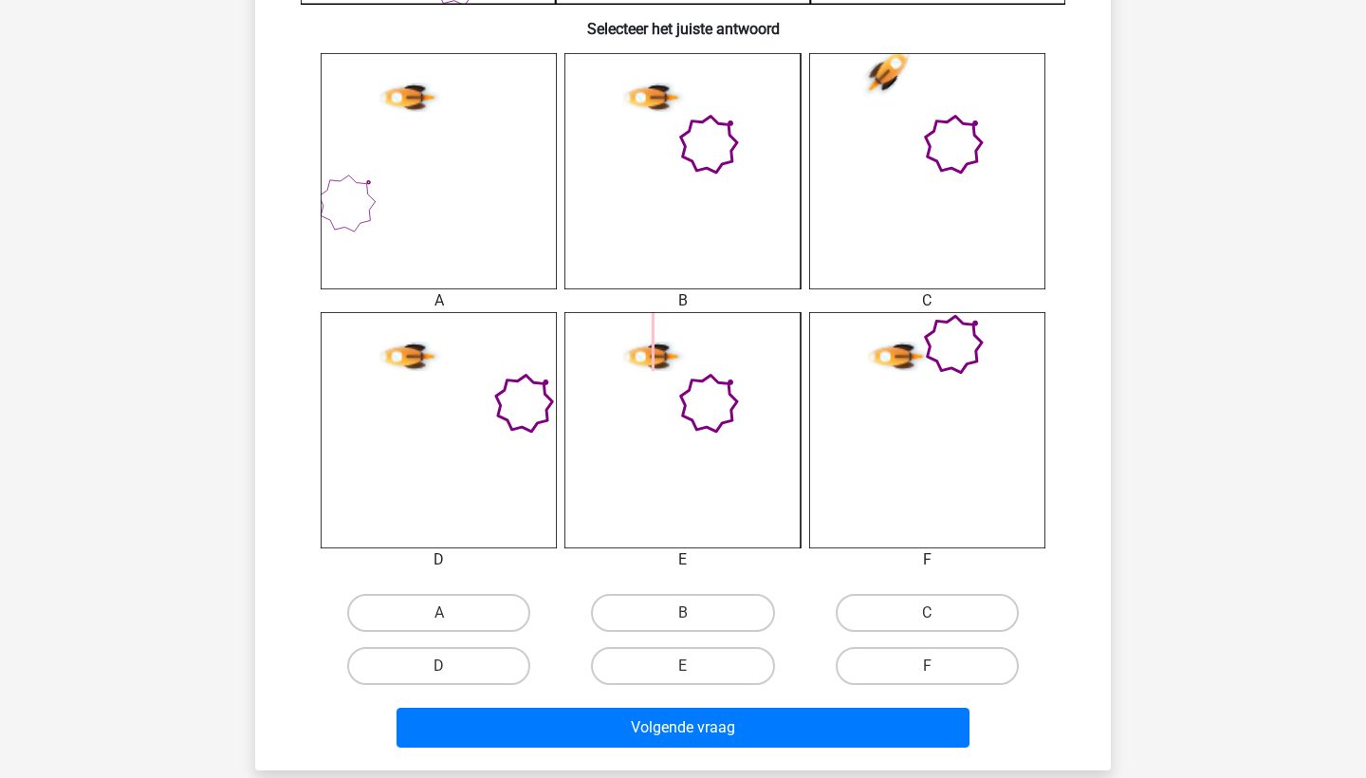
scroll to position [728, 0]
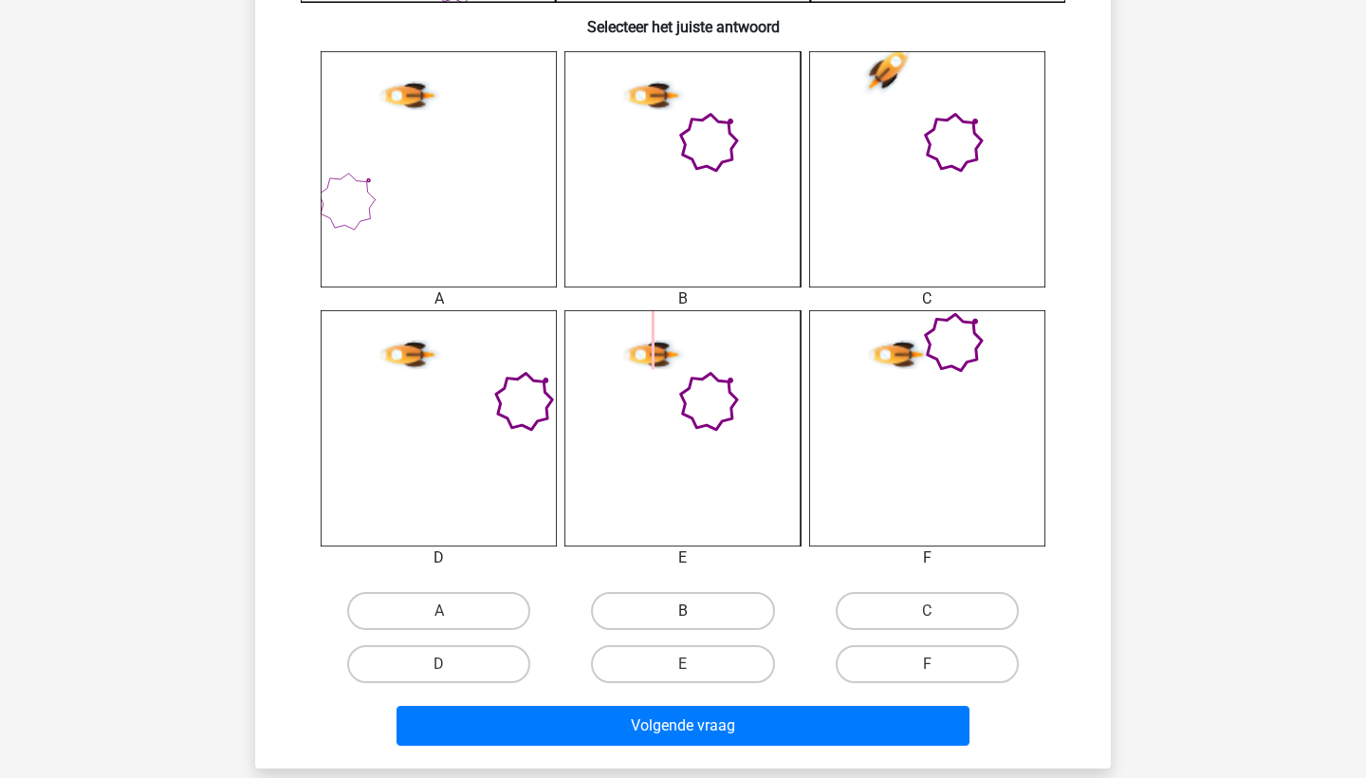
click at [652, 604] on label "B" at bounding box center [682, 611] width 183 height 38
click at [683, 611] on input "B" at bounding box center [689, 617] width 12 height 12
radio input "true"
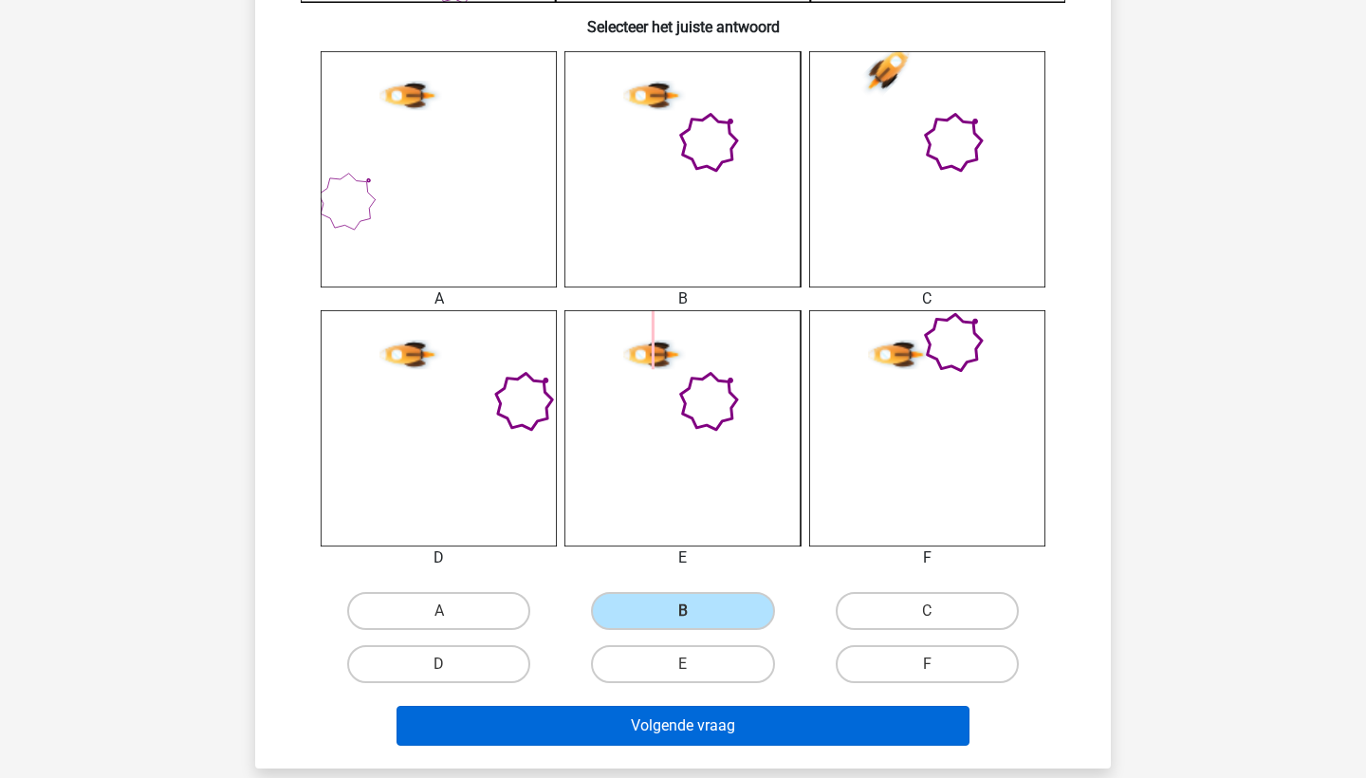
click at [659, 739] on button "Volgende vraag" at bounding box center [683, 726] width 574 height 40
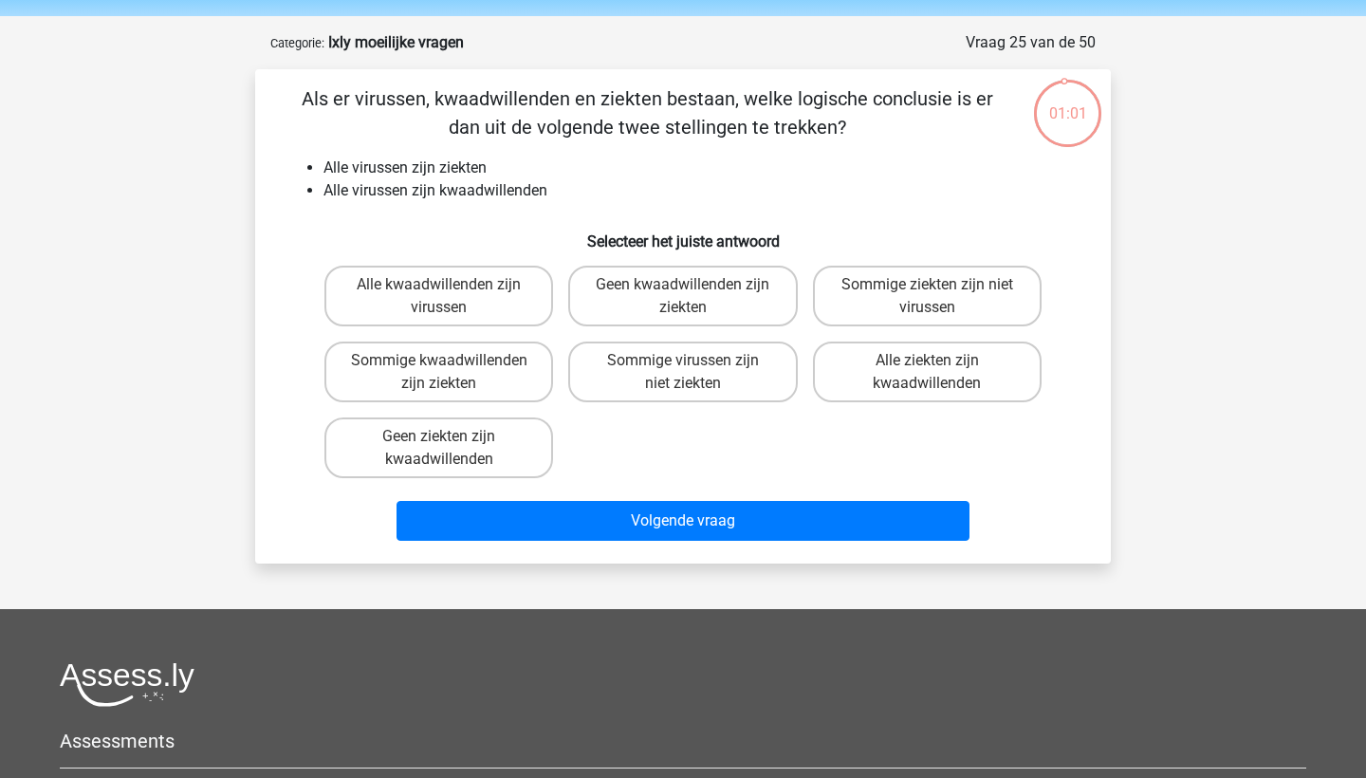
scroll to position [54, 0]
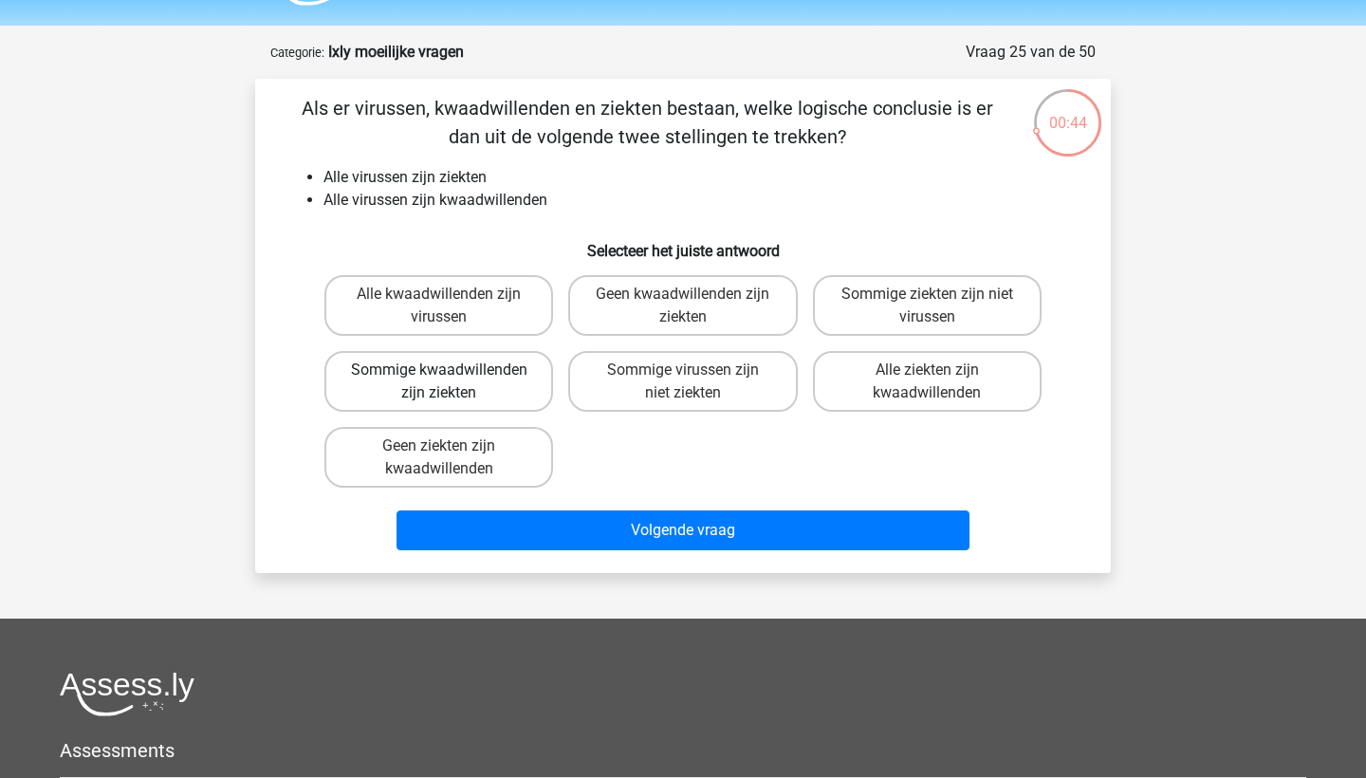
click at [516, 373] on label "Sommige kwaadwillenden zijn ziekten" at bounding box center [438, 381] width 229 height 61
click at [452, 373] on input "Sommige kwaadwillenden zijn ziekten" at bounding box center [445, 376] width 12 height 12
radio input "true"
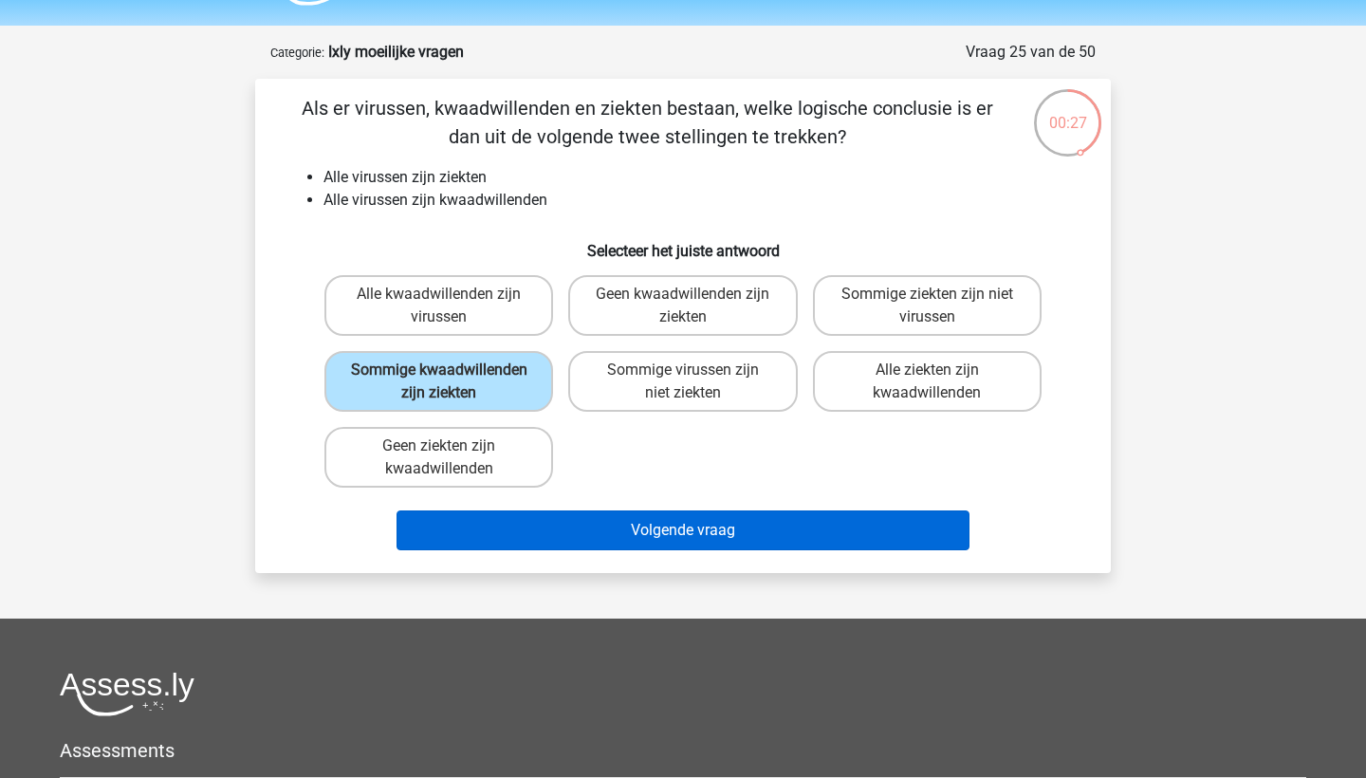
click at [541, 548] on button "Volgende vraag" at bounding box center [683, 530] width 574 height 40
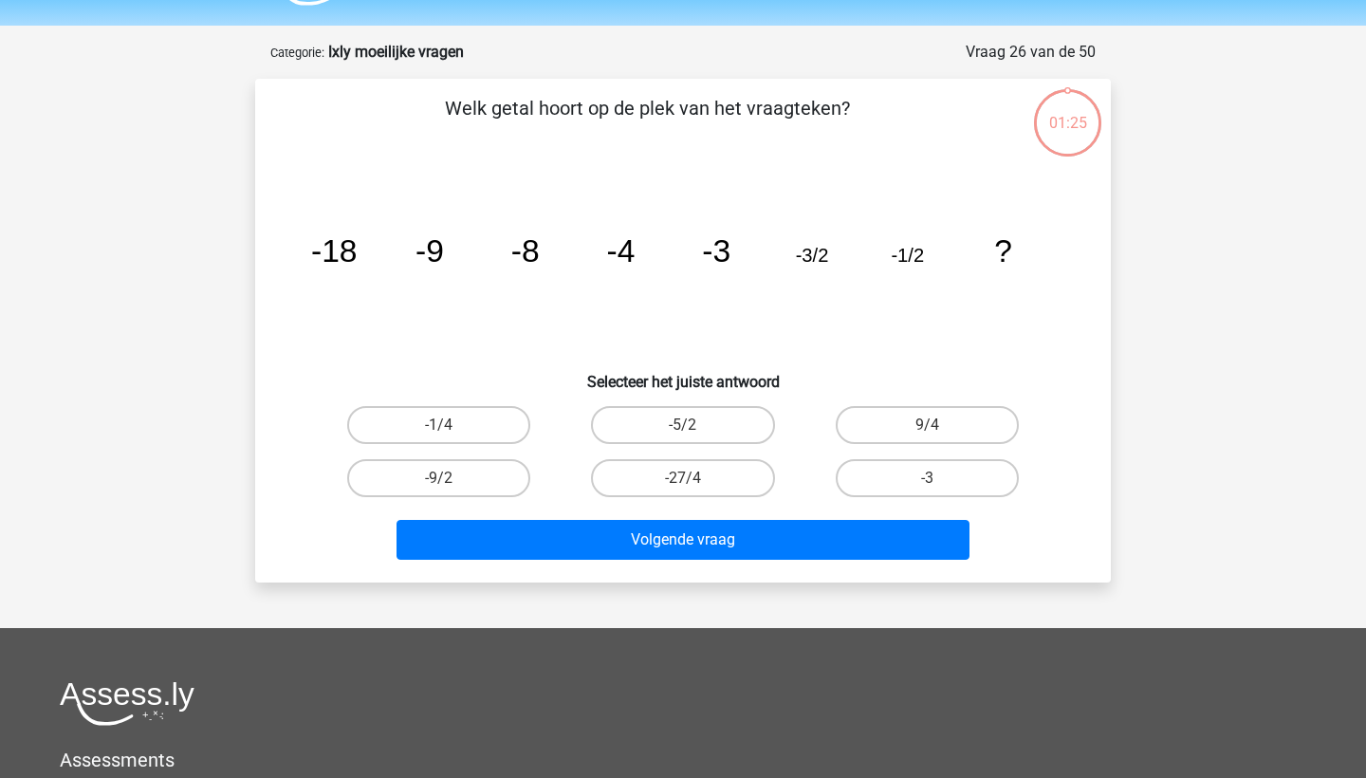
scroll to position [95, 0]
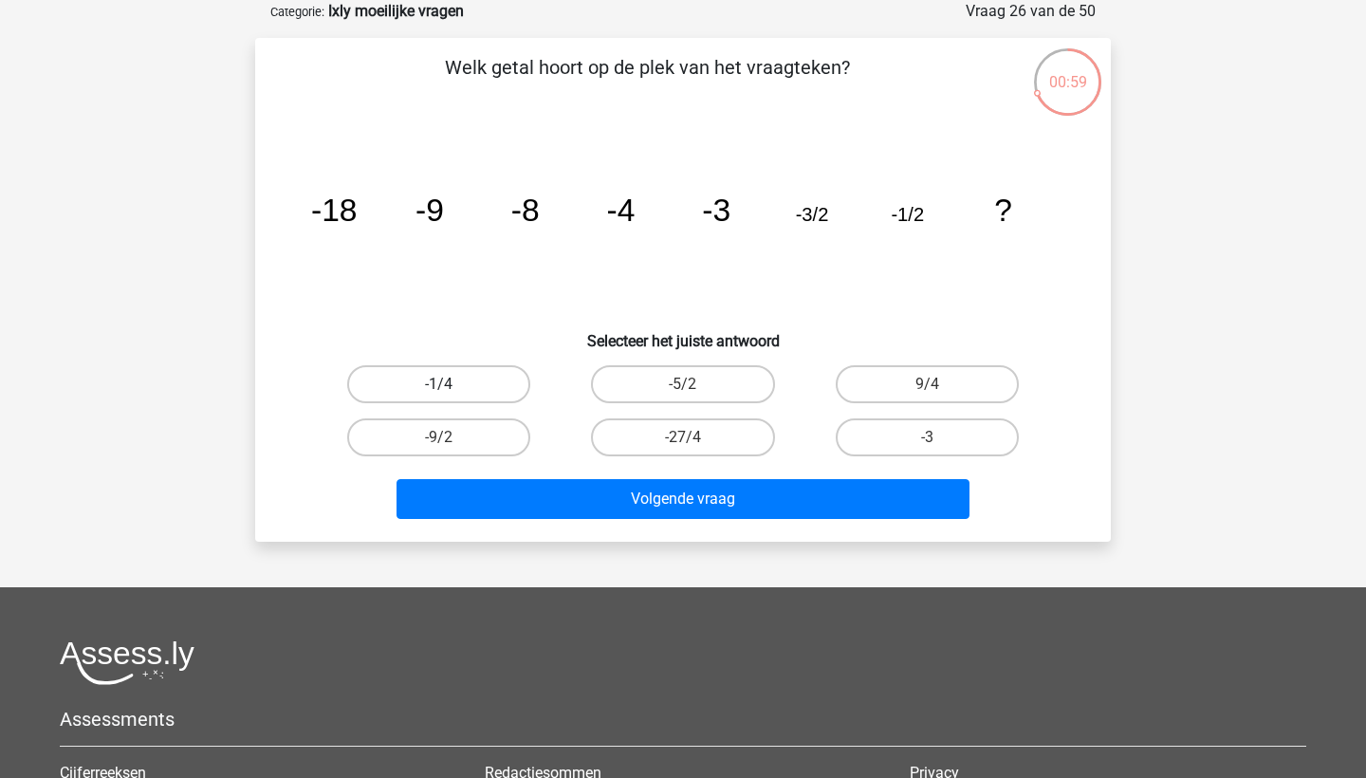
click at [470, 390] on label "-1/4" at bounding box center [438, 384] width 183 height 38
click at [452, 390] on input "-1/4" at bounding box center [445, 390] width 12 height 12
radio input "true"
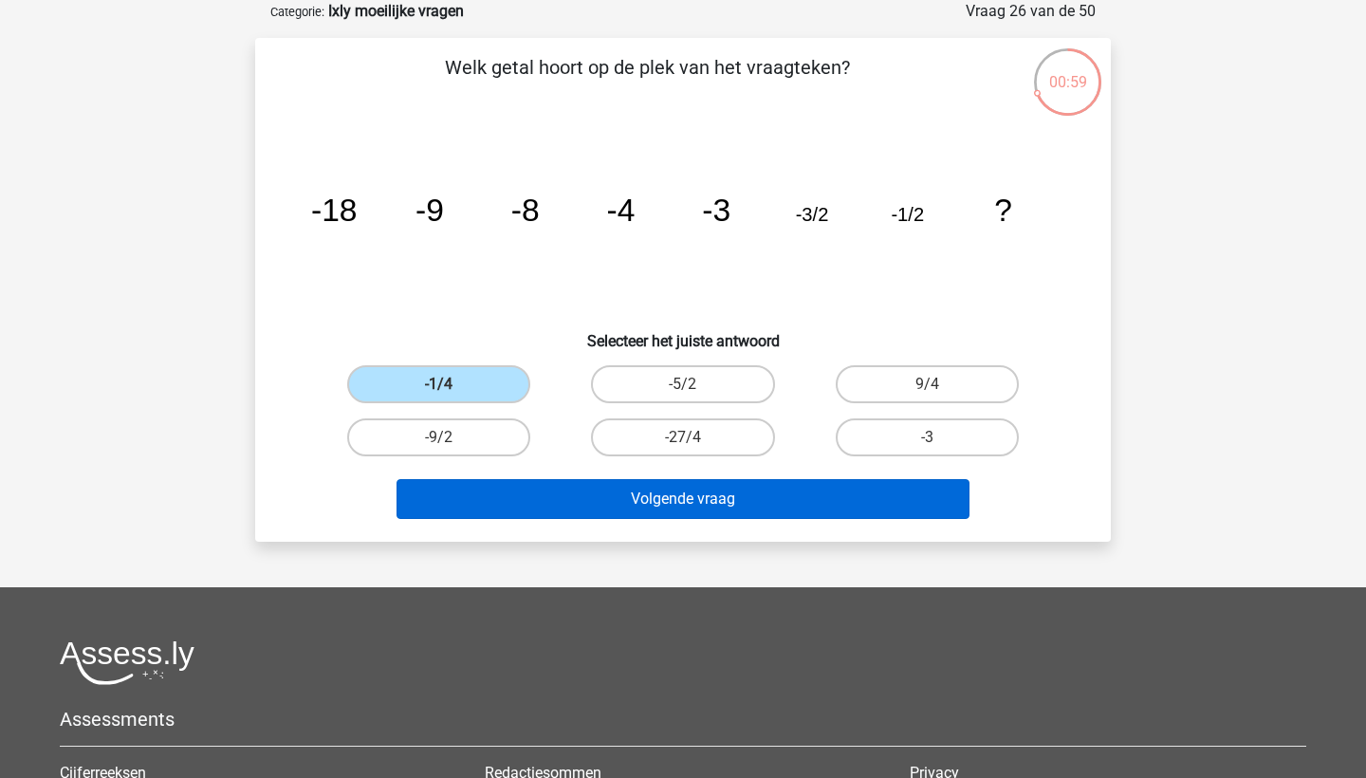
click at [488, 505] on button "Volgende vraag" at bounding box center [683, 499] width 574 height 40
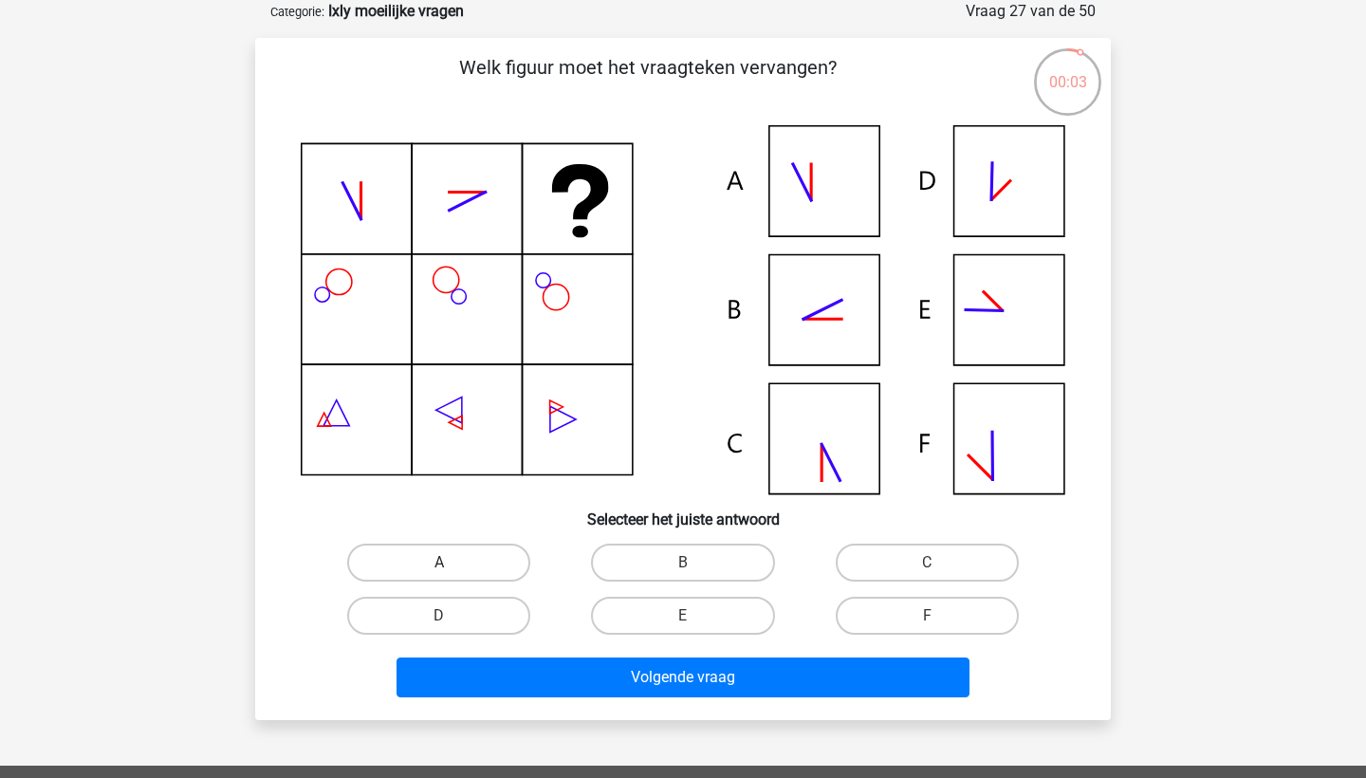
click at [502, 556] on label "A" at bounding box center [438, 563] width 183 height 38
click at [452, 562] on input "A" at bounding box center [445, 568] width 12 height 12
radio input "true"
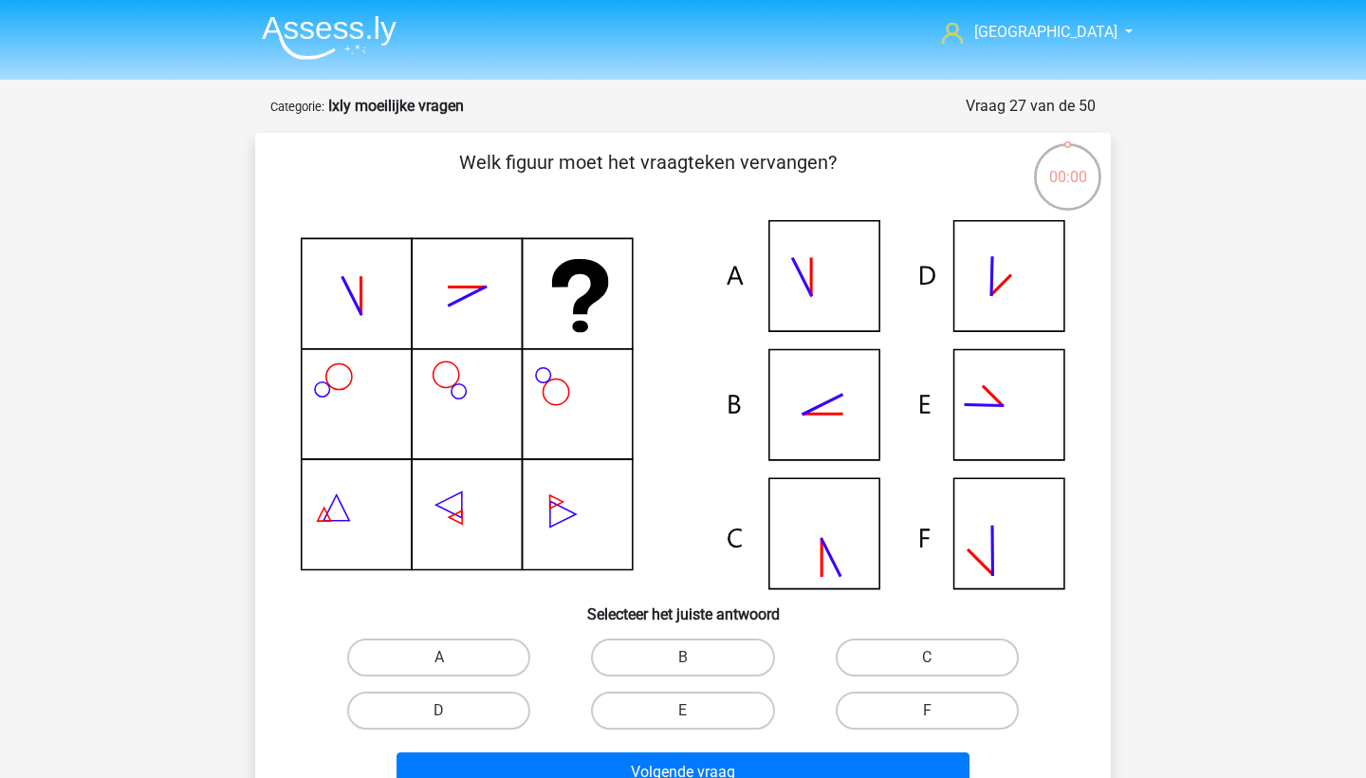
scroll to position [95, 0]
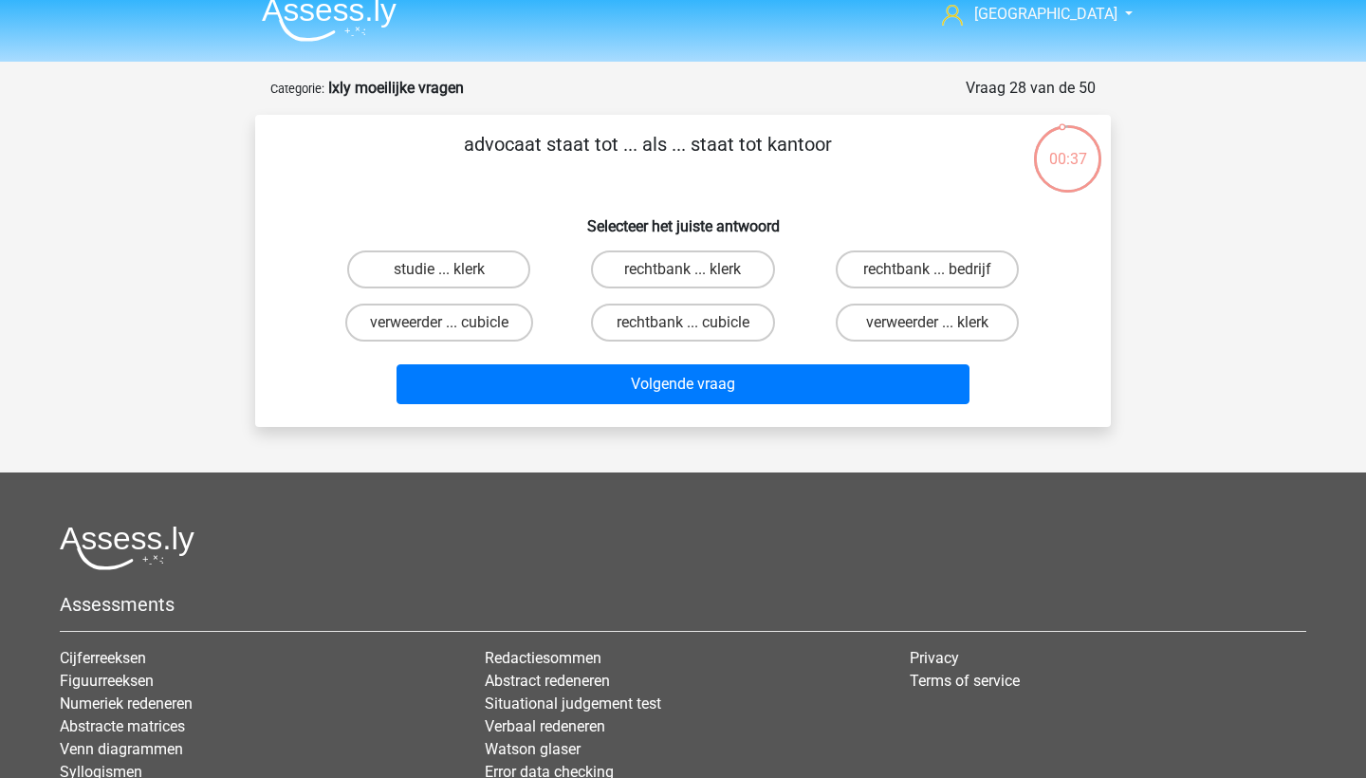
scroll to position [15, 0]
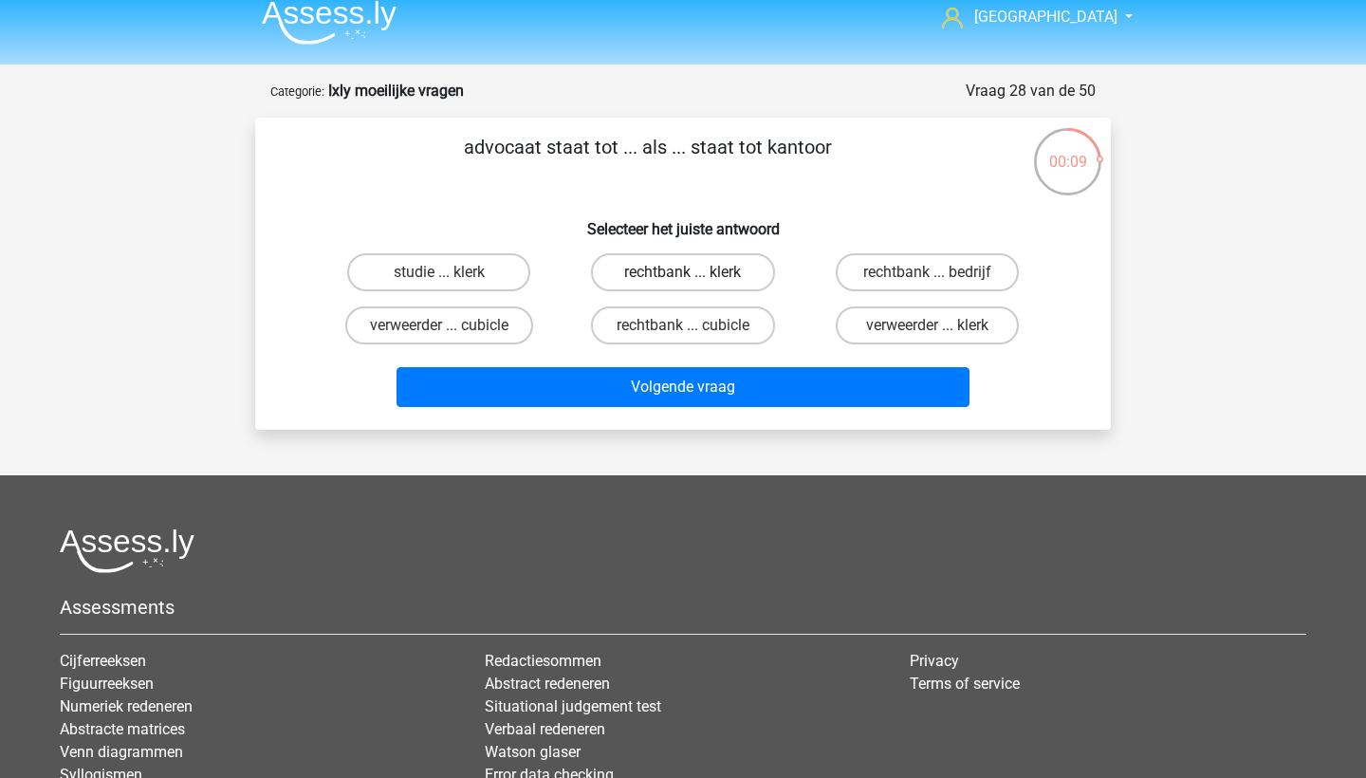
click at [750, 280] on label "rechtbank ... klerk" at bounding box center [682, 272] width 183 height 38
click at [695, 280] on input "rechtbank ... klerk" at bounding box center [689, 278] width 12 height 12
radio input "true"
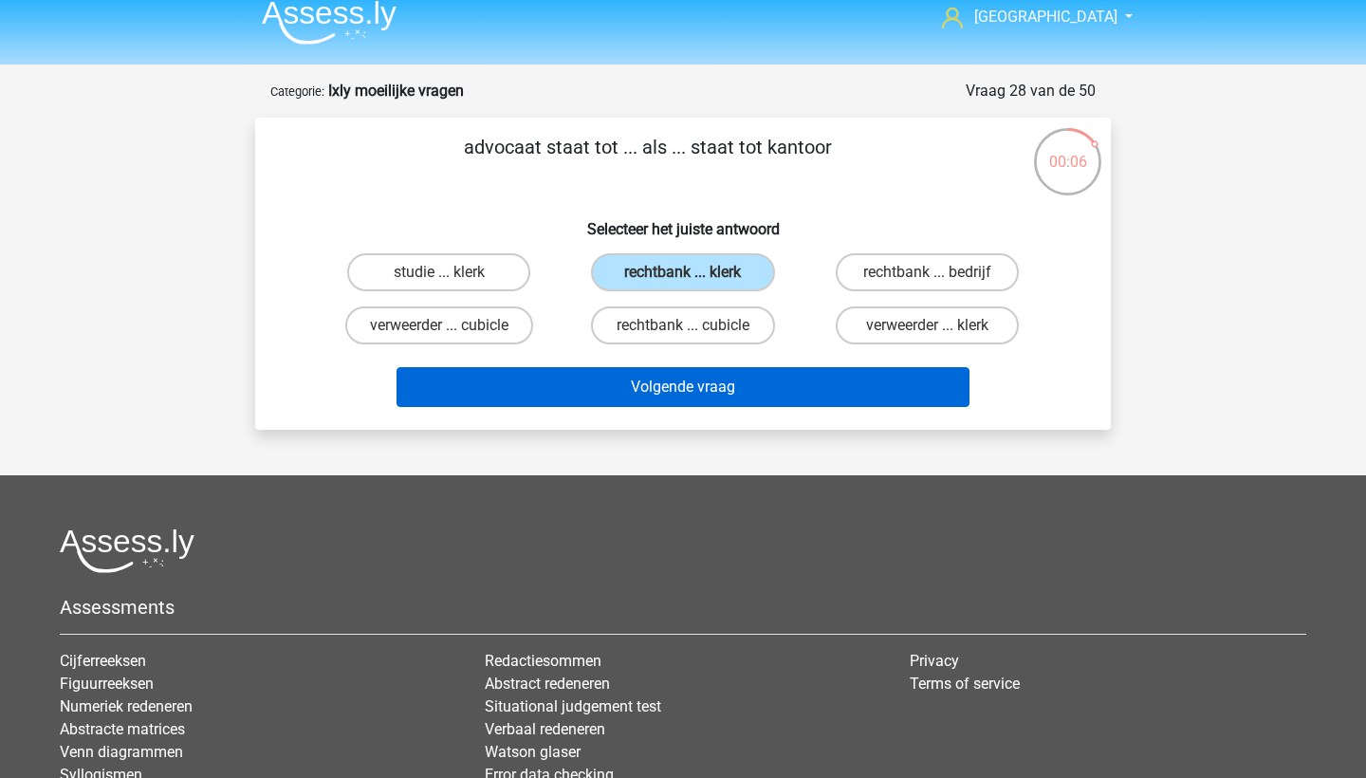
click at [753, 391] on button "Volgende vraag" at bounding box center [683, 387] width 574 height 40
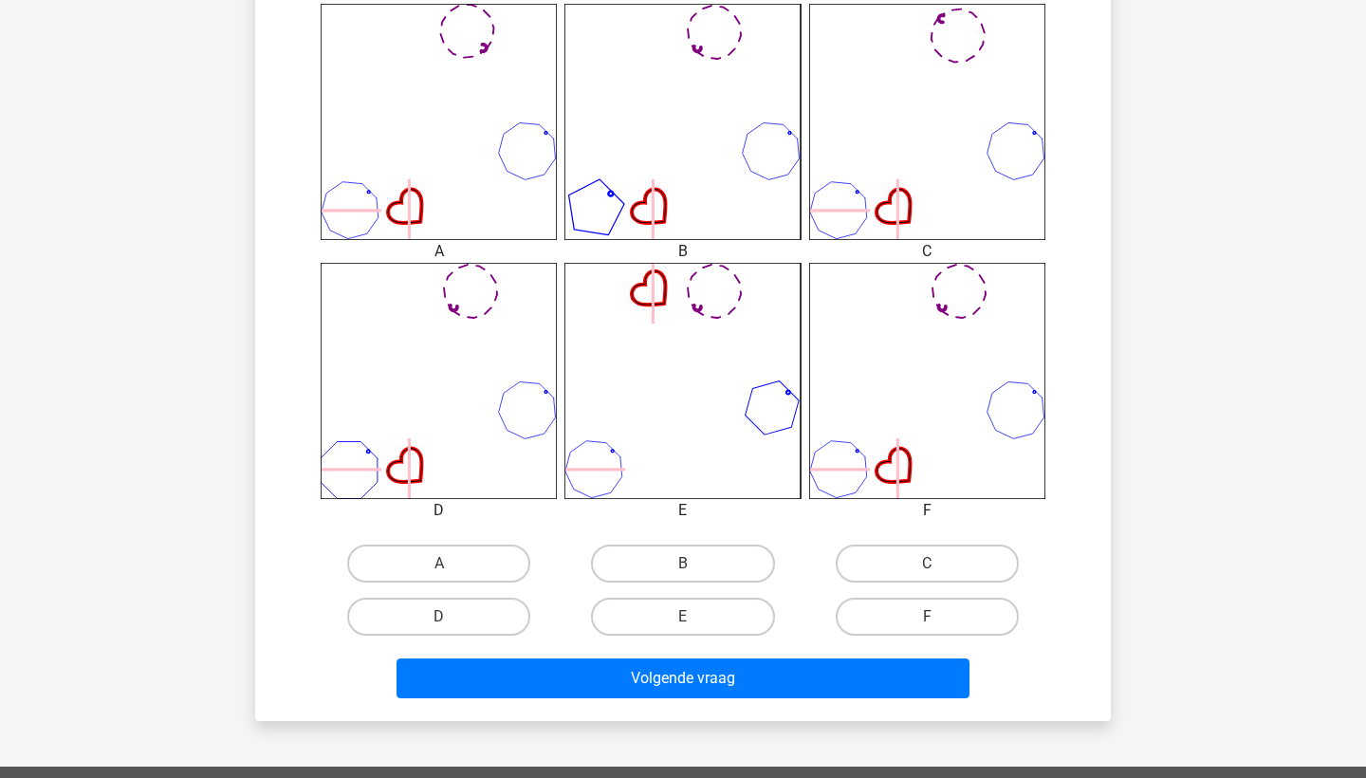
scroll to position [778, 0]
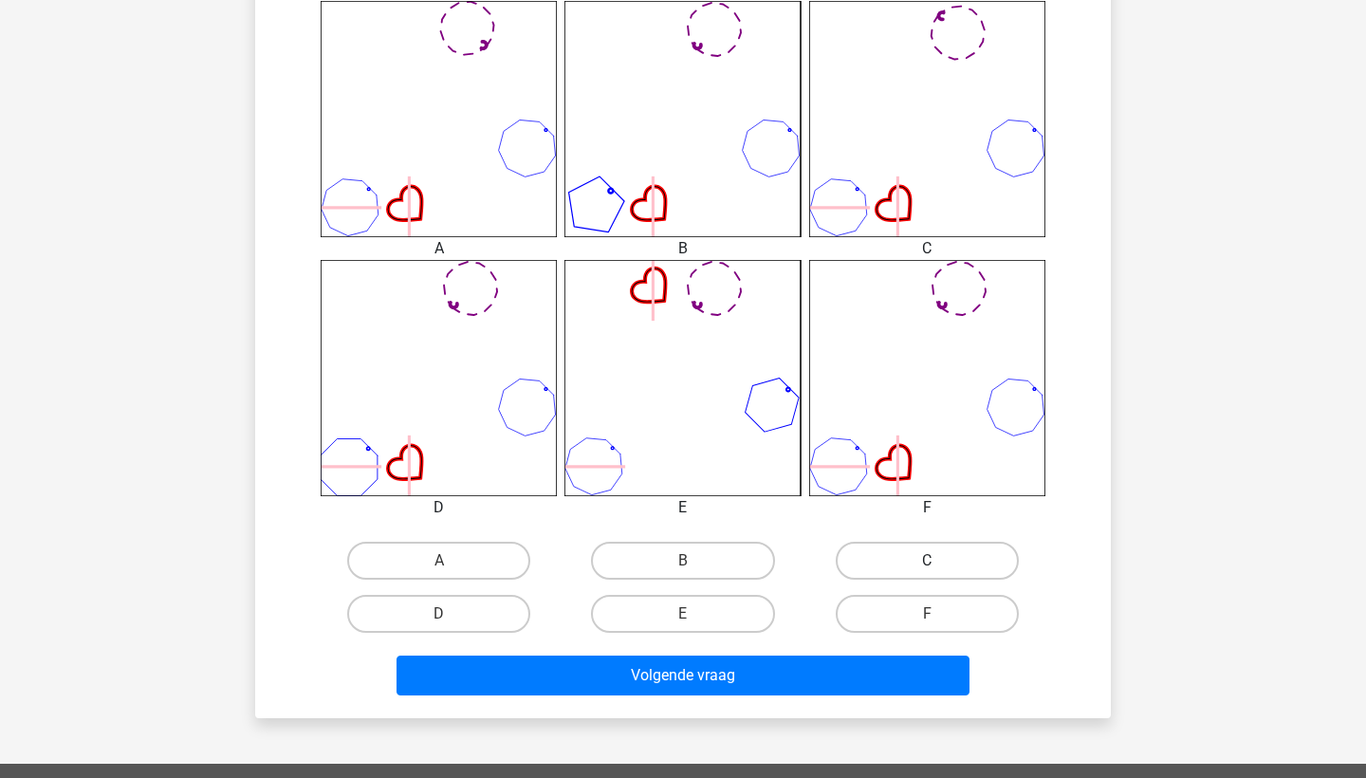
click at [884, 562] on label "C" at bounding box center [927, 561] width 183 height 38
click at [927, 562] on input "C" at bounding box center [933, 567] width 12 height 12
radio input "true"
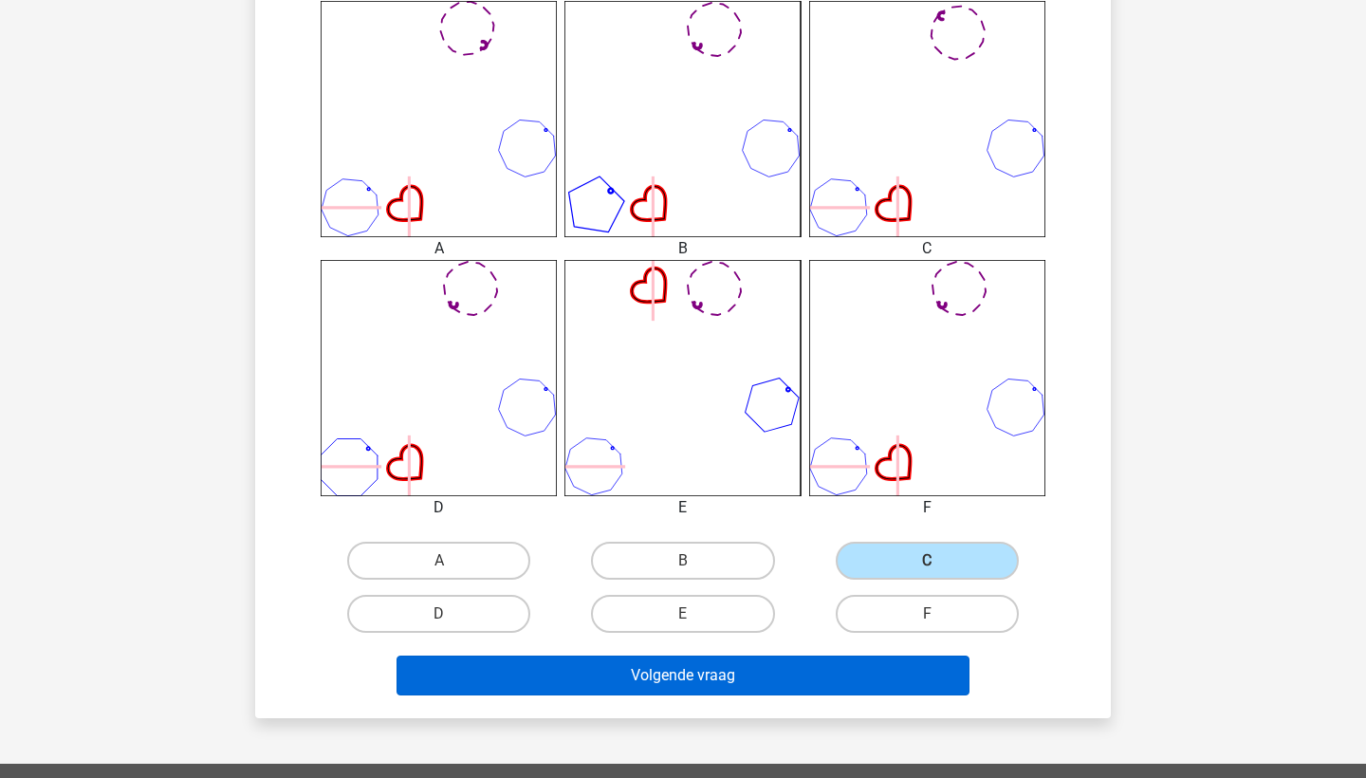
click at [828, 683] on button "Volgende vraag" at bounding box center [683, 675] width 574 height 40
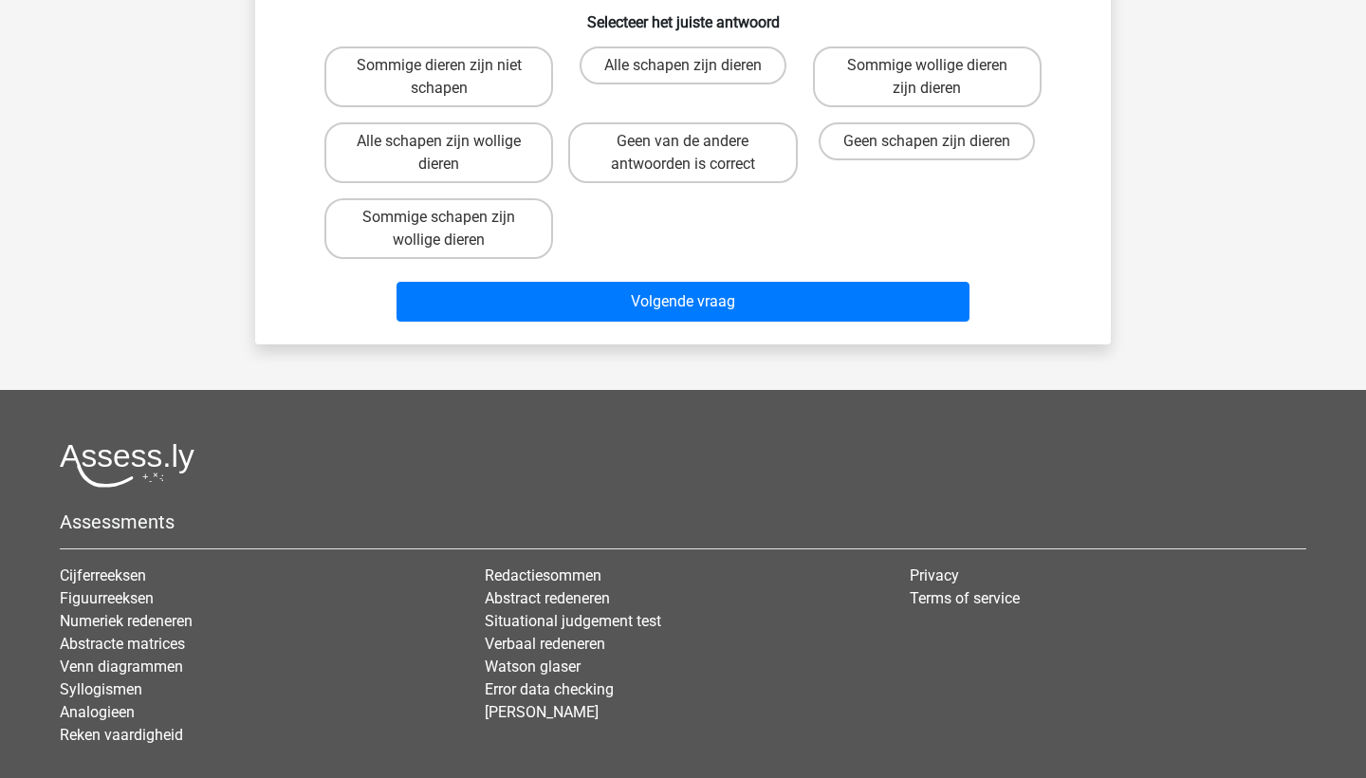
scroll to position [95, 0]
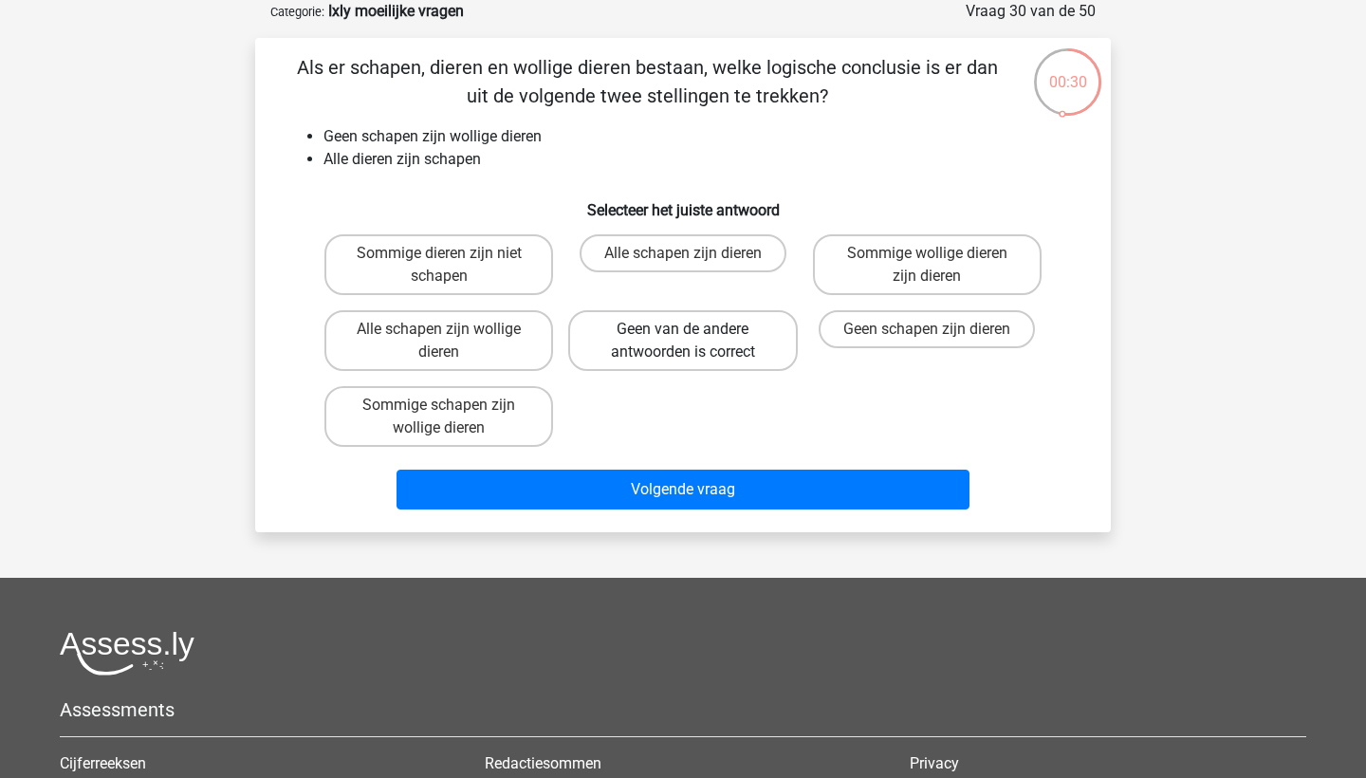
click at [727, 358] on label "Geen van de andere antwoorden is correct" at bounding box center [682, 340] width 229 height 61
click at [695, 341] on input "Geen van de andere antwoorden is correct" at bounding box center [689, 335] width 12 height 12
radio input "true"
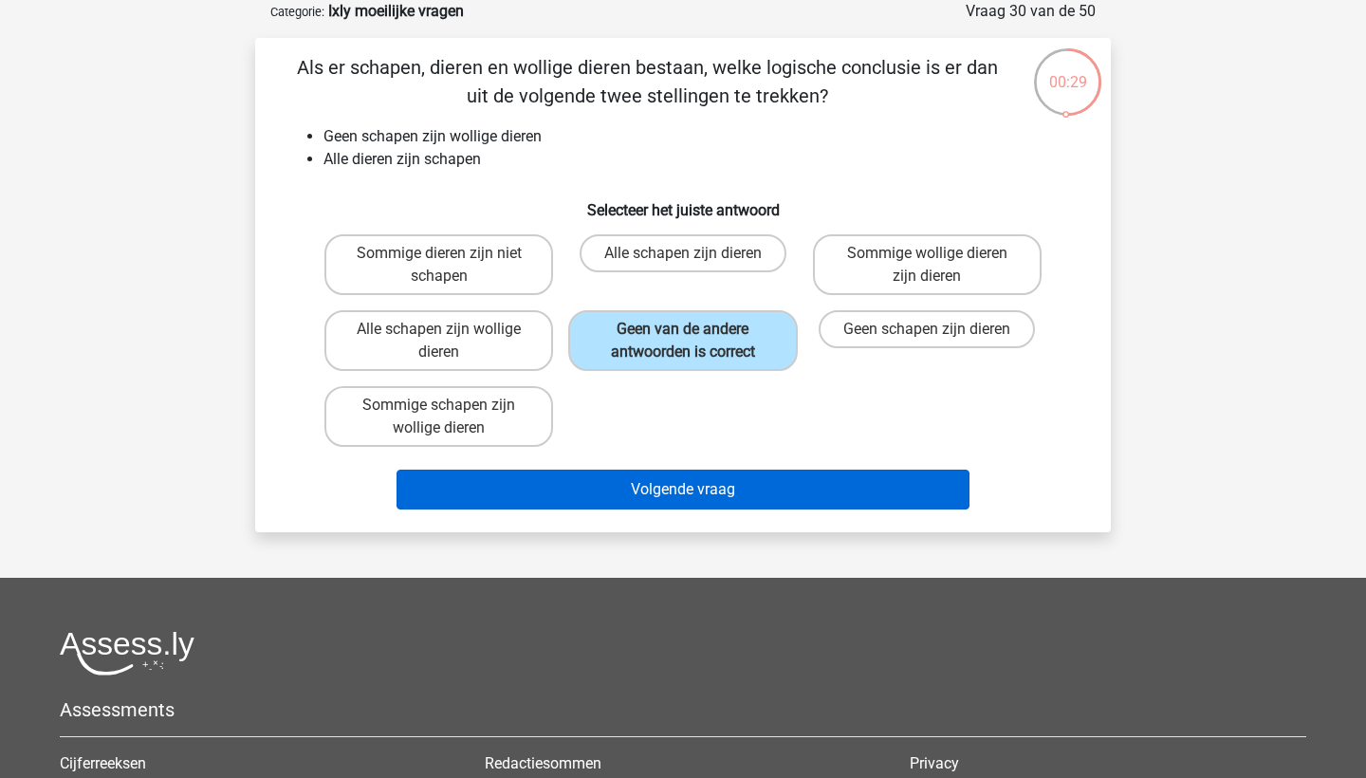
click at [746, 494] on button "Volgende vraag" at bounding box center [683, 490] width 574 height 40
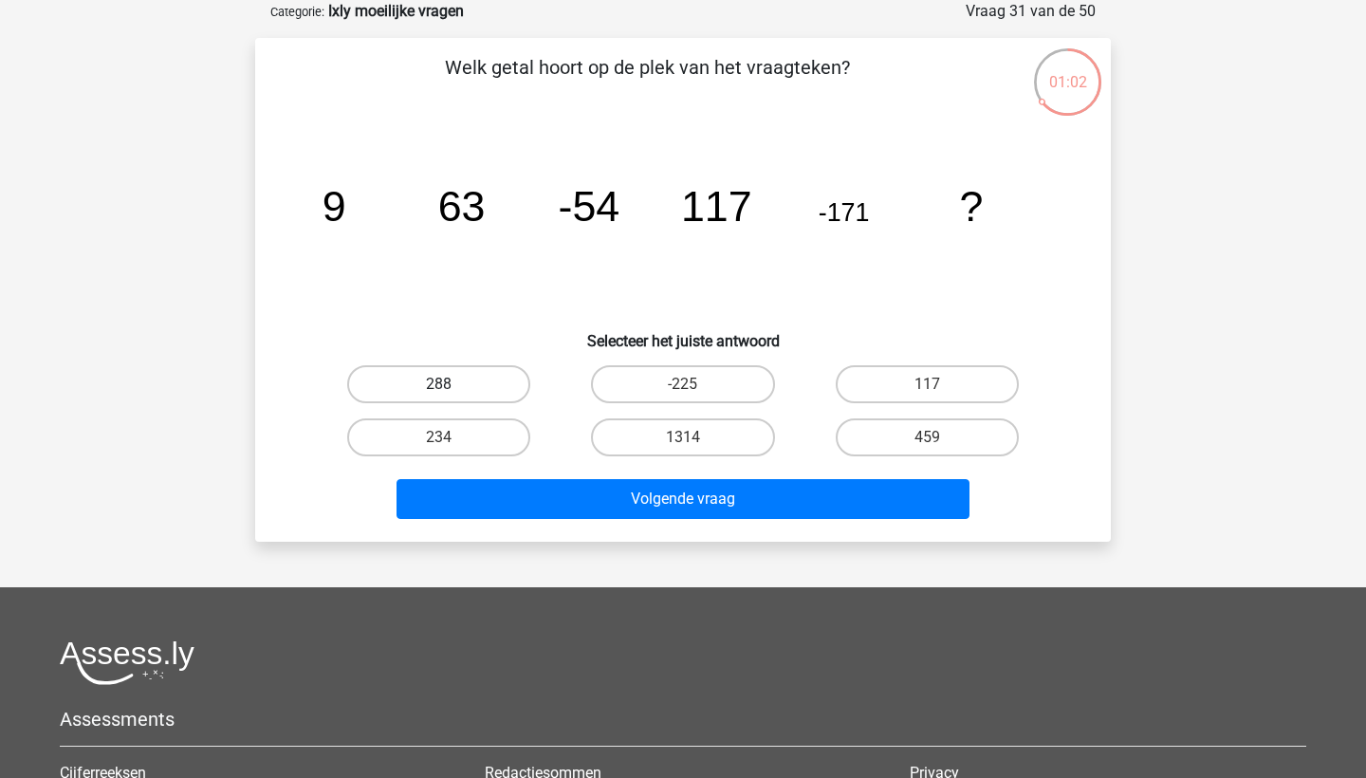
click at [487, 381] on label "288" at bounding box center [438, 384] width 183 height 38
click at [452, 384] on input "288" at bounding box center [445, 390] width 12 height 12
radio input "true"
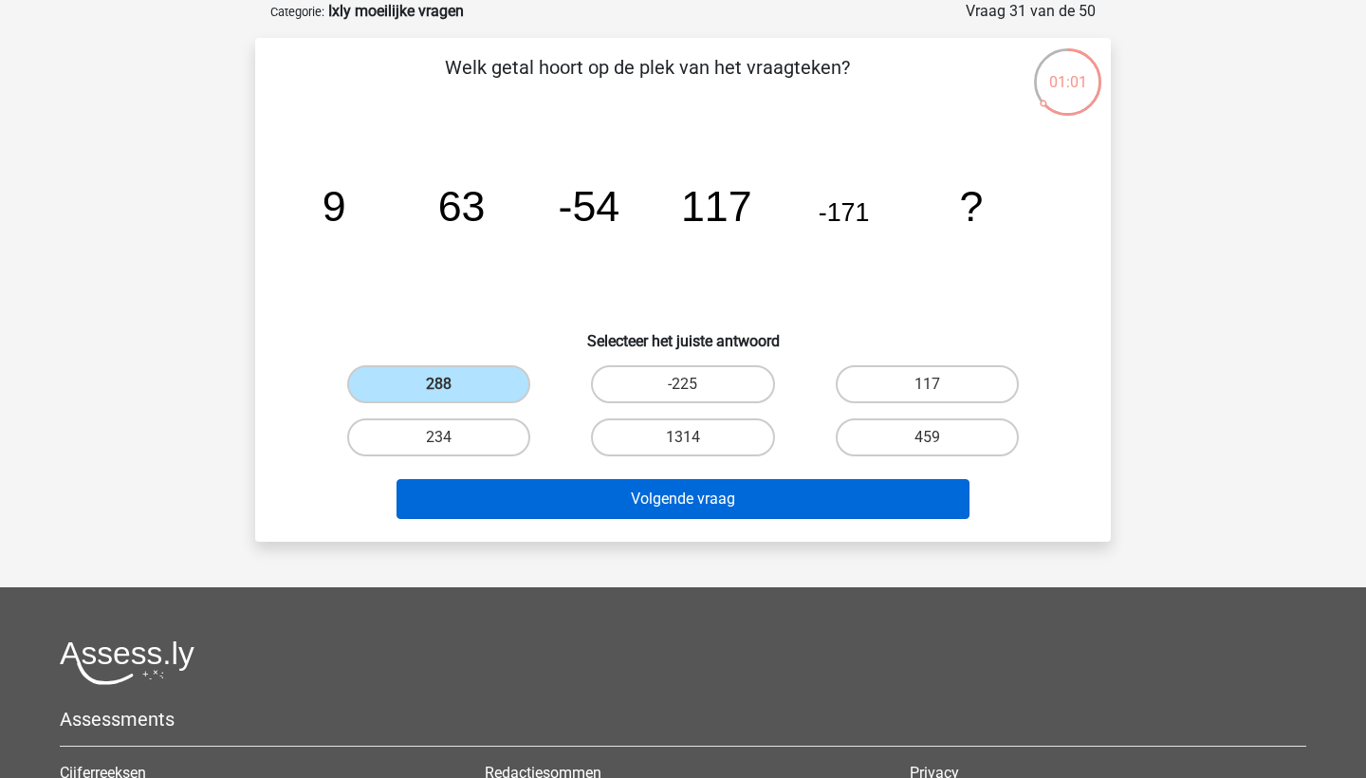
click at [548, 489] on button "Volgende vraag" at bounding box center [683, 499] width 574 height 40
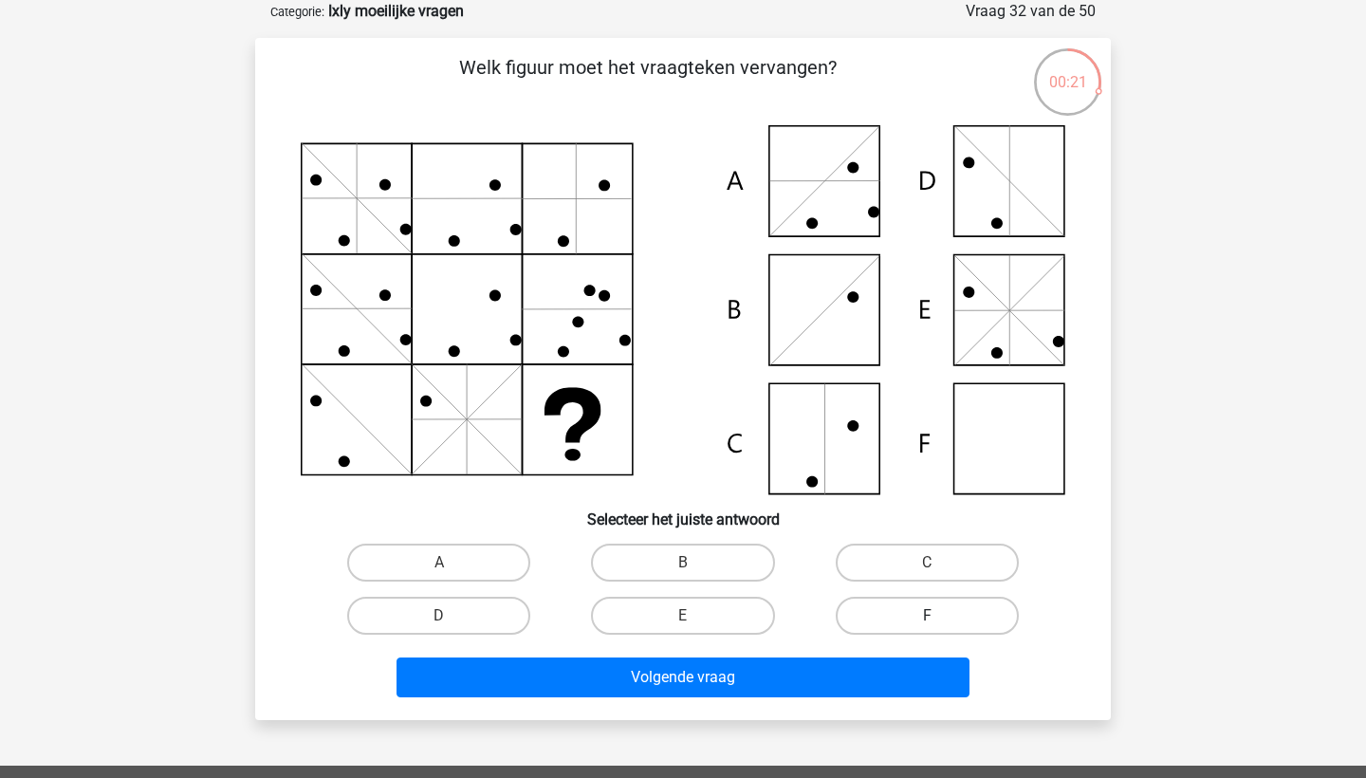
click at [921, 615] on label "F" at bounding box center [927, 616] width 183 height 38
click at [927, 616] on input "F" at bounding box center [933, 622] width 12 height 12
radio input "true"
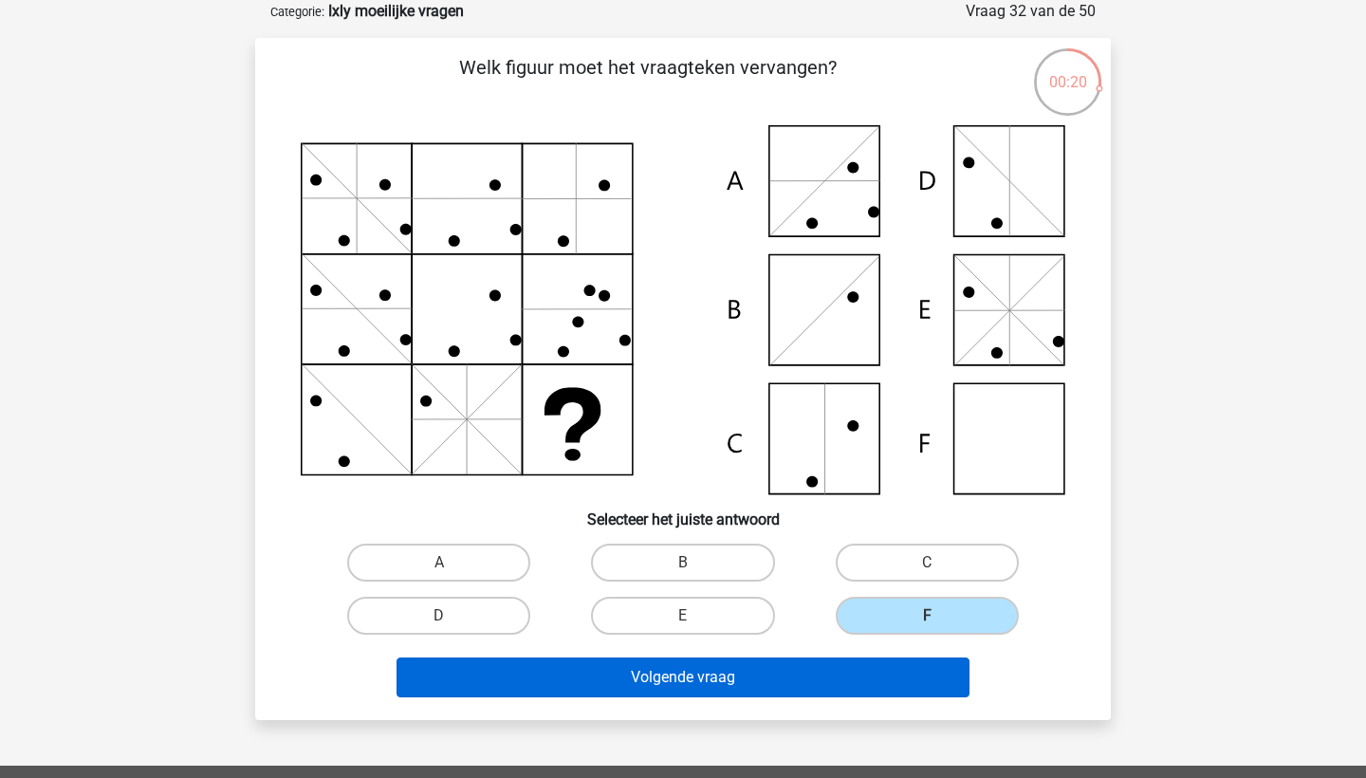
click at [910, 670] on button "Volgende vraag" at bounding box center [683, 677] width 574 height 40
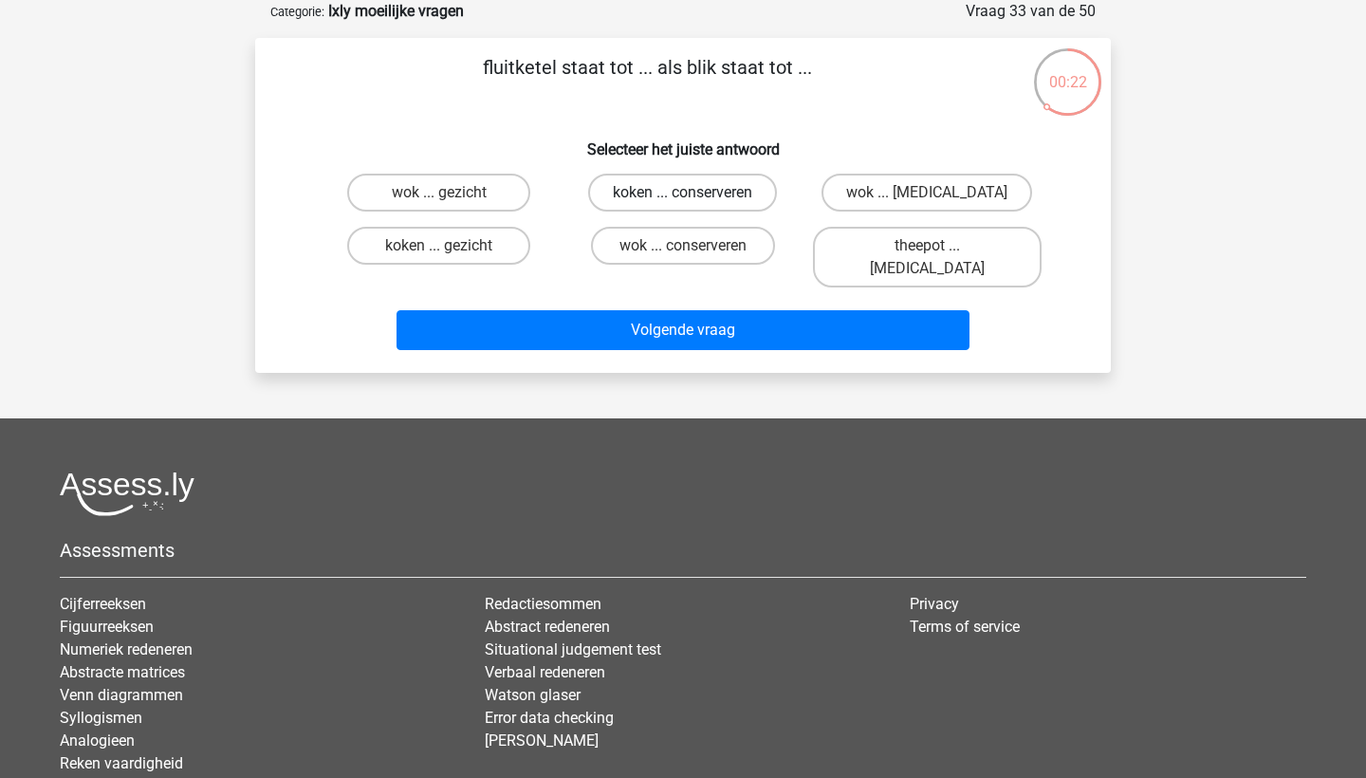
click at [747, 177] on label "koken ... conserveren" at bounding box center [682, 193] width 189 height 38
click at [695, 193] on input "koken ... conserveren" at bounding box center [689, 199] width 12 height 12
radio input "true"
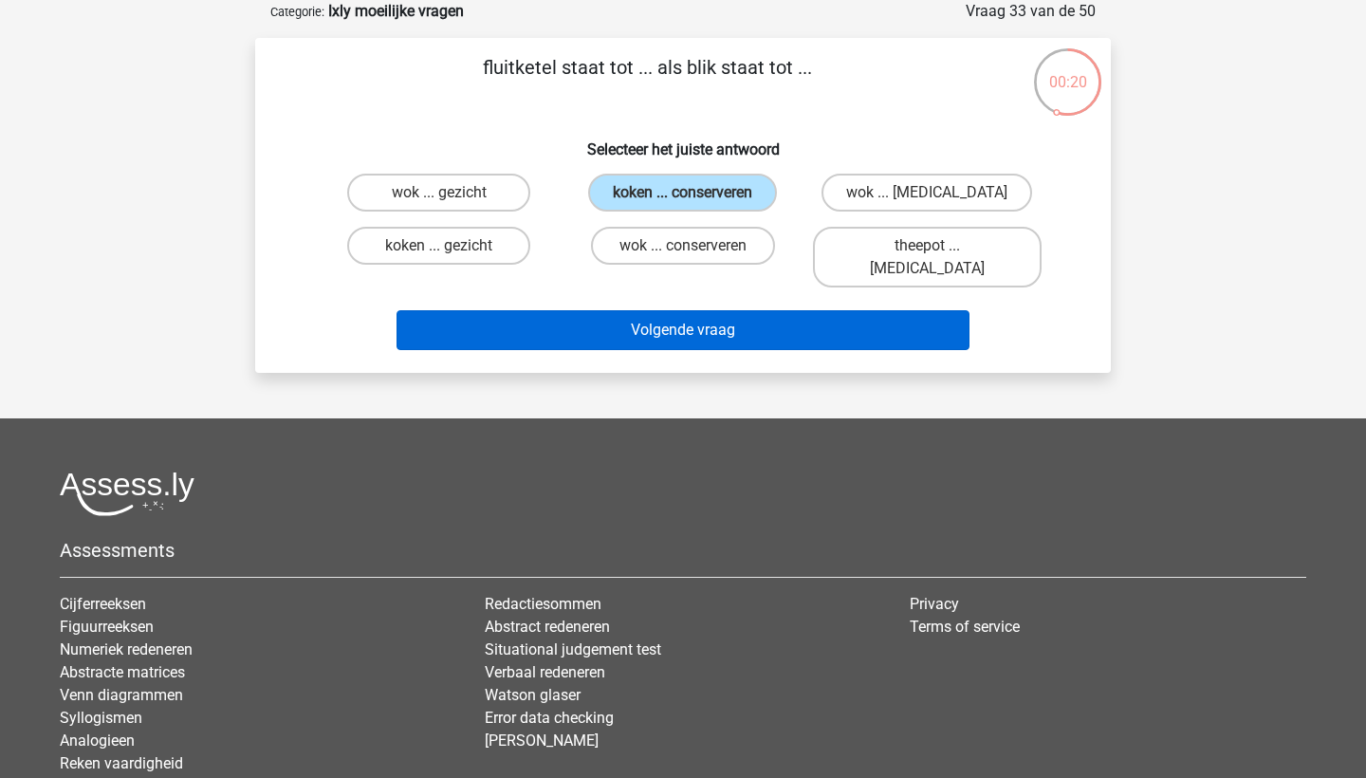
click at [765, 310] on button "Volgende vraag" at bounding box center [683, 330] width 574 height 40
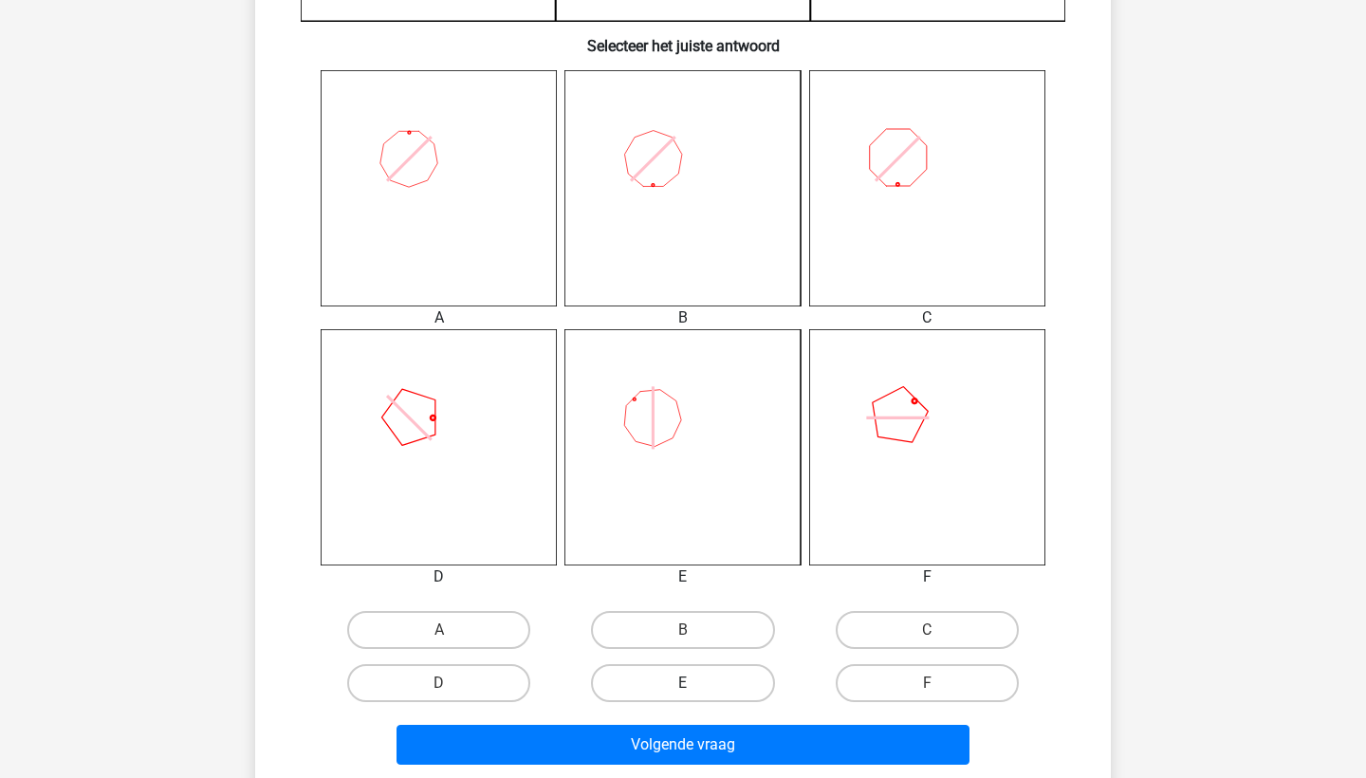
scroll to position [710, 0]
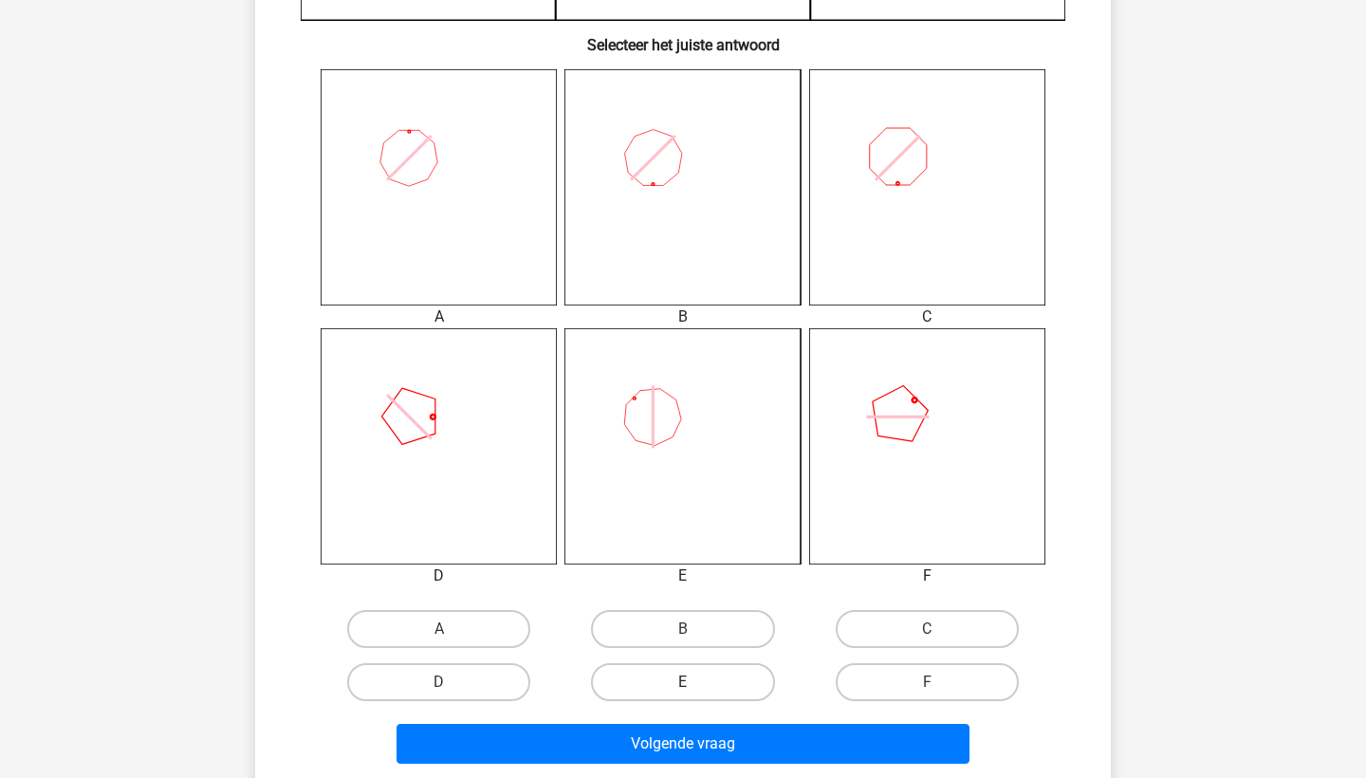
click at [696, 676] on label "E" at bounding box center [682, 682] width 183 height 38
click at [695, 682] on input "E" at bounding box center [689, 688] width 12 height 12
radio input "true"
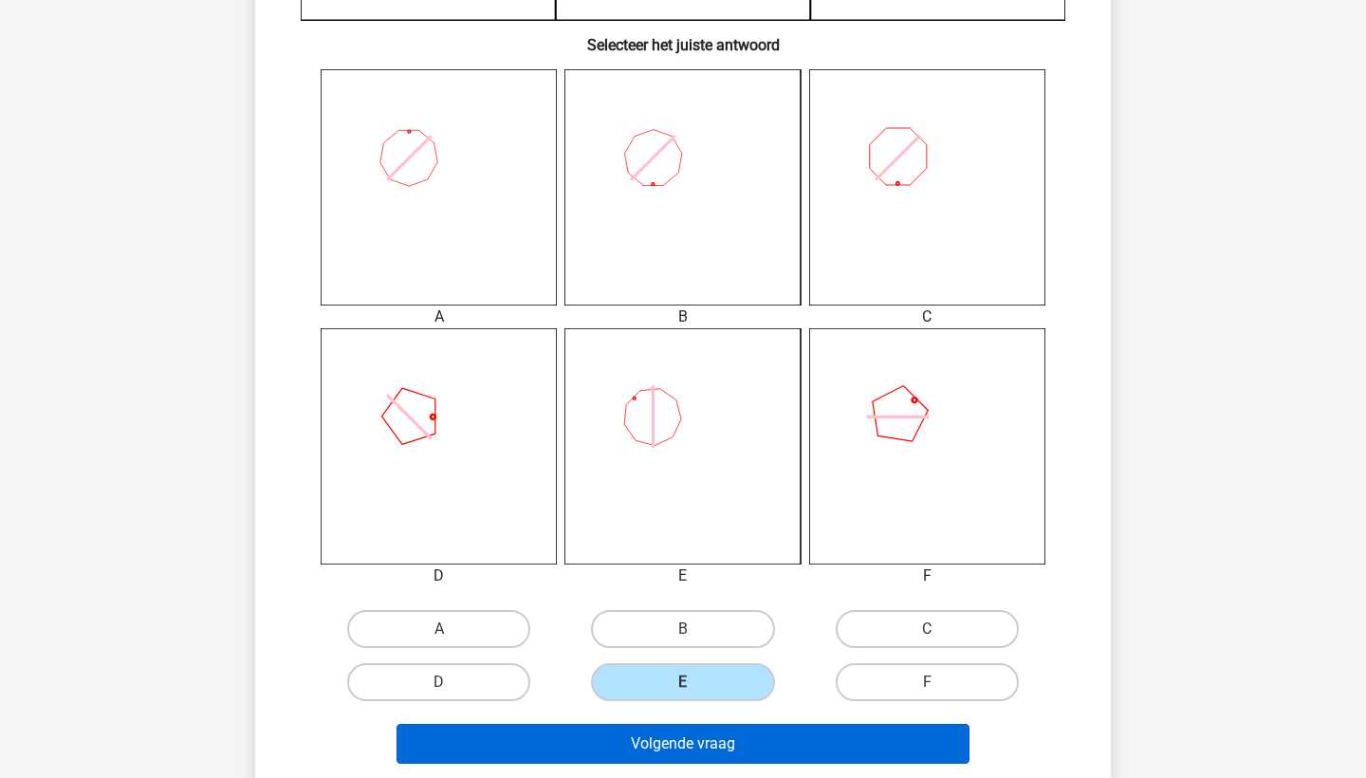
click at [696, 742] on button "Volgende vraag" at bounding box center [683, 744] width 574 height 40
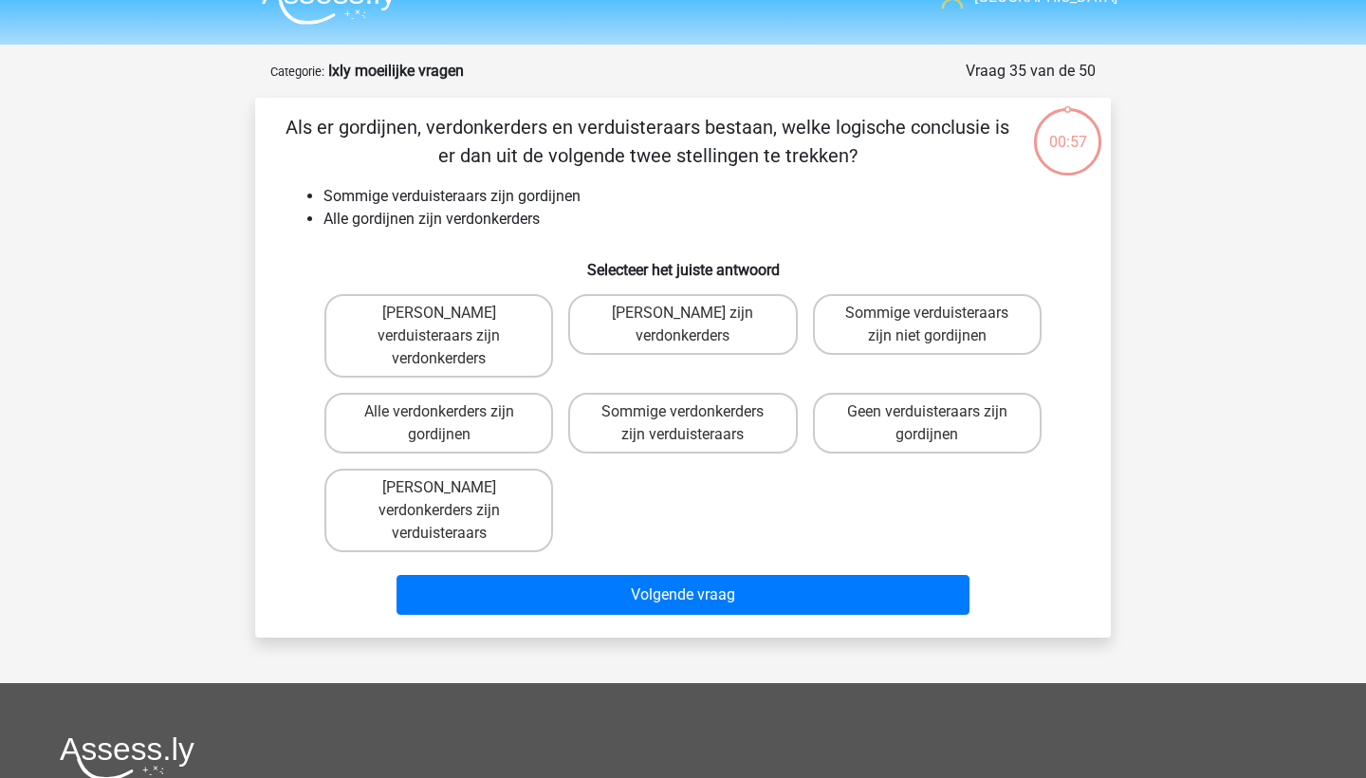
scroll to position [31, 0]
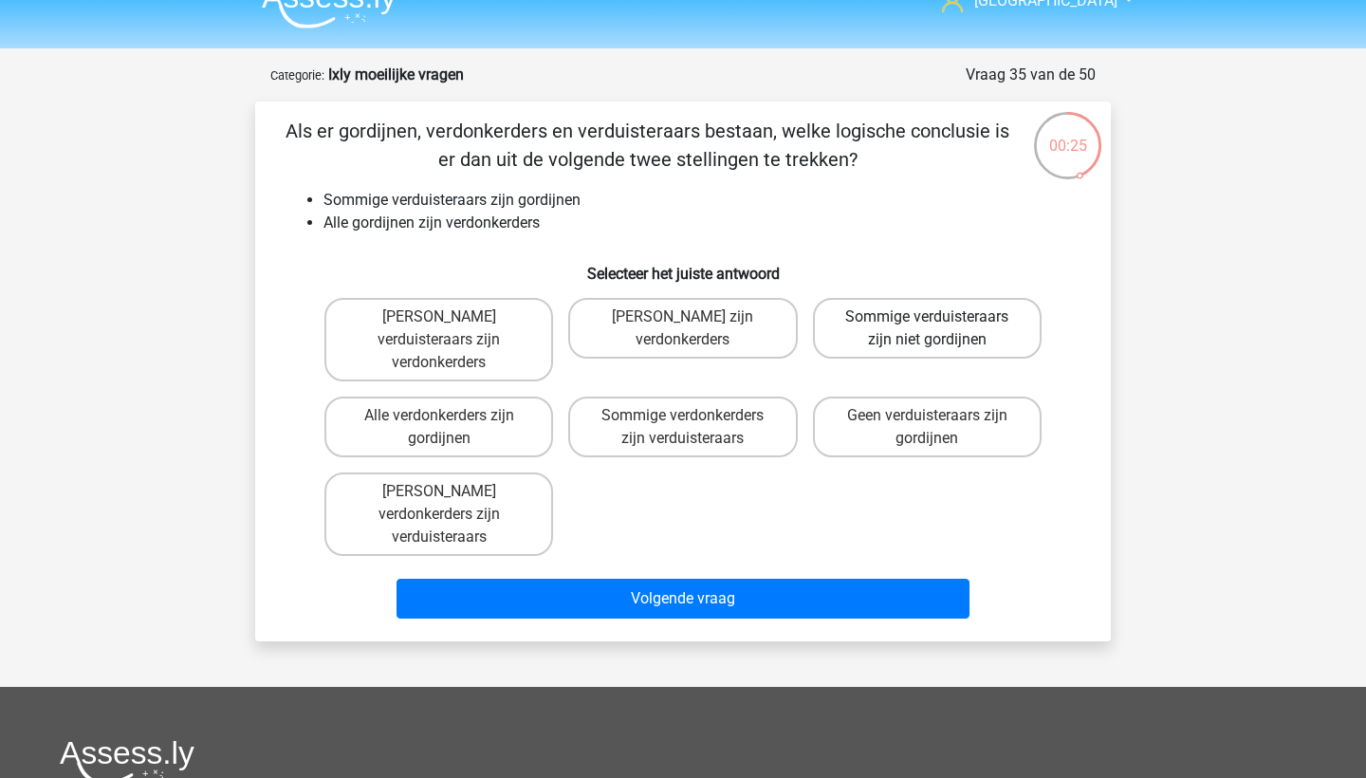
click at [977, 344] on label "Sommige verduisteraars zijn niet gordijnen" at bounding box center [927, 328] width 229 height 61
click at [939, 329] on input "Sommige verduisteraars zijn niet gordijnen" at bounding box center [933, 323] width 12 height 12
radio input "true"
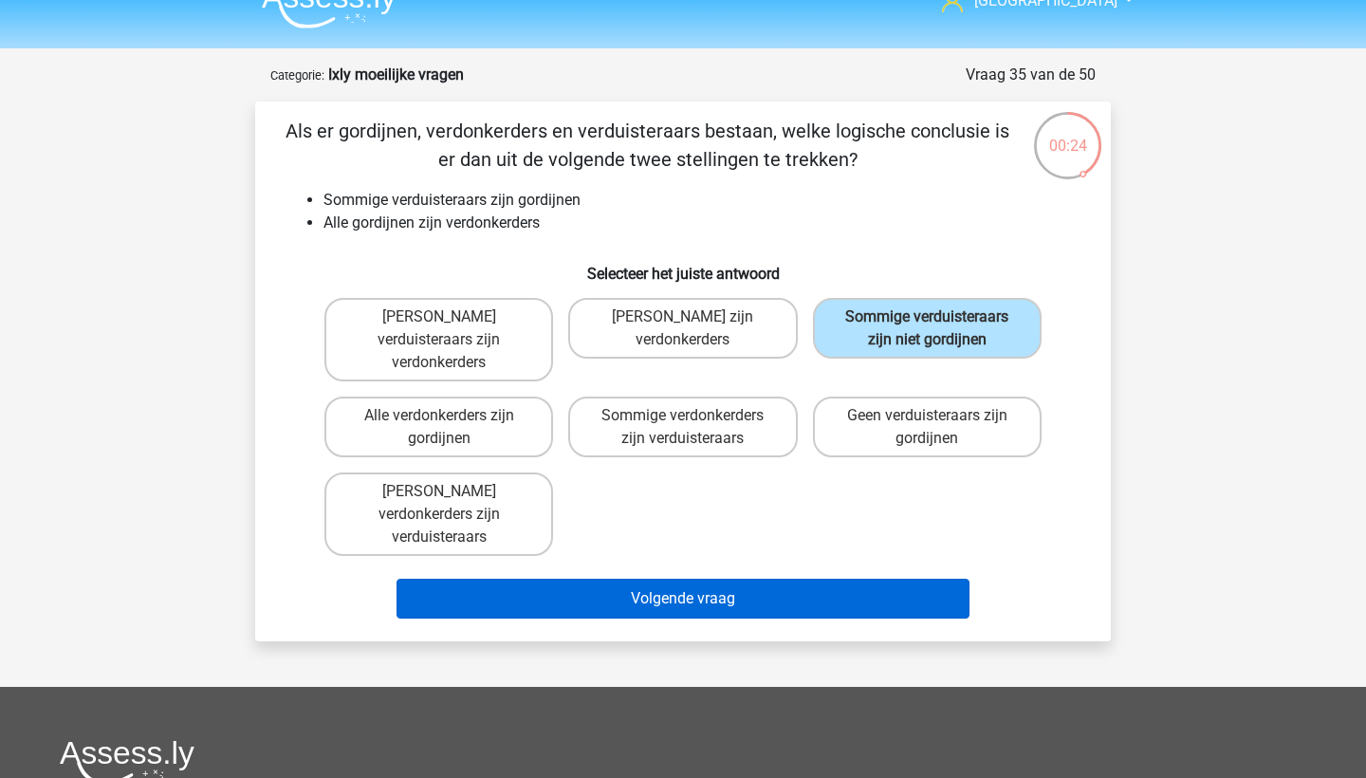
click at [826, 579] on button "Volgende vraag" at bounding box center [683, 599] width 574 height 40
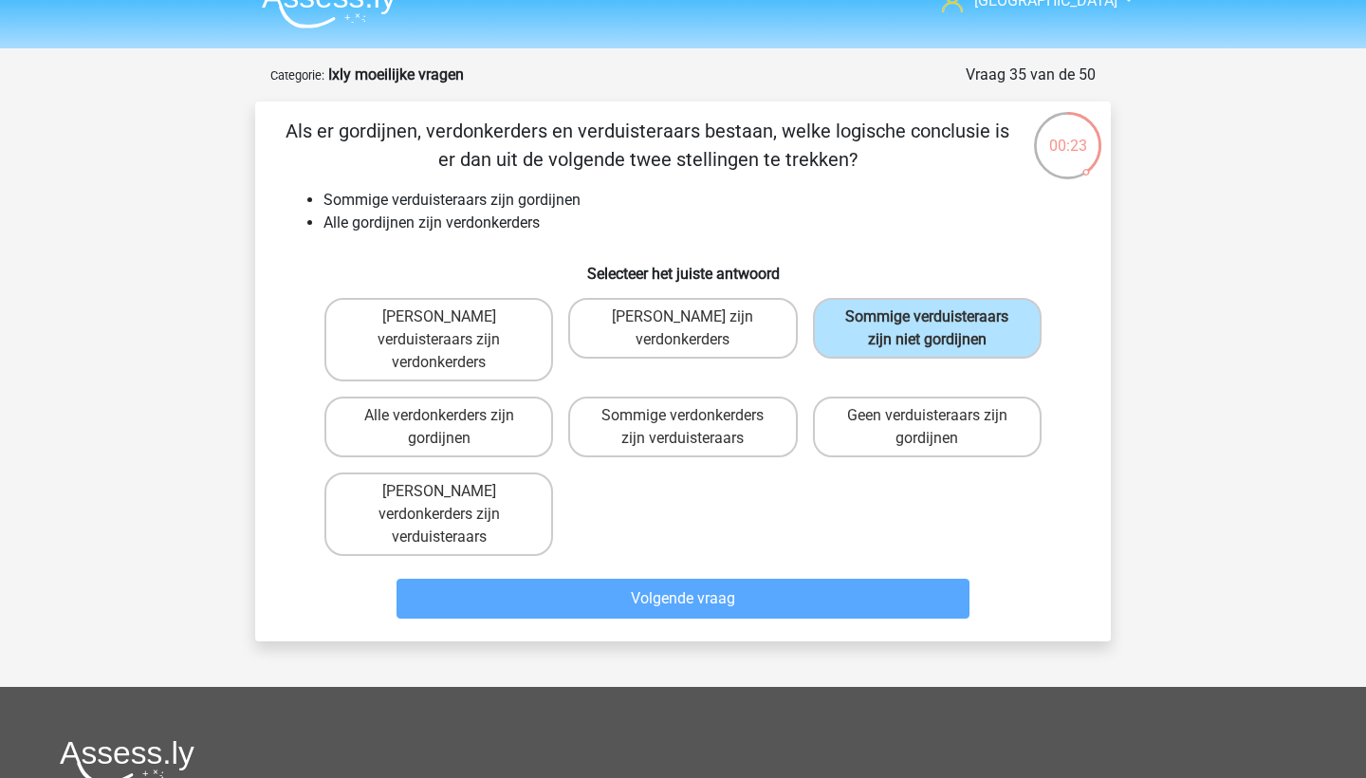
scroll to position [95, 0]
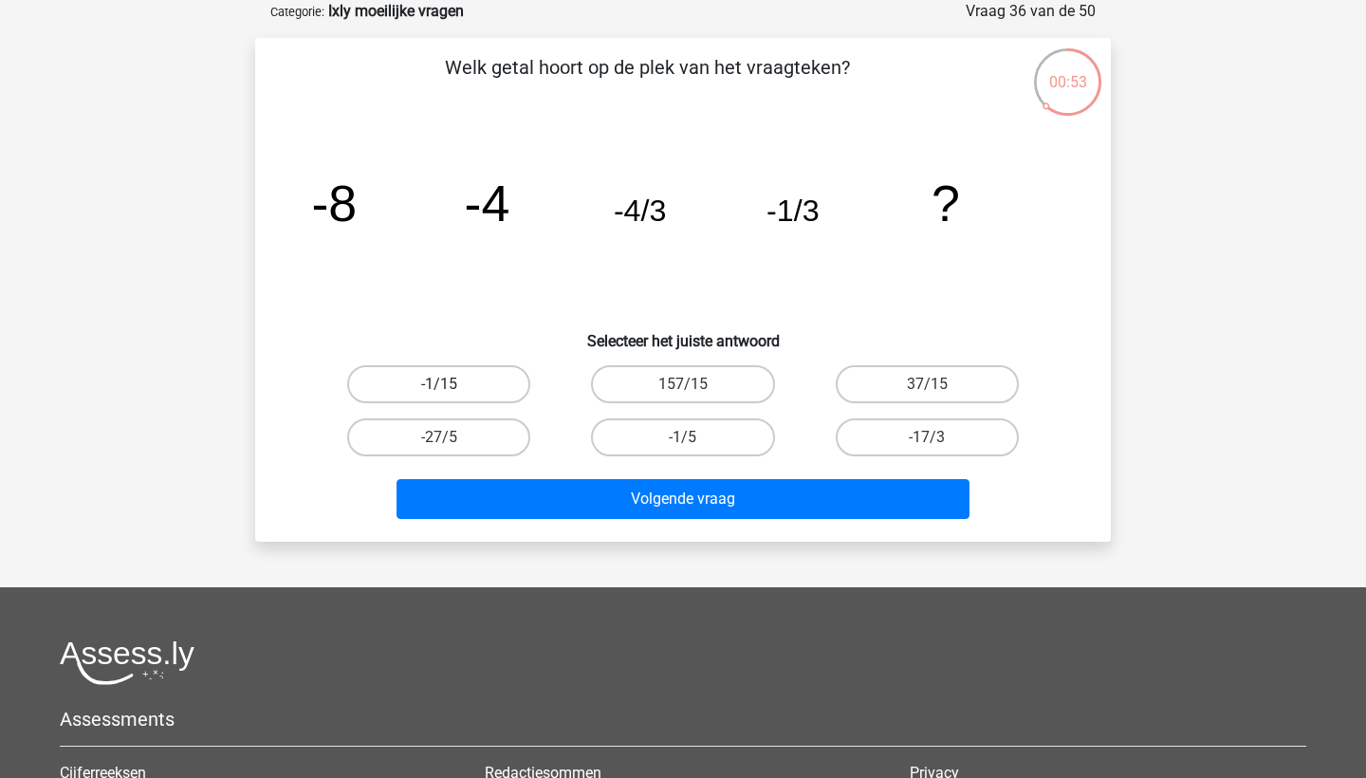
click at [498, 382] on label "-1/15" at bounding box center [438, 384] width 183 height 38
click at [452, 384] on input "-1/15" at bounding box center [445, 390] width 12 height 12
radio input "true"
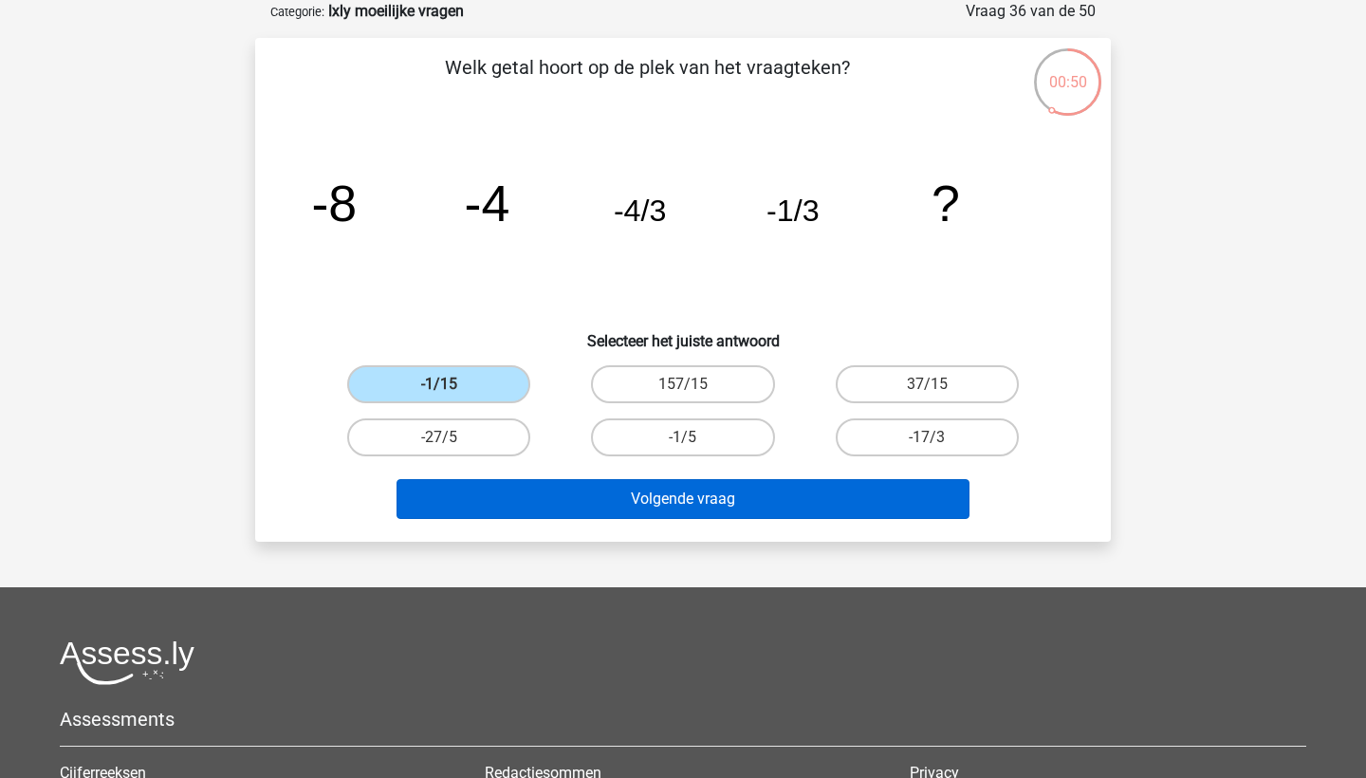
click at [575, 497] on button "Volgende vraag" at bounding box center [683, 499] width 574 height 40
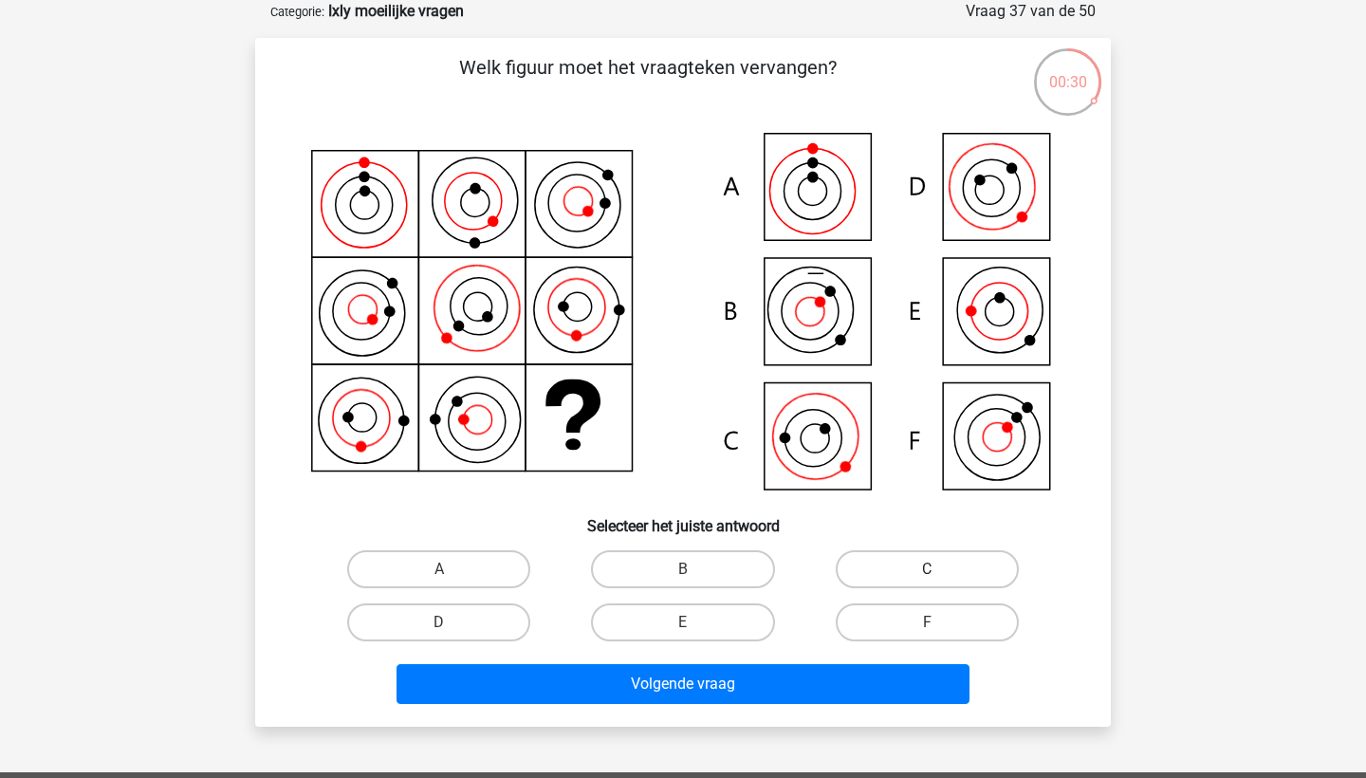
click at [917, 563] on label "C" at bounding box center [927, 569] width 183 height 38
click at [927, 569] on input "C" at bounding box center [933, 575] width 12 height 12
radio input "true"
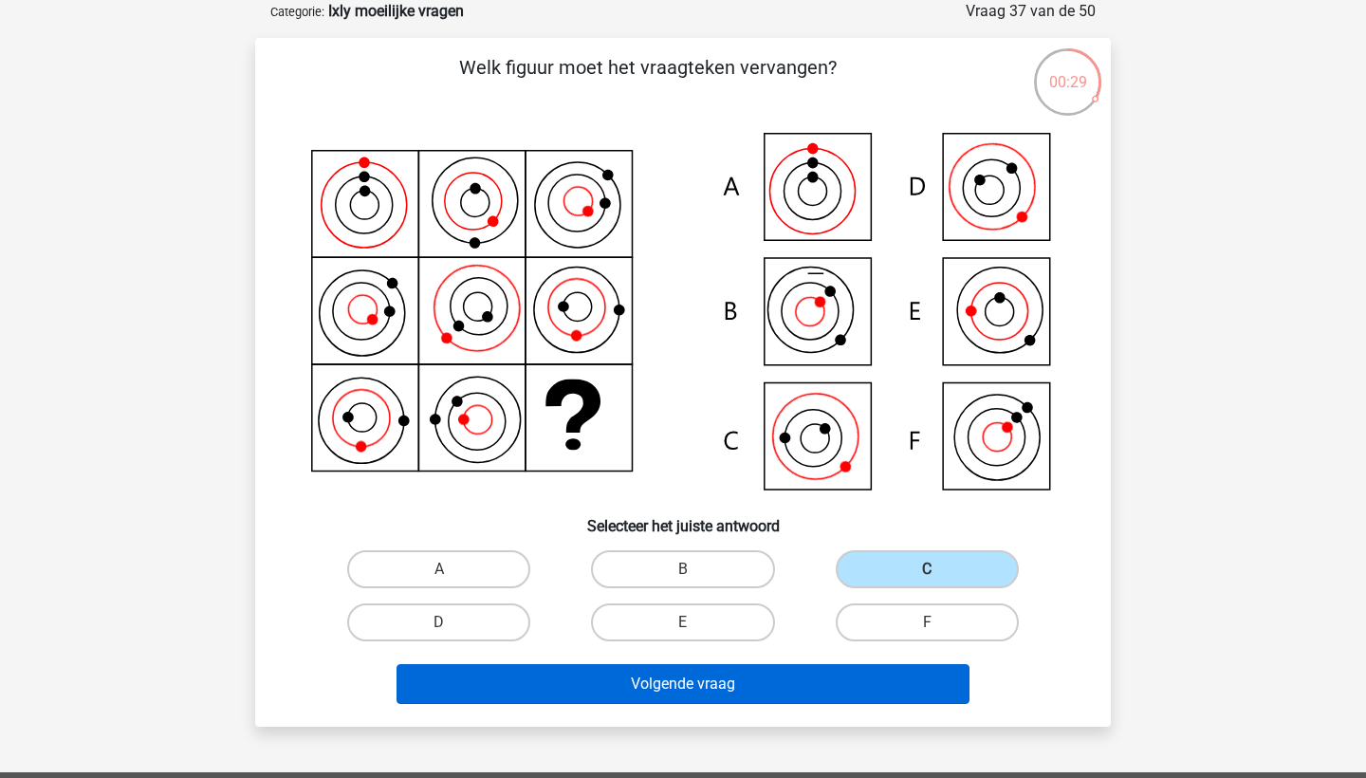
click at [876, 683] on button "Volgende vraag" at bounding box center [683, 684] width 574 height 40
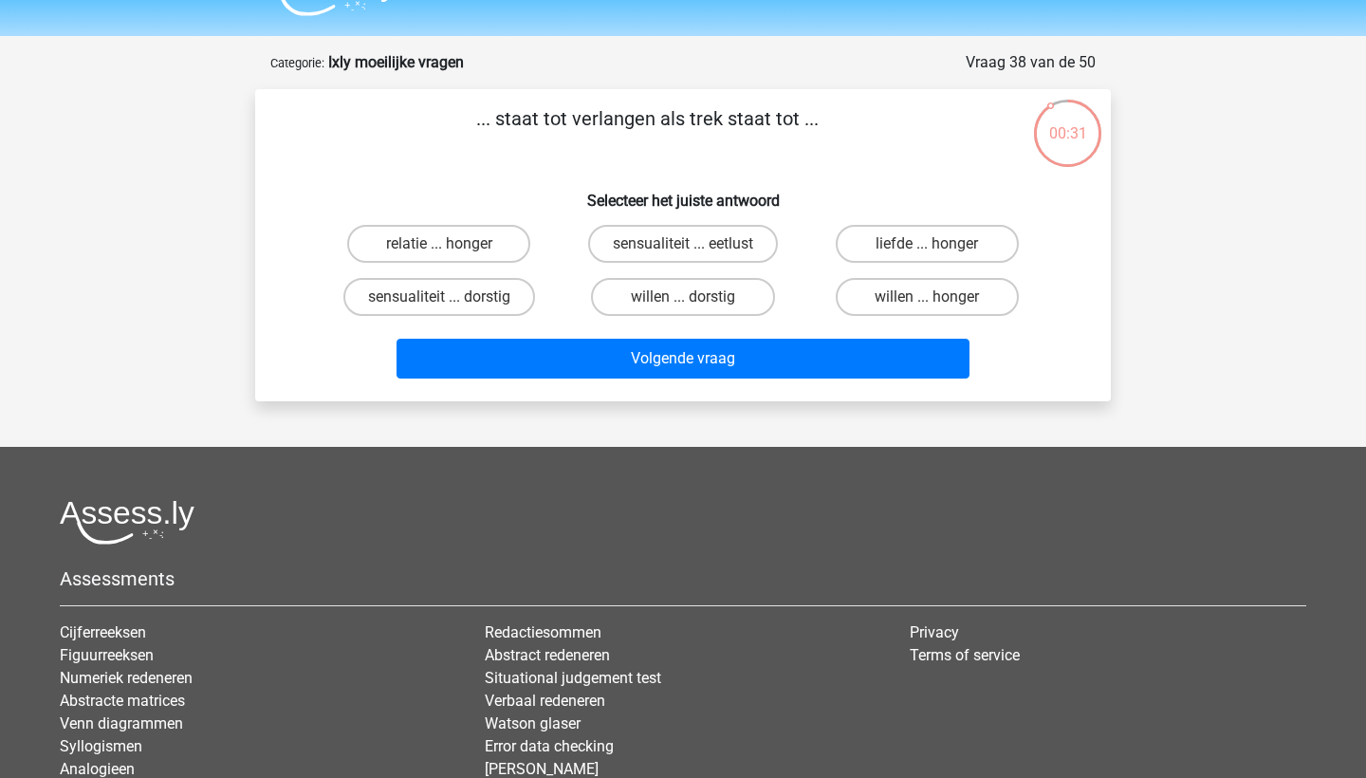
scroll to position [44, 0]
click at [893, 304] on label "willen ... honger" at bounding box center [927, 297] width 183 height 38
click at [927, 304] on input "willen ... honger" at bounding box center [933, 303] width 12 height 12
radio input "true"
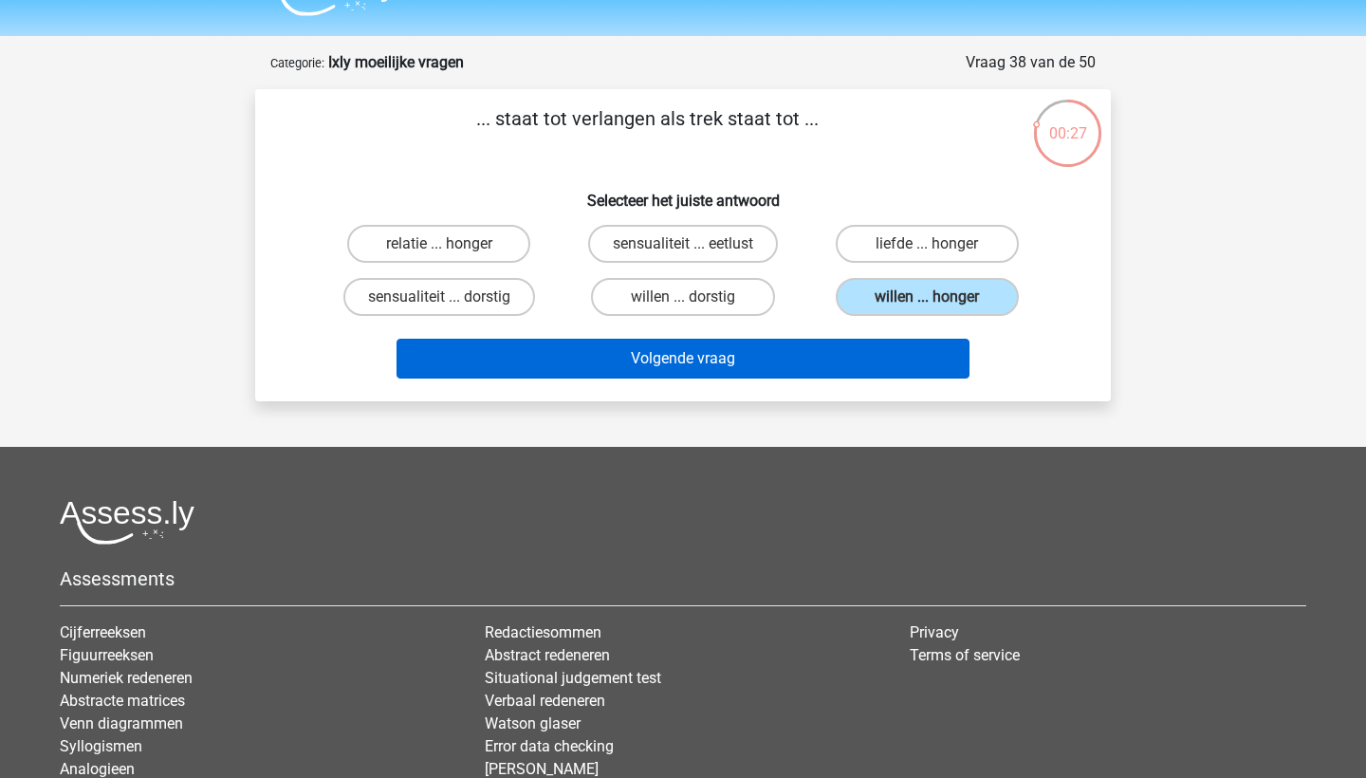
click at [885, 353] on button "Volgende vraag" at bounding box center [683, 359] width 574 height 40
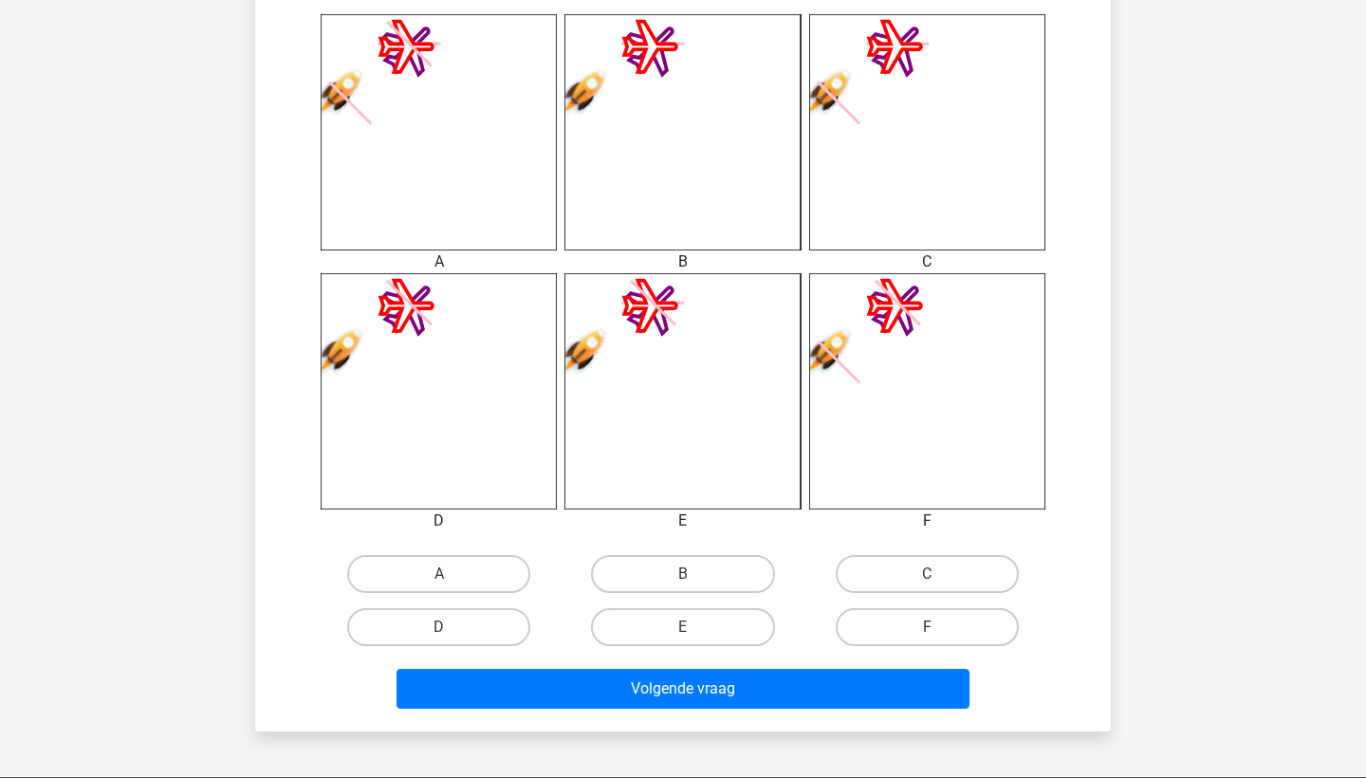
scroll to position [924, 0]
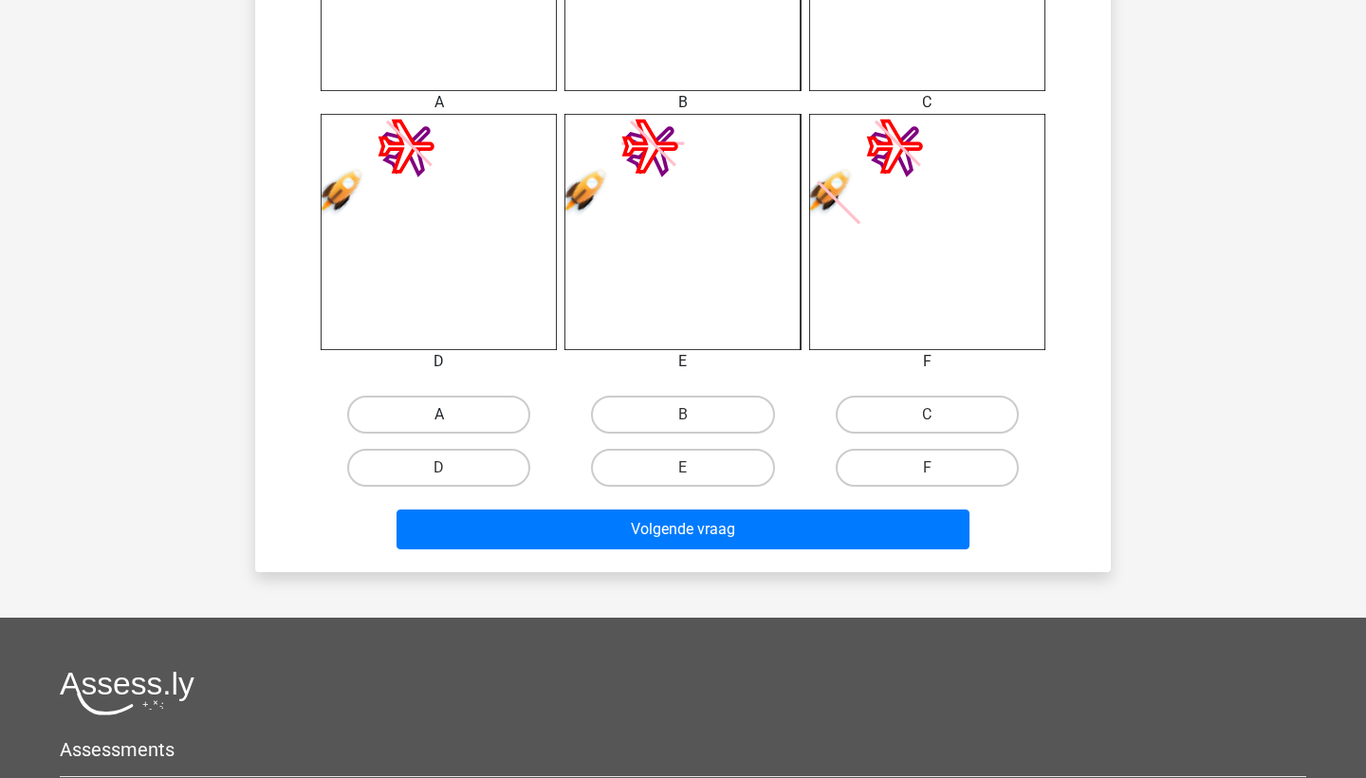
click at [498, 427] on label "A" at bounding box center [438, 415] width 183 height 38
click at [452, 427] on input "A" at bounding box center [445, 421] width 12 height 12
radio input "true"
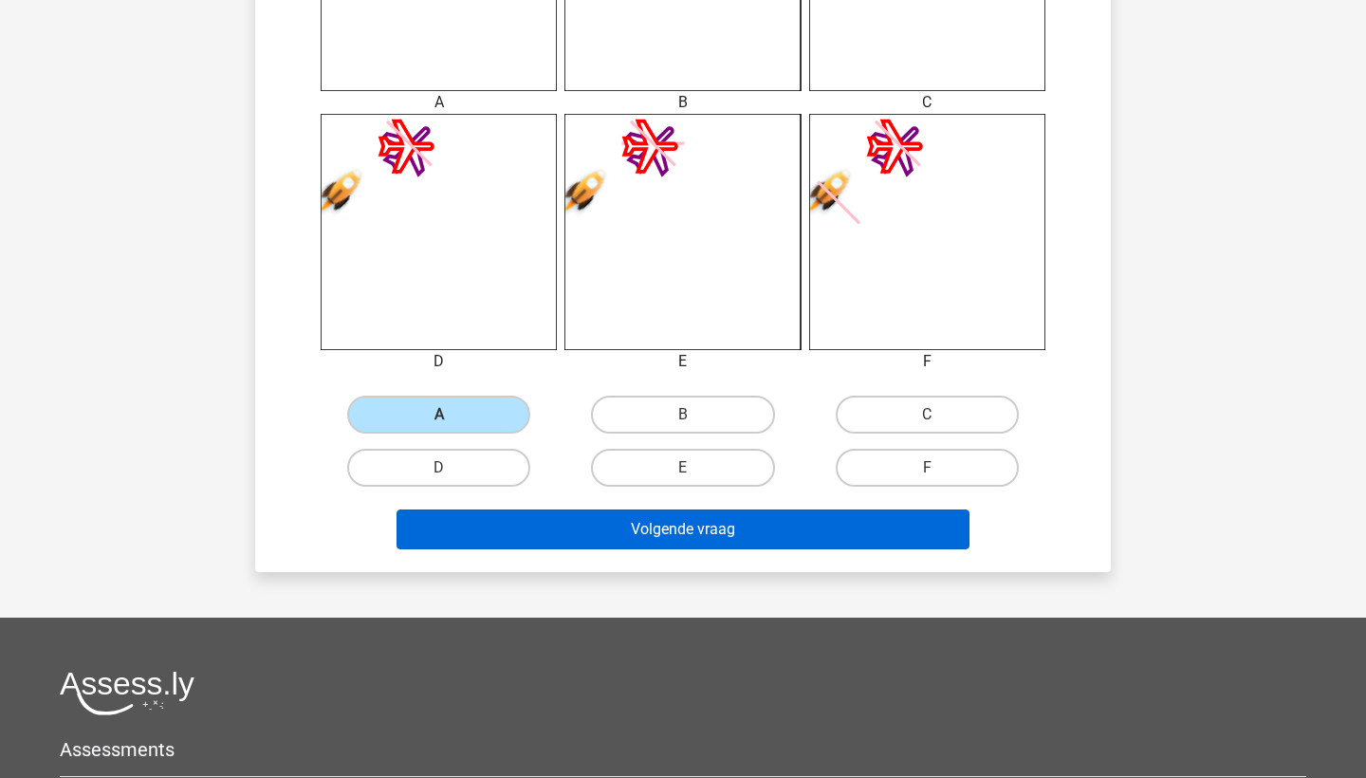
click at [536, 544] on button "Volgende vraag" at bounding box center [683, 529] width 574 height 40
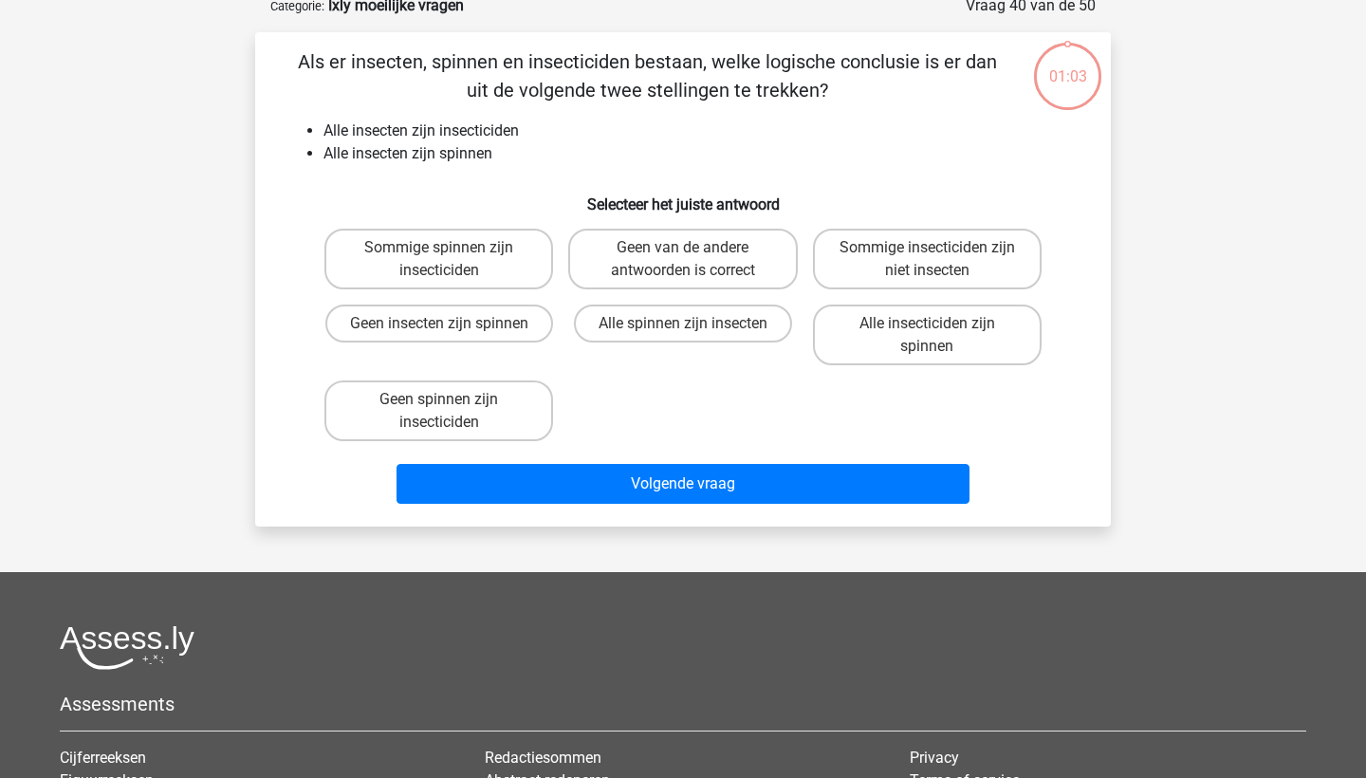
scroll to position [95, 0]
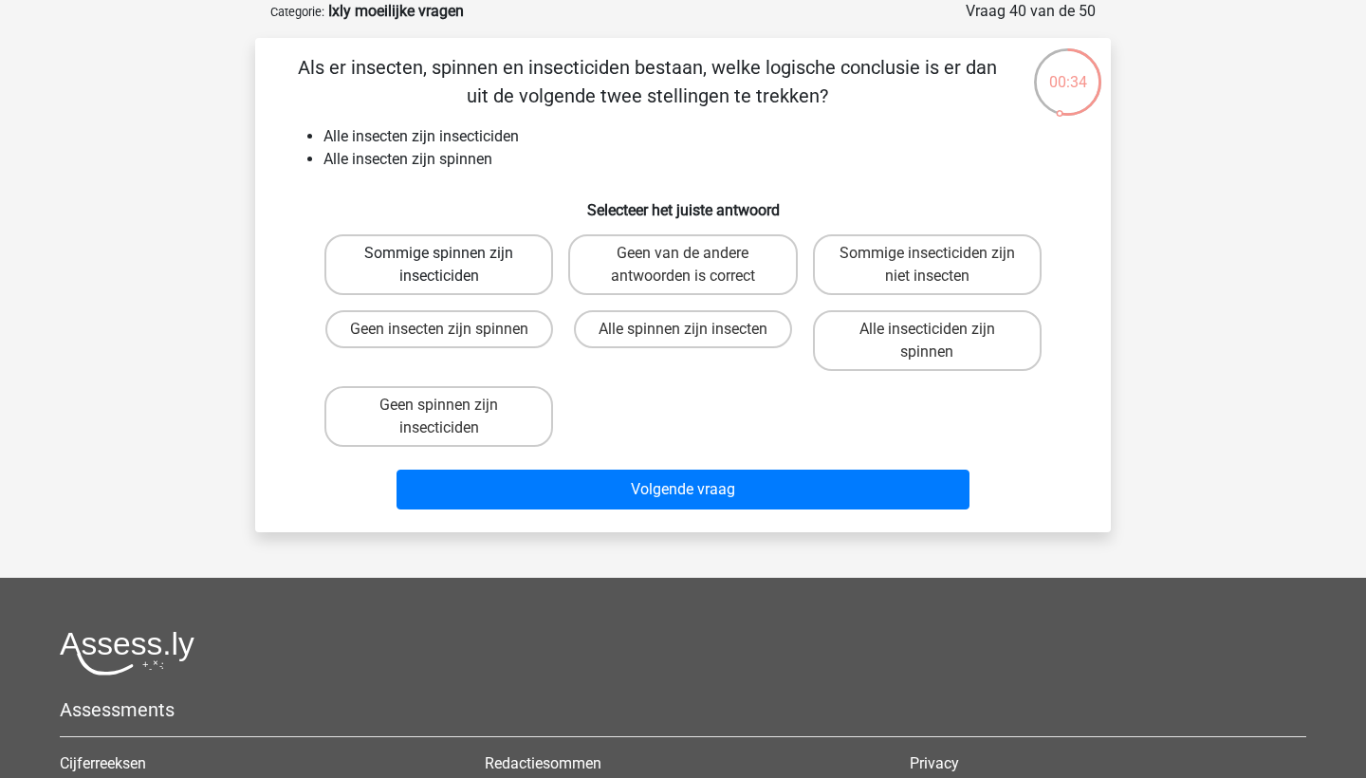
click at [518, 269] on label "Sommige spinnen zijn insecticiden" at bounding box center [438, 264] width 229 height 61
click at [452, 266] on input "Sommige spinnen zijn insecticiden" at bounding box center [445, 259] width 12 height 12
radio input "true"
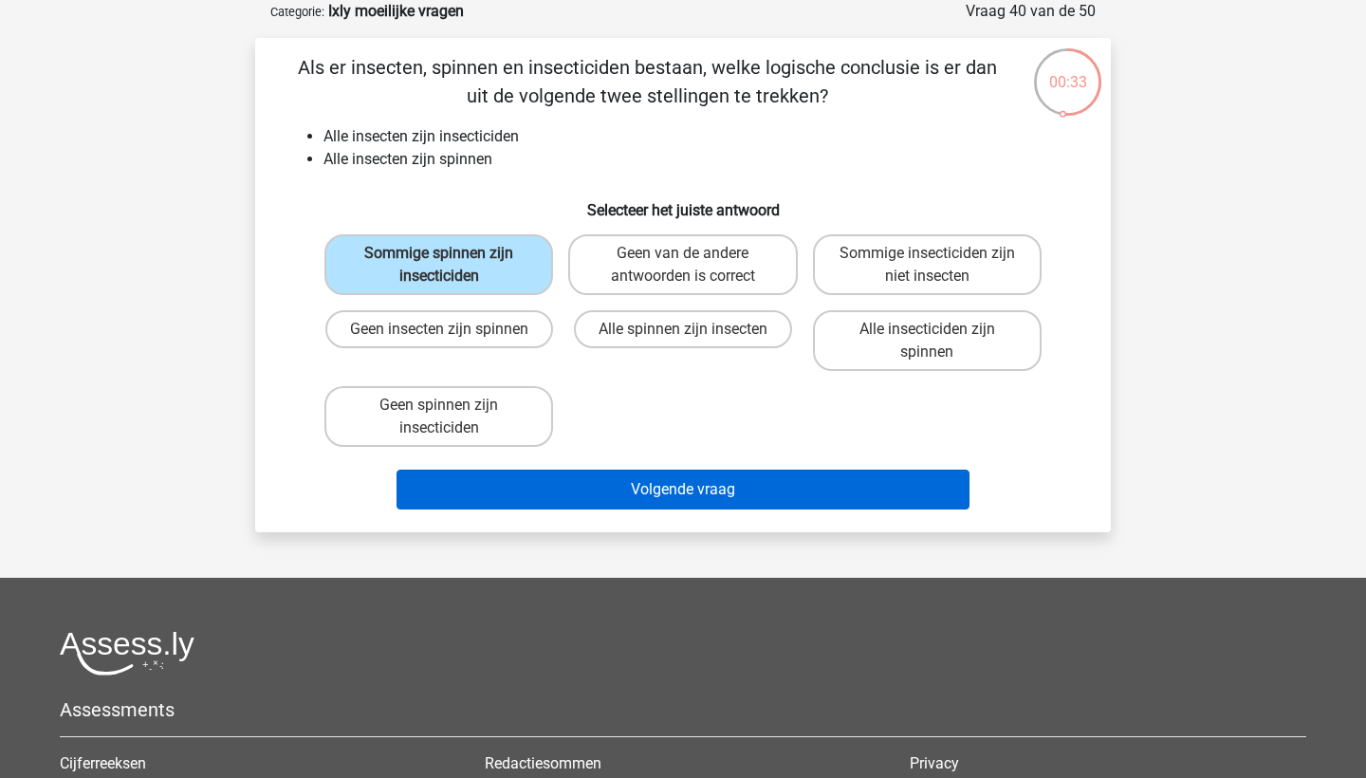
click at [592, 489] on button "Volgende vraag" at bounding box center [683, 490] width 574 height 40
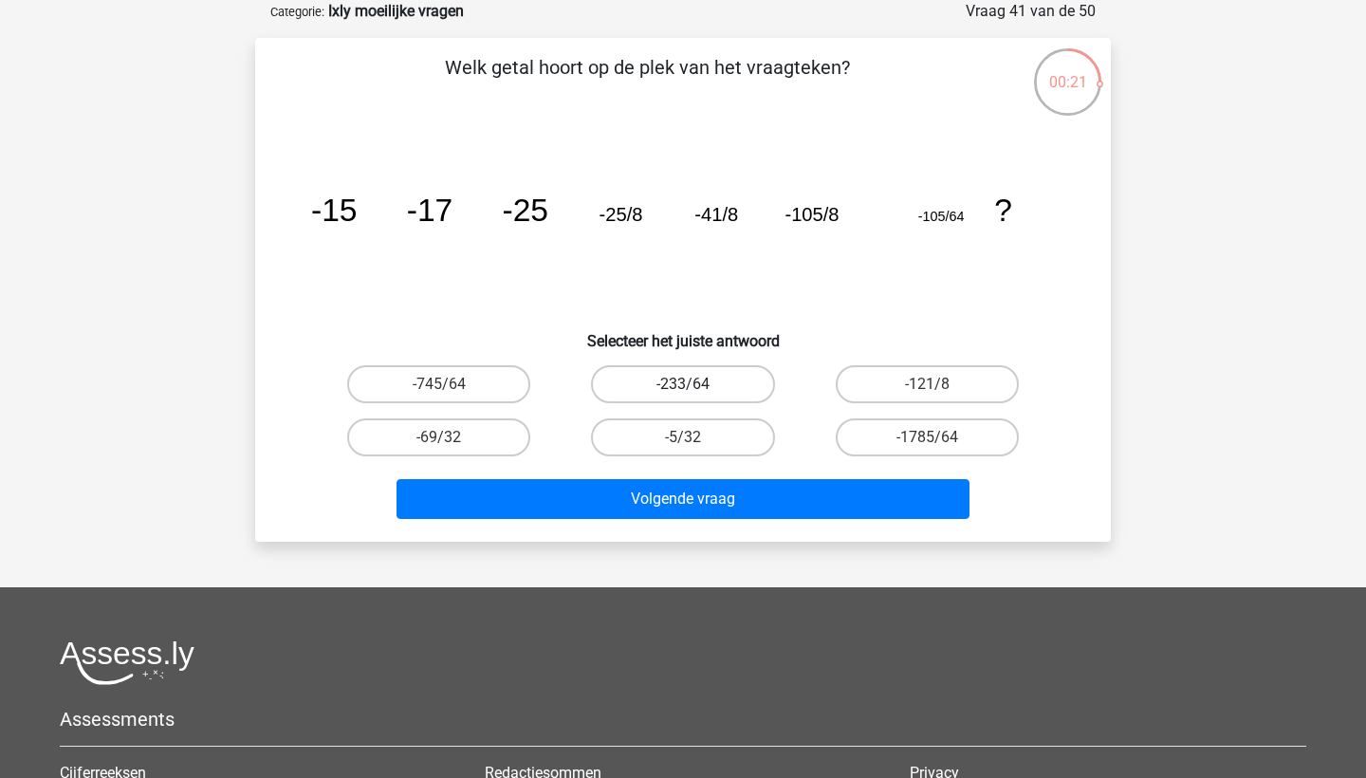
click at [635, 393] on label "-233/64" at bounding box center [682, 384] width 183 height 38
click at [683, 393] on input "-233/64" at bounding box center [689, 390] width 12 height 12
radio input "true"
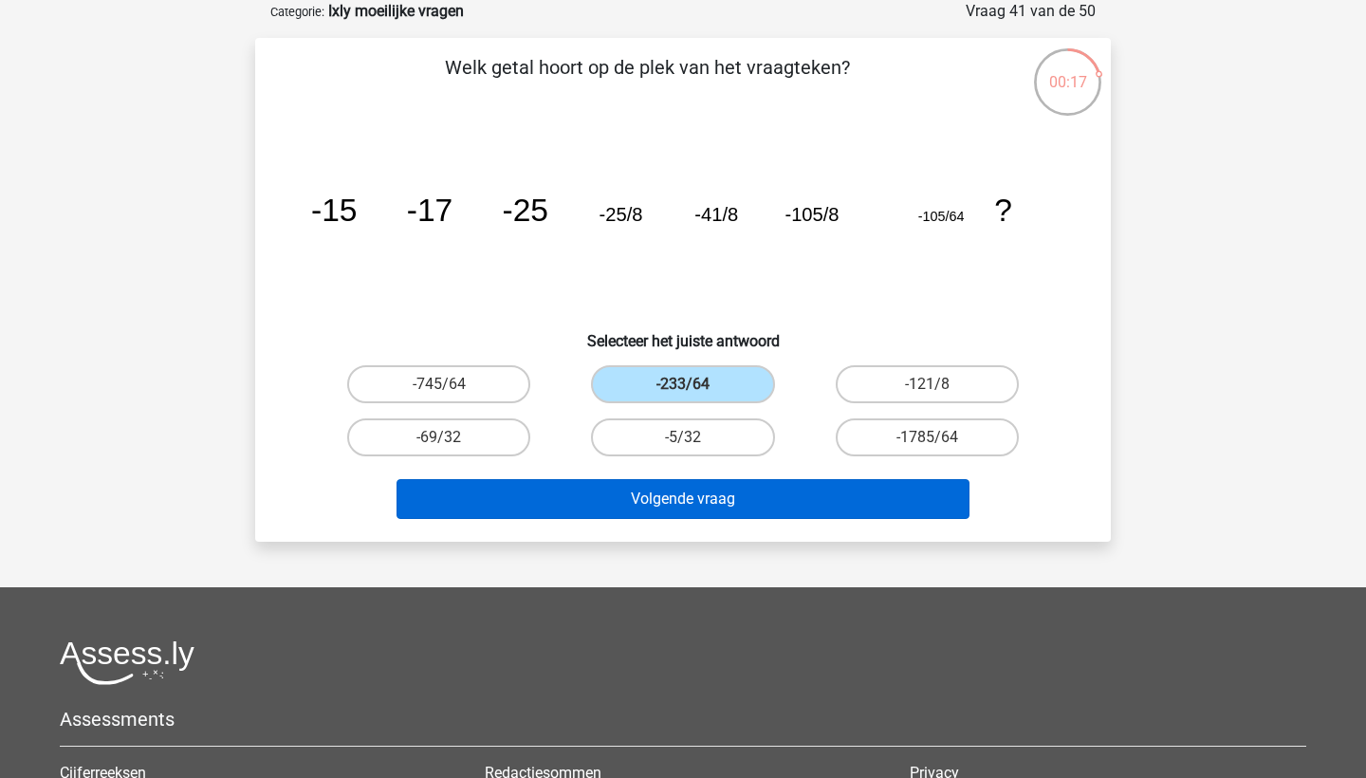
click at [637, 494] on button "Volgende vraag" at bounding box center [683, 499] width 574 height 40
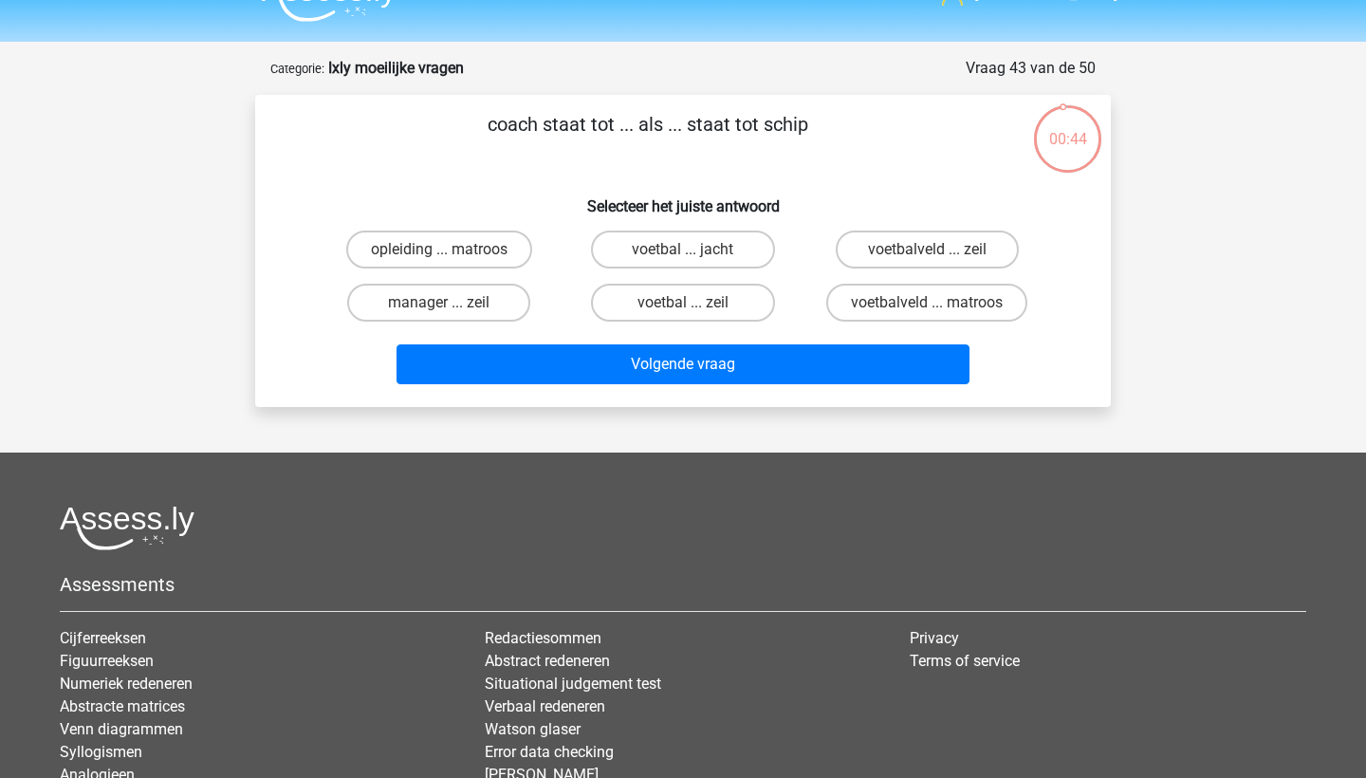
scroll to position [37, 0]
click at [904, 314] on label "voetbalveld ... matroos" at bounding box center [926, 304] width 201 height 38
click at [927, 314] on input "voetbalveld ... matroos" at bounding box center [933, 310] width 12 height 12
radio input "true"
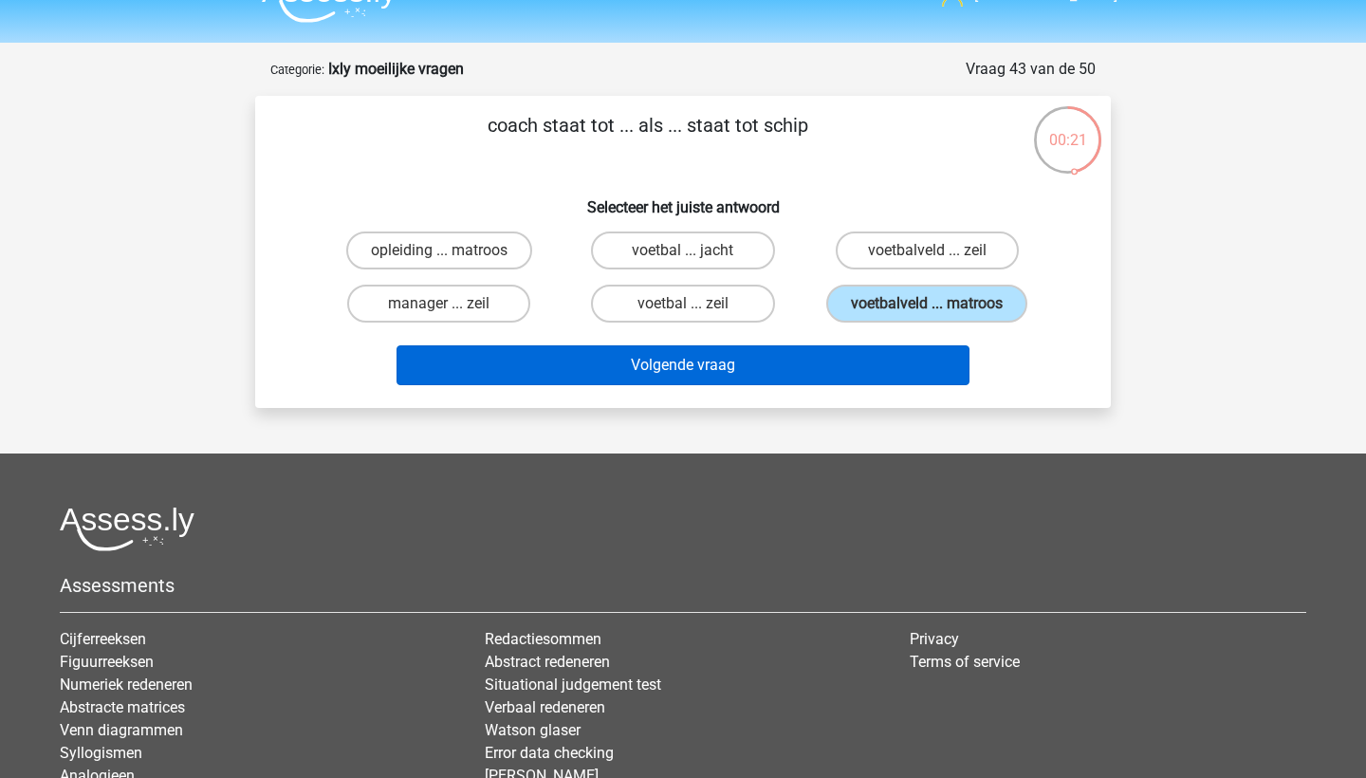
click at [894, 371] on button "Volgende vraag" at bounding box center [683, 365] width 574 height 40
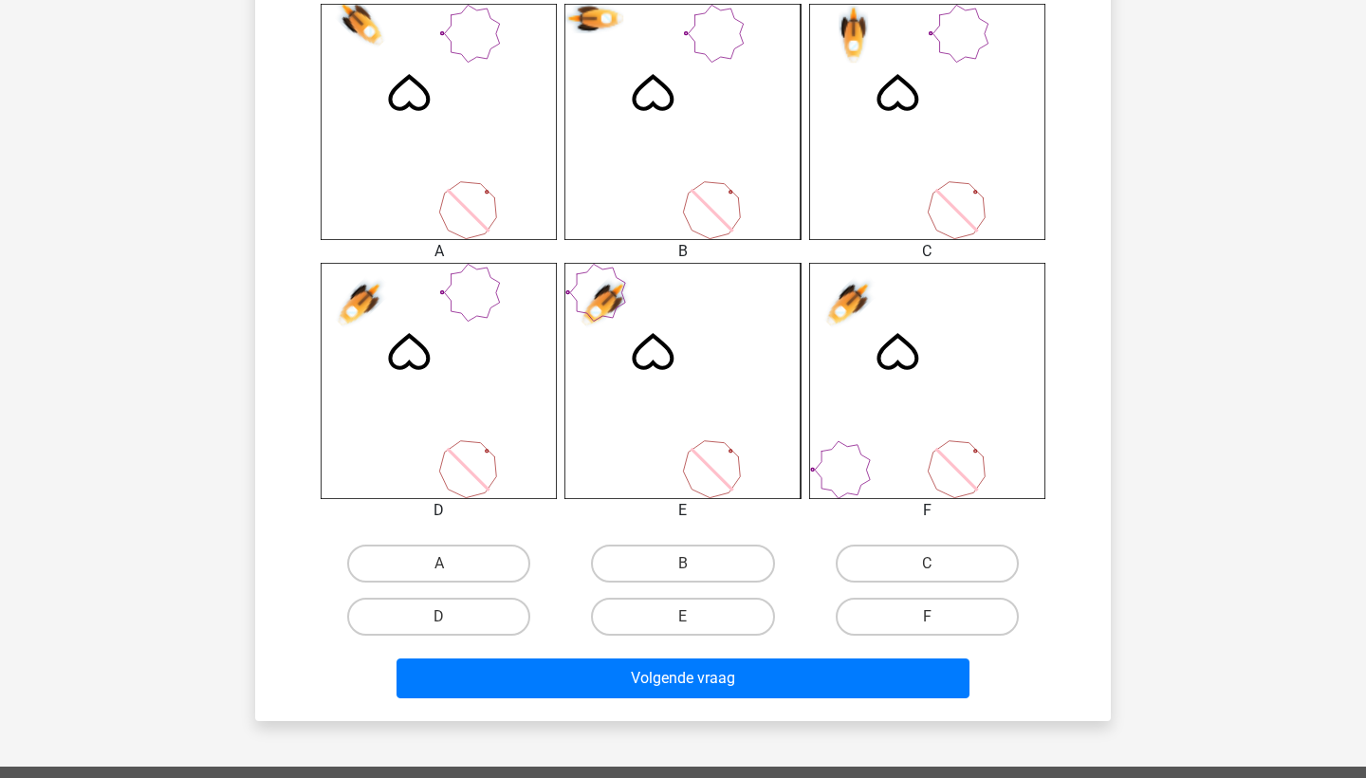
scroll to position [823, 0]
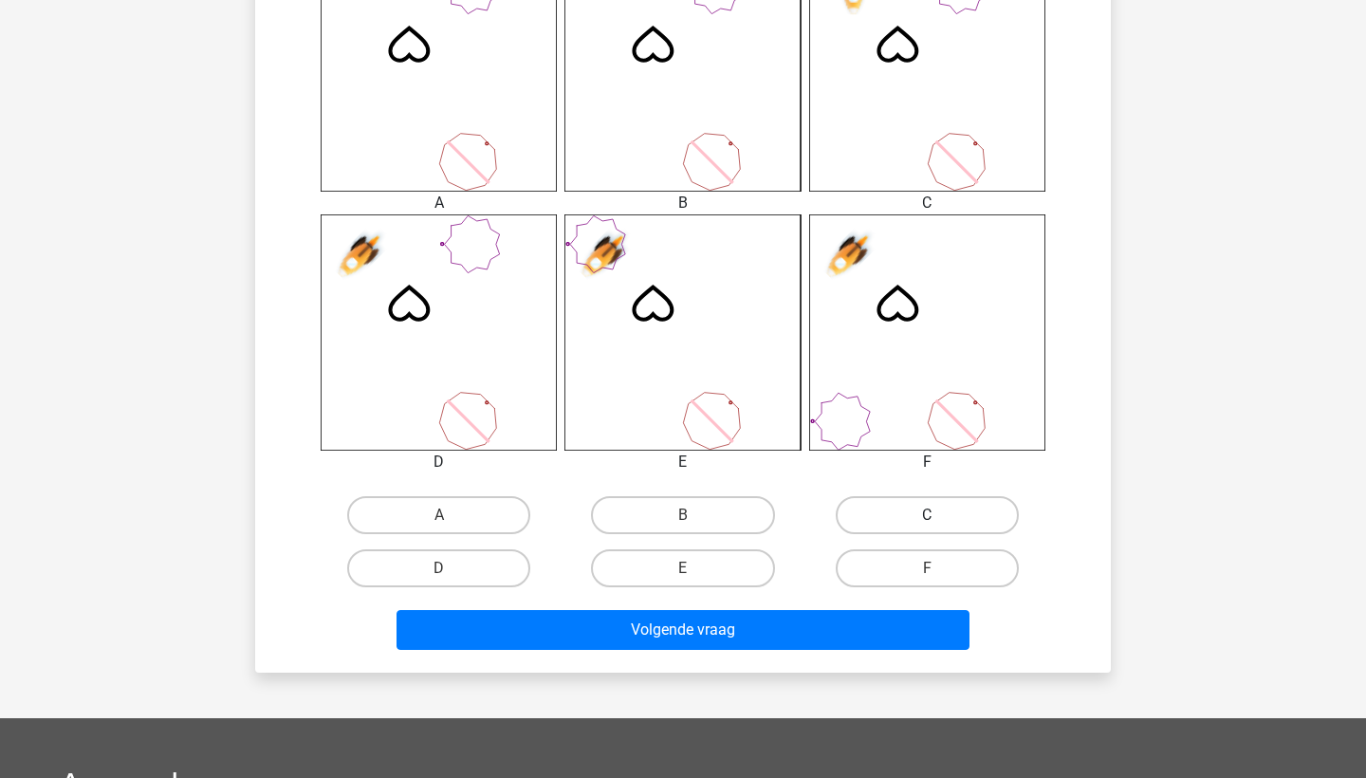
click at [895, 509] on label "C" at bounding box center [927, 515] width 183 height 38
click at [927, 515] on input "C" at bounding box center [933, 521] width 12 height 12
radio input "true"
click at [865, 605] on div "Volgende vraag" at bounding box center [683, 626] width 795 height 63
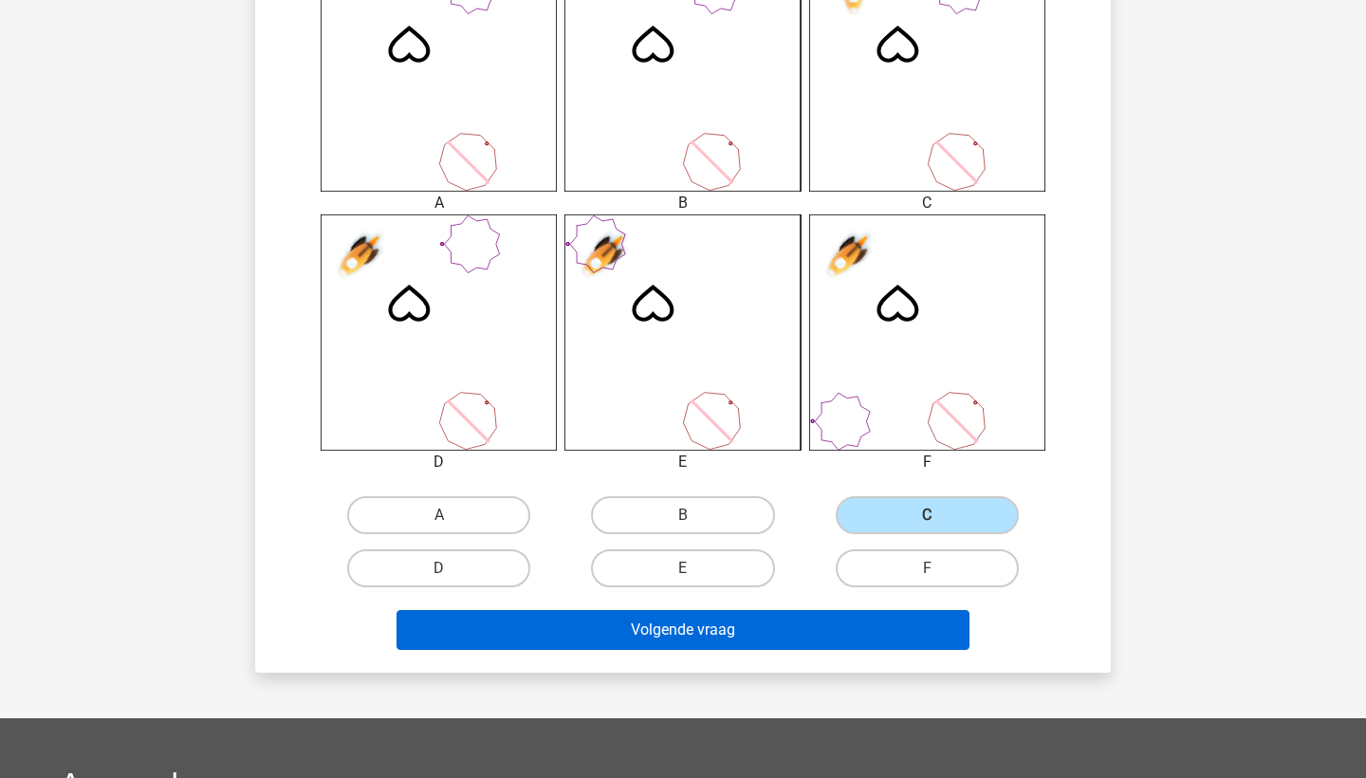
click at [862, 627] on button "Volgende vraag" at bounding box center [683, 630] width 574 height 40
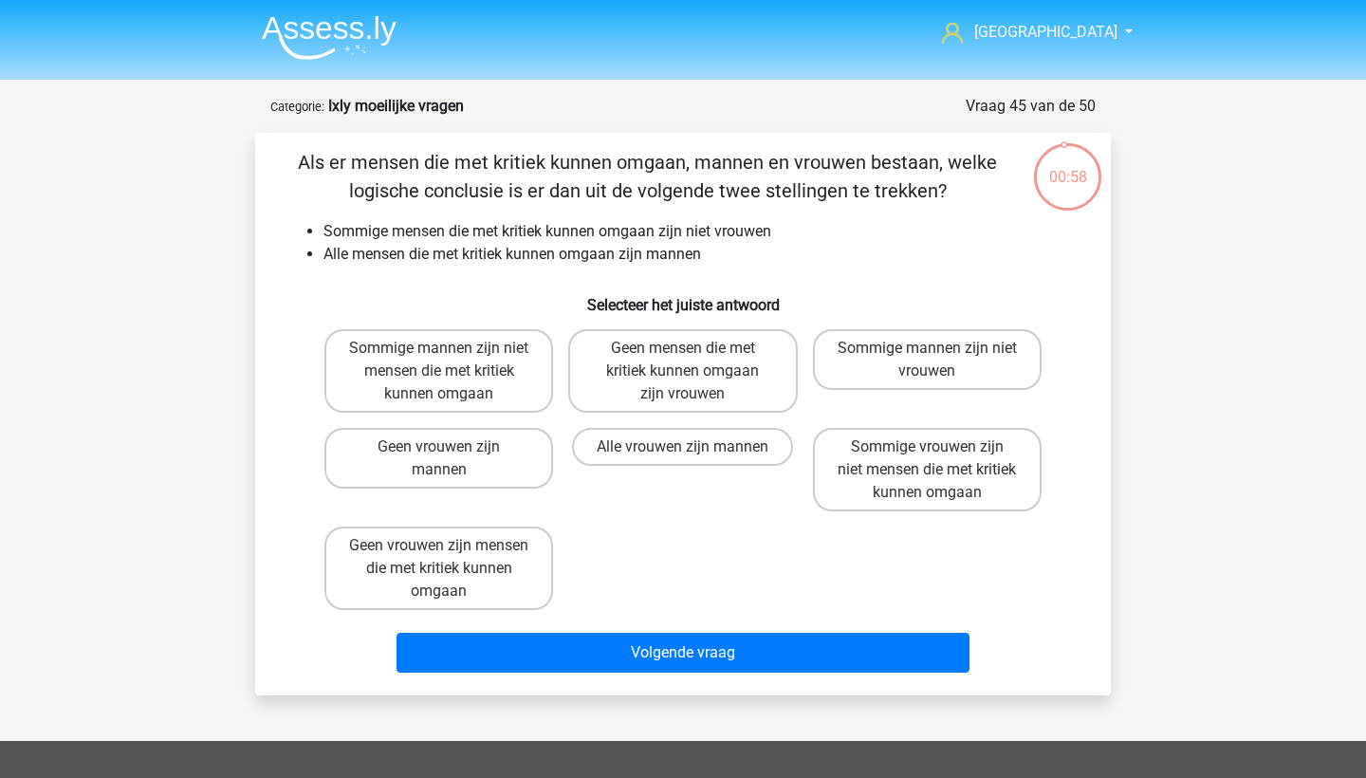
scroll to position [0, 0]
click at [985, 475] on label "Sommige vrouwen zijn niet mensen die met kritiek kunnen omgaan" at bounding box center [927, 469] width 229 height 83
click at [939, 459] on input "Sommige vrouwen zijn niet mensen die met kritiek kunnen omgaan" at bounding box center [933, 453] width 12 height 12
radio input "true"
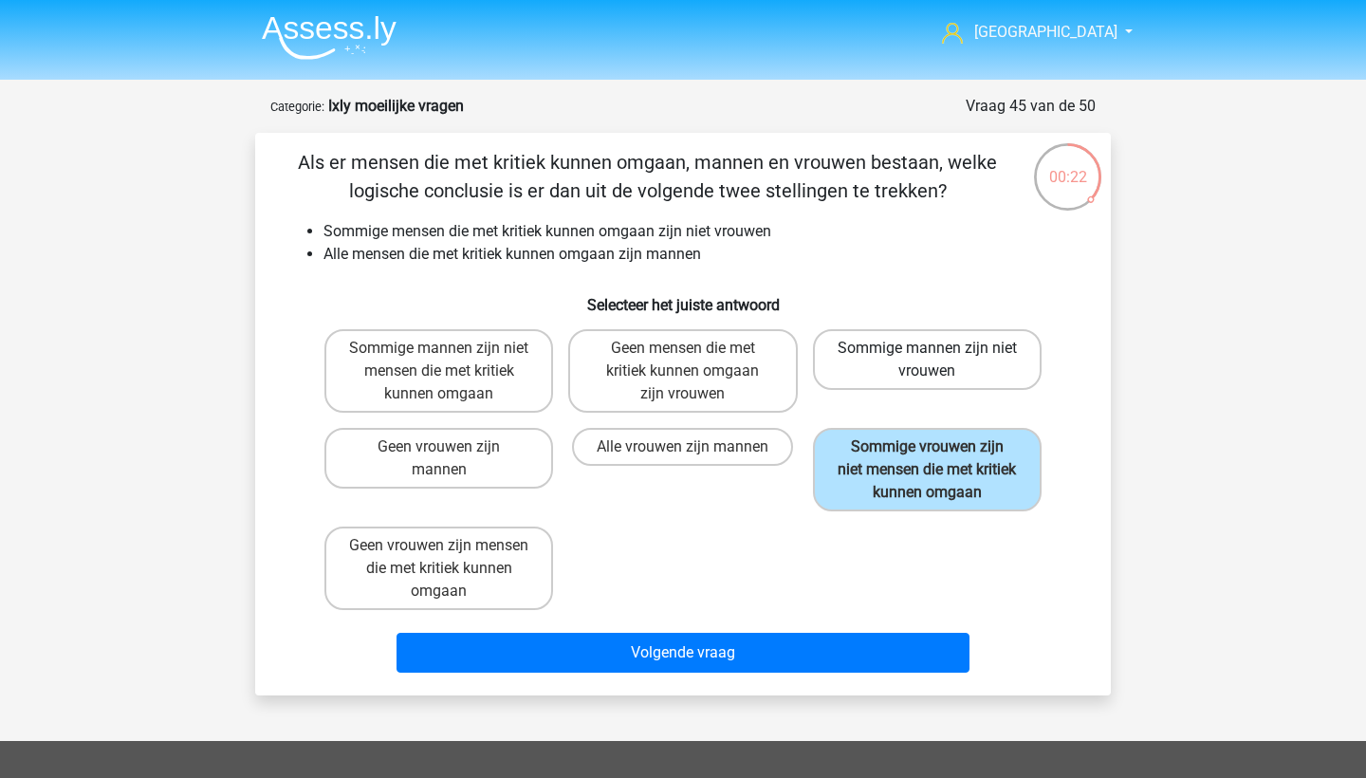
click at [956, 388] on label "Sommige mannen zijn niet vrouwen" at bounding box center [927, 359] width 229 height 61
click at [939, 360] on input "Sommige mannen zijn niet vrouwen" at bounding box center [933, 354] width 12 height 12
radio input "true"
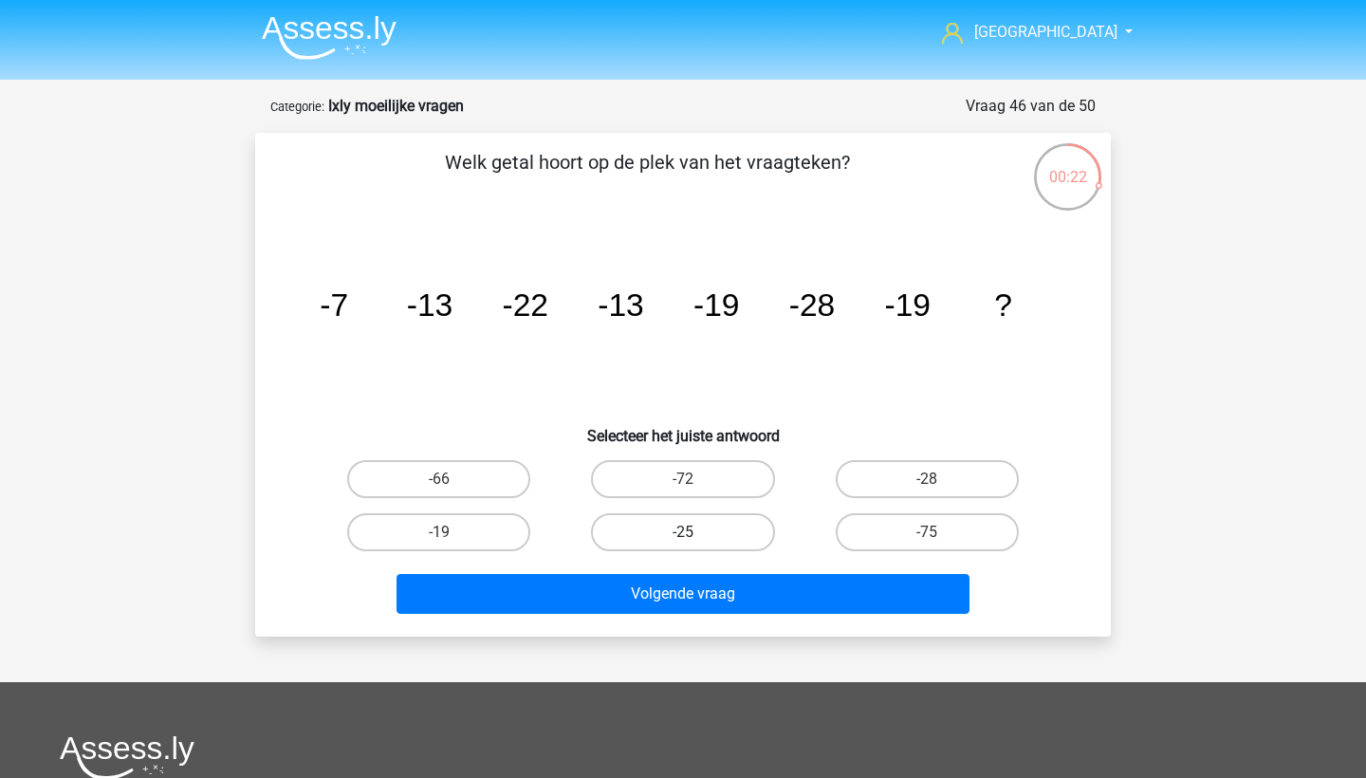
click at [747, 527] on label "-25" at bounding box center [682, 532] width 183 height 38
click at [695, 532] on input "-25" at bounding box center [689, 538] width 12 height 12
radio input "true"
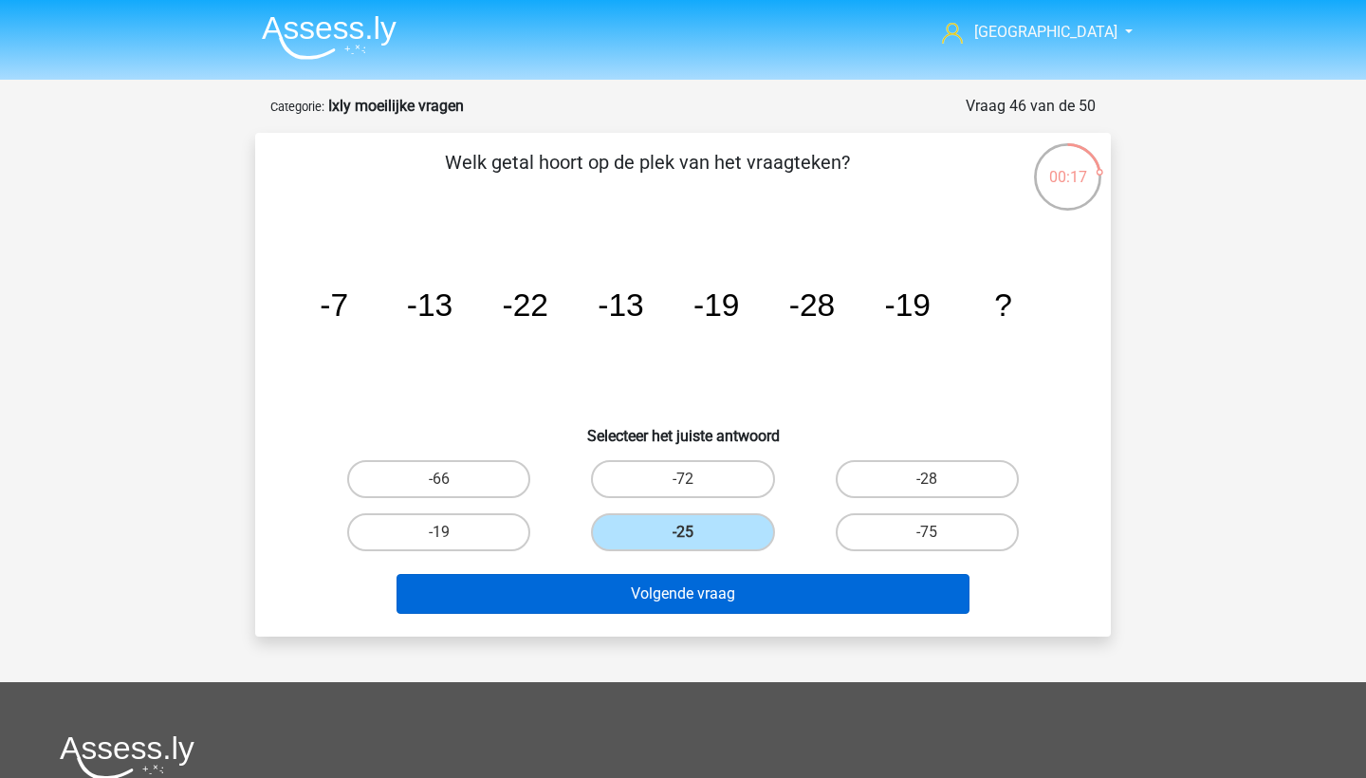
click at [734, 594] on button "Volgende vraag" at bounding box center [683, 594] width 574 height 40
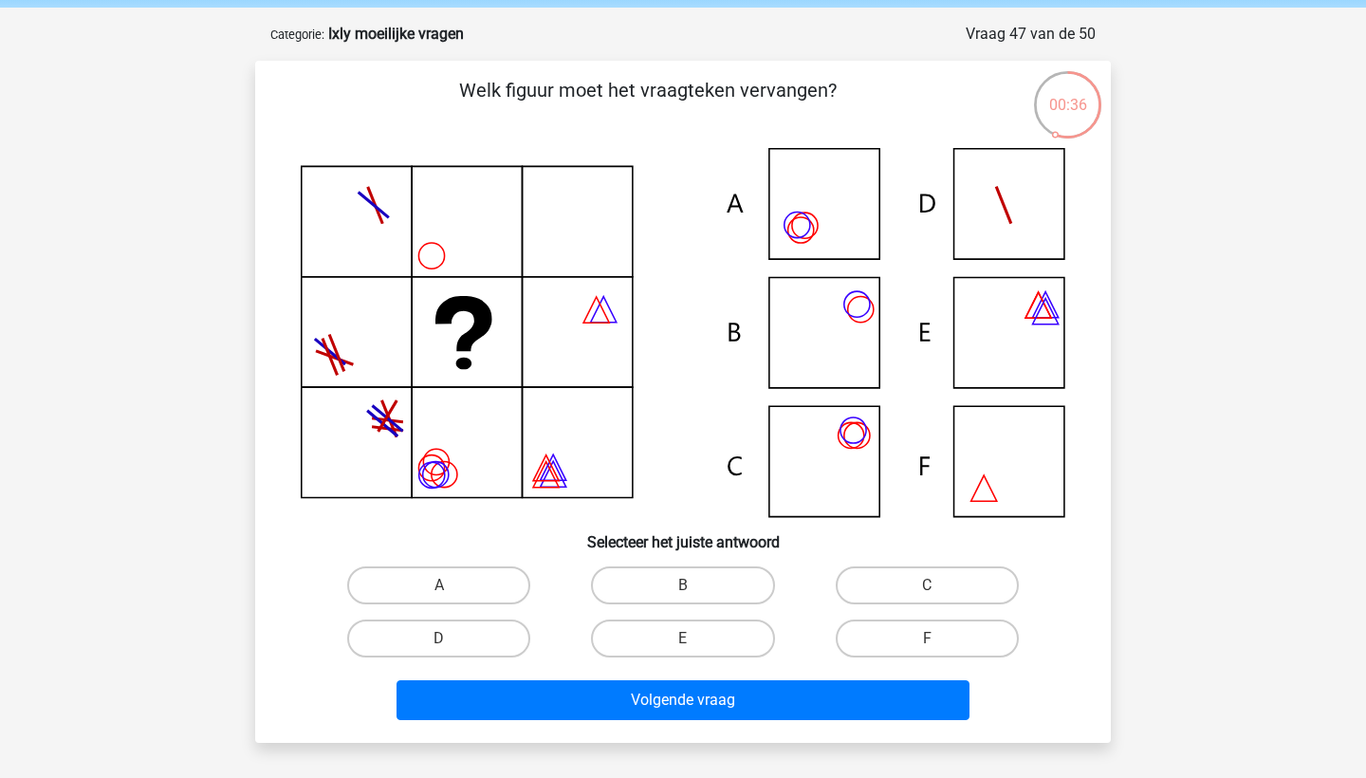
scroll to position [79, 0]
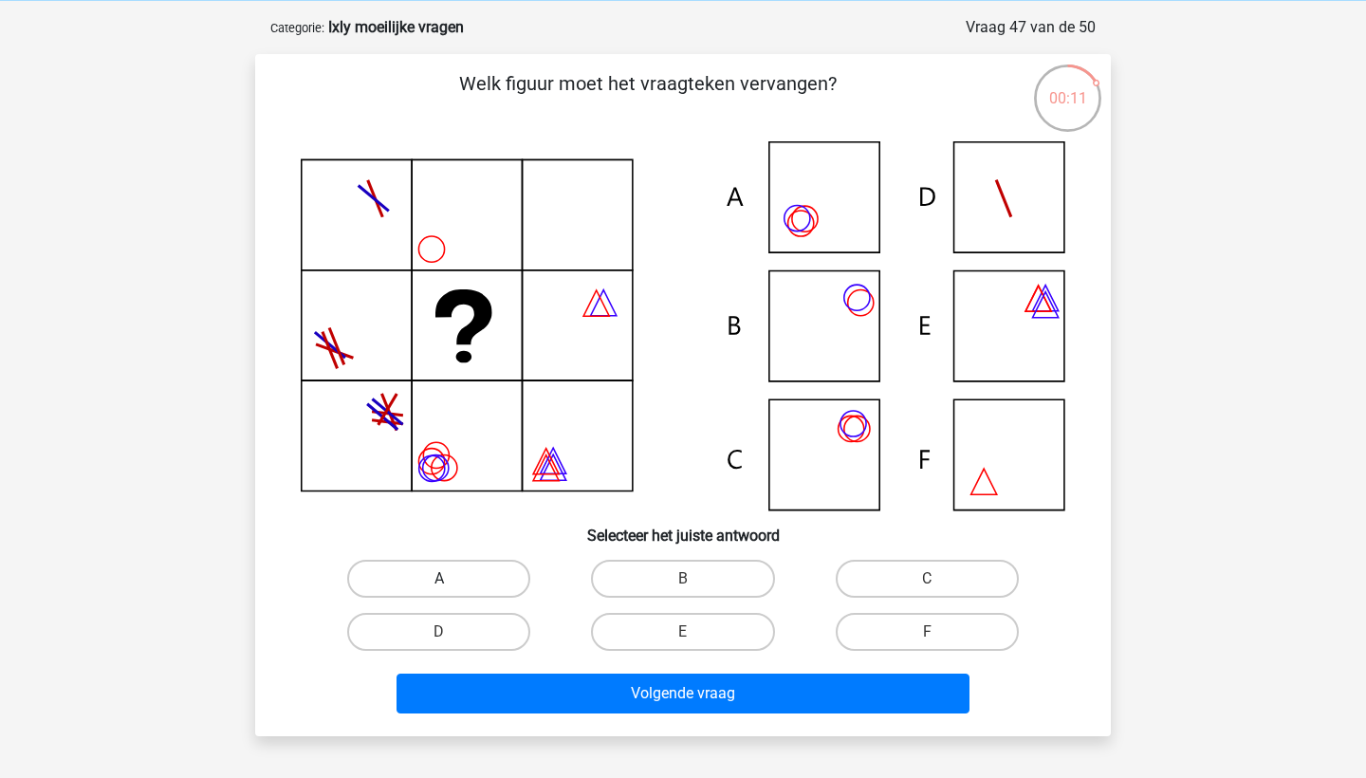
click at [507, 586] on label "A" at bounding box center [438, 579] width 183 height 38
click at [452, 586] on input "A" at bounding box center [445, 585] width 12 height 12
radio input "true"
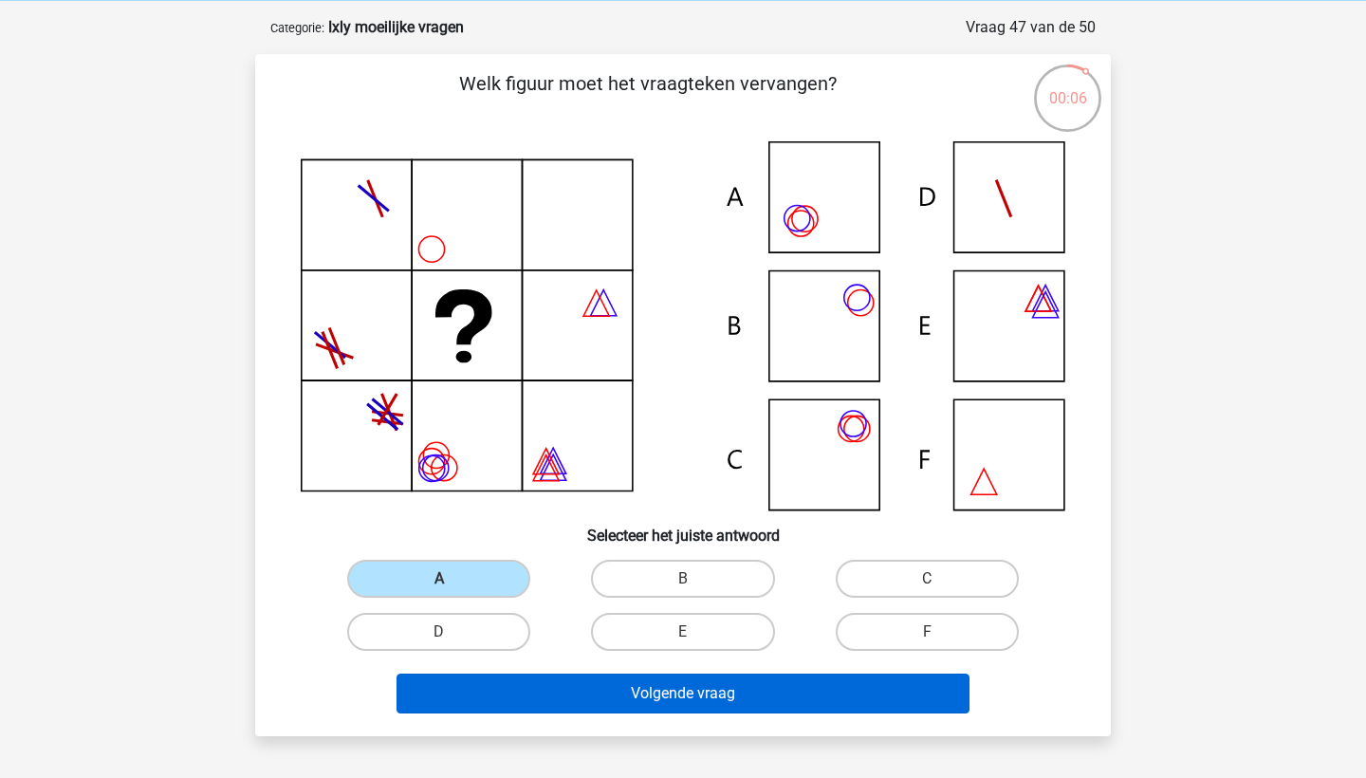
click at [565, 703] on button "Volgende vraag" at bounding box center [683, 693] width 574 height 40
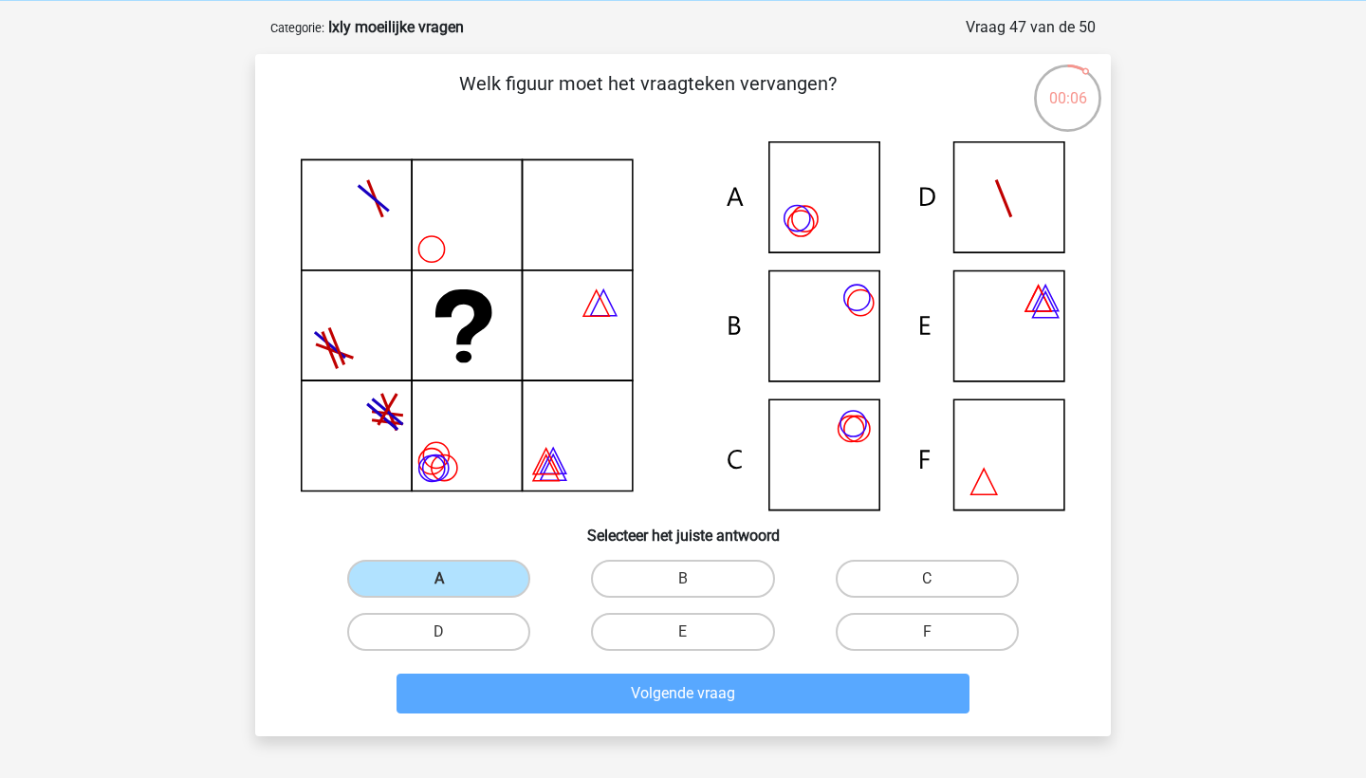
scroll to position [95, 0]
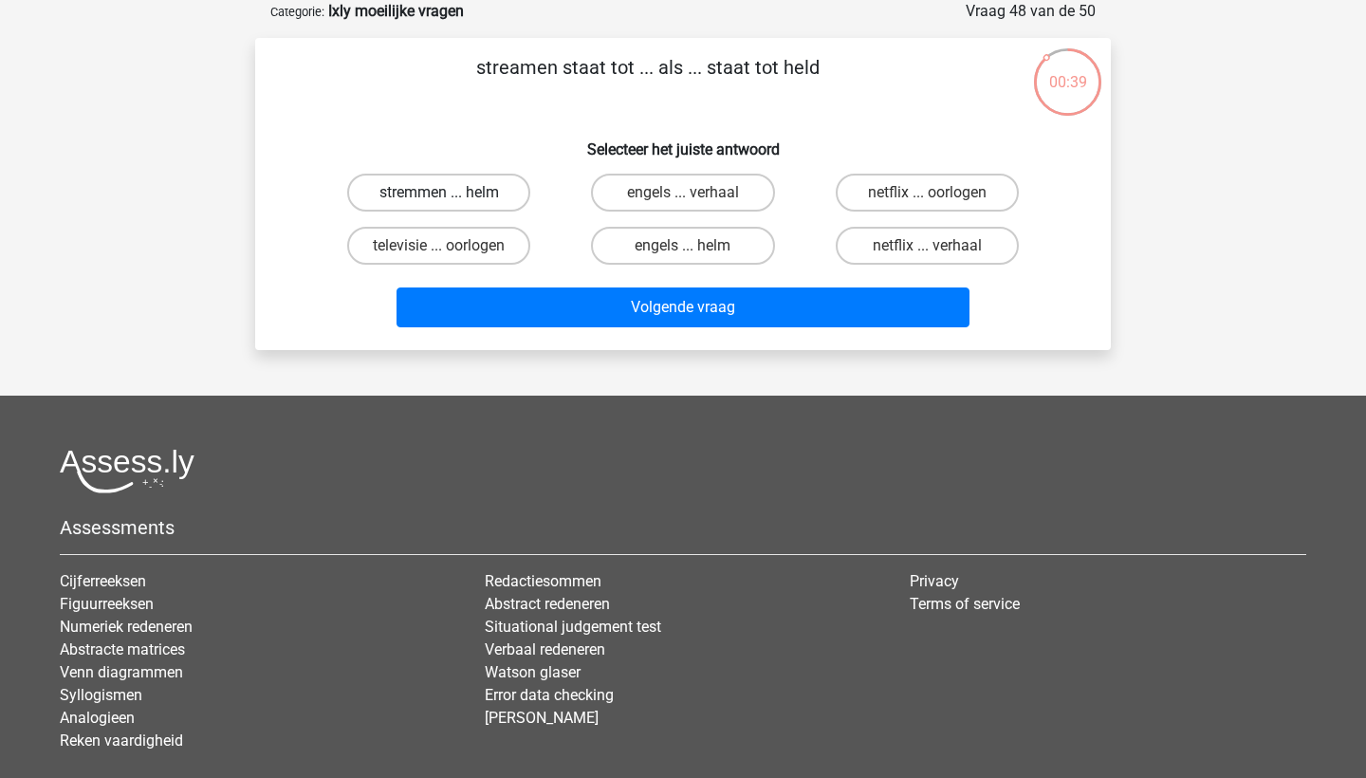
click at [495, 194] on label "stremmen ... helm" at bounding box center [438, 193] width 183 height 38
click at [452, 194] on input "stremmen ... helm" at bounding box center [445, 199] width 12 height 12
radio input "true"
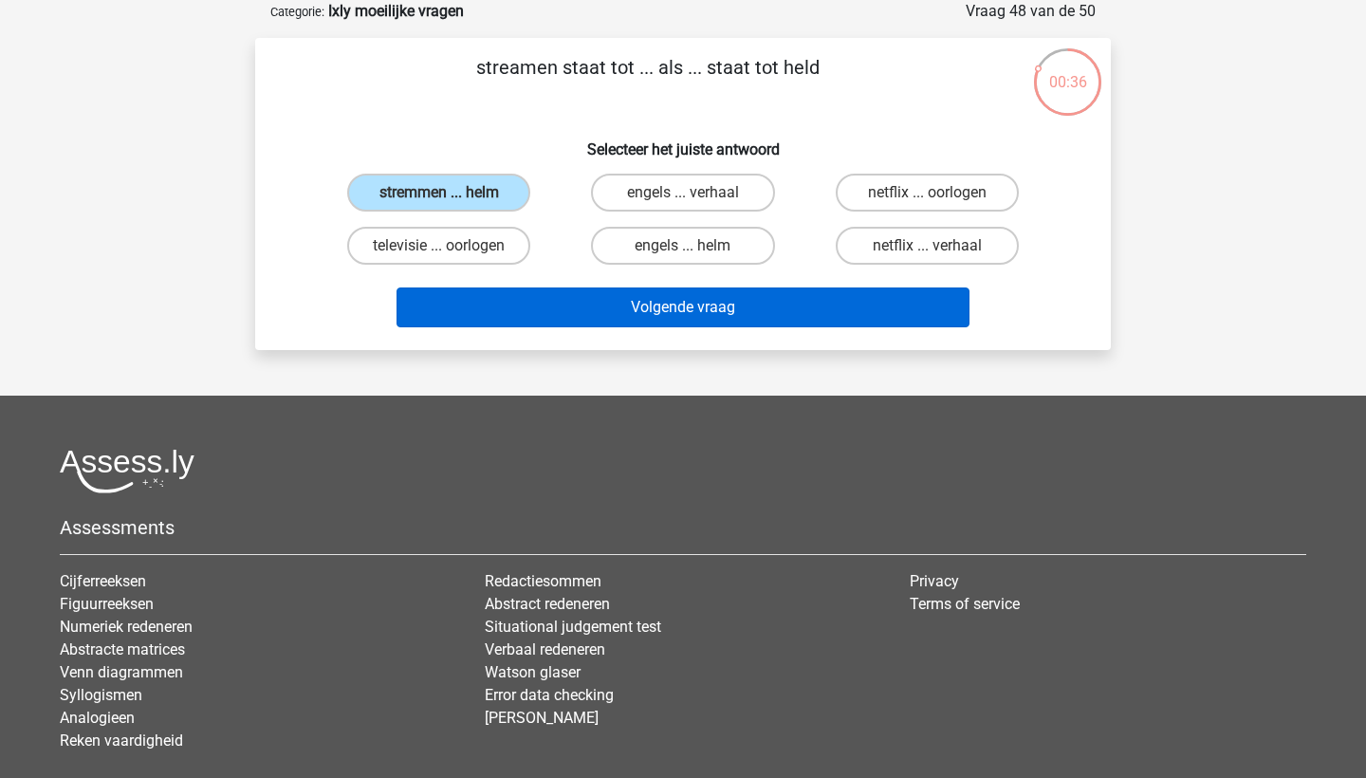
click at [542, 298] on button "Volgende vraag" at bounding box center [683, 307] width 574 height 40
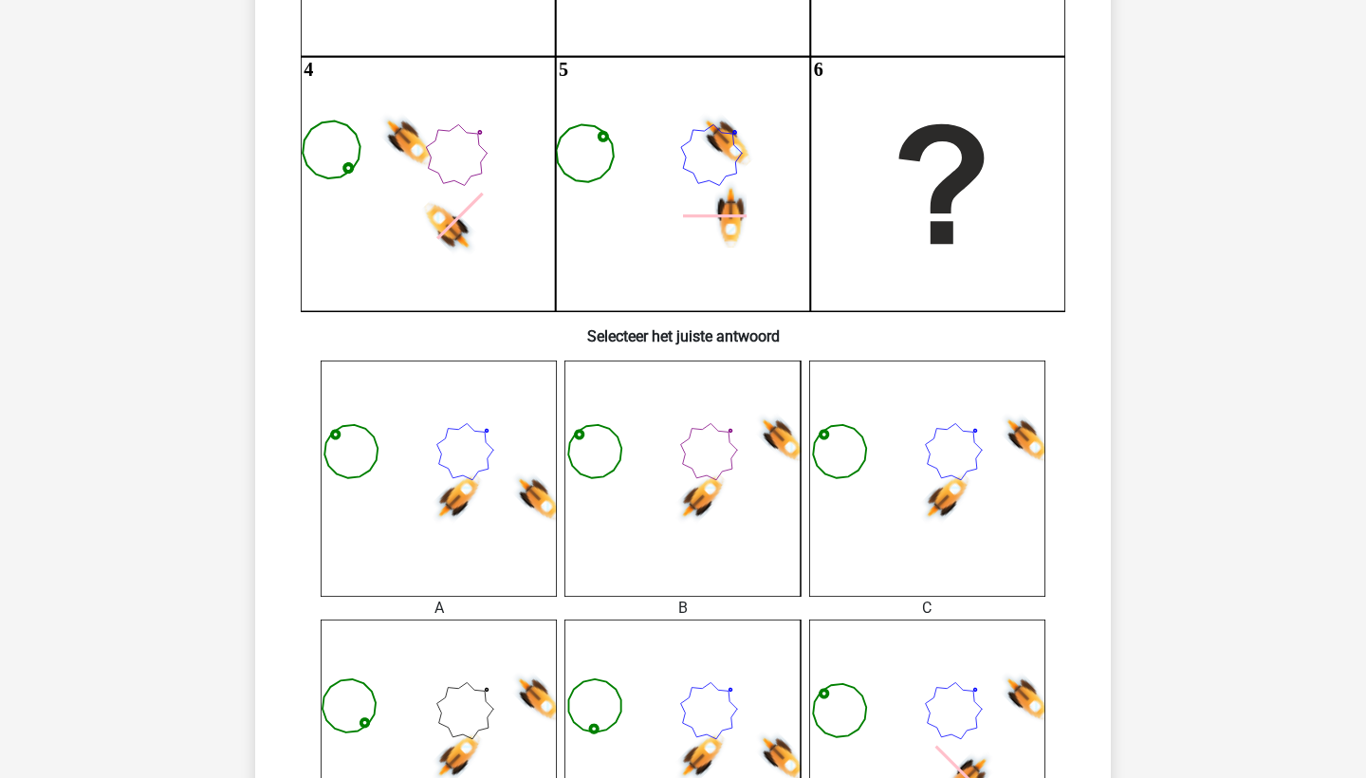
scroll to position [638, 0]
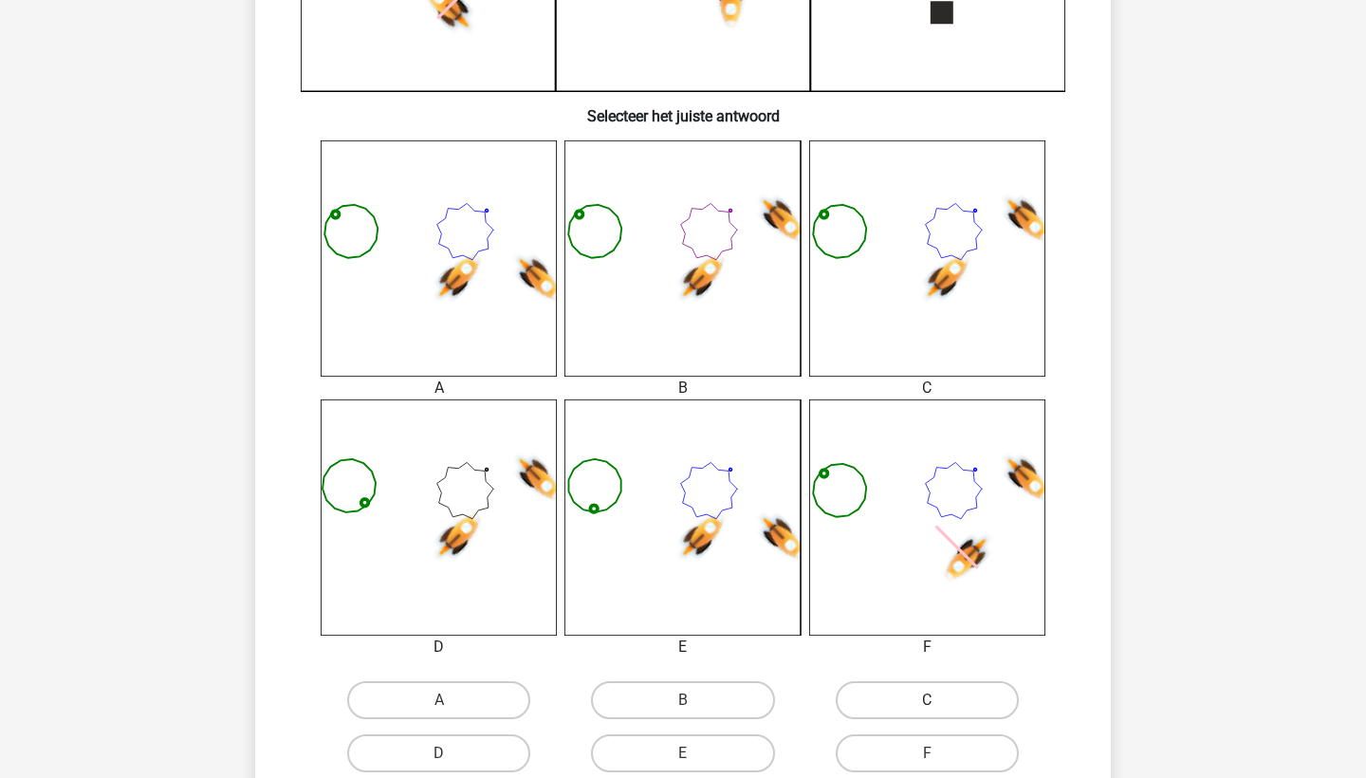
click at [913, 708] on label "C" at bounding box center [927, 700] width 183 height 38
click at [927, 708] on input "C" at bounding box center [933, 706] width 12 height 12
radio input "true"
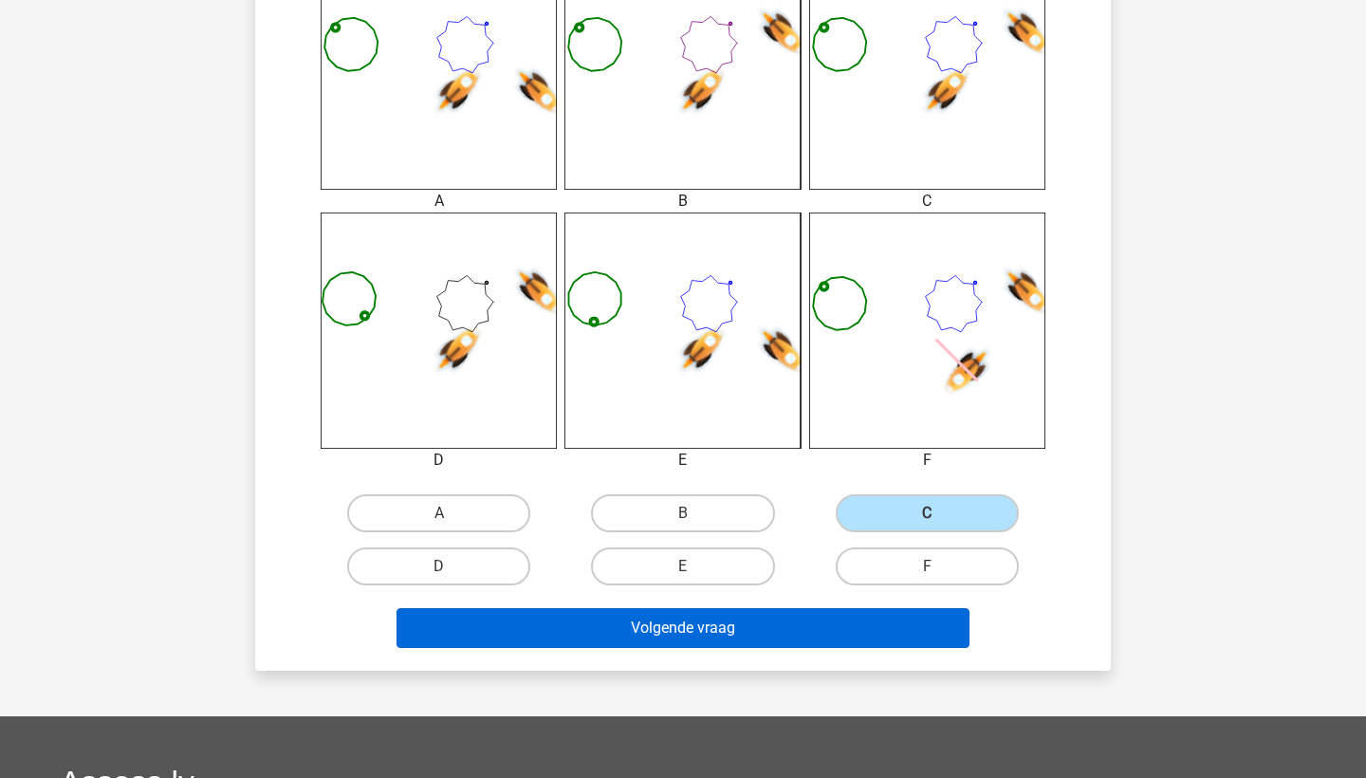
click at [938, 616] on button "Volgende vraag" at bounding box center [683, 628] width 574 height 40
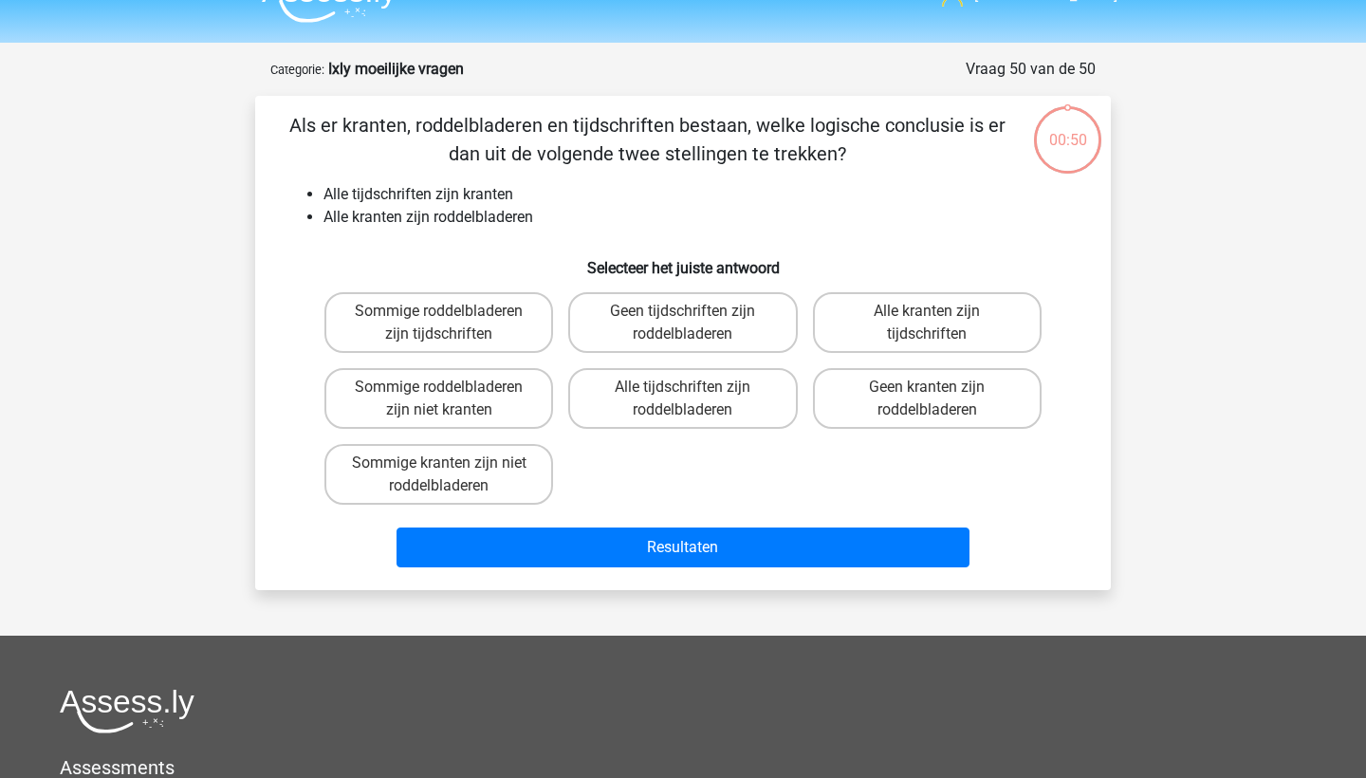
scroll to position [35, 0]
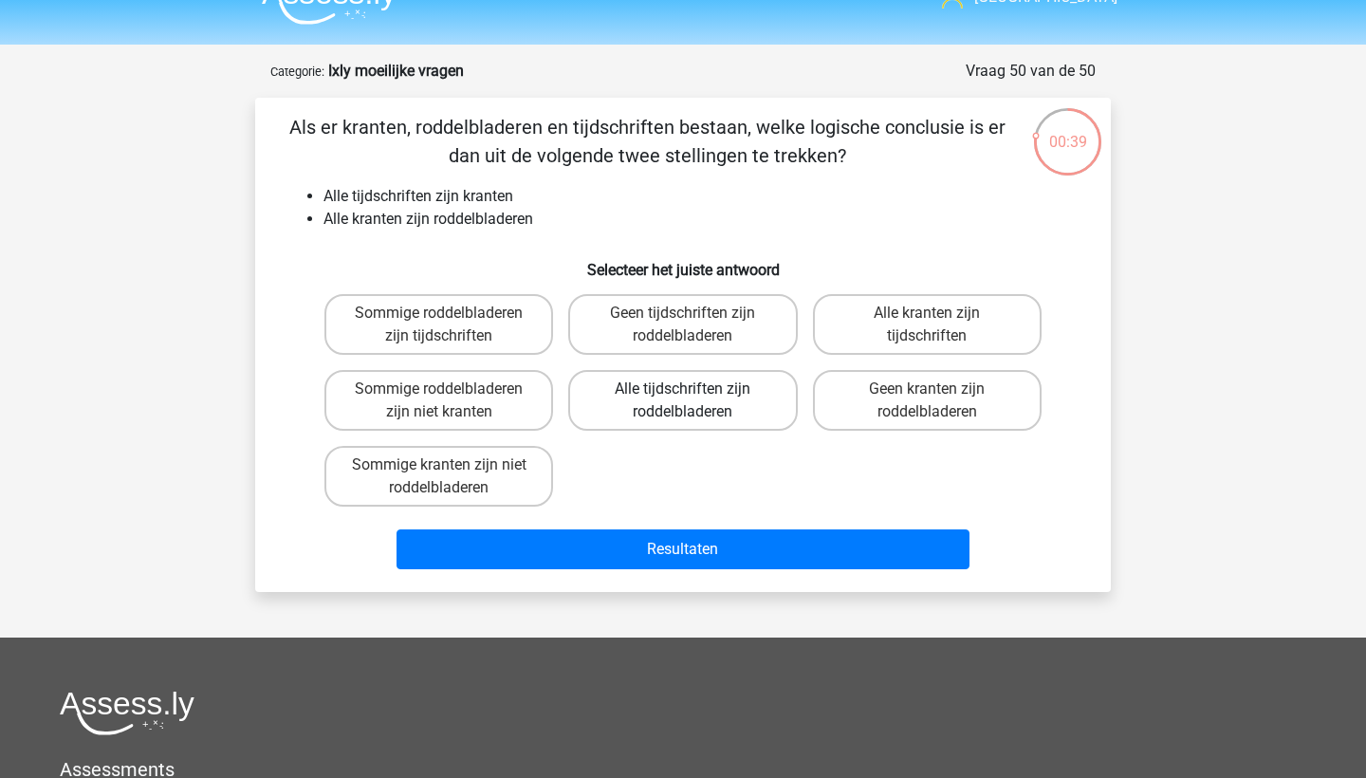
click at [765, 396] on label "Alle tijdschriften zijn roddelbladeren" at bounding box center [682, 400] width 229 height 61
click at [695, 396] on input "Alle tijdschriften zijn roddelbladeren" at bounding box center [689, 395] width 12 height 12
radio input "true"
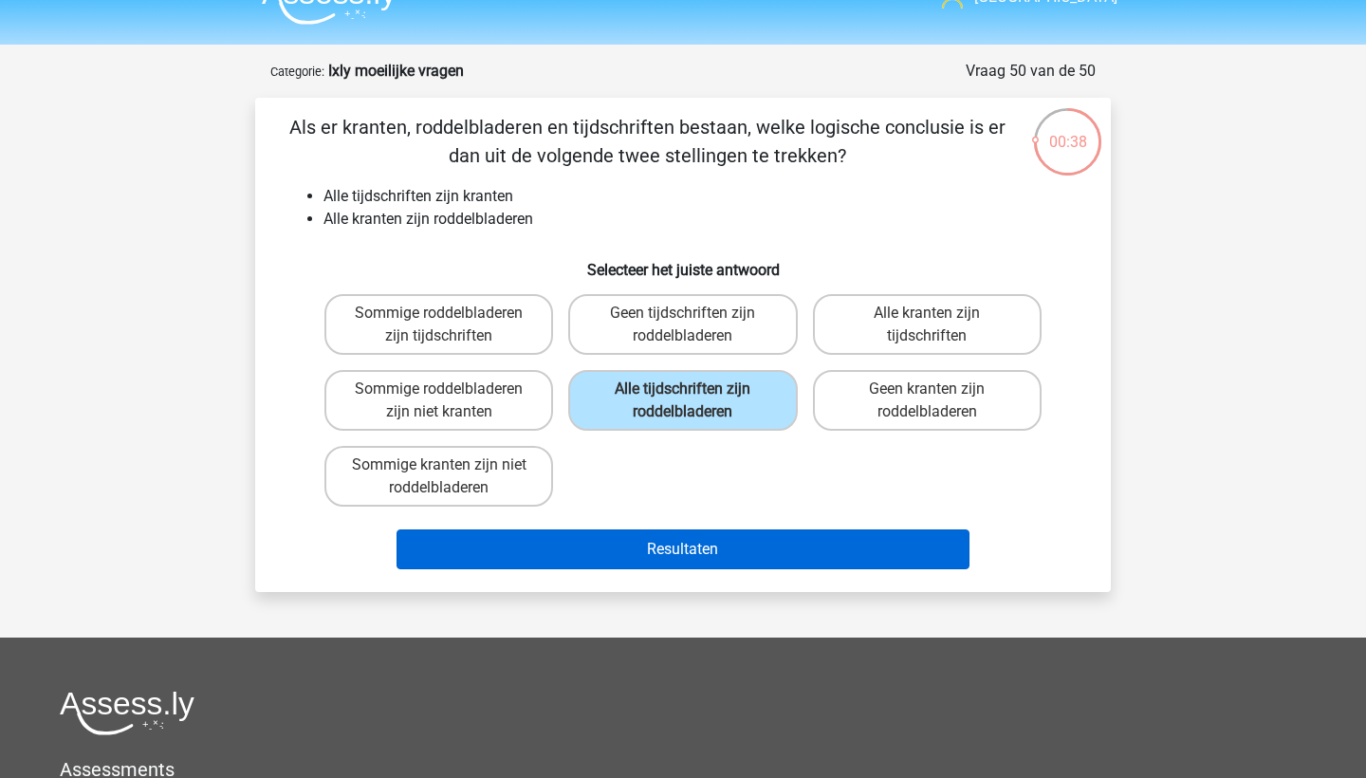
click at [747, 546] on button "Resultaten" at bounding box center [683, 549] width 574 height 40
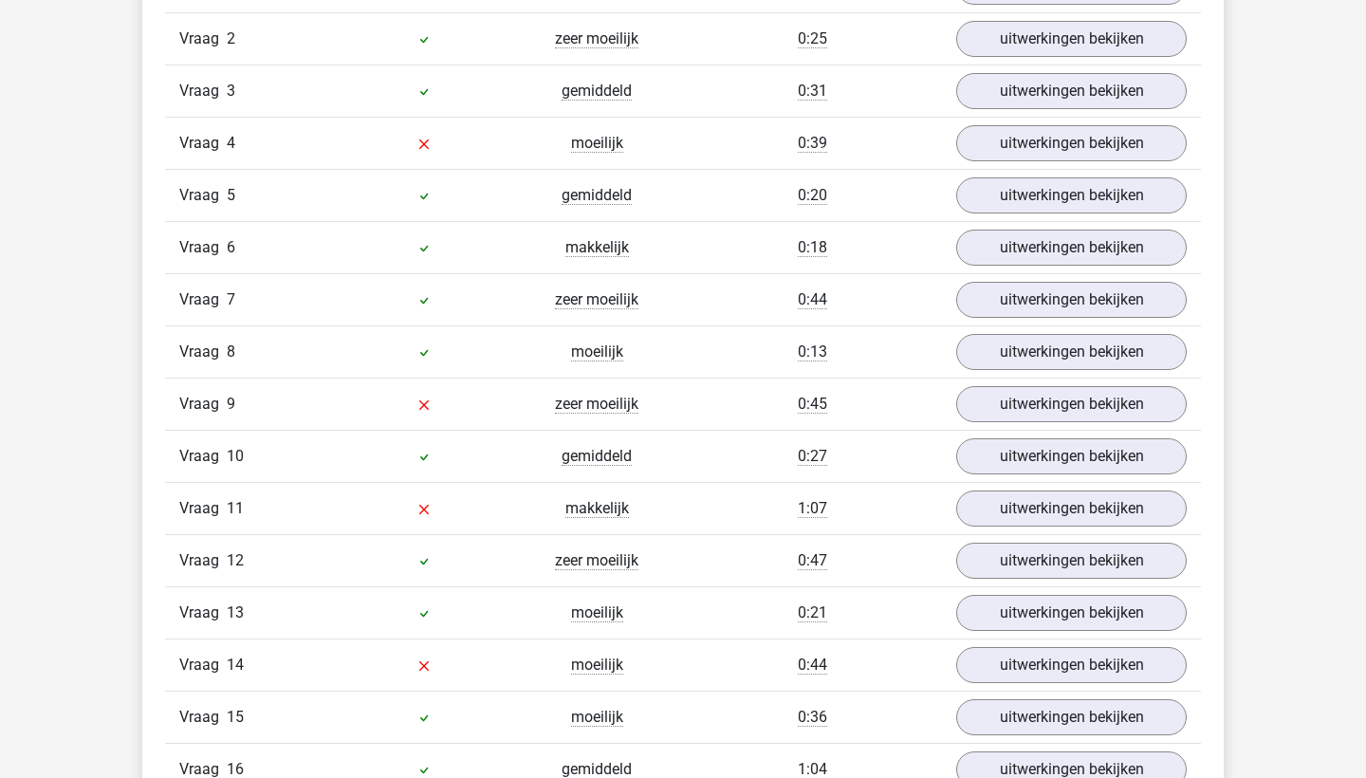
scroll to position [2019, 0]
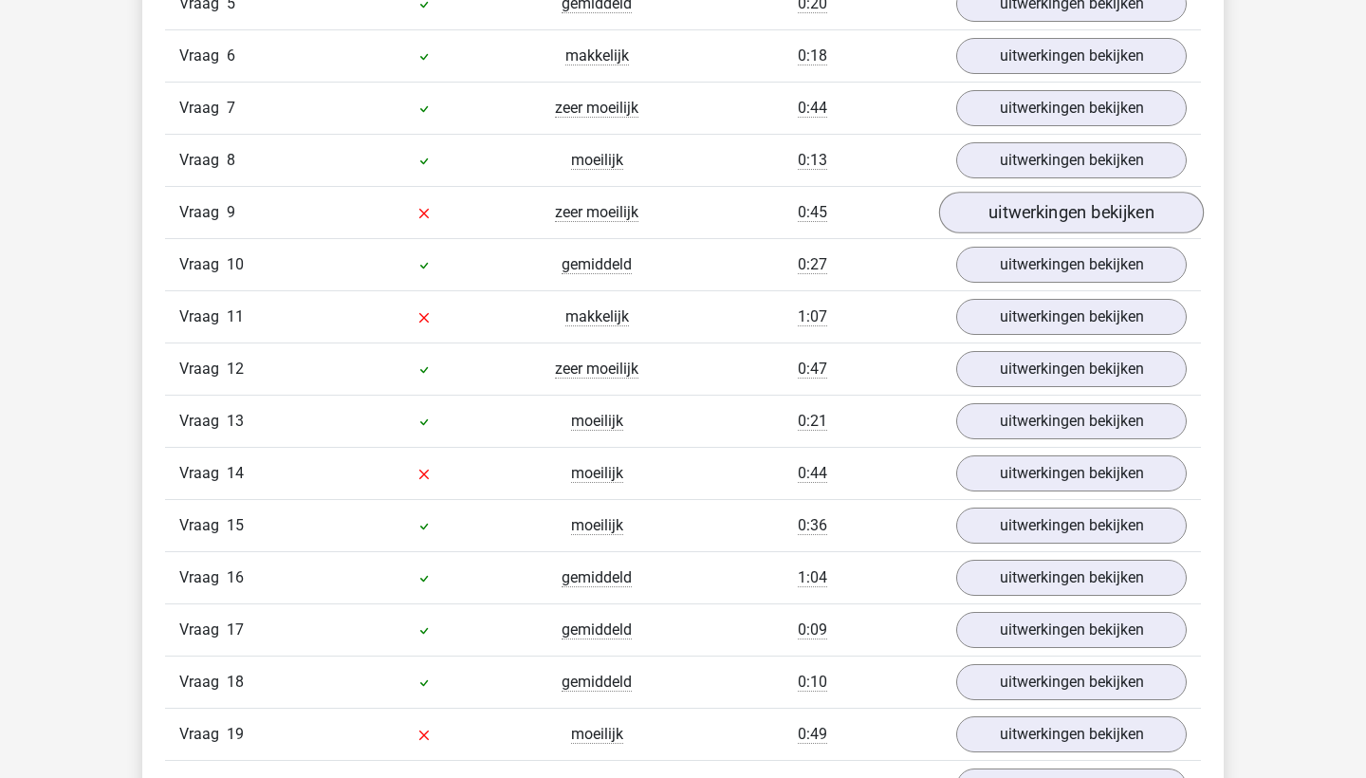
click at [1109, 202] on link "uitwerkingen bekijken" at bounding box center [1071, 214] width 265 height 42
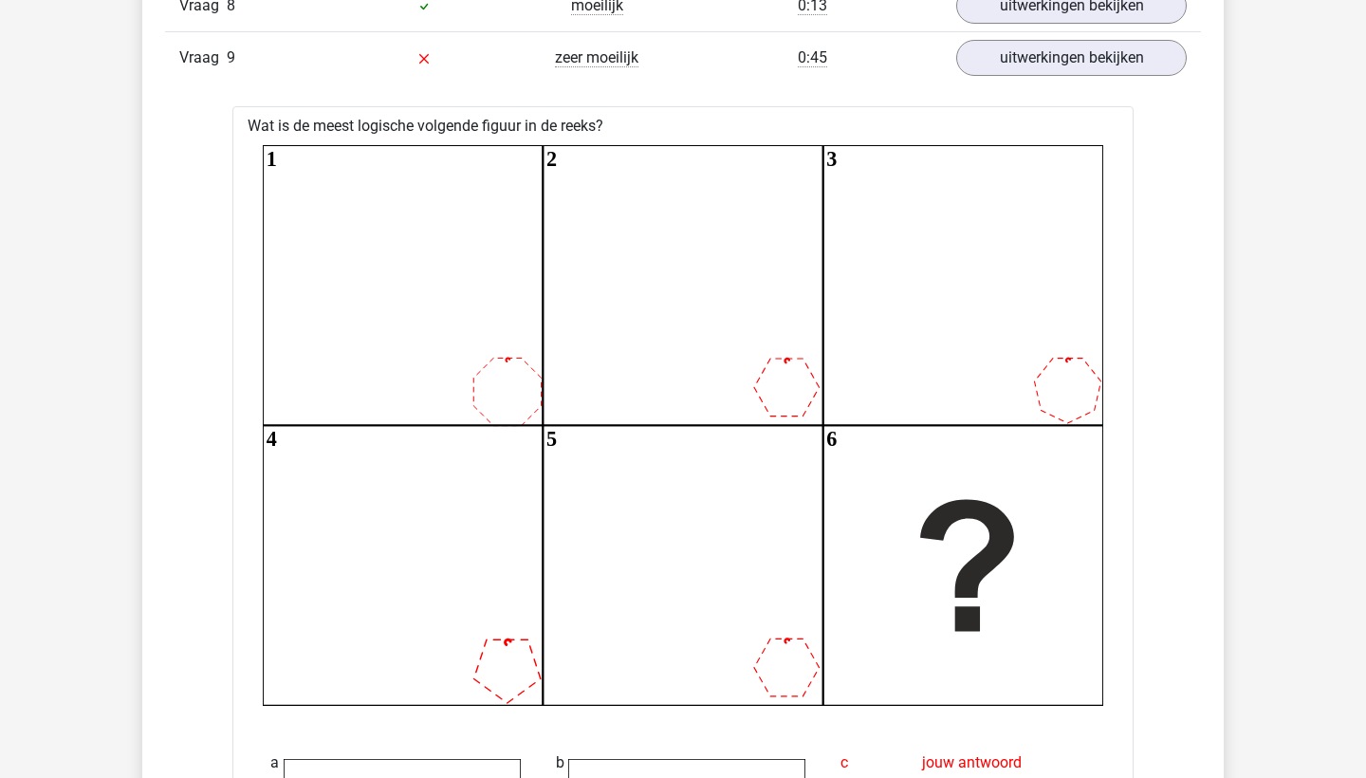
scroll to position [1475, 0]
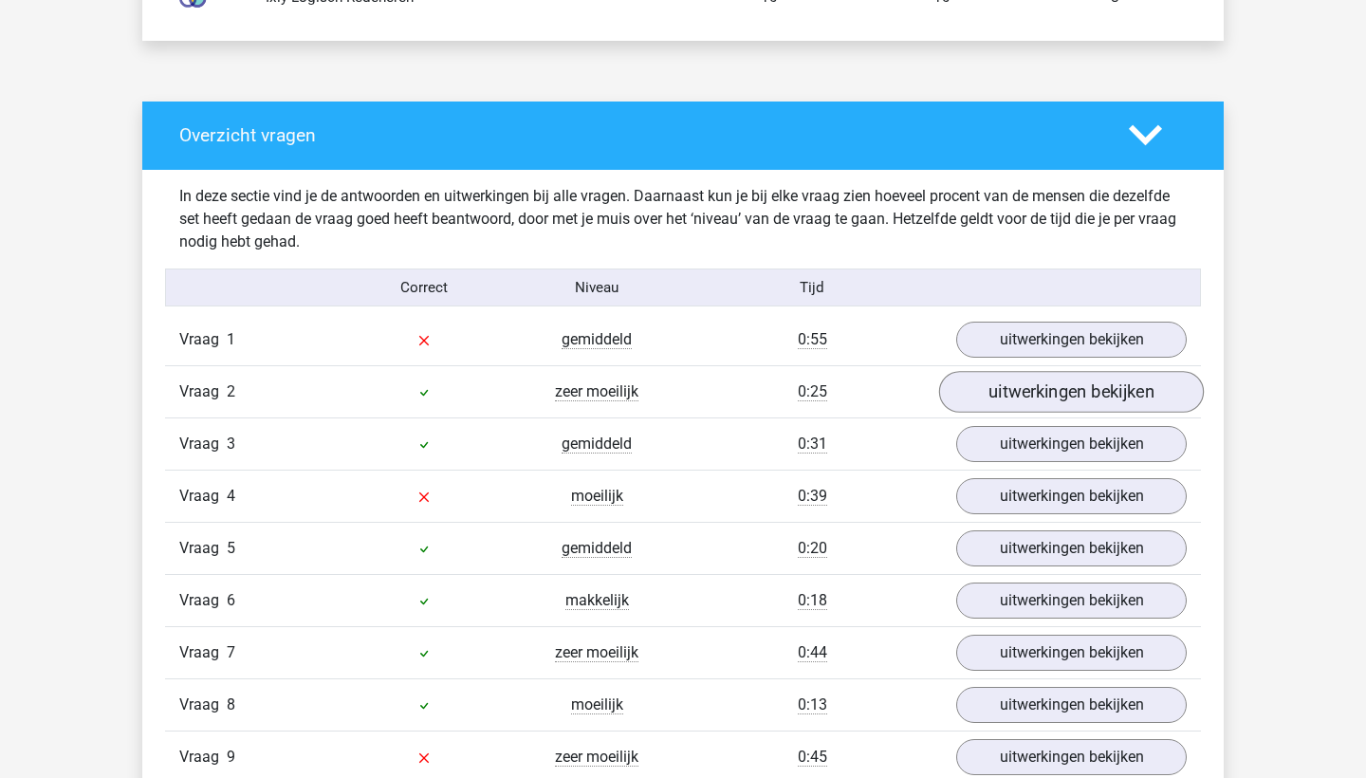
click at [1094, 404] on link "uitwerkingen bekijken" at bounding box center [1071, 393] width 265 height 42
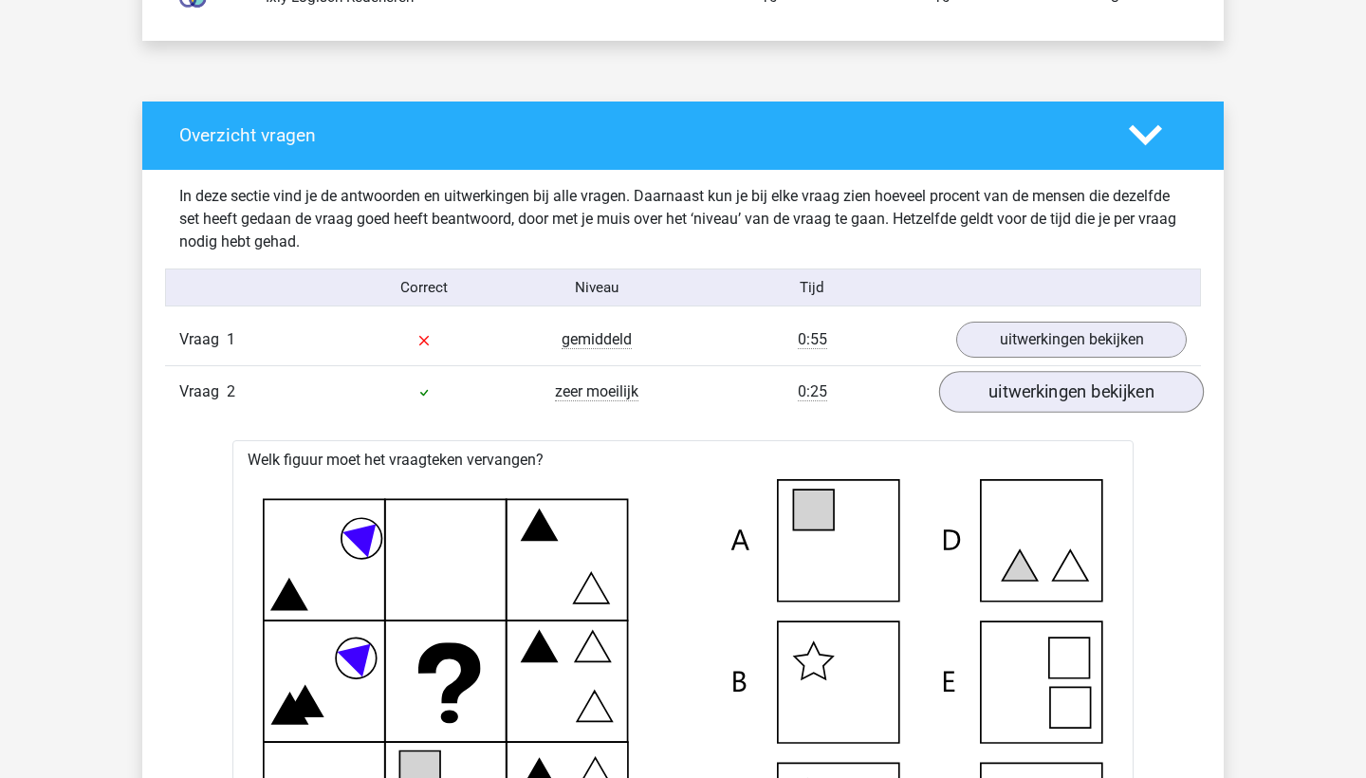
click at [1093, 401] on link "uitwerkingen bekijken" at bounding box center [1071, 393] width 265 height 42
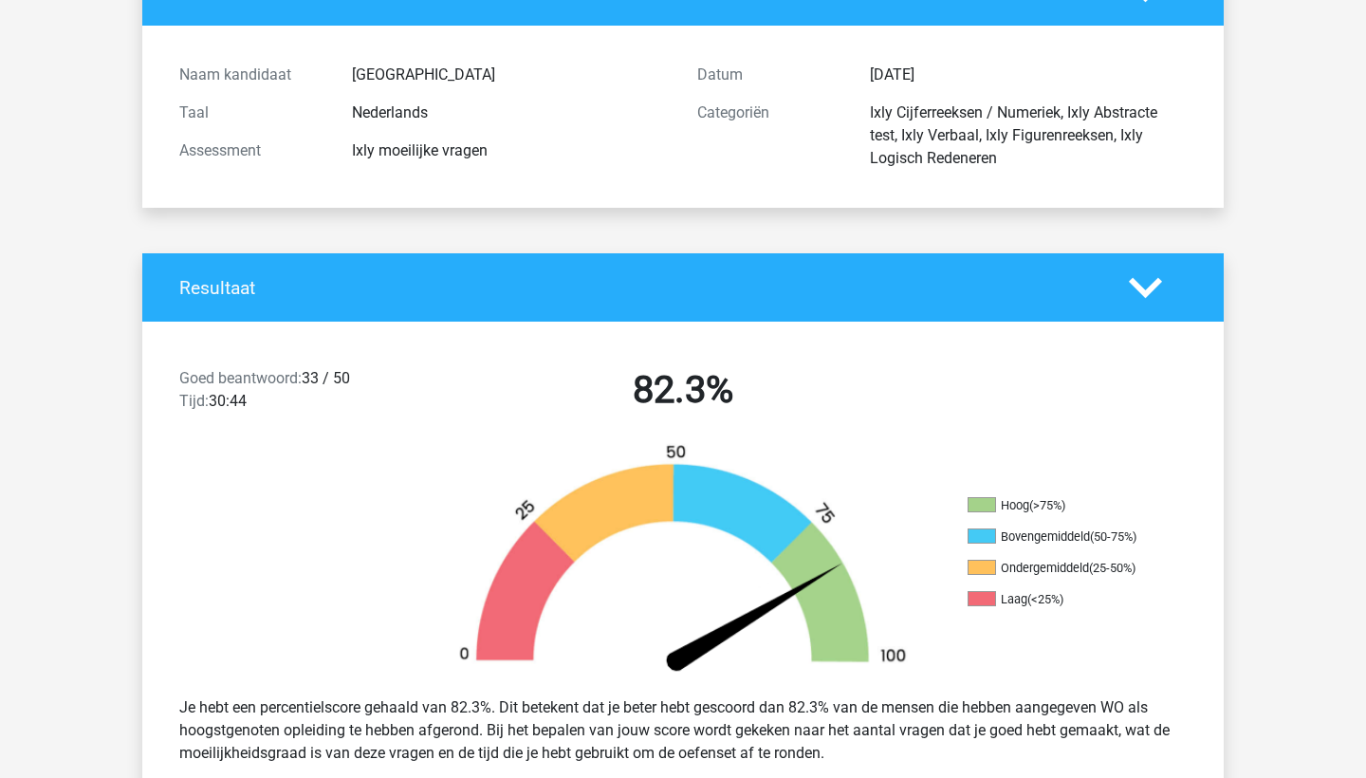
scroll to position [165, 0]
